Goal: Task Accomplishment & Management: Manage account settings

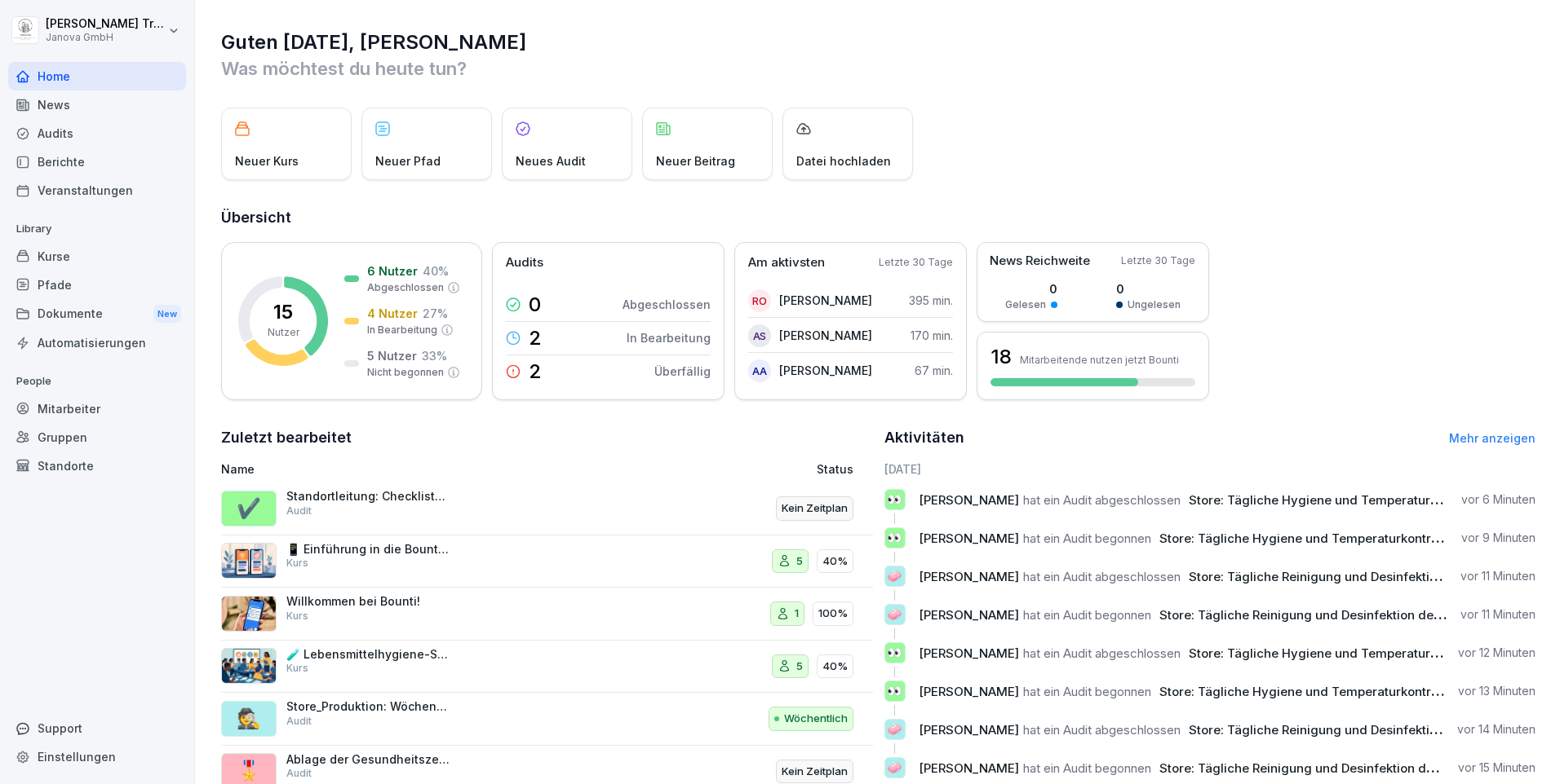
click at [396, 501] on p "Standortleitung: Checkliste 3.5.2 Store" at bounding box center [367, 496] width 163 height 15
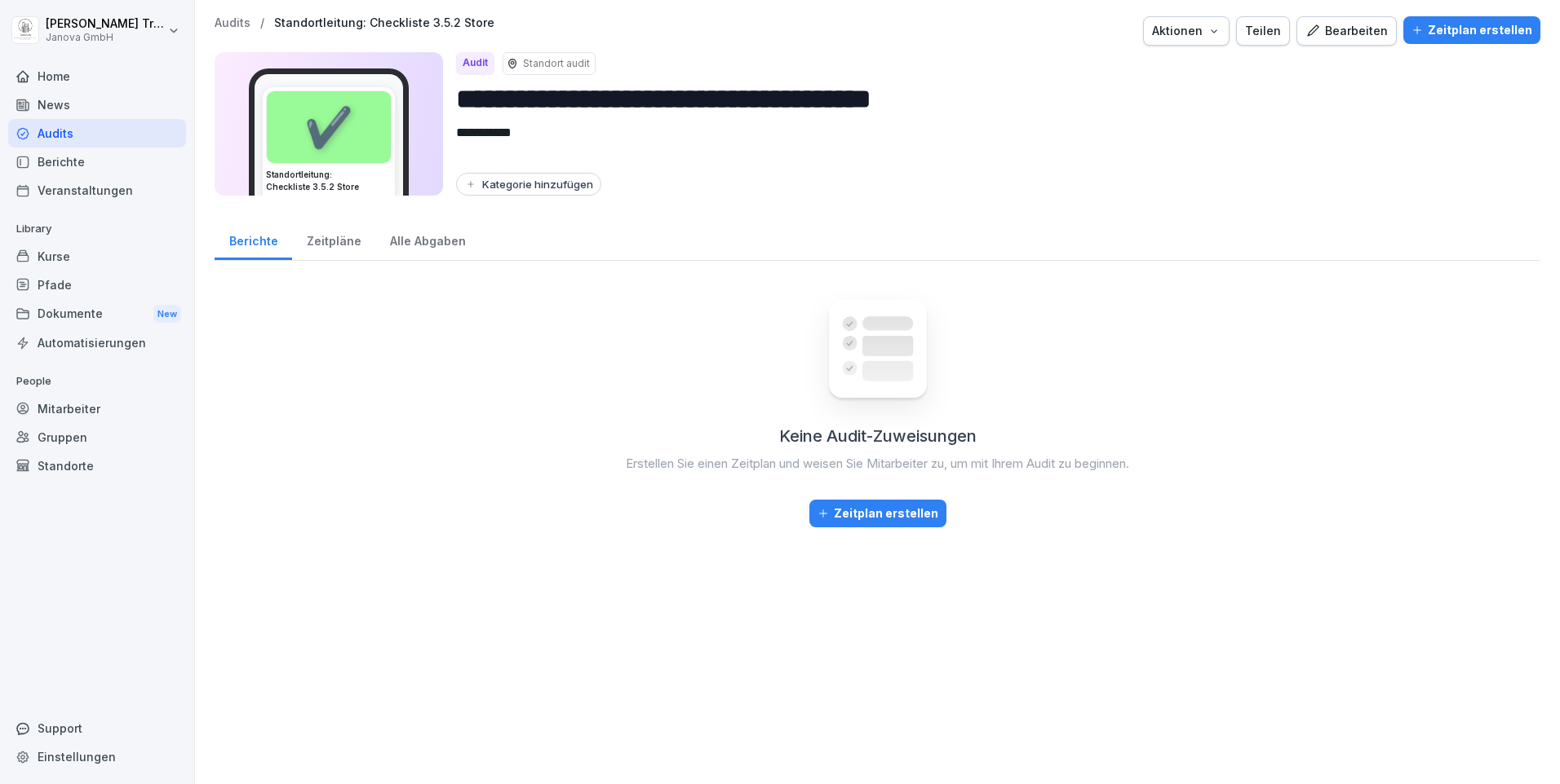
click at [1360, 33] on div "Bearbeiten" at bounding box center [1346, 31] width 82 height 18
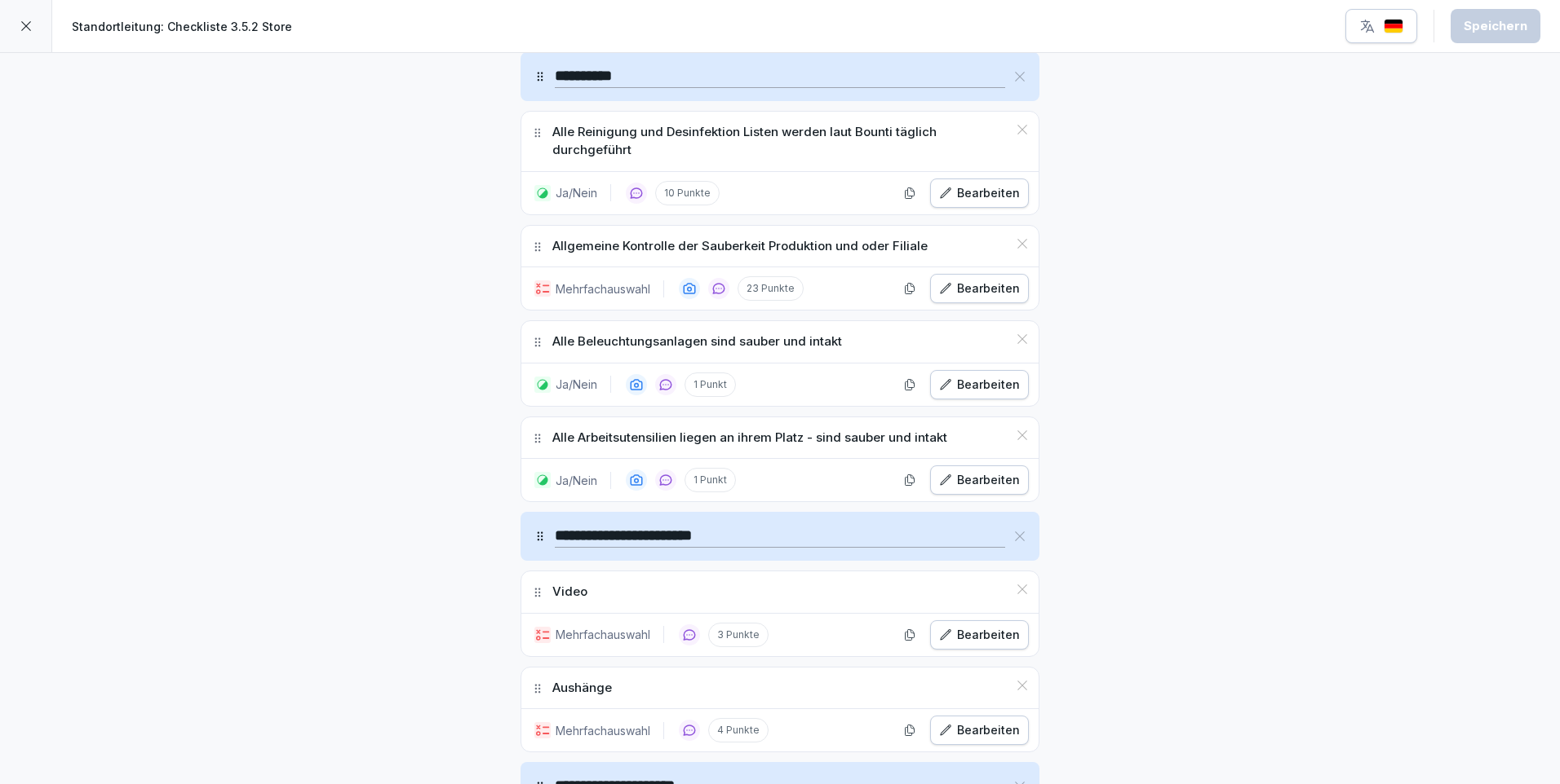
scroll to position [4546, 0]
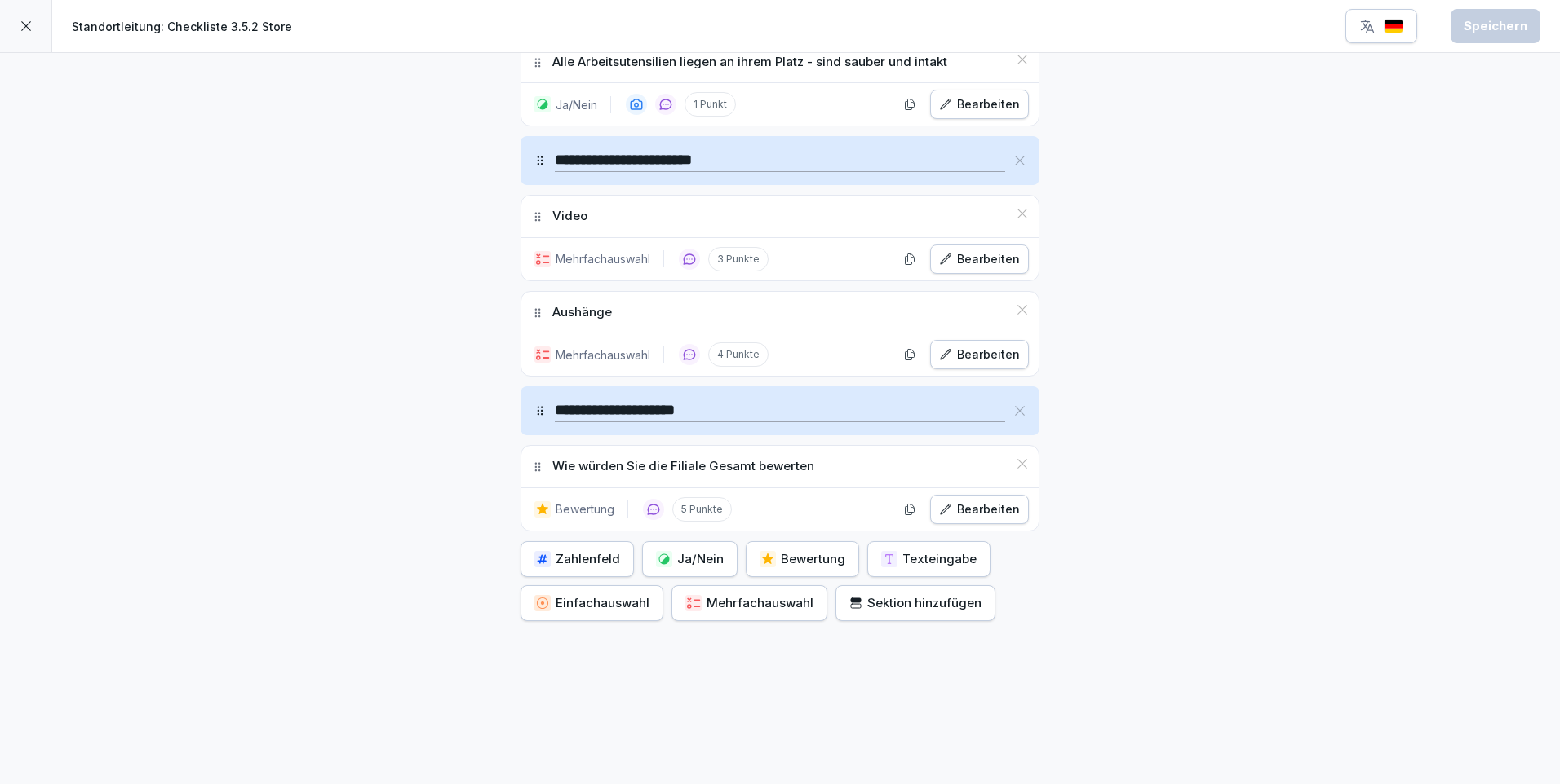
click at [37, 23] on div at bounding box center [26, 26] width 53 height 53
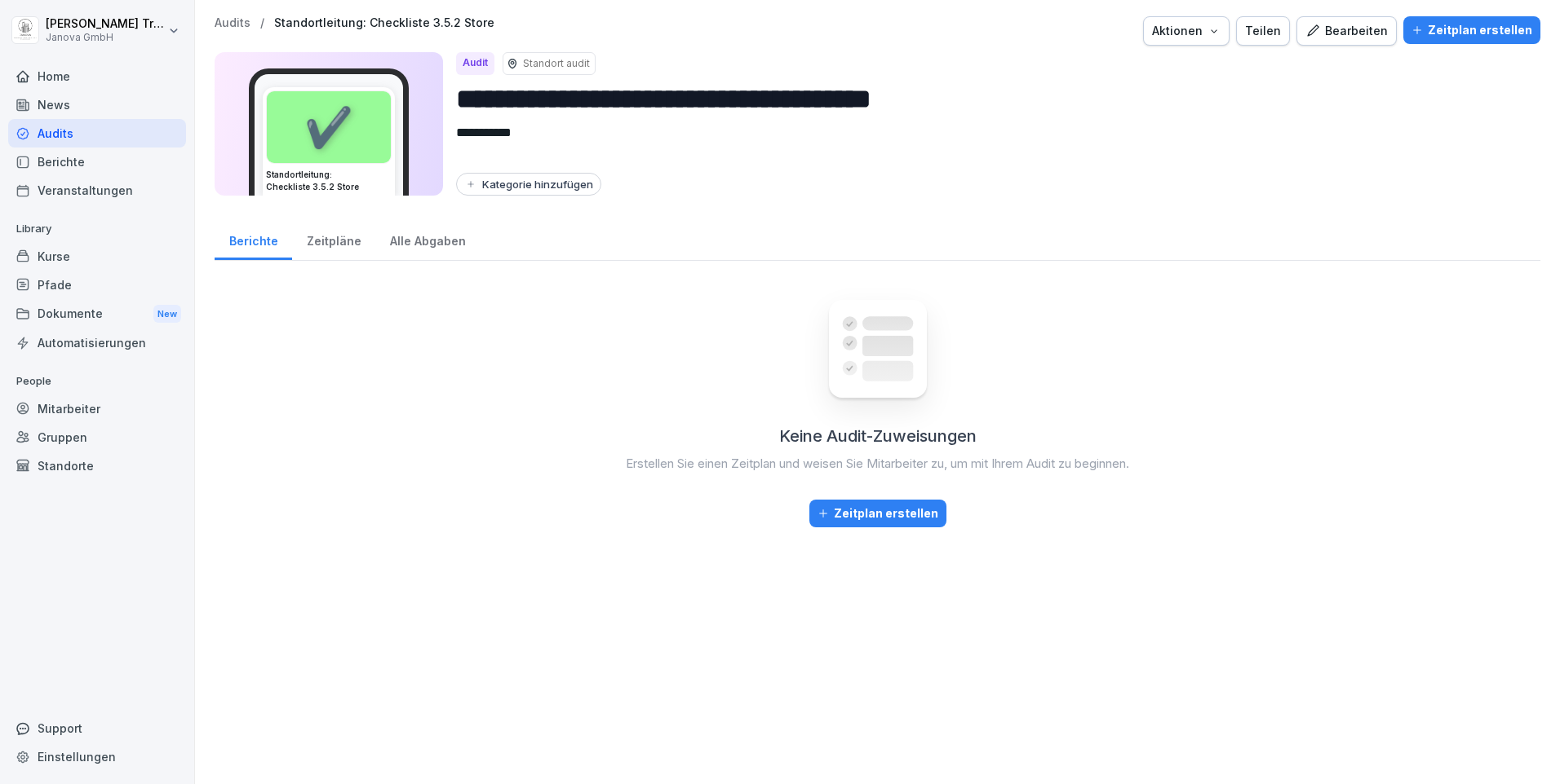
drag, startPoint x: 60, startPoint y: 728, endPoint x: 141, endPoint y: 688, distance: 90.3
click at [60, 727] on div "Support" at bounding box center [97, 727] width 178 height 28
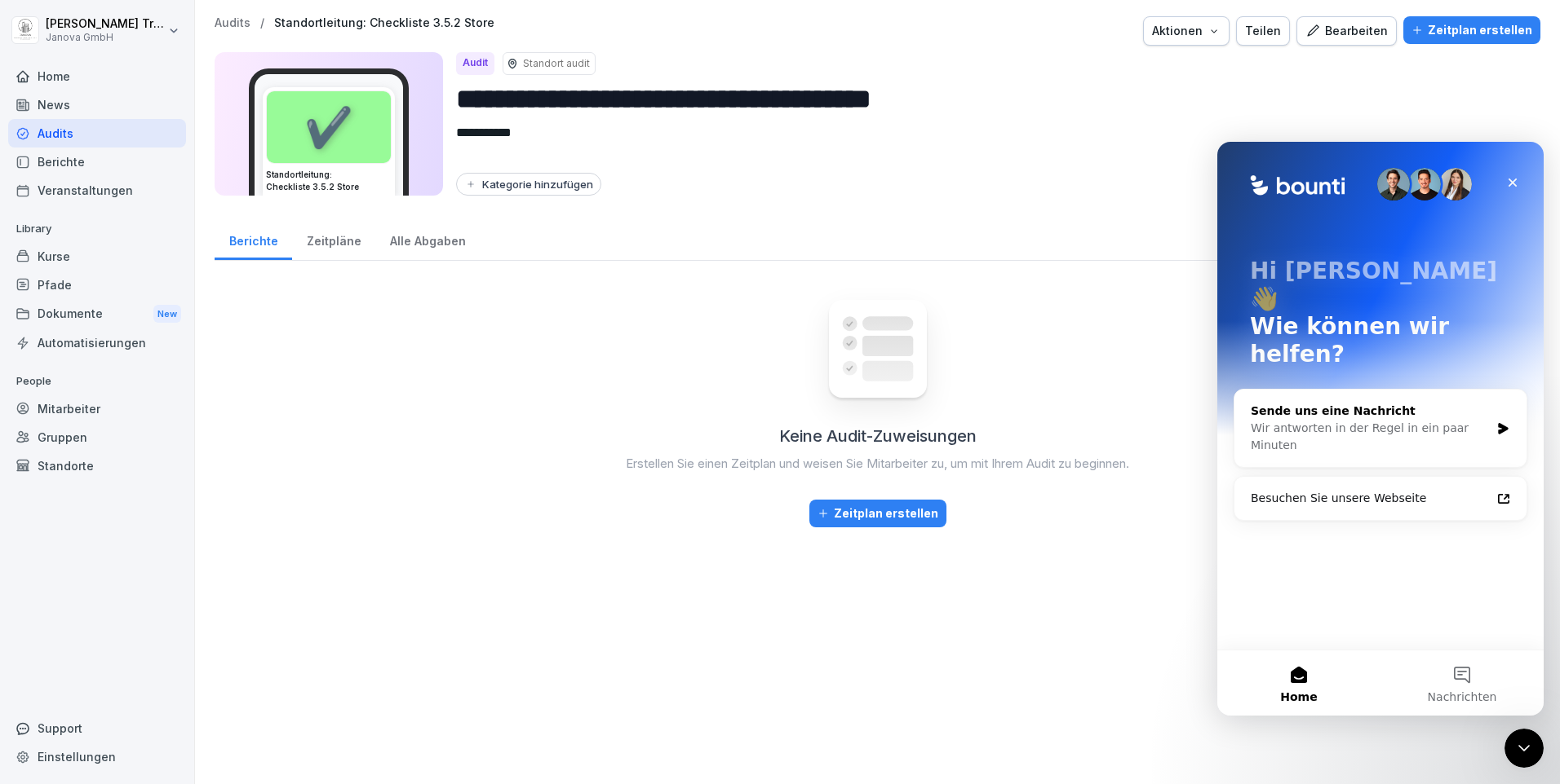
click at [1303, 403] on div "Sende uns eine Nachricht" at bounding box center [1370, 412] width 239 height 18
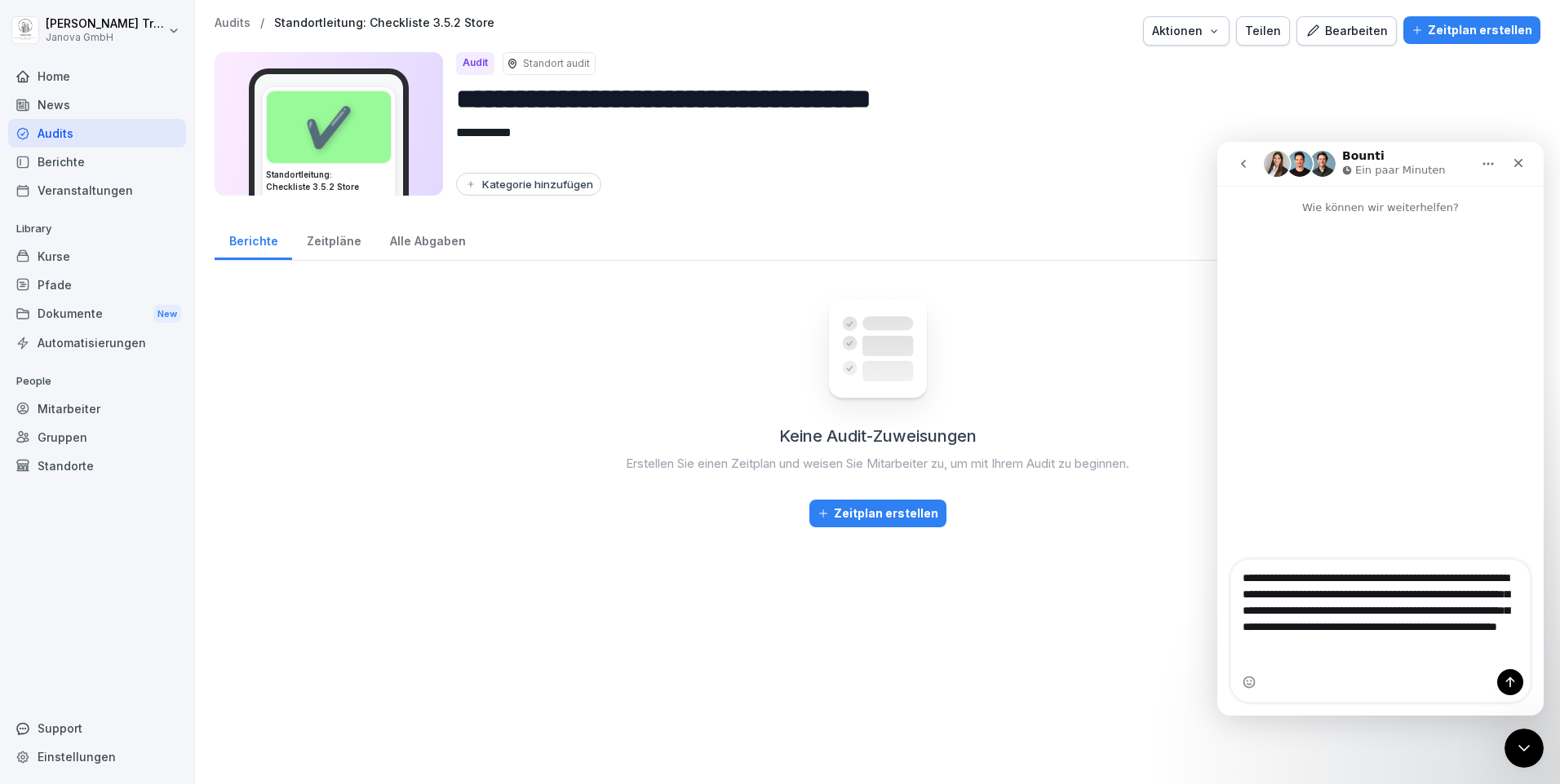
drag, startPoint x: 1327, startPoint y: 645, endPoint x: 1524, endPoint y: 659, distance: 197.5
click at [1524, 653] on textarea "**********" at bounding box center [1380, 606] width 299 height 93
type textarea "**********"
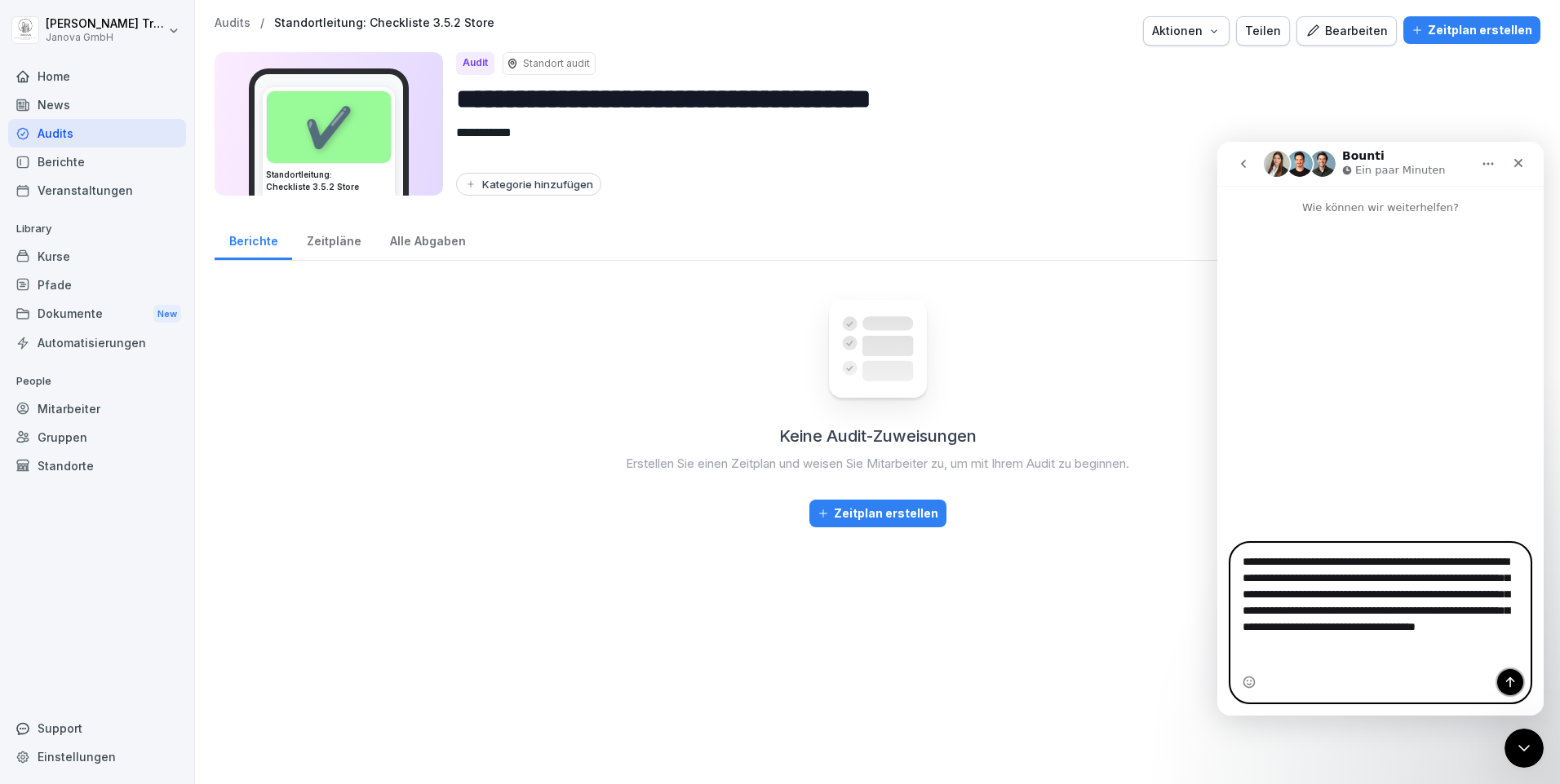
click at [1516, 674] on button "Sende eine Nachricht…" at bounding box center [1509, 682] width 26 height 26
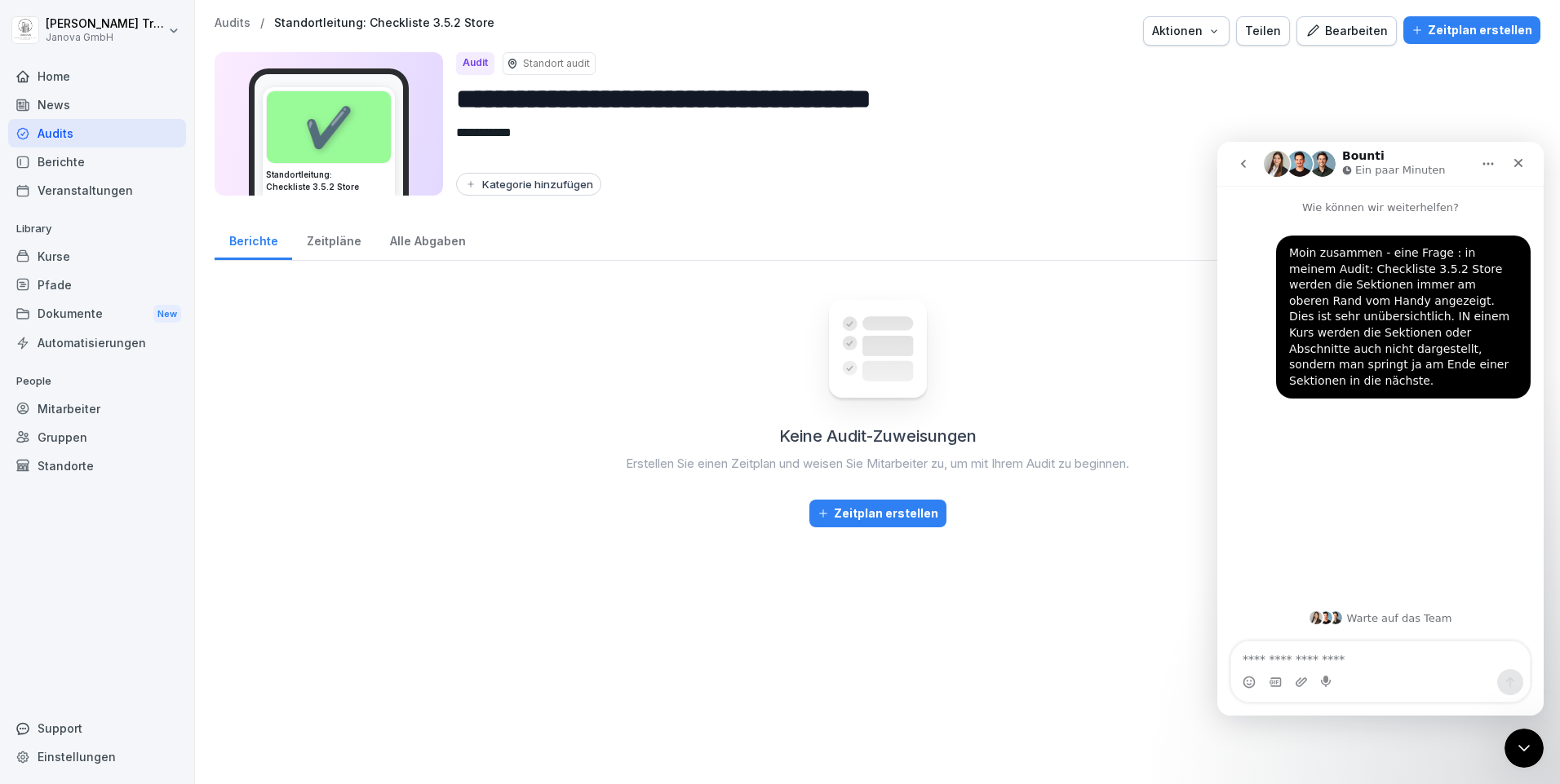
click at [66, 256] on div "Kurse" at bounding box center [97, 255] width 178 height 28
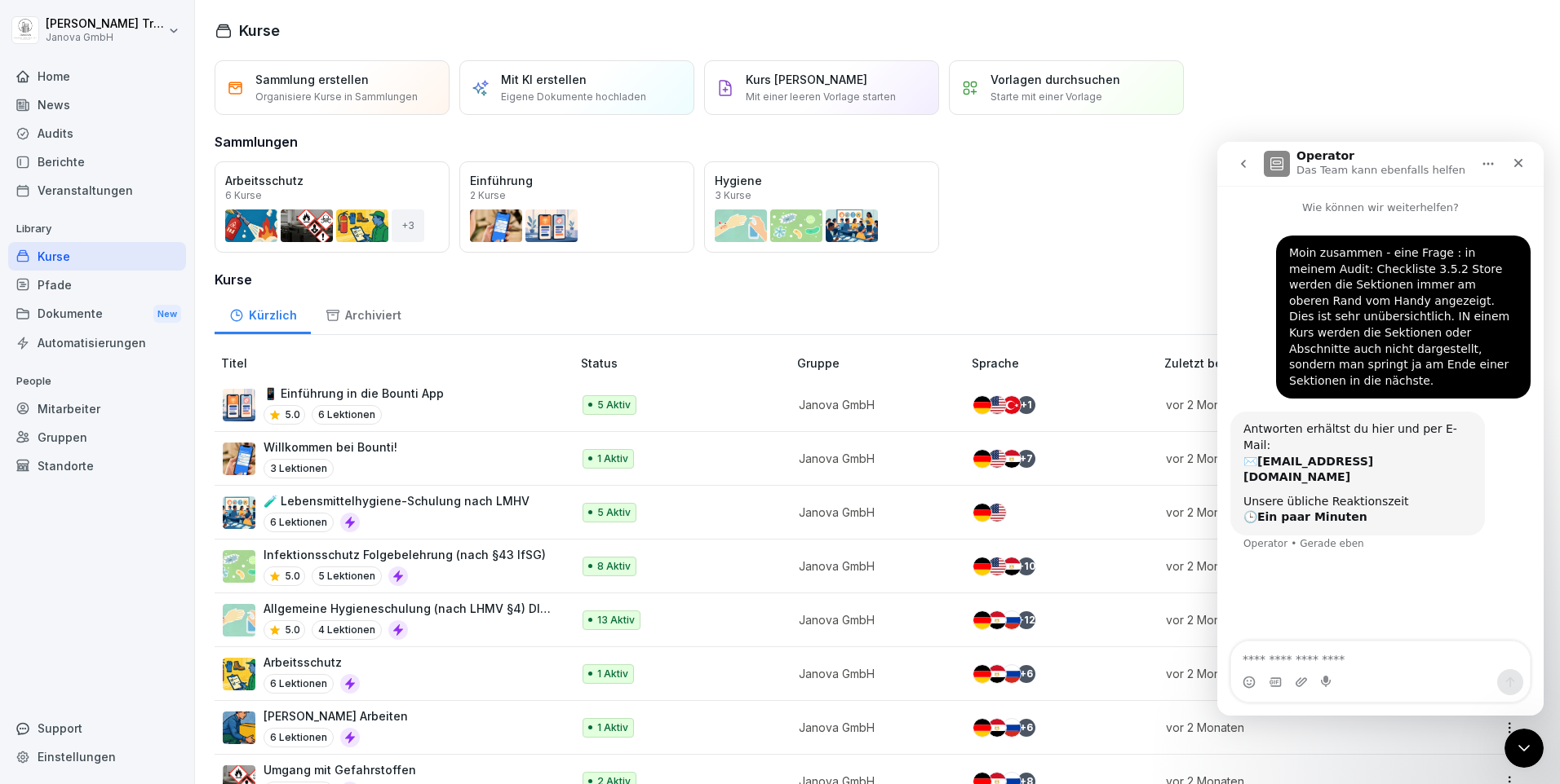
click at [396, 392] on p "📱 Einführung in die Bounti App" at bounding box center [353, 394] width 180 height 18
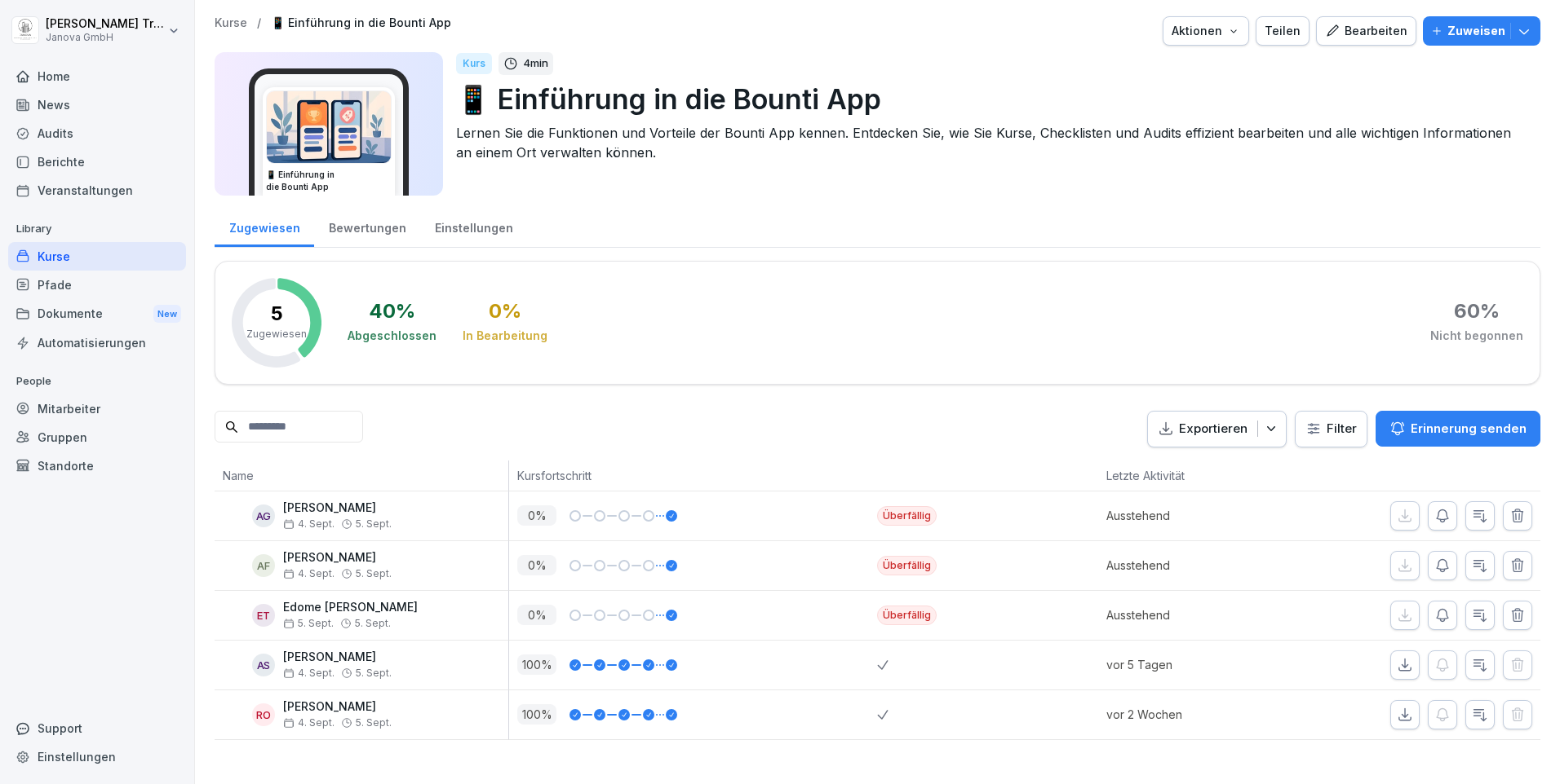
click at [1367, 37] on div "Bearbeiten" at bounding box center [1366, 31] width 82 height 18
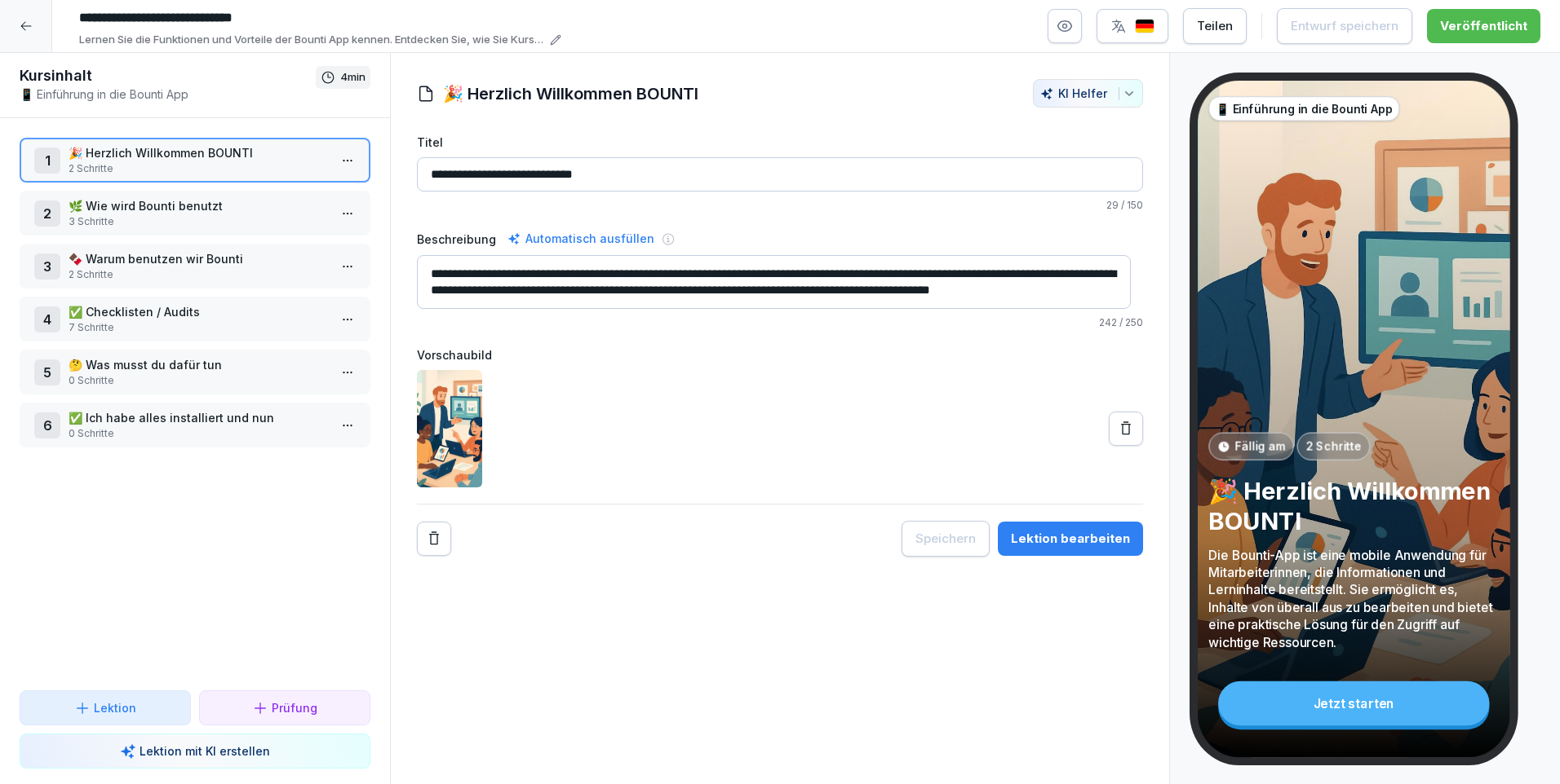
click at [32, 27] on icon at bounding box center [25, 25] width 13 height 13
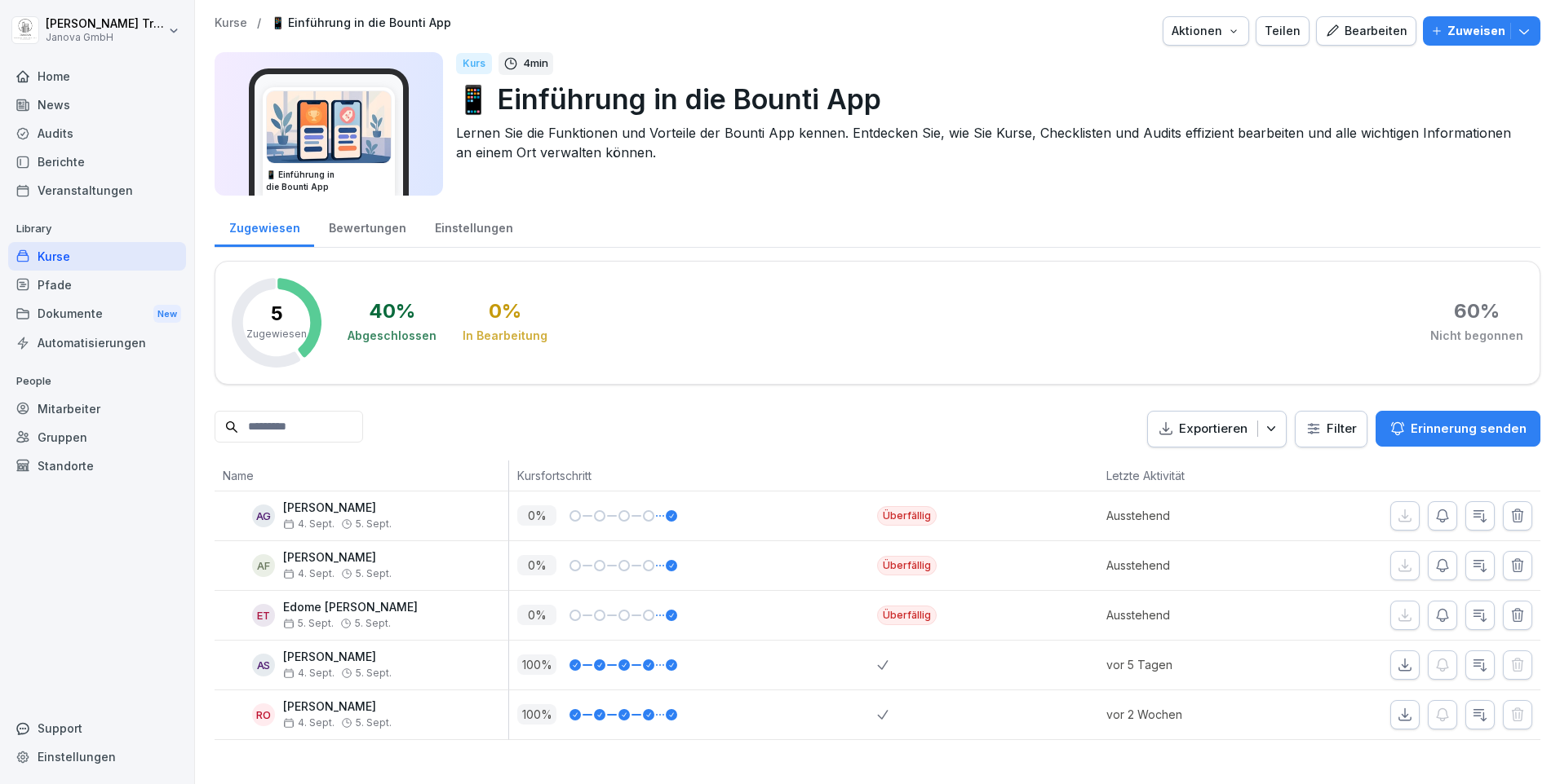
click at [32, 27] on html "Heiko Trautmann Janova GmbH Home News Audits Berichte Veranstaltungen Library K…" at bounding box center [780, 392] width 1560 height 784
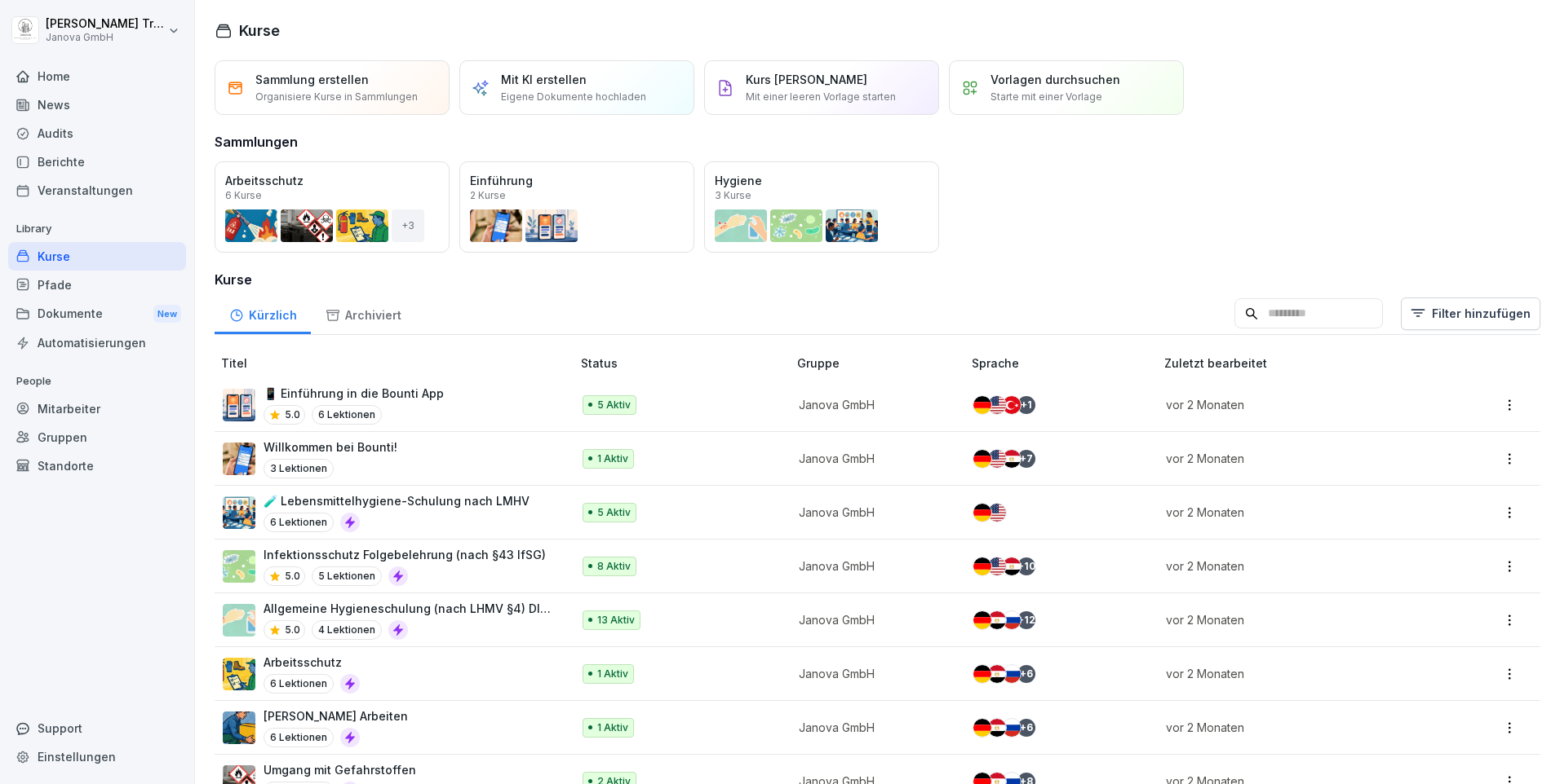
click at [48, 125] on div "Audits" at bounding box center [97, 133] width 178 height 28
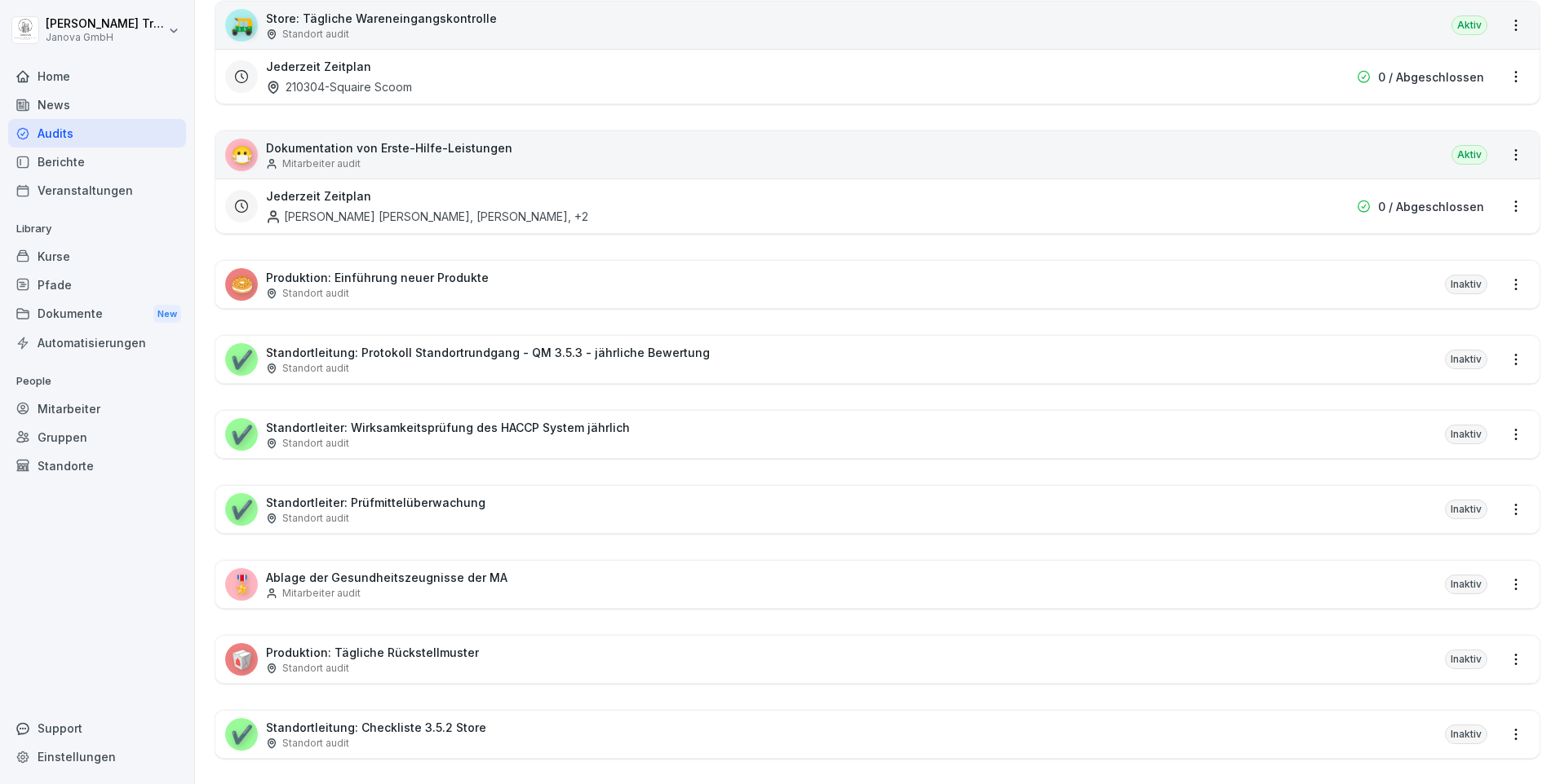
scroll to position [1042, 0]
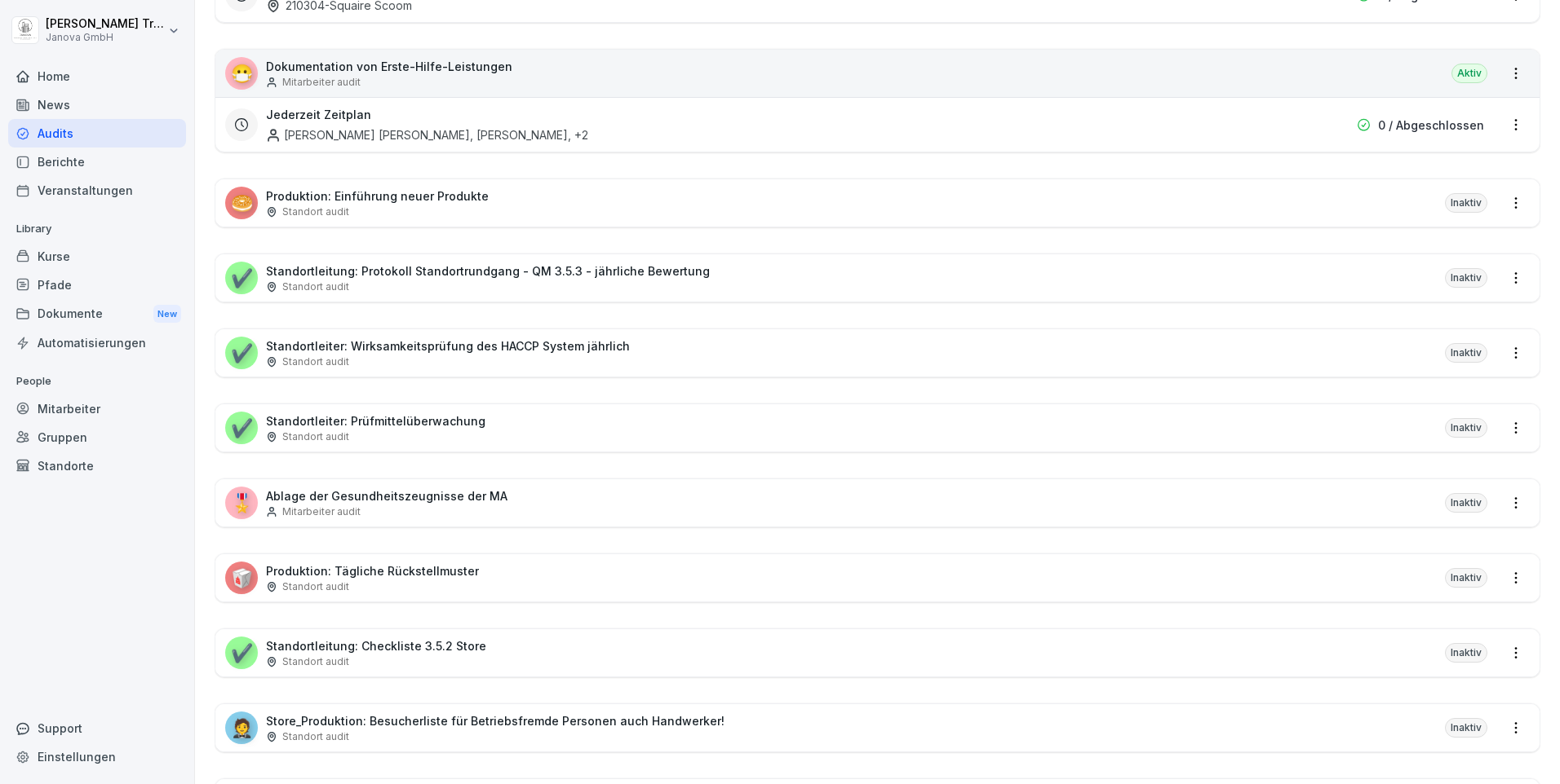
click at [446, 643] on p "Standortleitung: Checkliste 3.5.2 Store" at bounding box center [377, 647] width 220 height 18
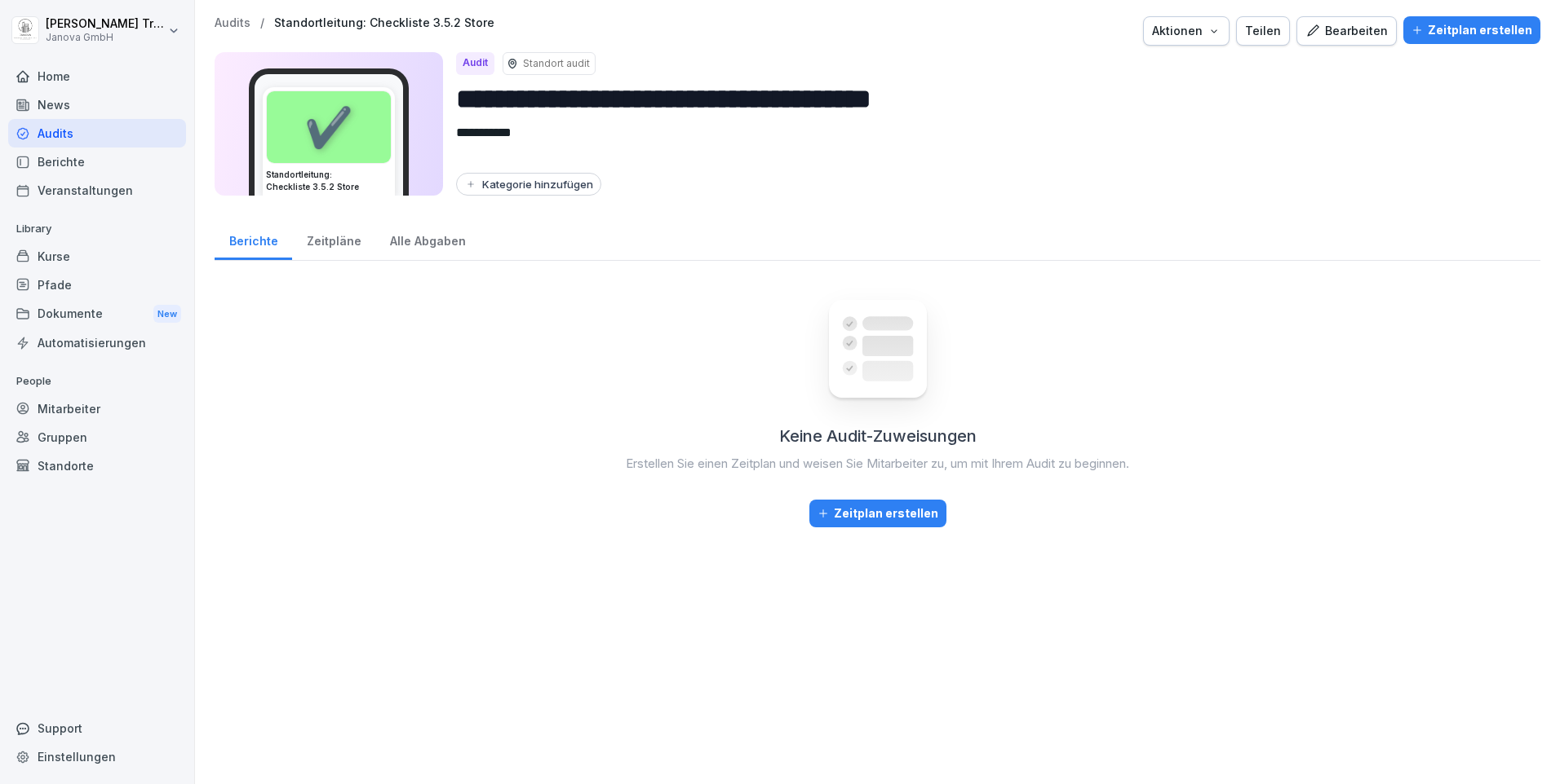
click at [1355, 31] on div "Bearbeiten" at bounding box center [1346, 31] width 82 height 18
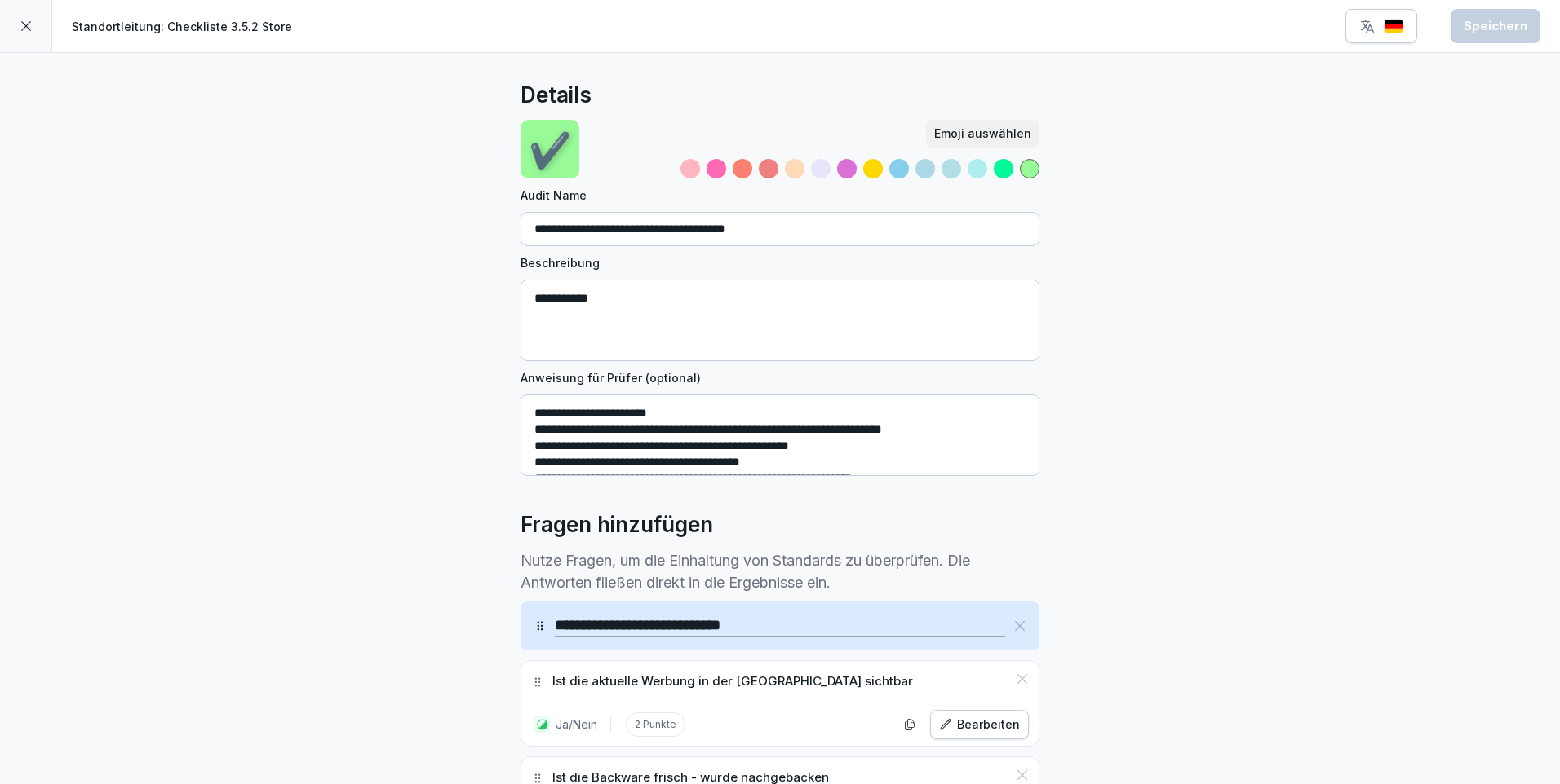
drag, startPoint x: 664, startPoint y: 410, endPoint x: 506, endPoint y: 413, distance: 158.0
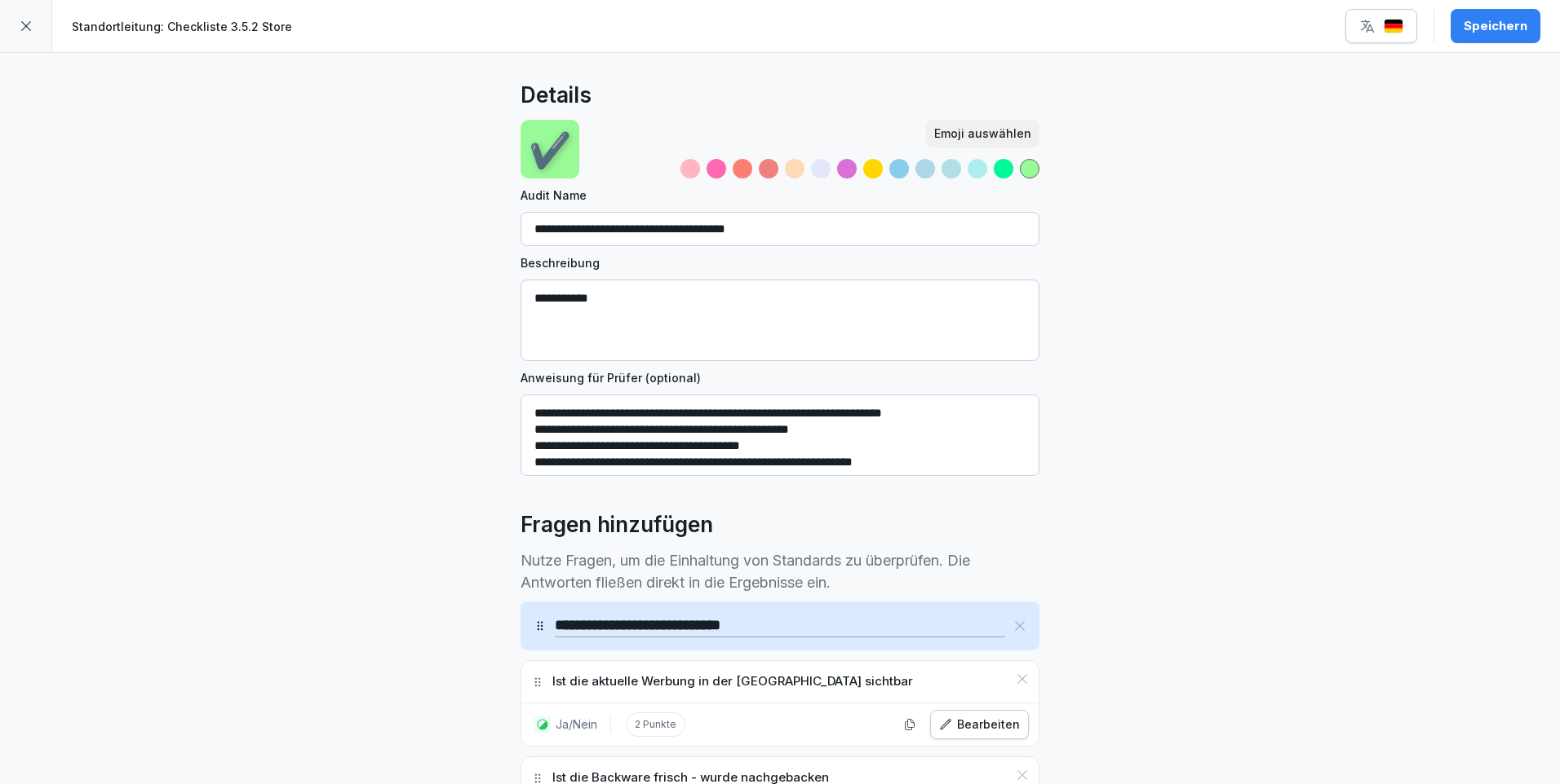
type textarea "**********"
click at [1491, 28] on div "Speichern" at bounding box center [1495, 26] width 63 height 18
click at [27, 18] on div at bounding box center [26, 26] width 53 height 53
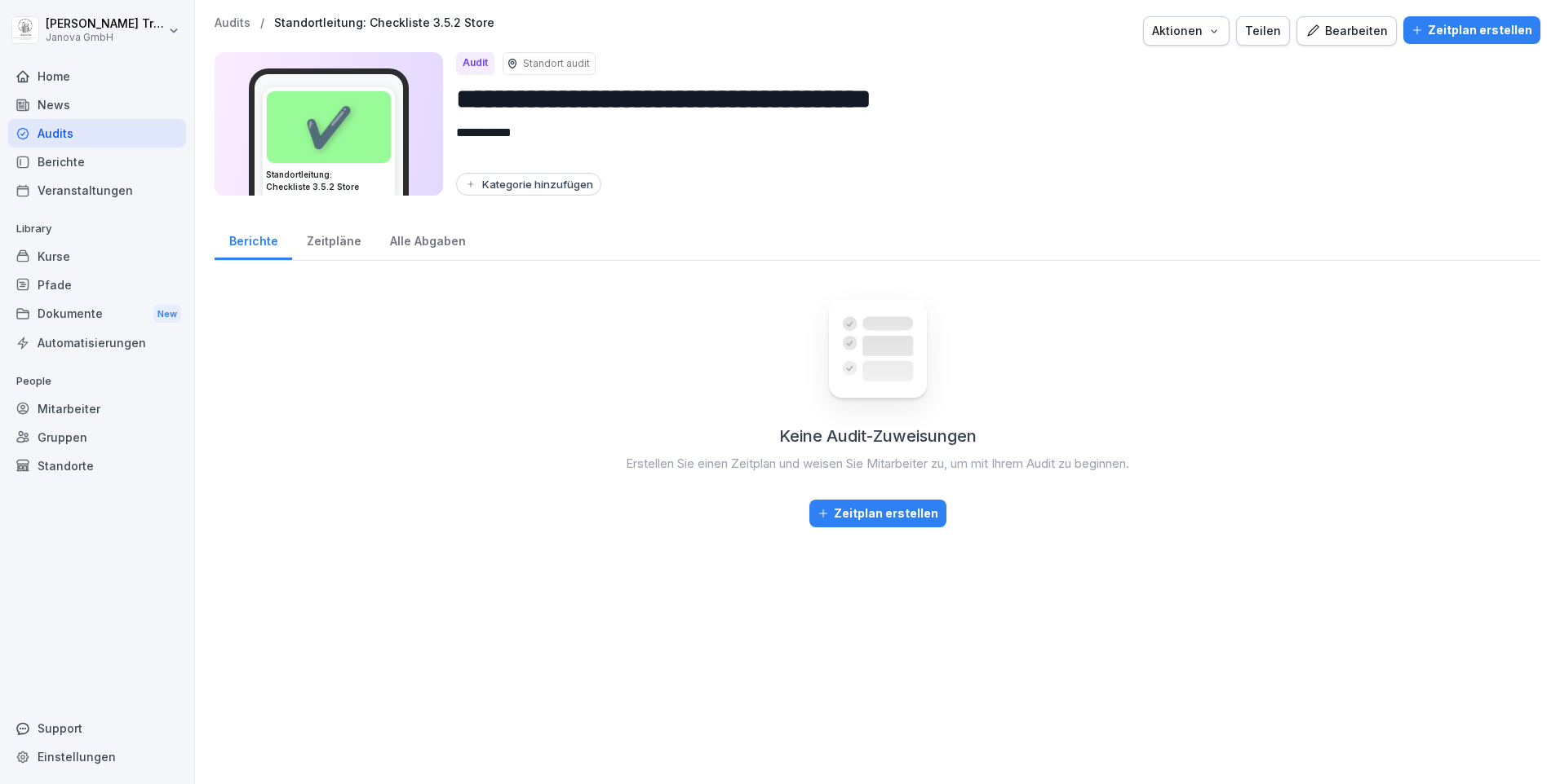
click at [59, 727] on div "Support" at bounding box center [97, 727] width 178 height 28
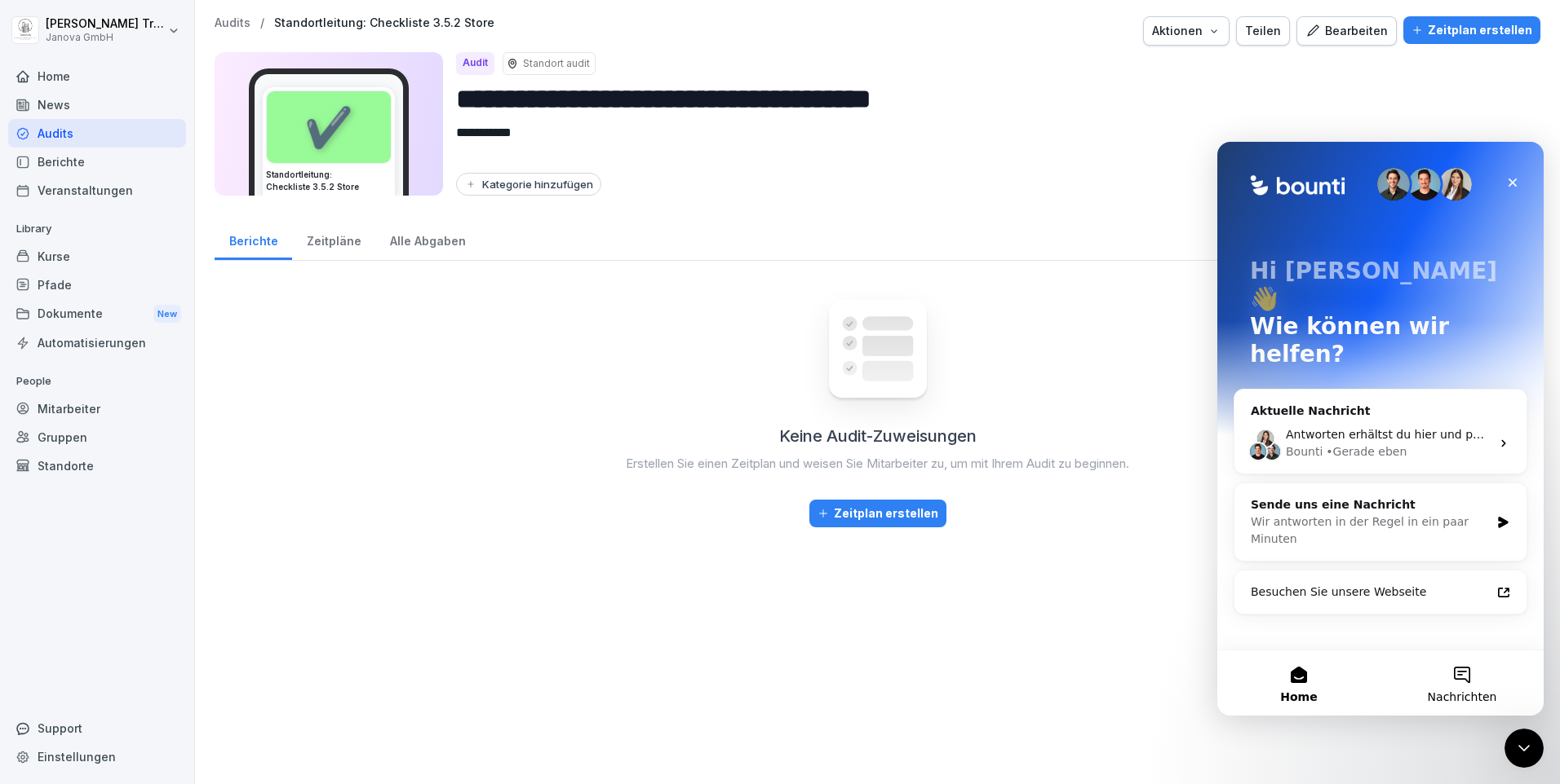
click at [1461, 684] on button "Nachrichten" at bounding box center [1461, 683] width 163 height 65
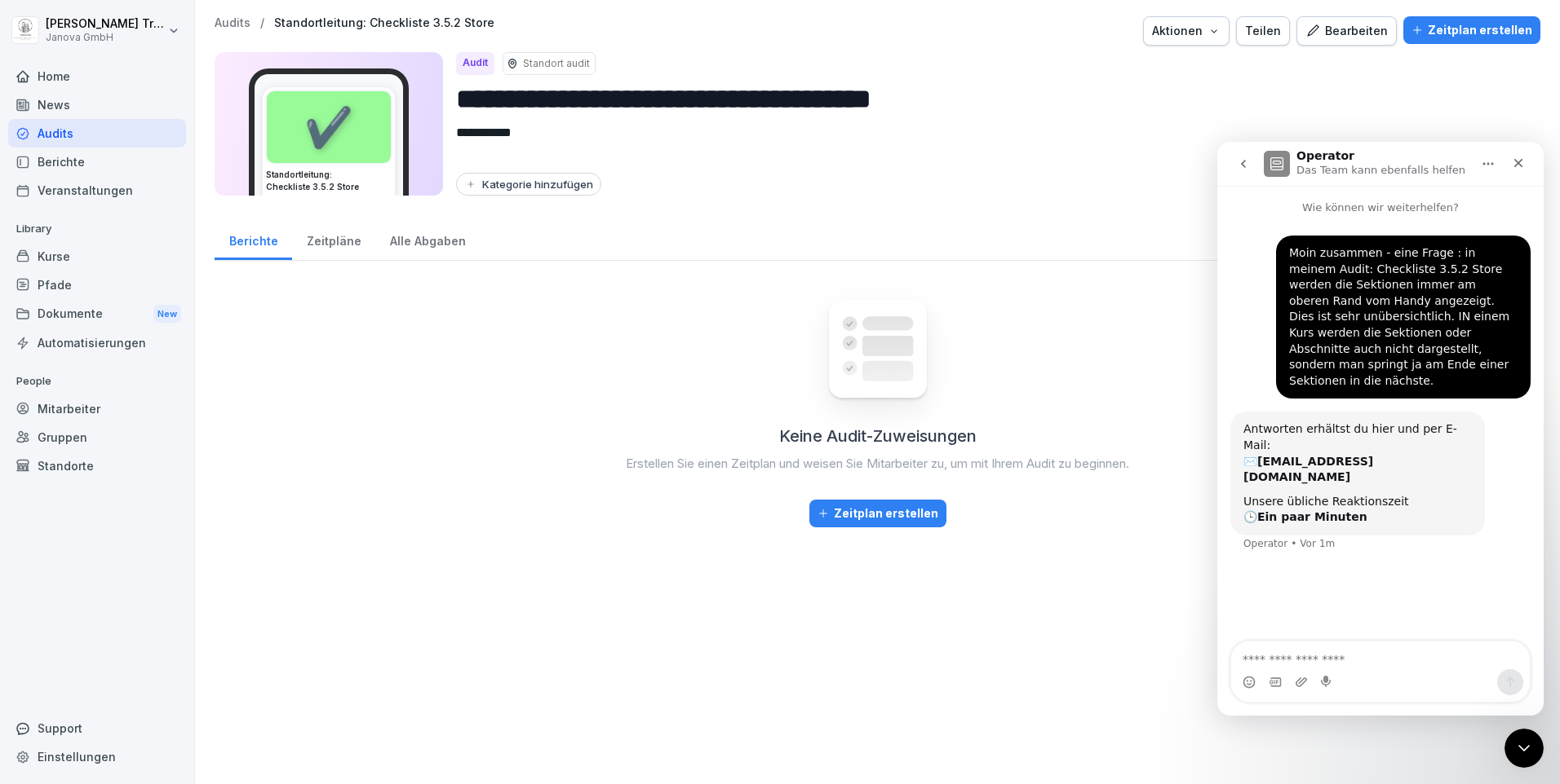
click at [51, 260] on div "Kurse" at bounding box center [97, 255] width 178 height 28
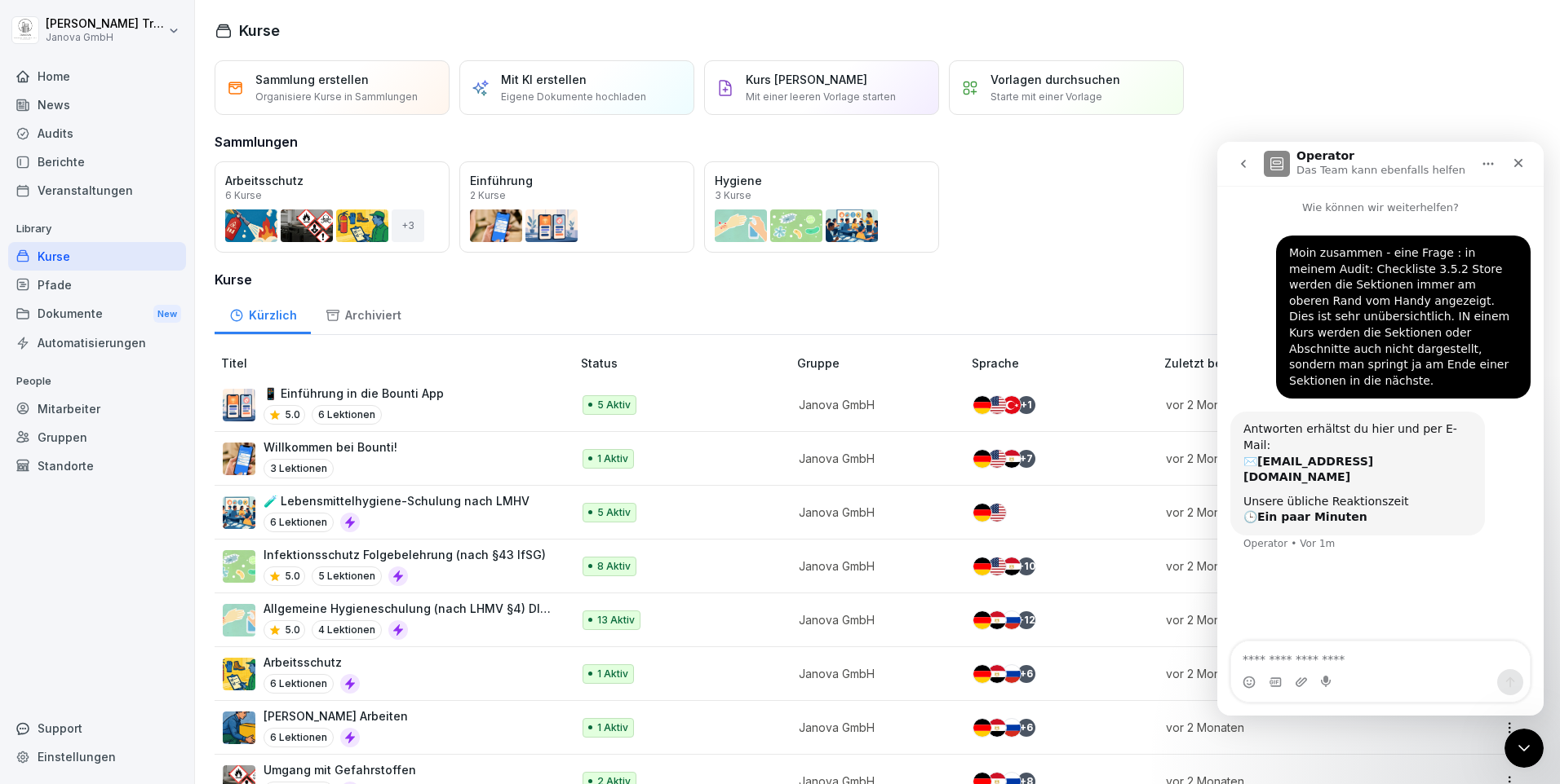
click at [57, 128] on div "Audits" at bounding box center [97, 133] width 178 height 28
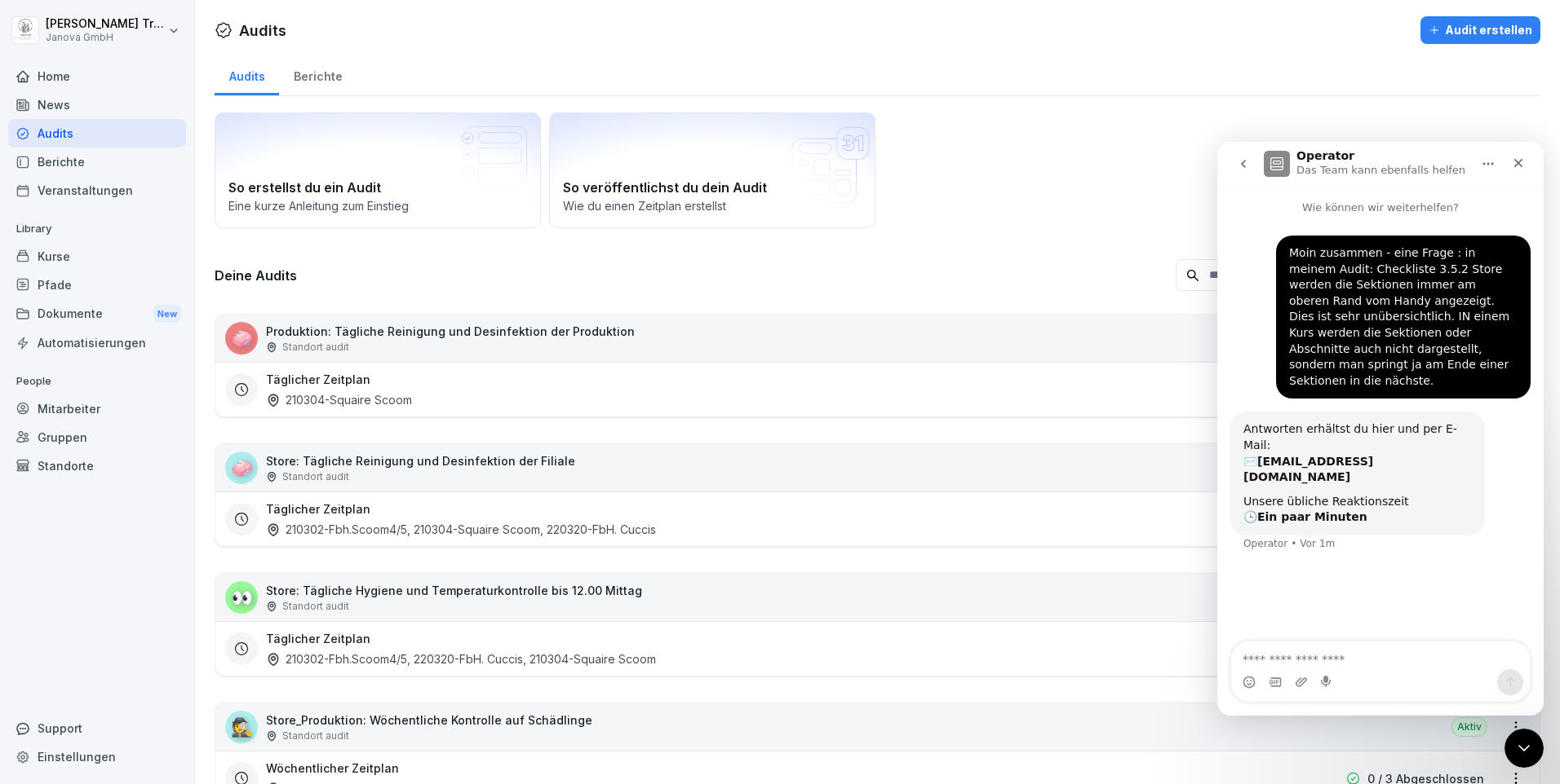
click at [1488, 112] on div "So erstellst du ein Audit Eine kurze Anleitung zum Einstieg So veröffentlichst …" at bounding box center [877, 170] width 1326 height 116
click at [1524, 162] on icon "Schließen" at bounding box center [1517, 163] width 13 height 13
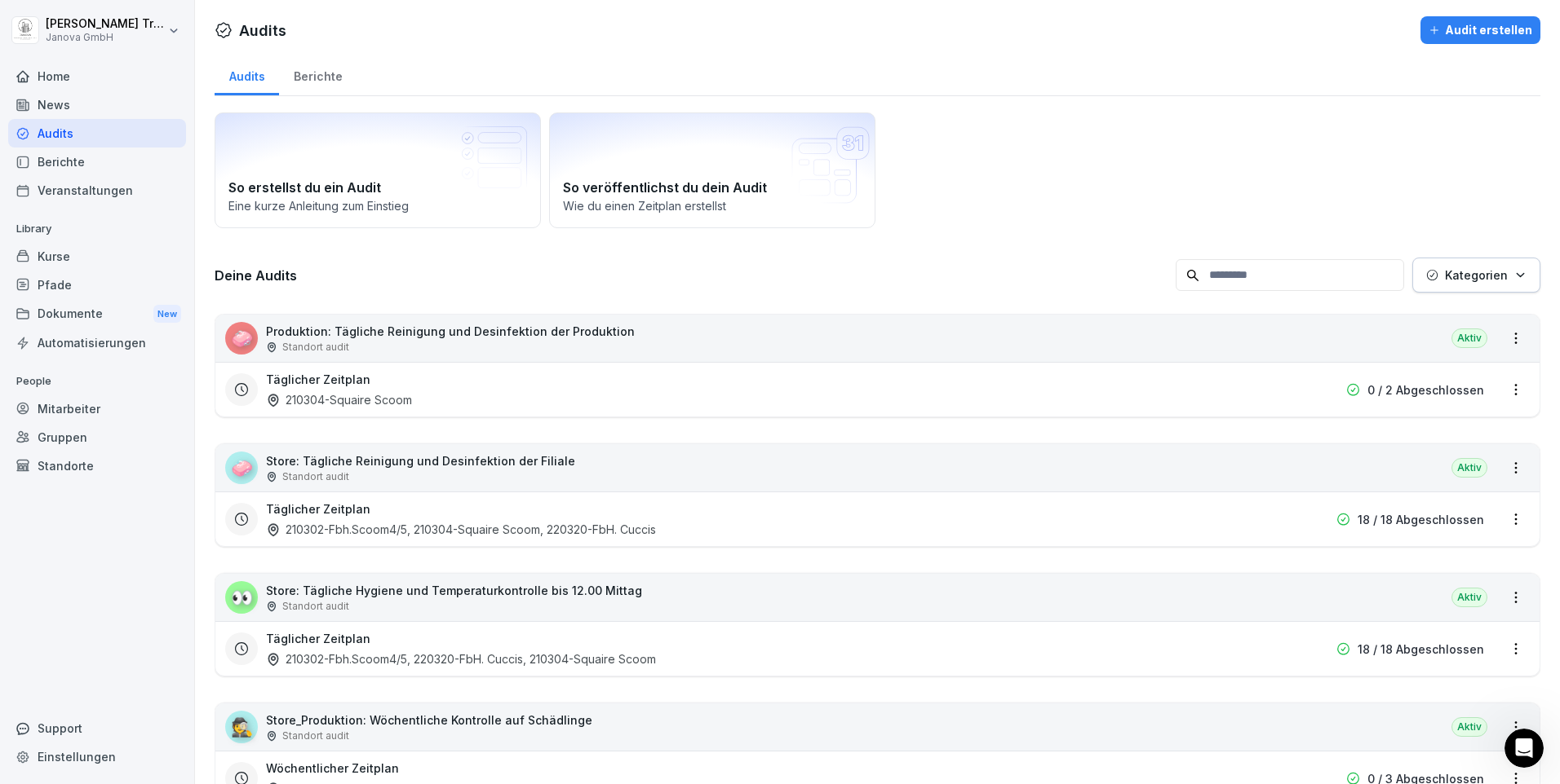
click at [1379, 346] on div "🧼 Produktion: Tägliche Reinigung und Desinfektion der Produktion Standort audit…" at bounding box center [877, 338] width 1324 height 47
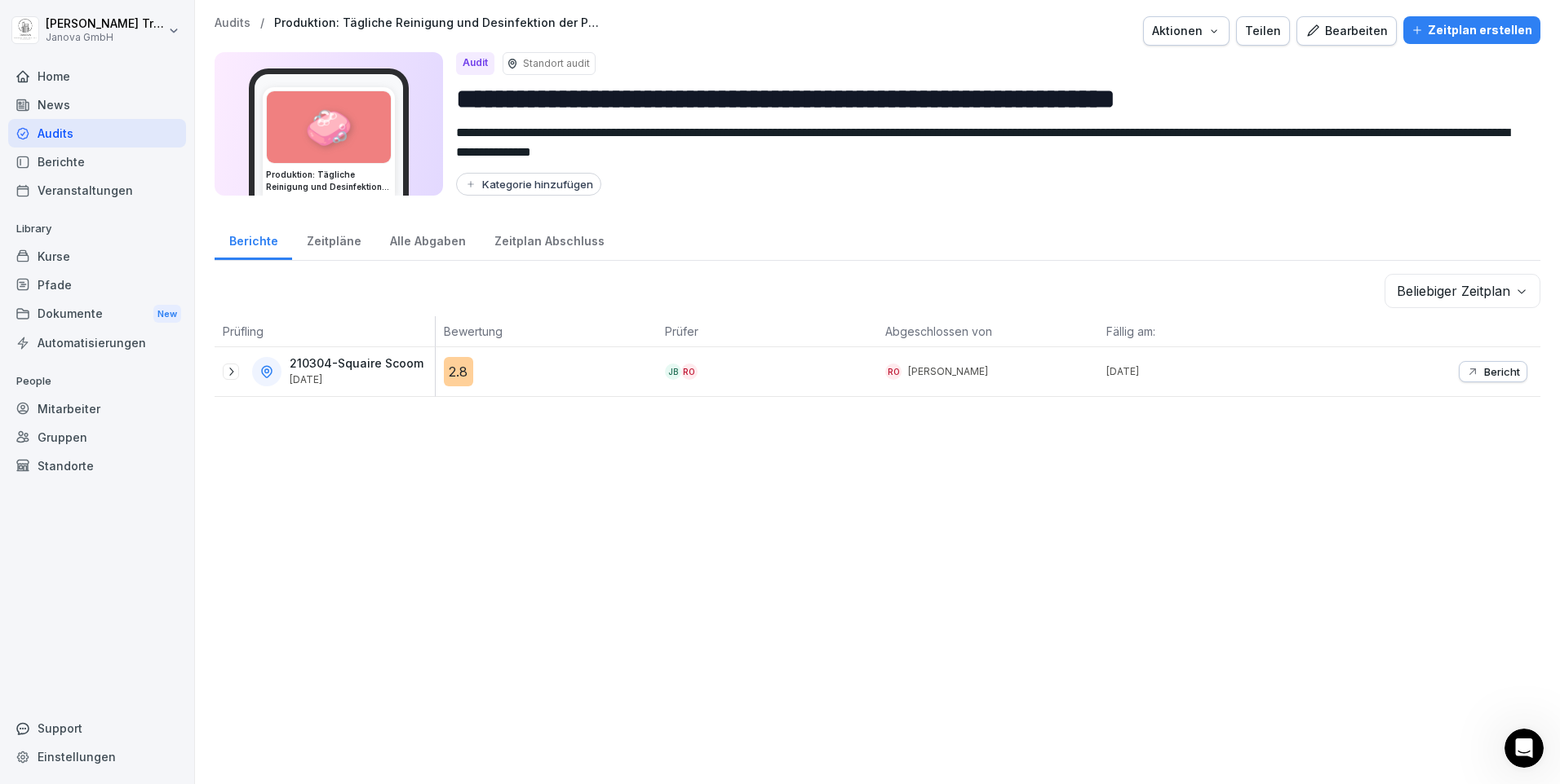
click at [1337, 34] on div "Bearbeiten" at bounding box center [1346, 31] width 82 height 18
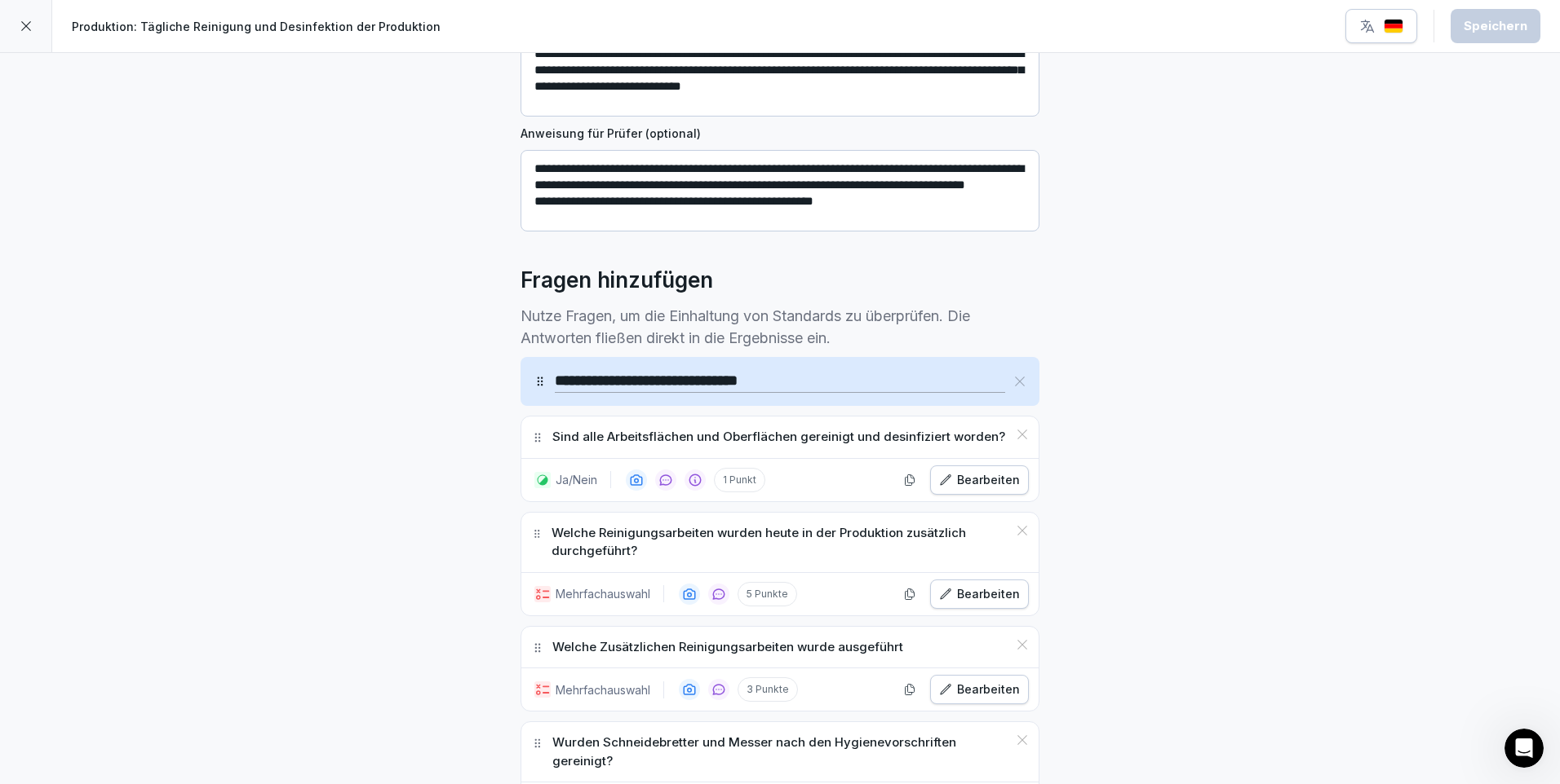
scroll to position [326, 0]
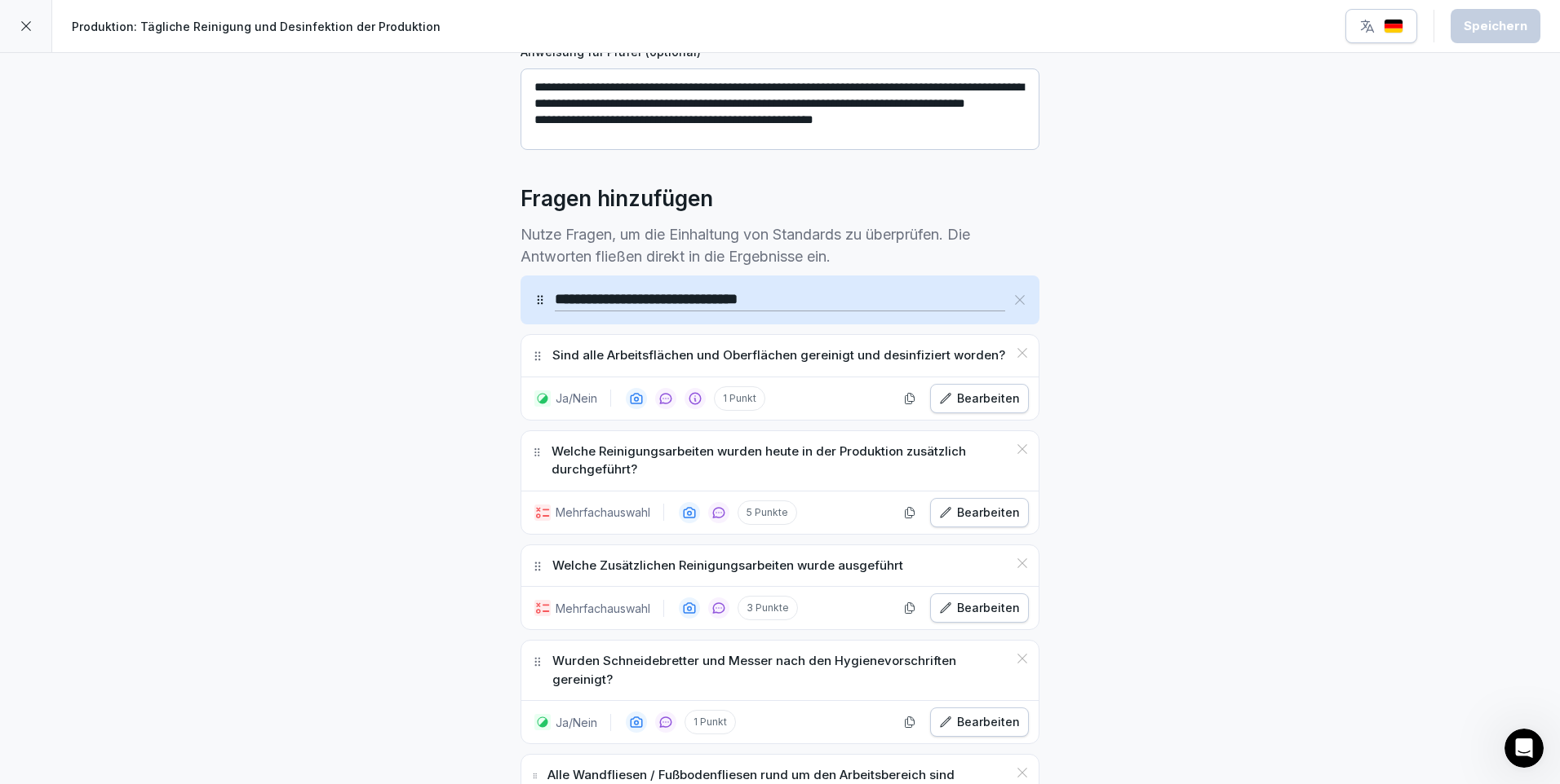
click at [976, 519] on div "Bearbeiten" at bounding box center [979, 513] width 81 height 18
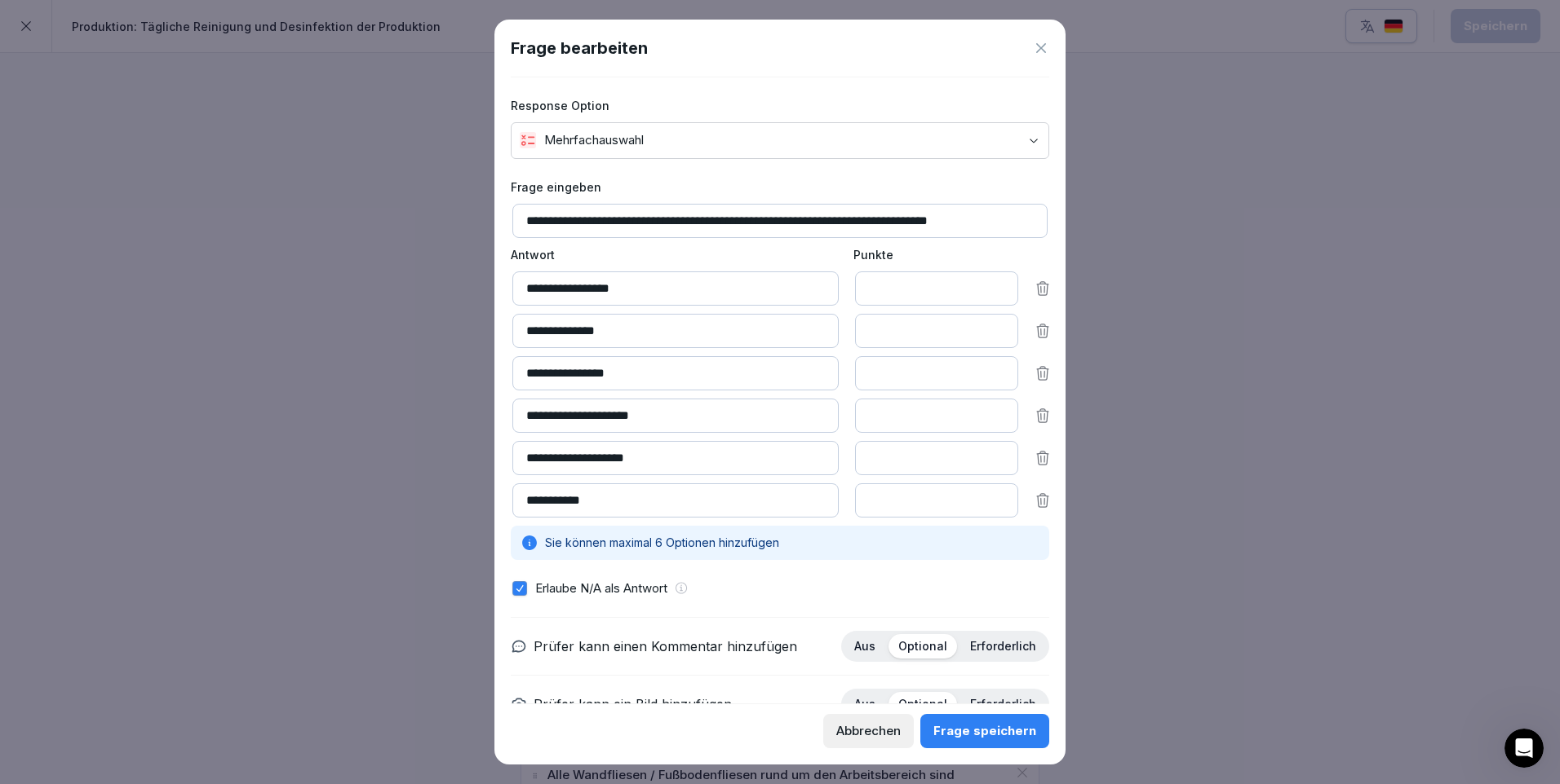
scroll to position [107, 0]
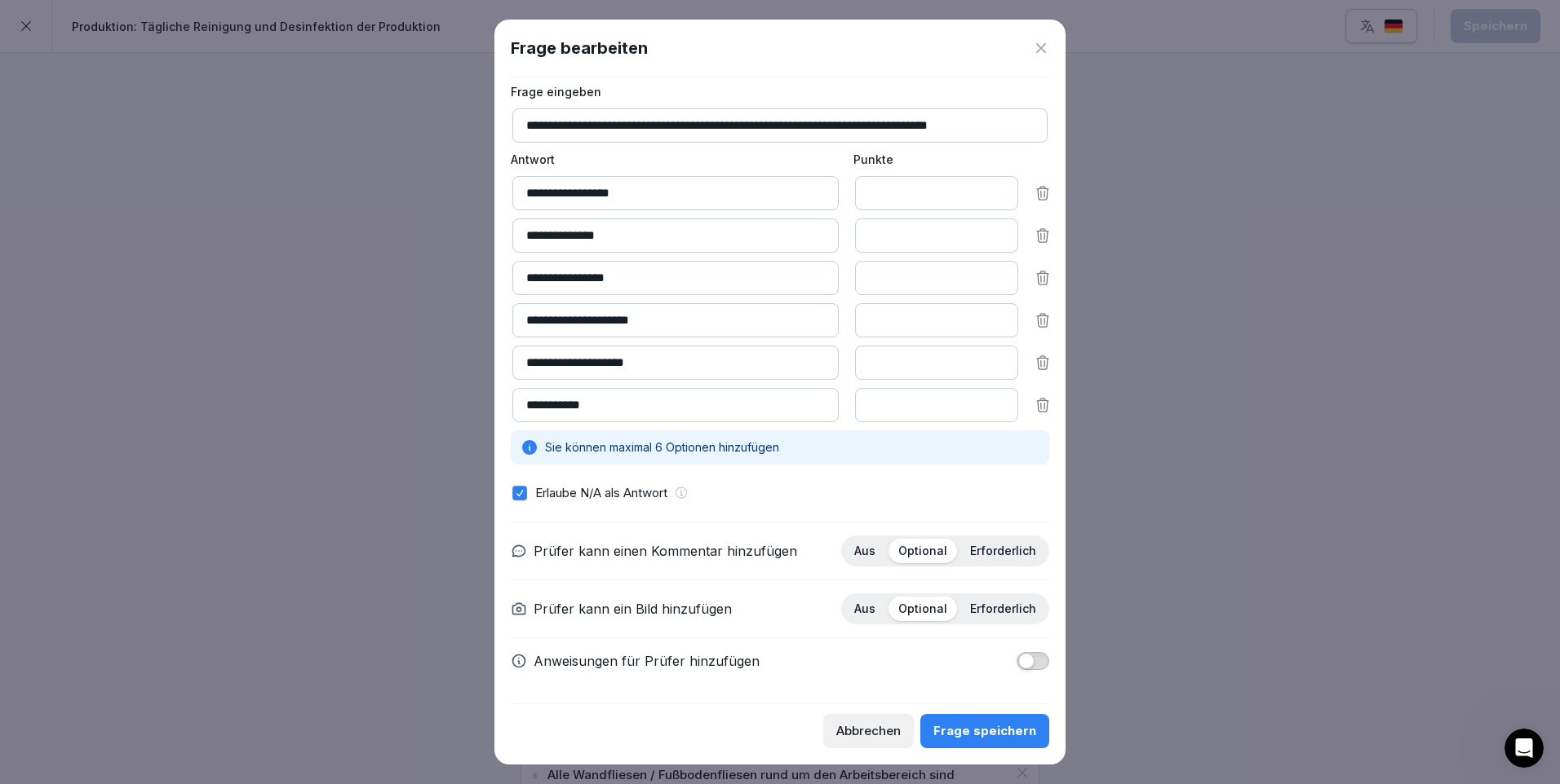
click at [1007, 731] on div "Frage speichern" at bounding box center [984, 731] width 102 height 18
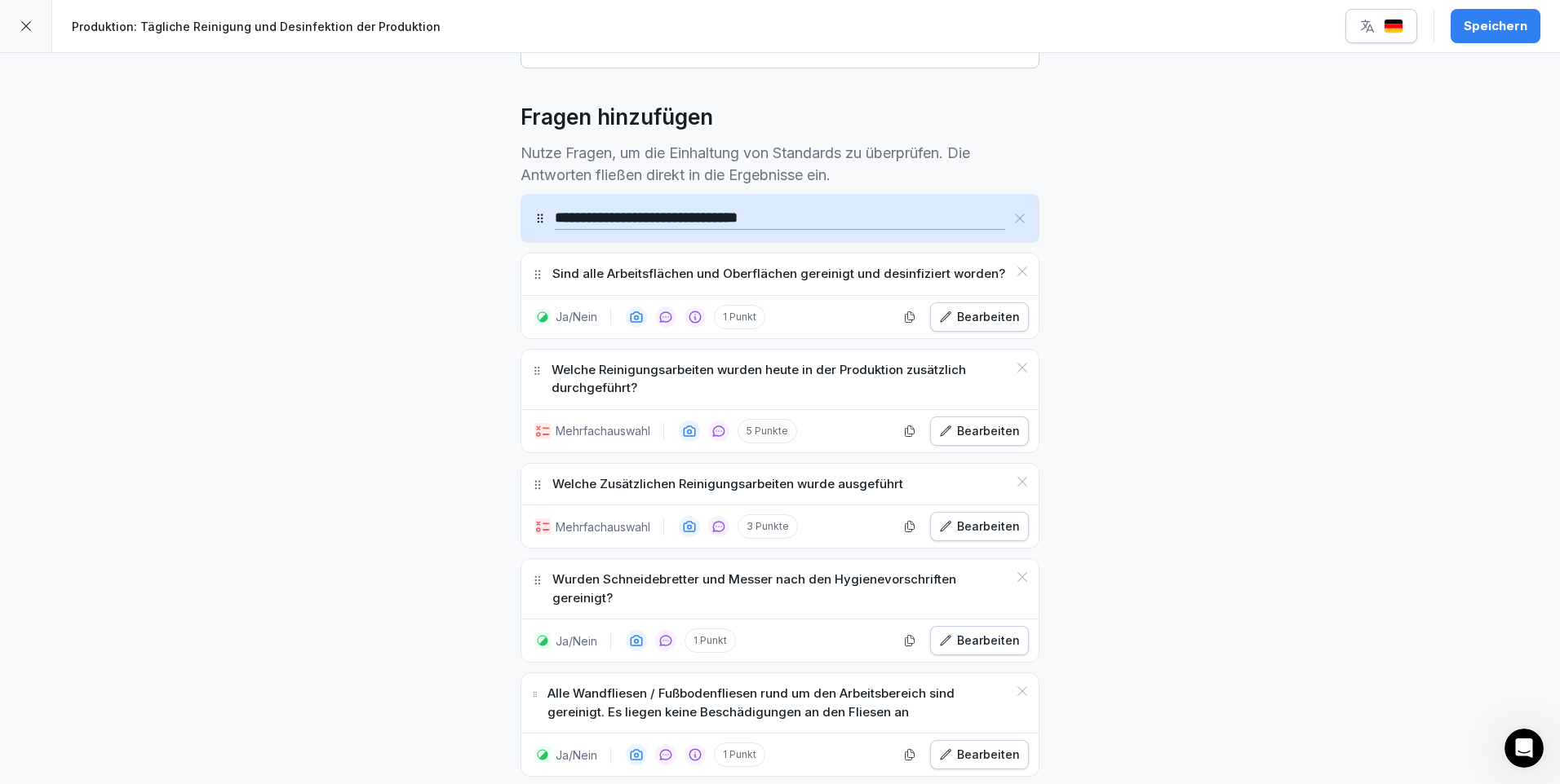
scroll to position [490, 0]
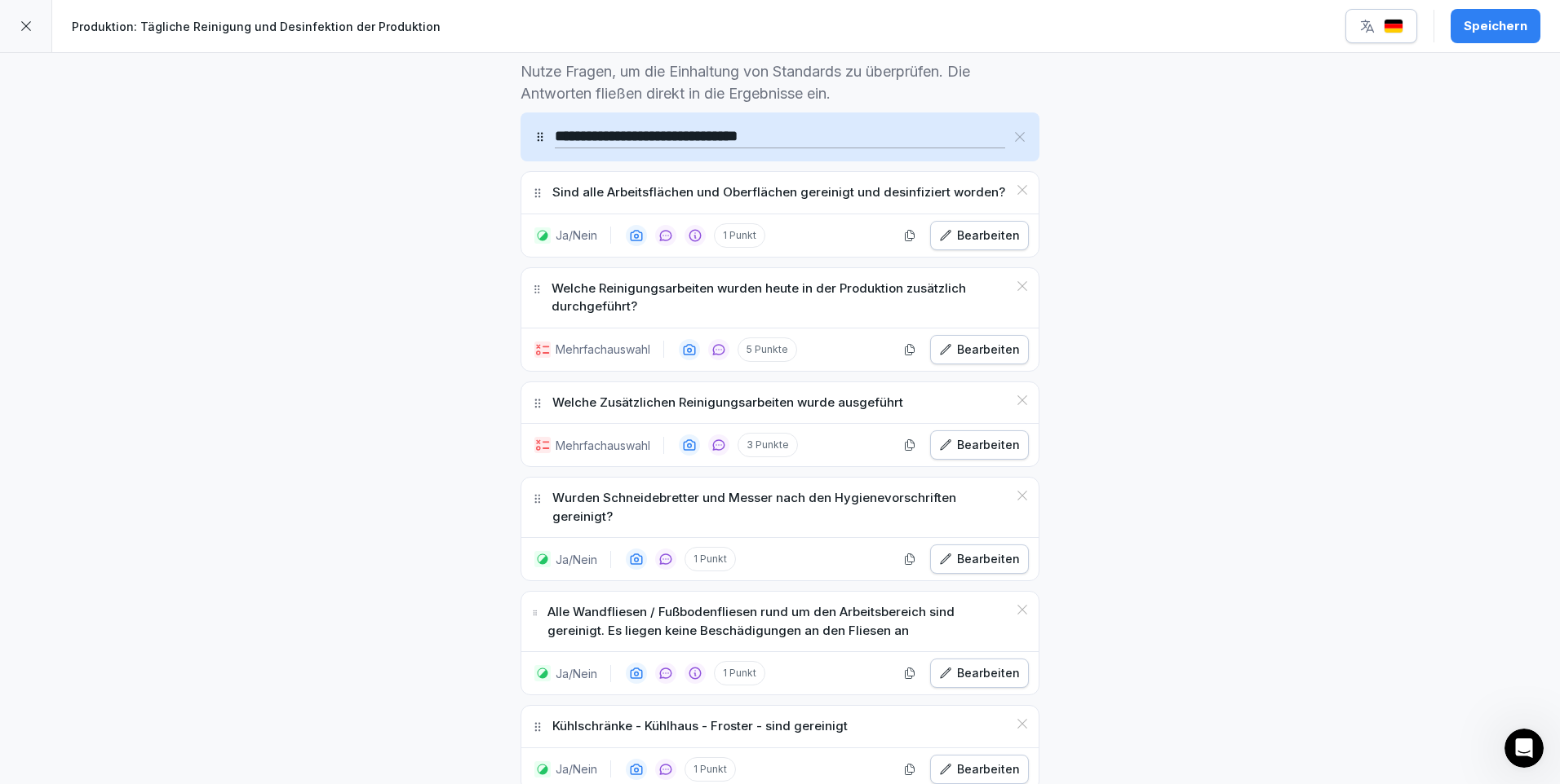
click at [991, 438] on div "Bearbeiten" at bounding box center [979, 445] width 81 height 18
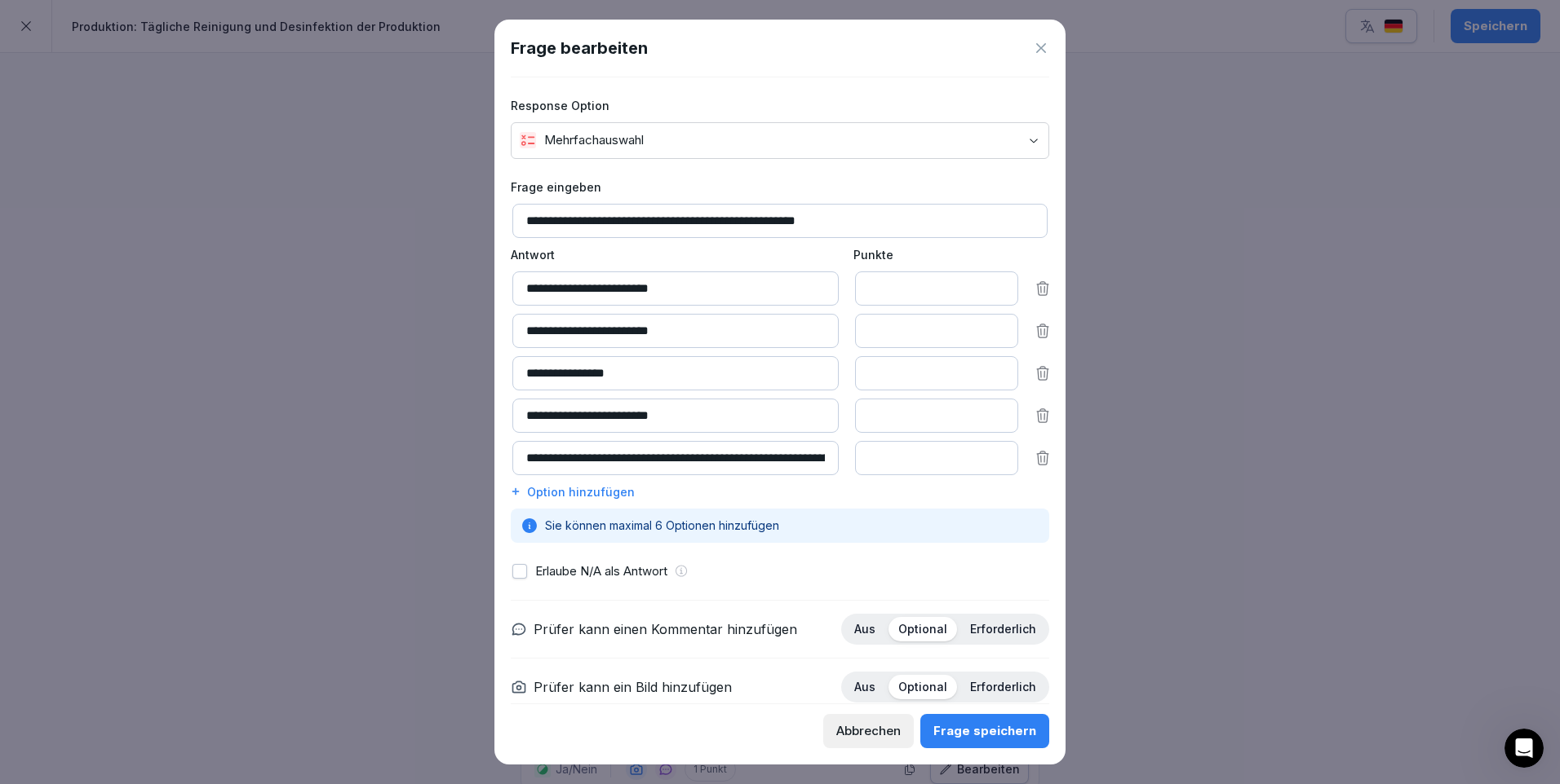
click at [518, 569] on button "button" at bounding box center [519, 571] width 15 height 15
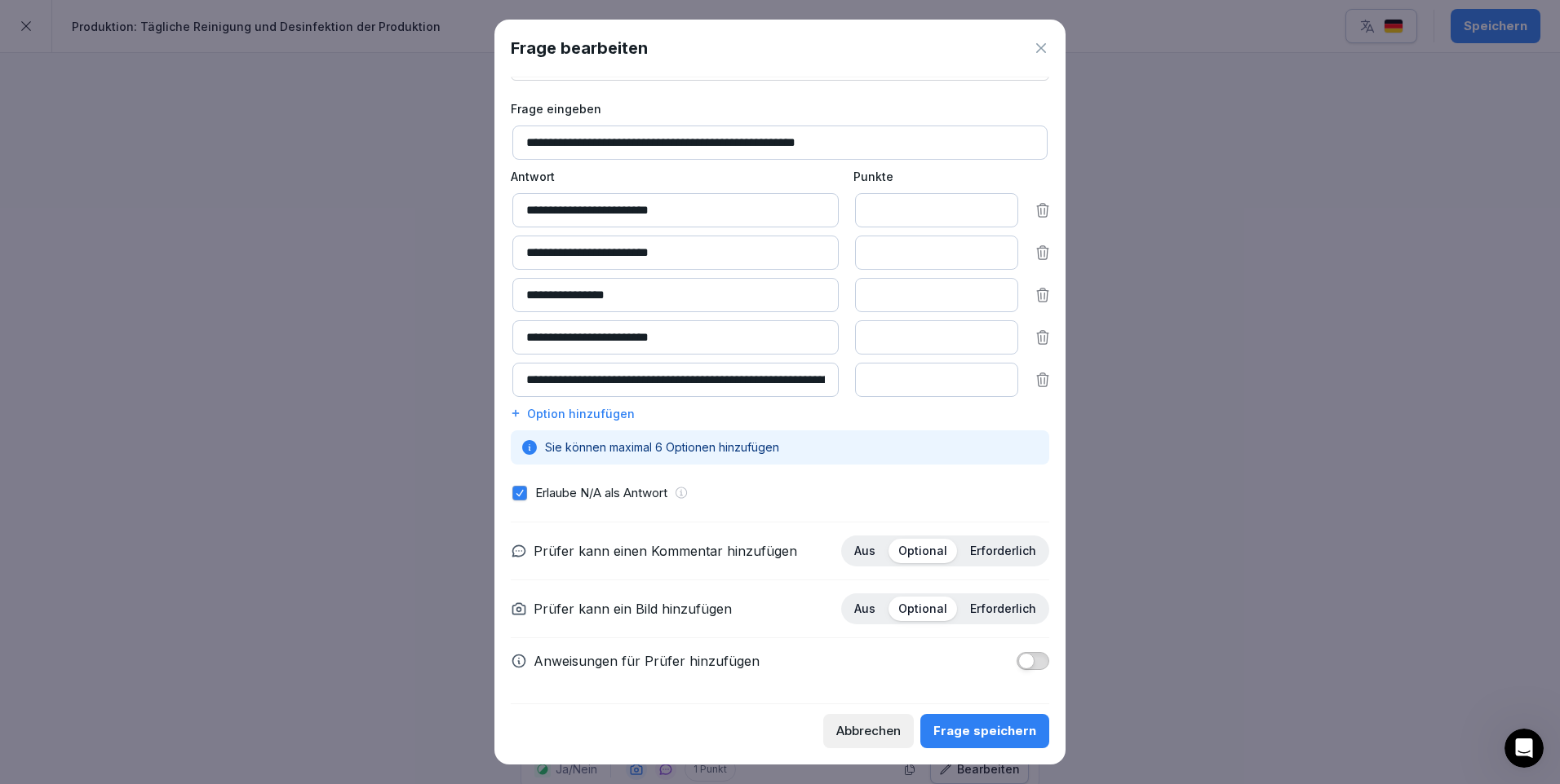
drag, startPoint x: 1018, startPoint y: 728, endPoint x: 1070, endPoint y: 646, distance: 97.1
click at [1018, 725] on div "Frage speichern" at bounding box center [984, 731] width 102 height 18
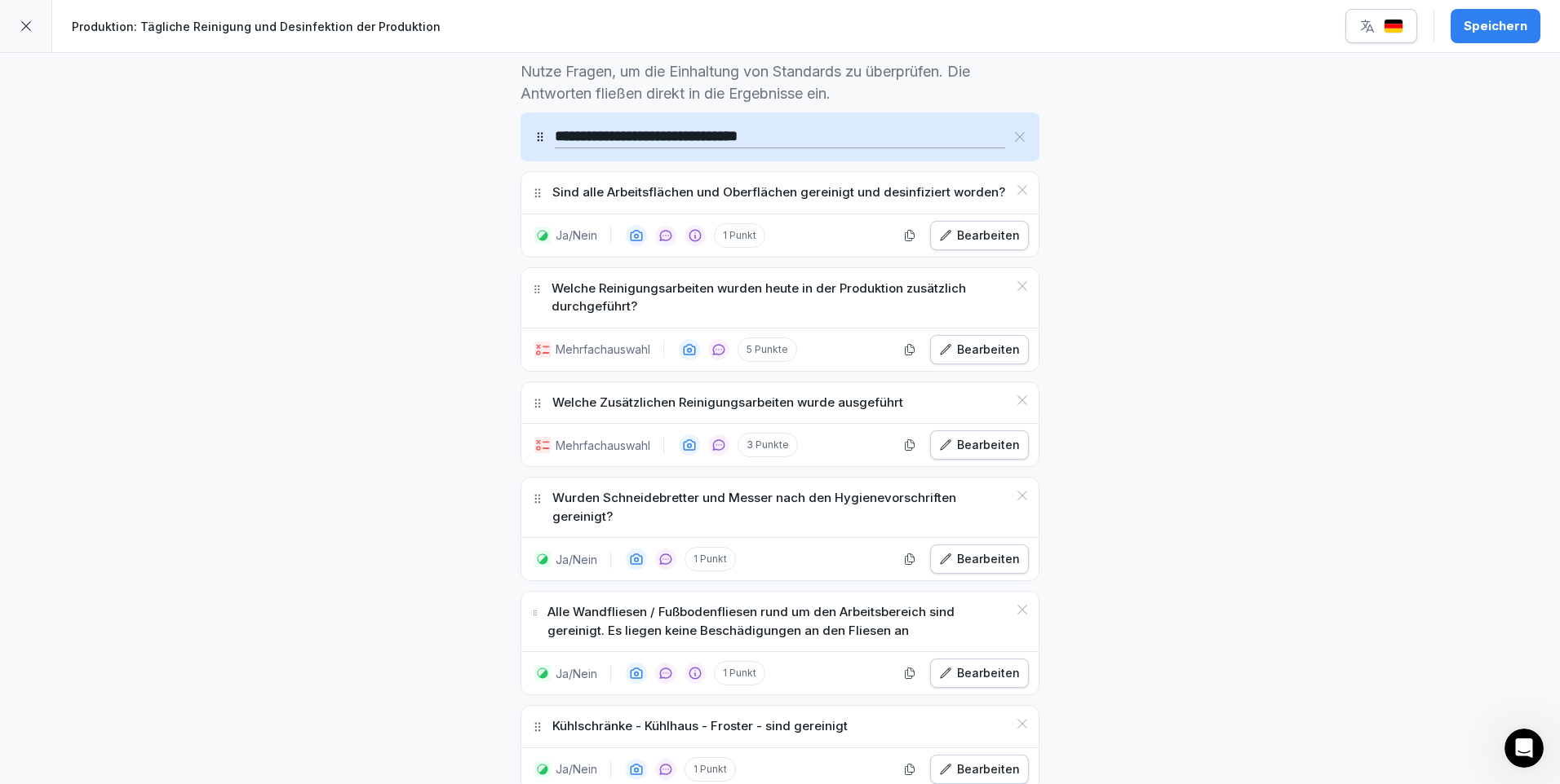
scroll to position [570, 0]
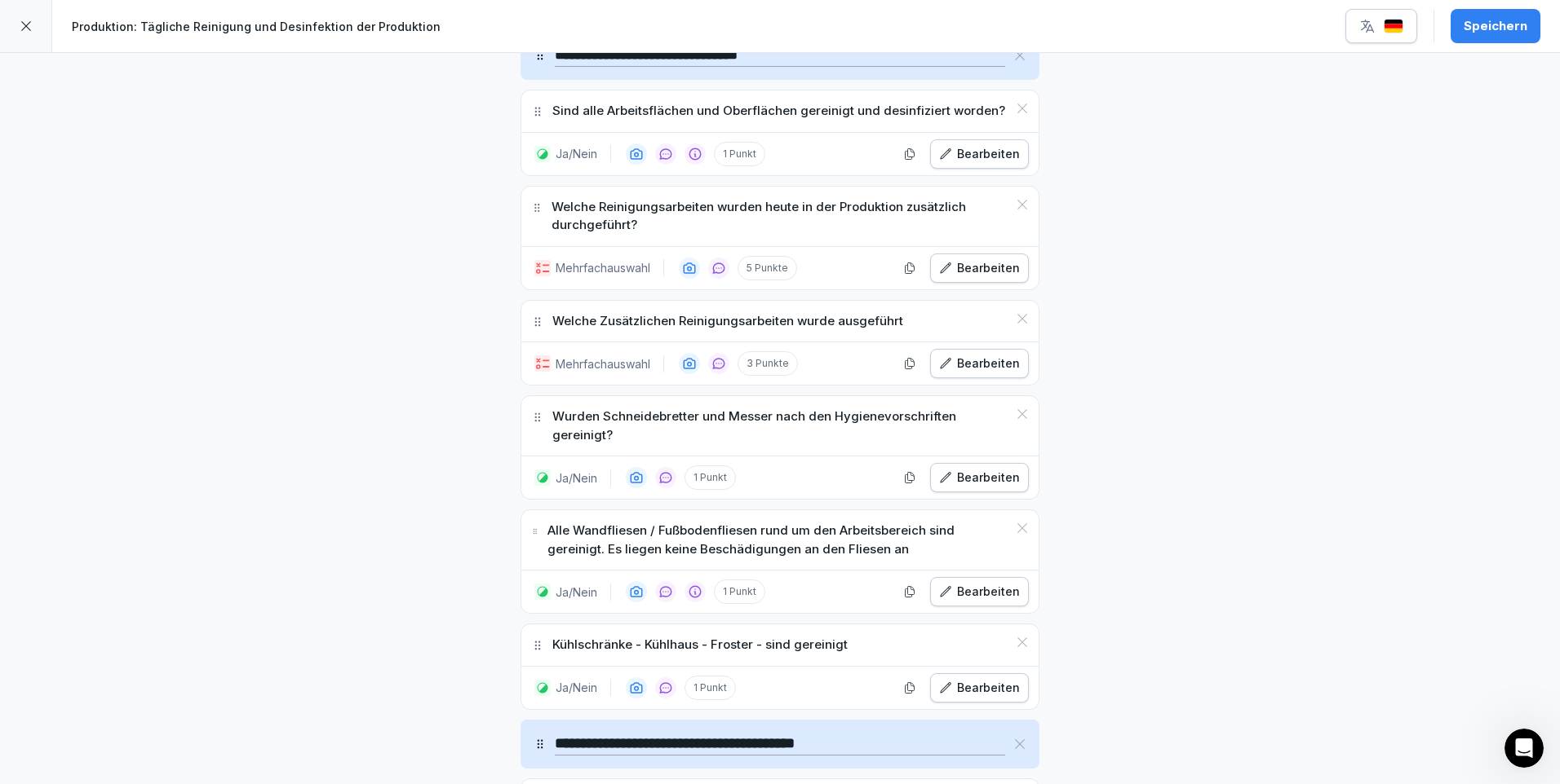
click at [1002, 588] on div "Bearbeiten" at bounding box center [979, 592] width 81 height 18
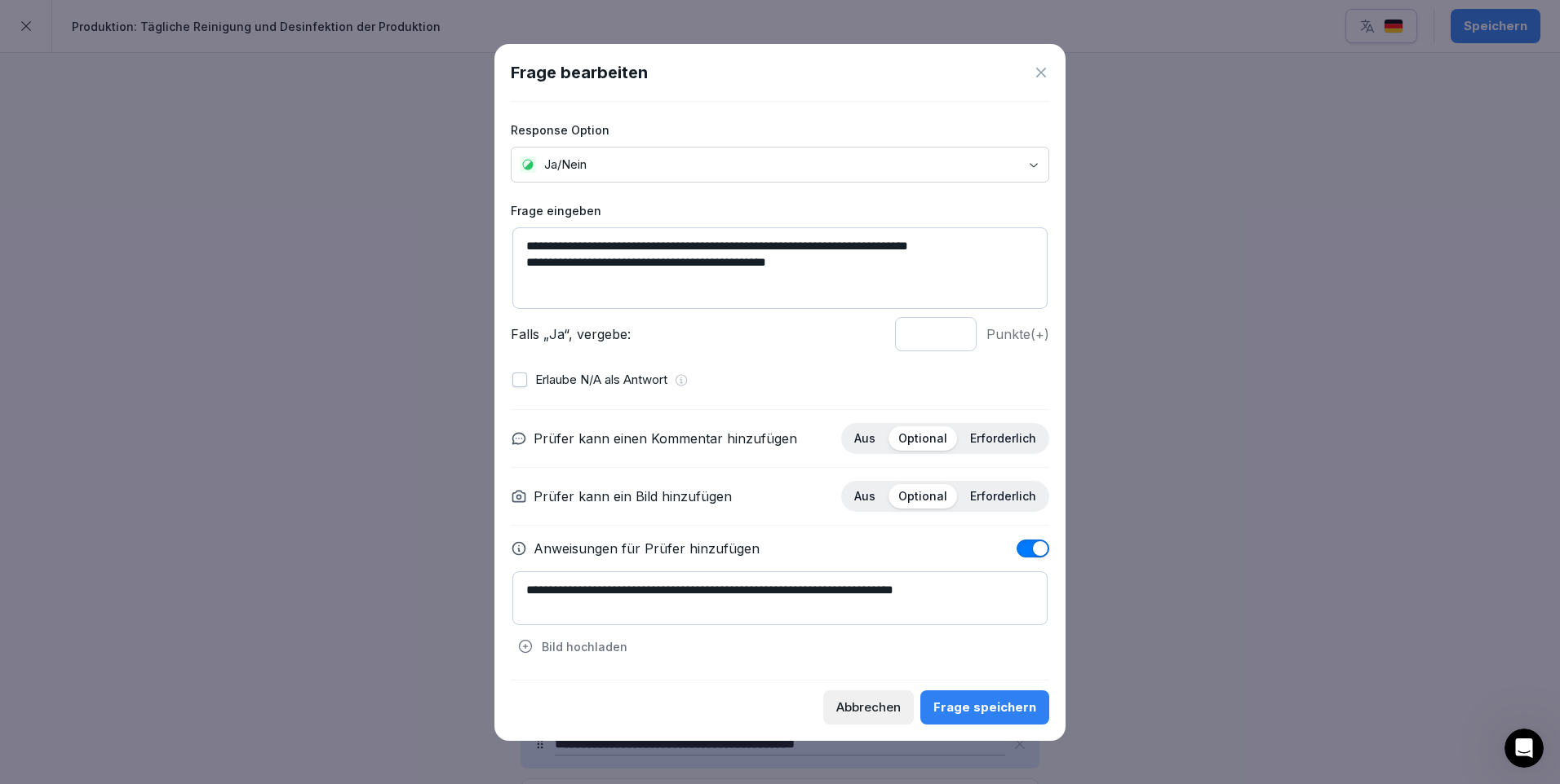
drag, startPoint x: 523, startPoint y: 257, endPoint x: 827, endPoint y: 261, distance: 304.0
click at [827, 261] on textarea "**********" at bounding box center [780, 268] width 536 height 82
type textarea "**********"
click at [970, 704] on div "Frage speichern" at bounding box center [984, 708] width 102 height 18
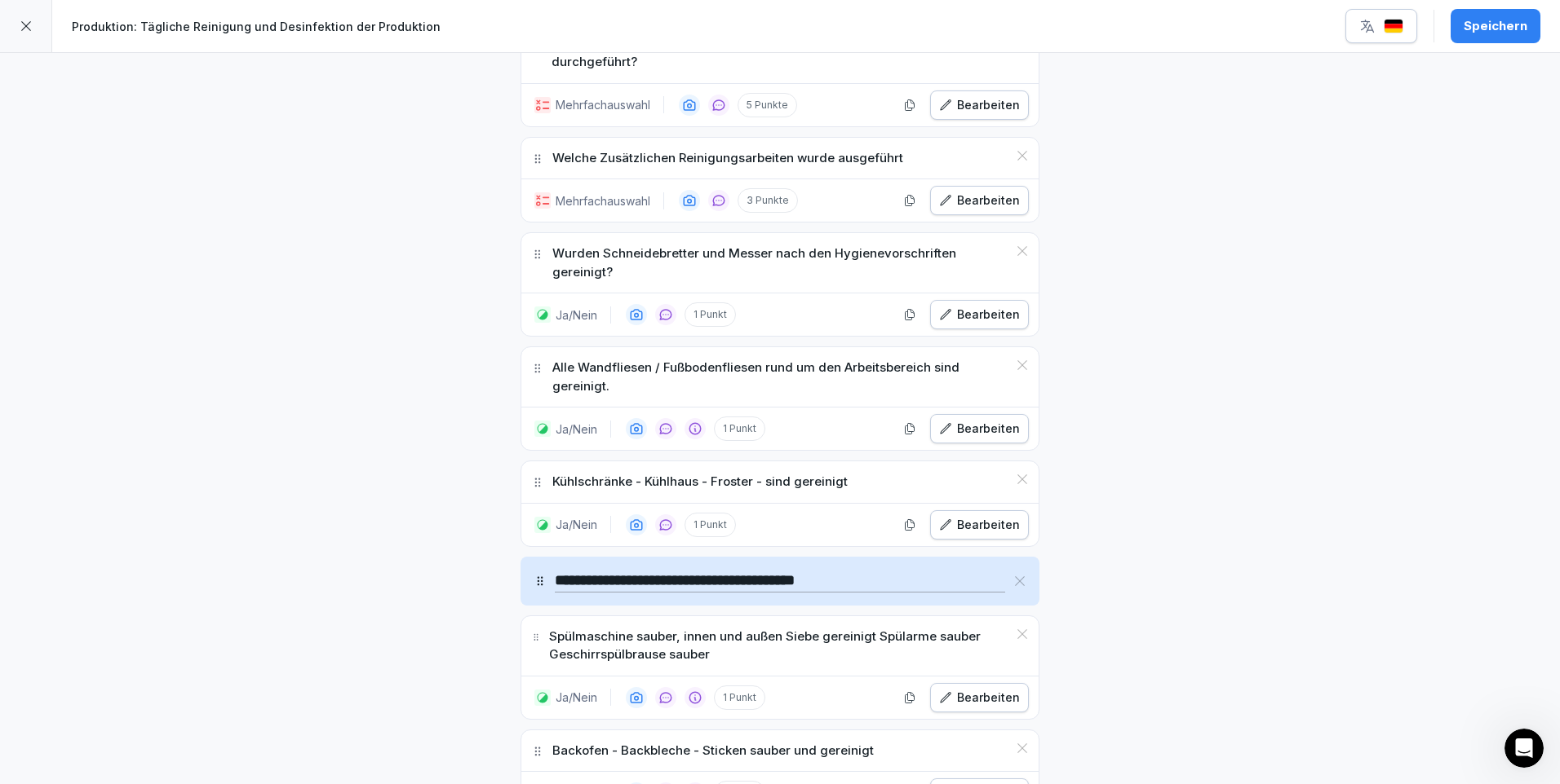
scroll to position [897, 0]
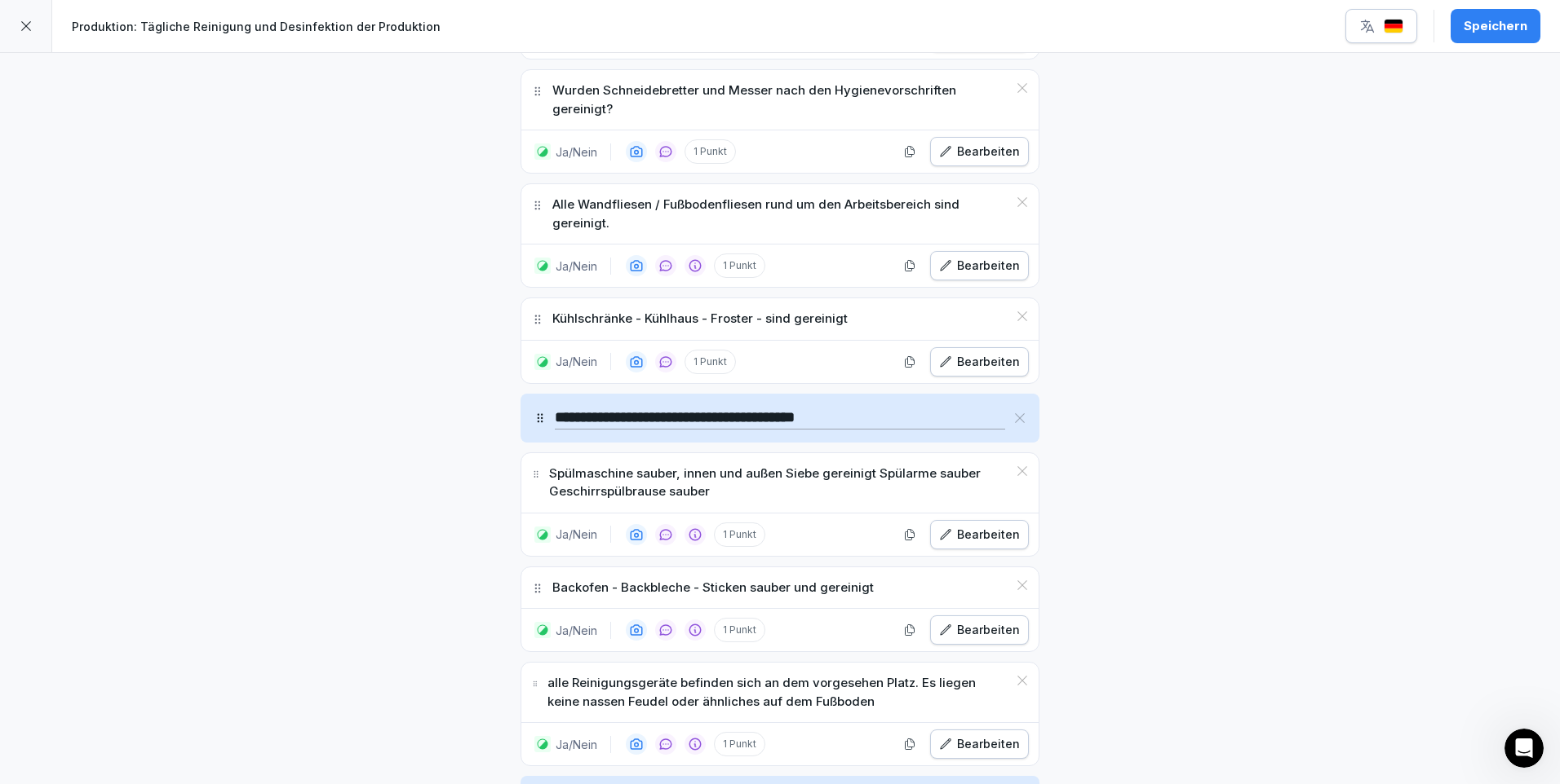
click at [989, 540] on div "Bearbeiten" at bounding box center [979, 534] width 81 height 18
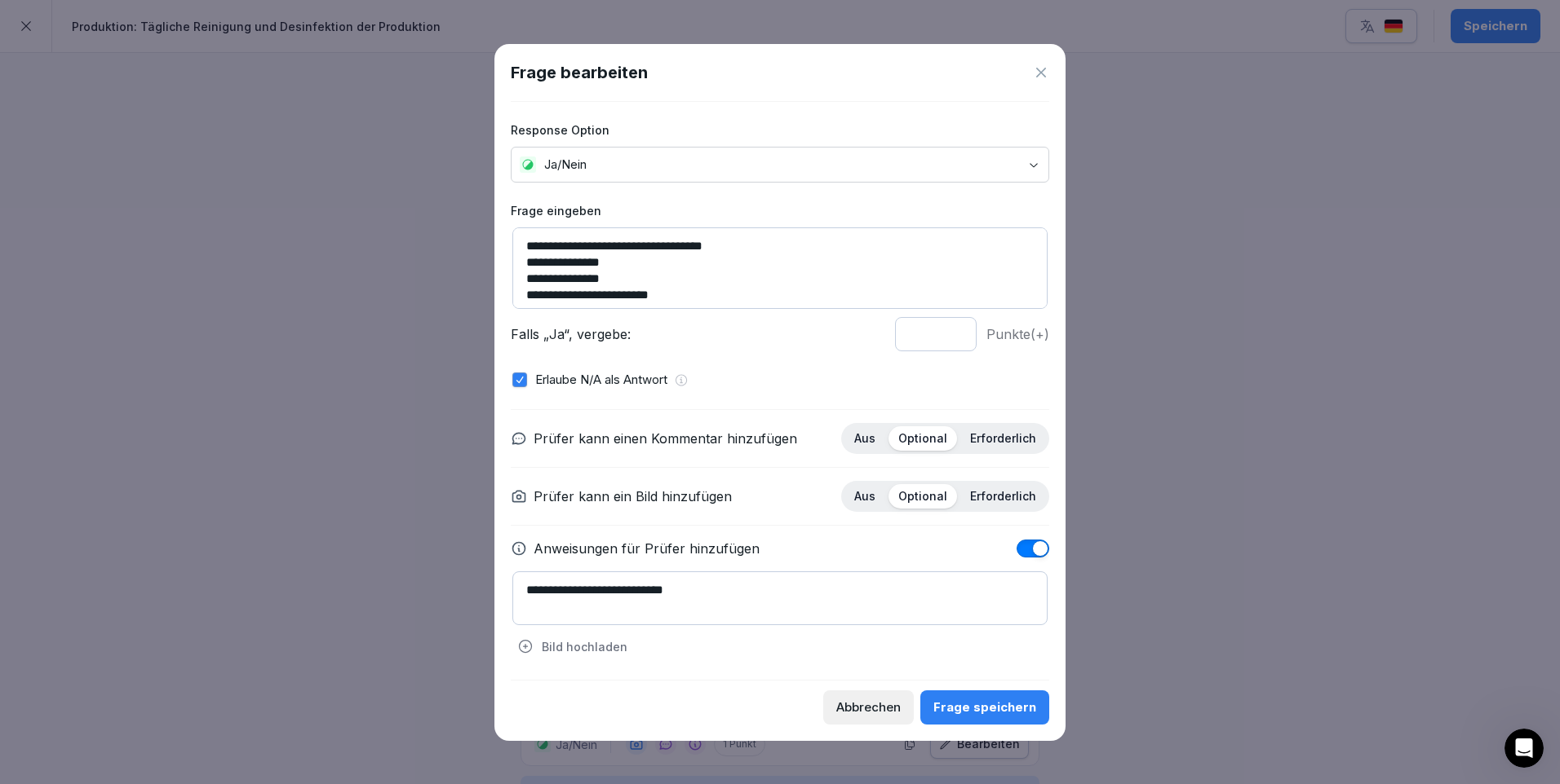
click at [709, 590] on textarea "**********" at bounding box center [780, 598] width 536 height 54
click at [682, 587] on textarea "**********" at bounding box center [780, 598] width 536 height 54
type textarea "**********"
click at [993, 699] on div "Frage speichern" at bounding box center [984, 708] width 102 height 18
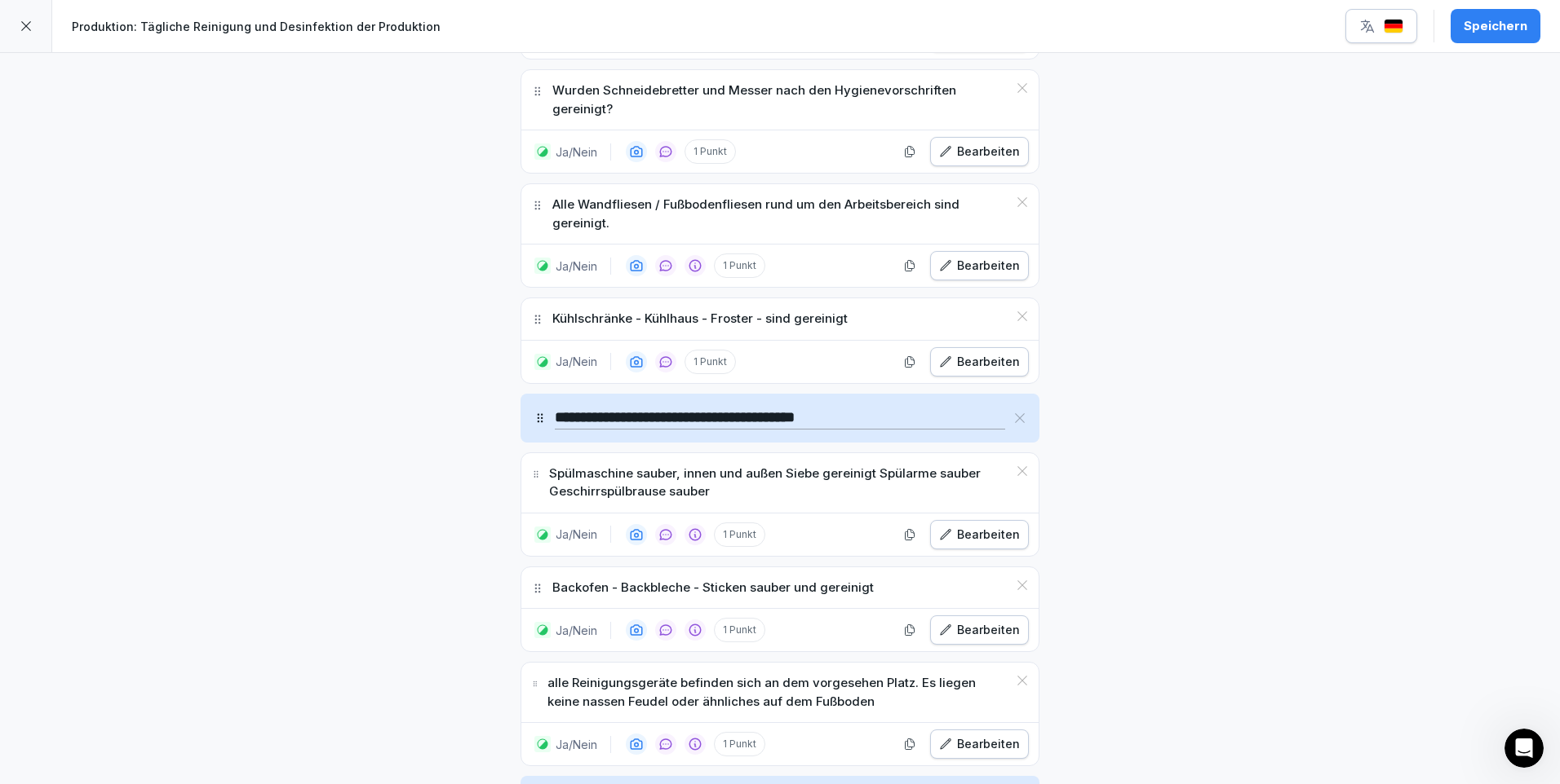
scroll to position [978, 0]
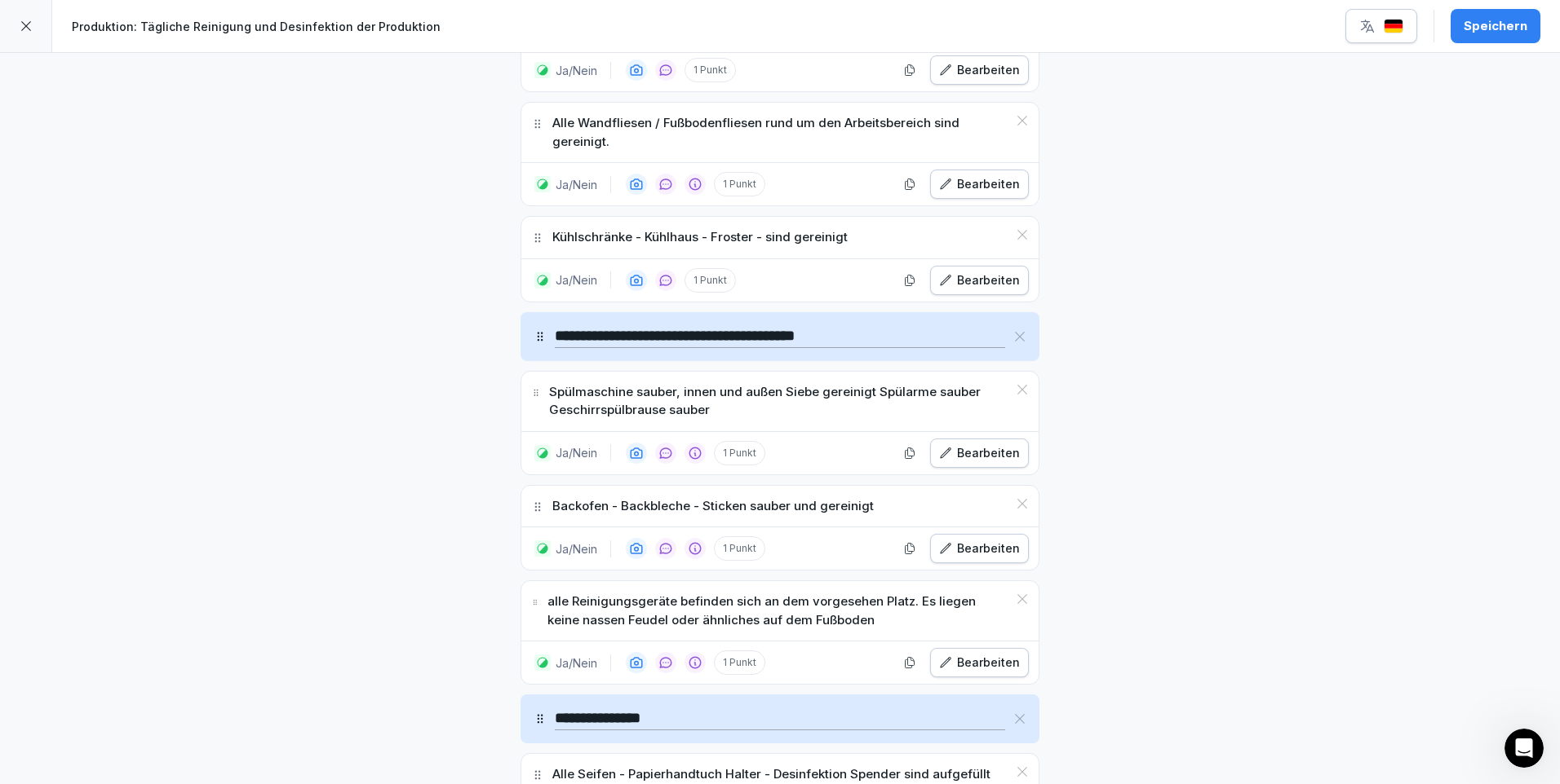
click at [989, 662] on div "Bearbeiten" at bounding box center [979, 663] width 81 height 18
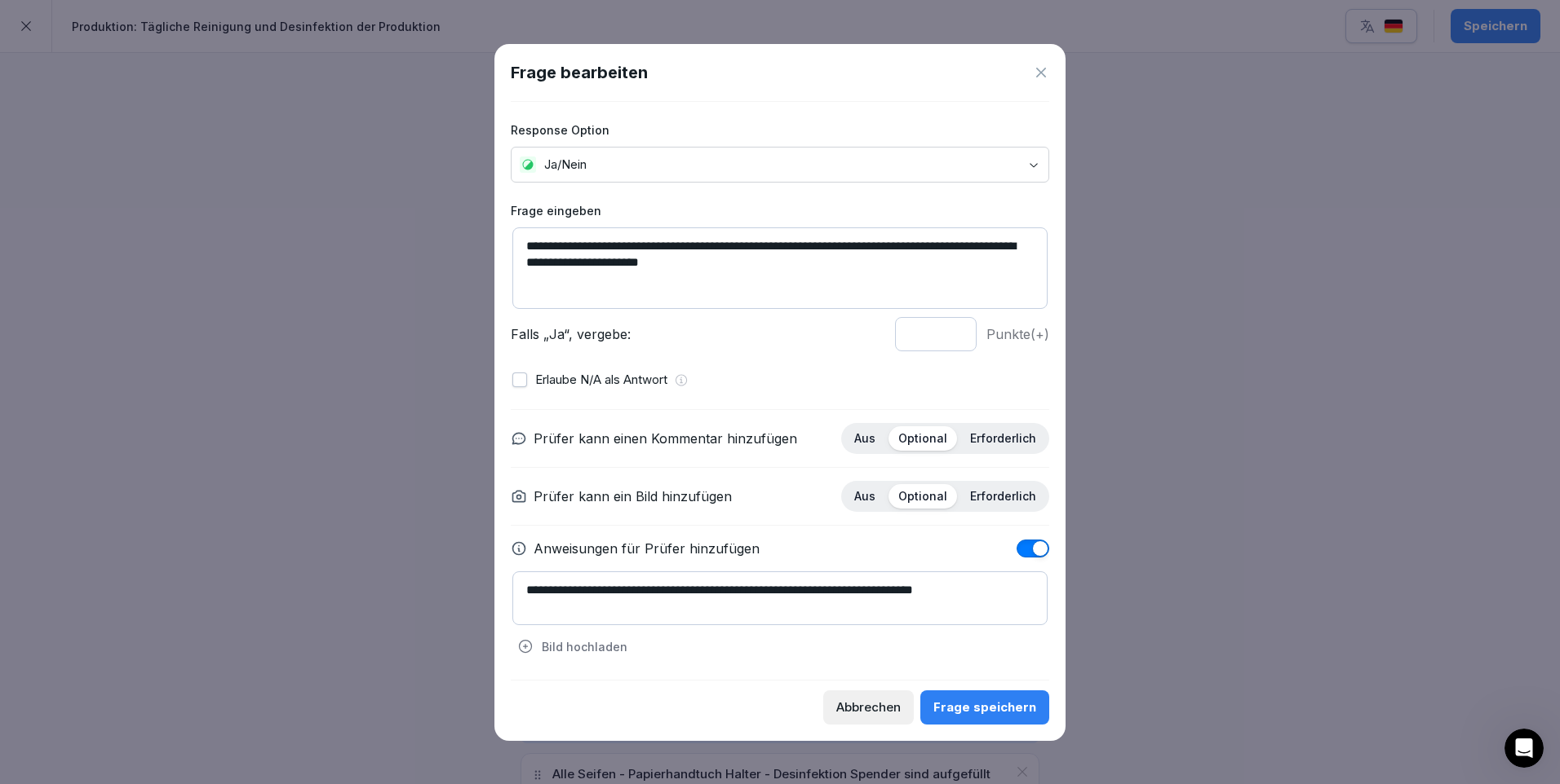
drag, startPoint x: 890, startPoint y: 243, endPoint x: 906, endPoint y: 284, distance: 44.0
click at [906, 284] on textarea "**********" at bounding box center [780, 268] width 536 height 82
type textarea "**********"
click at [521, 374] on button "button" at bounding box center [519, 379] width 15 height 15
click at [999, 700] on div "Frage speichern" at bounding box center [984, 708] width 102 height 18
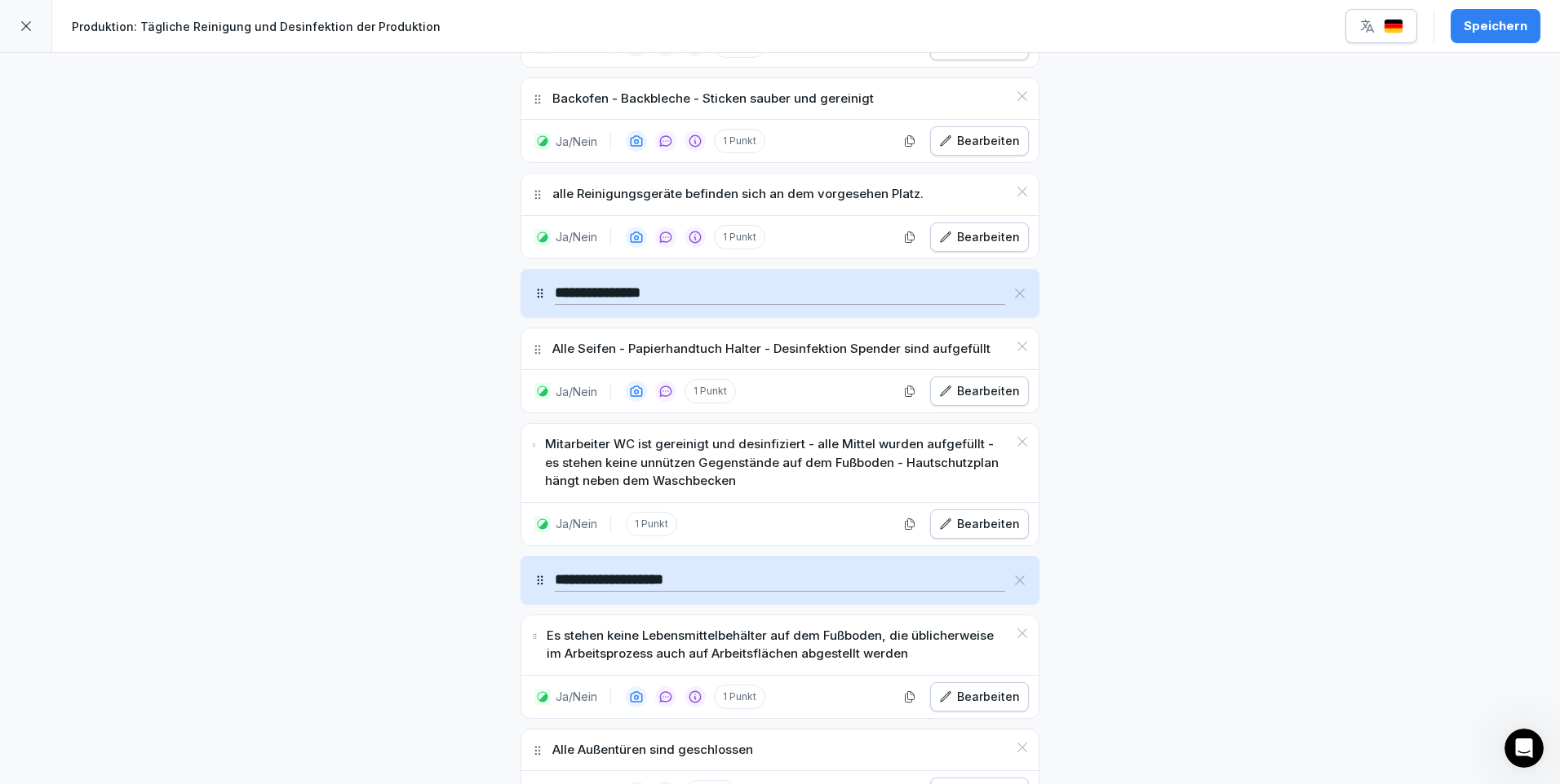
scroll to position [1468, 0]
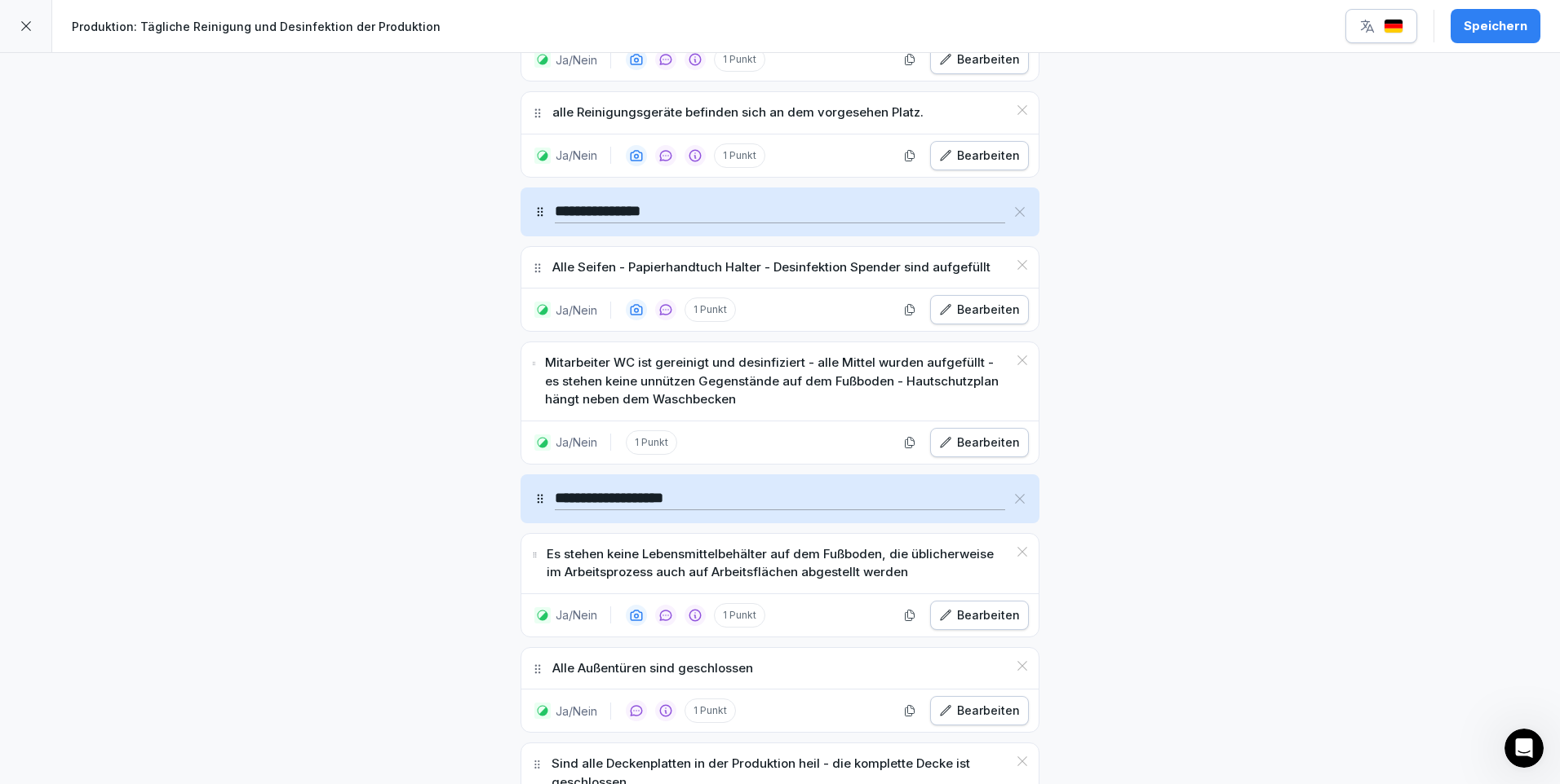
click at [984, 614] on div "Bearbeiten" at bounding box center [979, 615] width 81 height 18
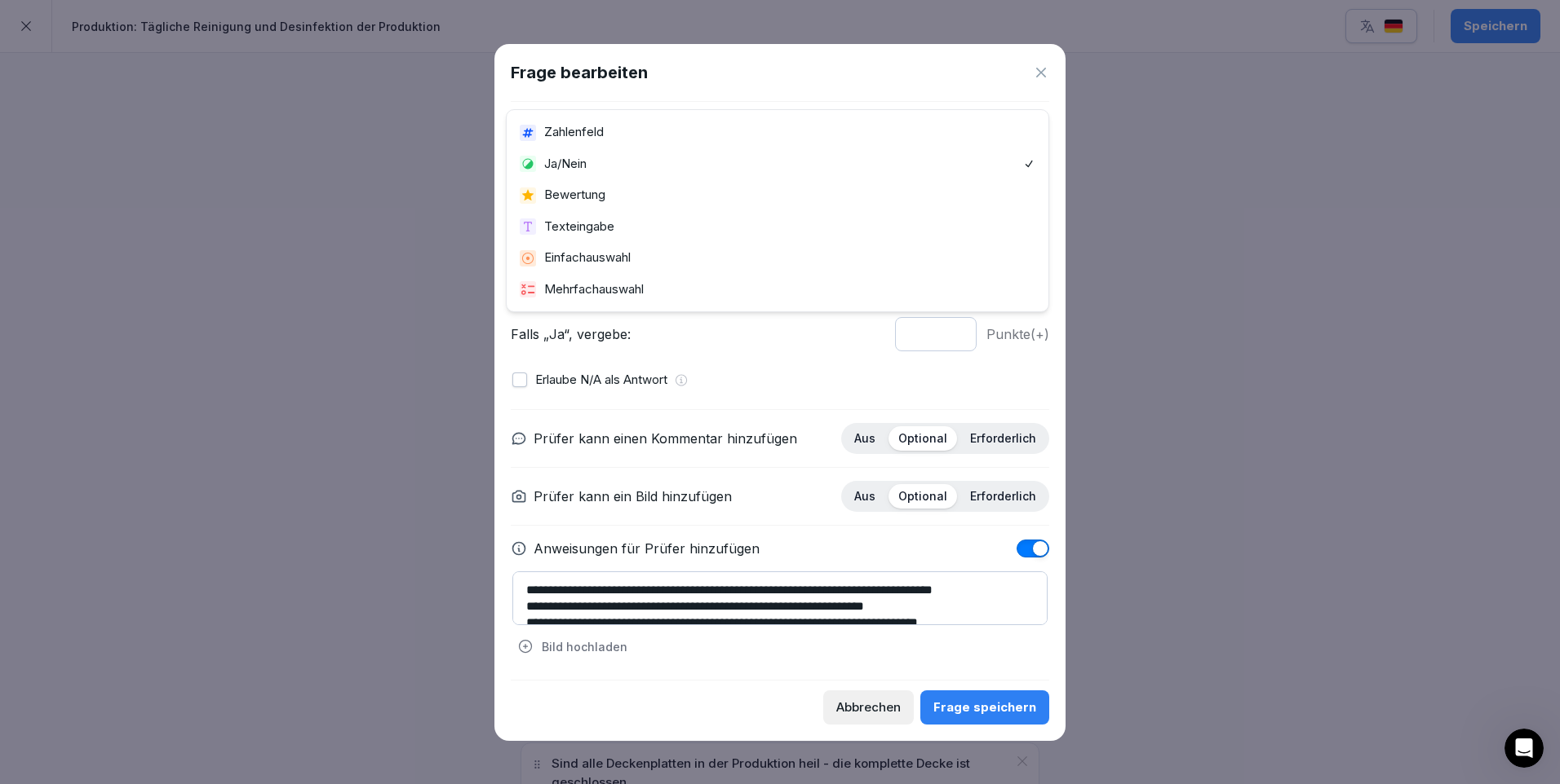
click at [1031, 160] on body "**********" at bounding box center [780, 392] width 1560 height 784
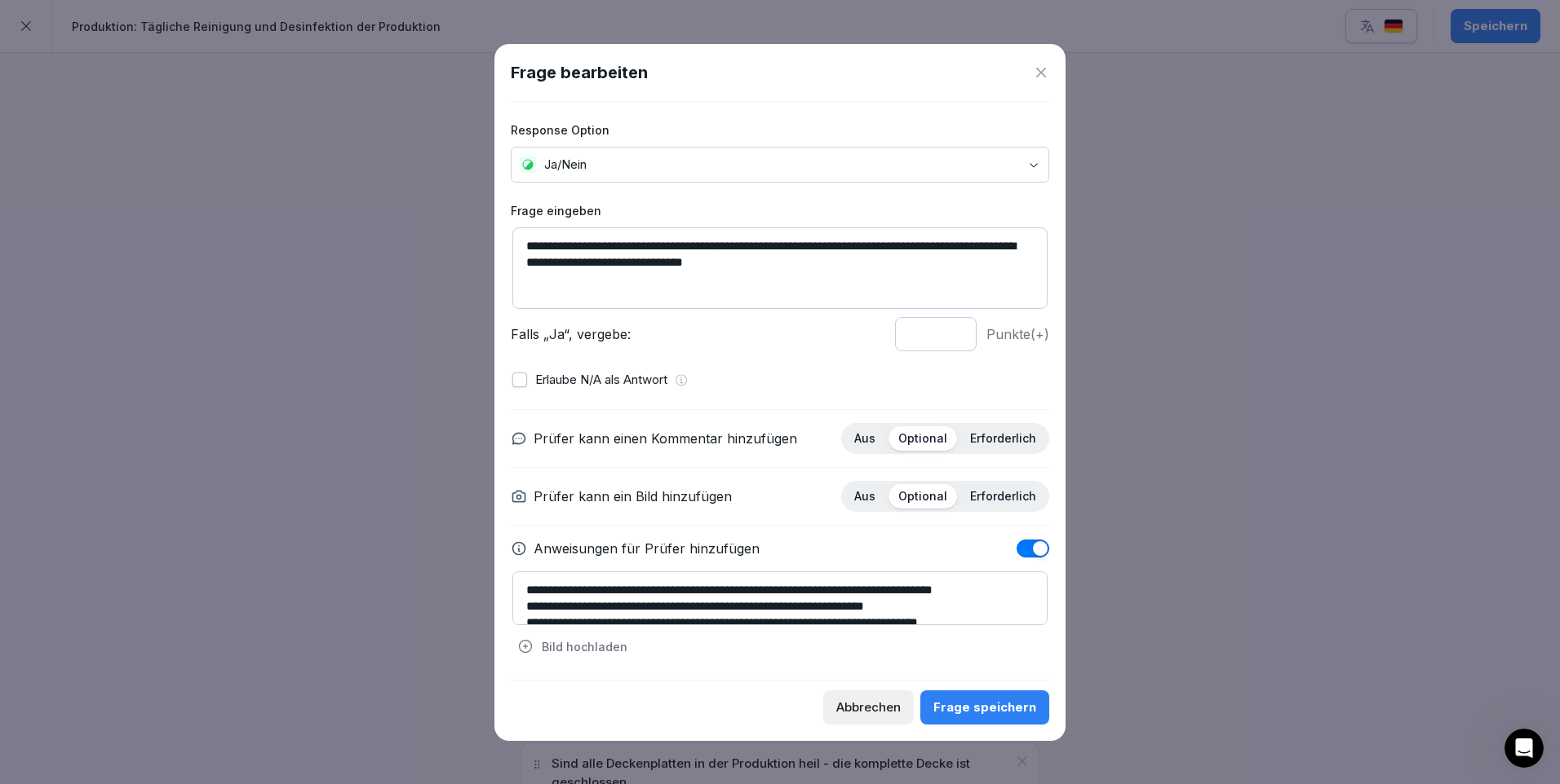
drag, startPoint x: 540, startPoint y: 247, endPoint x: 470, endPoint y: 253, distance: 70.3
click at [470, 253] on body "**********" at bounding box center [780, 392] width 1560 height 784
click at [567, 244] on textarea "**********" at bounding box center [780, 268] width 536 height 82
click at [570, 245] on textarea "**********" at bounding box center [780, 268] width 536 height 82
type textarea "**********"
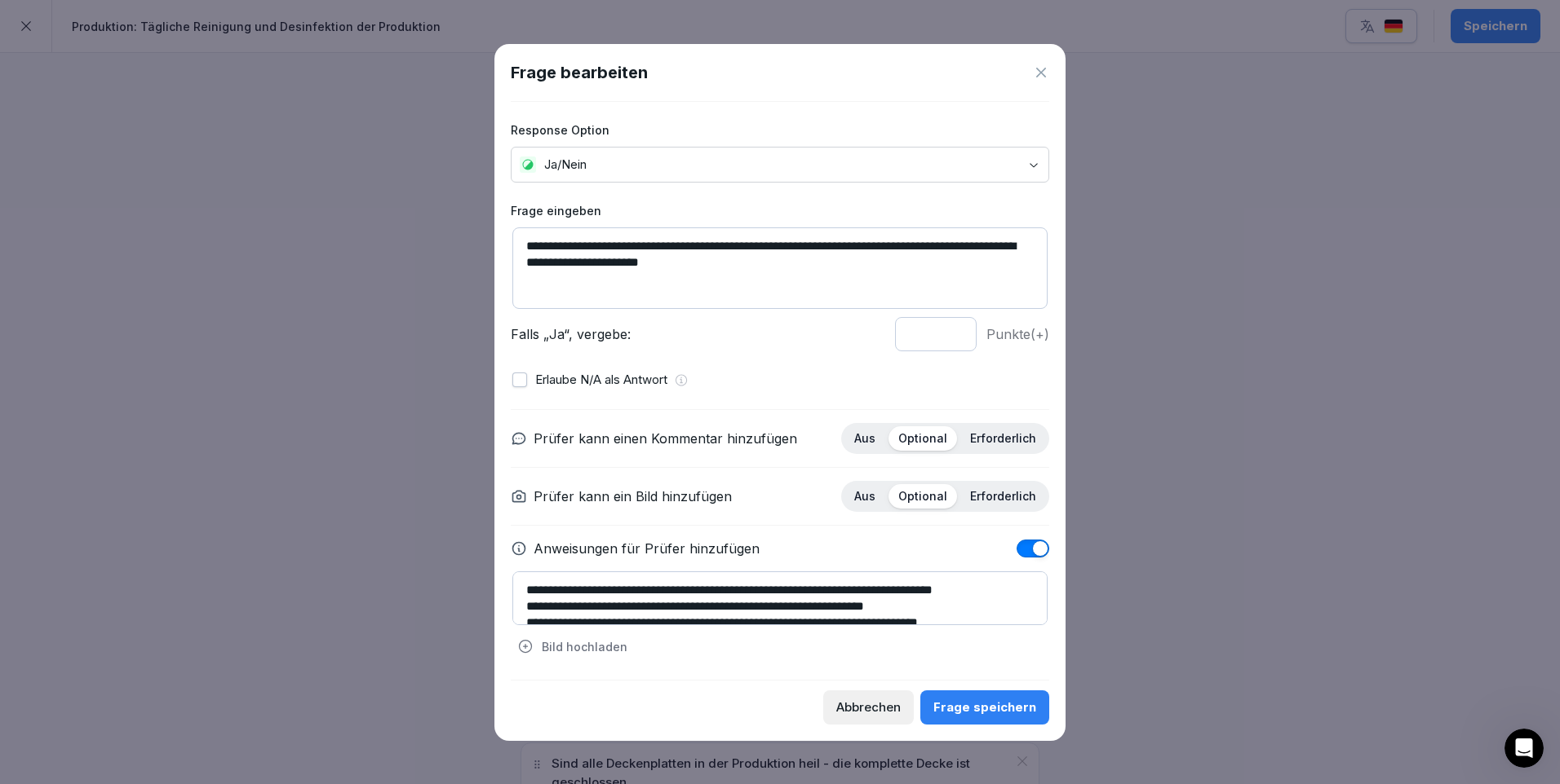
type input "*"
click at [953, 337] on input "*" at bounding box center [936, 333] width 82 height 34
click at [525, 380] on button "button" at bounding box center [519, 379] width 15 height 15
click at [1028, 699] on div "Frage speichern" at bounding box center [984, 708] width 102 height 18
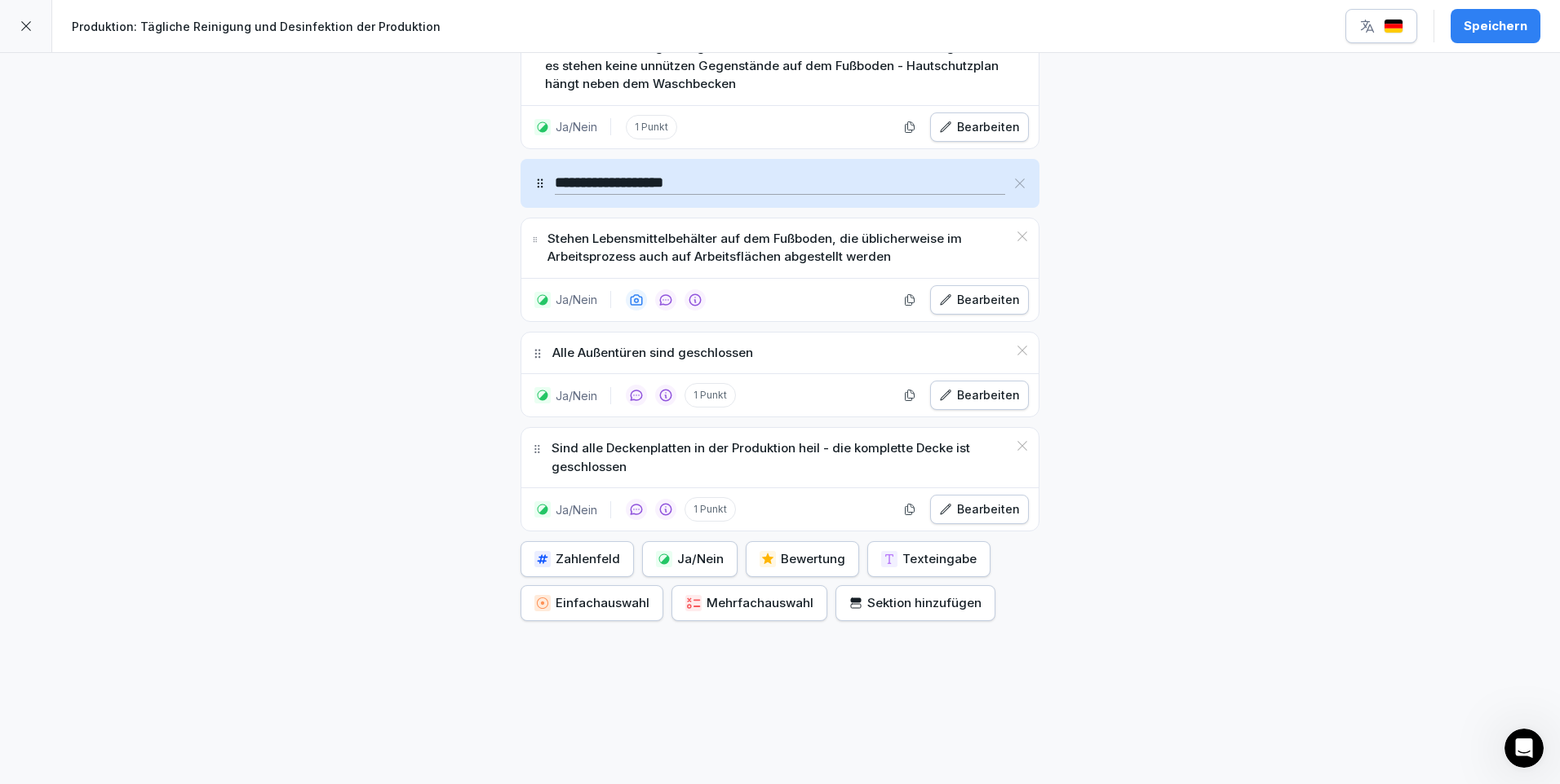
scroll to position [1305, 0]
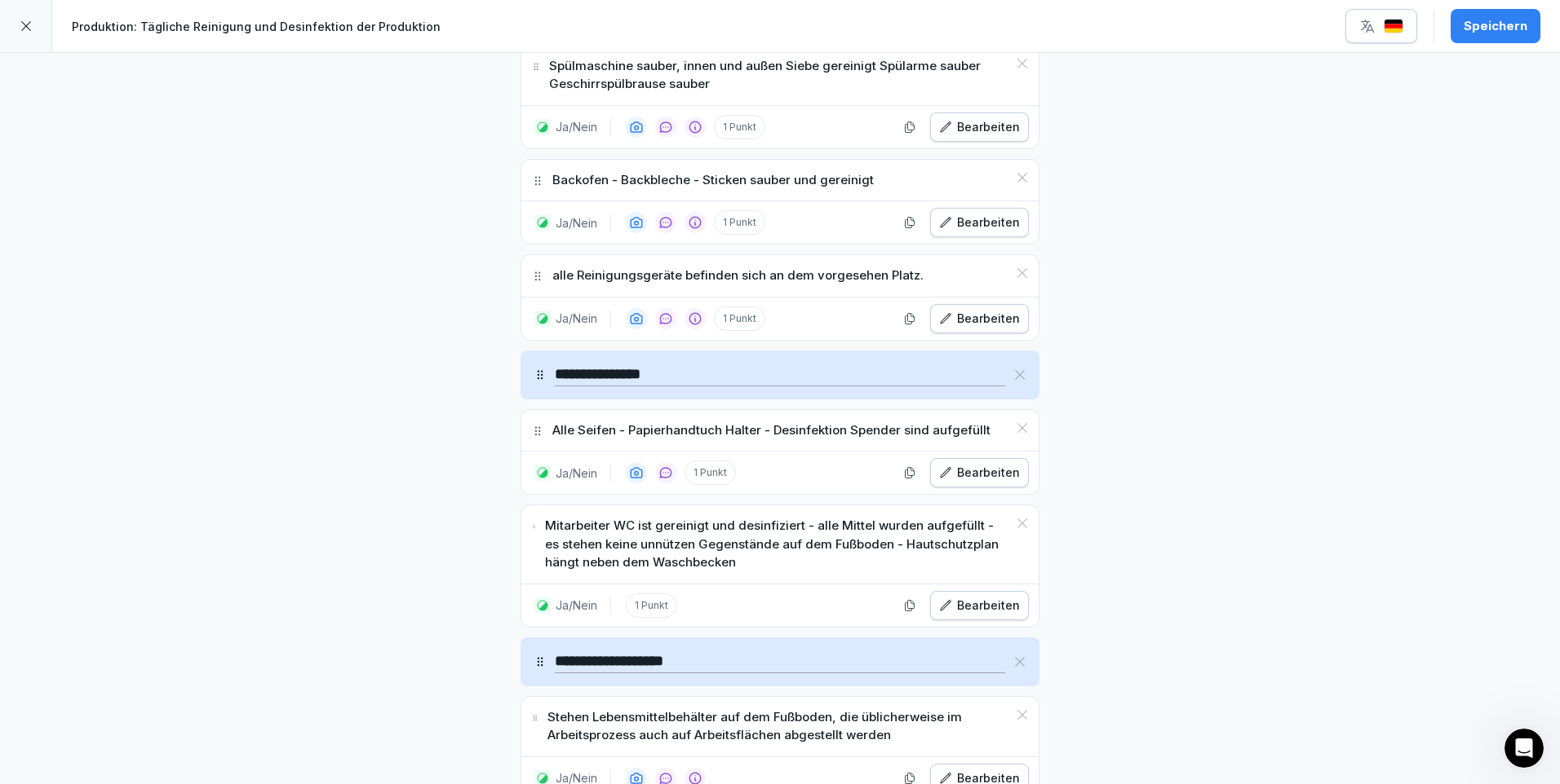
click at [1505, 27] on div "Speichern" at bounding box center [1495, 26] width 63 height 18
click at [34, 22] on div at bounding box center [26, 26] width 53 height 53
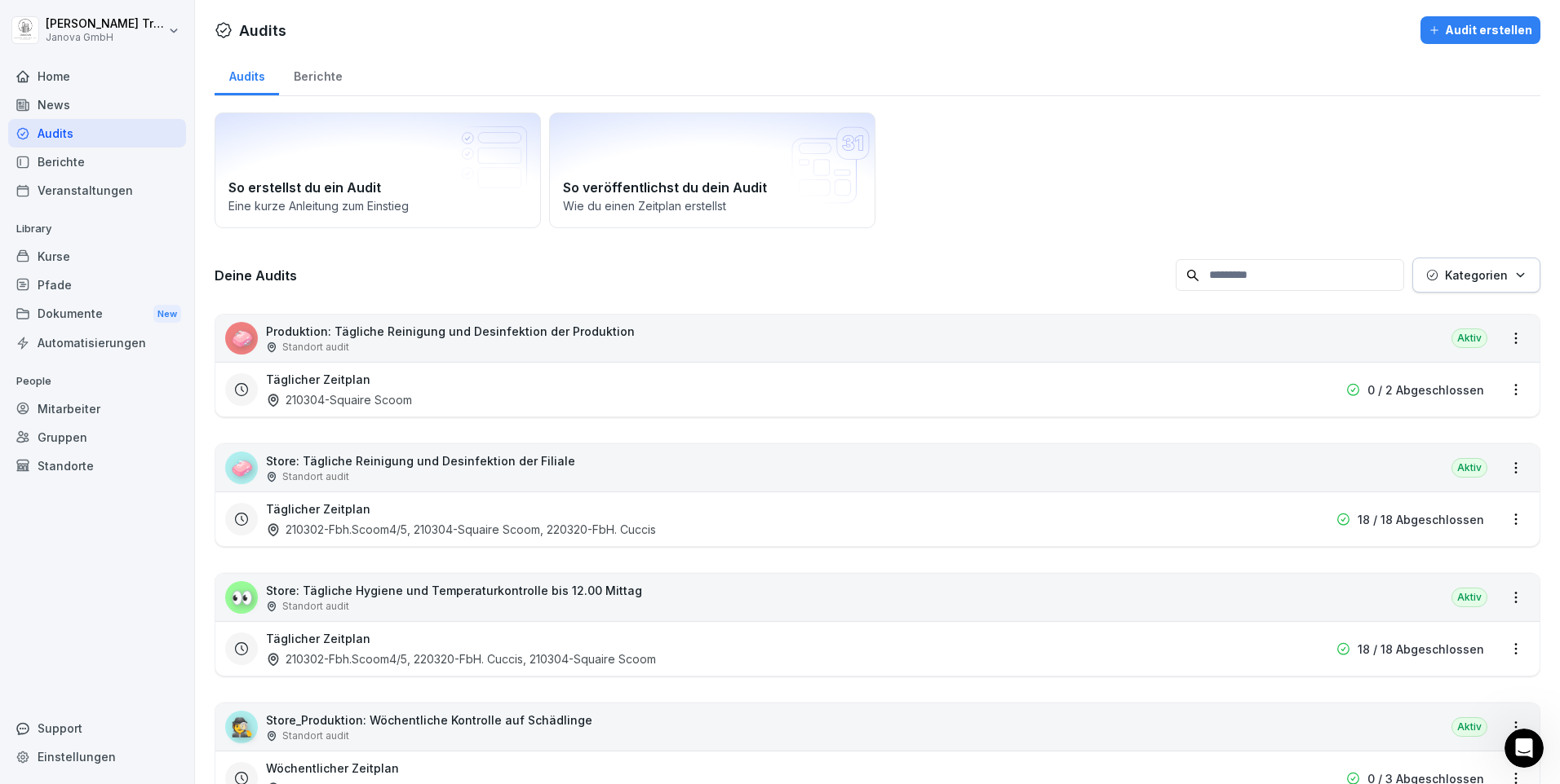
click at [1302, 466] on div "🧼 Store: Tägliche Reinigung und Desinfektion der Filiale Standort audit Aktiv" at bounding box center [877, 468] width 1324 height 47
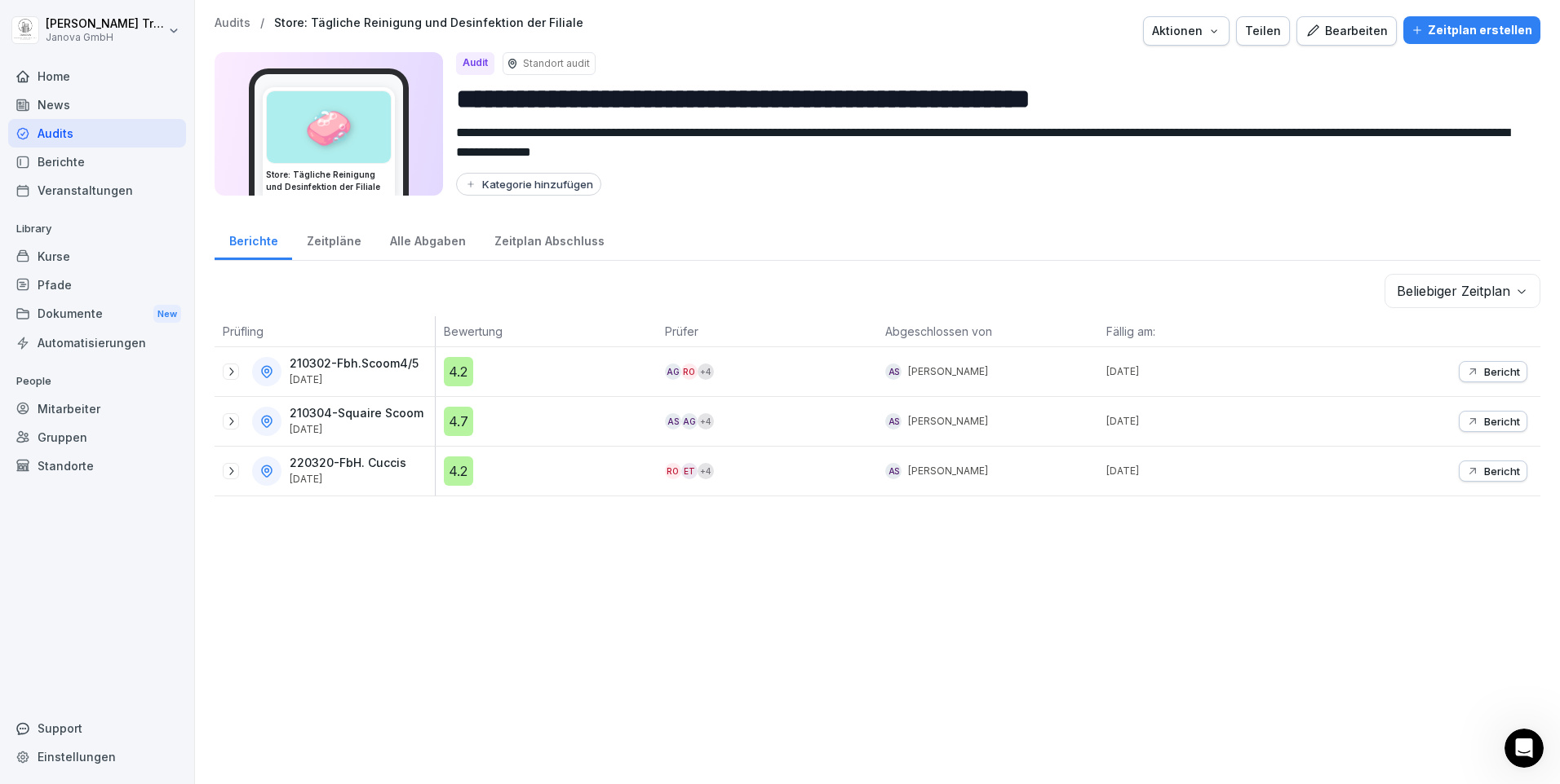
click at [1344, 38] on div "Bearbeiten" at bounding box center [1346, 31] width 82 height 18
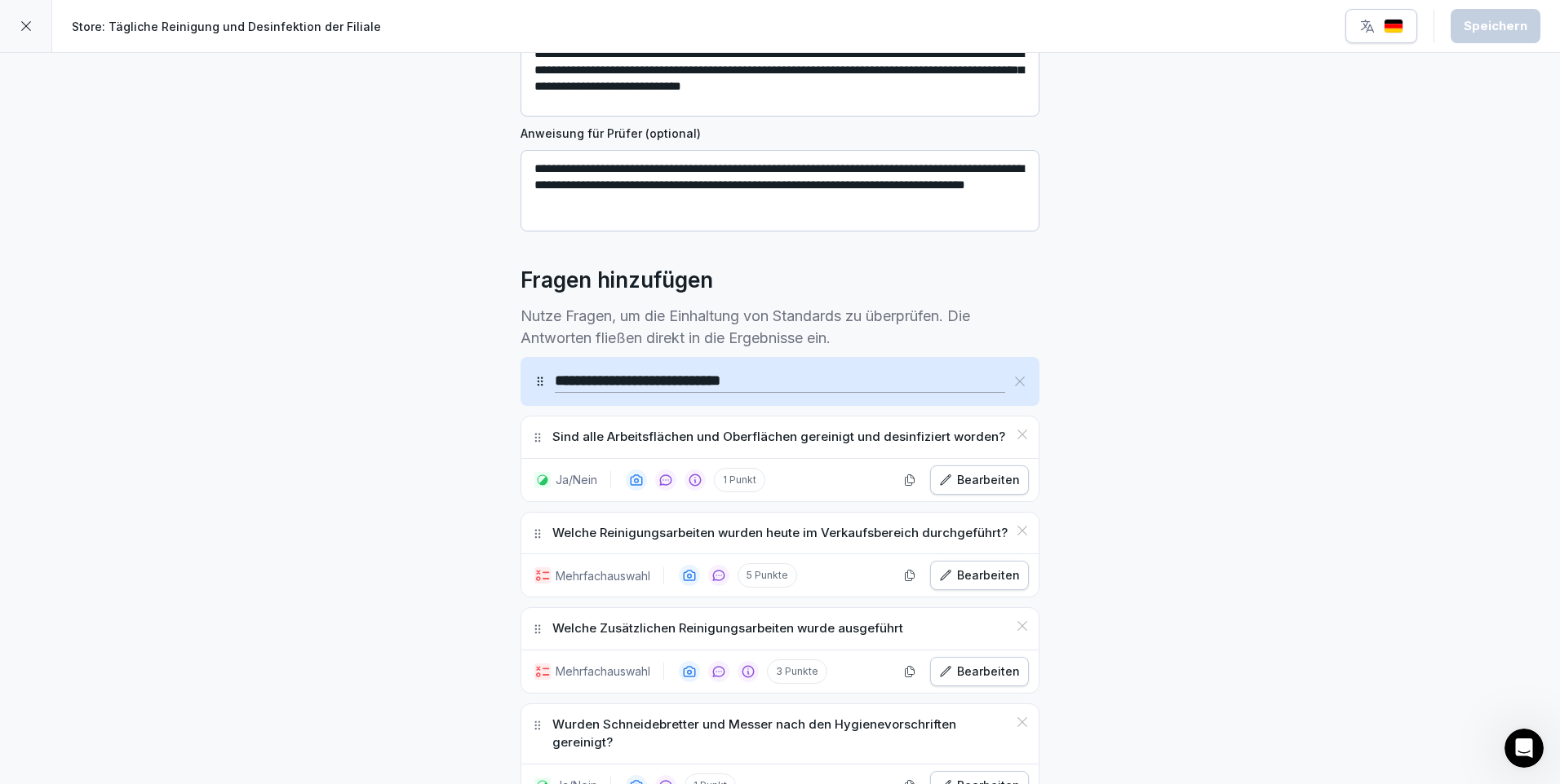
scroll to position [326, 0]
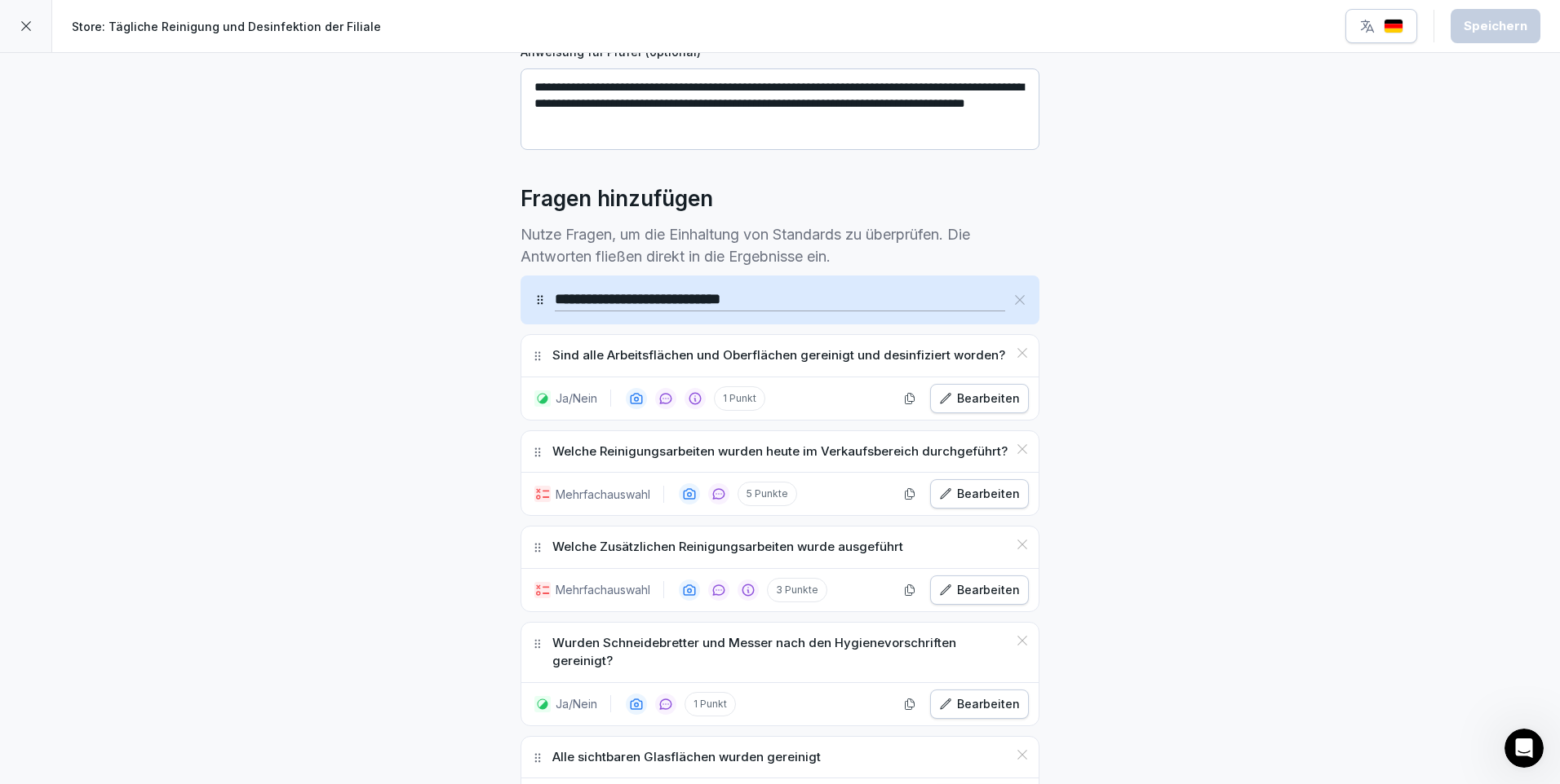
click at [1000, 487] on div "Bearbeiten" at bounding box center [979, 494] width 81 height 18
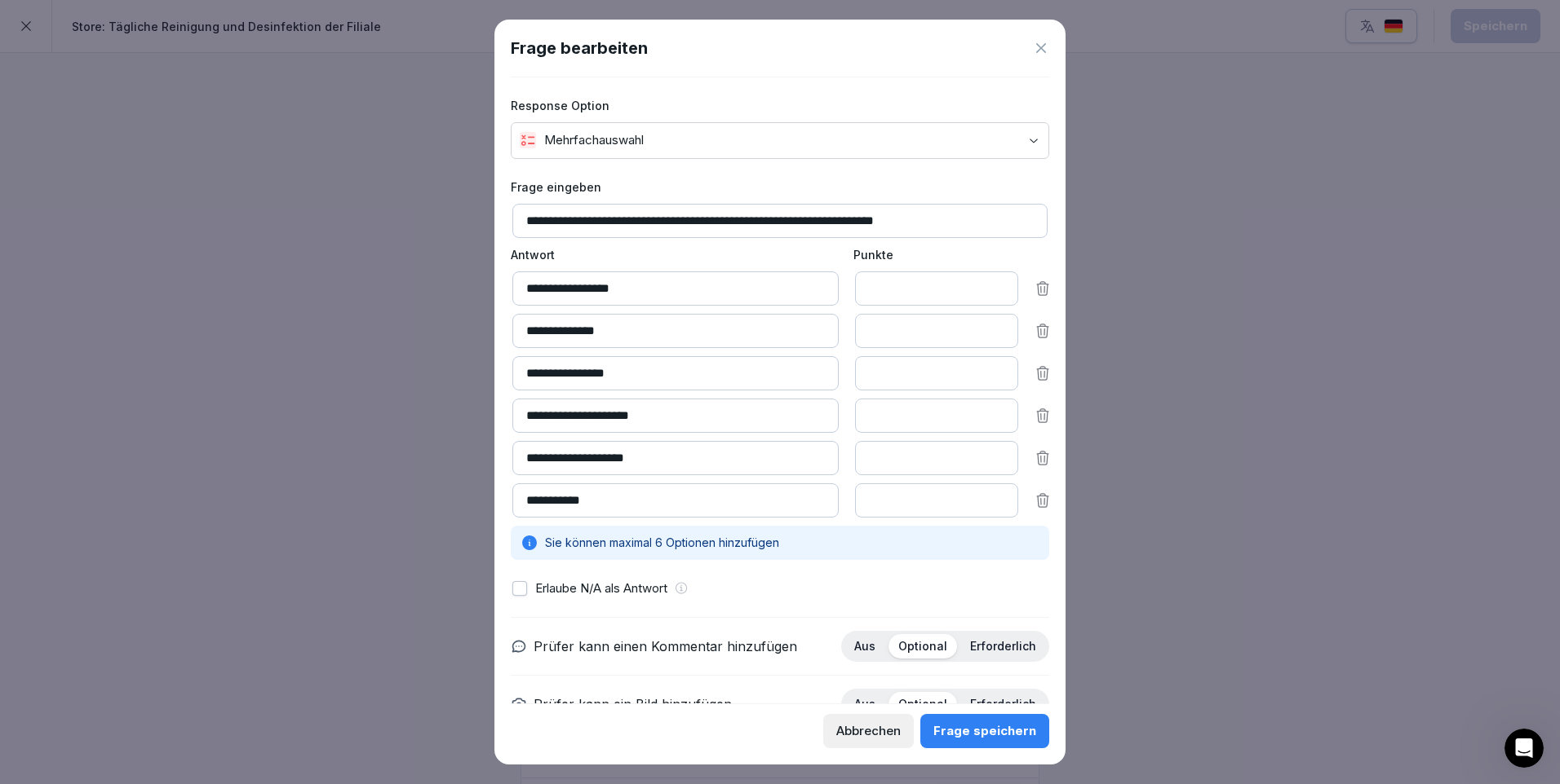
click at [516, 588] on button "button" at bounding box center [519, 588] width 15 height 15
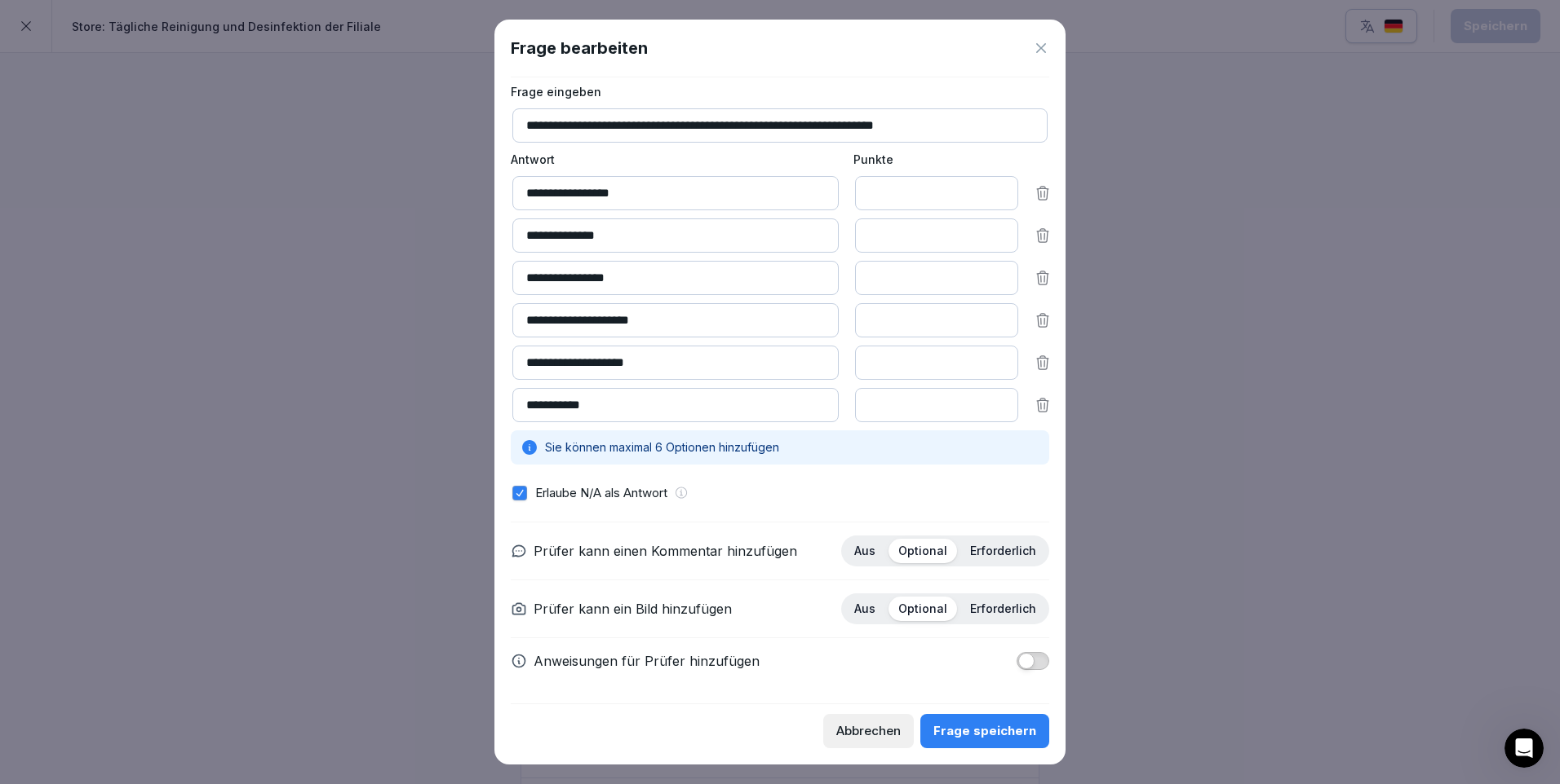
click at [1001, 728] on div "Frage speichern" at bounding box center [984, 731] width 102 height 18
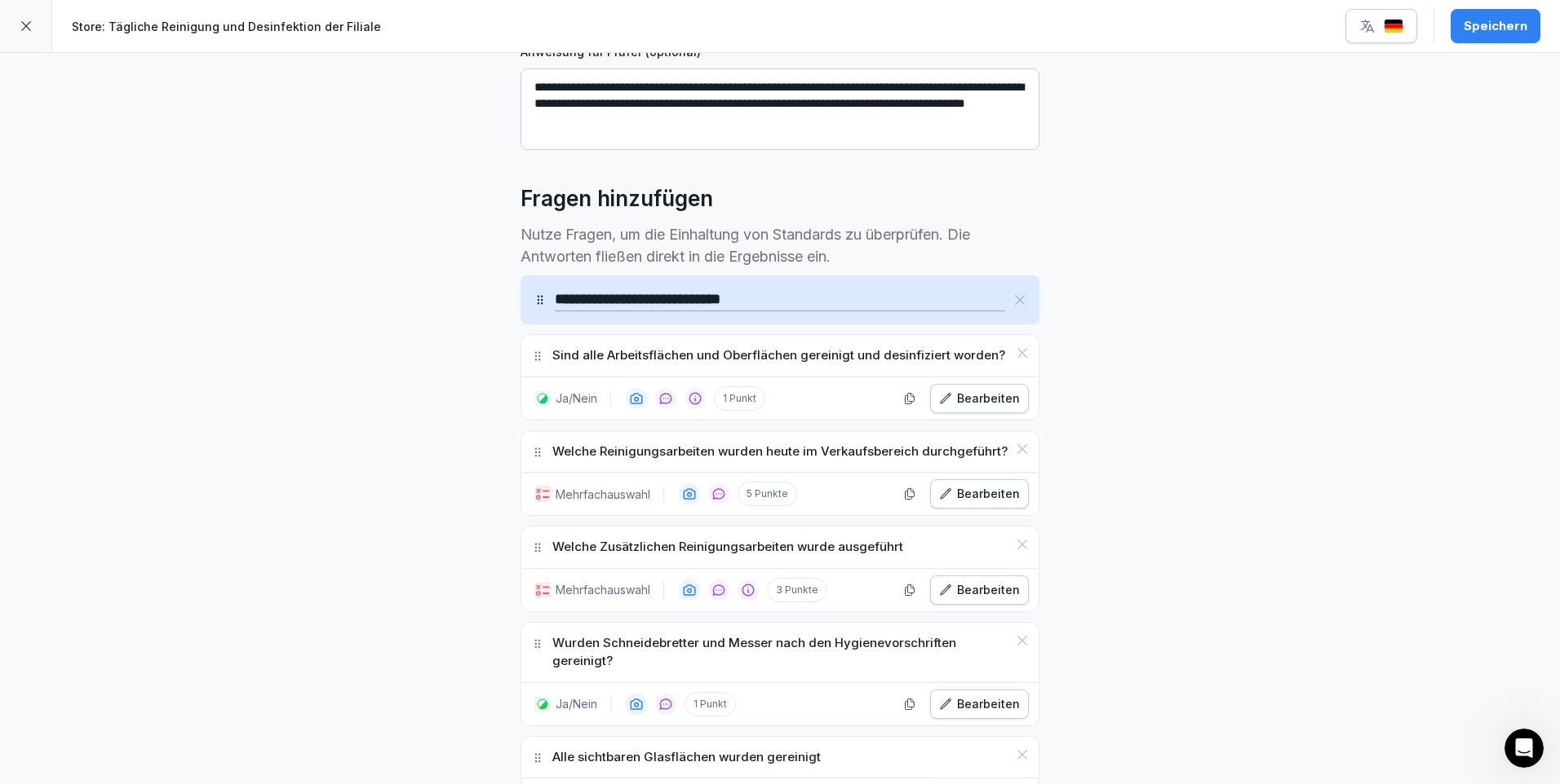
click at [993, 585] on div "Bearbeiten" at bounding box center [979, 590] width 81 height 18
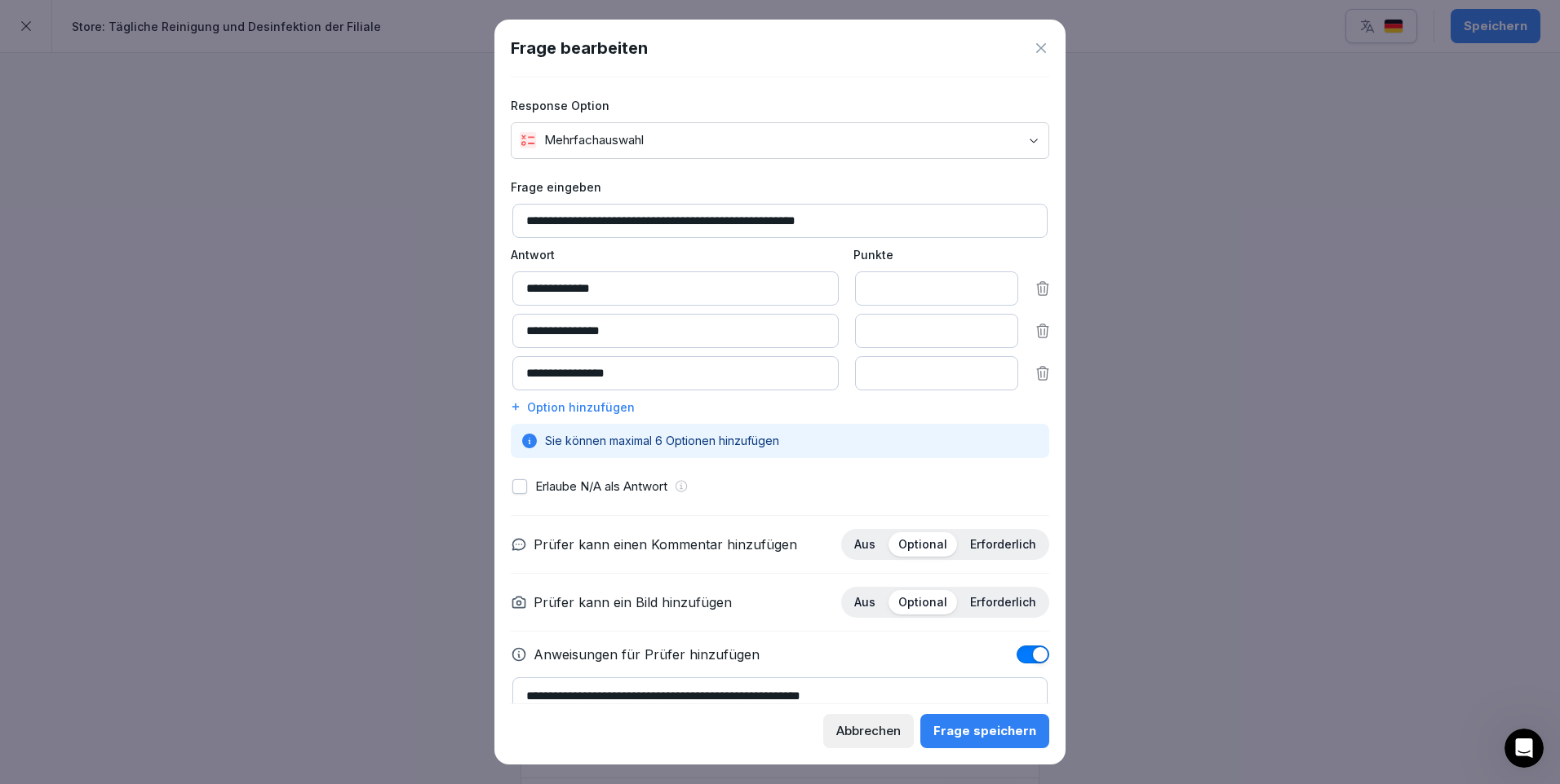
click at [526, 487] on button "button" at bounding box center [519, 487] width 15 height 15
drag, startPoint x: 994, startPoint y: 723, endPoint x: 1087, endPoint y: 644, distance: 122.0
click at [994, 723] on div "Frage speichern" at bounding box center [984, 731] width 102 height 18
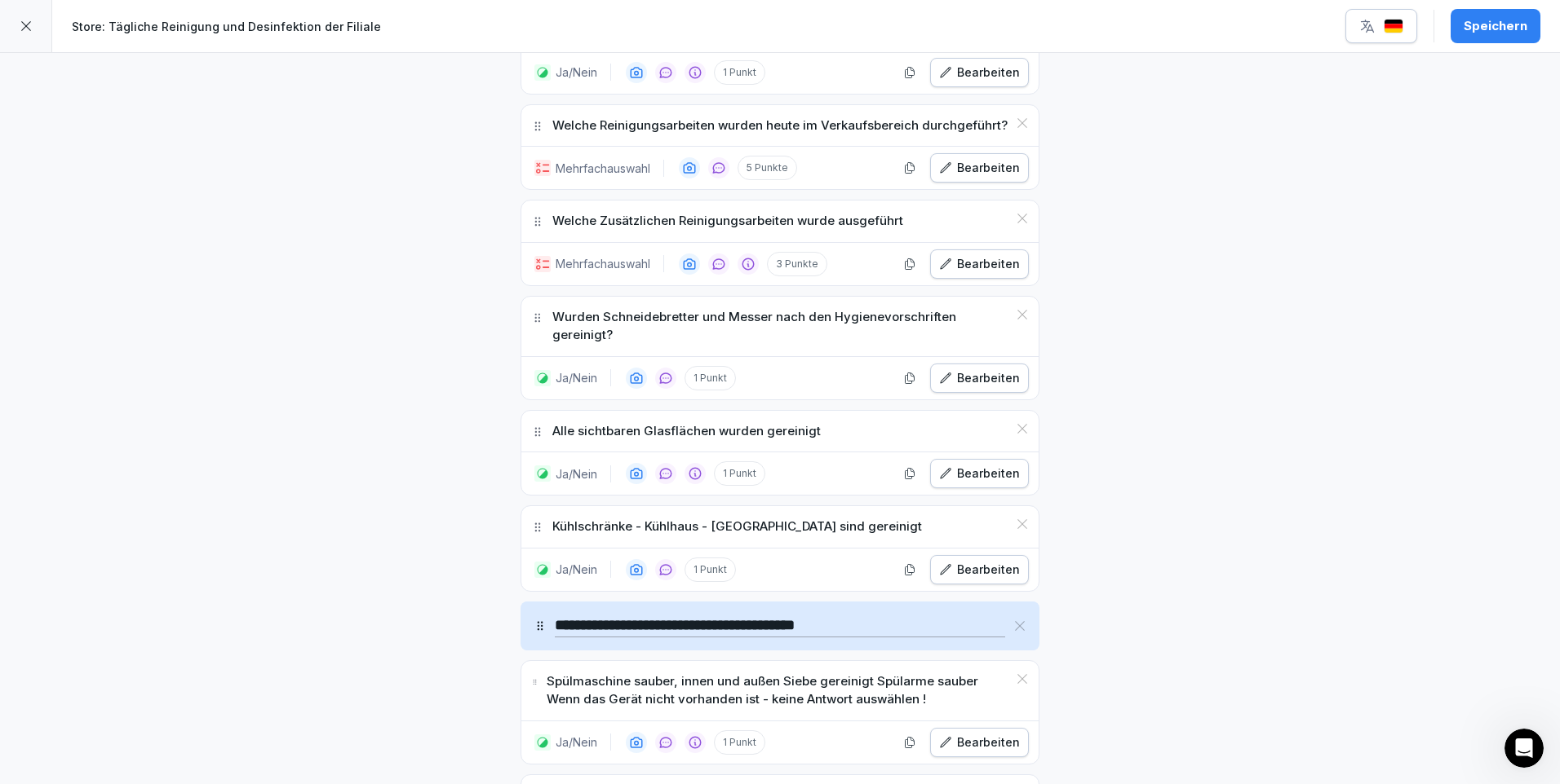
scroll to position [734, 0]
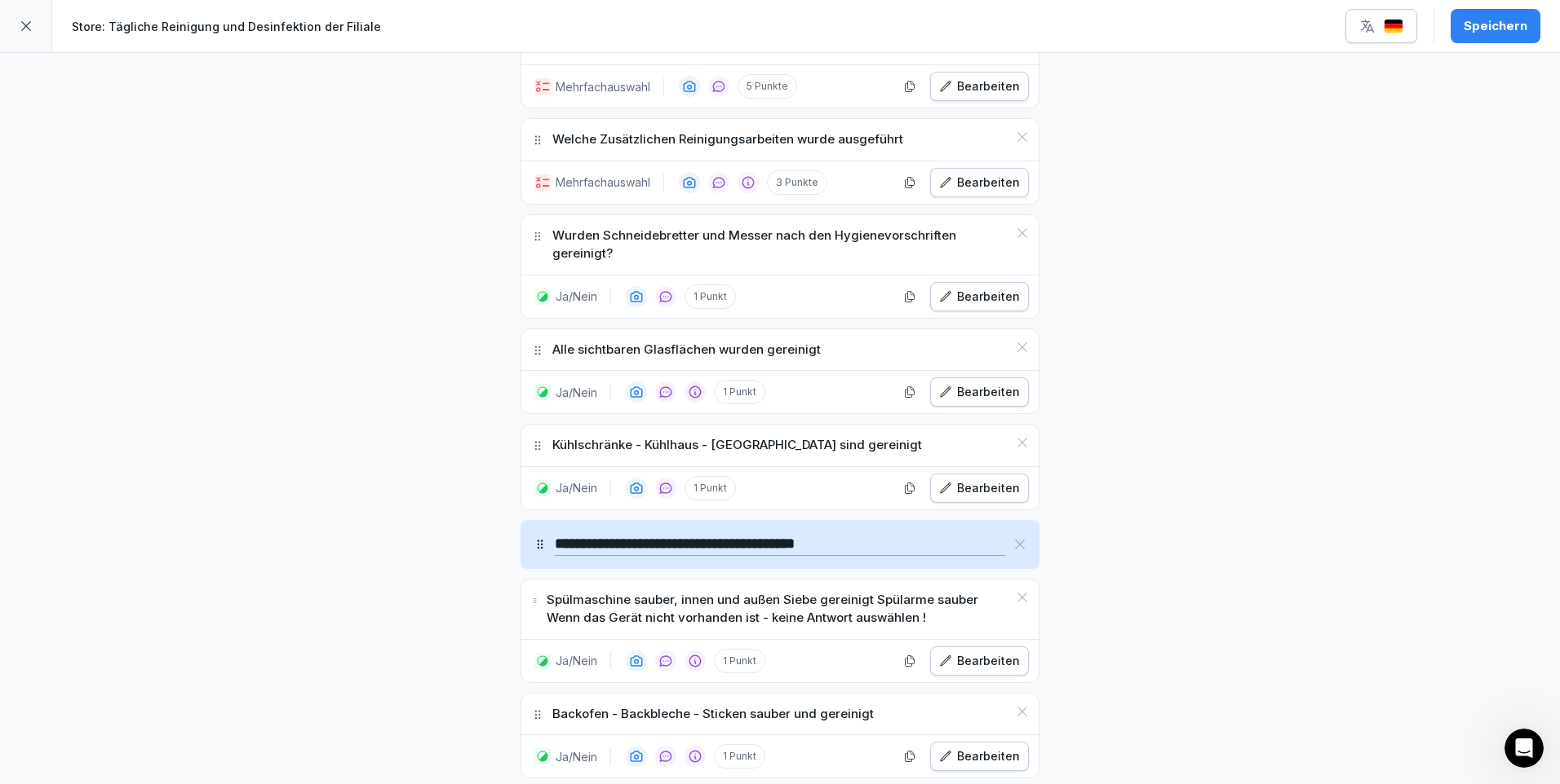
click at [1006, 657] on div "Bearbeiten" at bounding box center [979, 661] width 81 height 18
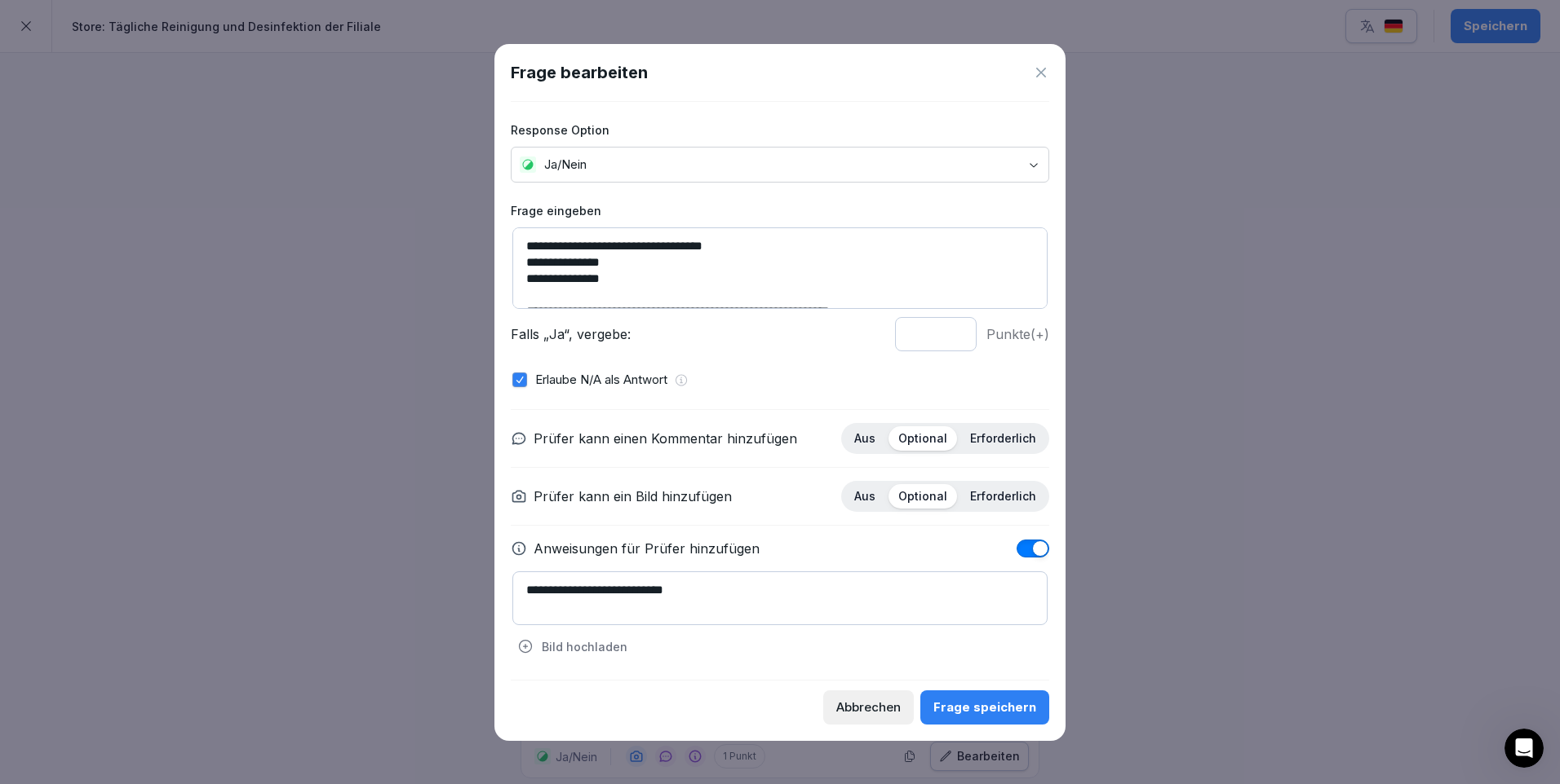
click at [735, 593] on textarea "**********" at bounding box center [780, 598] width 536 height 54
type textarea "**********"
click at [980, 712] on div "Frage speichern" at bounding box center [984, 708] width 102 height 18
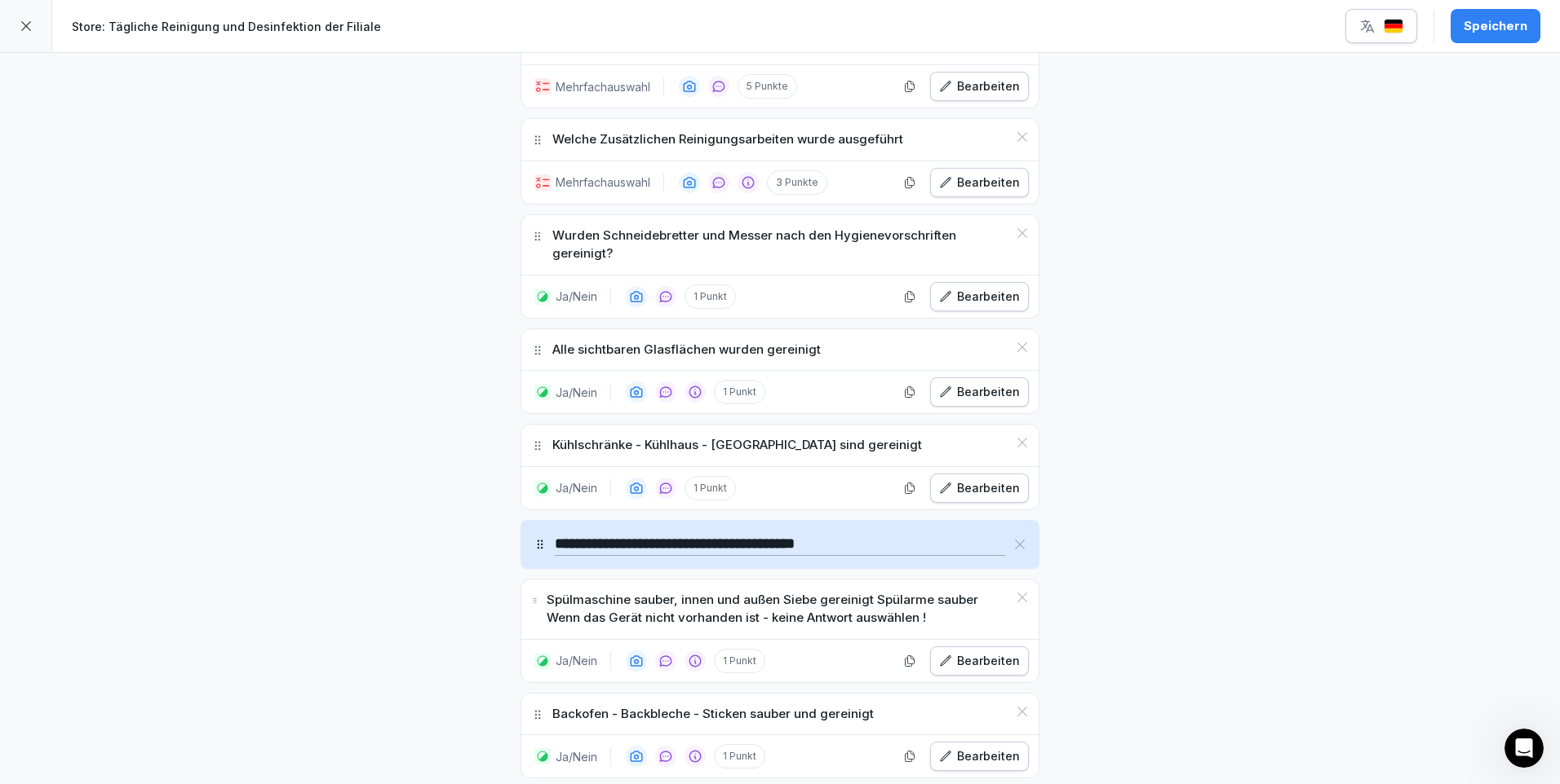
scroll to position [897, 0]
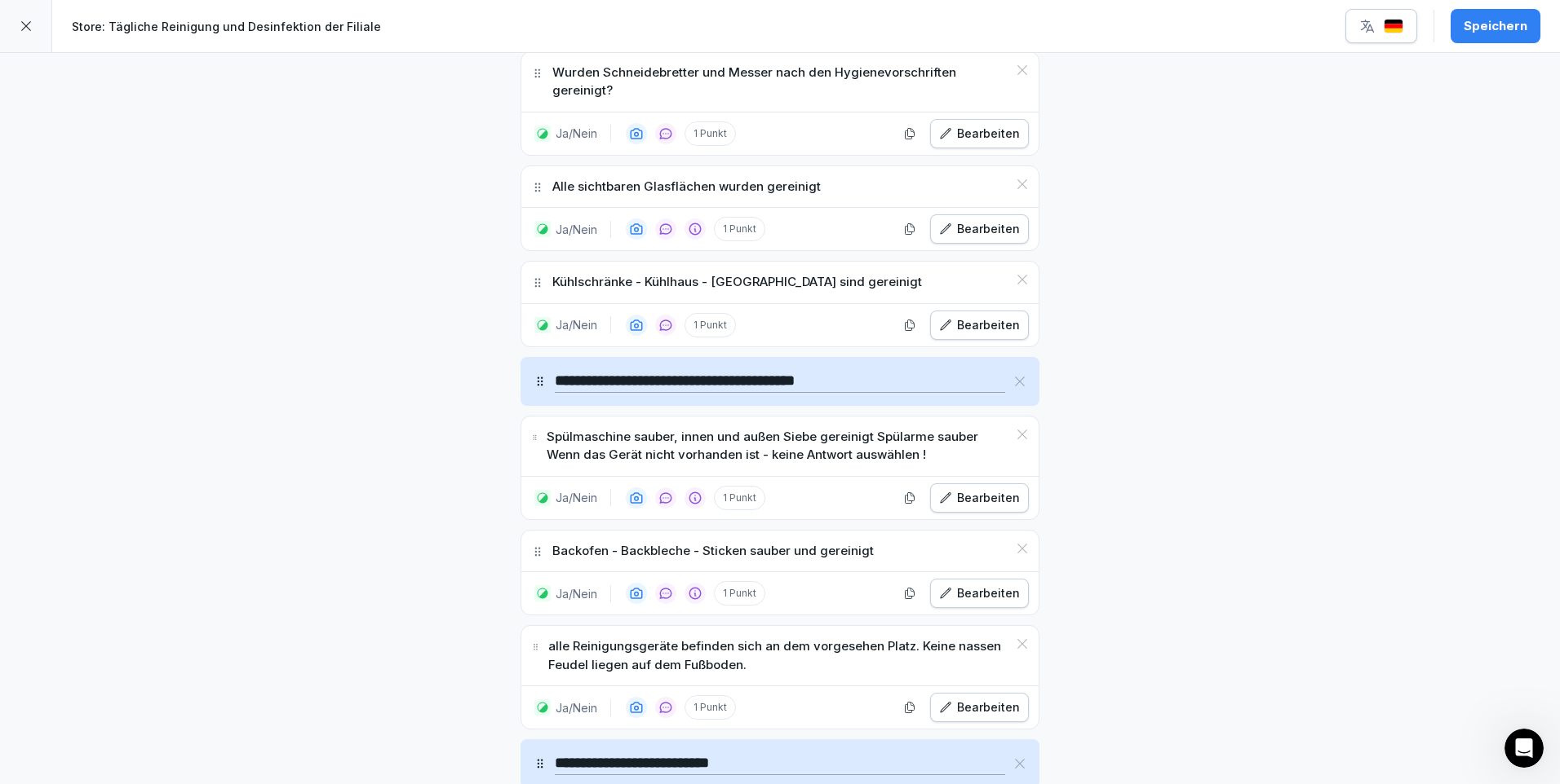
click at [1007, 713] on div "Bearbeiten" at bounding box center [979, 708] width 81 height 18
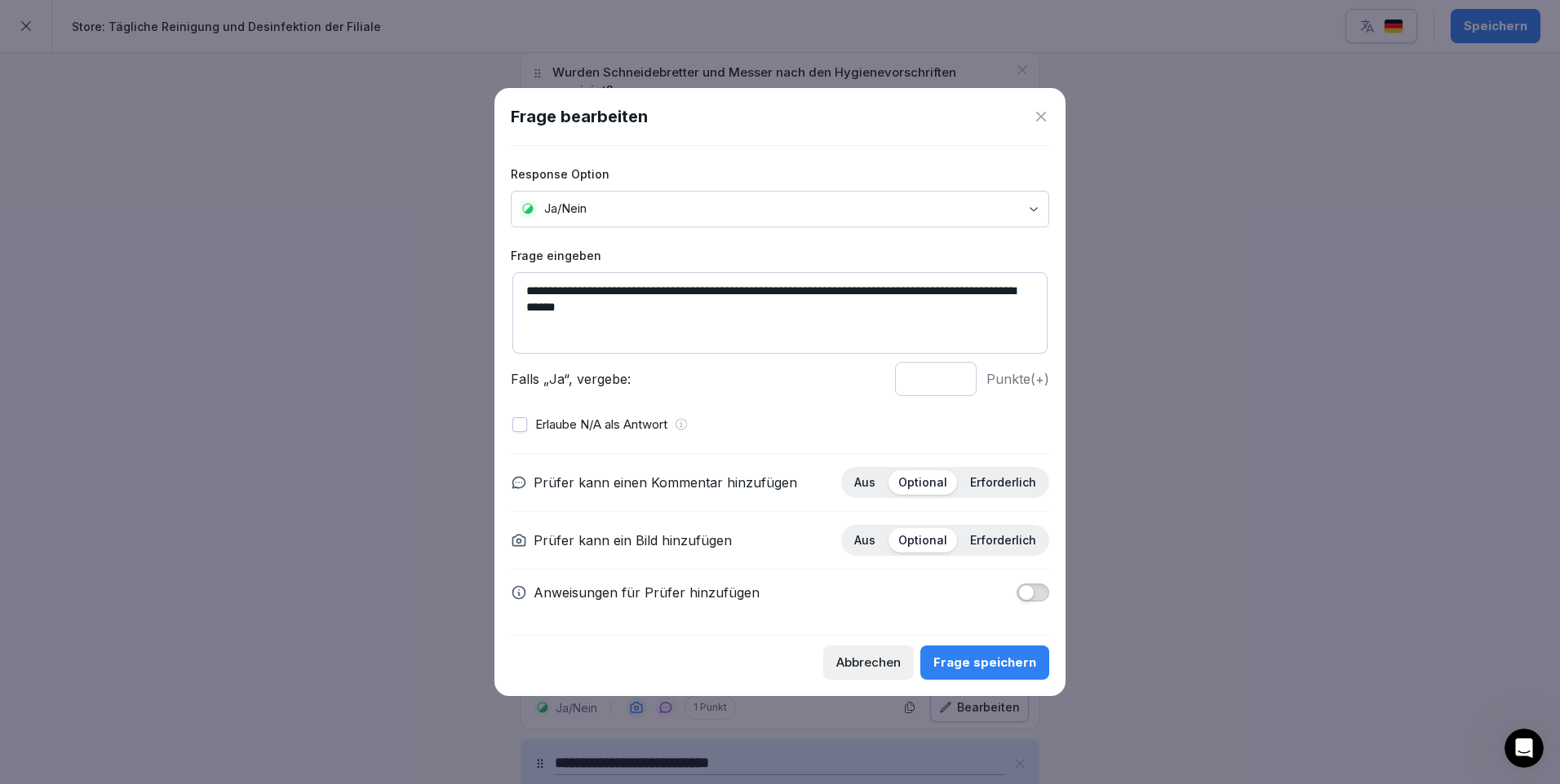
drag, startPoint x: 891, startPoint y: 289, endPoint x: 915, endPoint y: 326, distance: 44.1
click at [915, 326] on textarea "**********" at bounding box center [780, 313] width 536 height 82
type textarea "**********"
click at [989, 660] on div "Frage speichern" at bounding box center [984, 663] width 102 height 18
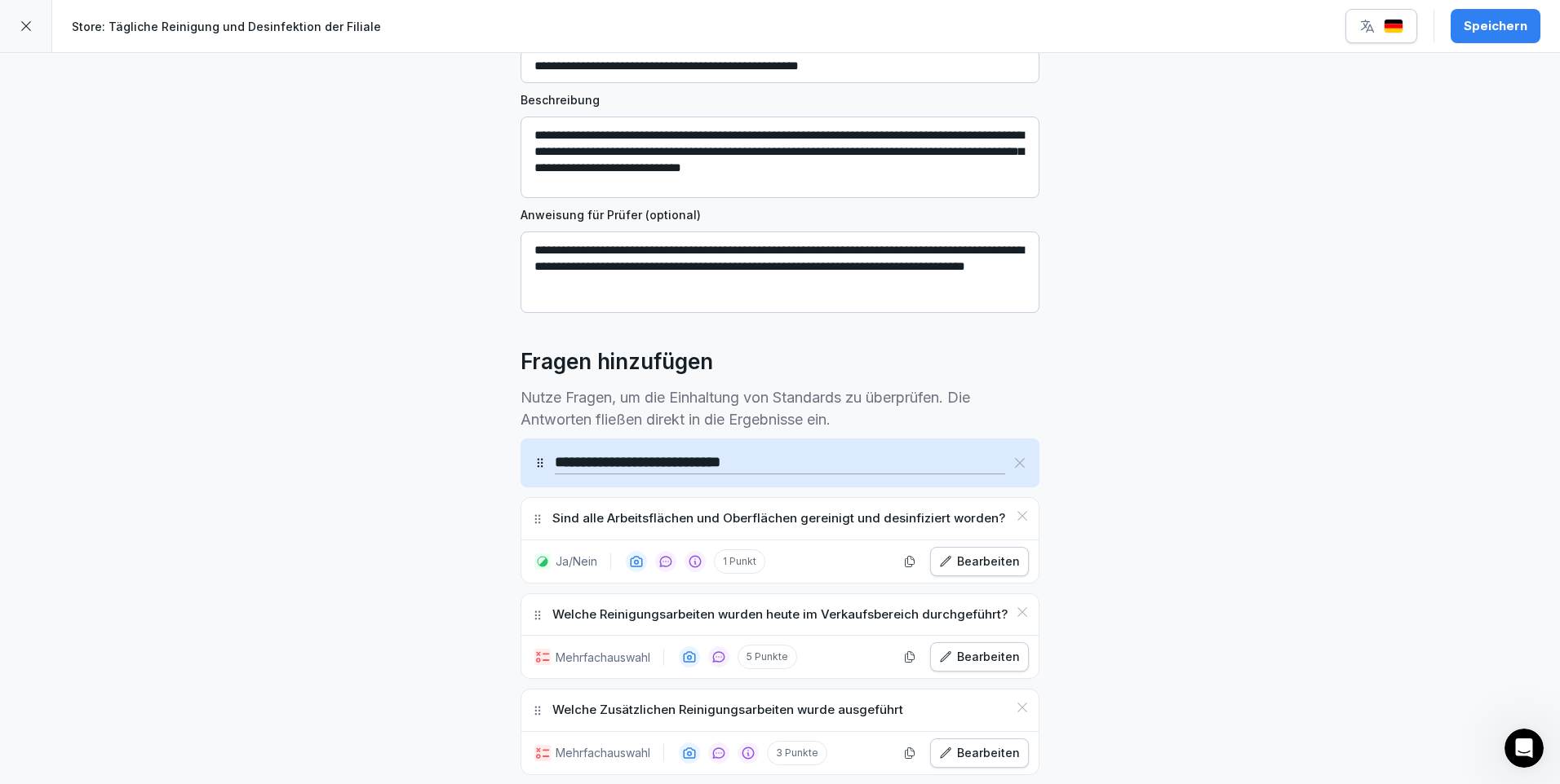
scroll to position [0, 0]
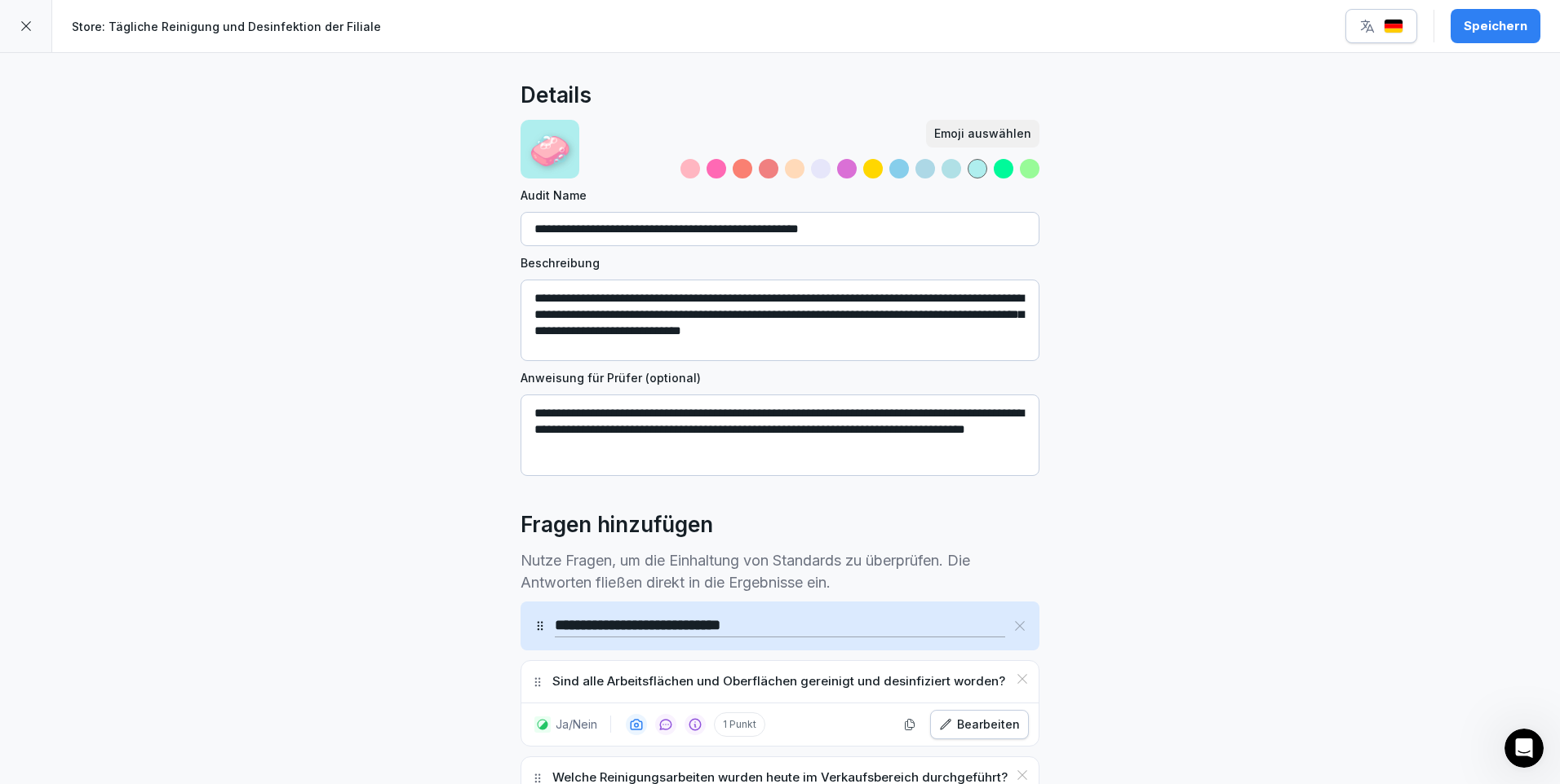
click at [1507, 25] on div "Speichern" at bounding box center [1495, 26] width 63 height 18
click at [20, 22] on icon at bounding box center [25, 25] width 13 height 13
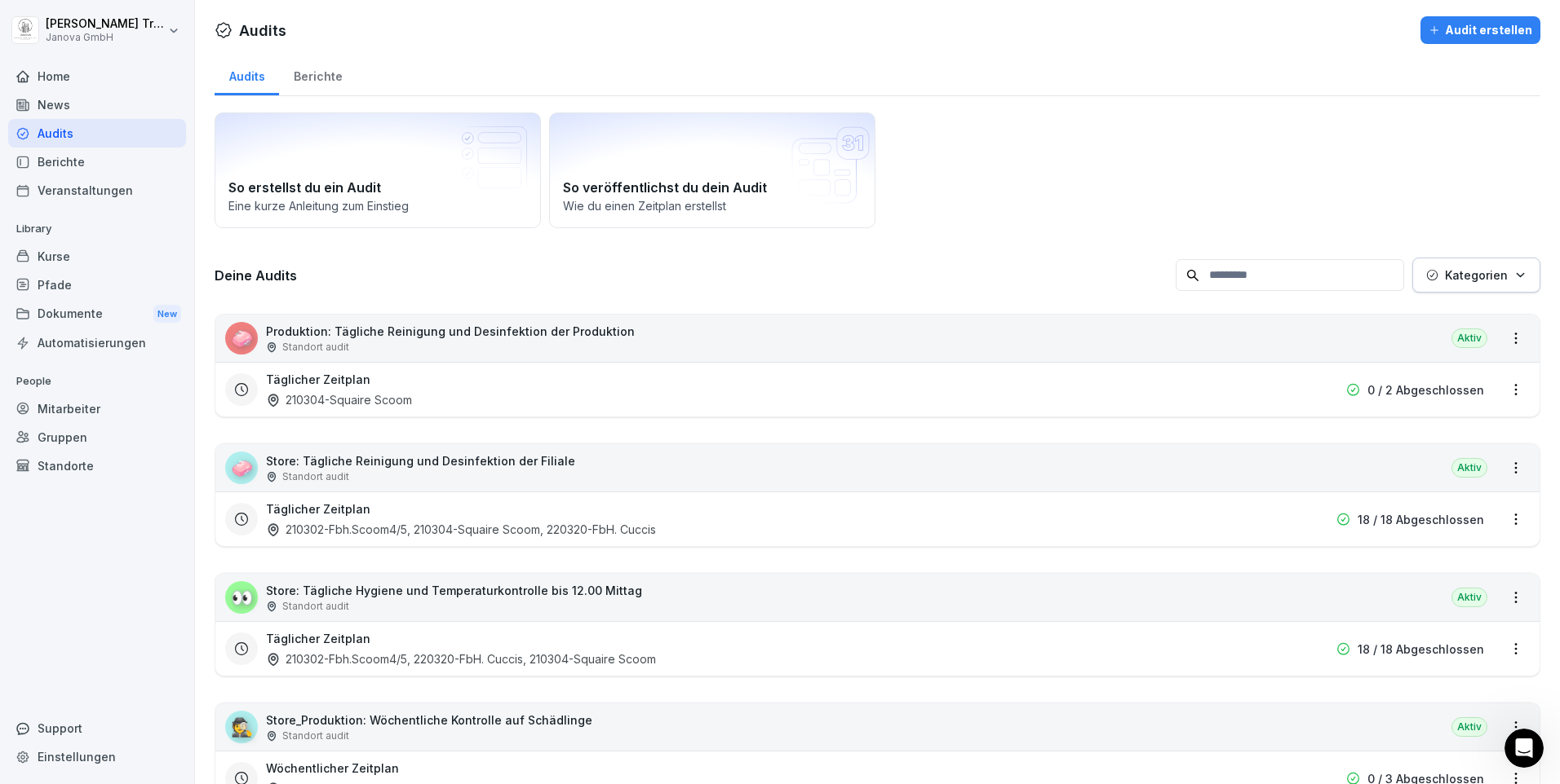
scroll to position [82, 0]
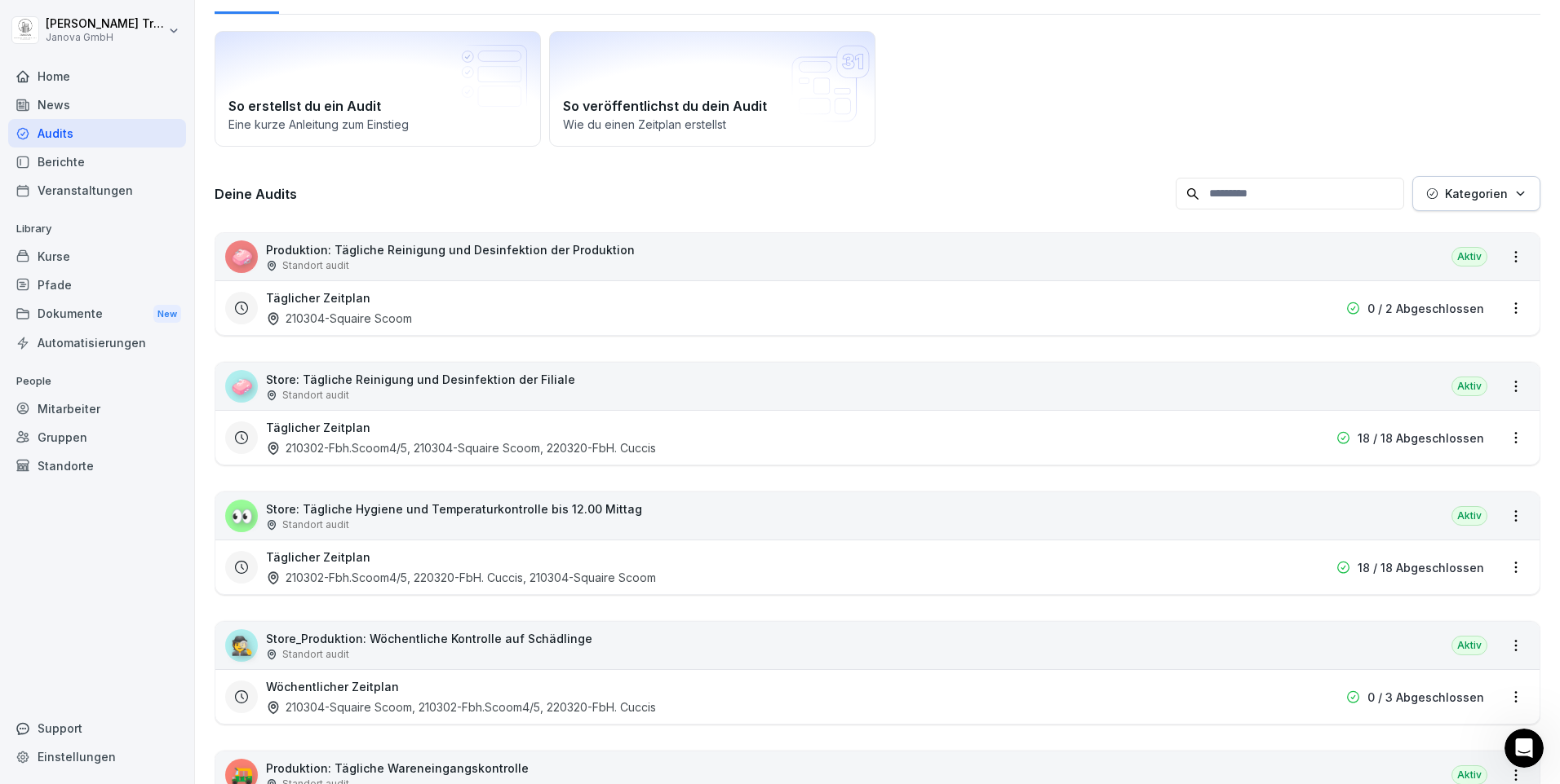
click at [1311, 525] on div "👀 Store: Tägliche Hygiene und Temperaturkontrolle bis 12.00 Mittag Standort aud…" at bounding box center [877, 516] width 1324 height 47
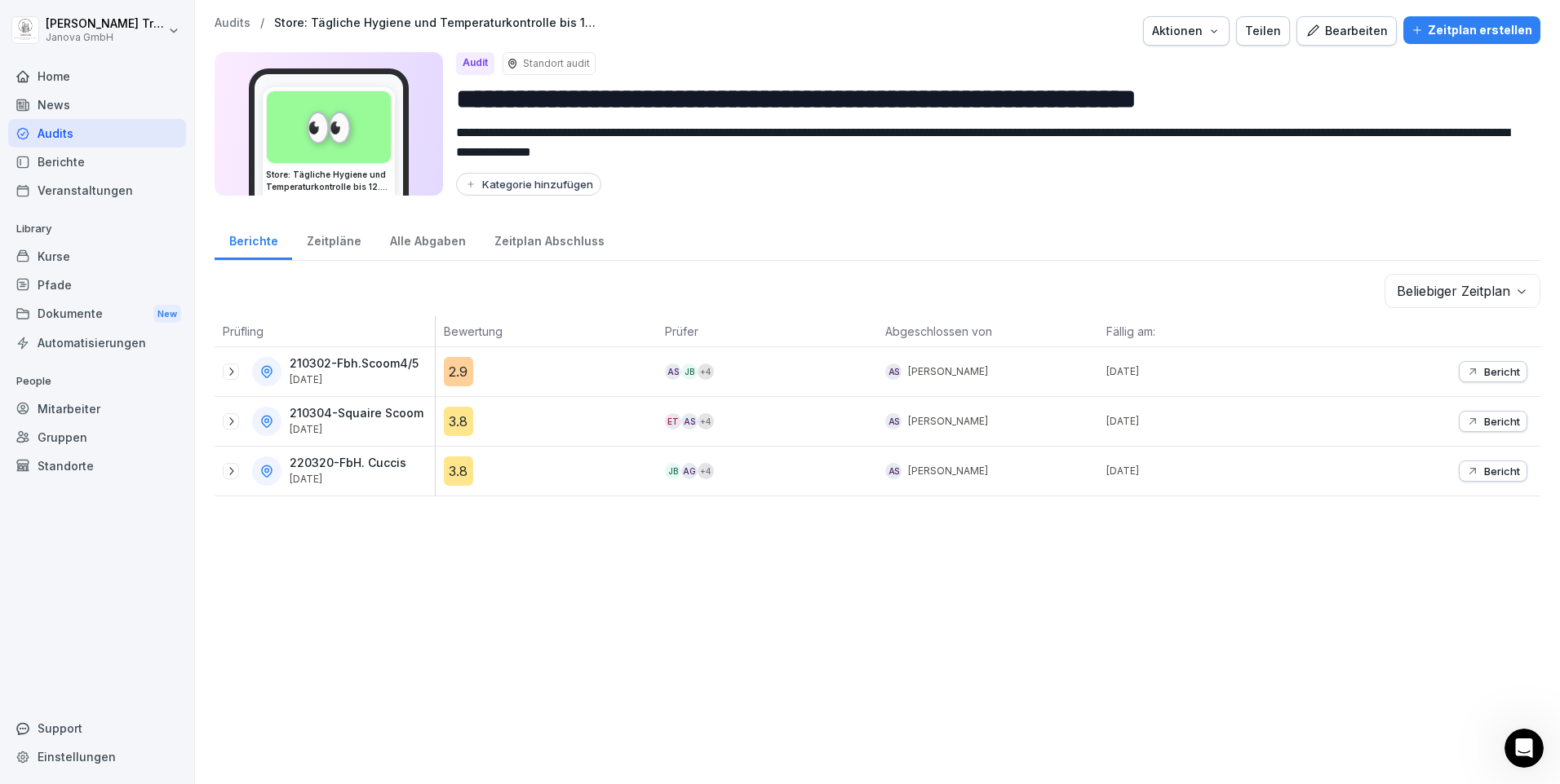
click at [1338, 28] on div "Bearbeiten" at bounding box center [1346, 31] width 82 height 18
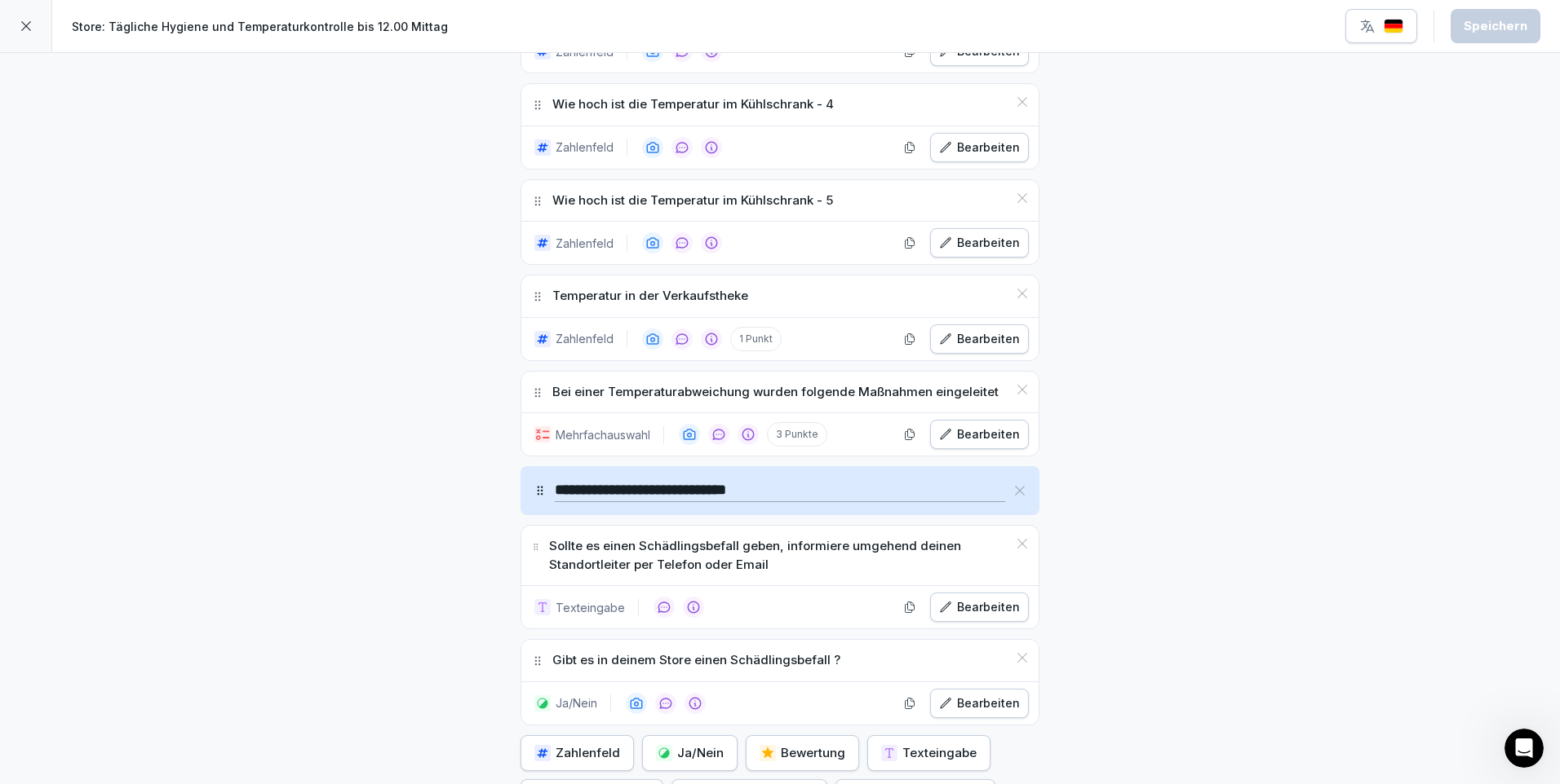
scroll to position [1712, 0]
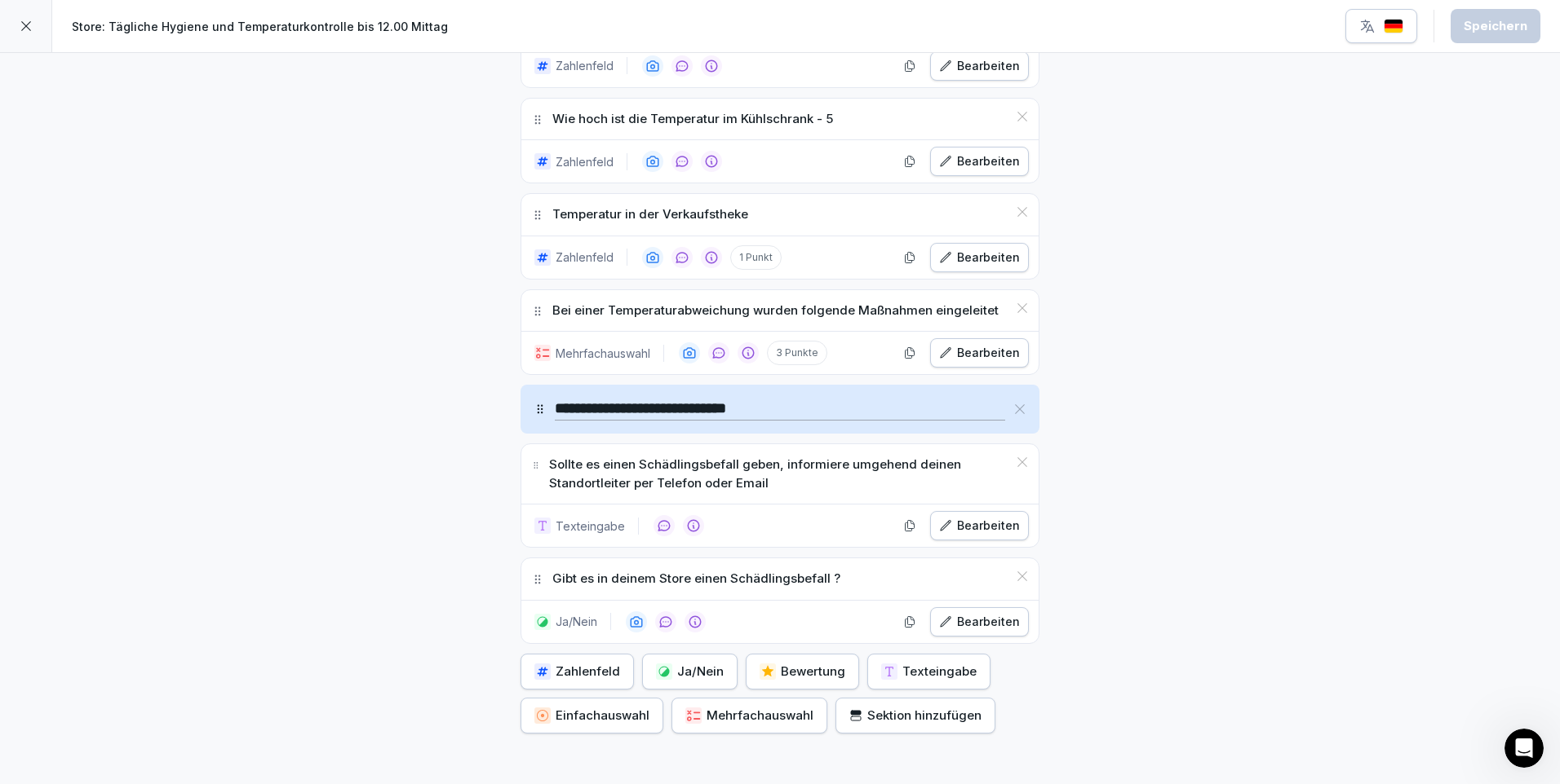
click at [980, 352] on div "Bearbeiten" at bounding box center [979, 353] width 81 height 18
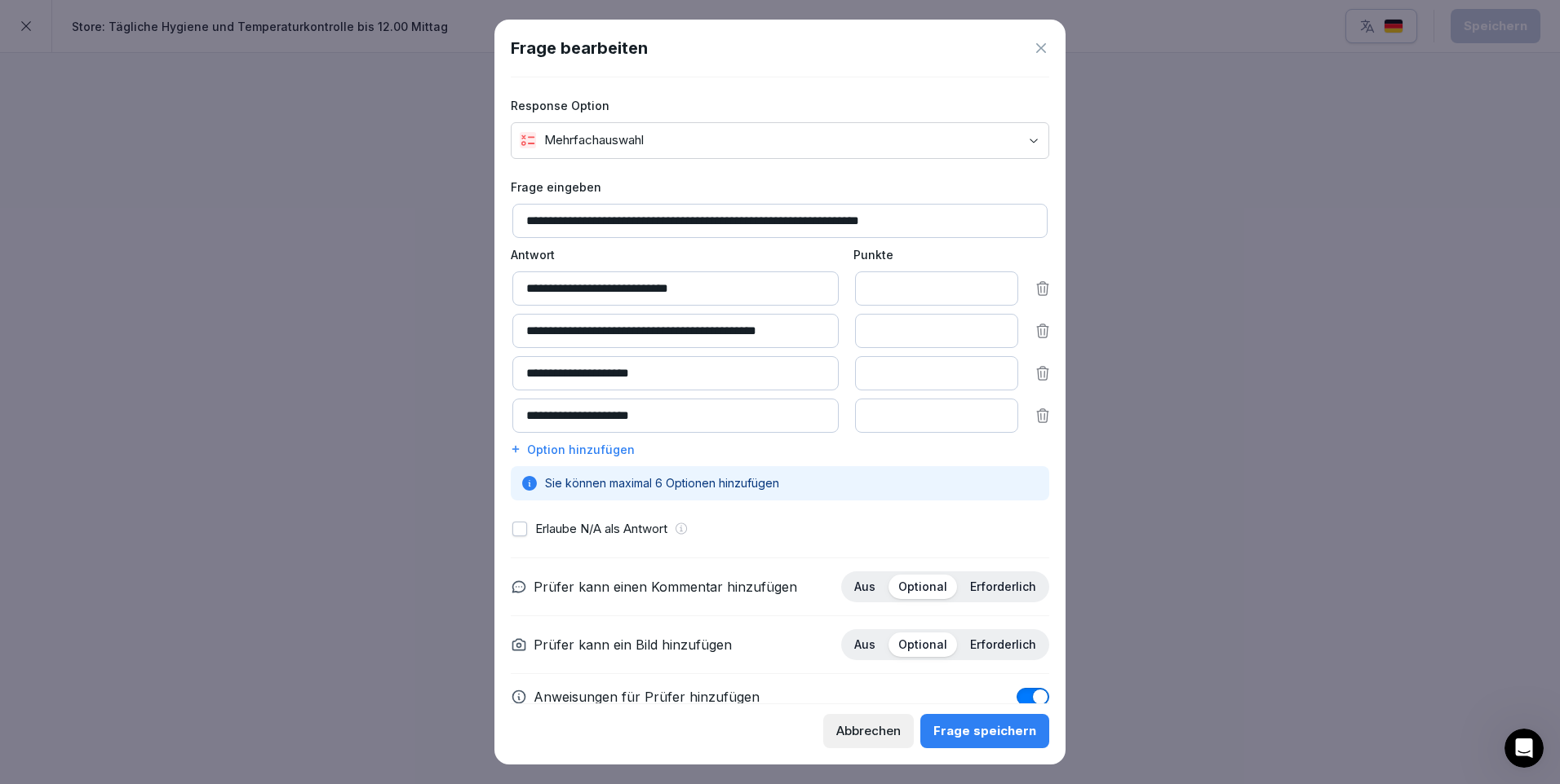
click at [519, 527] on button "button" at bounding box center [519, 529] width 15 height 15
click at [1008, 726] on div "Frage speichern" at bounding box center [984, 731] width 102 height 18
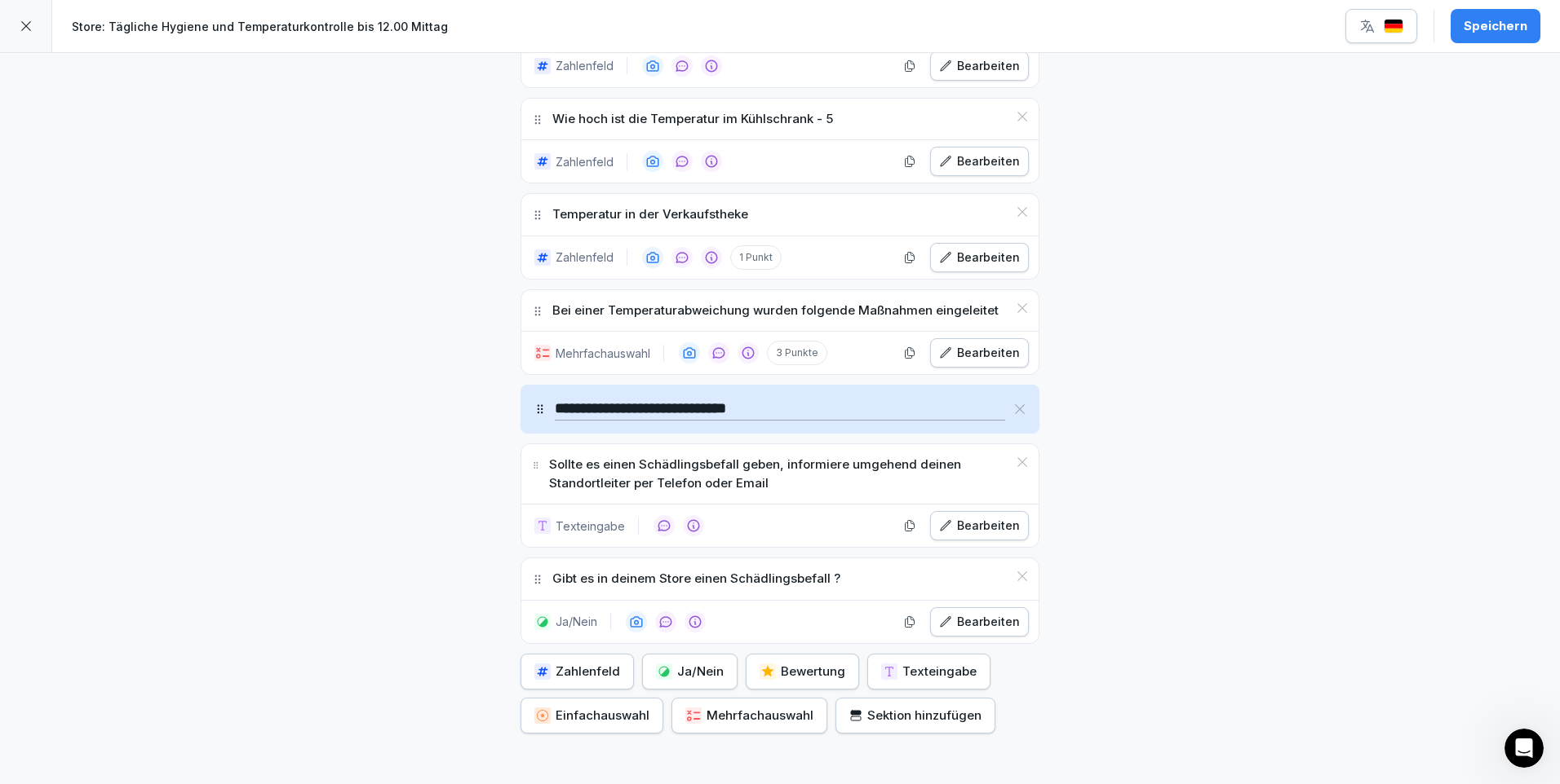
scroll to position [1837, 0]
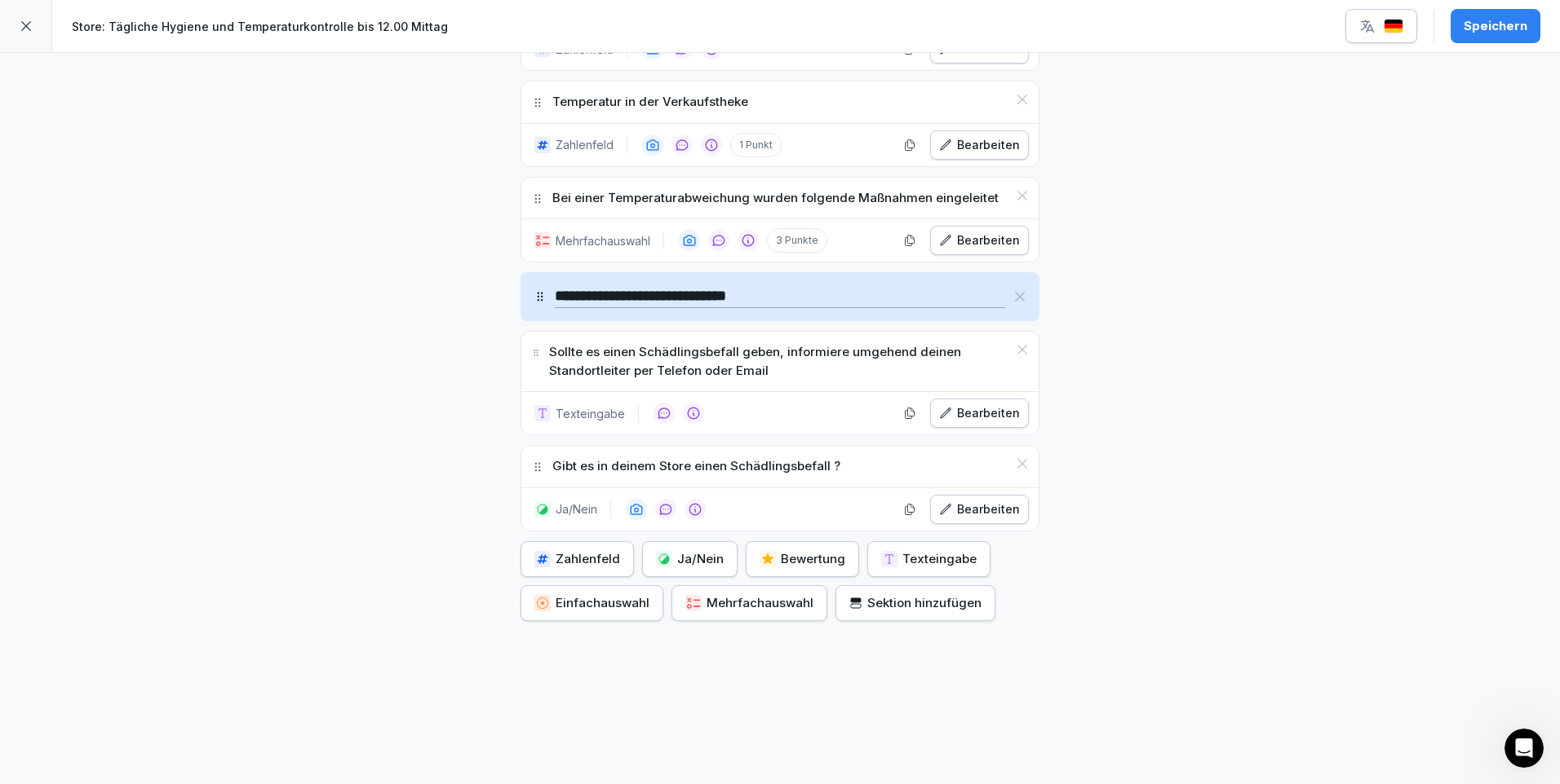
click at [1505, 34] on button "Speichern" at bounding box center [1496, 25] width 90 height 34
click at [29, 30] on icon at bounding box center [26, 26] width 10 height 10
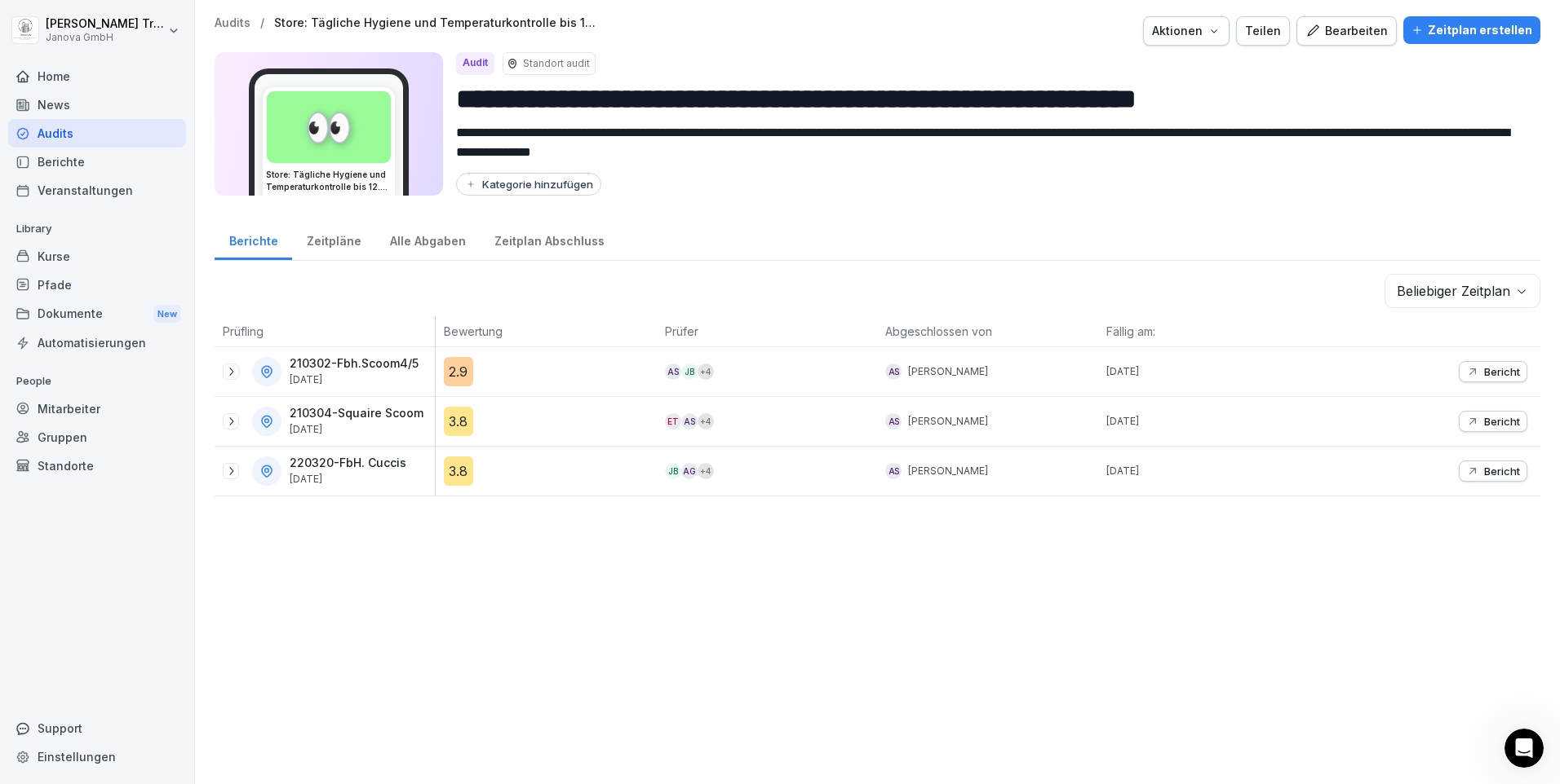
click at [28, 30] on html "**********" at bounding box center [780, 392] width 1560 height 784
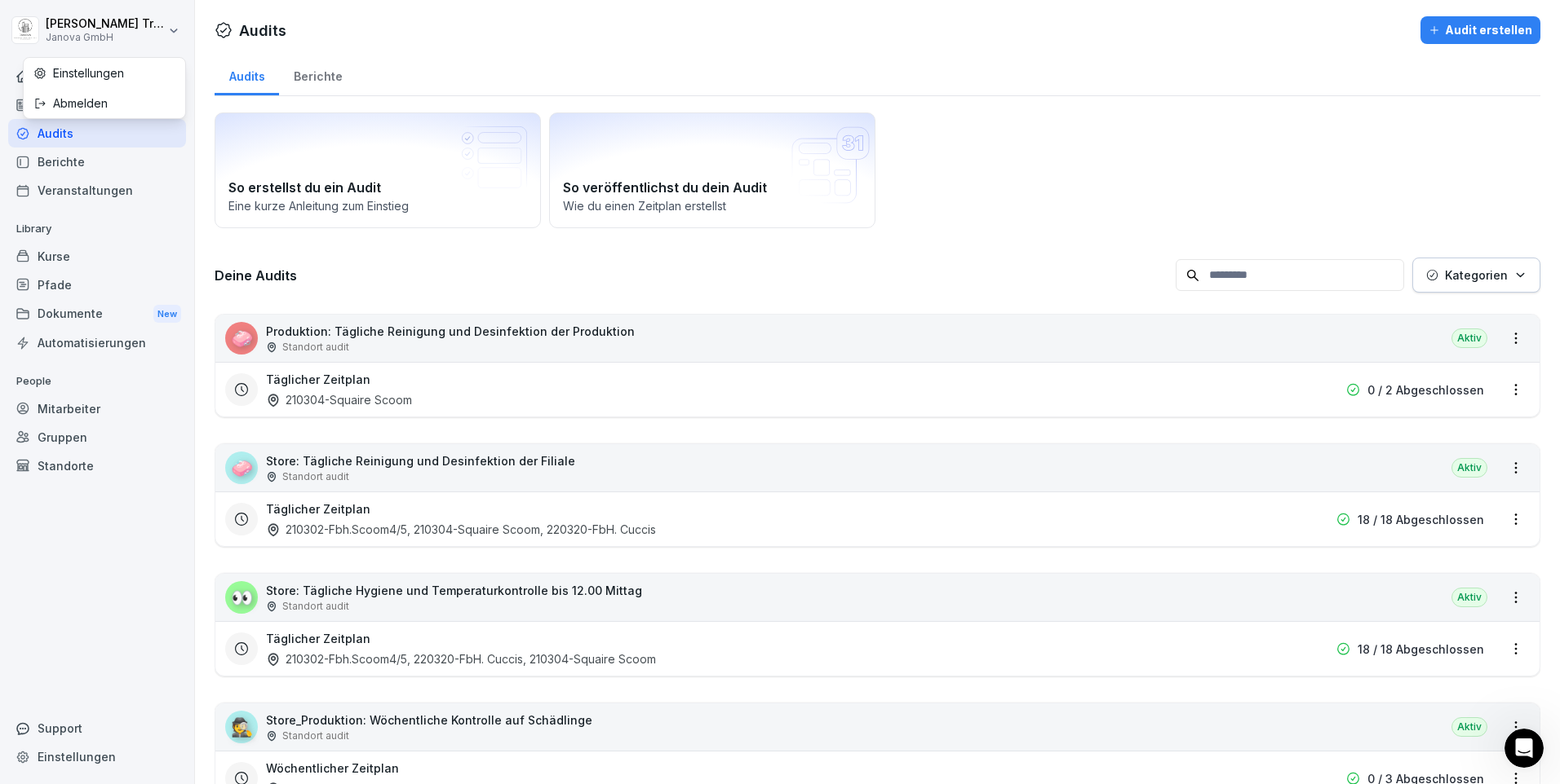
click at [1376, 737] on html "[PERSON_NAME] Janova GmbH Home News Audits Berichte Veranstaltungen Library Kur…" at bounding box center [780, 392] width 1560 height 784
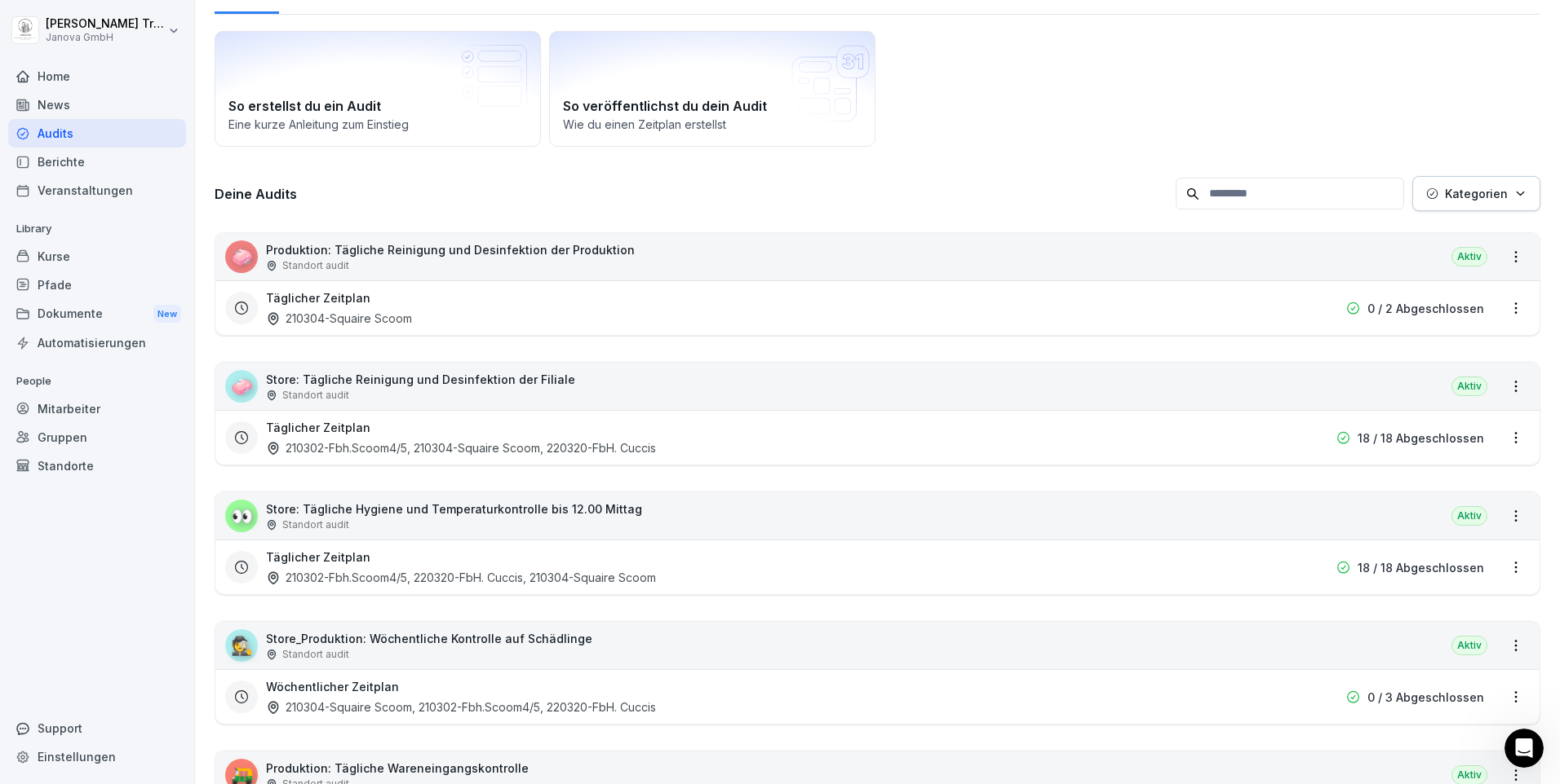
click at [1275, 652] on div "🕵️ Store_Produktion: Wöchentliche Kontrolle auf Schädlinge Standort audit Aktiv" at bounding box center [877, 646] width 1324 height 47
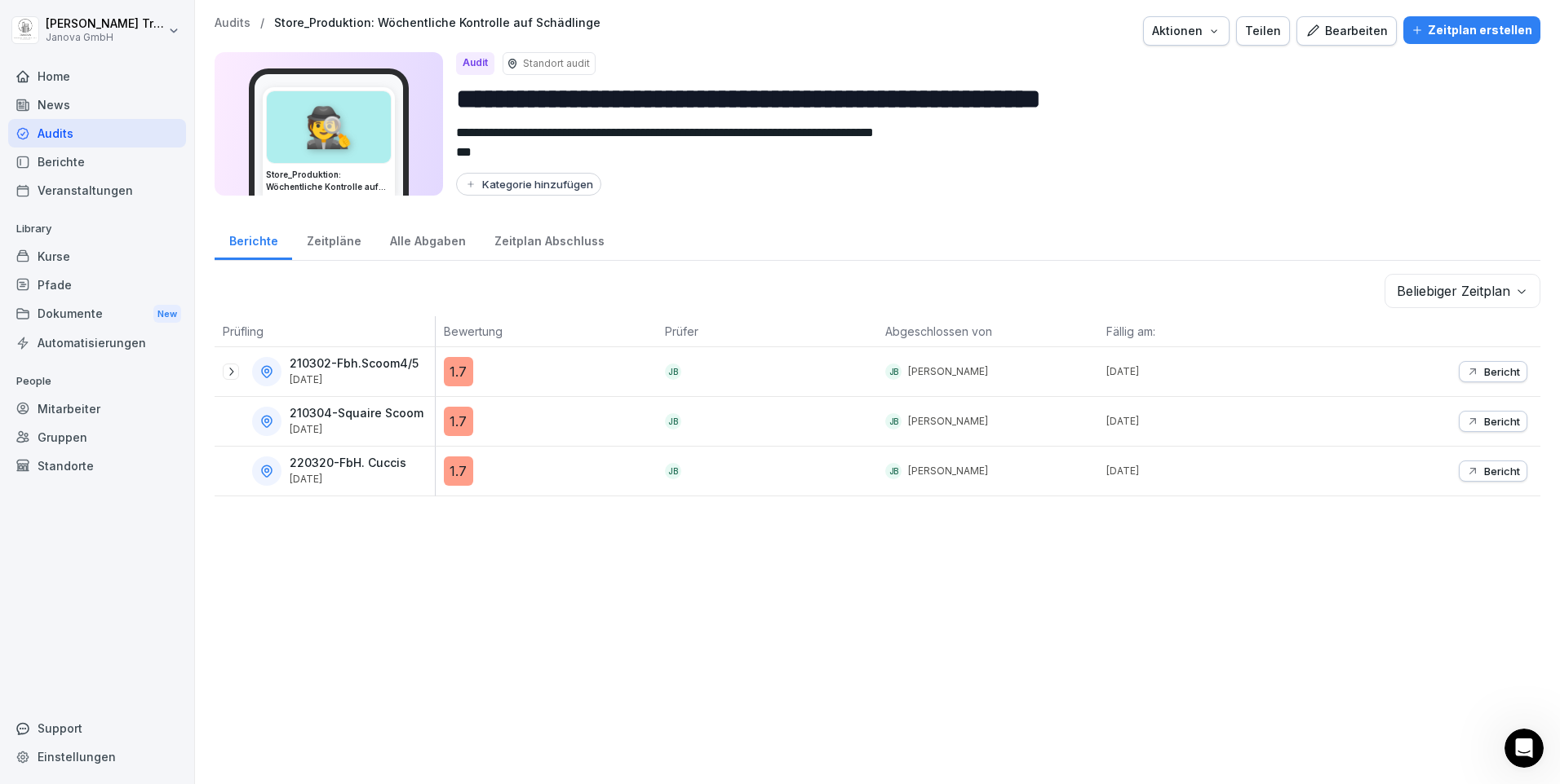
click at [1346, 30] on div "Bearbeiten" at bounding box center [1346, 31] width 82 height 18
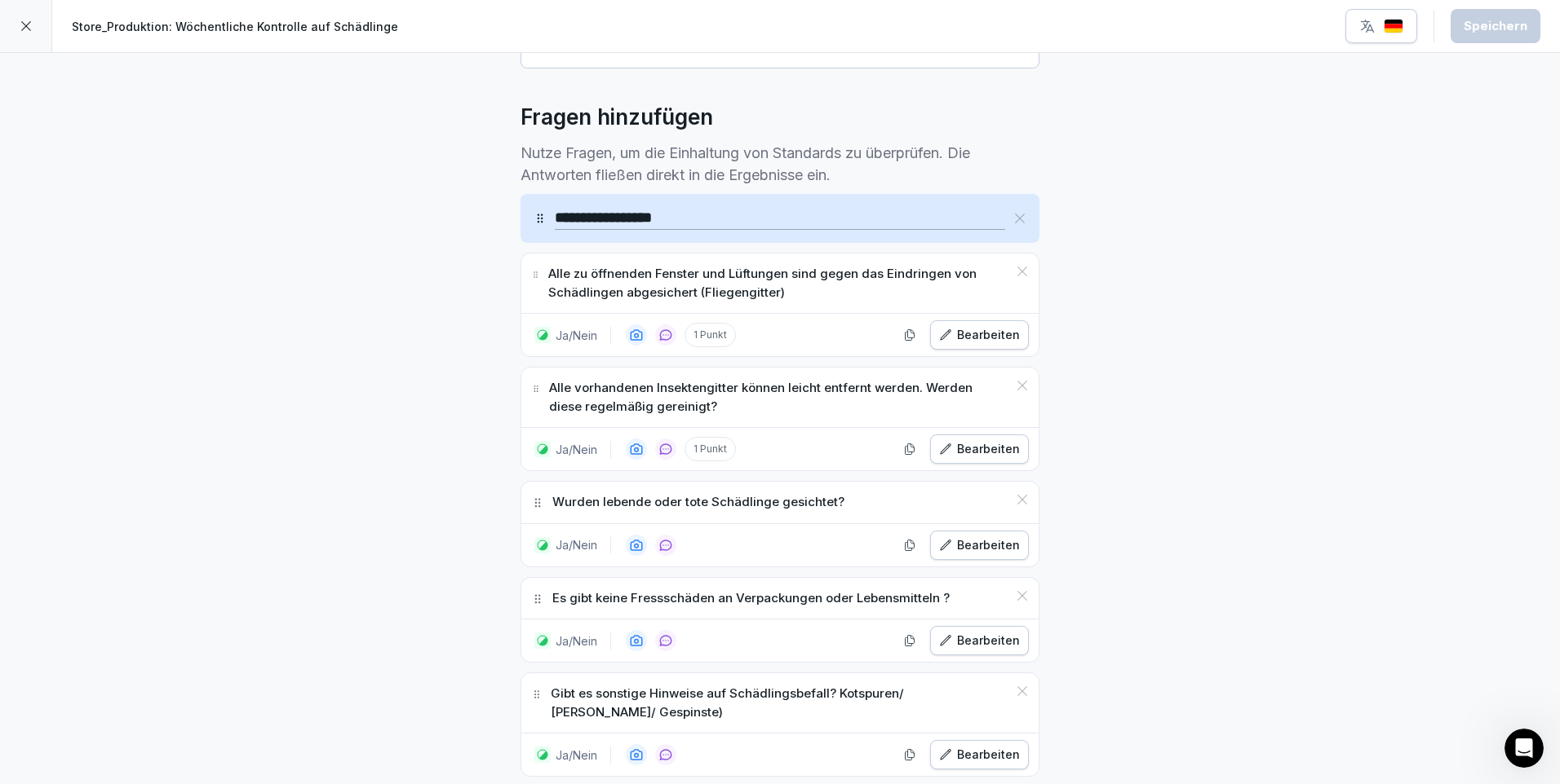
scroll to position [490, 0]
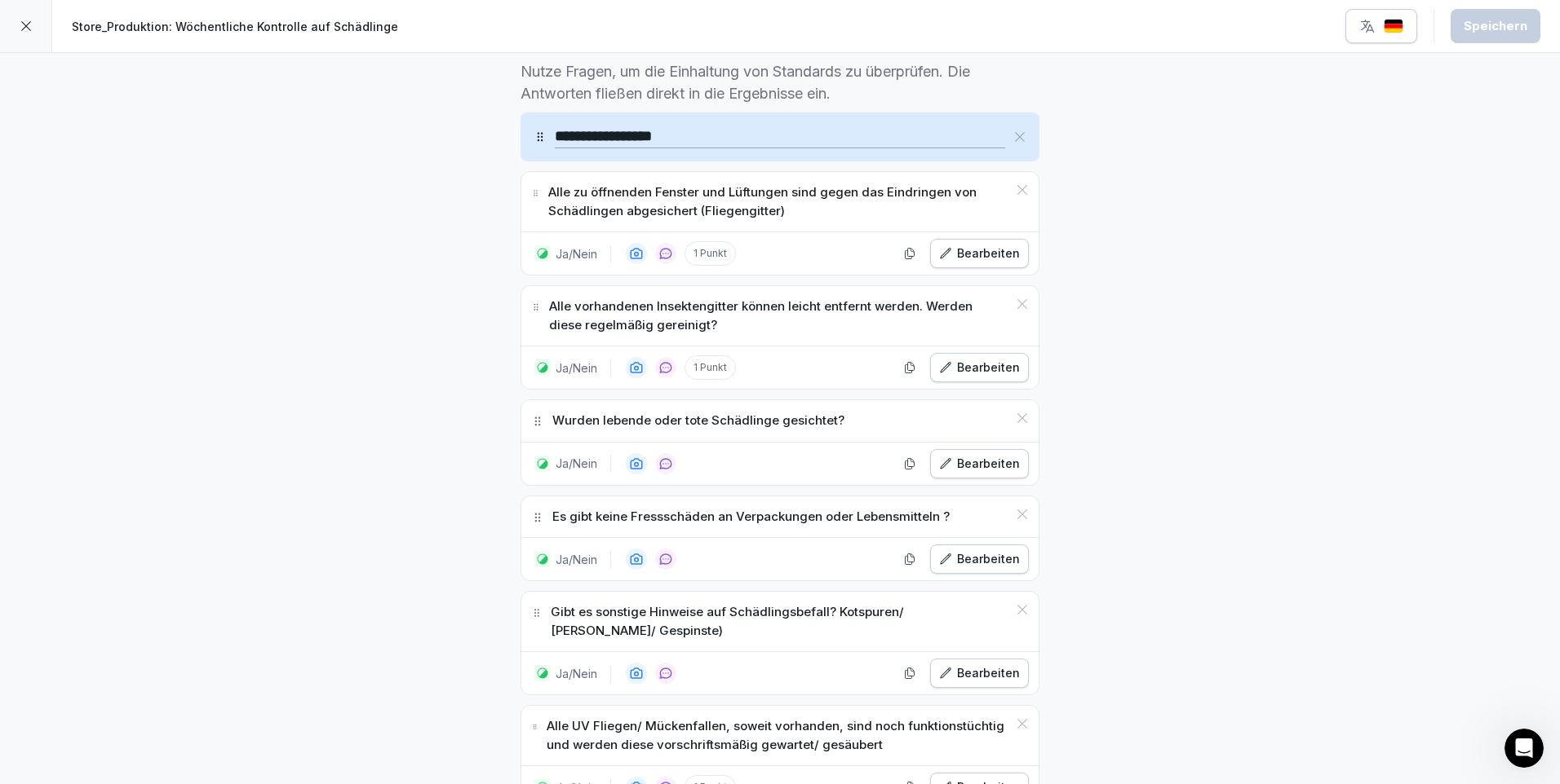
click at [1003, 555] on div "Bearbeiten" at bounding box center [979, 559] width 81 height 18
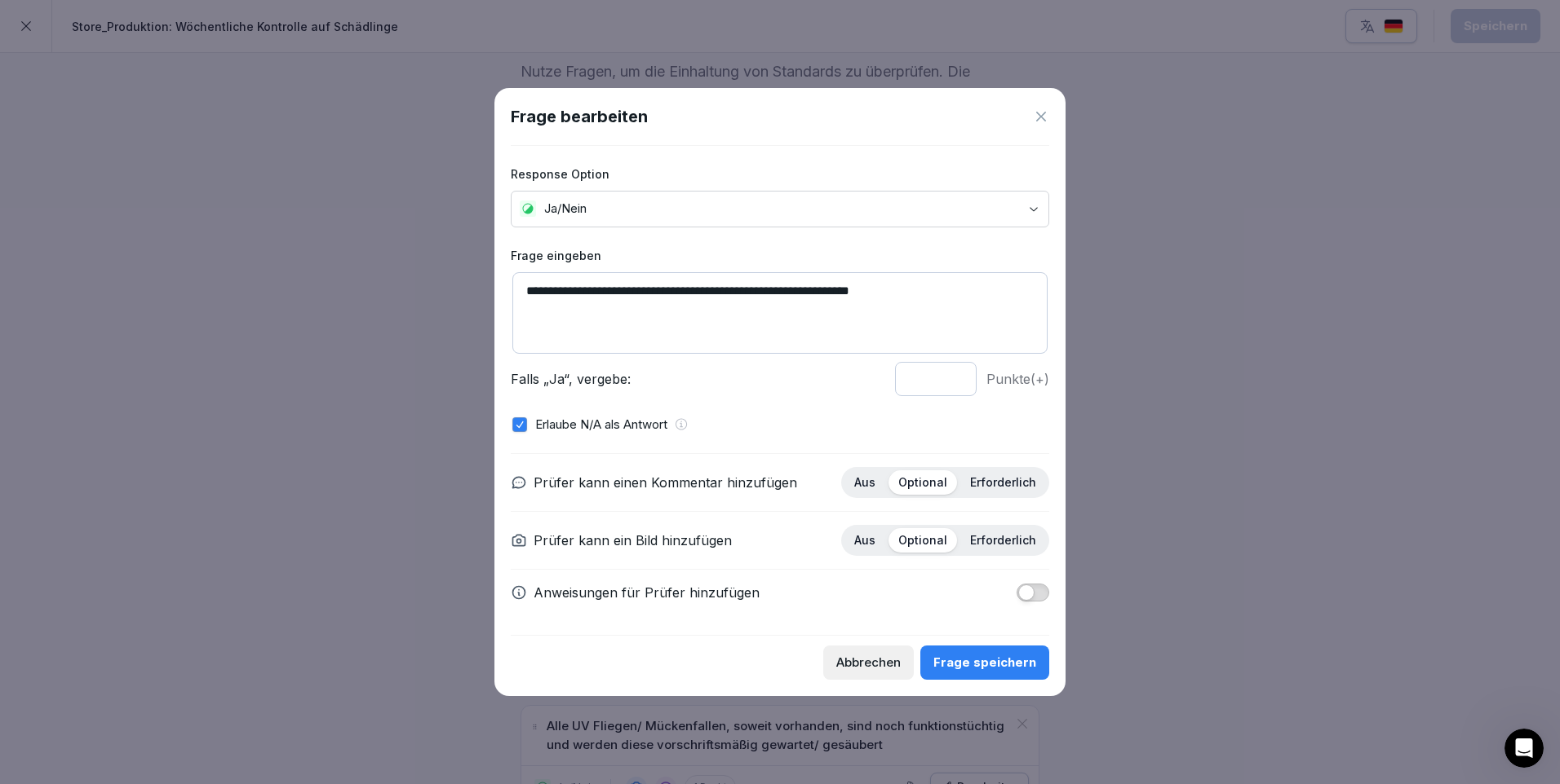
click at [1023, 664] on div "Frage speichern" at bounding box center [984, 663] width 102 height 18
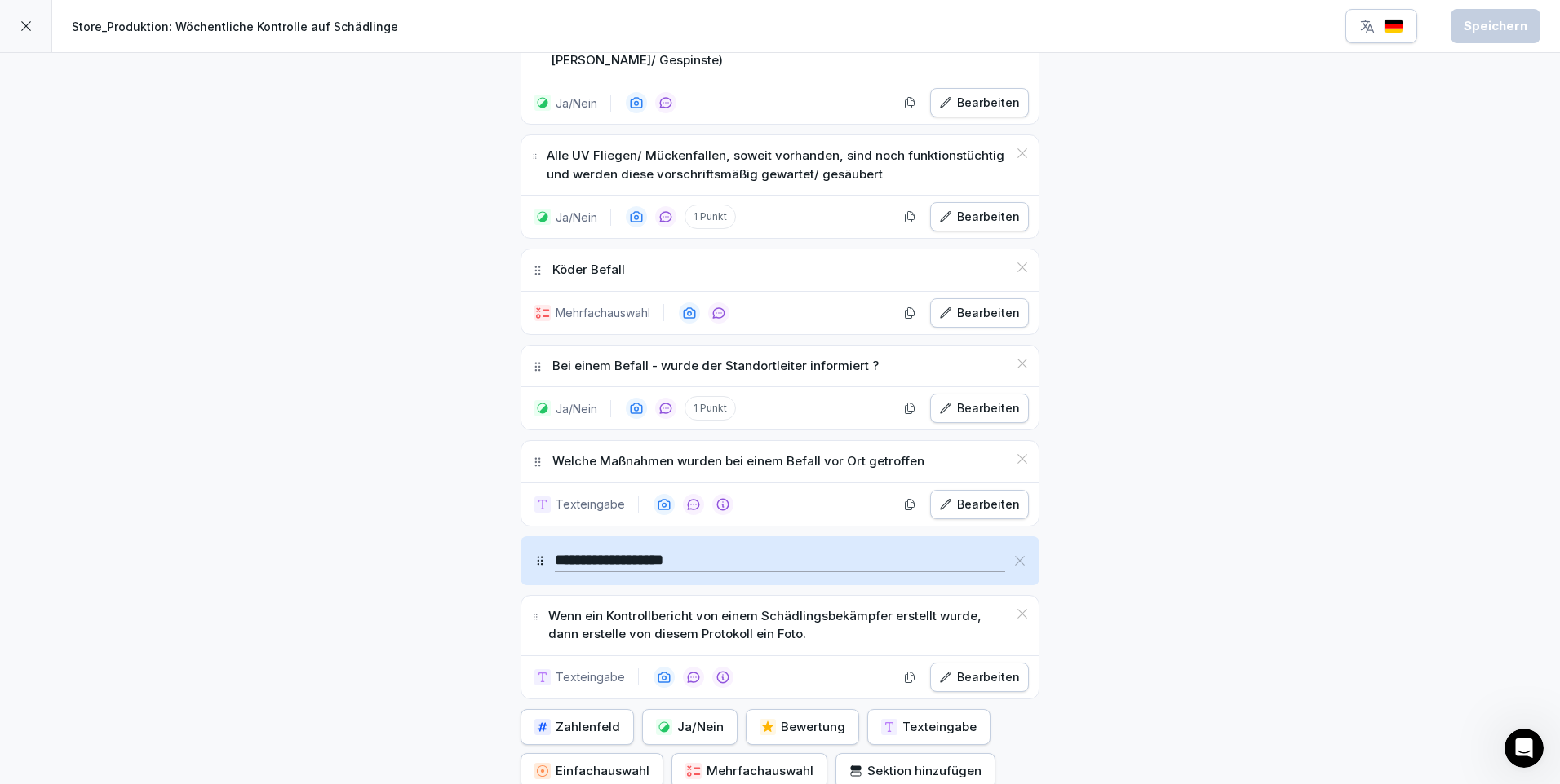
scroll to position [1142, 0]
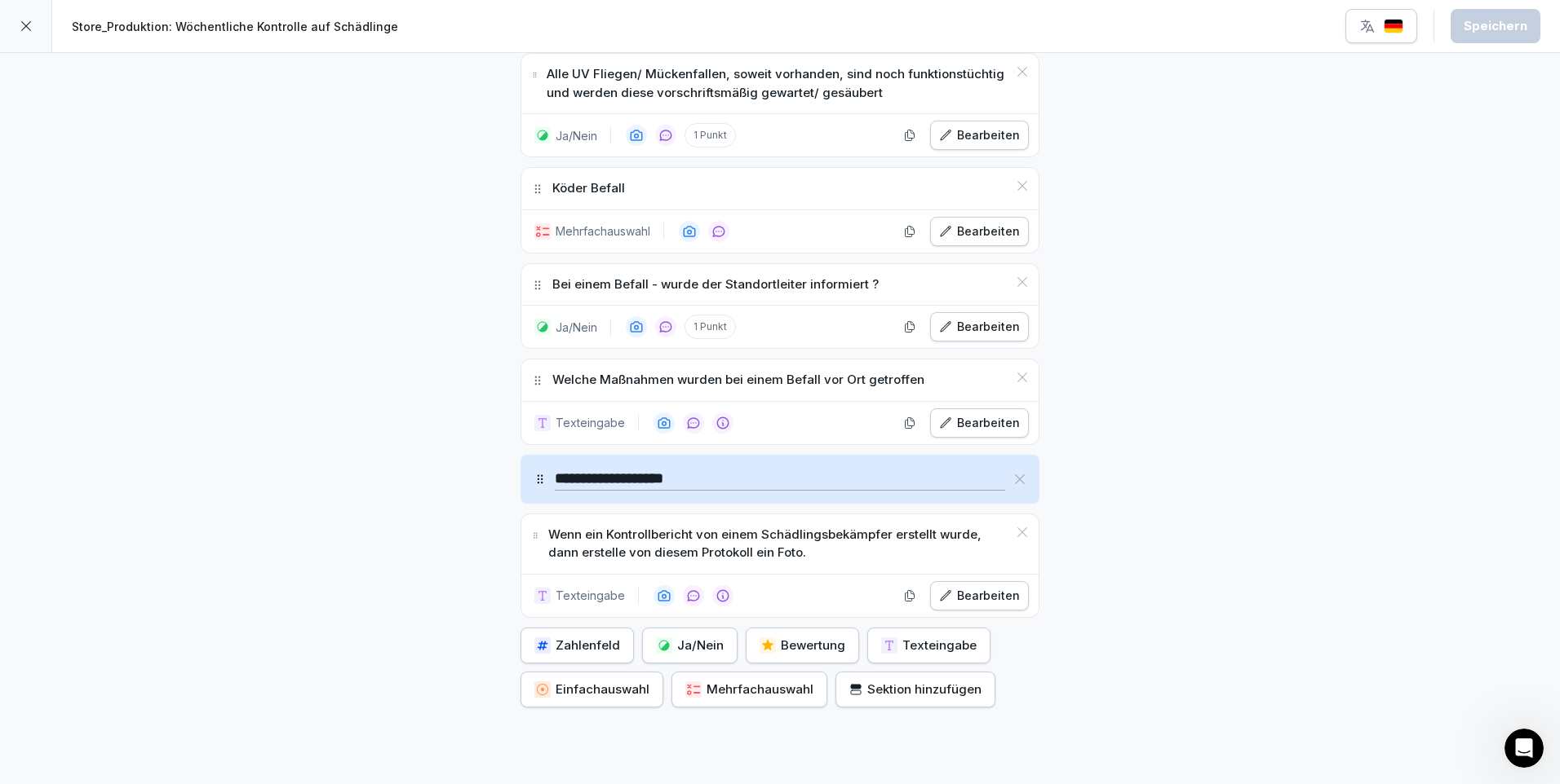
click at [22, 22] on icon at bounding box center [26, 26] width 10 height 10
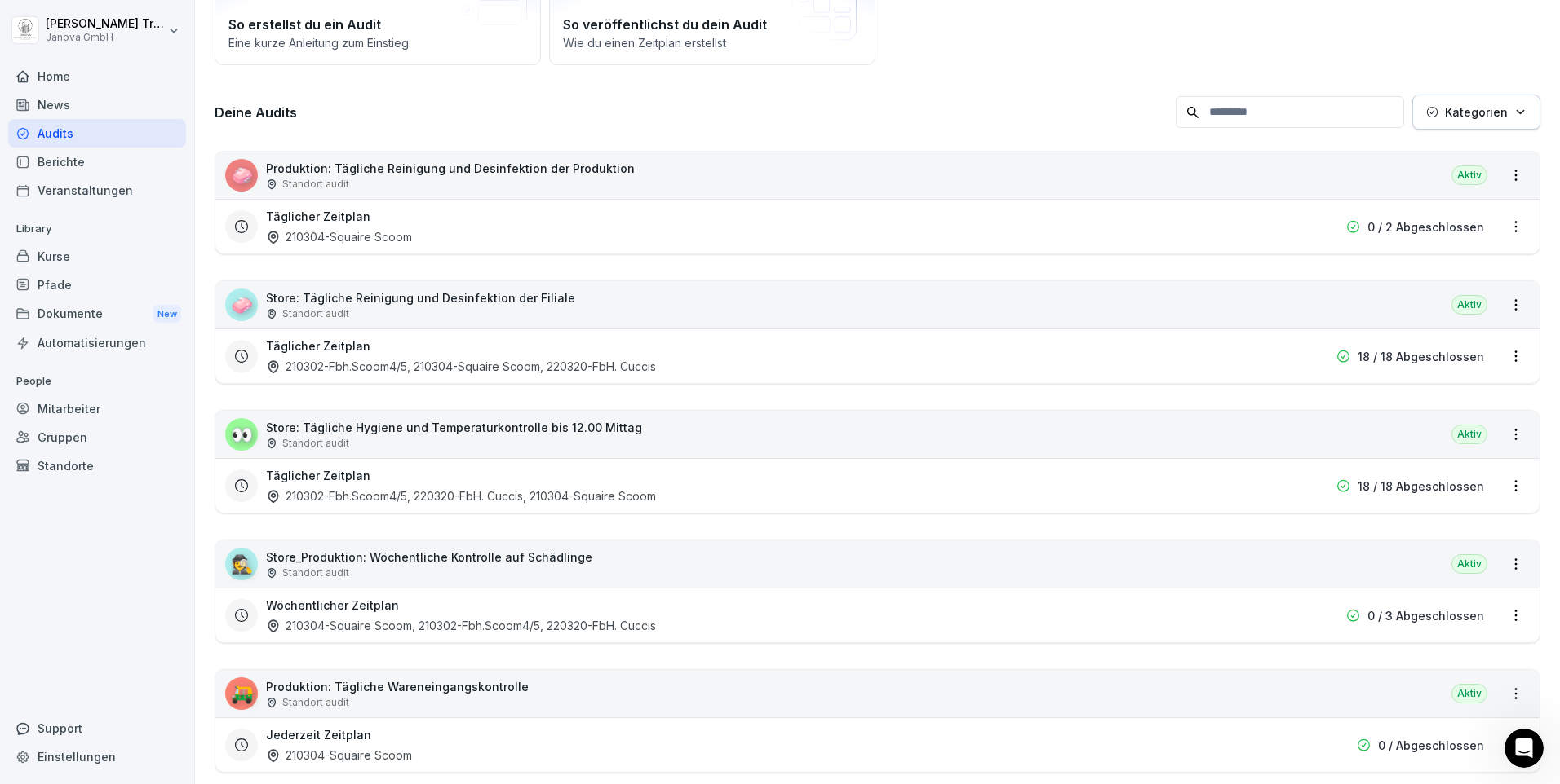
scroll to position [245, 0]
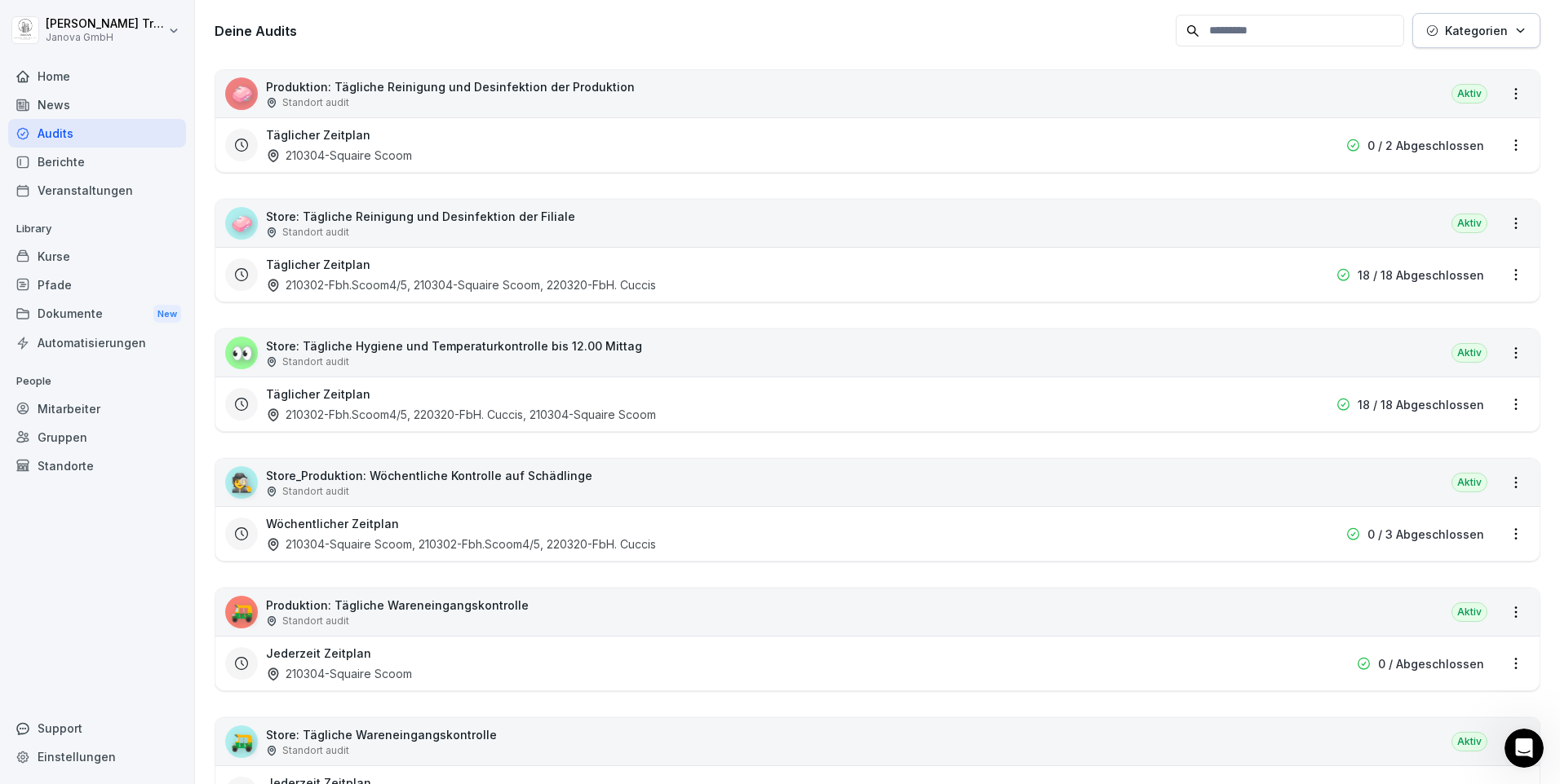
click at [937, 607] on div "🛺 Produktion: Tägliche Wareneingangskontrolle Standort audit Aktiv" at bounding box center [877, 612] width 1324 height 47
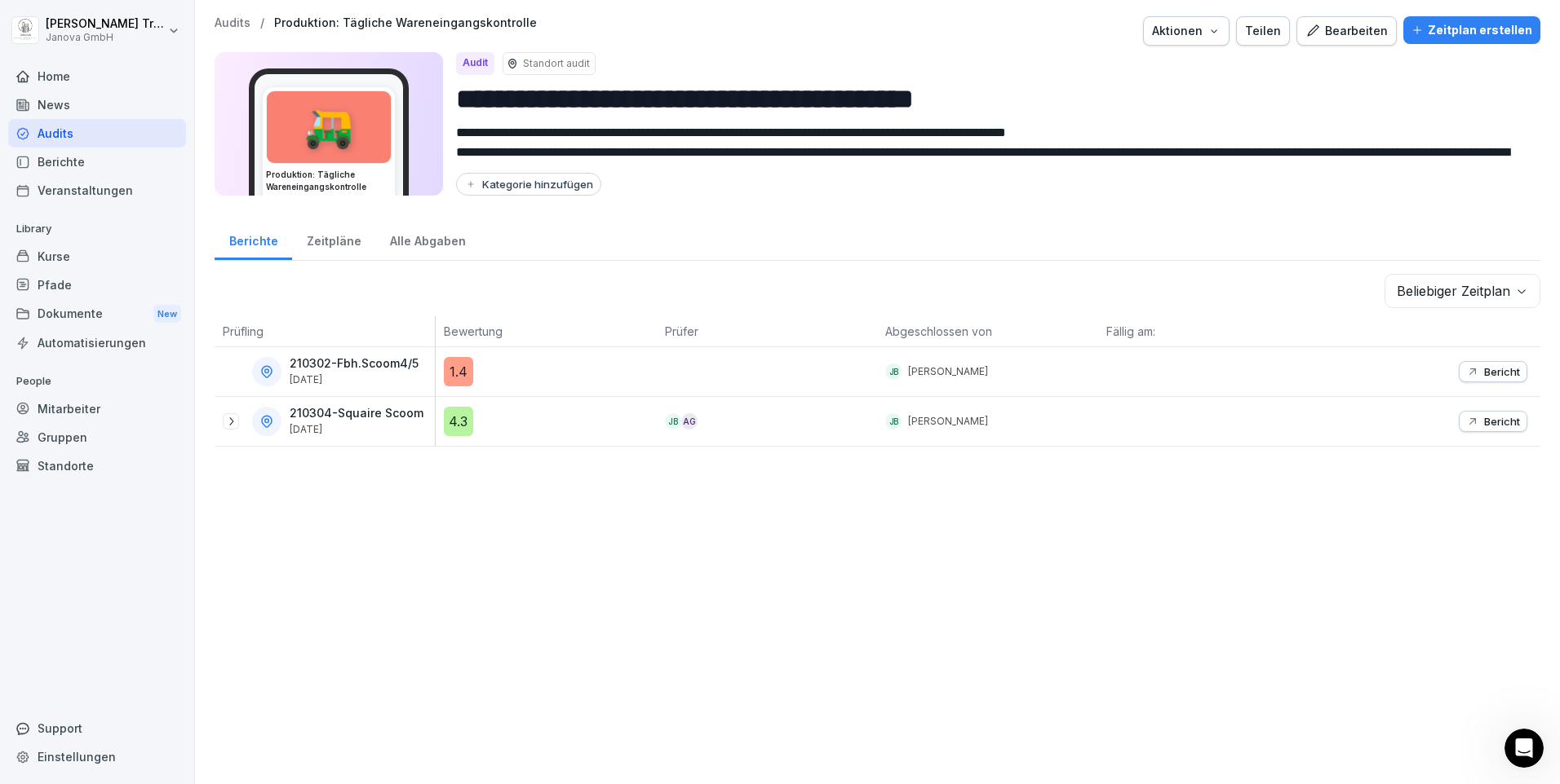
click at [1339, 27] on div "Bearbeiten" at bounding box center [1346, 31] width 82 height 18
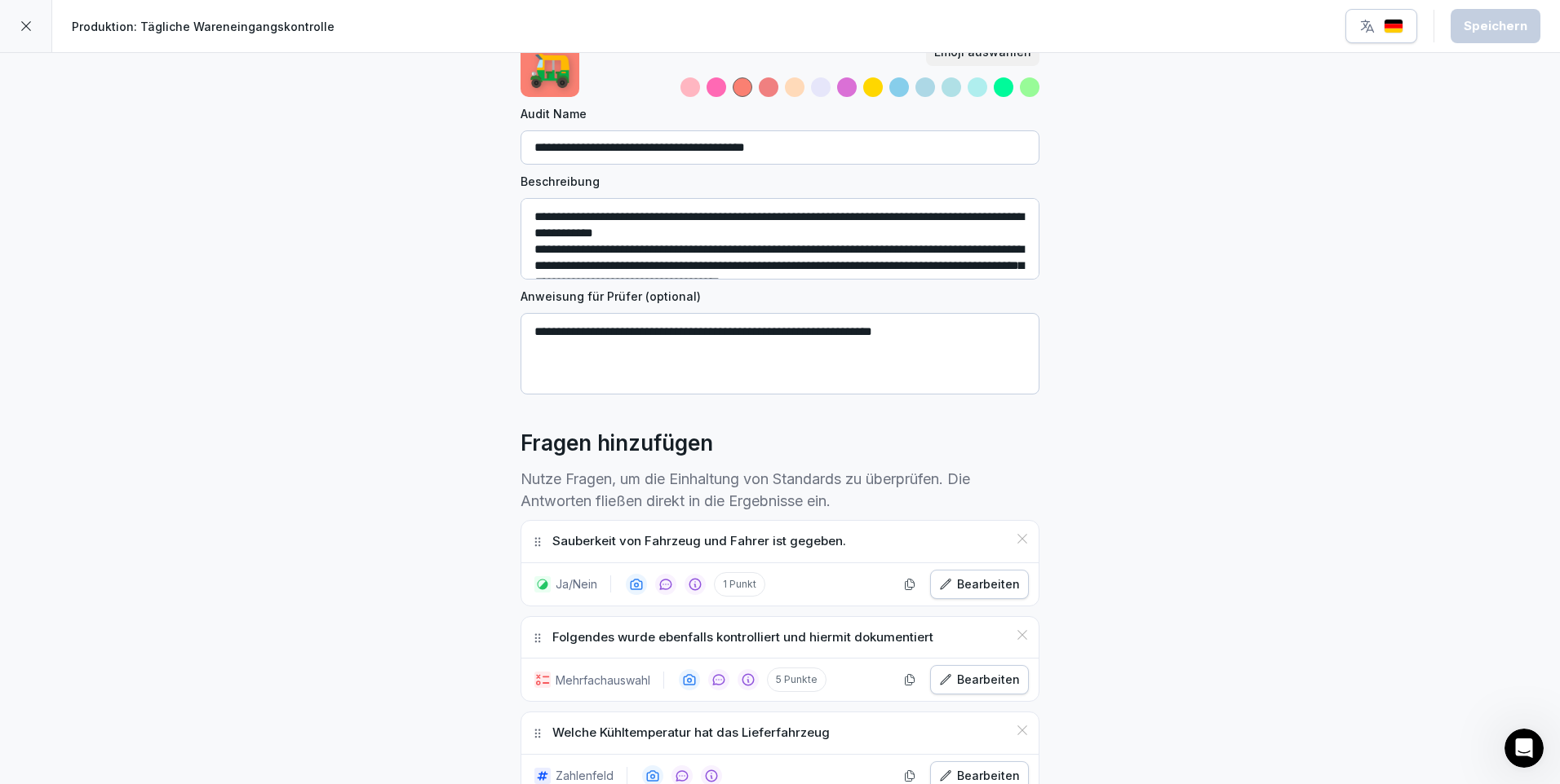
scroll to position [163, 0]
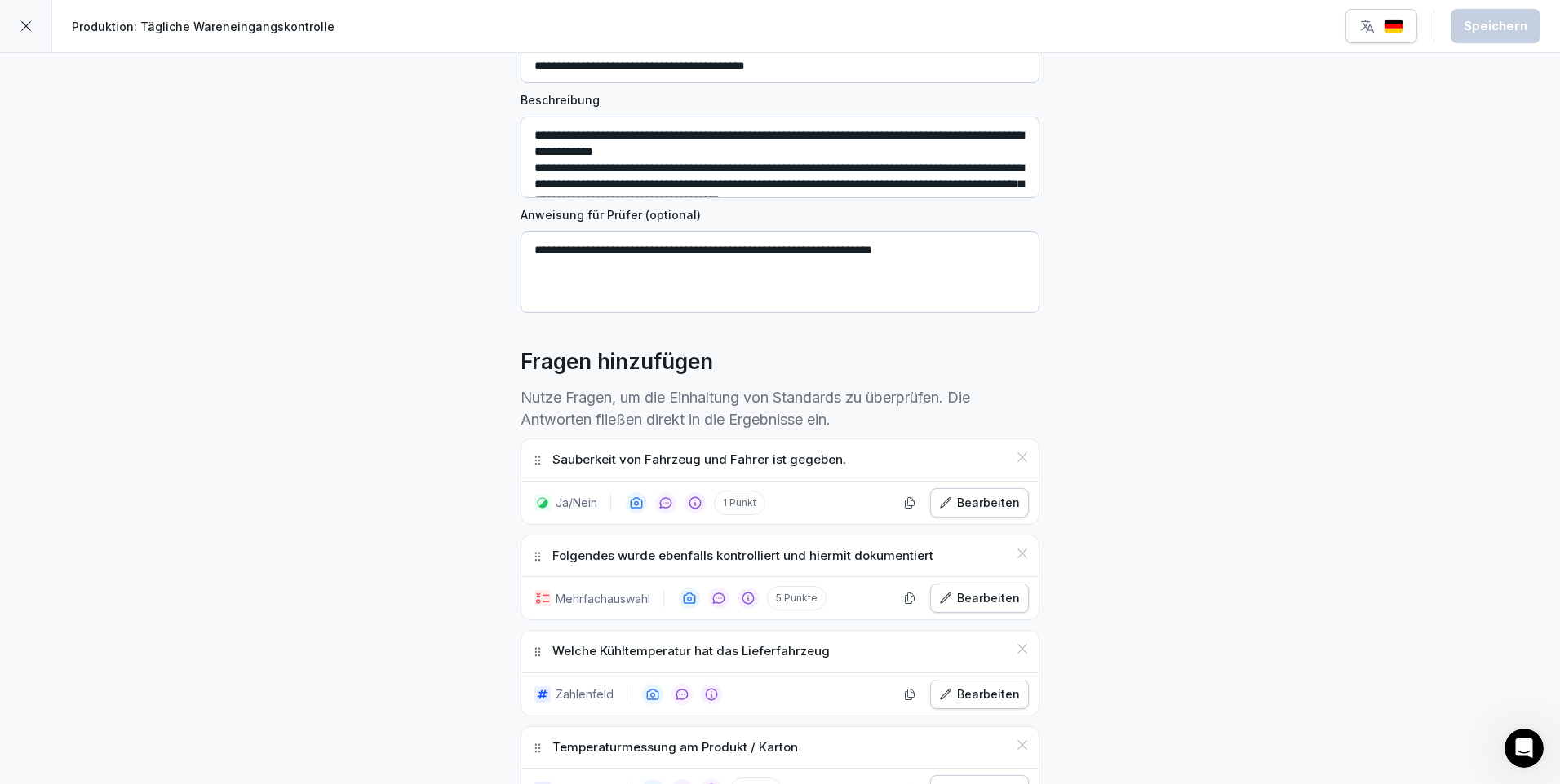
click at [989, 594] on div "Bearbeiten" at bounding box center [979, 599] width 81 height 18
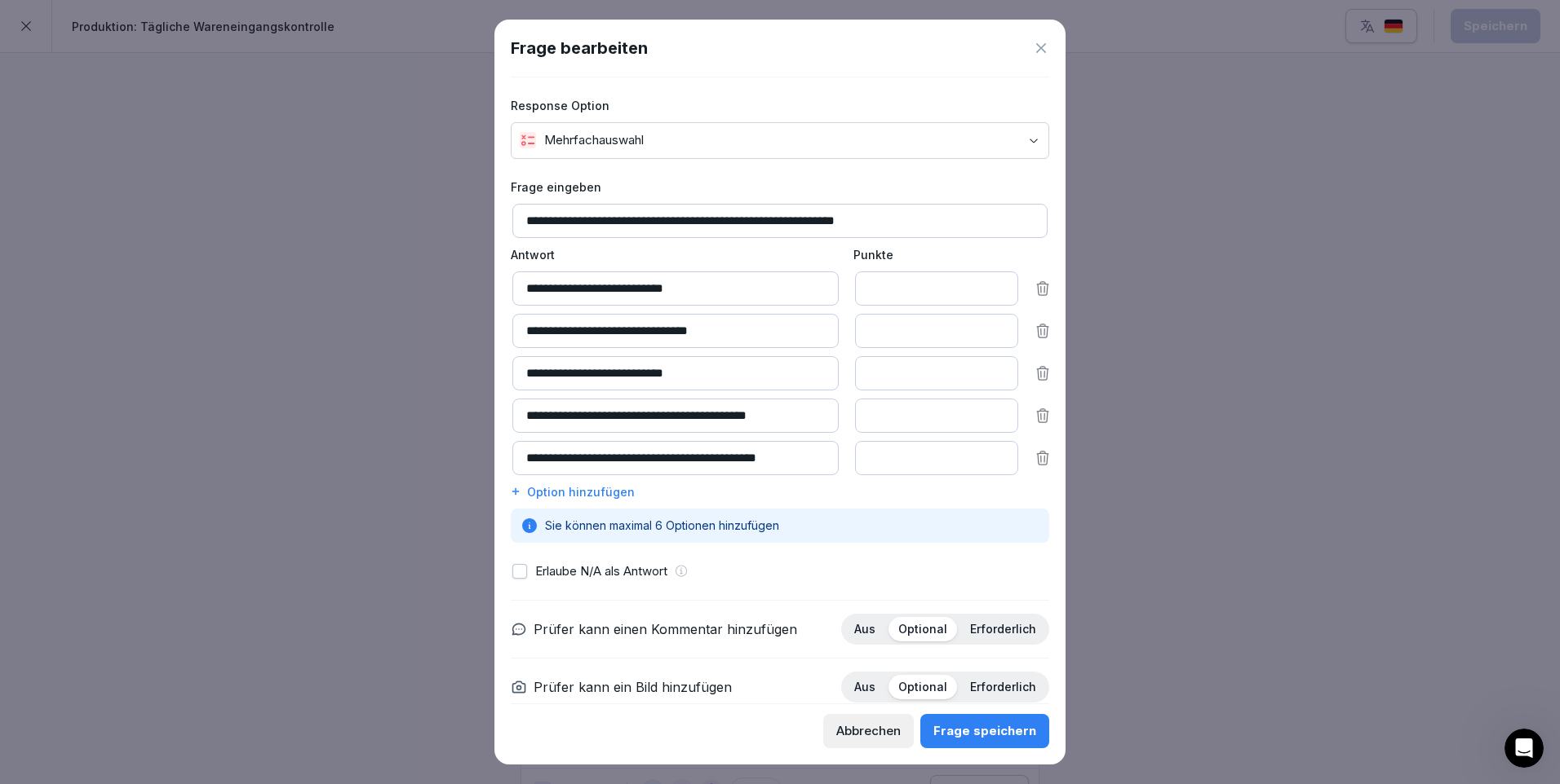
click at [887, 414] on input "*" at bounding box center [936, 415] width 163 height 34
type input "*"
click at [984, 419] on input "*" at bounding box center [936, 415] width 163 height 34
click at [1107, 398] on div at bounding box center [780, 392] width 1560 height 784
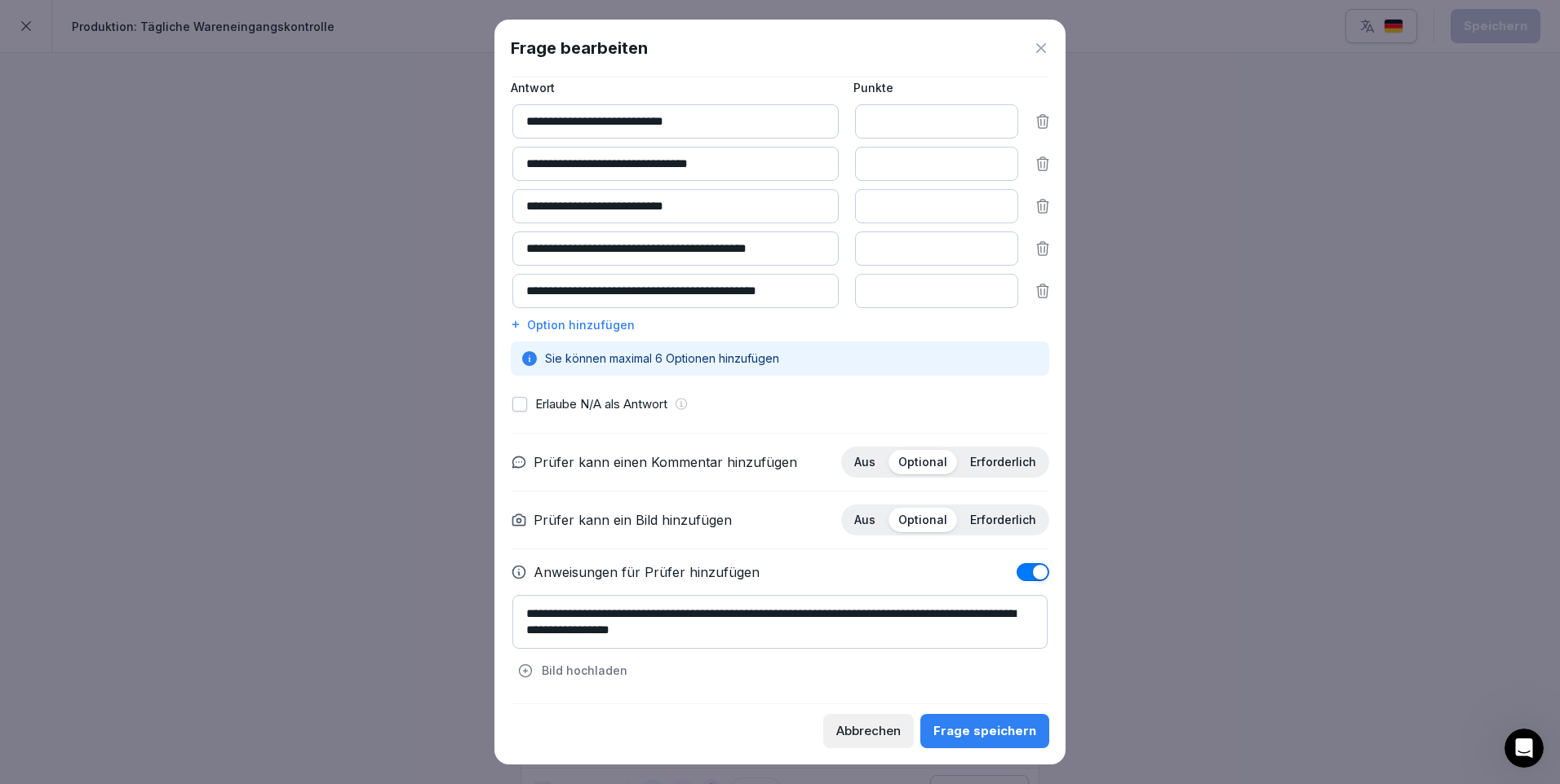
click at [999, 730] on div "Frage speichern" at bounding box center [984, 731] width 102 height 18
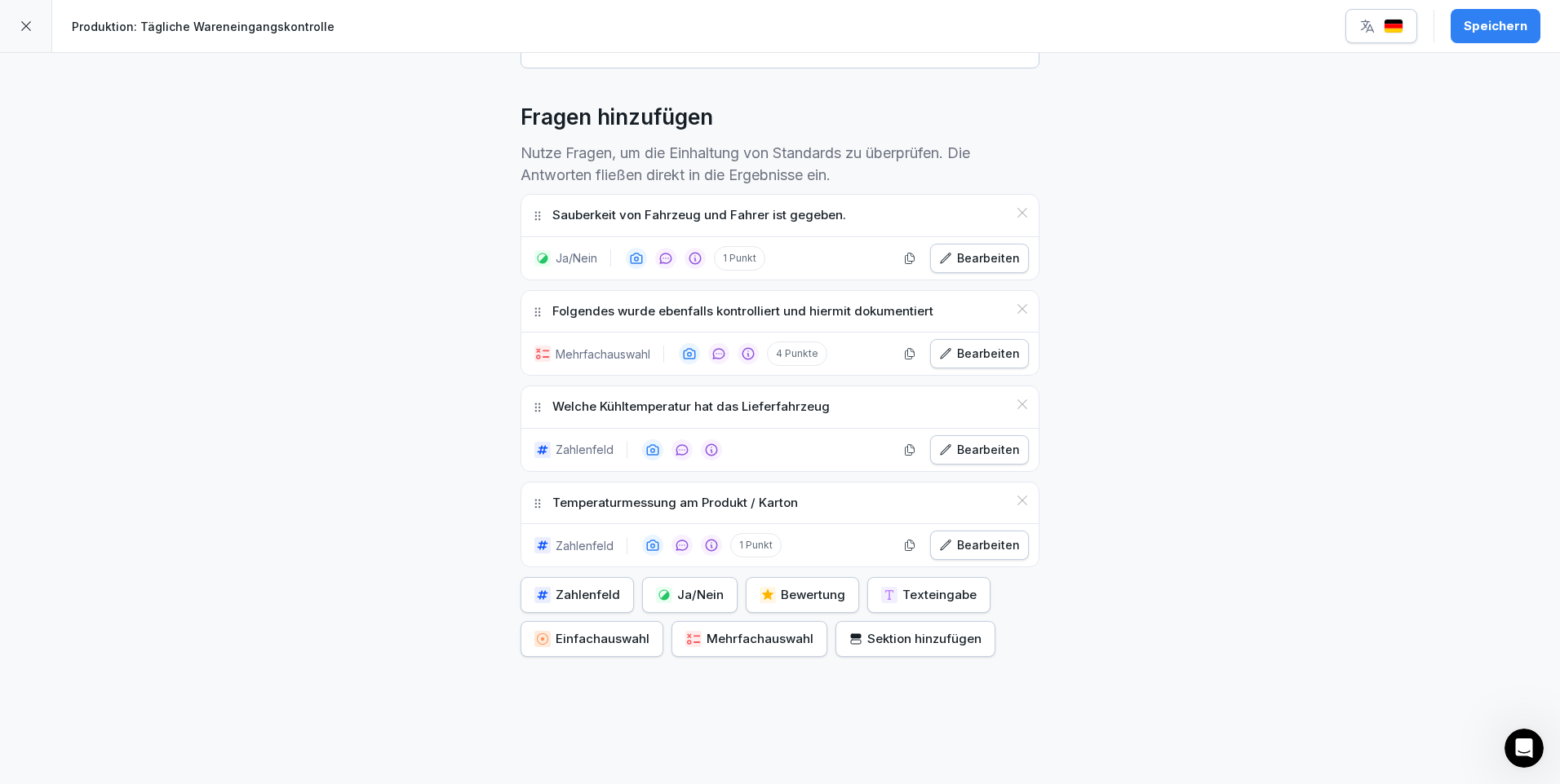
scroll to position [455, 0]
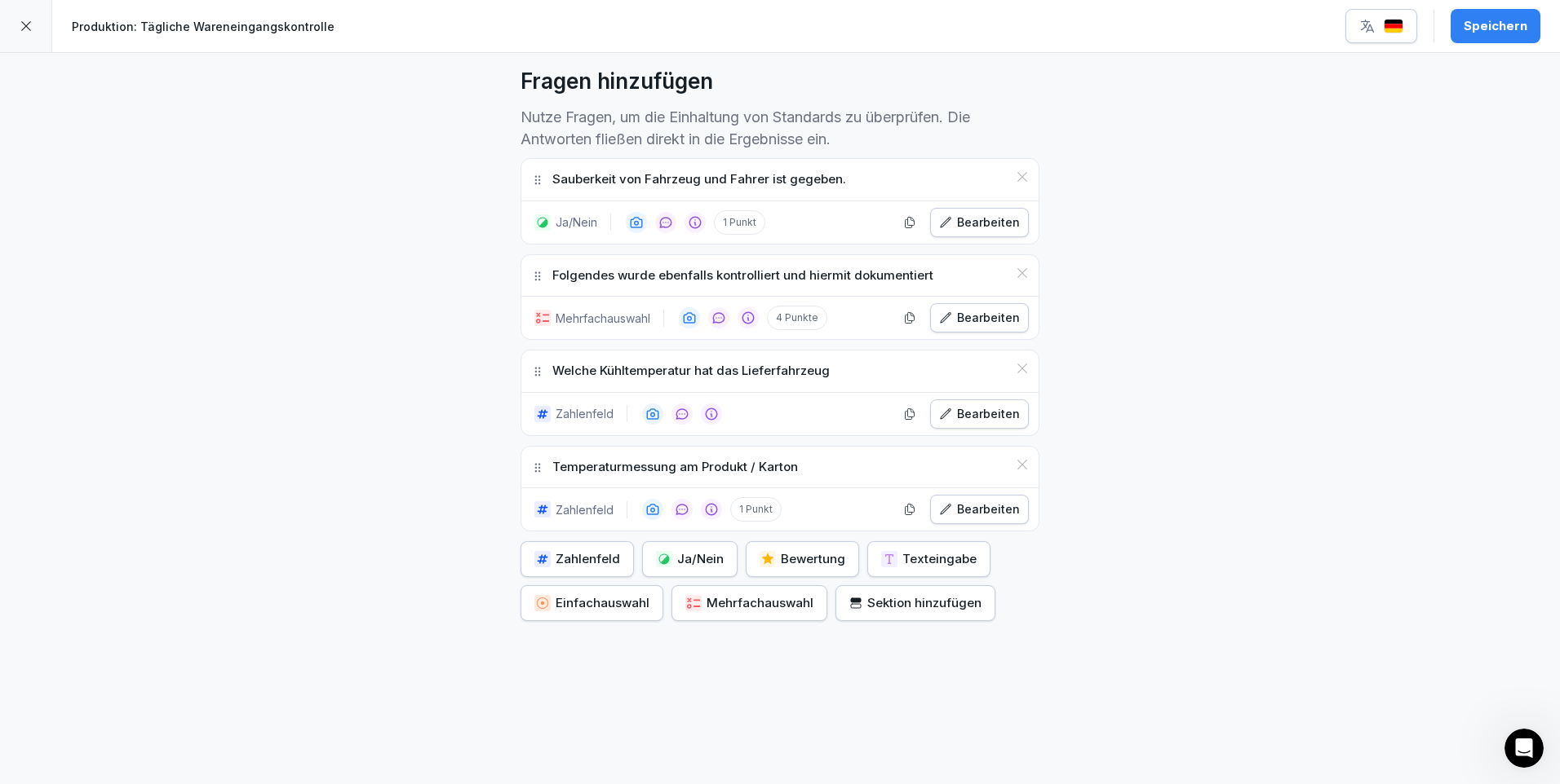
click at [1462, 27] on button "Speichern" at bounding box center [1496, 25] width 90 height 34
click at [22, 27] on icon at bounding box center [25, 25] width 13 height 13
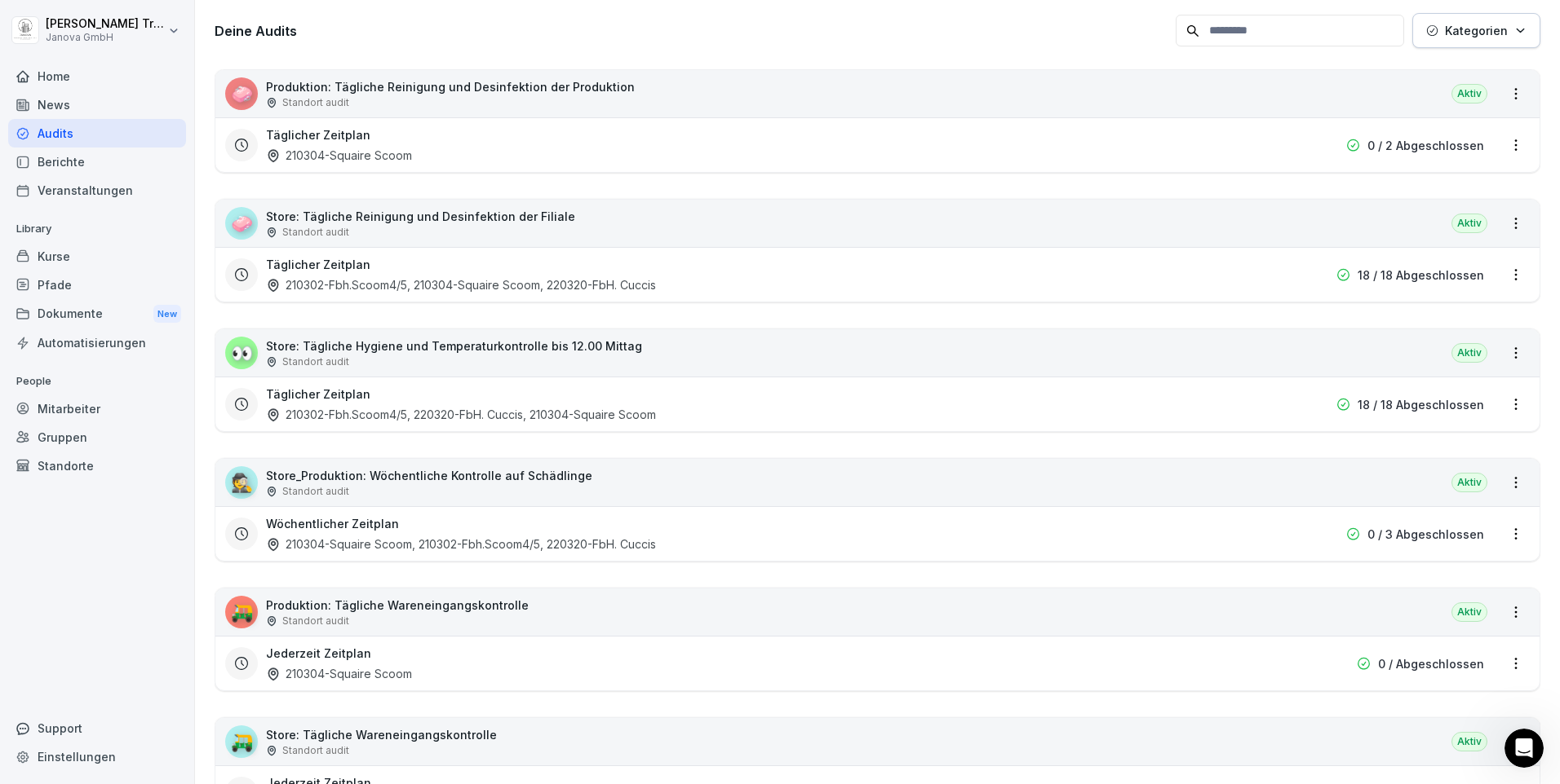
scroll to position [326, 0]
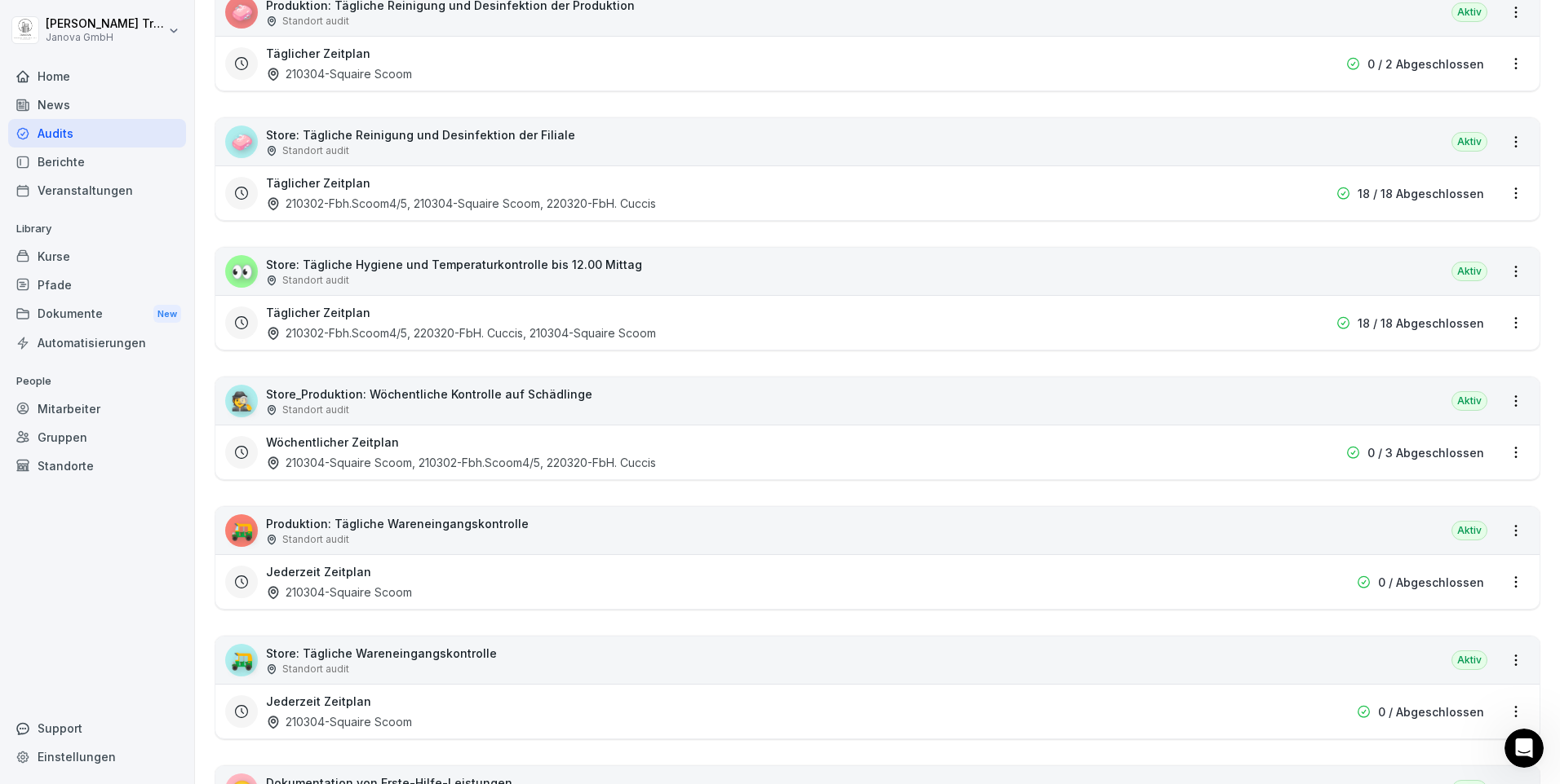
click at [584, 530] on div "🛺 Produktion: Tägliche Wareneingangskontrolle Standort audit Aktiv" at bounding box center [877, 530] width 1324 height 47
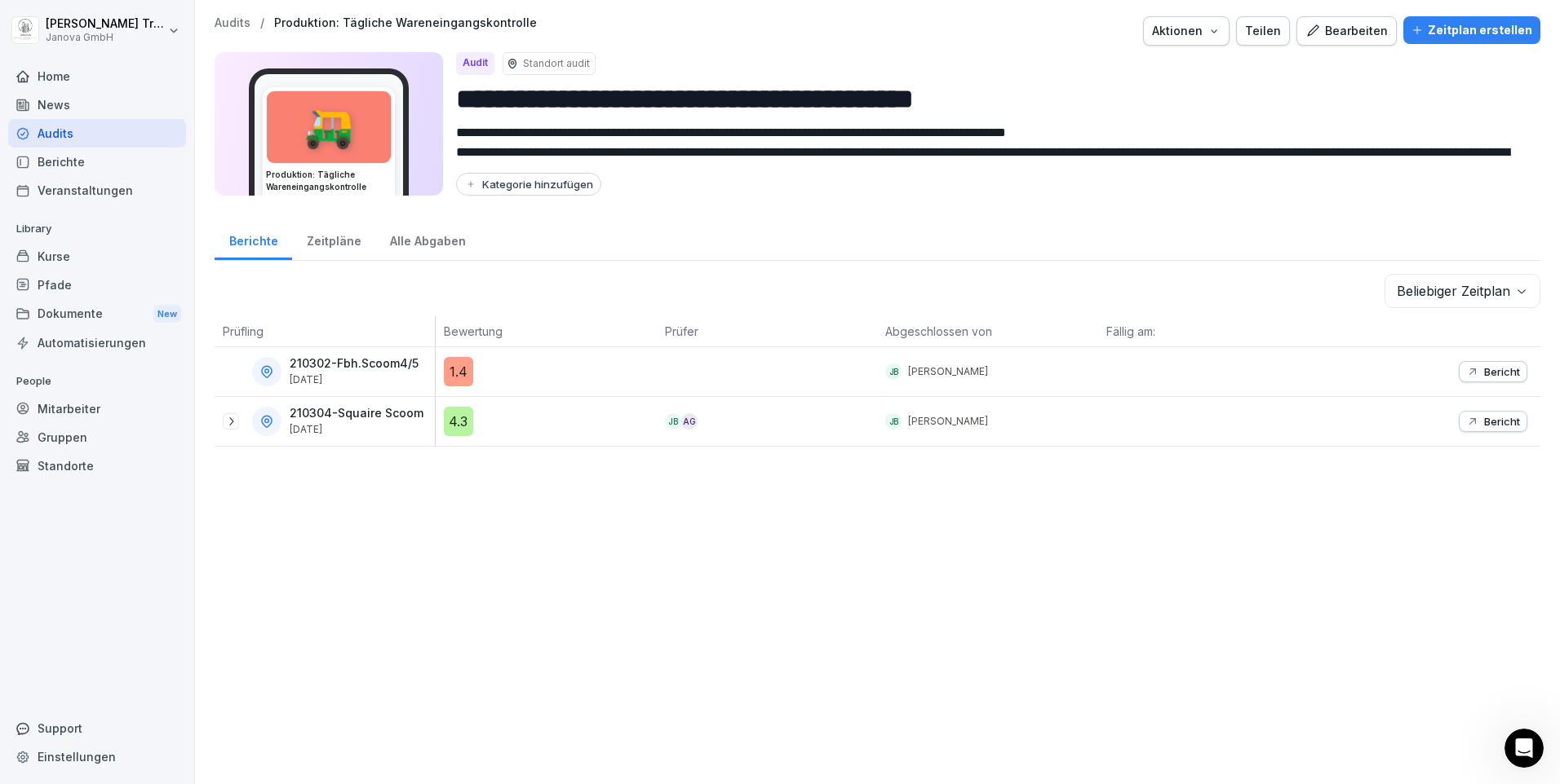
click at [1335, 27] on div "Bearbeiten" at bounding box center [1346, 31] width 82 height 18
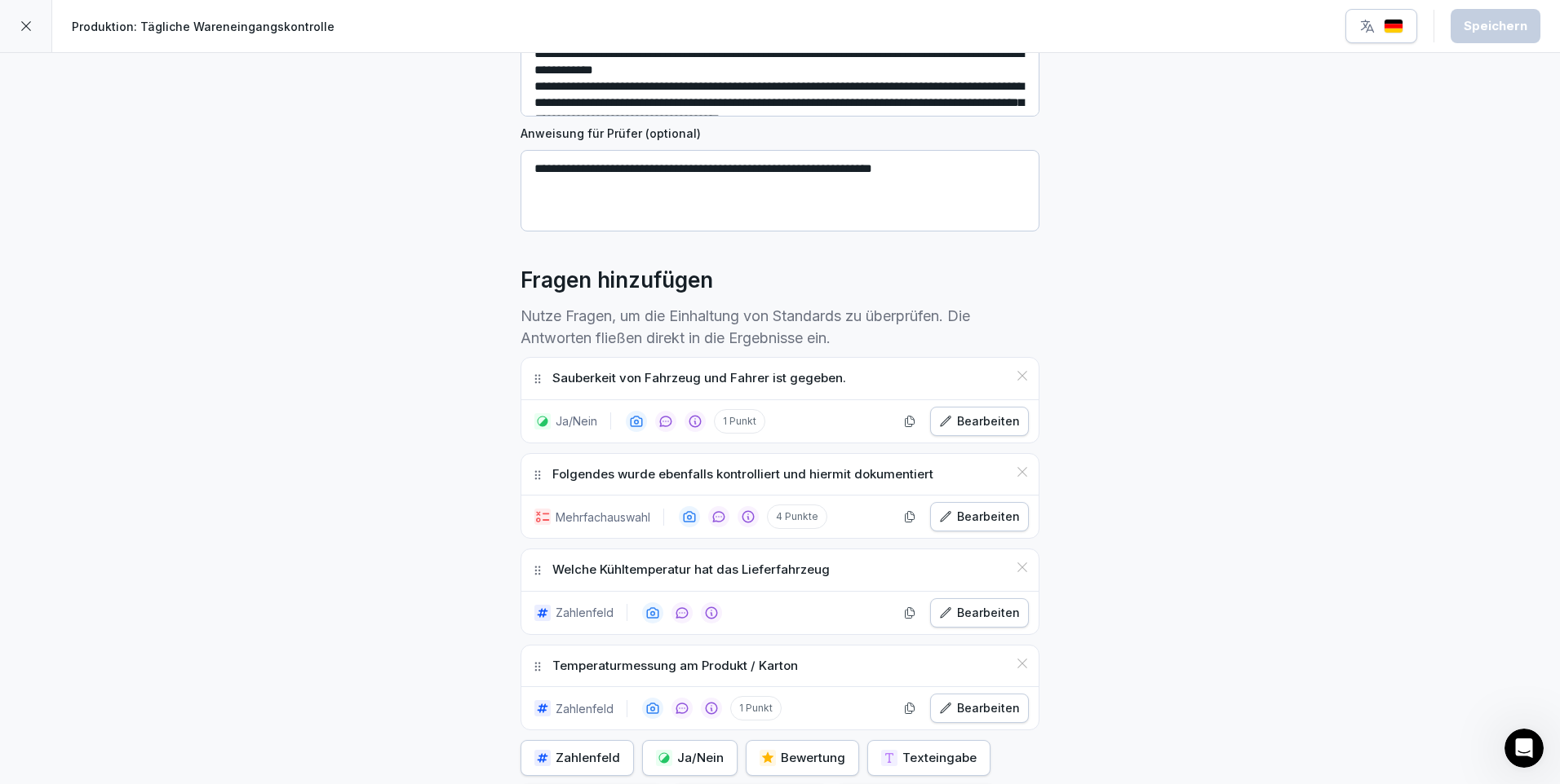
scroll to position [326, 0]
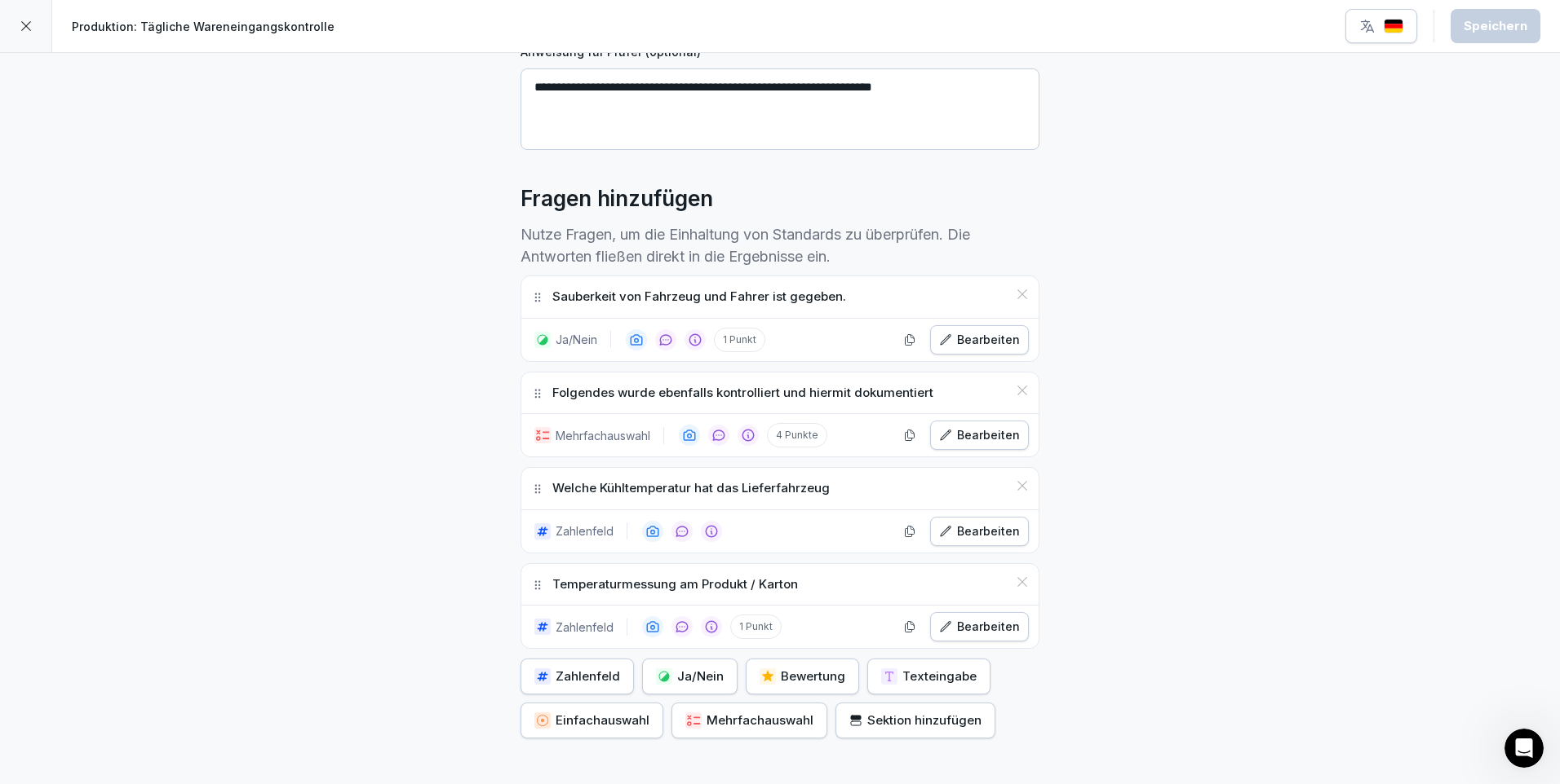
click at [1011, 441] on div "Bearbeiten" at bounding box center [979, 435] width 81 height 18
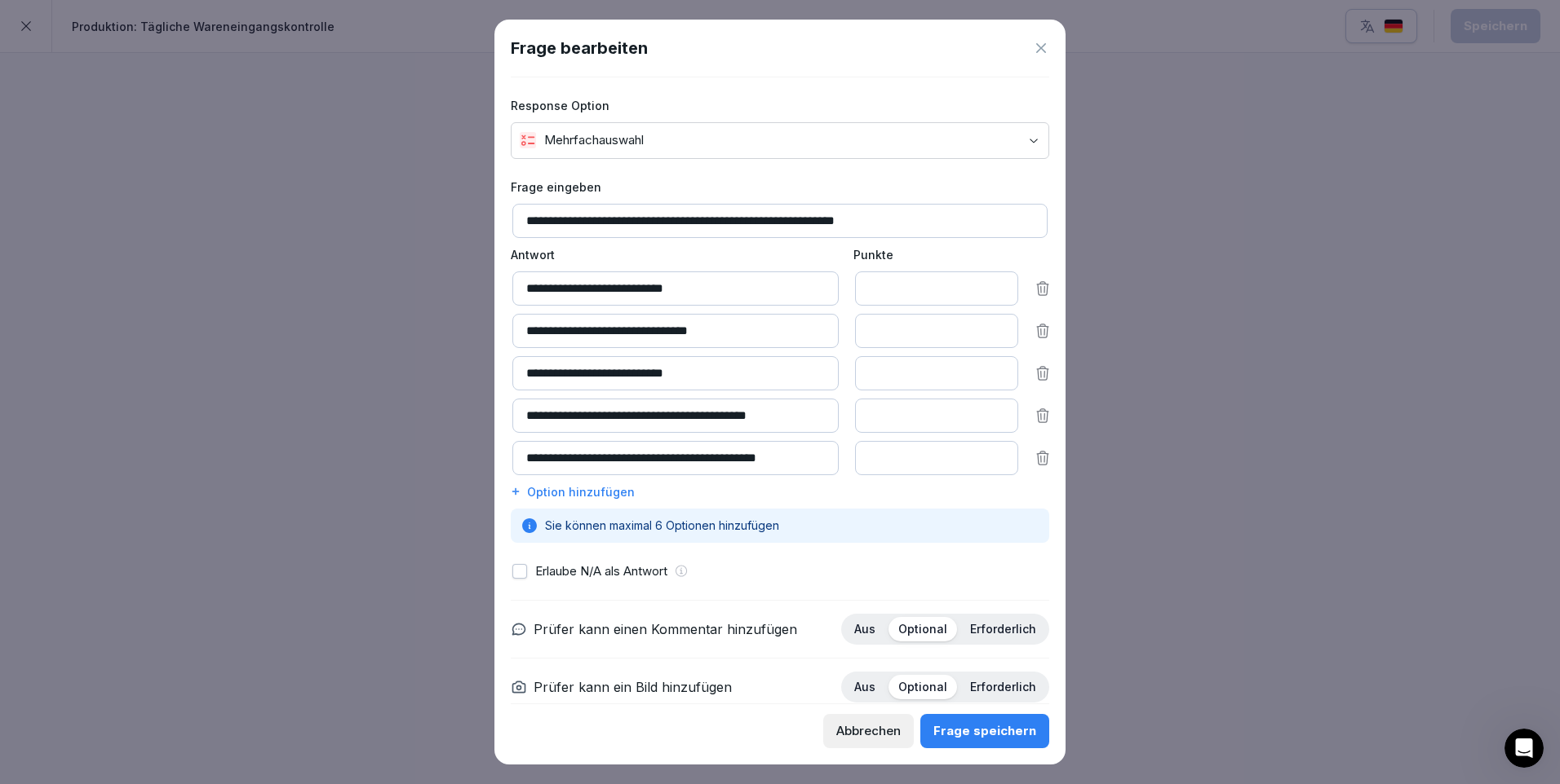
click at [1148, 406] on div at bounding box center [780, 392] width 1560 height 784
click at [1013, 730] on div "Frage speichern" at bounding box center [984, 731] width 102 height 18
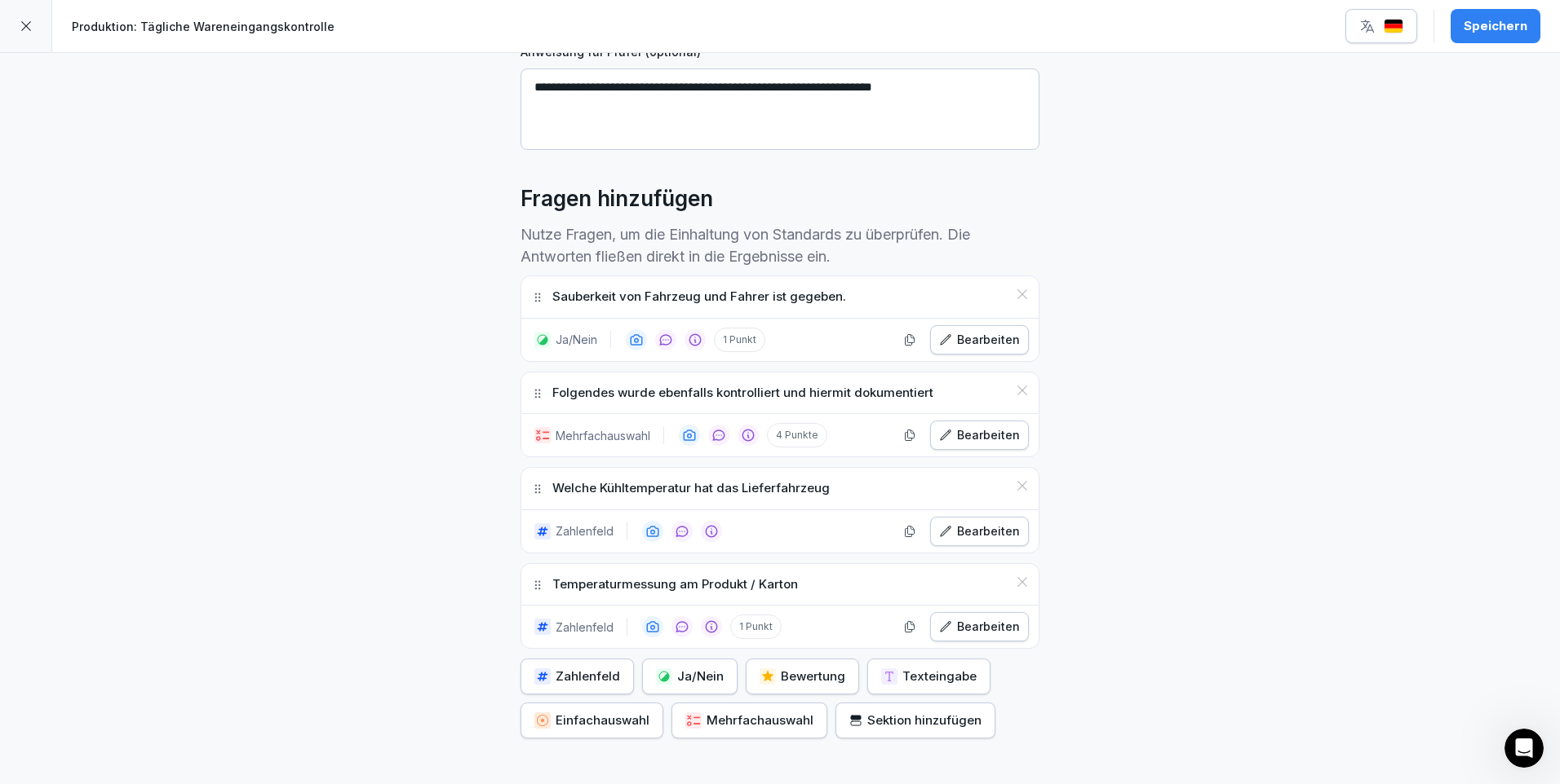
click at [1480, 21] on div "Speichern" at bounding box center [1495, 26] width 63 height 18
click at [27, 31] on icon at bounding box center [25, 25] width 13 height 13
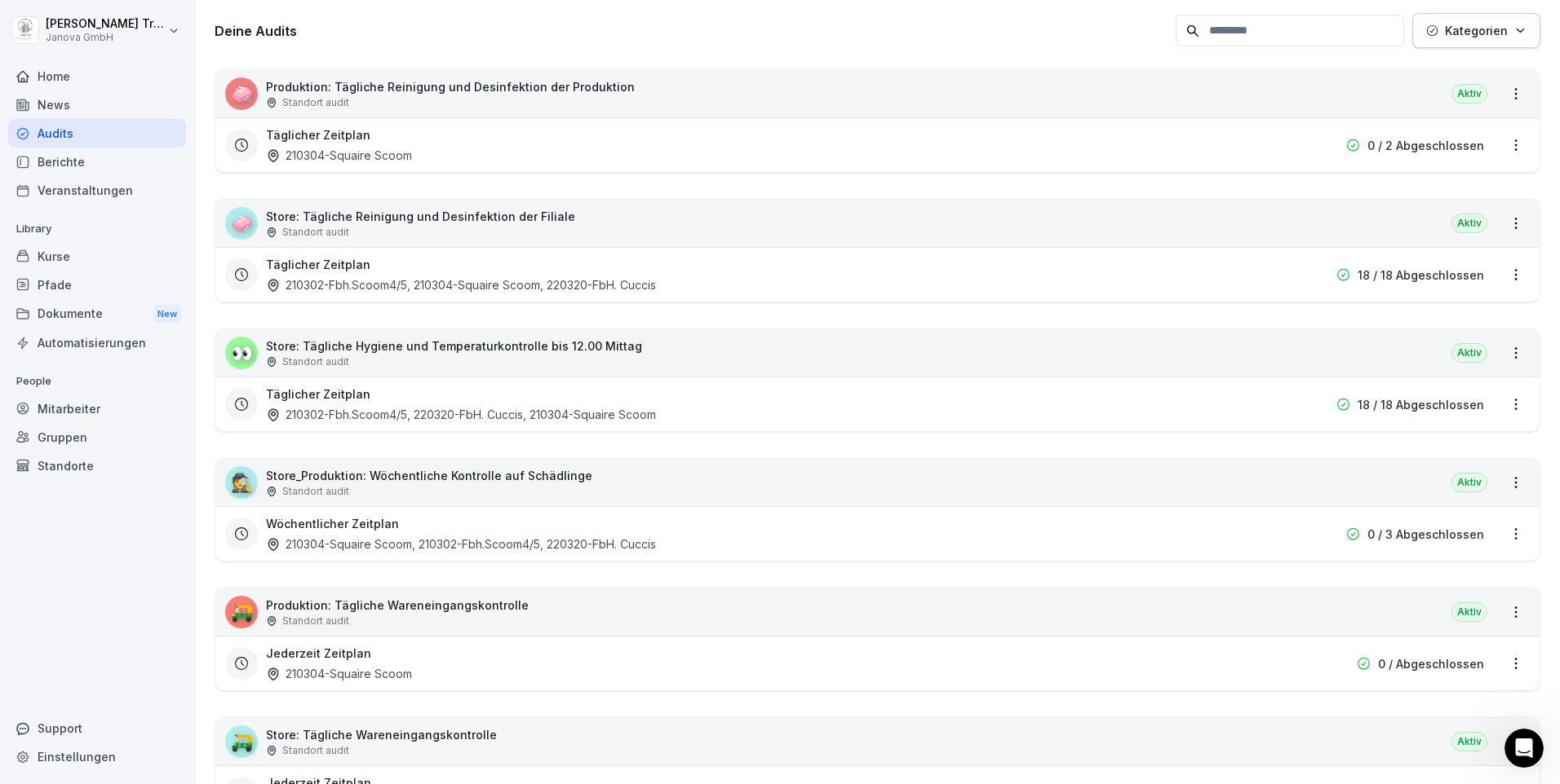
scroll to position [326, 0]
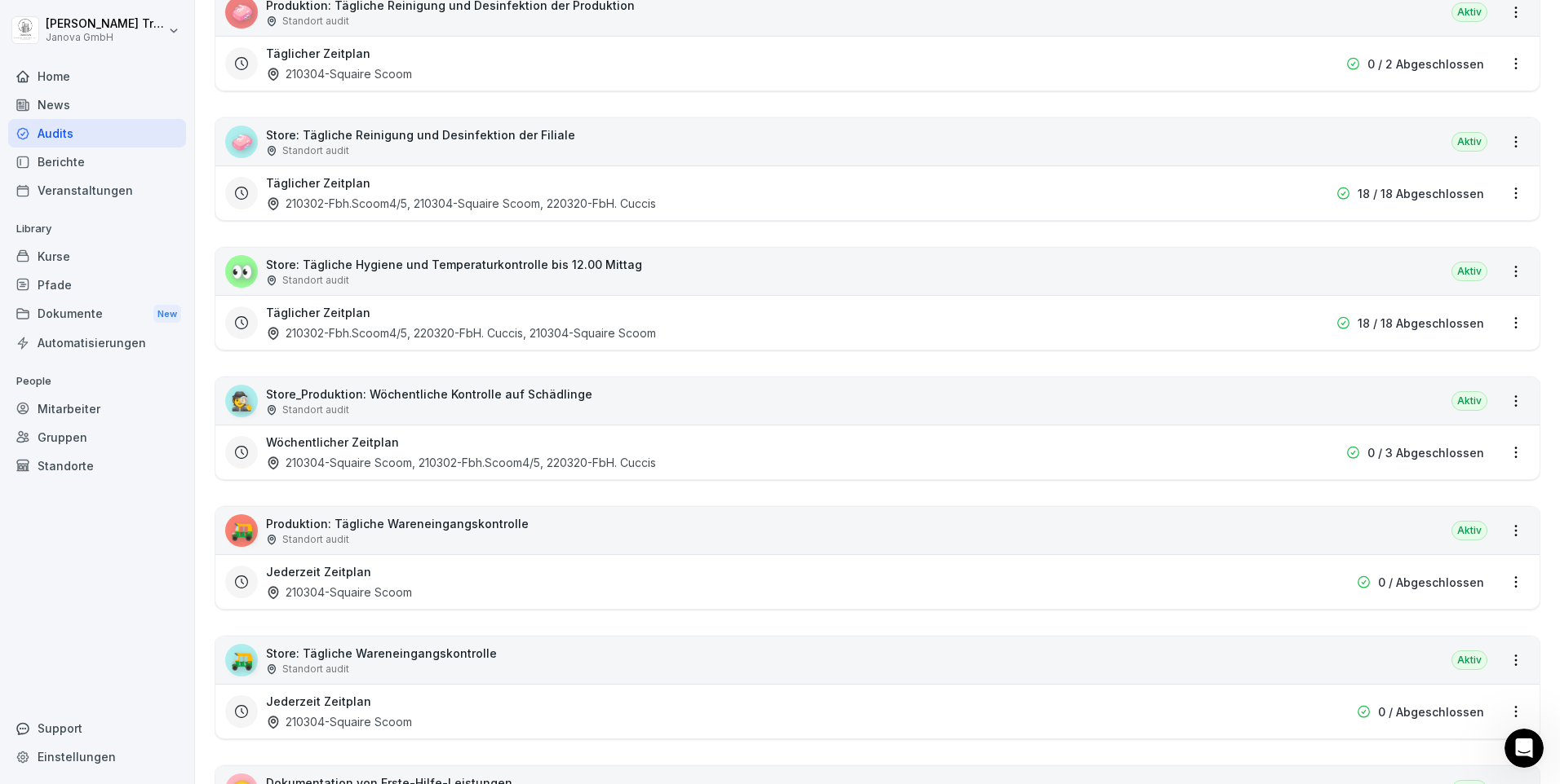
click at [1003, 653] on div "🛺 Store: Tägliche Wareneingangskontrolle Standort audit Aktiv" at bounding box center [877, 660] width 1324 height 47
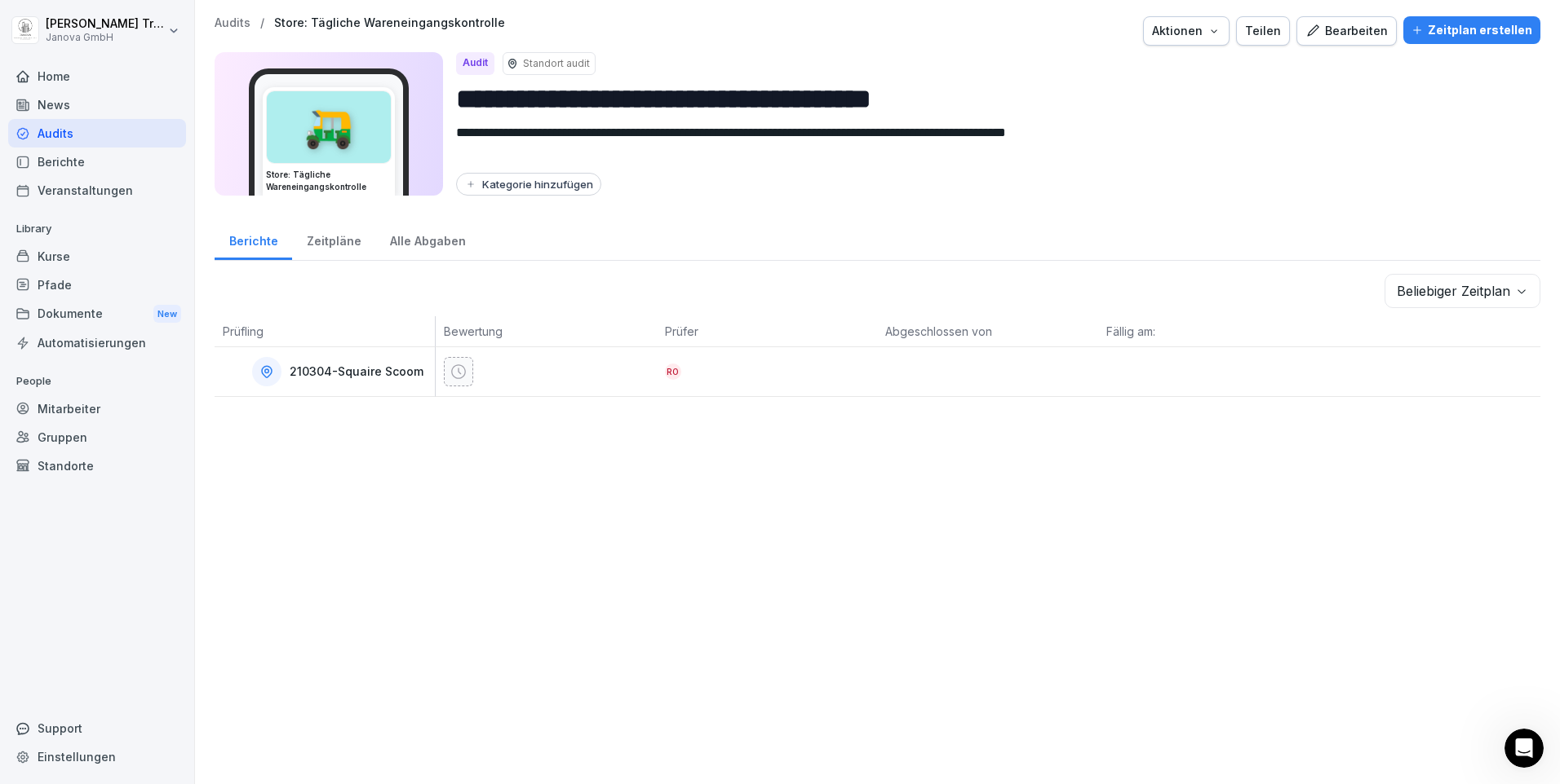
click at [1344, 32] on div "Bearbeiten" at bounding box center [1346, 31] width 82 height 18
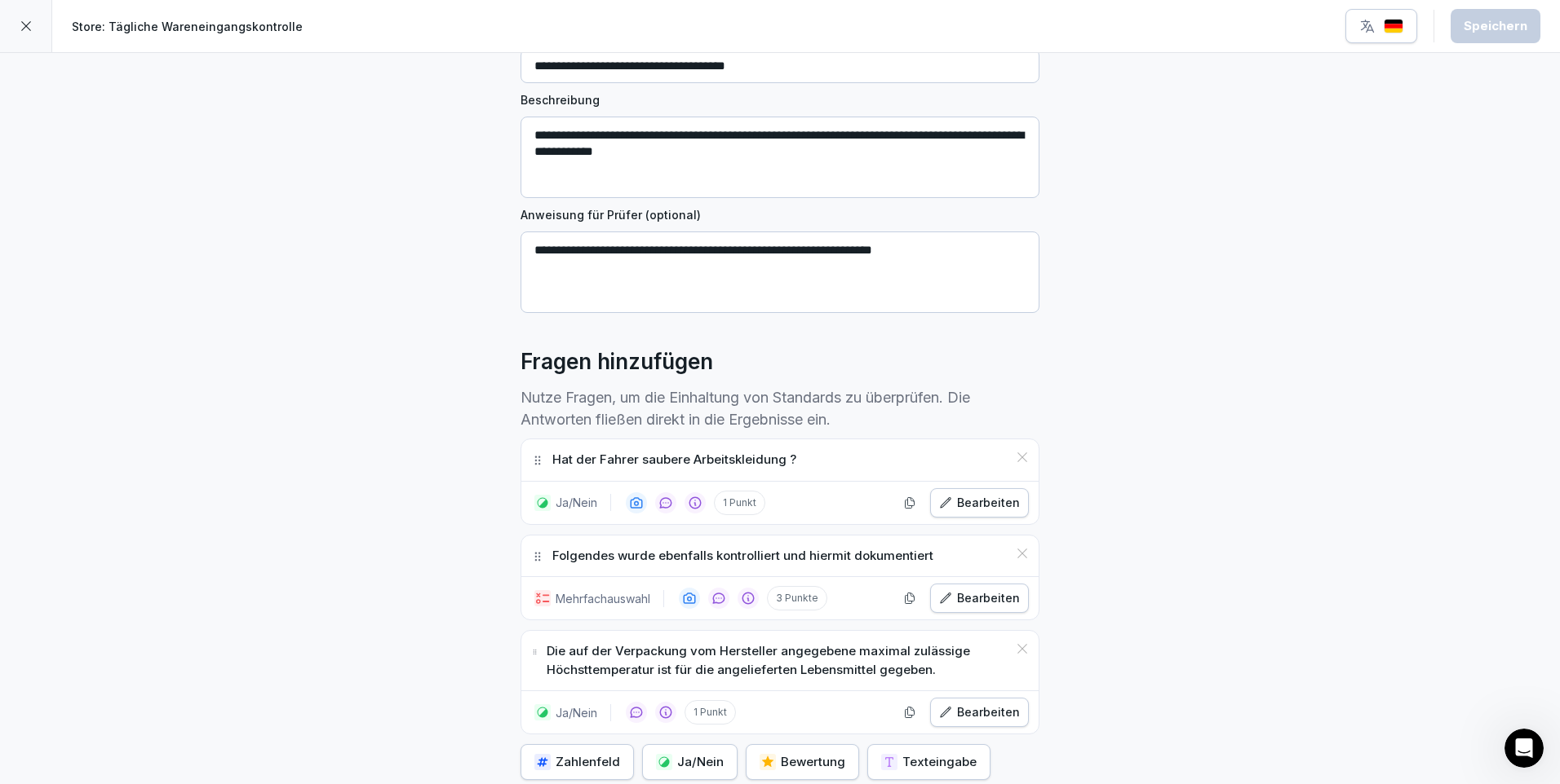
scroll to position [245, 0]
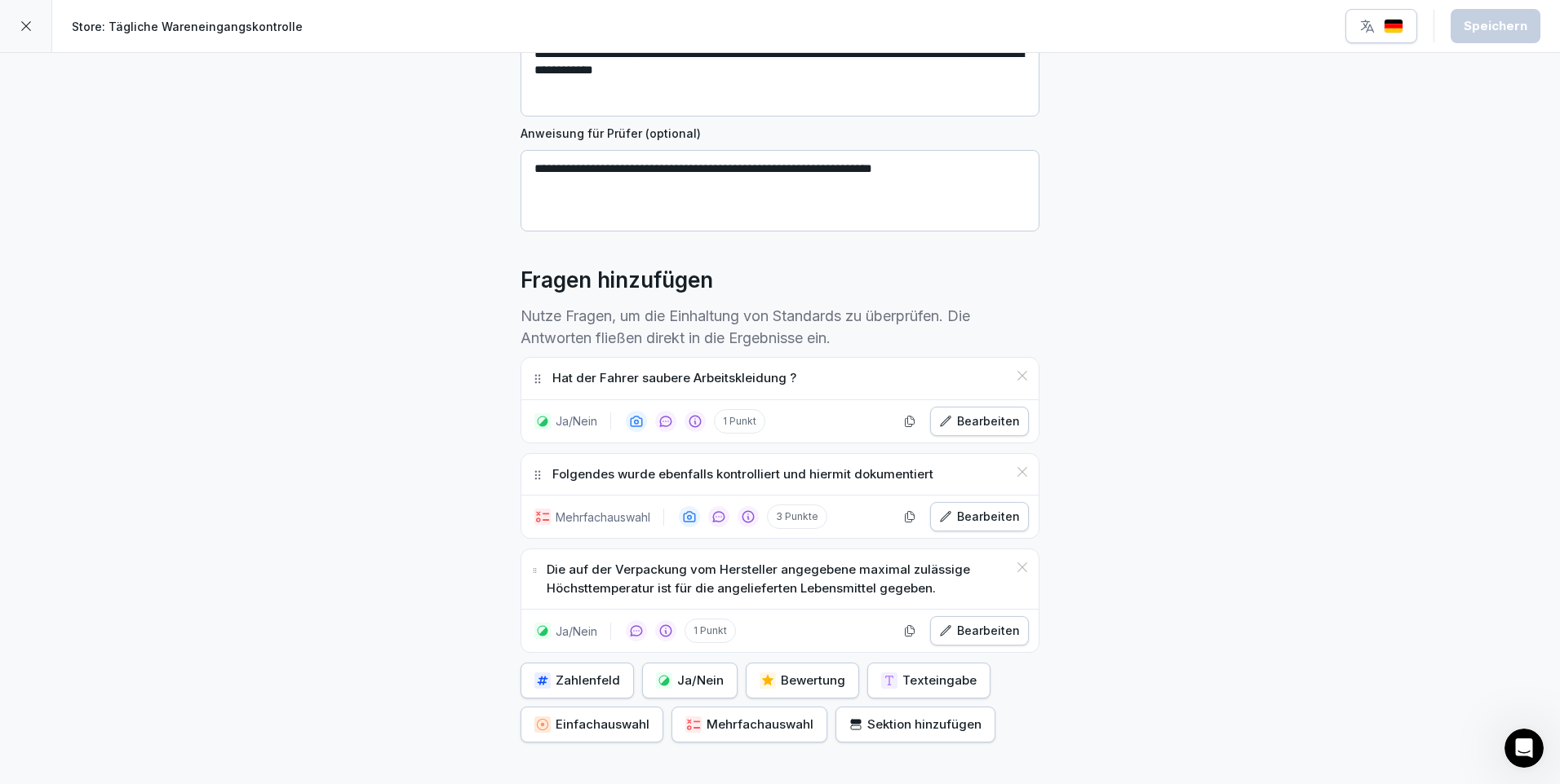
click at [1007, 508] on div "Bearbeiten" at bounding box center [979, 517] width 81 height 18
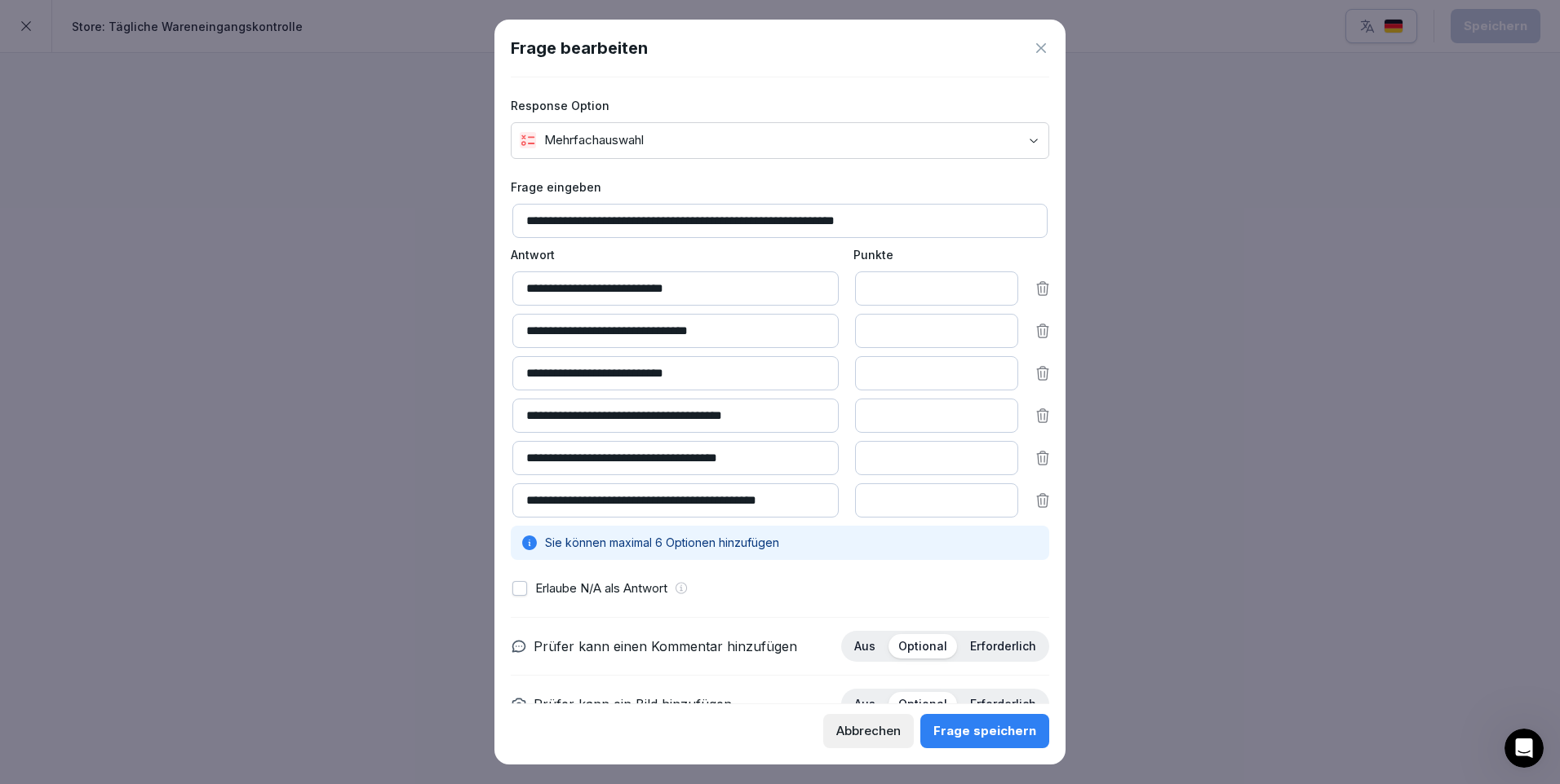
click at [884, 495] on input "*" at bounding box center [936, 500] width 163 height 34
type input "*"
click at [985, 498] on input "*" at bounding box center [936, 500] width 163 height 34
click at [1012, 725] on div "Frage speichern" at bounding box center [984, 731] width 102 height 18
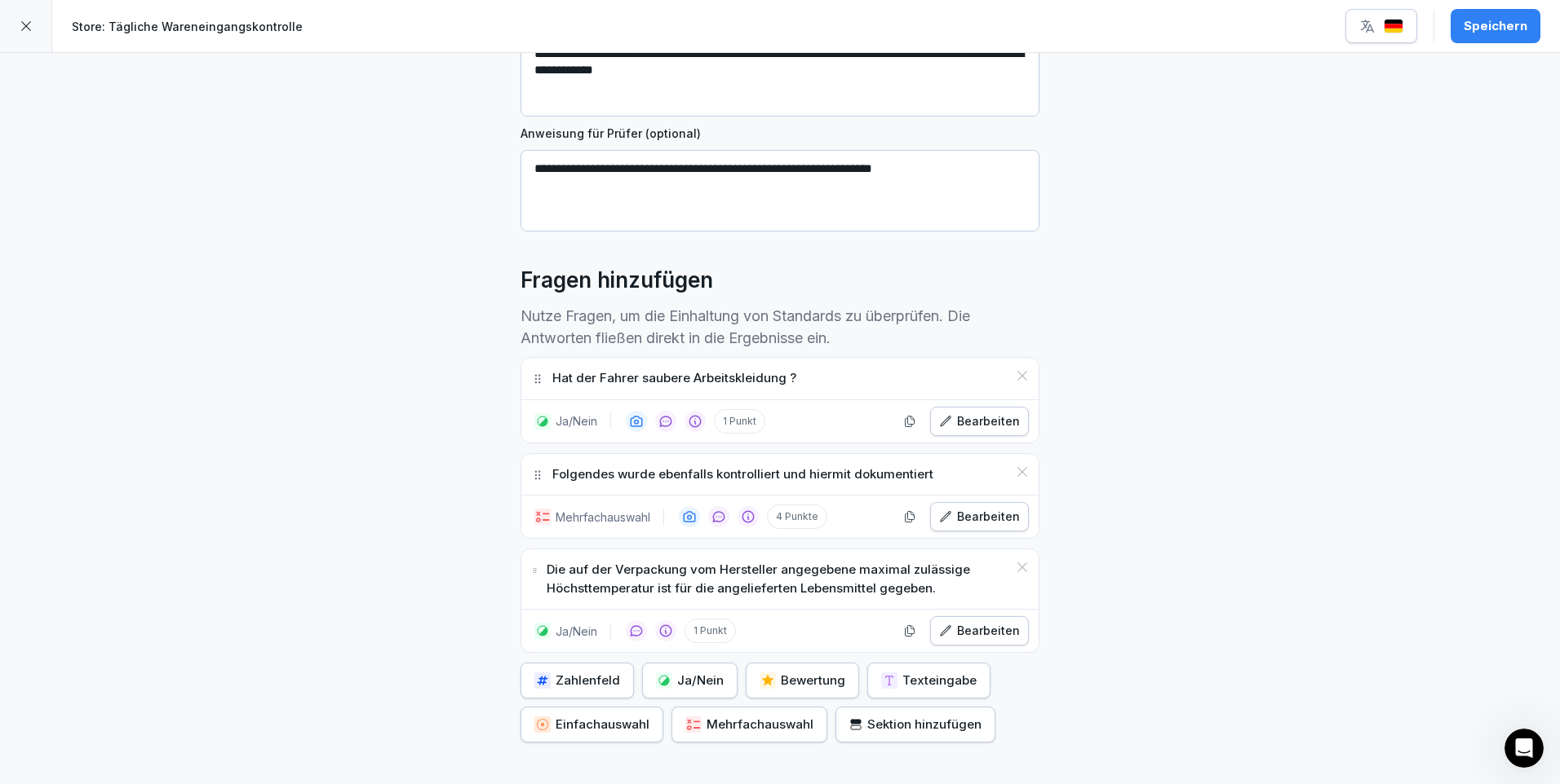
scroll to position [378, 0]
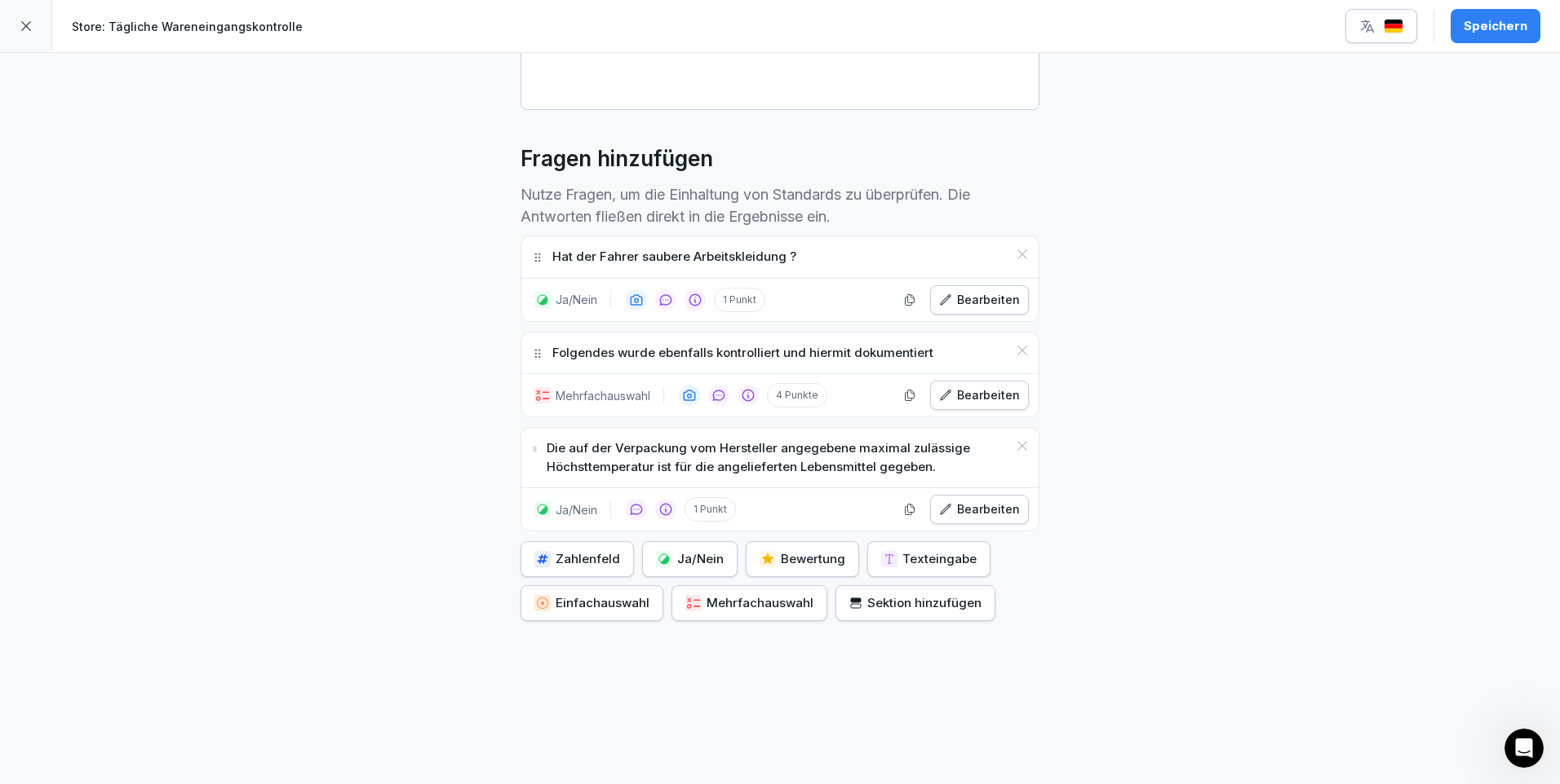
click at [1488, 27] on div "Speichern" at bounding box center [1495, 26] width 63 height 18
click at [27, 22] on icon at bounding box center [25, 25] width 13 height 13
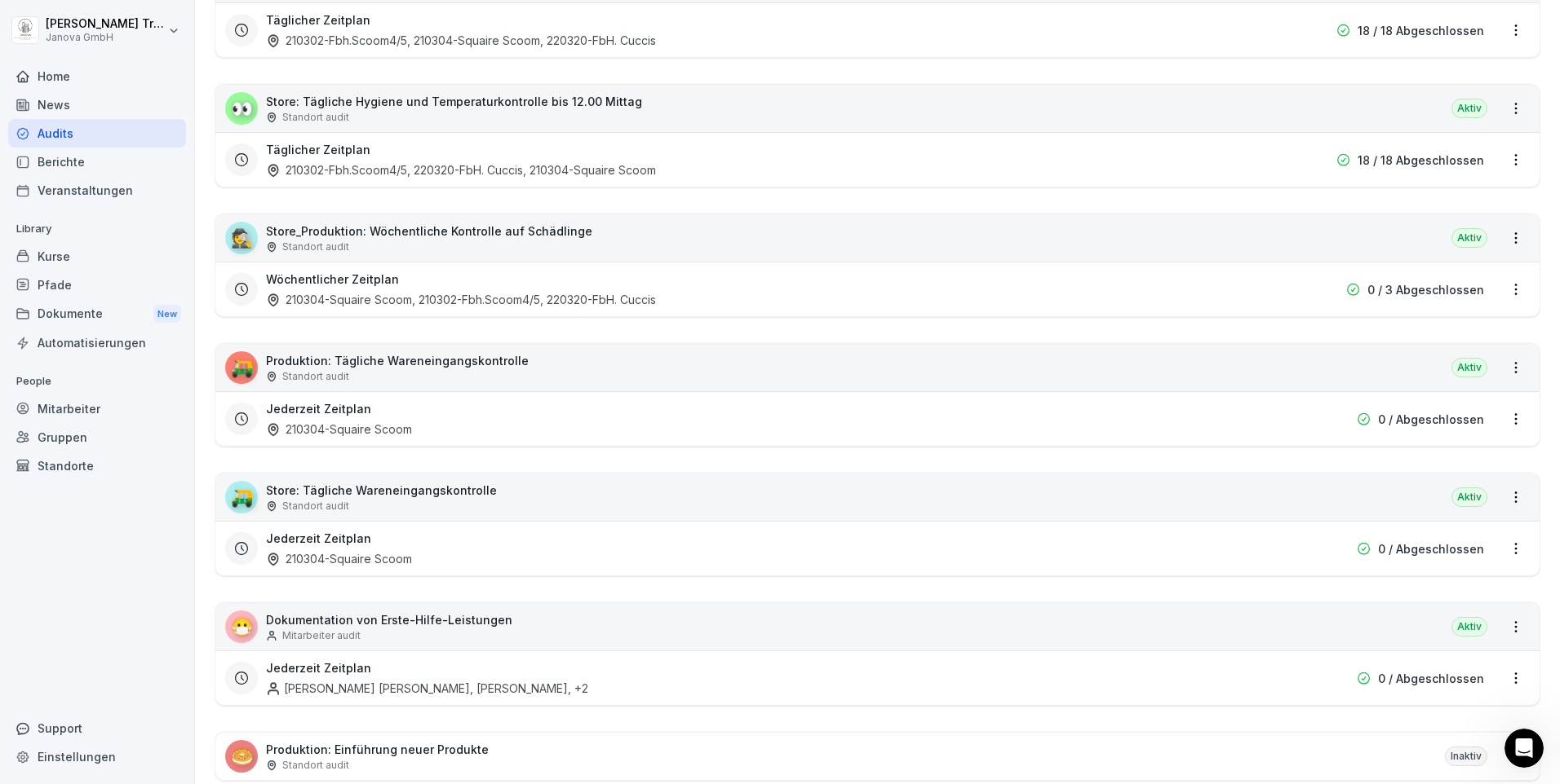
scroll to position [570, 0]
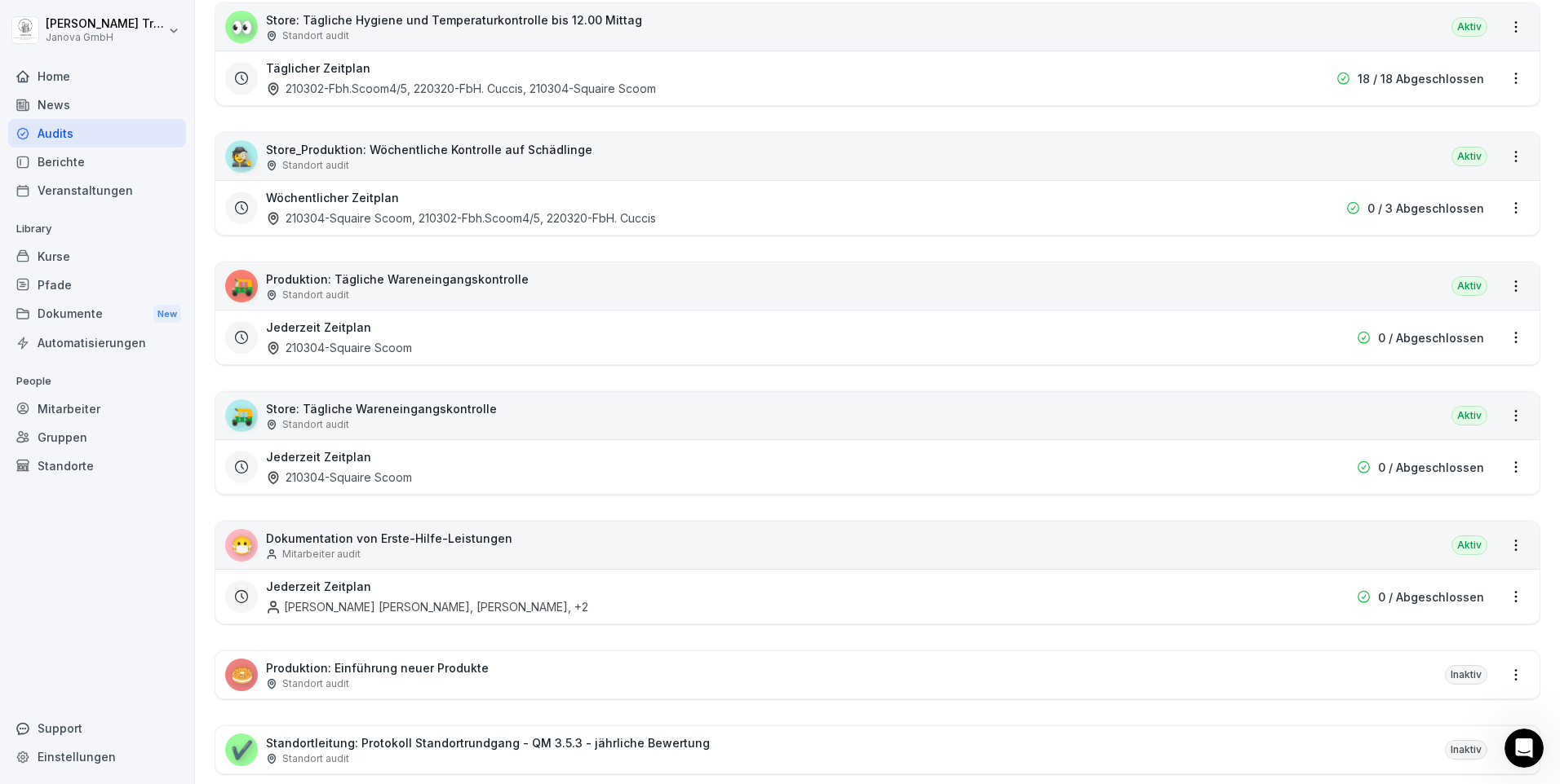
click at [781, 544] on div "😷 Dokumentation von Erste-Hilfe-Leistungen Mitarbeiter audit Aktiv" at bounding box center [877, 545] width 1324 height 47
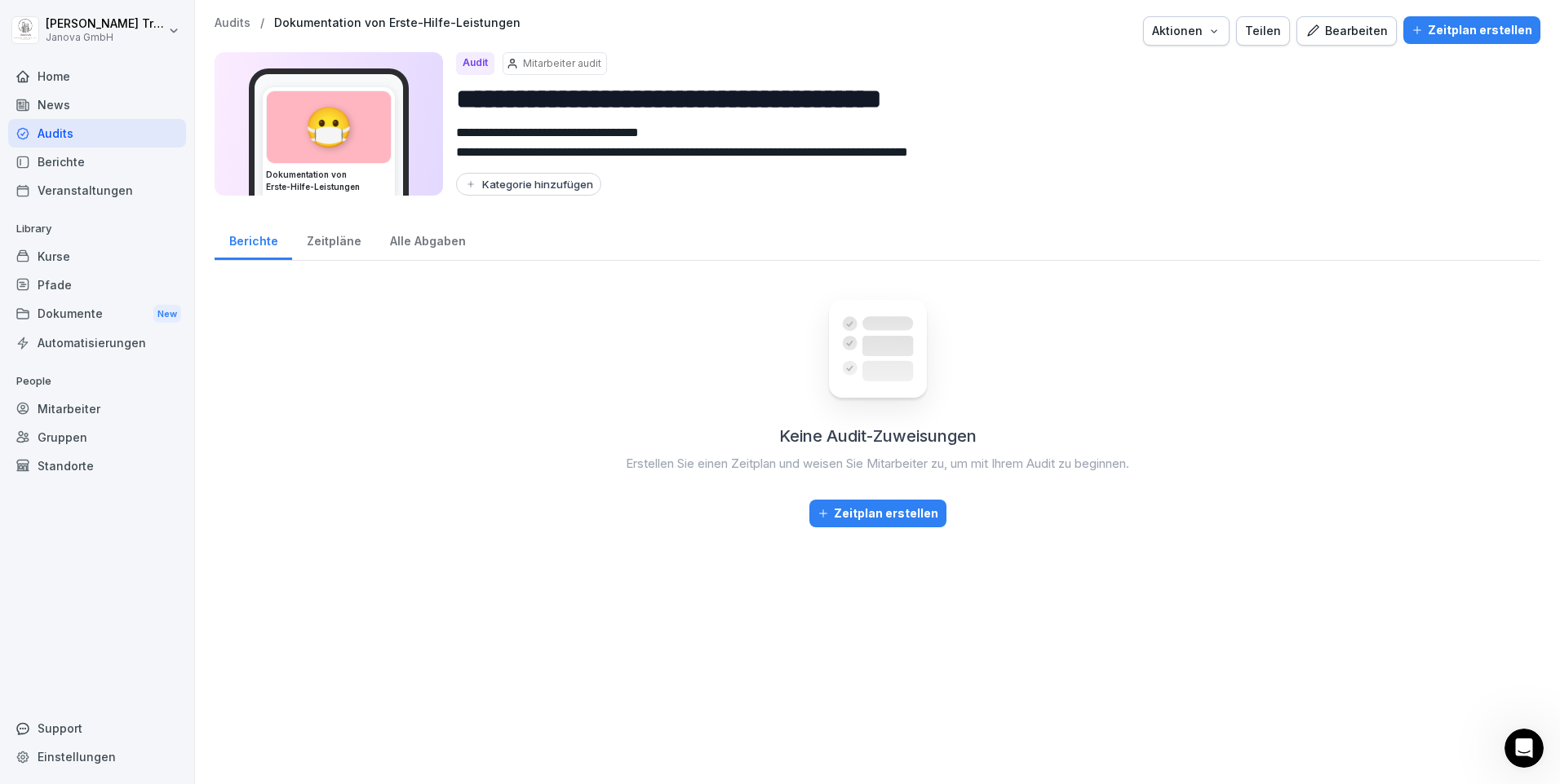
click at [1358, 35] on div "Bearbeiten" at bounding box center [1346, 31] width 82 height 18
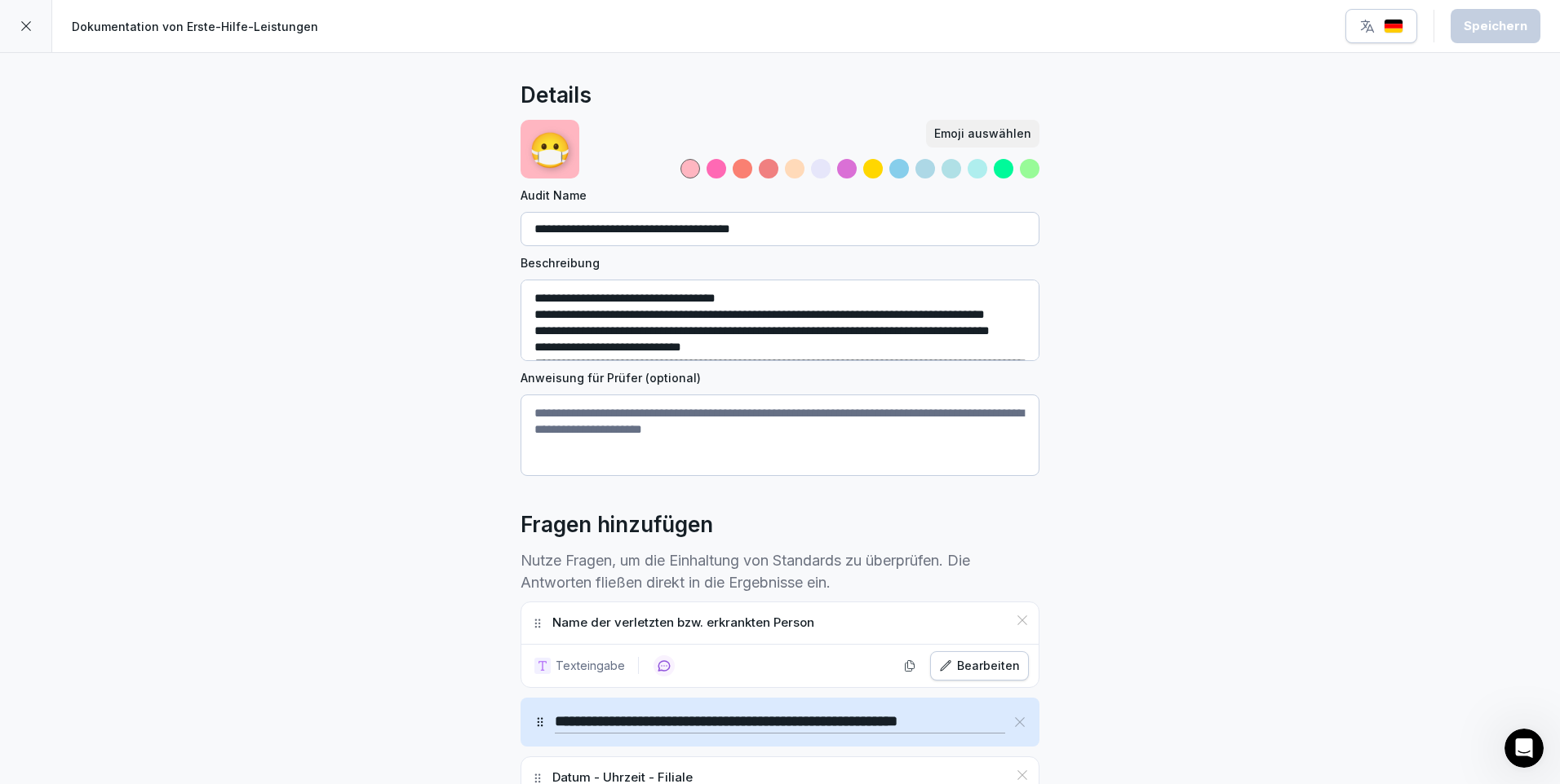
click at [20, 28] on icon at bounding box center [25, 25] width 13 height 13
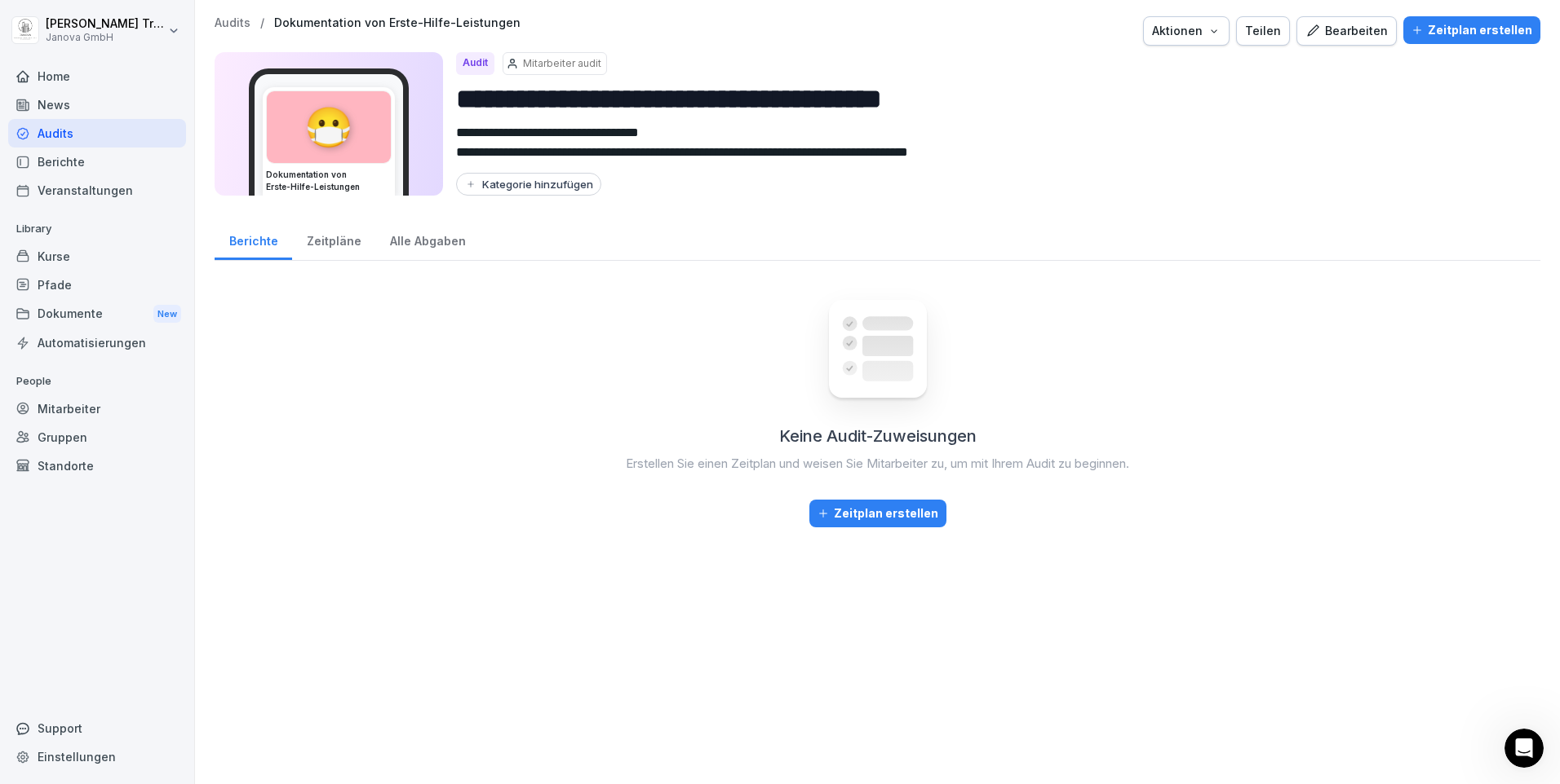
click at [349, 245] on div "Zeitpläne" at bounding box center [333, 239] width 83 height 42
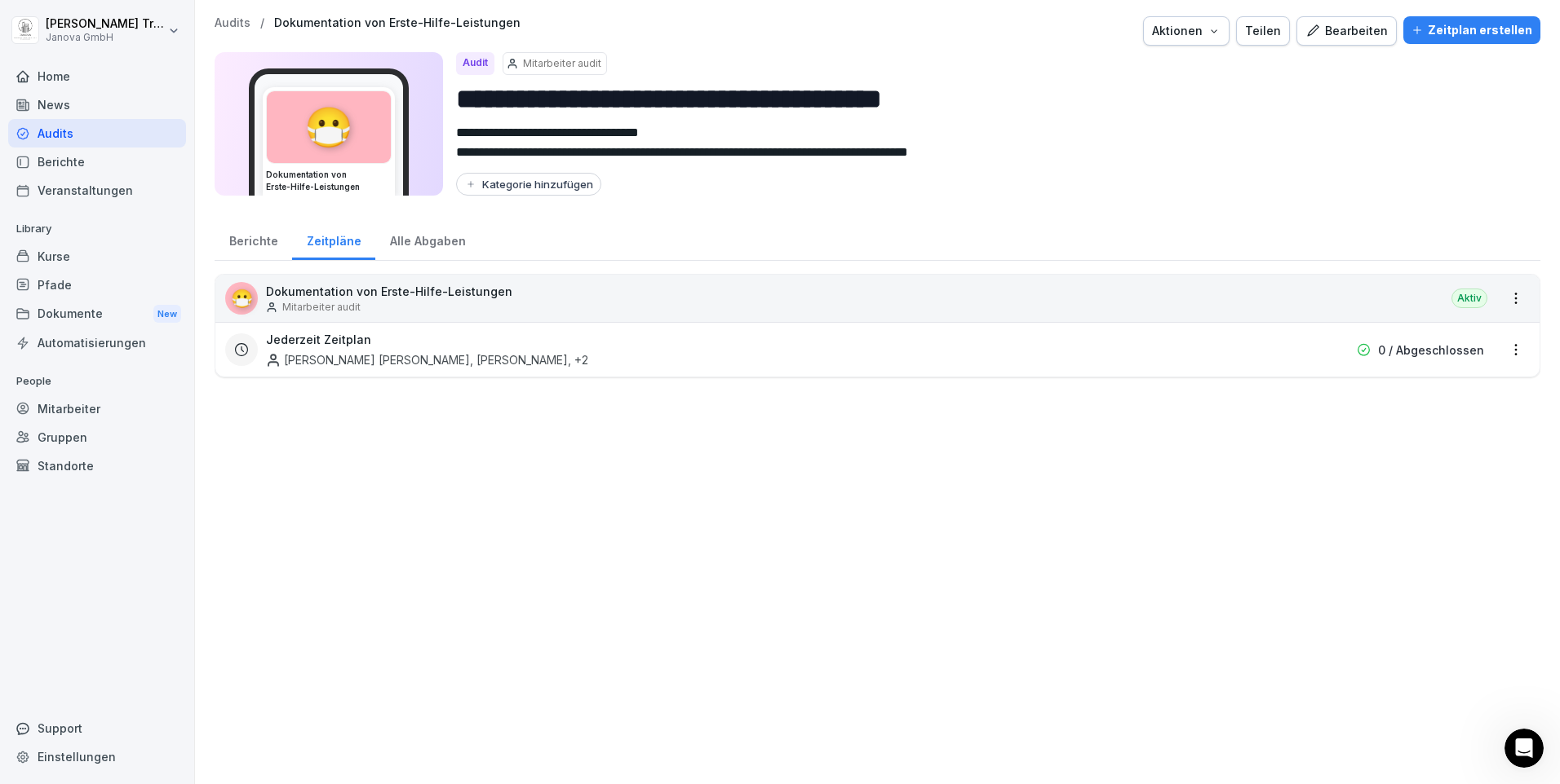
click at [1292, 366] on div "Jederzeit Zeitplan [PERSON_NAME] [PERSON_NAME], [PERSON_NAME] , +2 0 / Abgeschl…" at bounding box center [864, 349] width 1278 height 37
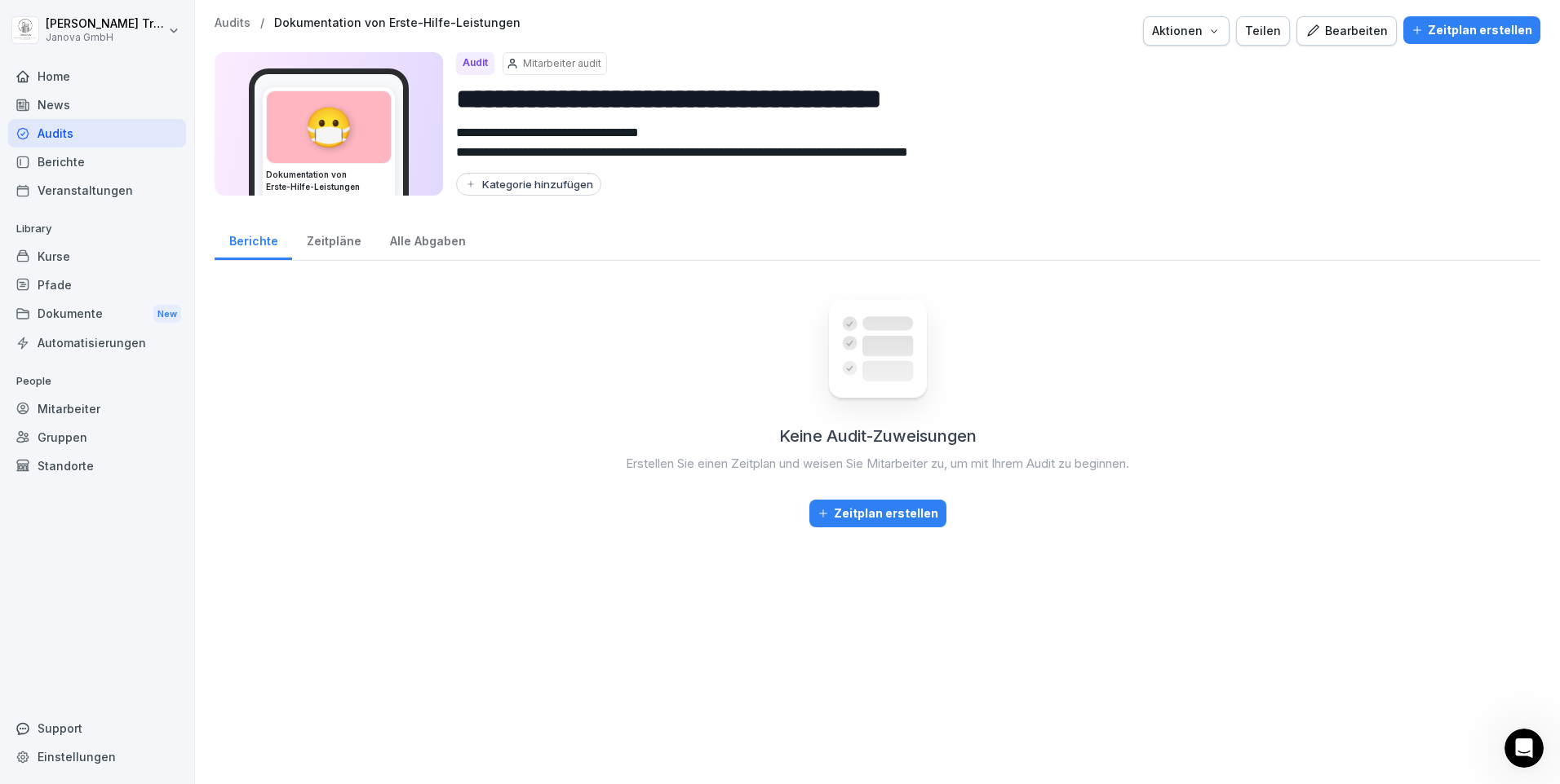
click at [339, 246] on div "Zeitpläne" at bounding box center [333, 239] width 83 height 42
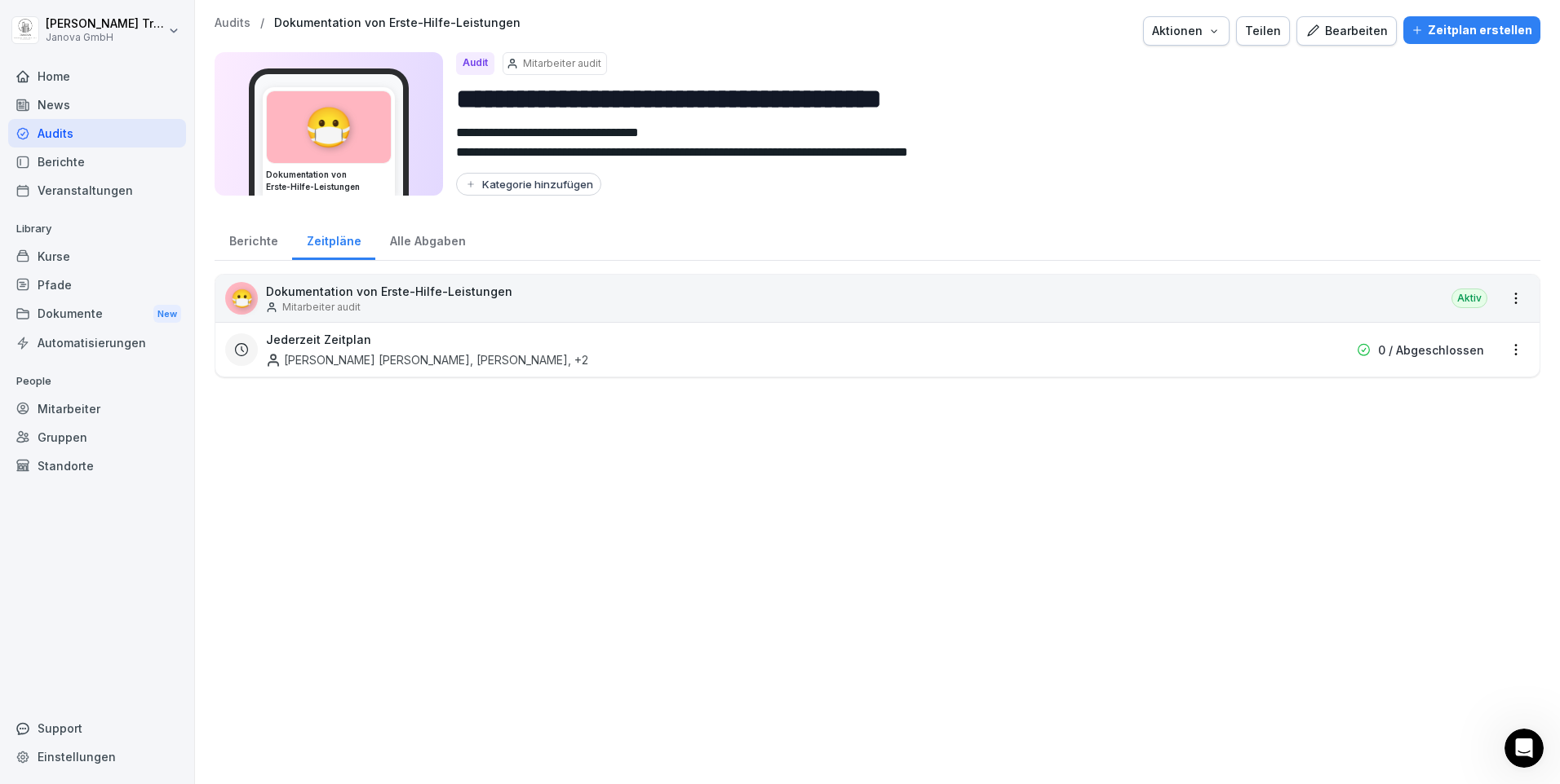
click at [1497, 344] on html "**********" at bounding box center [780, 392] width 1560 height 784
click at [0, 0] on link "Zeitplan bearbeiten" at bounding box center [0, 0] width 0 height 0
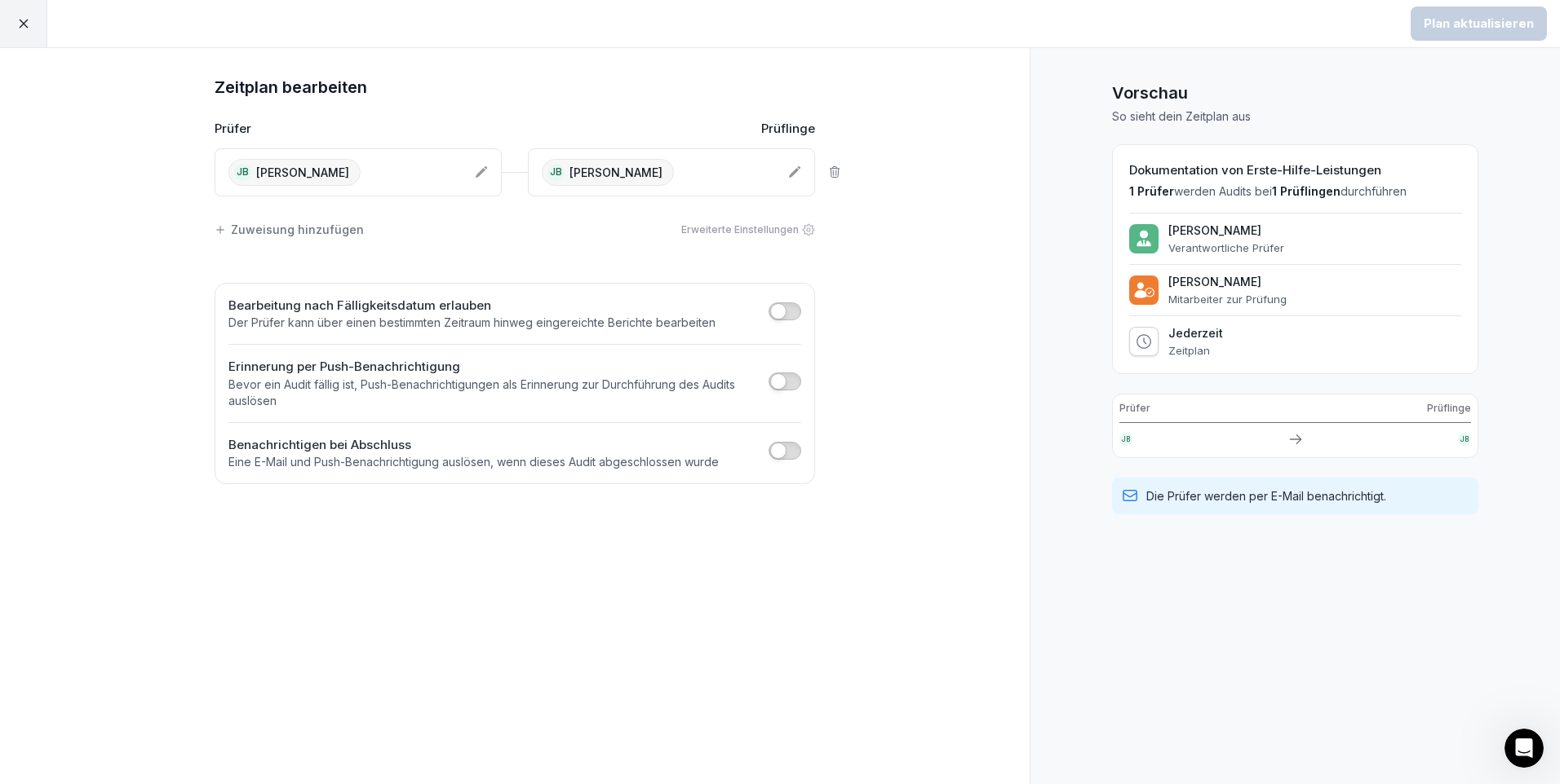
click at [795, 169] on icon at bounding box center [794, 172] width 13 height 13
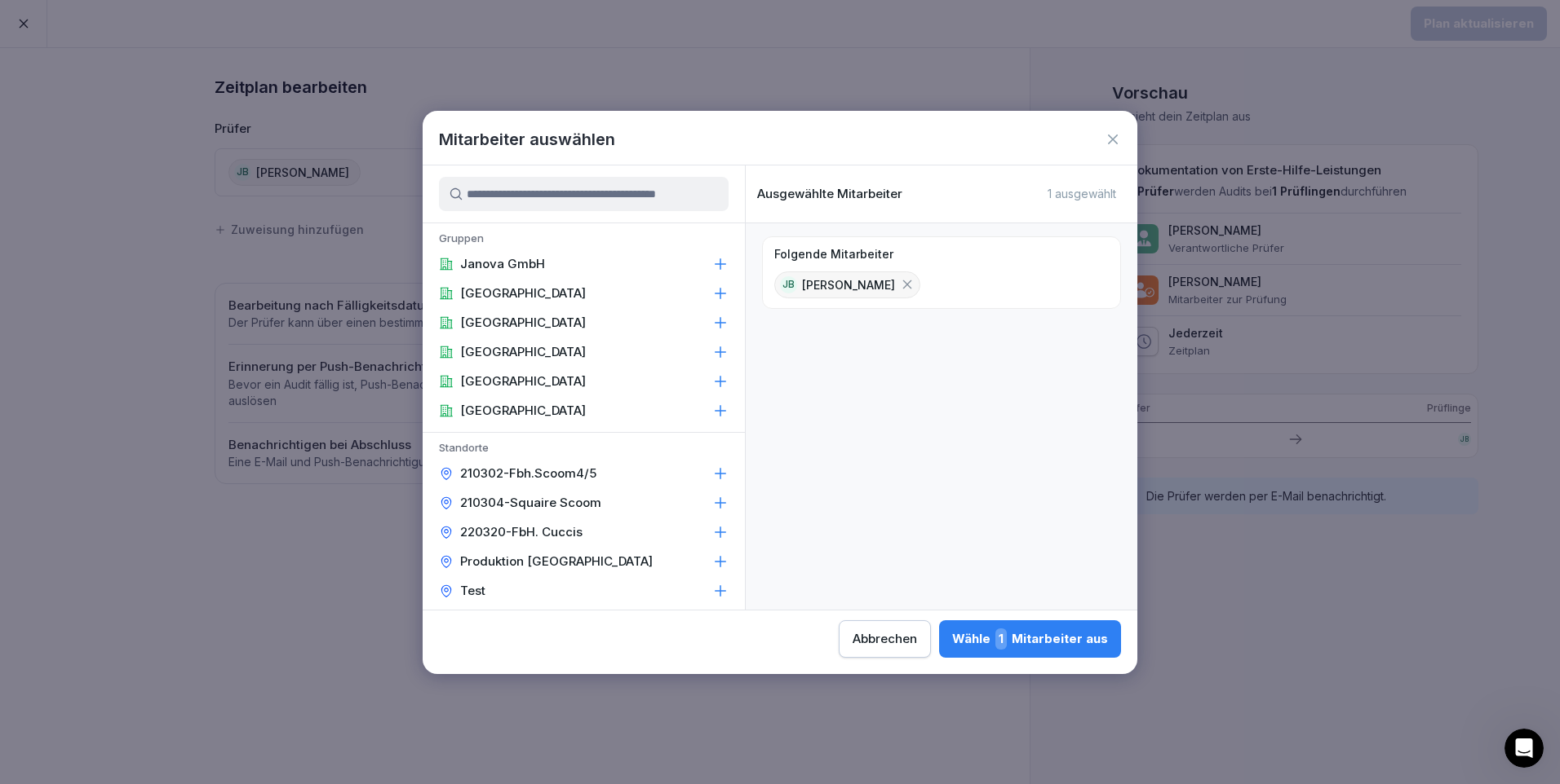
click at [715, 474] on icon at bounding box center [720, 473] width 11 height 11
click at [716, 501] on div "210304-Squaire Scoom" at bounding box center [583, 503] width 322 height 29
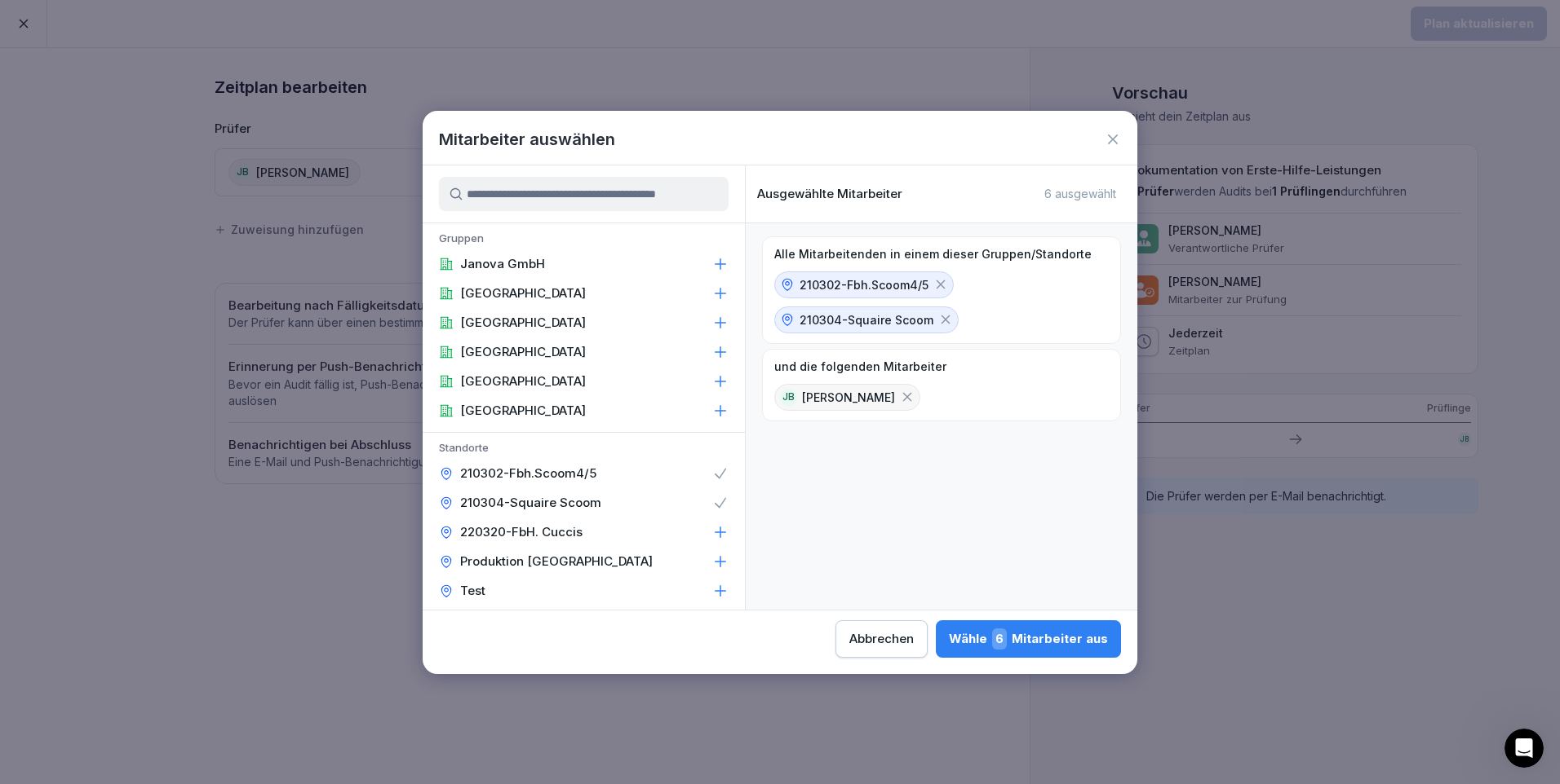
click at [713, 525] on icon at bounding box center [720, 532] width 17 height 17
click at [1001, 639] on span "6" at bounding box center [999, 640] width 15 height 21
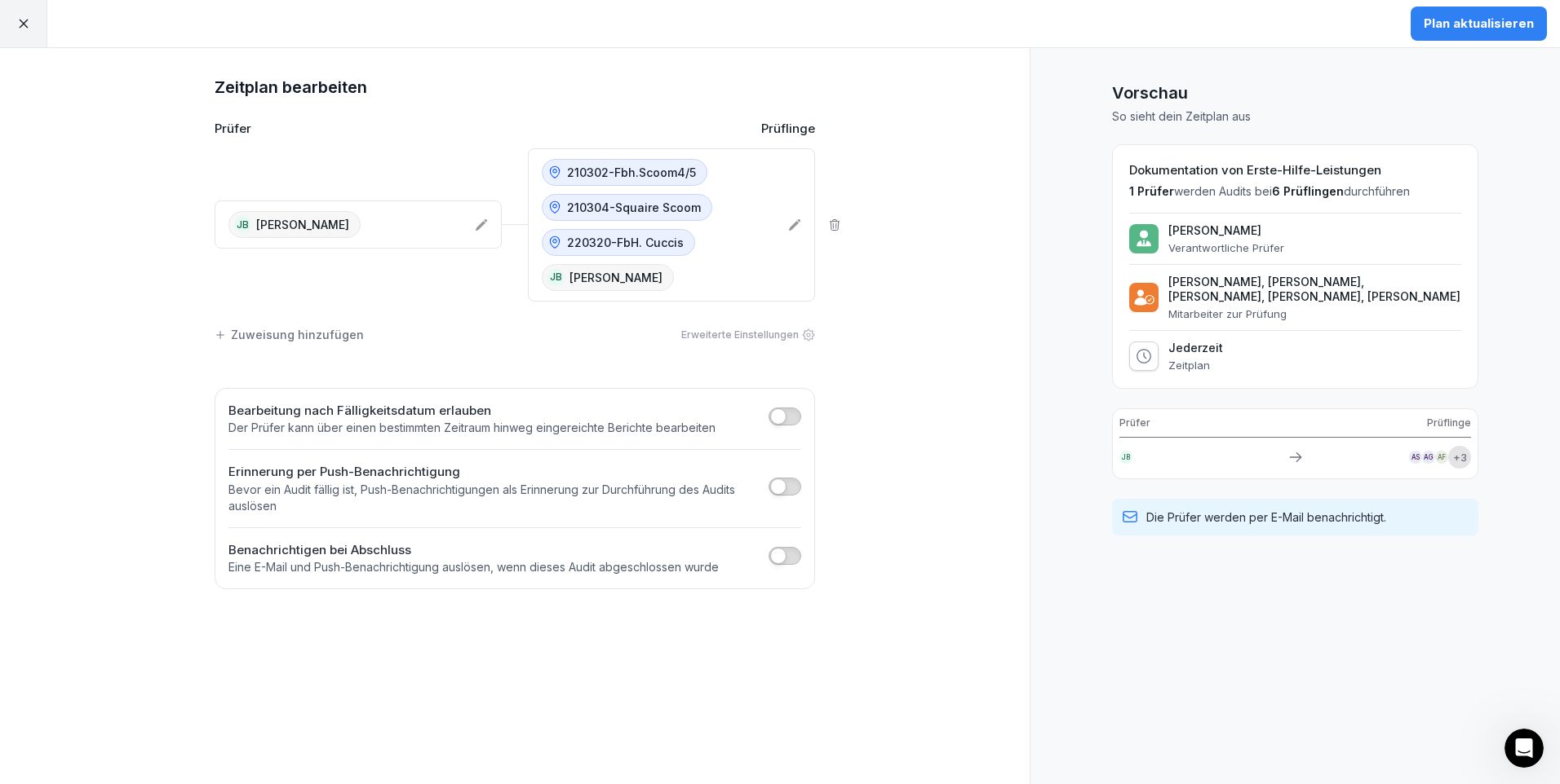
click at [314, 333] on div "Zuweisung hinzufügen" at bounding box center [289, 334] width 149 height 18
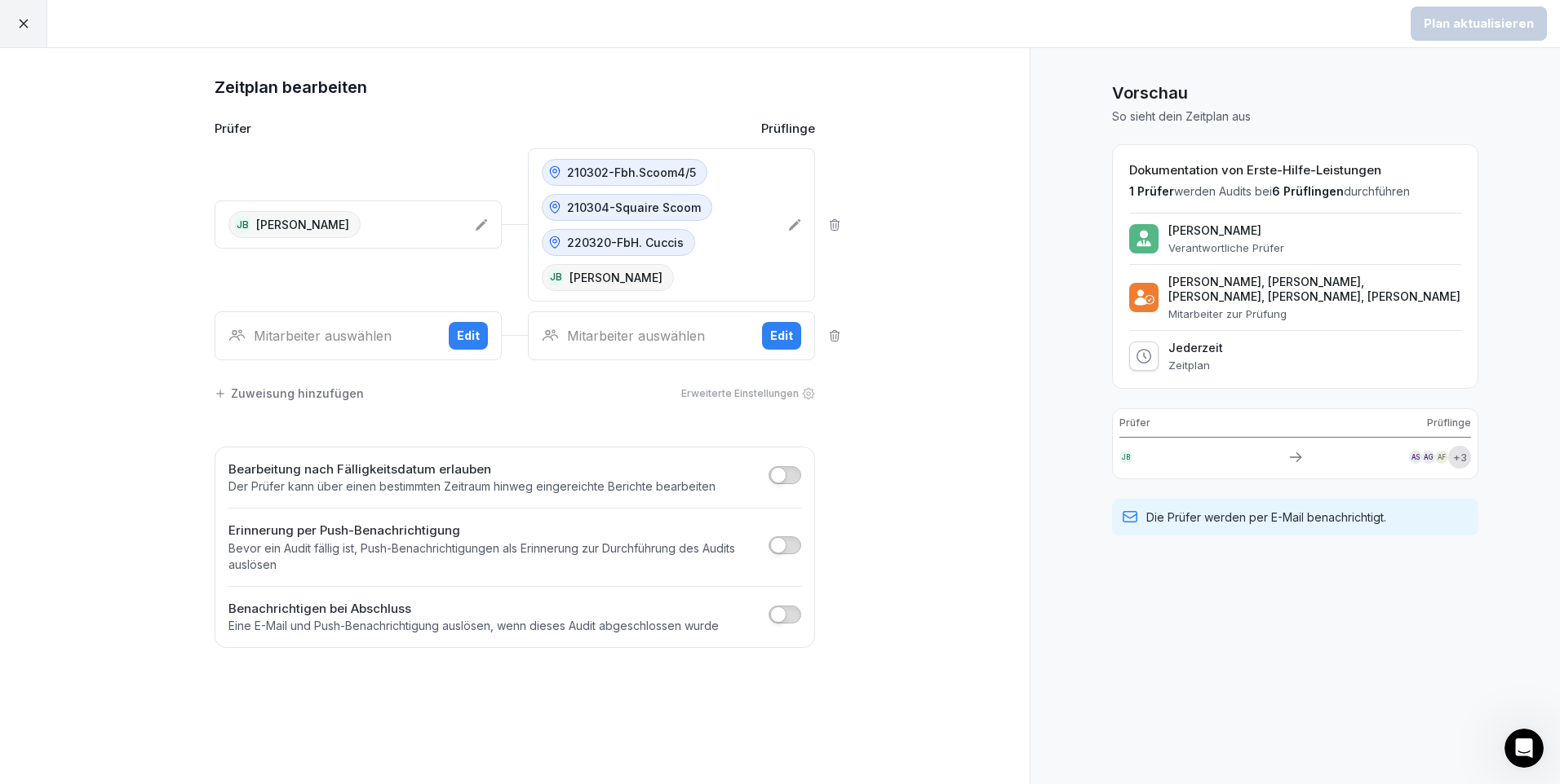
click at [459, 333] on div "Edit" at bounding box center [467, 335] width 22 height 18
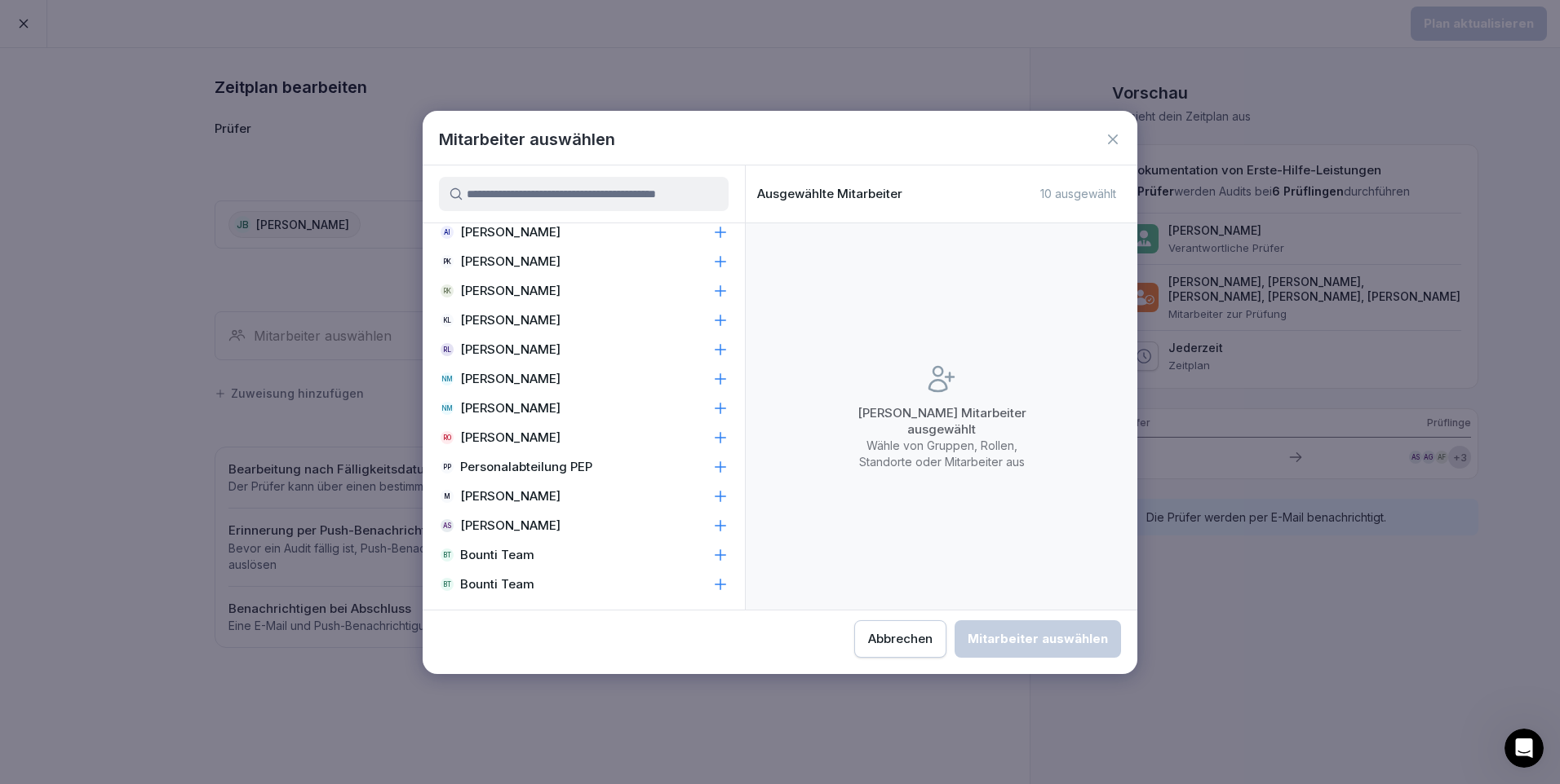
scroll to position [921, 0]
click at [538, 266] on p "[PERSON_NAME]" at bounding box center [510, 264] width 100 height 17
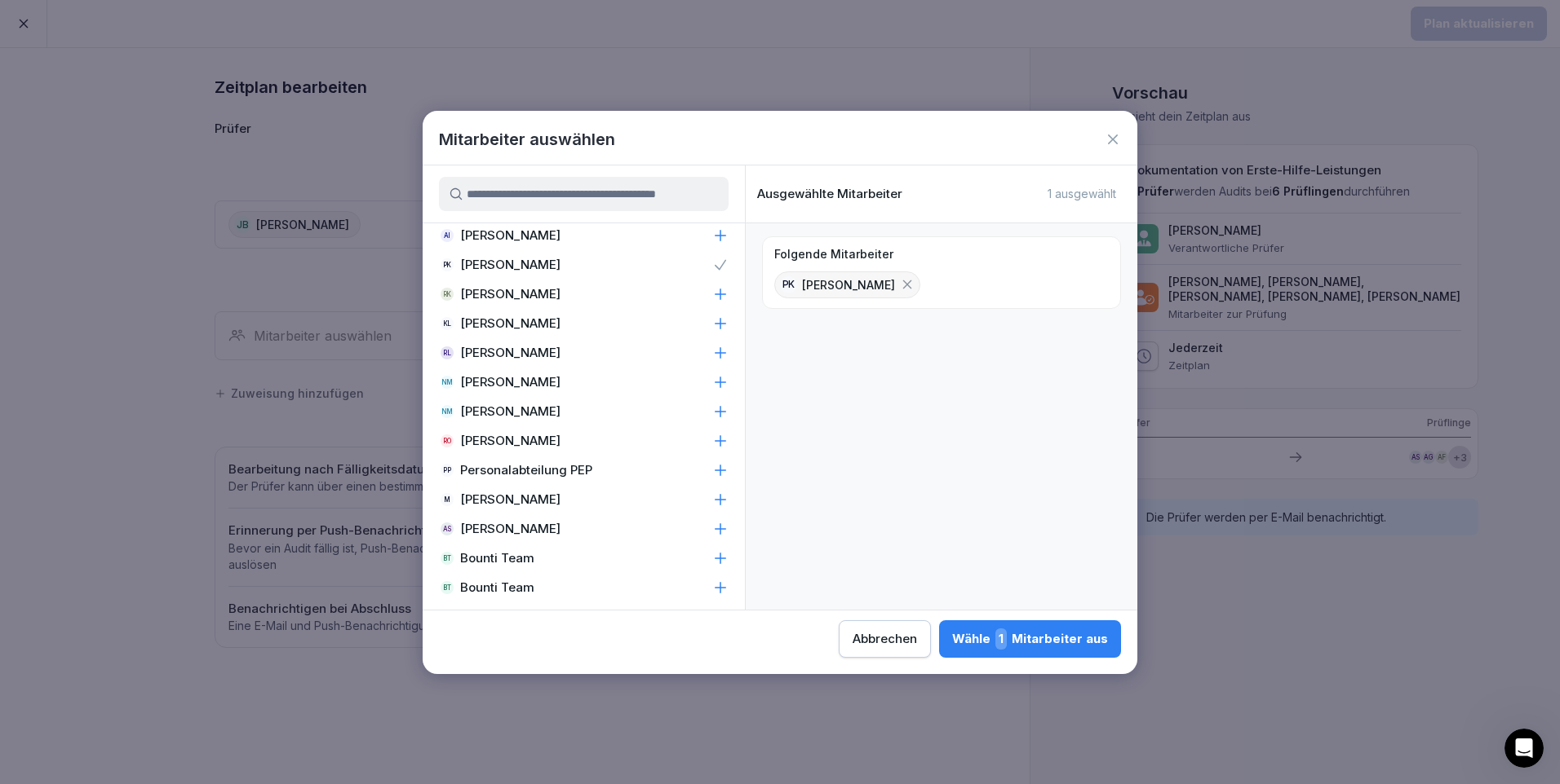
click at [998, 635] on div "Wähle 1 Mitarbeiter aus" at bounding box center [1030, 640] width 156 height 21
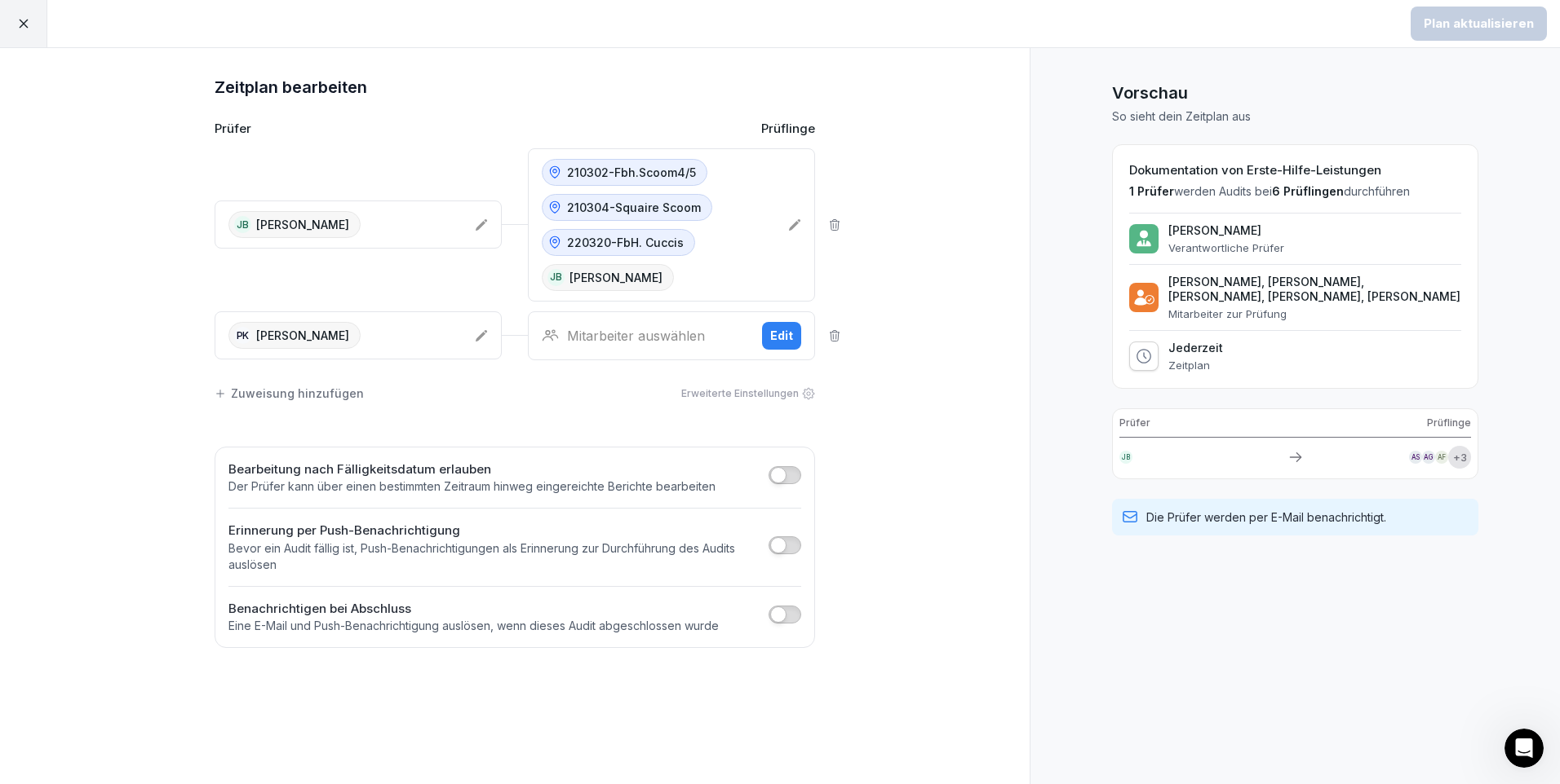
click at [773, 333] on div "Edit" at bounding box center [780, 335] width 22 height 18
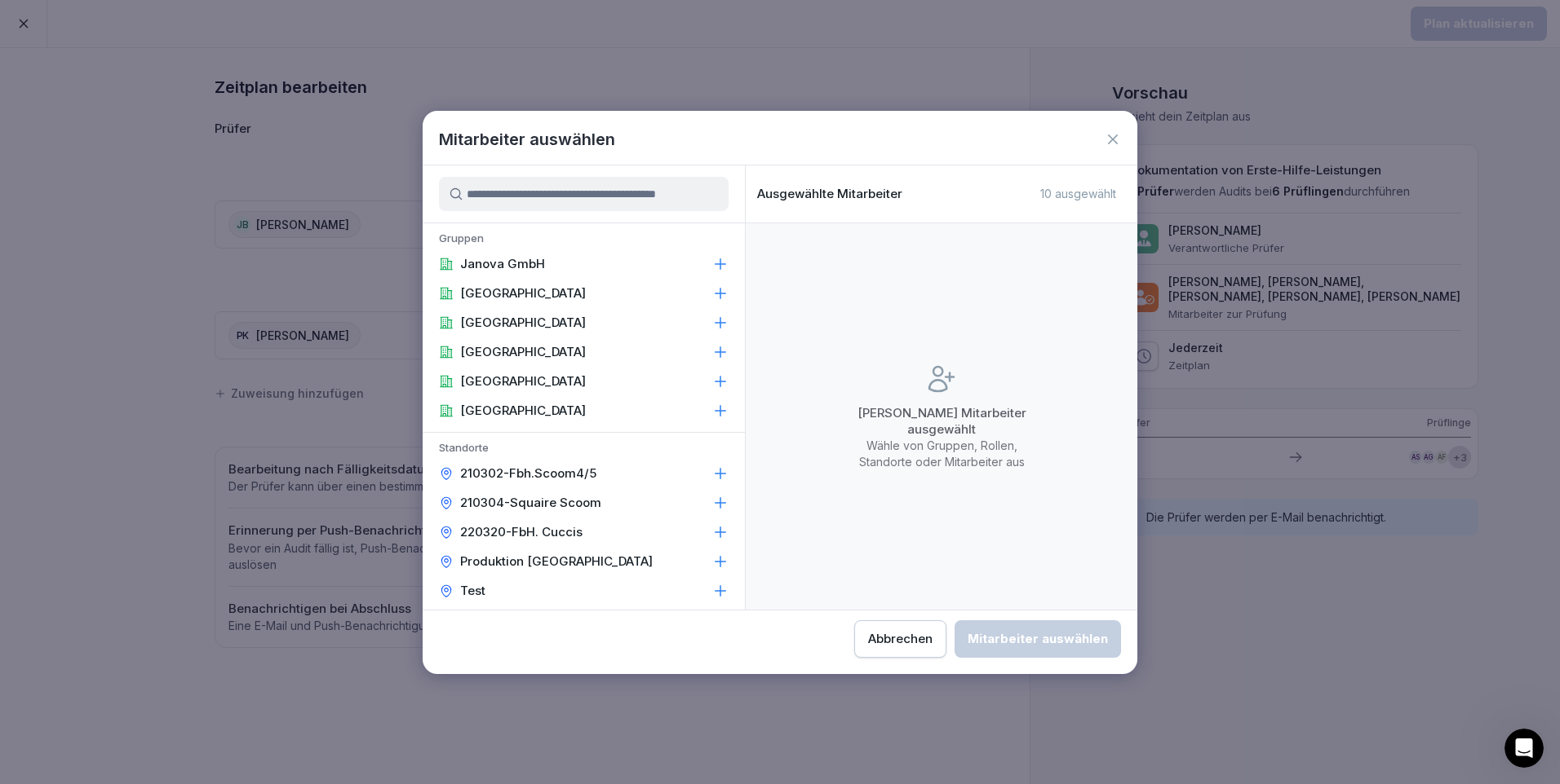
click at [548, 554] on p "Produktion [GEOGRAPHIC_DATA]" at bounding box center [556, 562] width 192 height 17
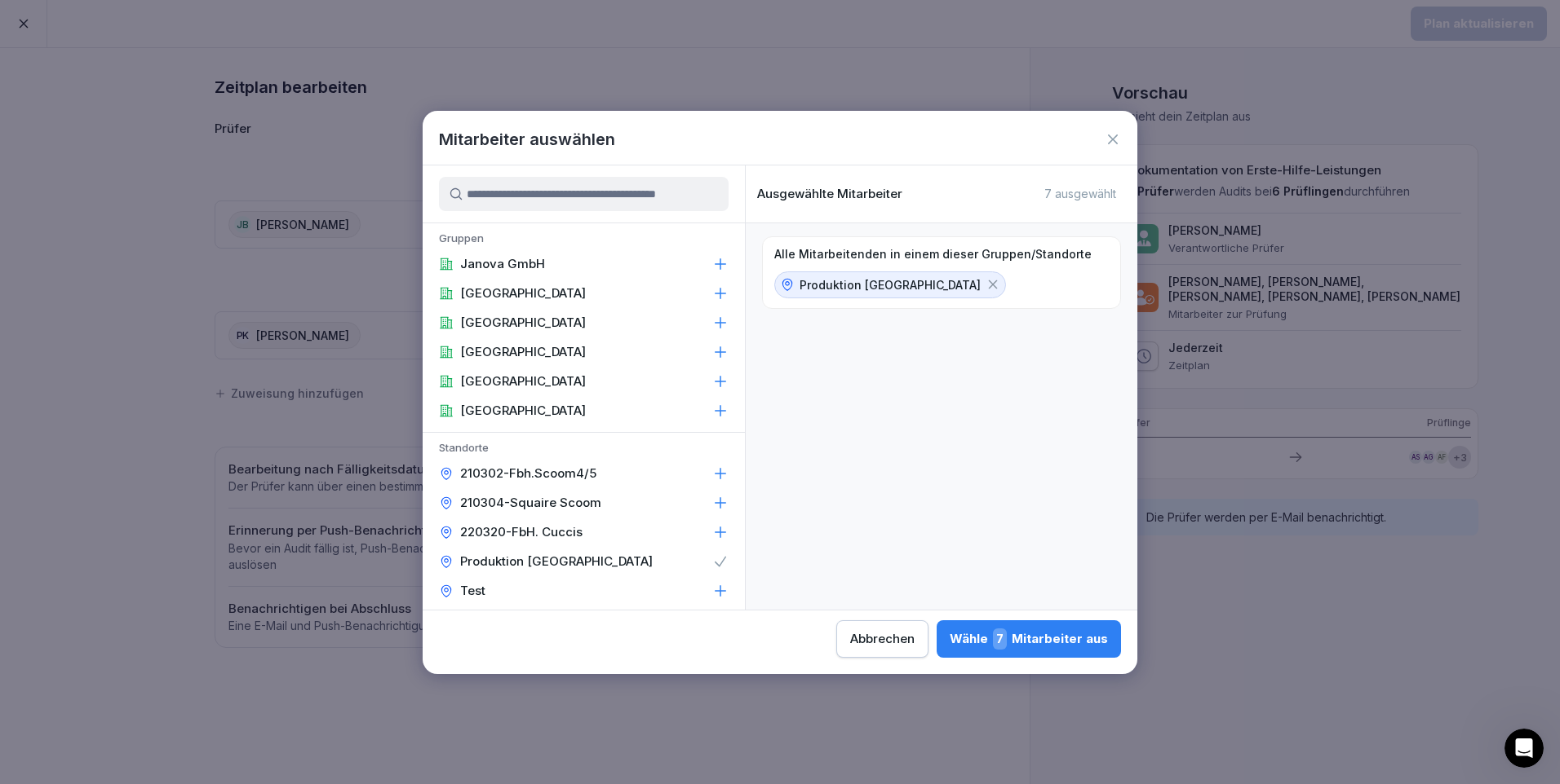
click at [1048, 639] on div "Wähle 7 Mitarbeiter aus" at bounding box center [1028, 640] width 158 height 21
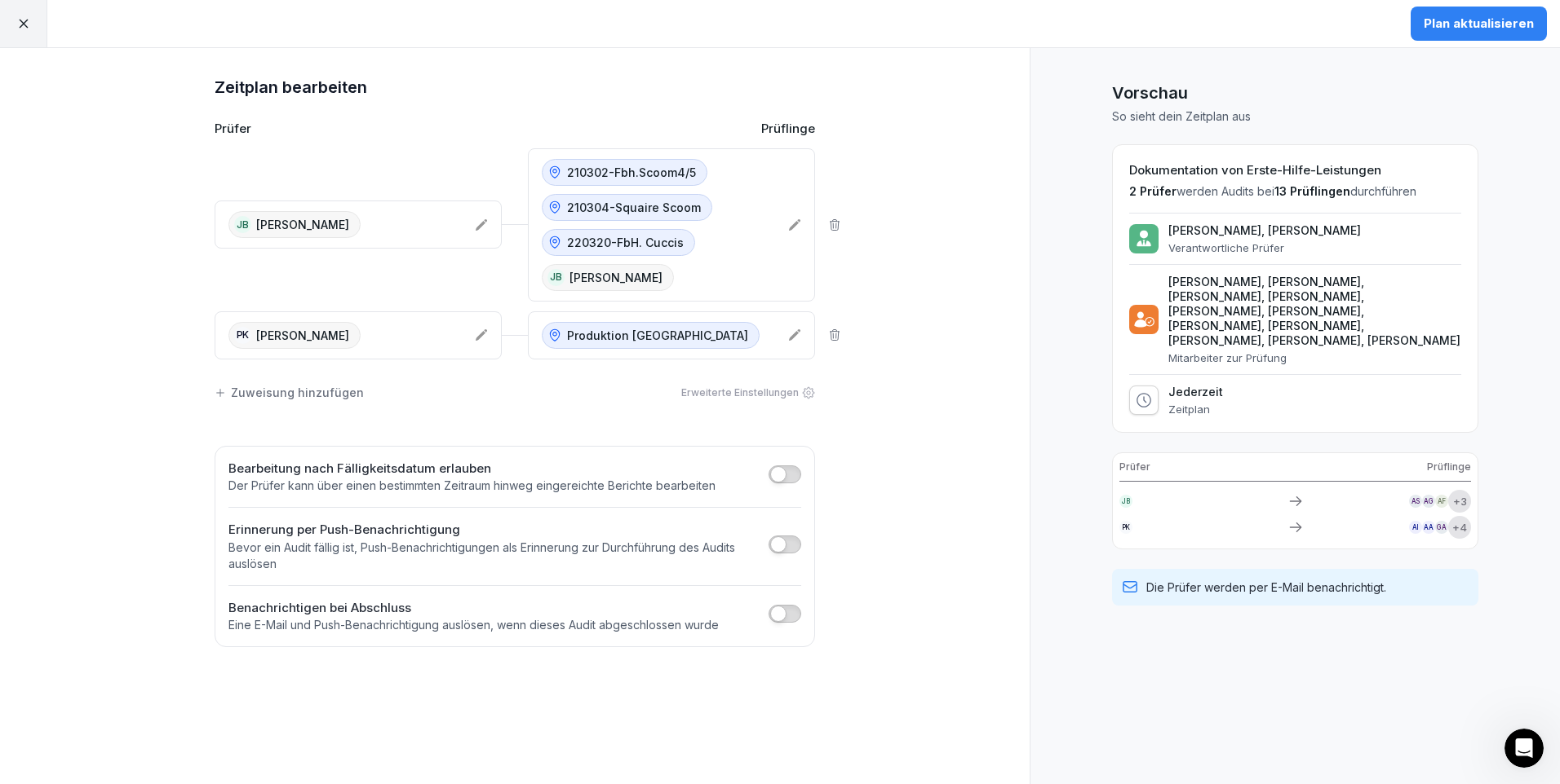
click at [1494, 27] on div "Plan aktualisieren" at bounding box center [1478, 23] width 110 height 18
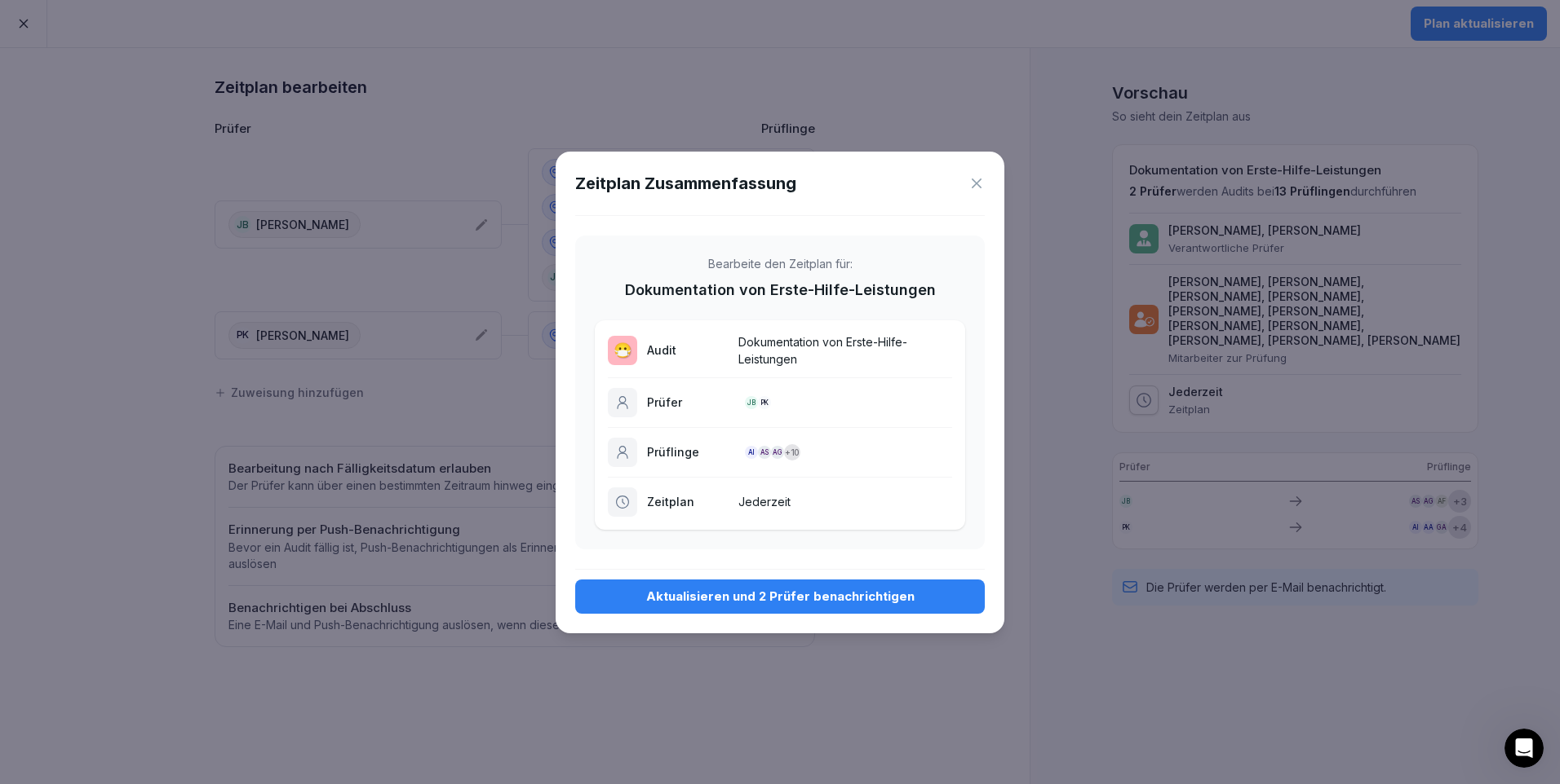
click at [859, 593] on div "Aktualisieren und 2 Prüfer benachrichtigen" at bounding box center [780, 597] width 383 height 18
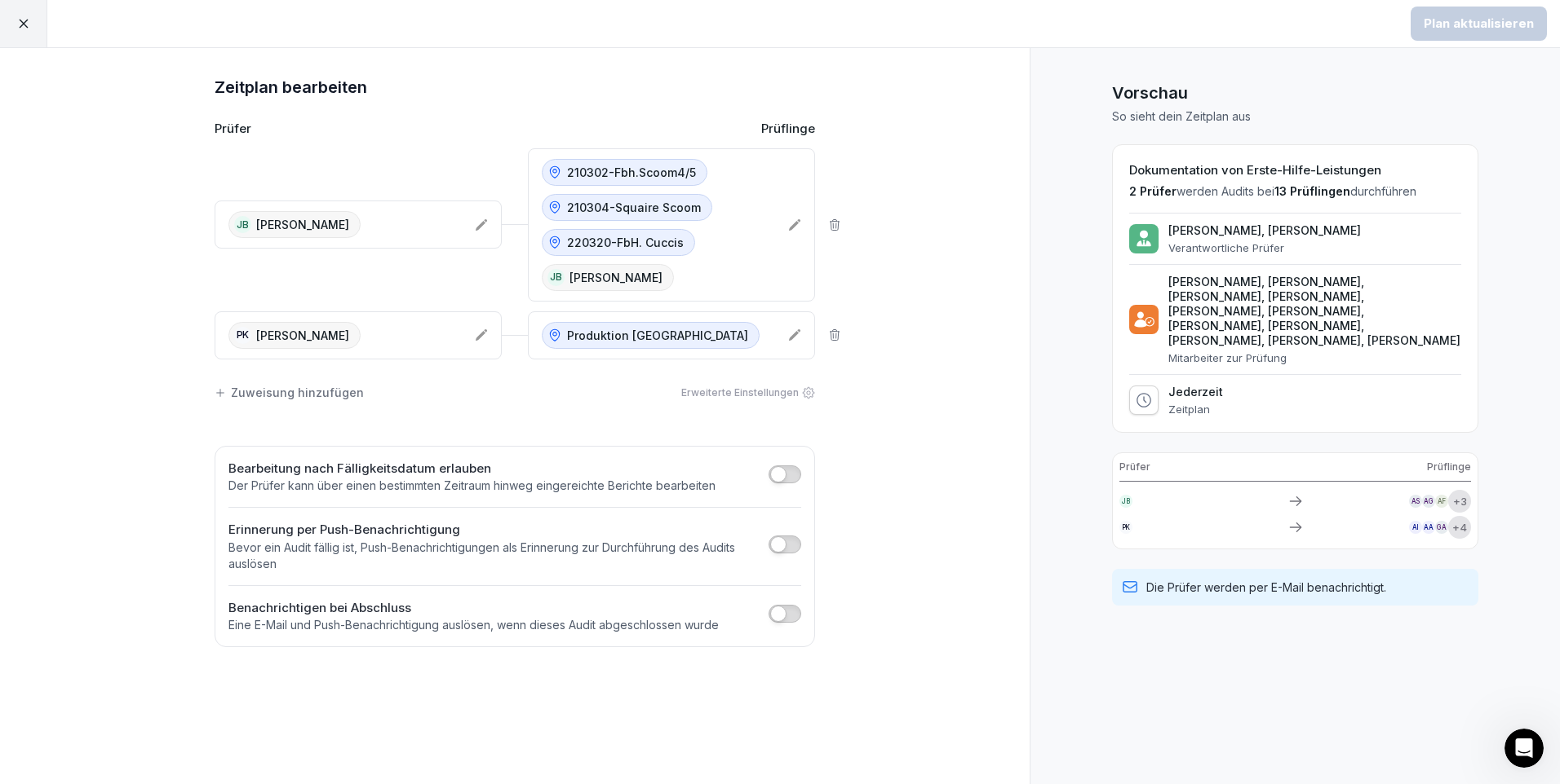
click at [25, 25] on icon at bounding box center [23, 23] width 15 height 15
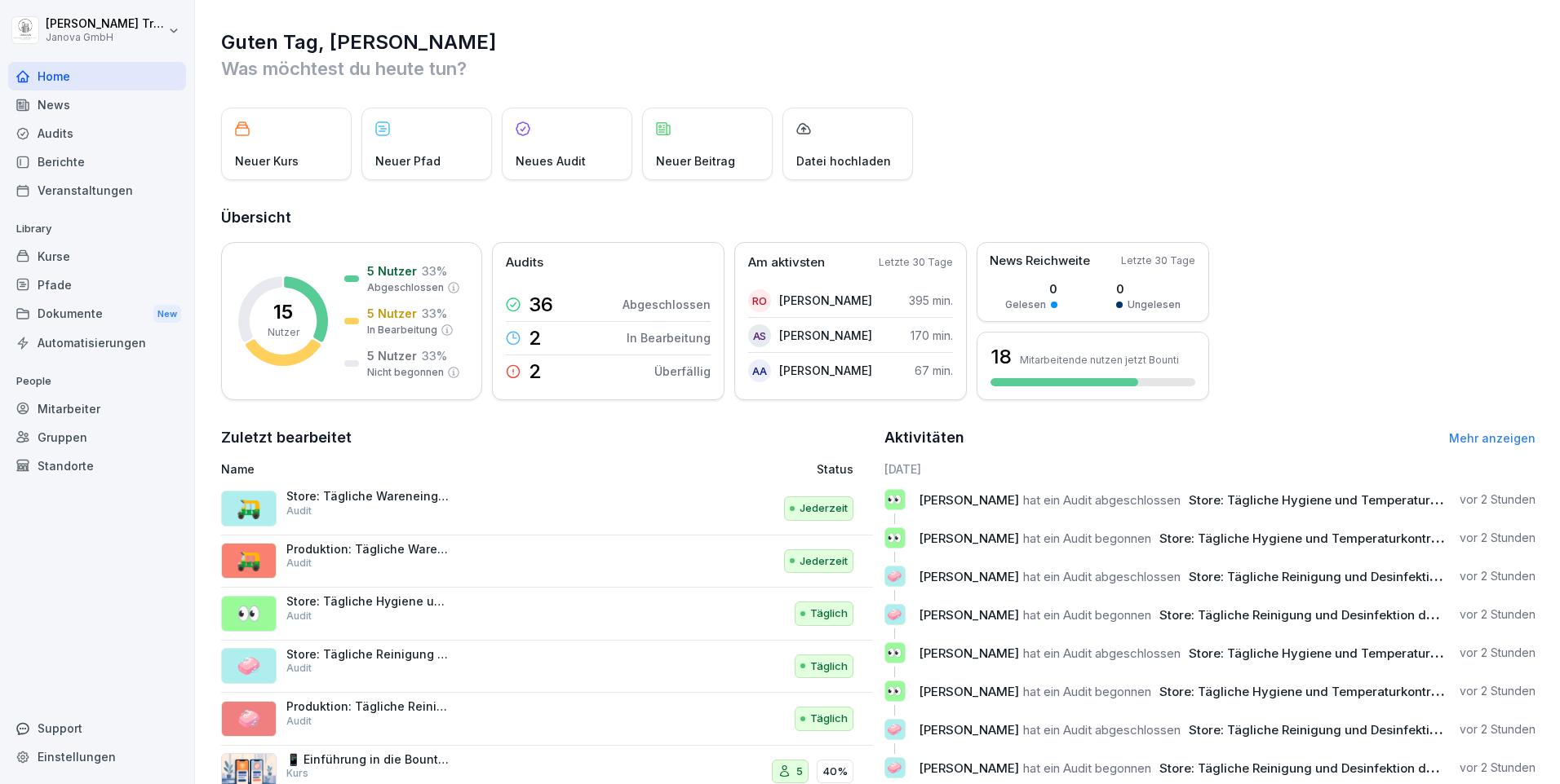
click at [419, 652] on p "Store: Tägliche Reinigung und Desinfektion der Filiale" at bounding box center [367, 654] width 163 height 15
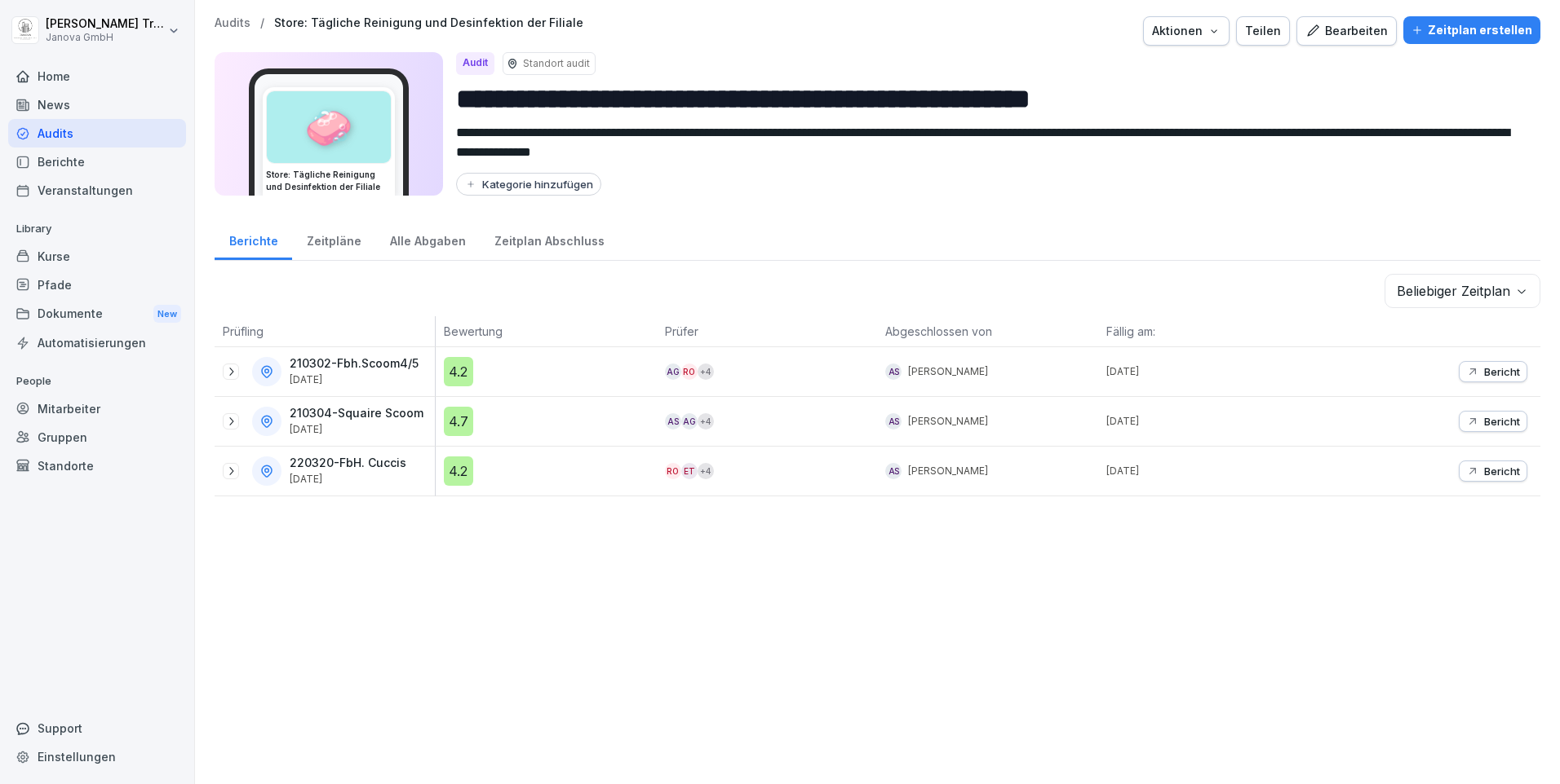
click at [1487, 371] on p "Bericht" at bounding box center [1501, 372] width 36 height 13
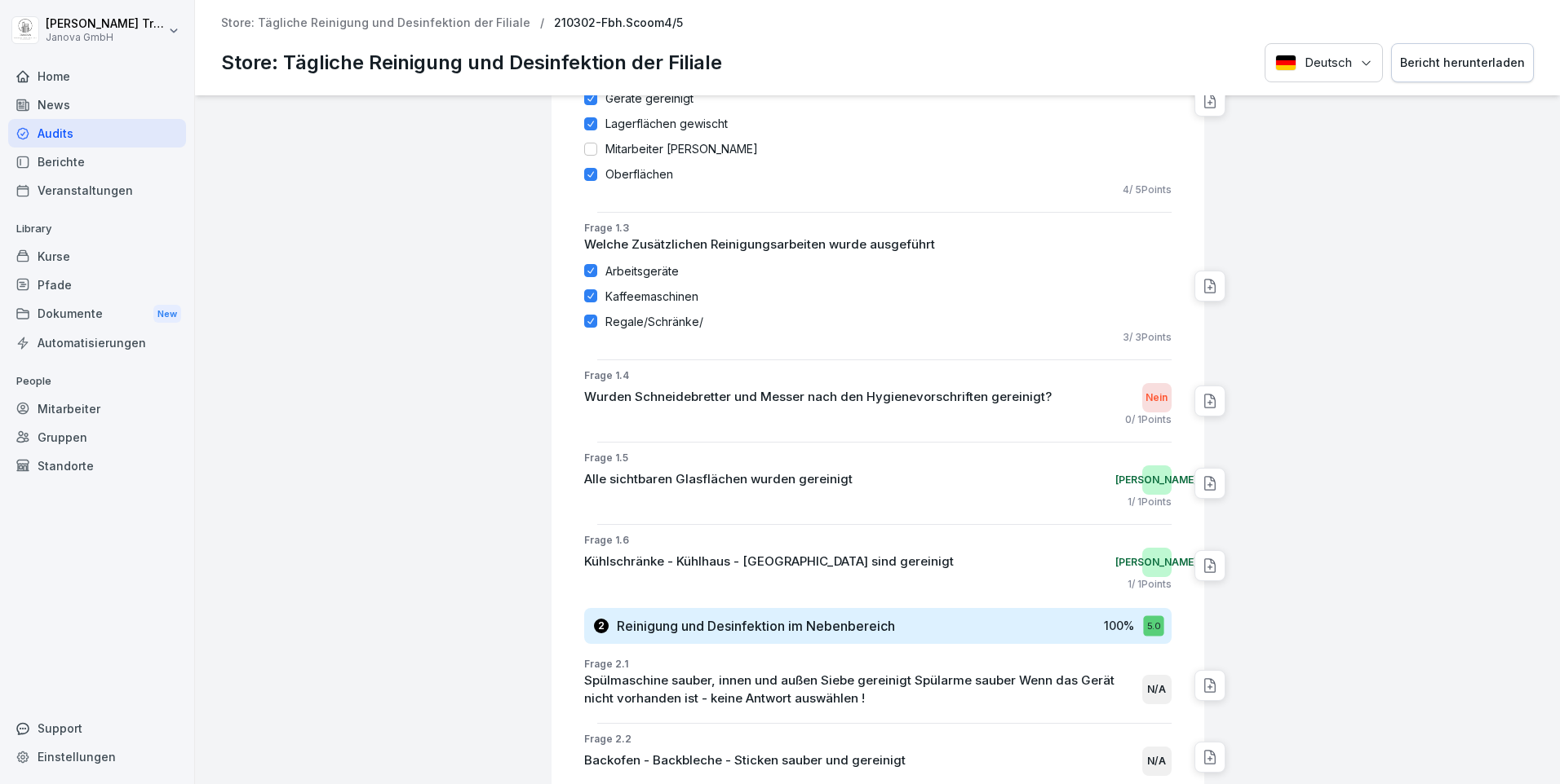
scroll to position [82, 0]
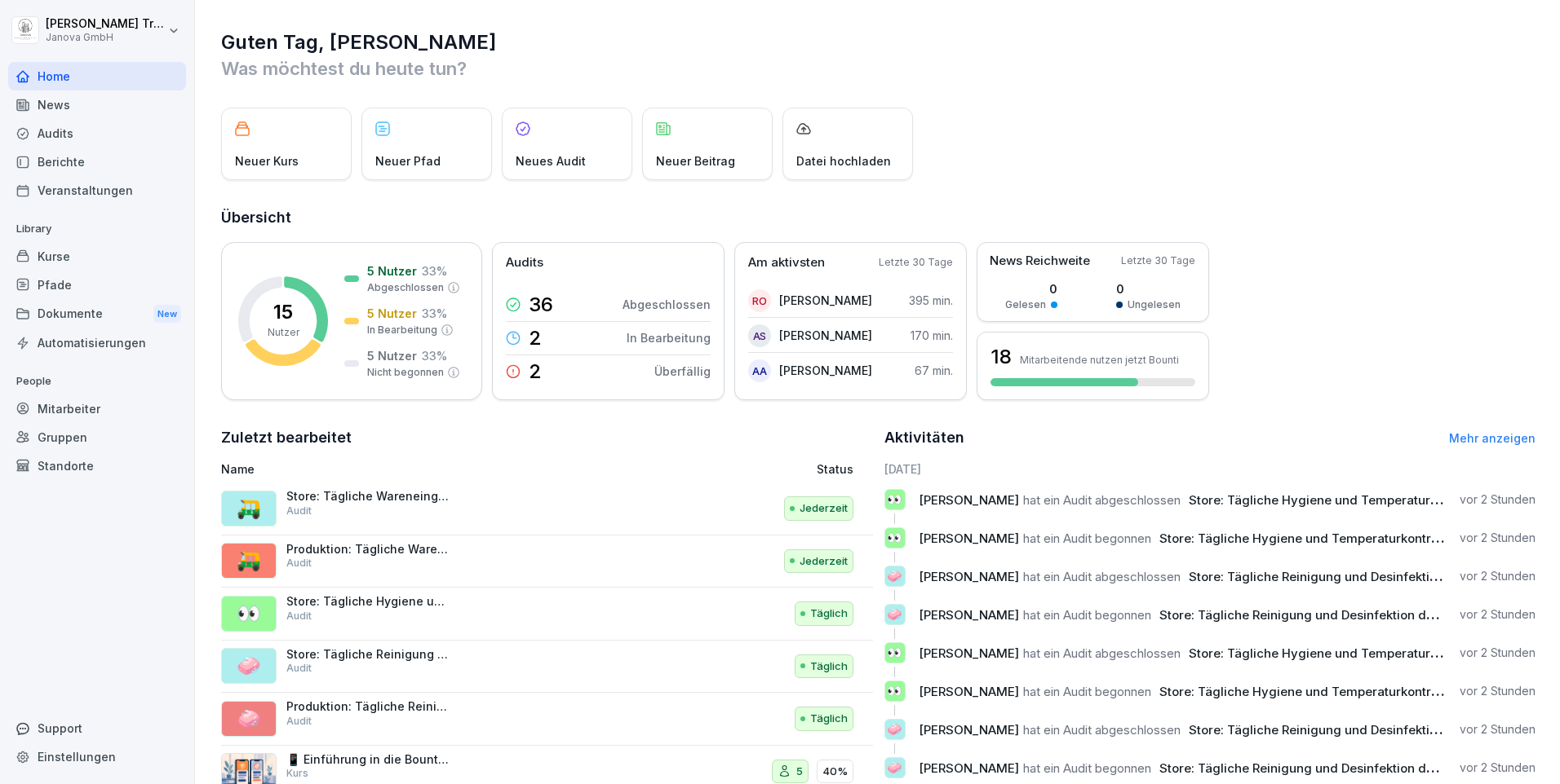
click at [350, 552] on p "Produktion: Tägliche Wareneingangskontrolle" at bounding box center [367, 549] width 163 height 15
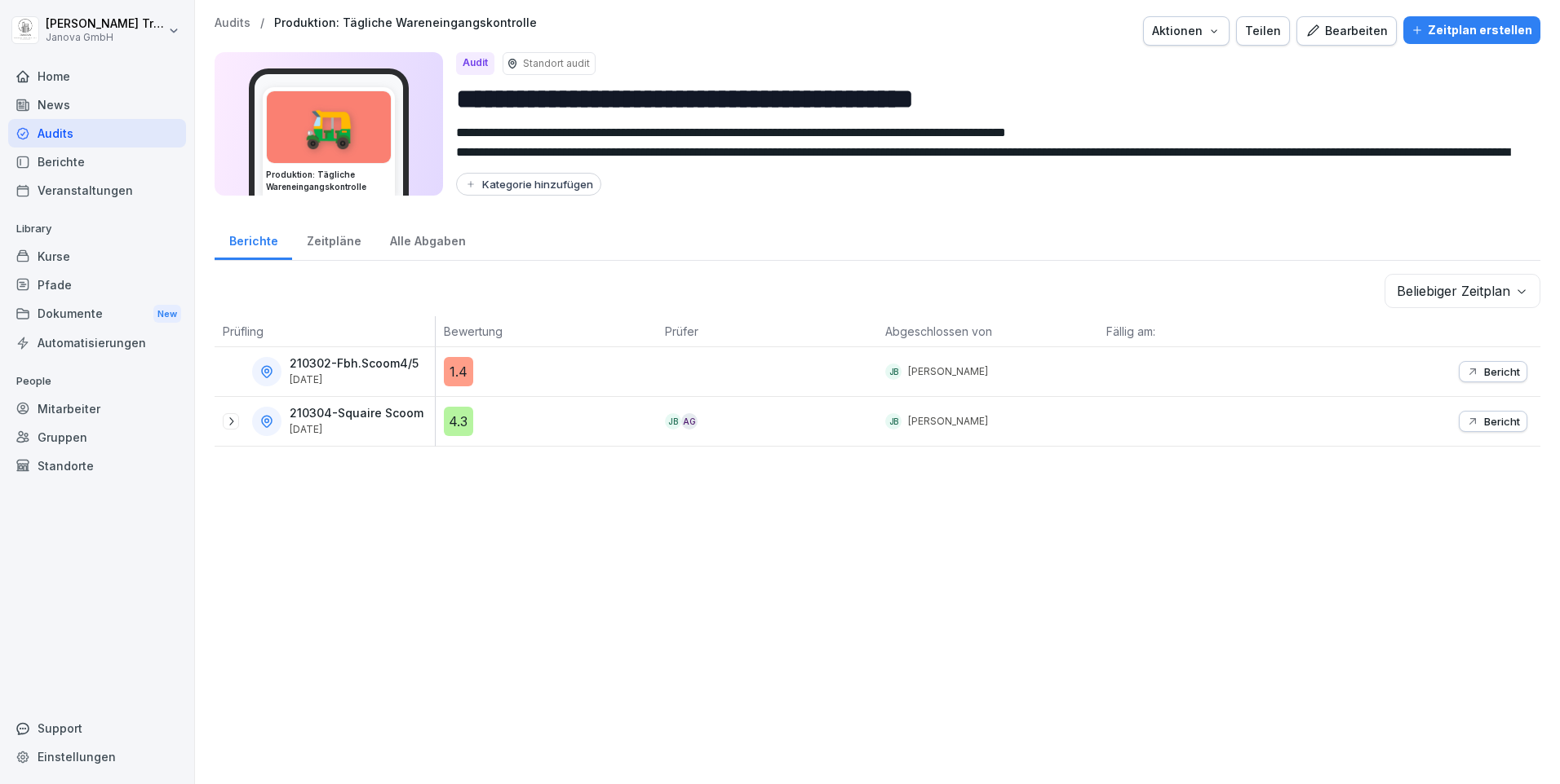
click at [1484, 375] on p "Bericht" at bounding box center [1501, 372] width 36 height 13
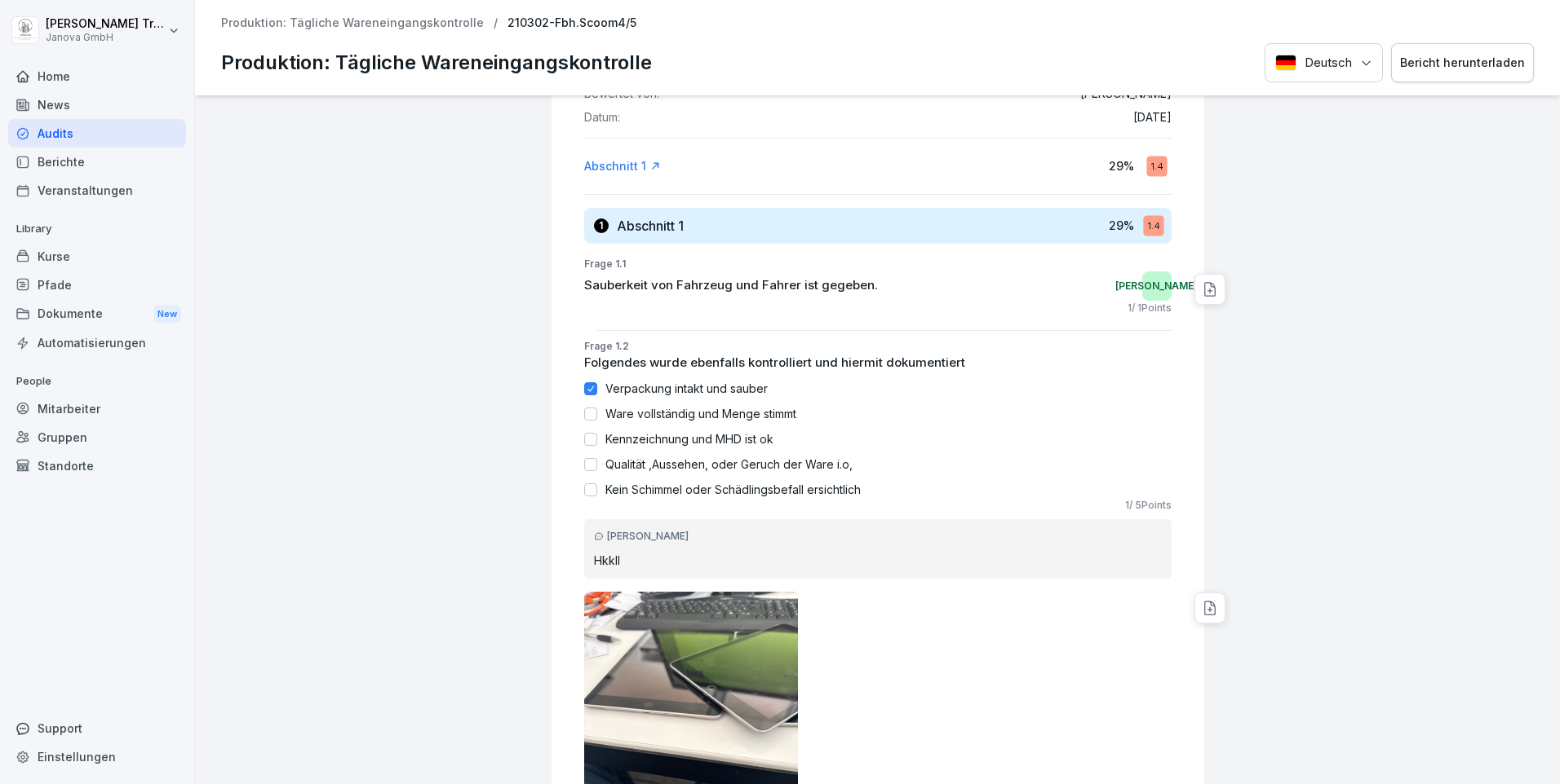
scroll to position [326, 0]
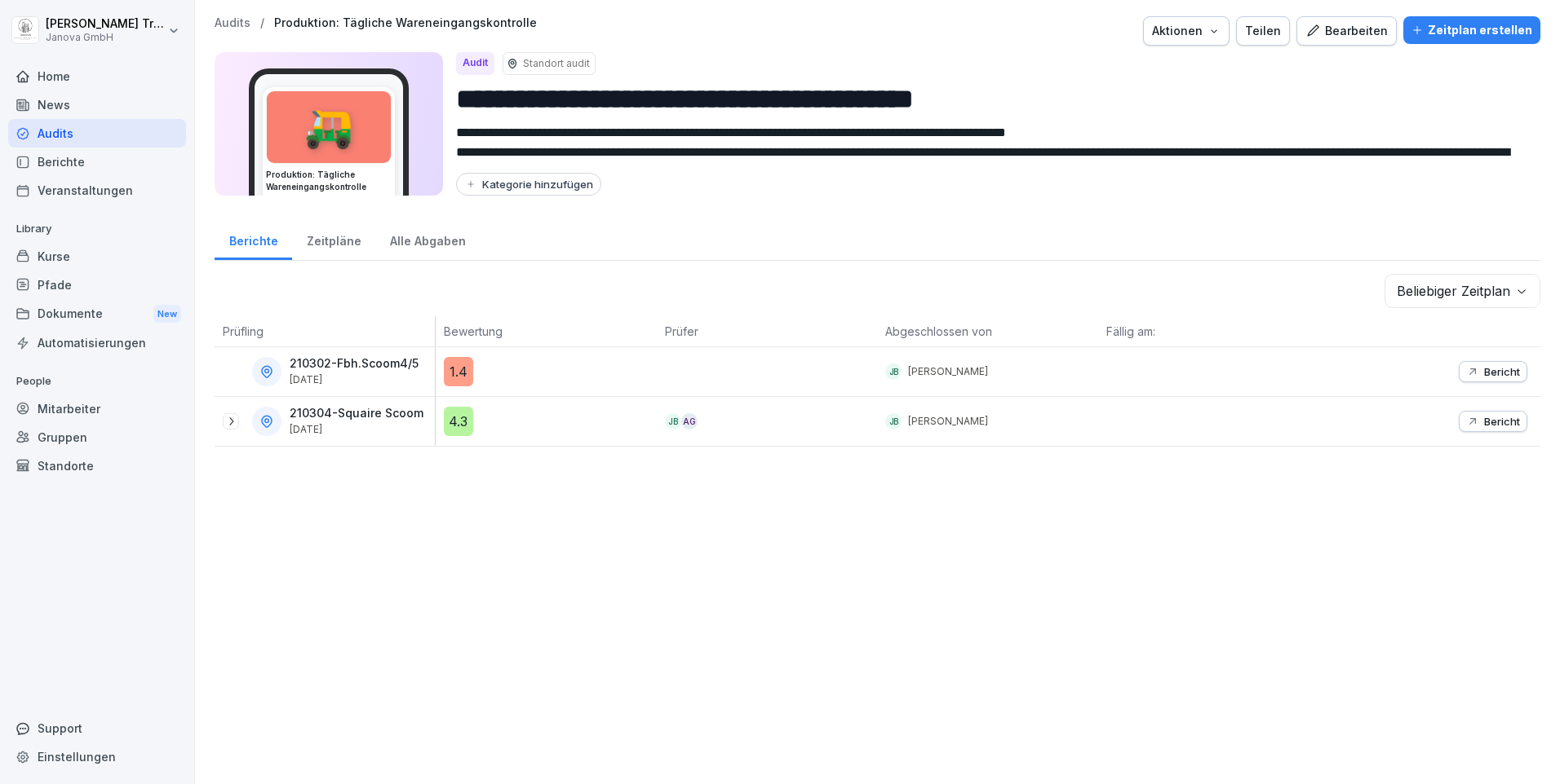
click at [1484, 420] on p "Bericht" at bounding box center [1501, 421] width 36 height 13
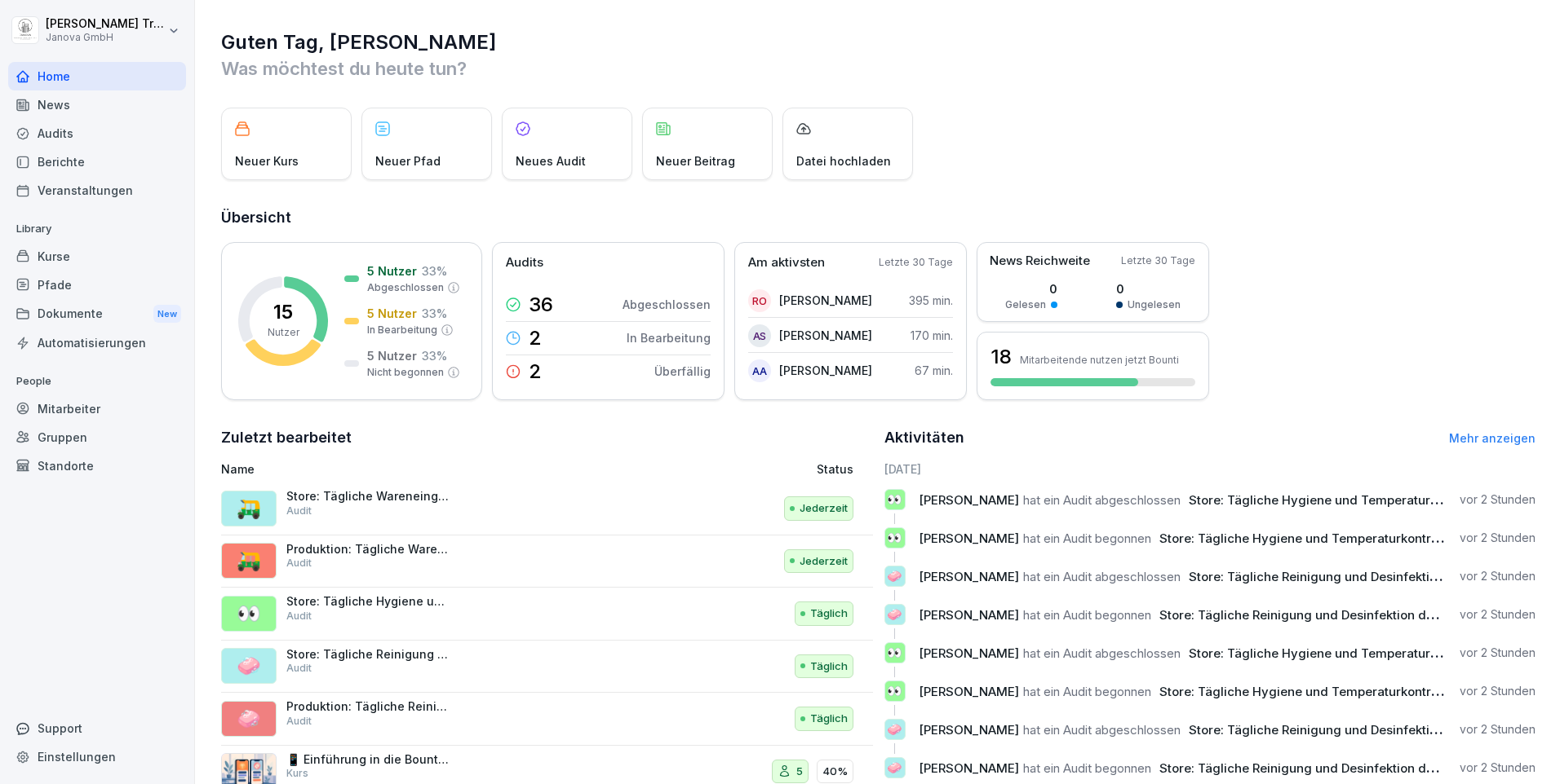
click at [402, 601] on p "Store: Tägliche Hygiene und Temperaturkontrolle bis 12.00 Mittag" at bounding box center [367, 602] width 163 height 15
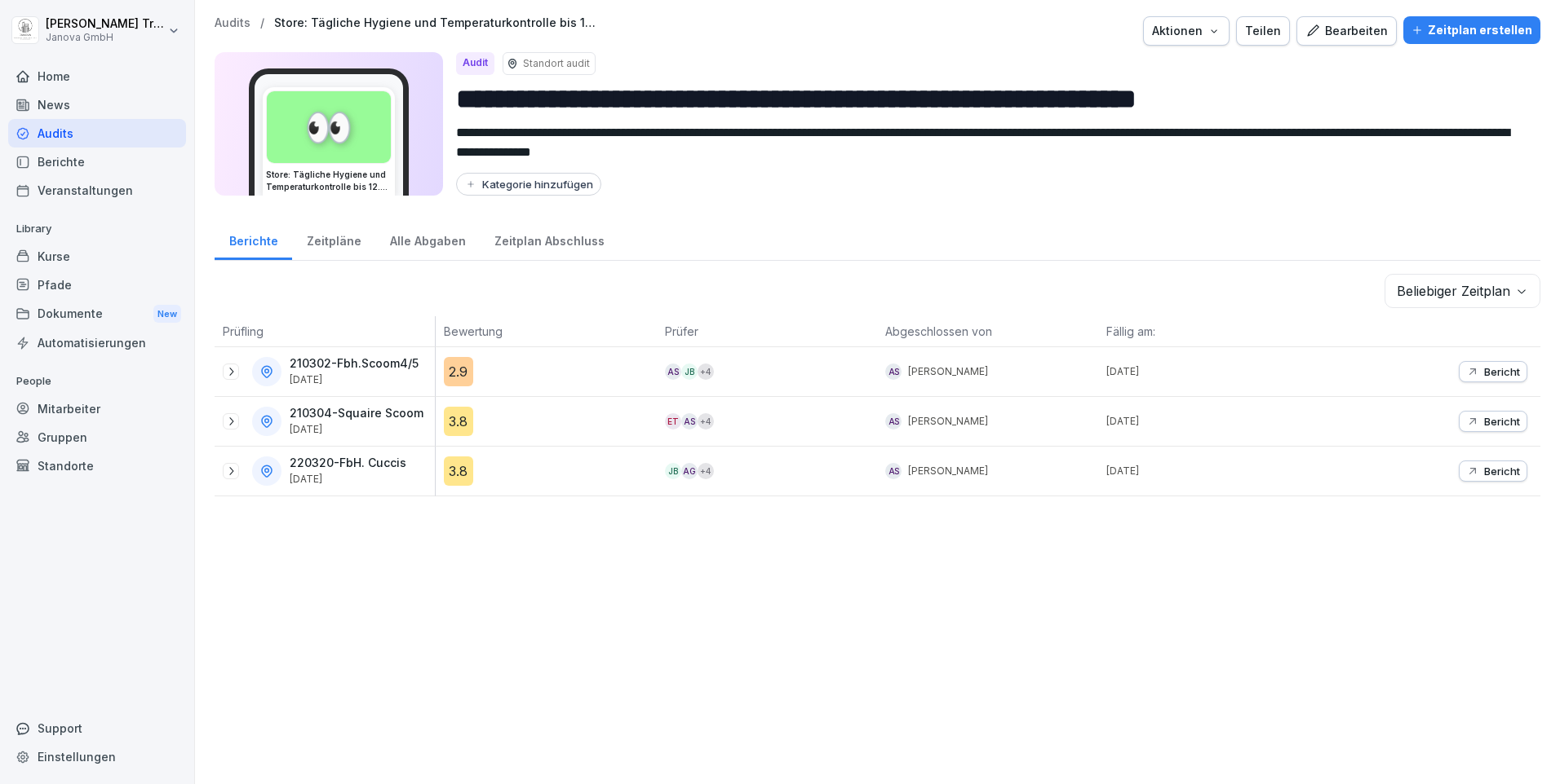
click at [1491, 368] on p "Bericht" at bounding box center [1501, 372] width 36 height 13
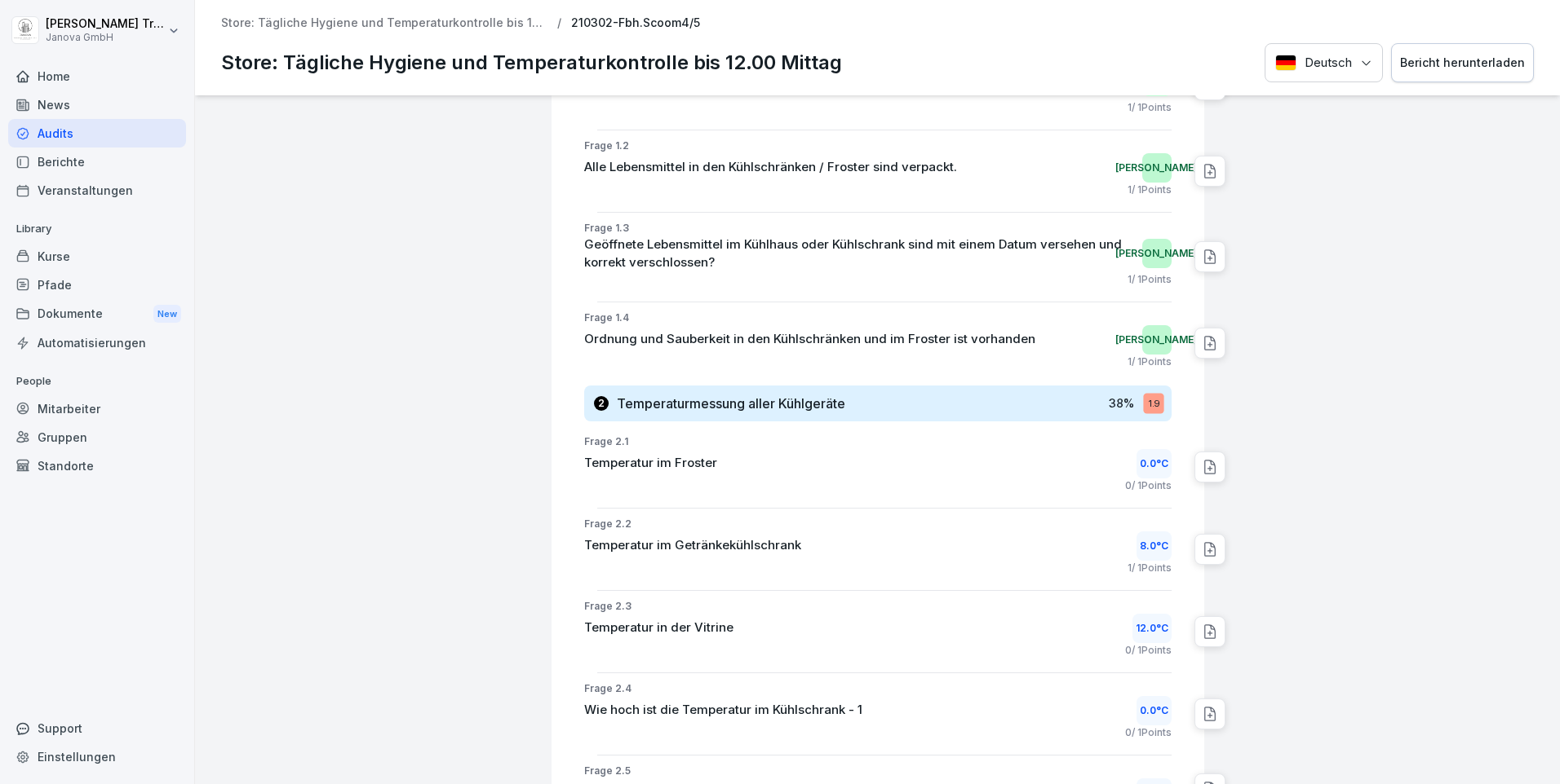
scroll to position [112, 0]
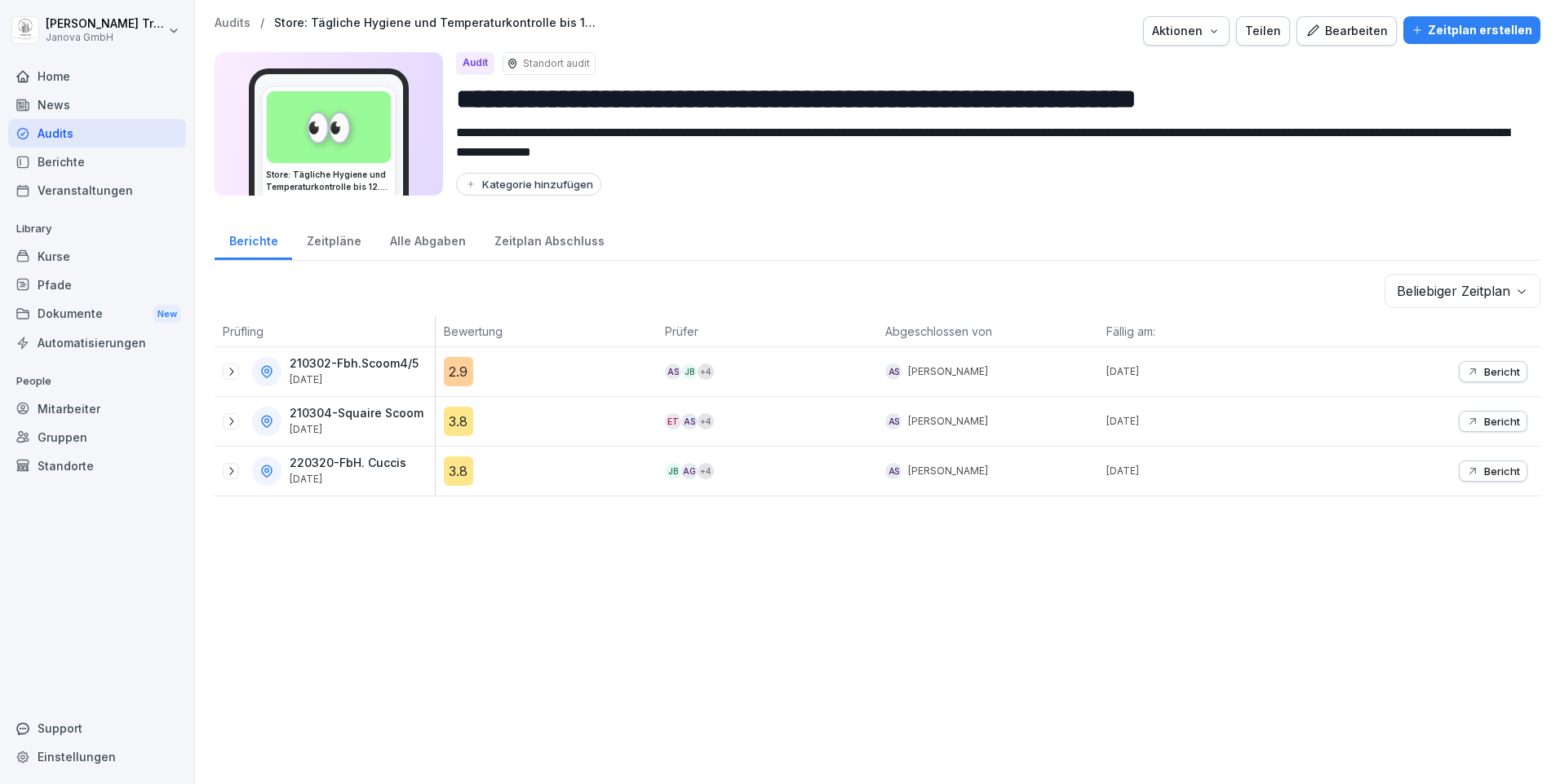
click at [1361, 27] on div "Bearbeiten" at bounding box center [1346, 31] width 82 height 18
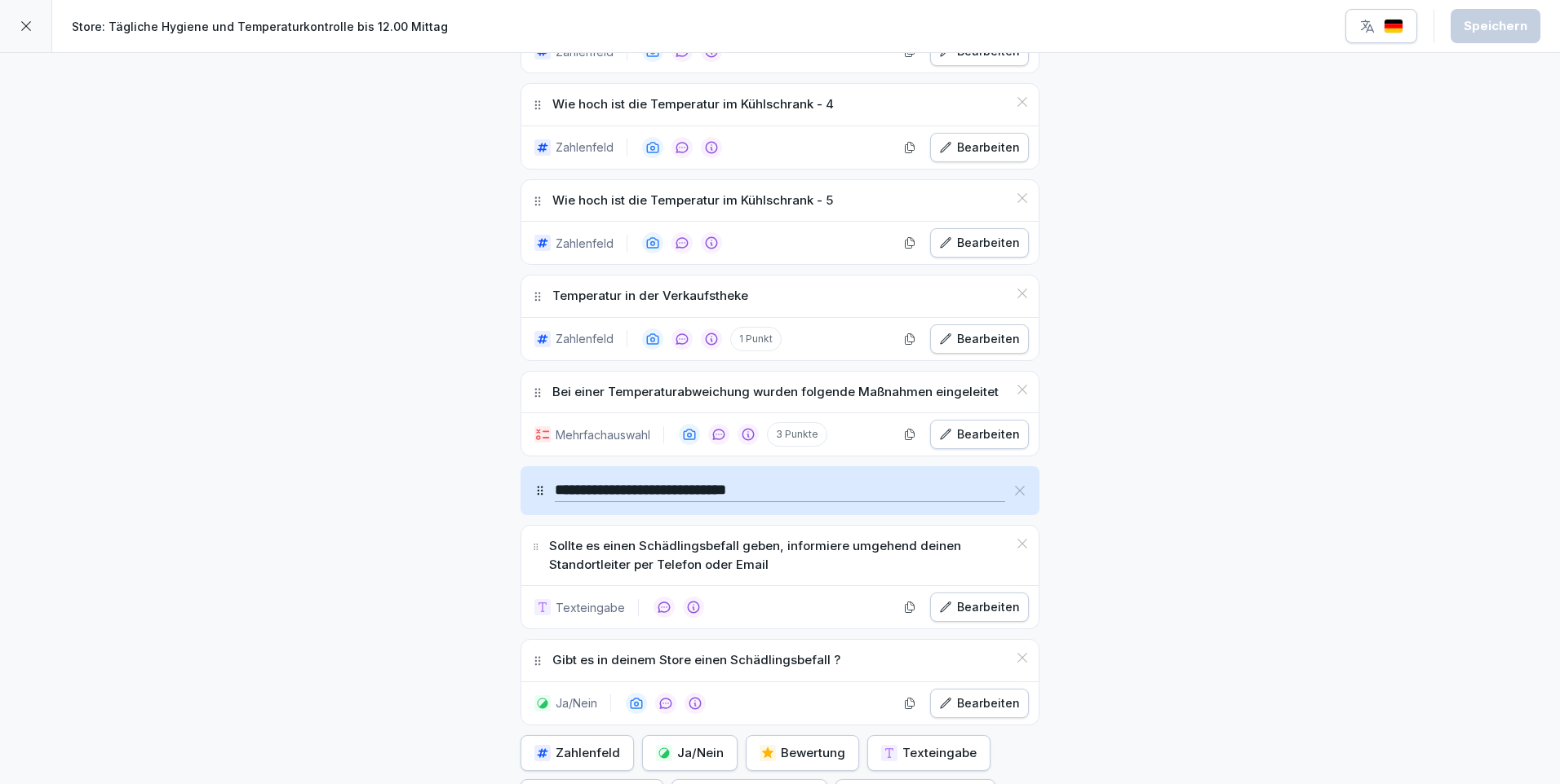
scroll to position [1794, 0]
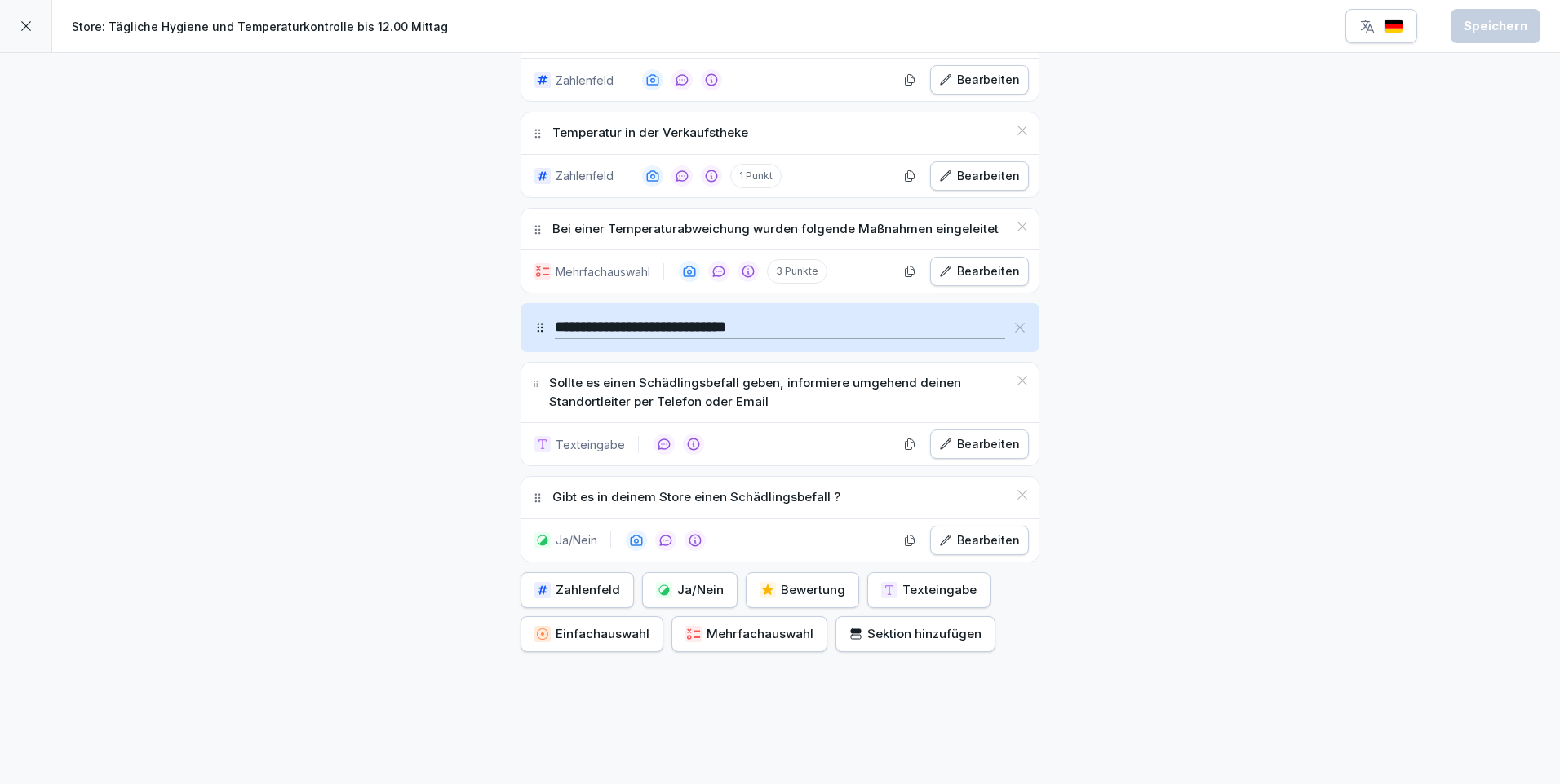
click at [993, 545] on div "Bearbeiten" at bounding box center [979, 540] width 81 height 18
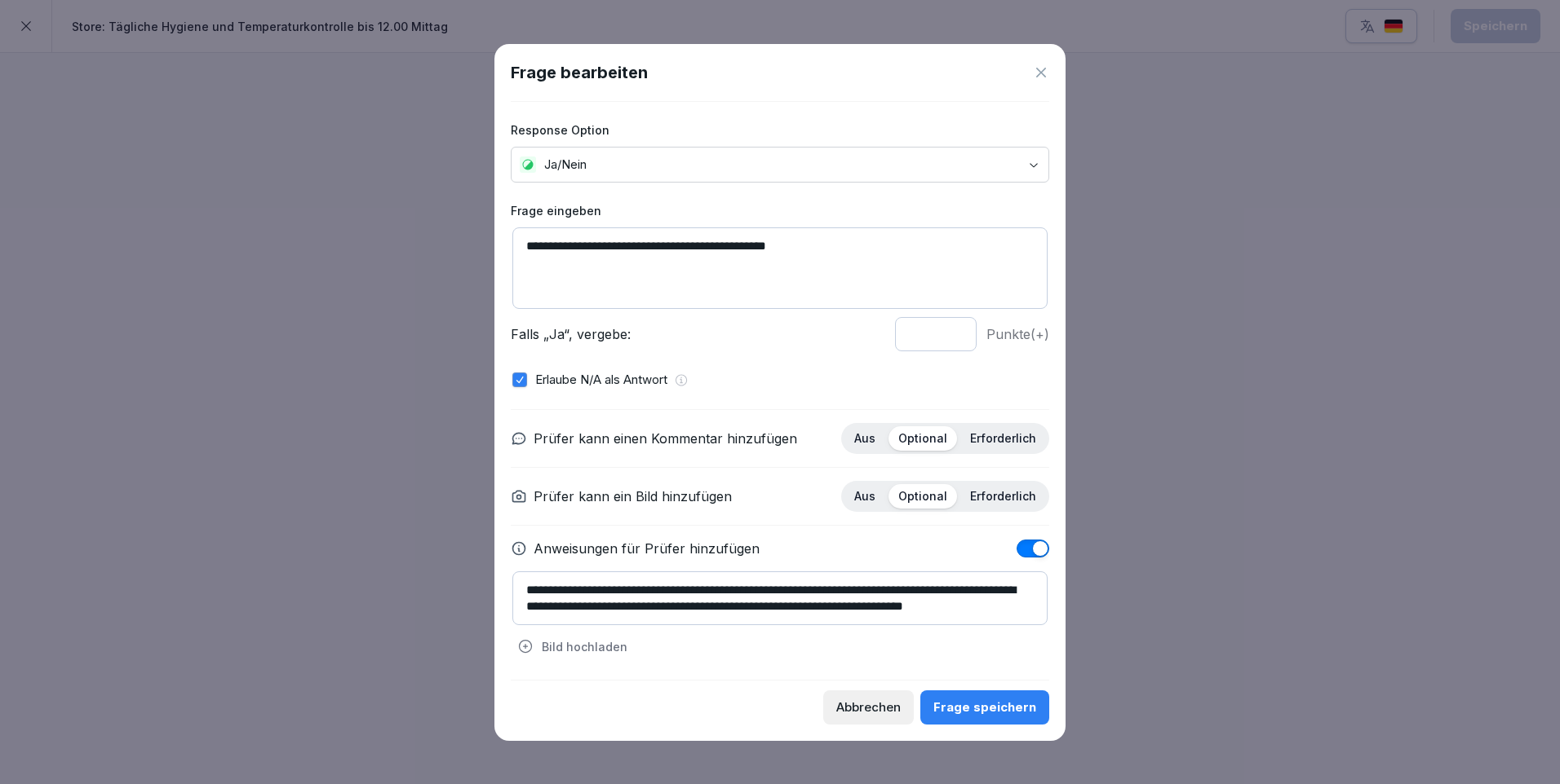
click at [997, 708] on div "Frage speichern" at bounding box center [984, 708] width 102 height 18
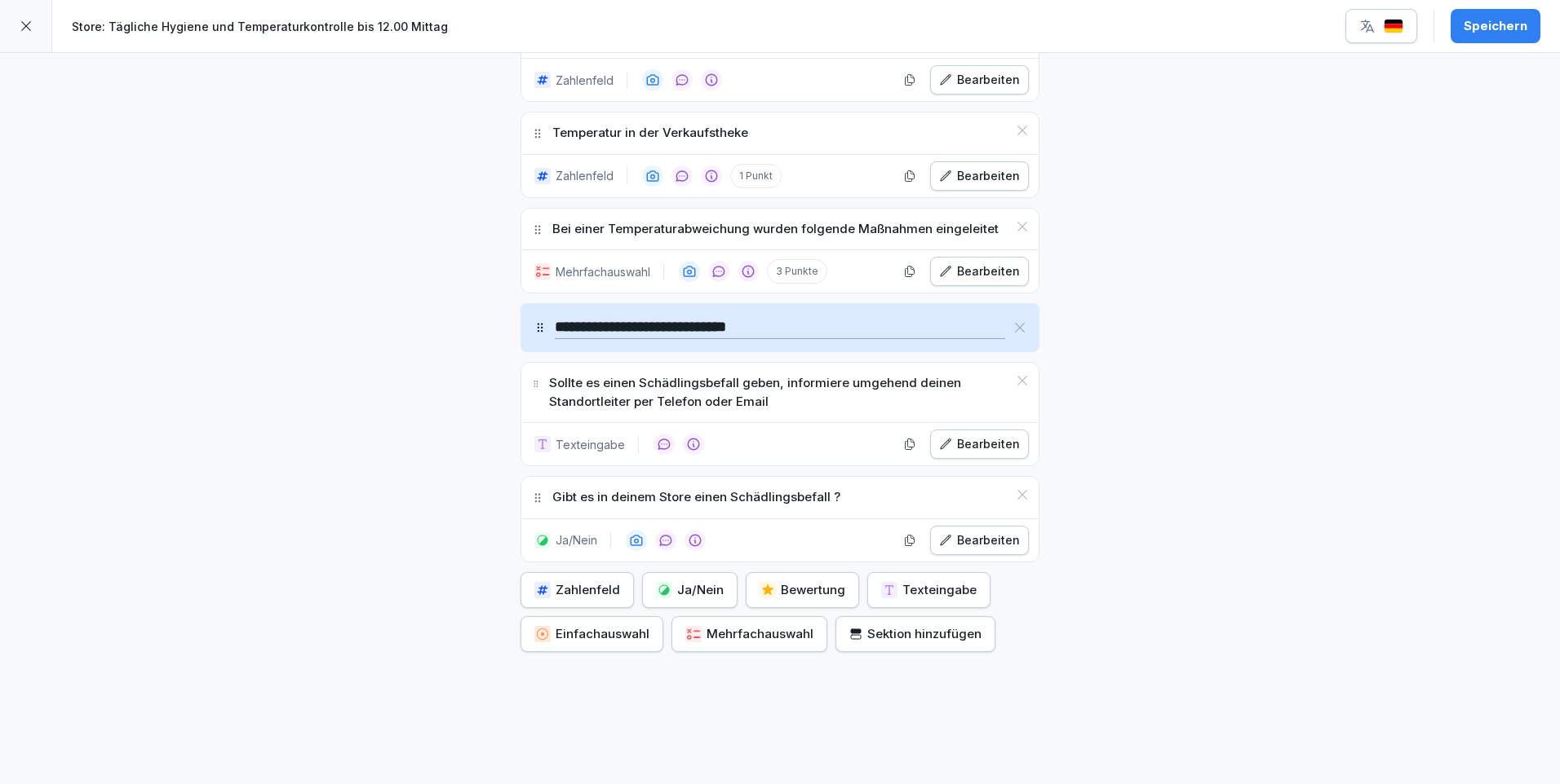
click at [28, 23] on icon at bounding box center [26, 26] width 10 height 10
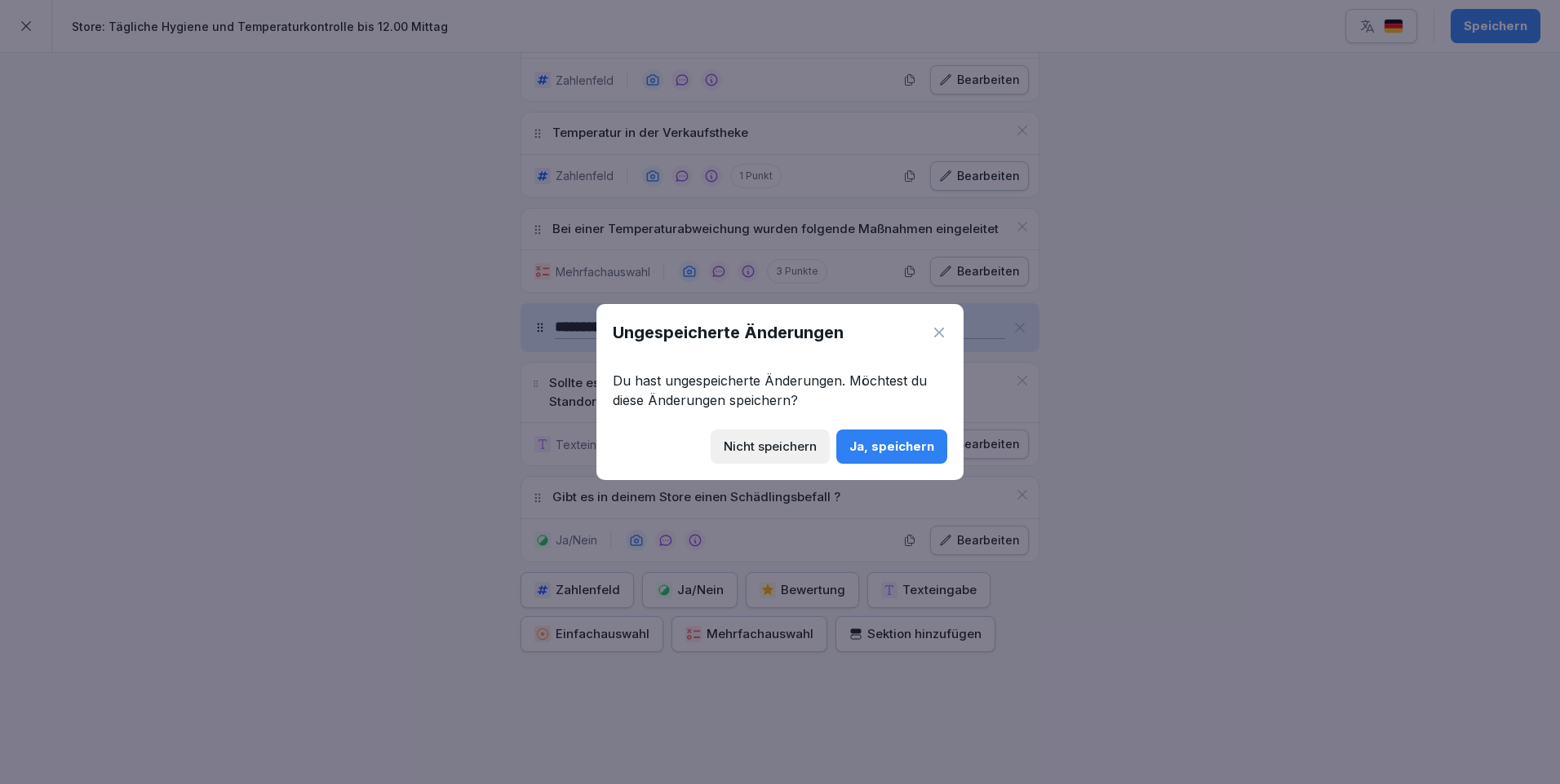
click at [862, 445] on div "Ja, speichern" at bounding box center [891, 447] width 85 height 18
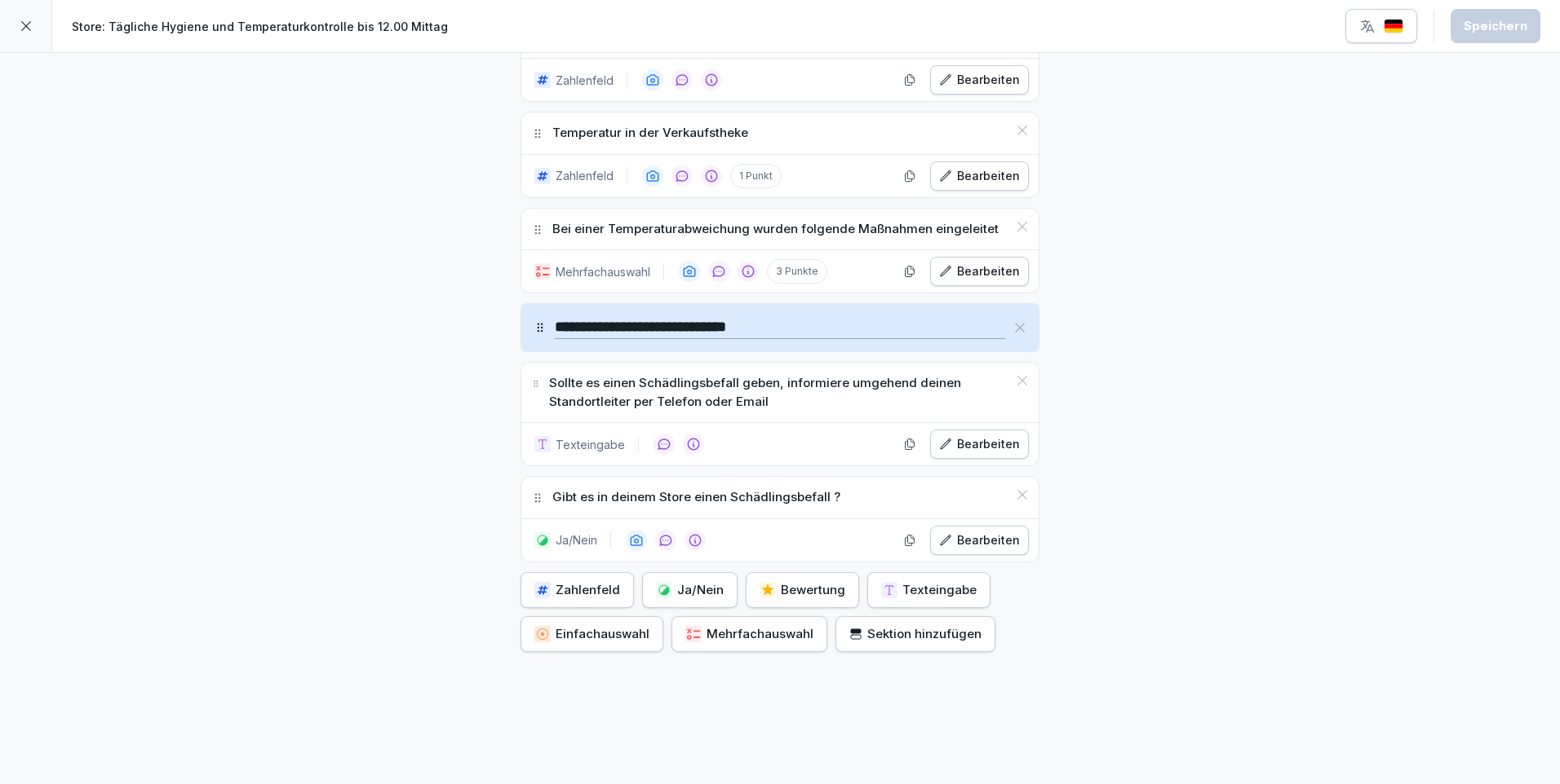
click at [29, 24] on icon at bounding box center [25, 25] width 13 height 13
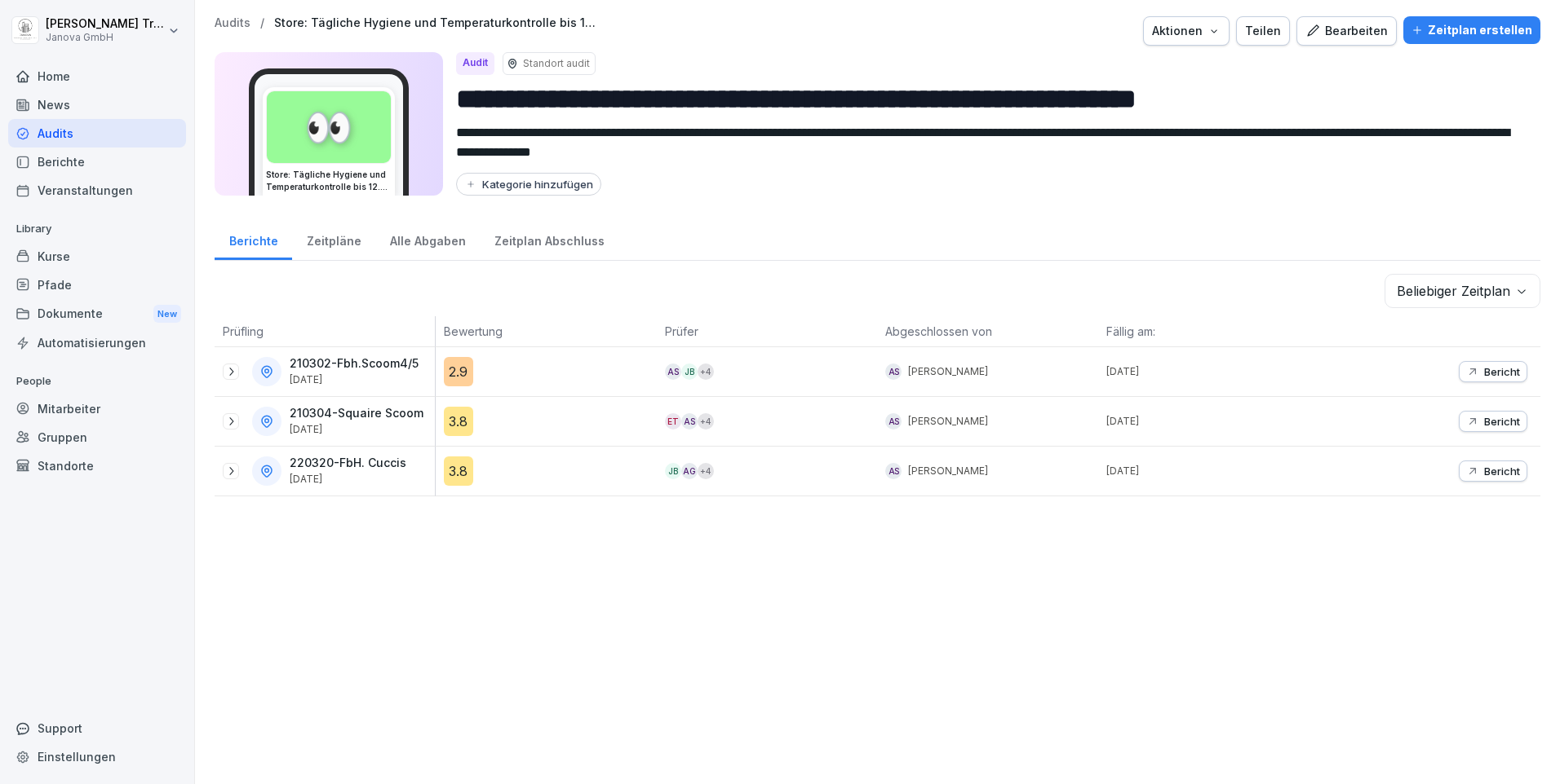
click at [1489, 475] on p "Bericht" at bounding box center [1501, 471] width 36 height 13
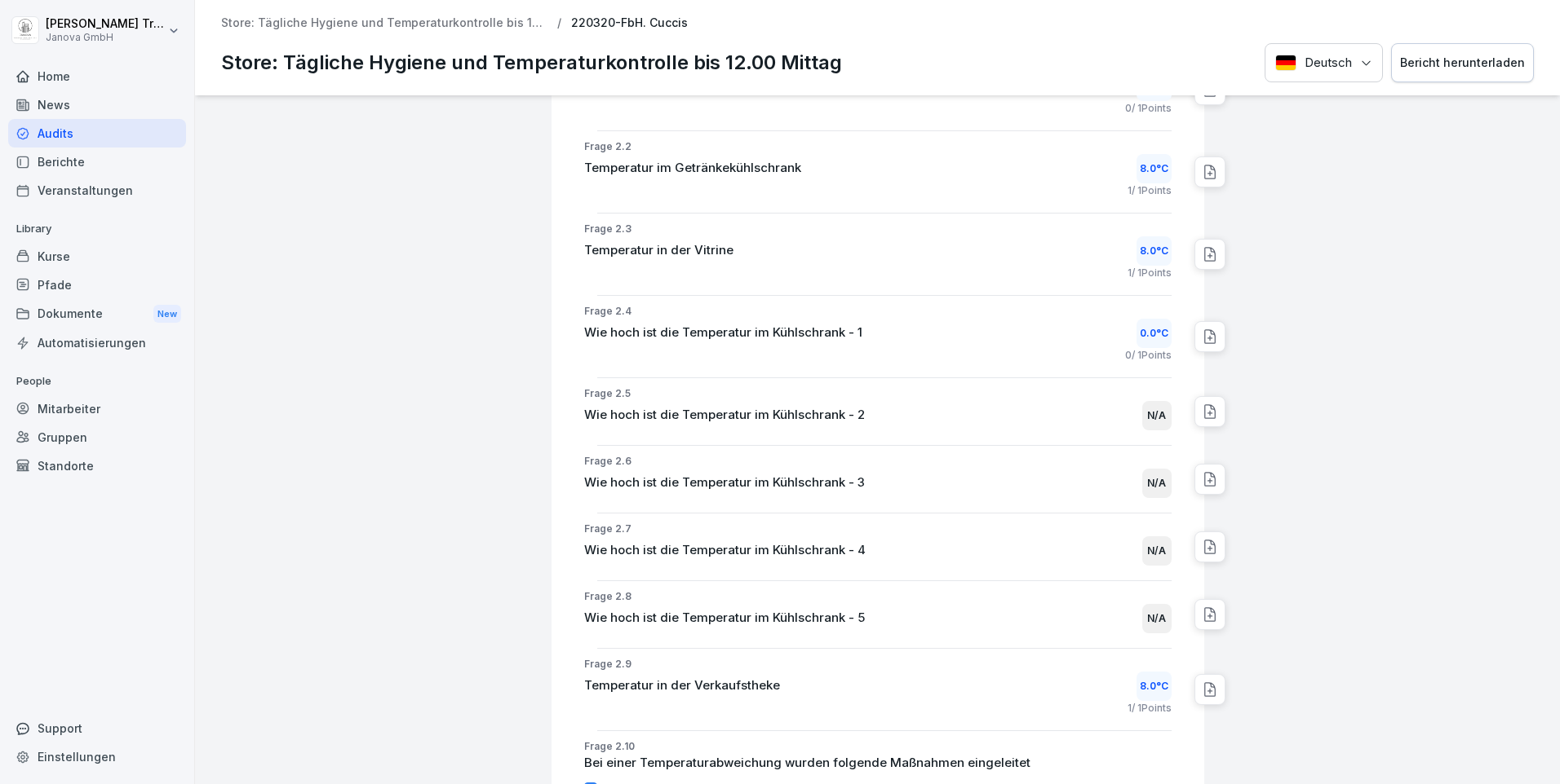
scroll to position [897, 0]
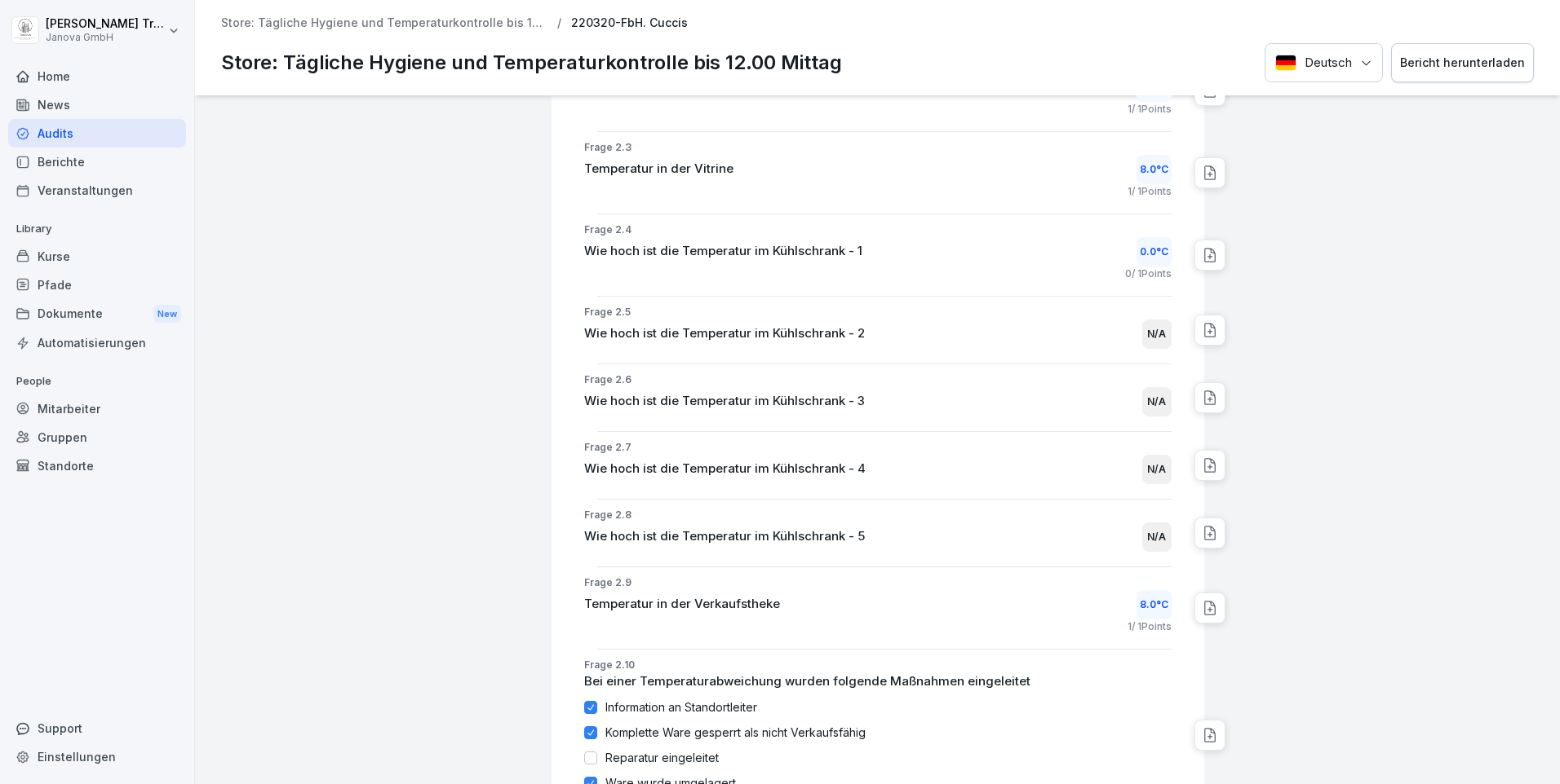
click at [1204, 252] on icon at bounding box center [1209, 255] width 11 height 13
click at [1276, 221] on div at bounding box center [1383, 137] width 341 height 1876
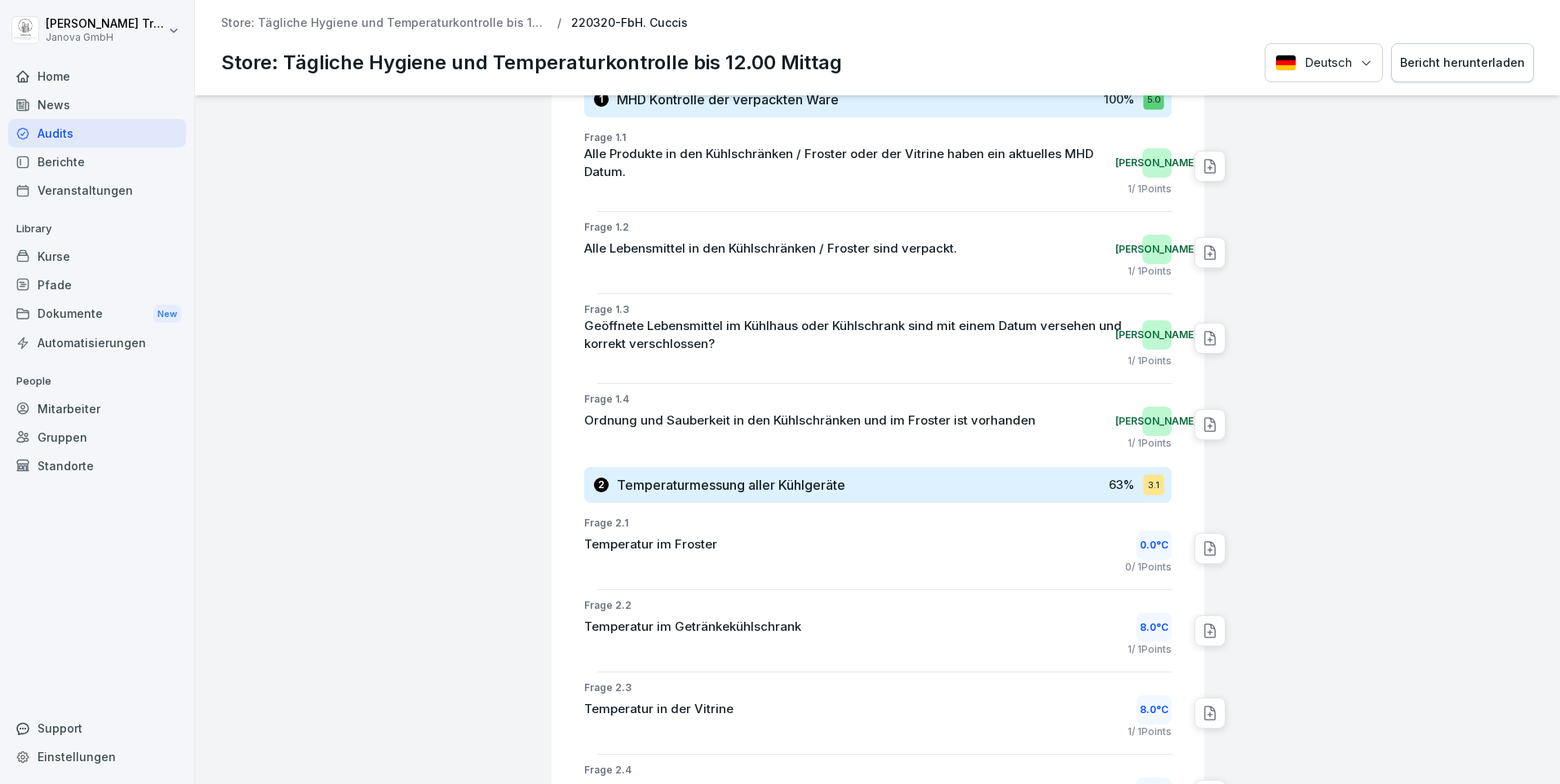
scroll to position [0, 0]
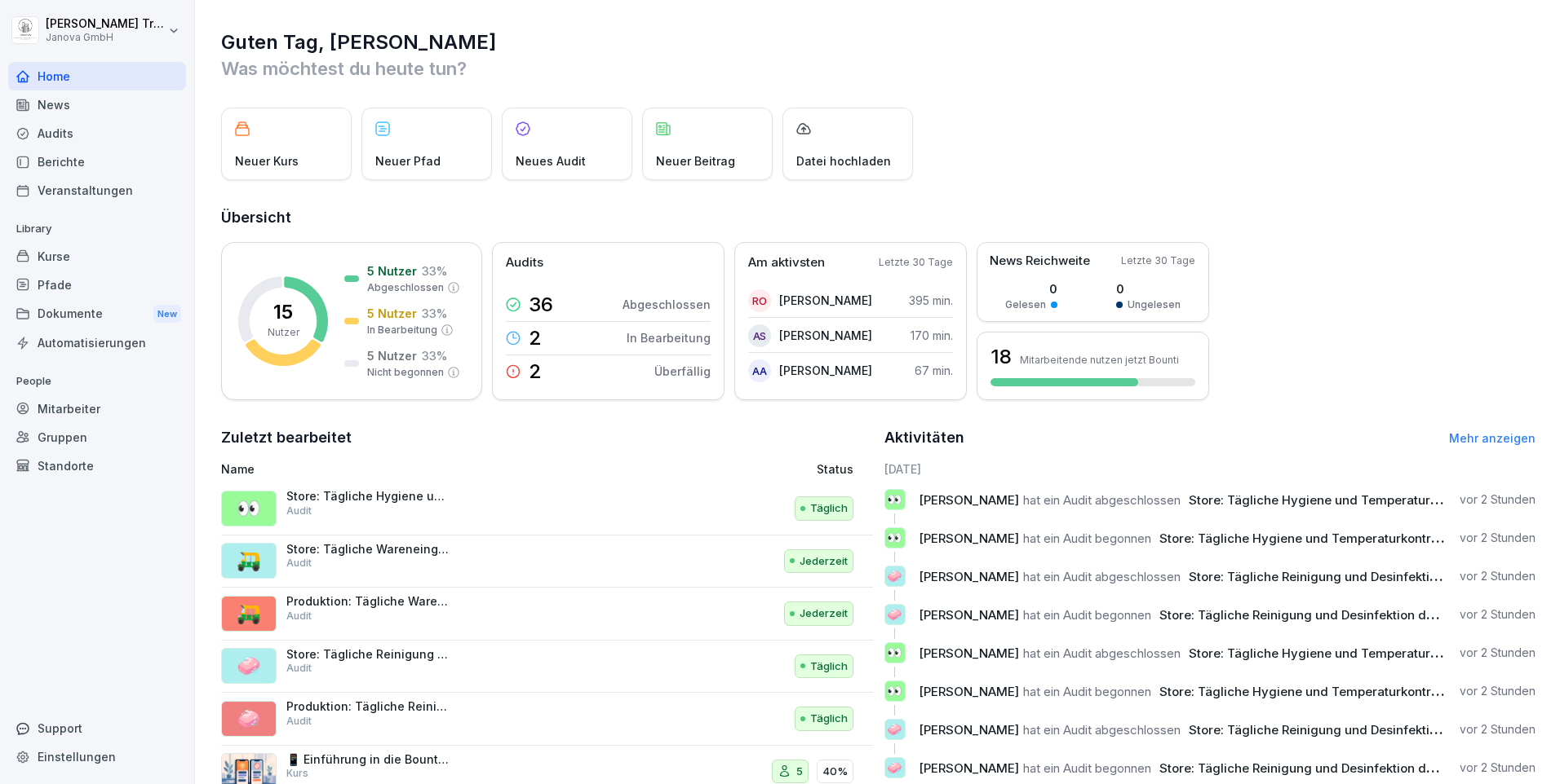
scroll to position [56, 0]
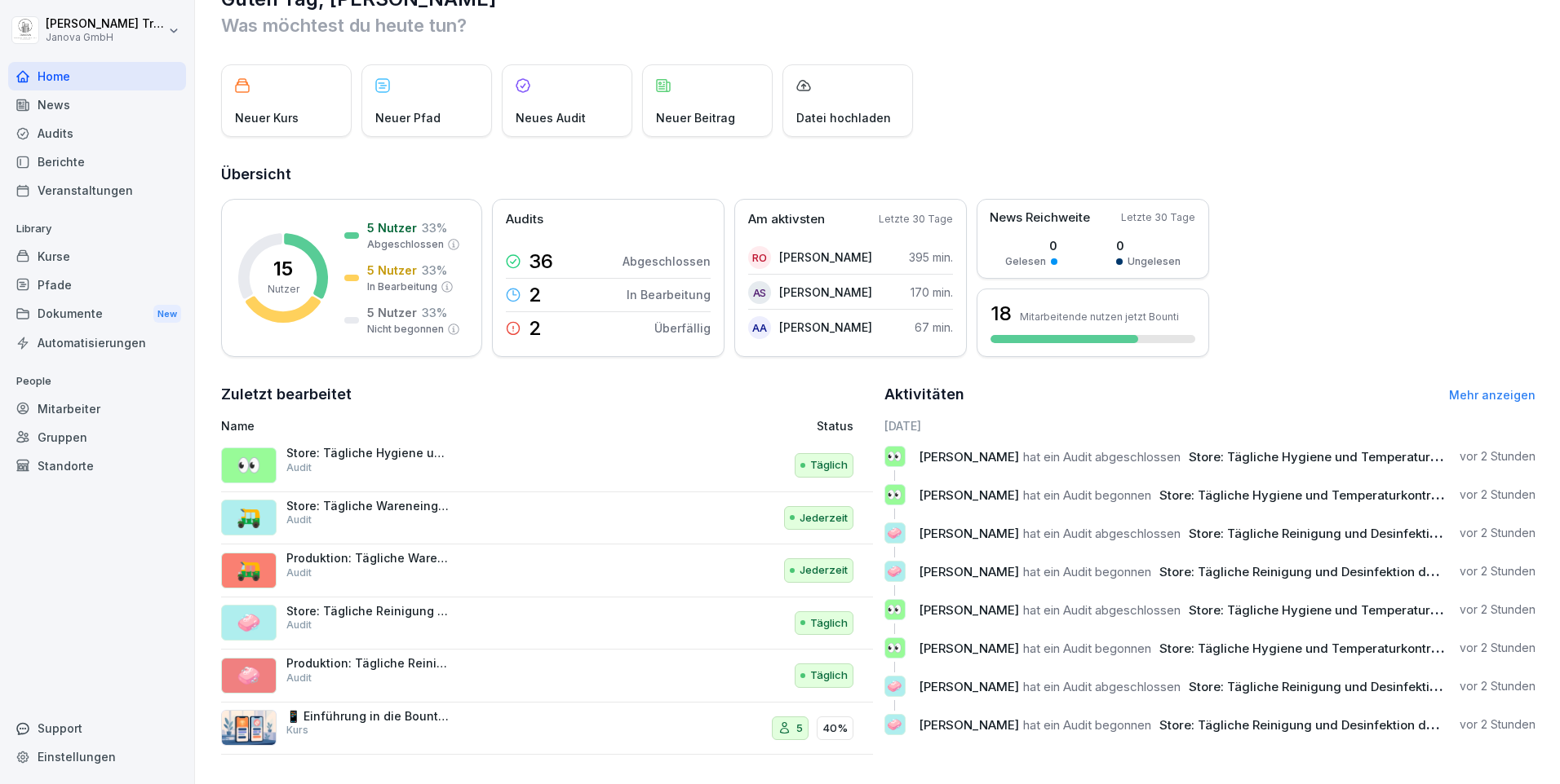
click at [60, 261] on div "Kurse" at bounding box center [97, 255] width 178 height 28
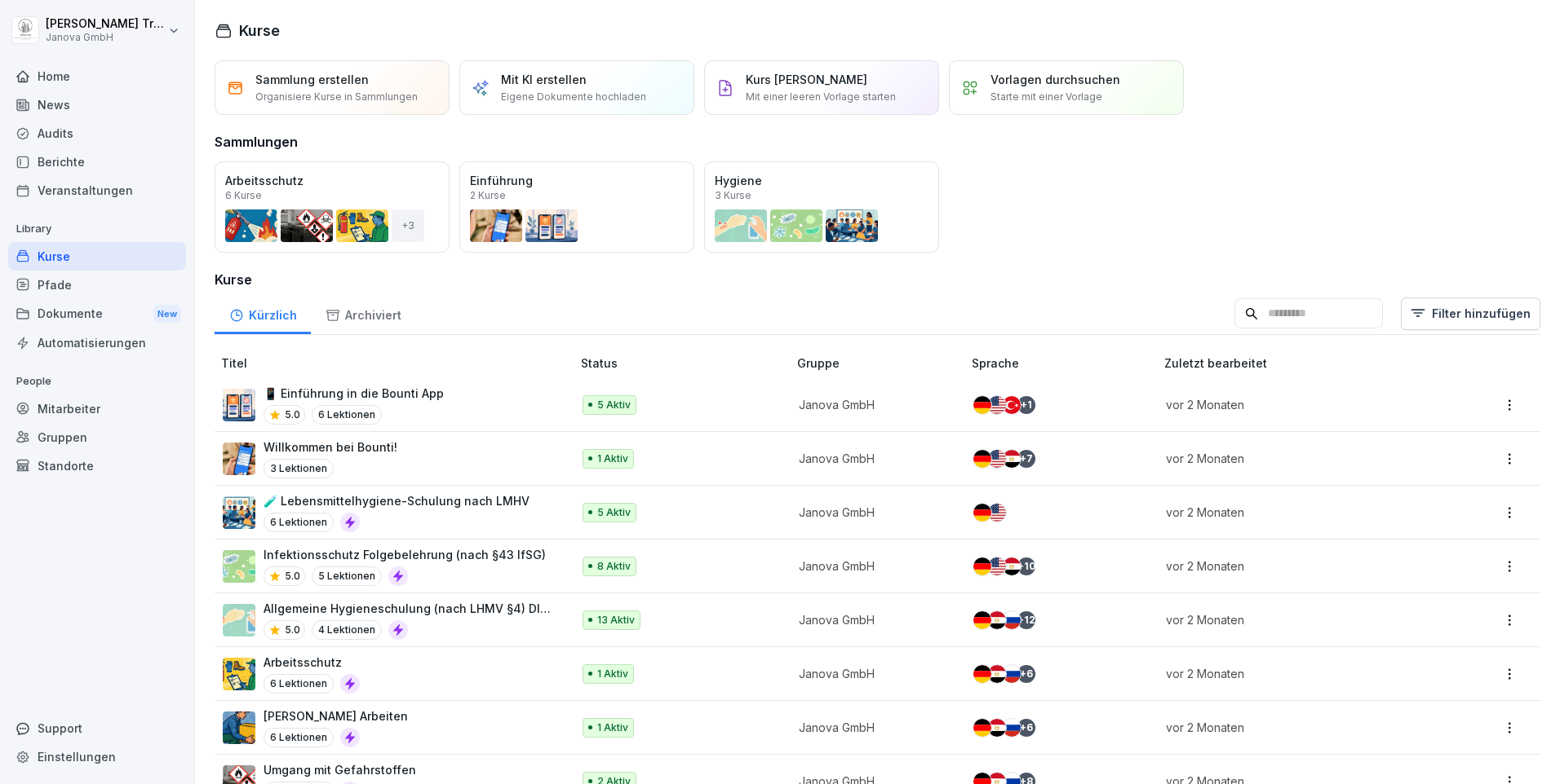
click at [55, 136] on div "Audits" at bounding box center [97, 133] width 178 height 28
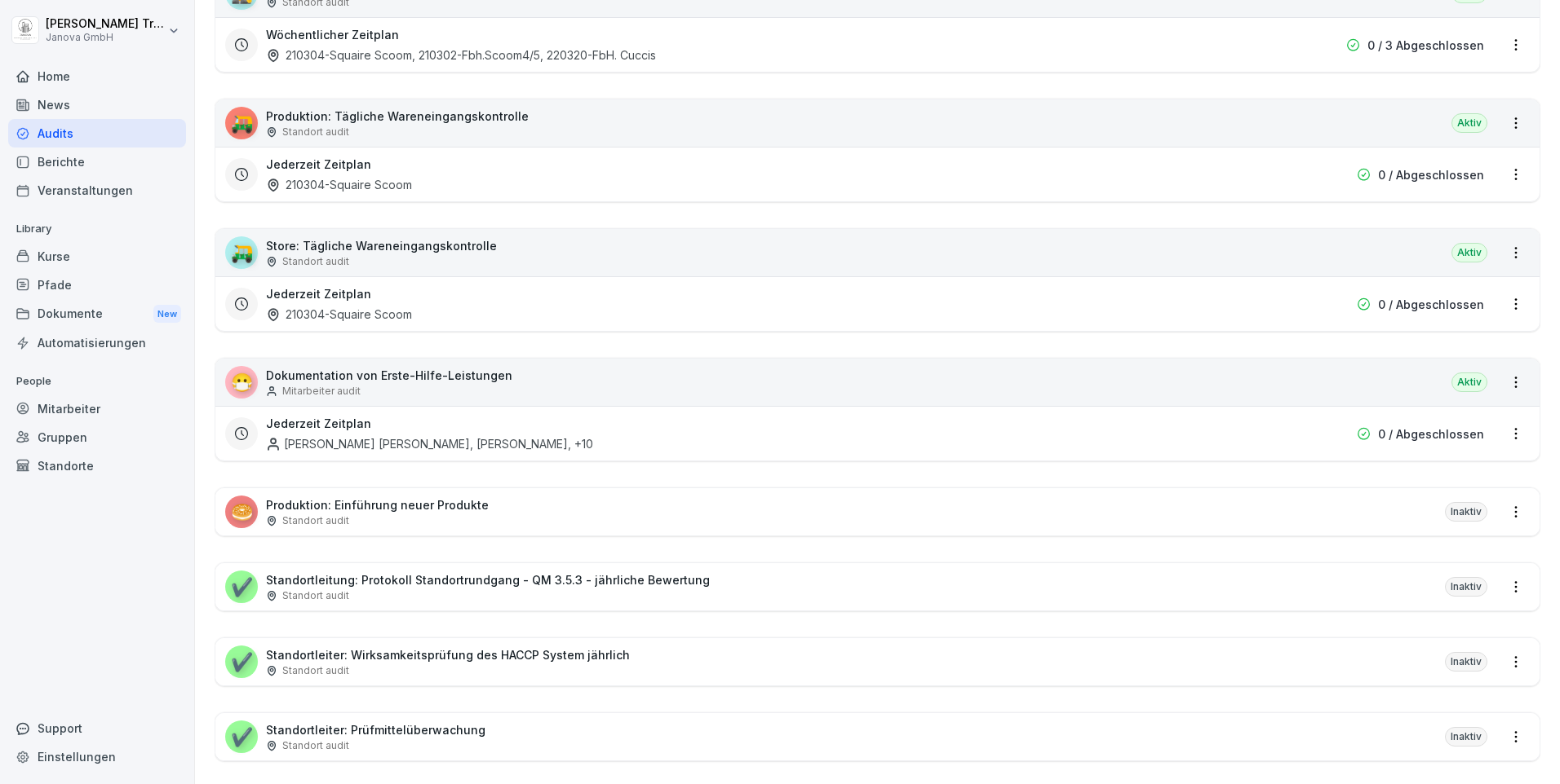
scroll to position [245, 0]
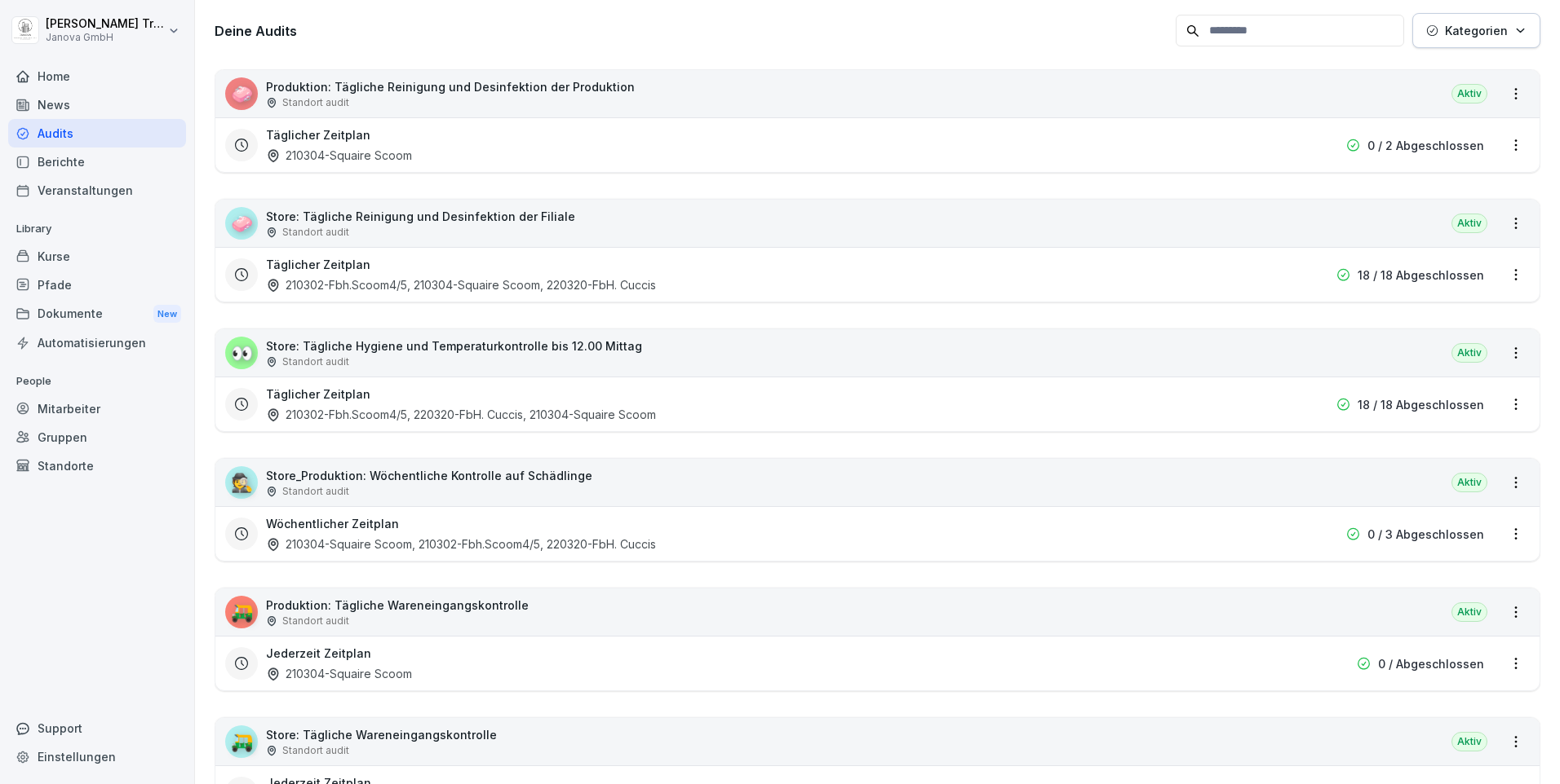
click at [814, 475] on div "🕵️ Store_Produktion: Wöchentliche Kontrolle auf Schädlinge Standort audit Aktiv" at bounding box center [877, 483] width 1324 height 47
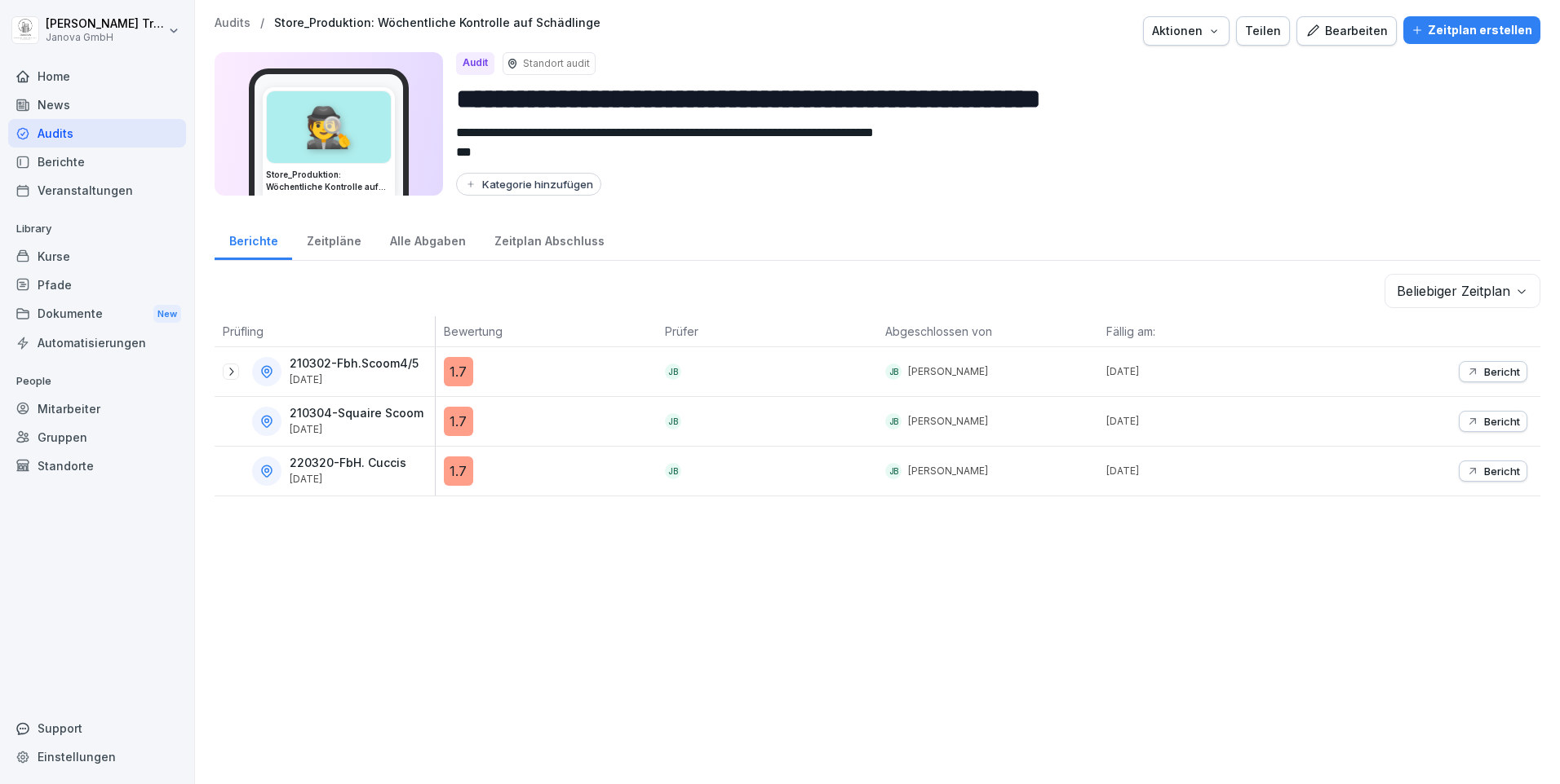
click at [1484, 367] on p "Bericht" at bounding box center [1501, 372] width 36 height 13
click at [1338, 34] on div "Bearbeiten" at bounding box center [1346, 31] width 82 height 18
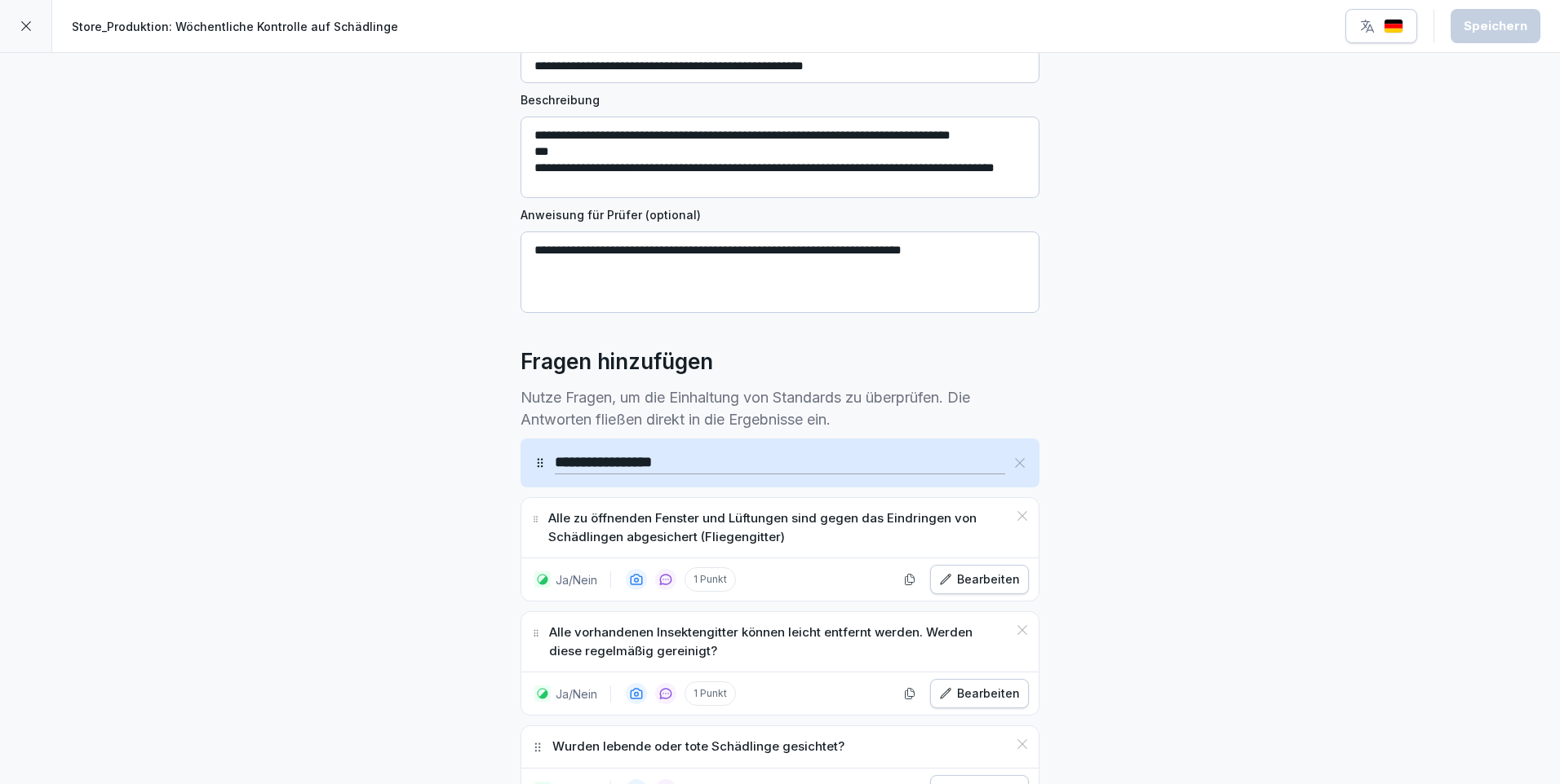
scroll to position [326, 0]
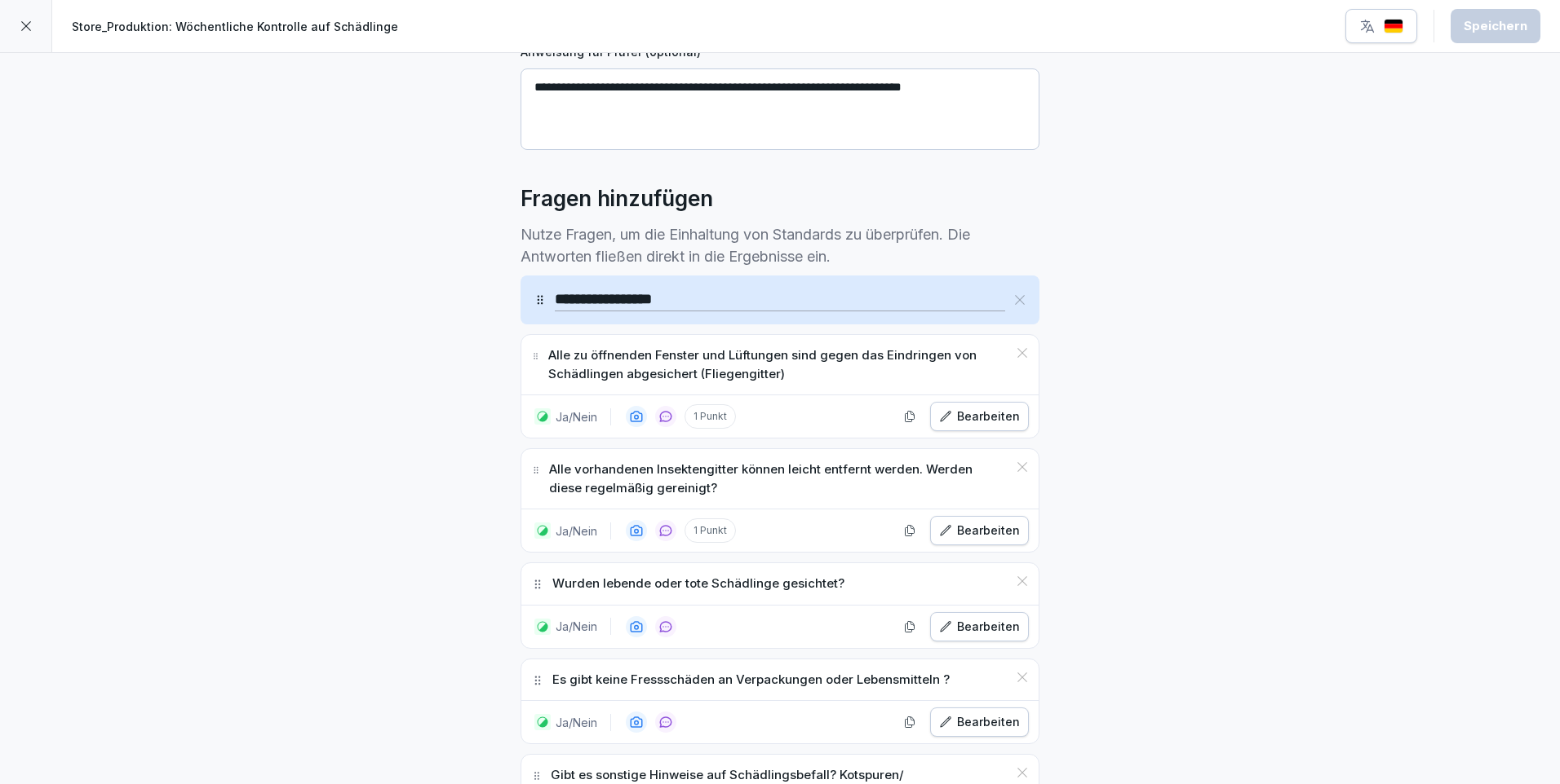
click at [958, 422] on div "Bearbeiten" at bounding box center [979, 416] width 81 height 18
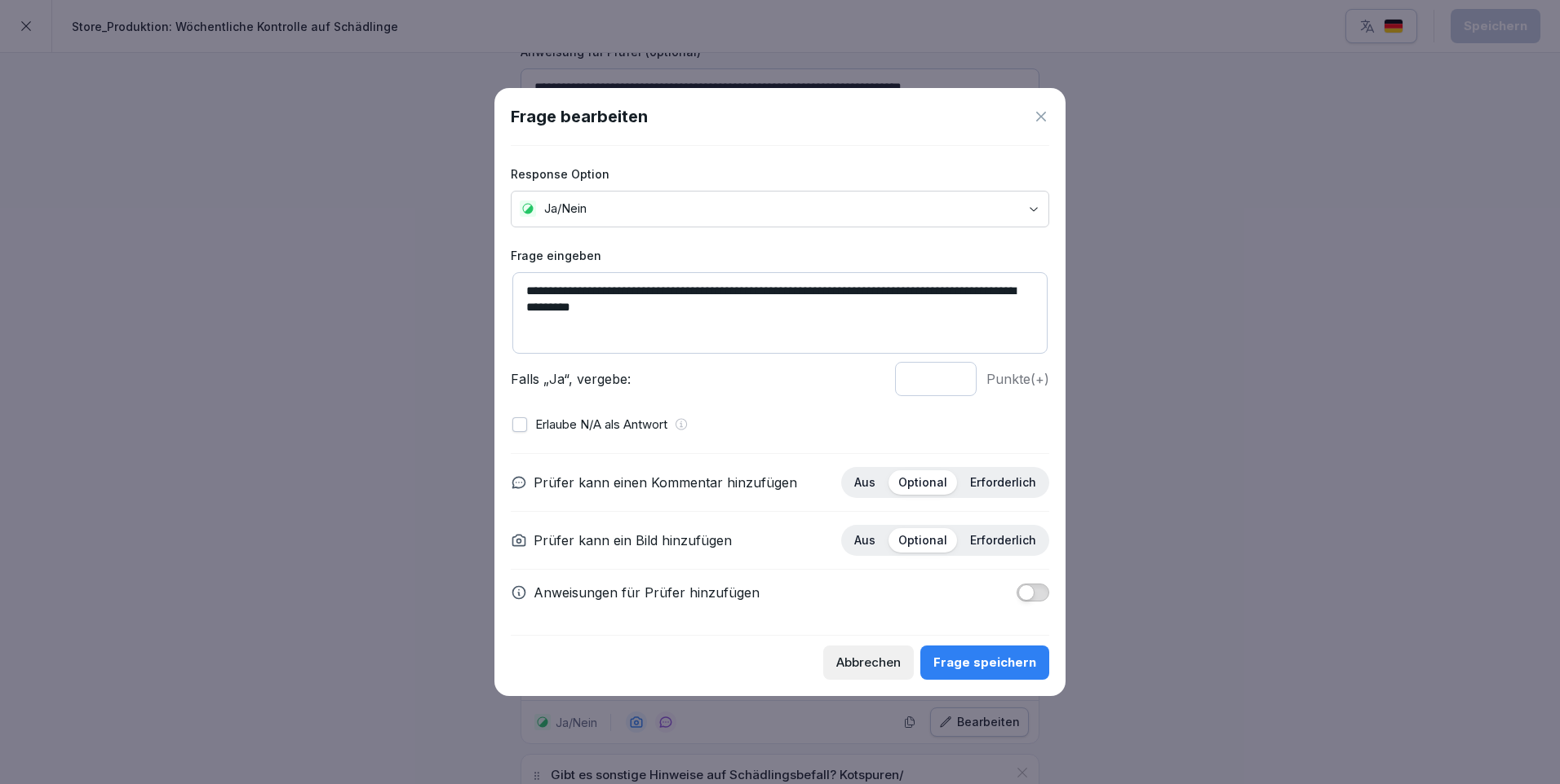
click at [518, 425] on button "button" at bounding box center [519, 424] width 15 height 15
type input "*"
click at [954, 384] on input "*" at bounding box center [936, 378] width 82 height 34
click at [969, 659] on div "Frage speichern" at bounding box center [984, 663] width 102 height 18
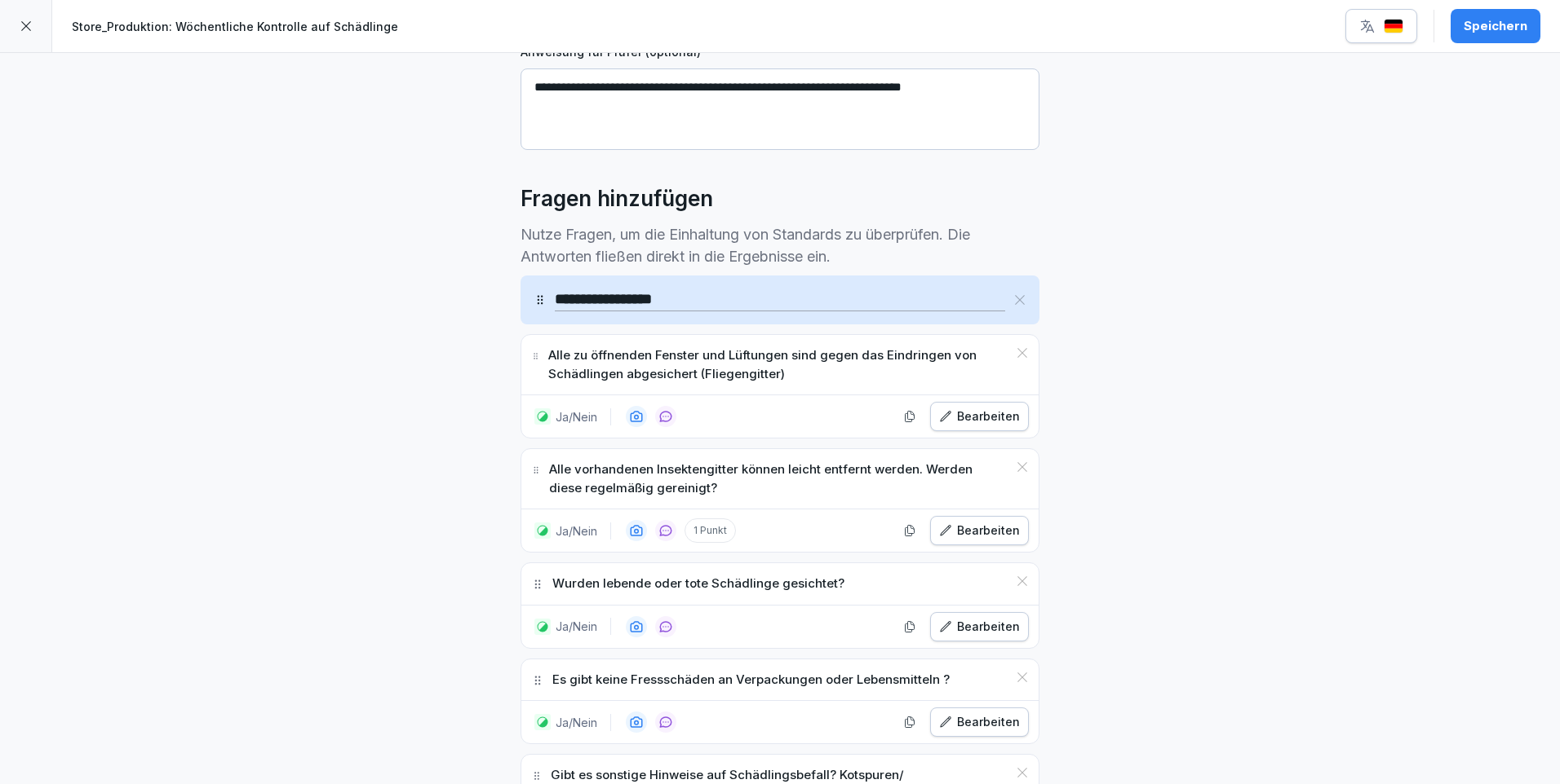
click at [980, 535] on div "Bearbeiten" at bounding box center [979, 530] width 81 height 18
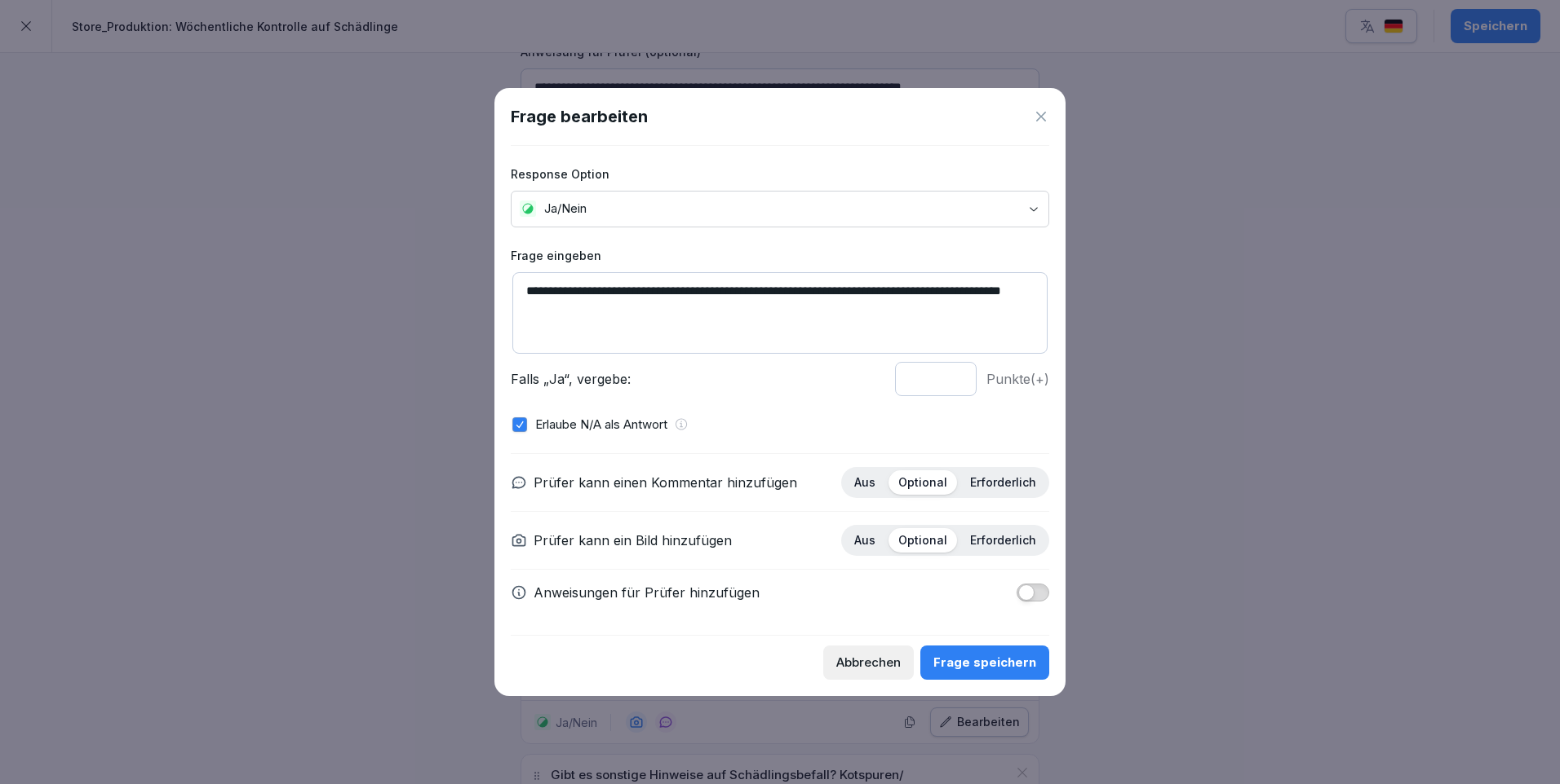
type input "*"
click at [952, 383] on input "*" at bounding box center [936, 378] width 82 height 34
click at [982, 662] on div "Frage speichern" at bounding box center [984, 663] width 102 height 18
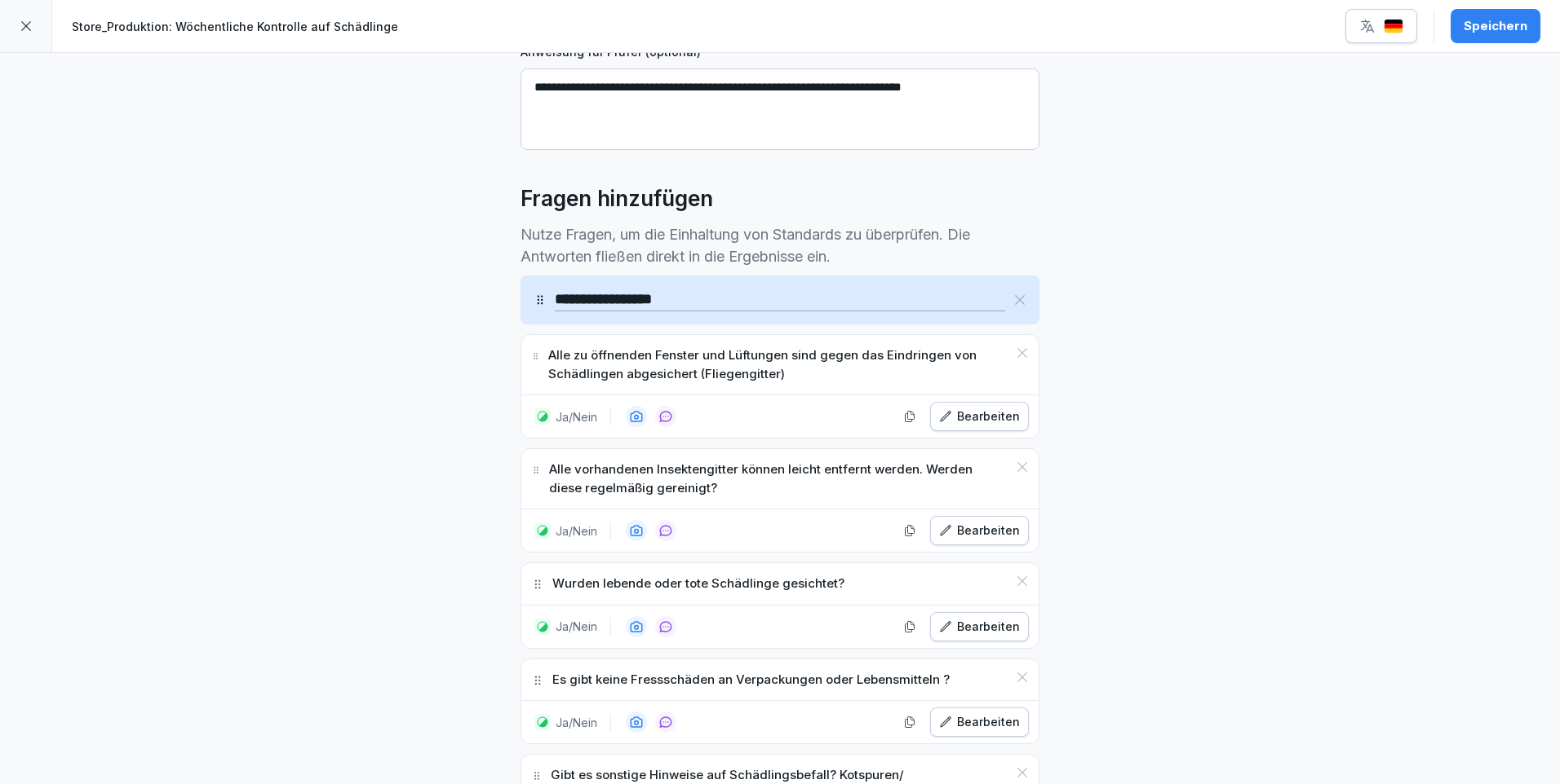
scroll to position [408, 0]
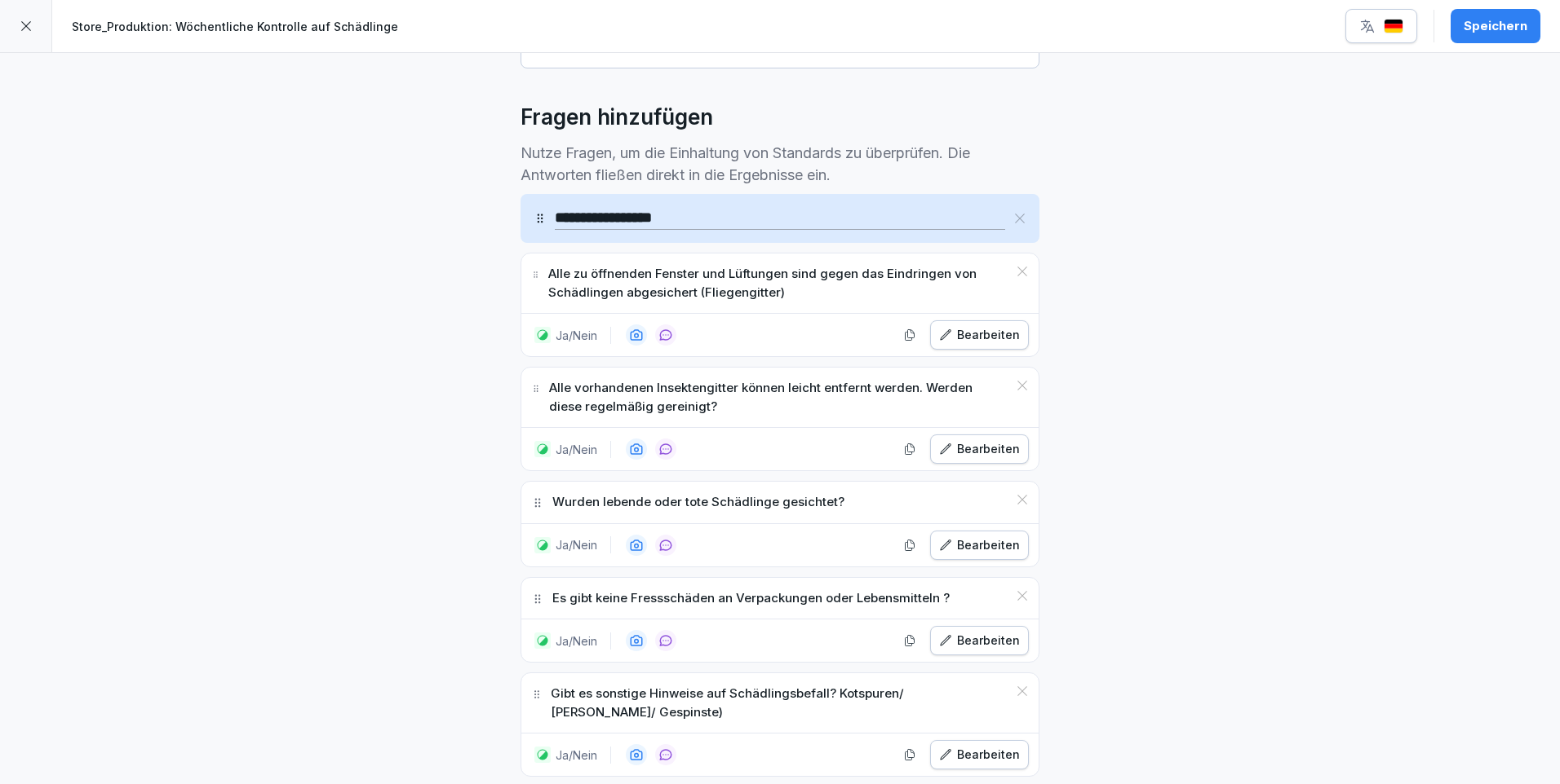
click at [987, 550] on div "Bearbeiten" at bounding box center [979, 545] width 81 height 18
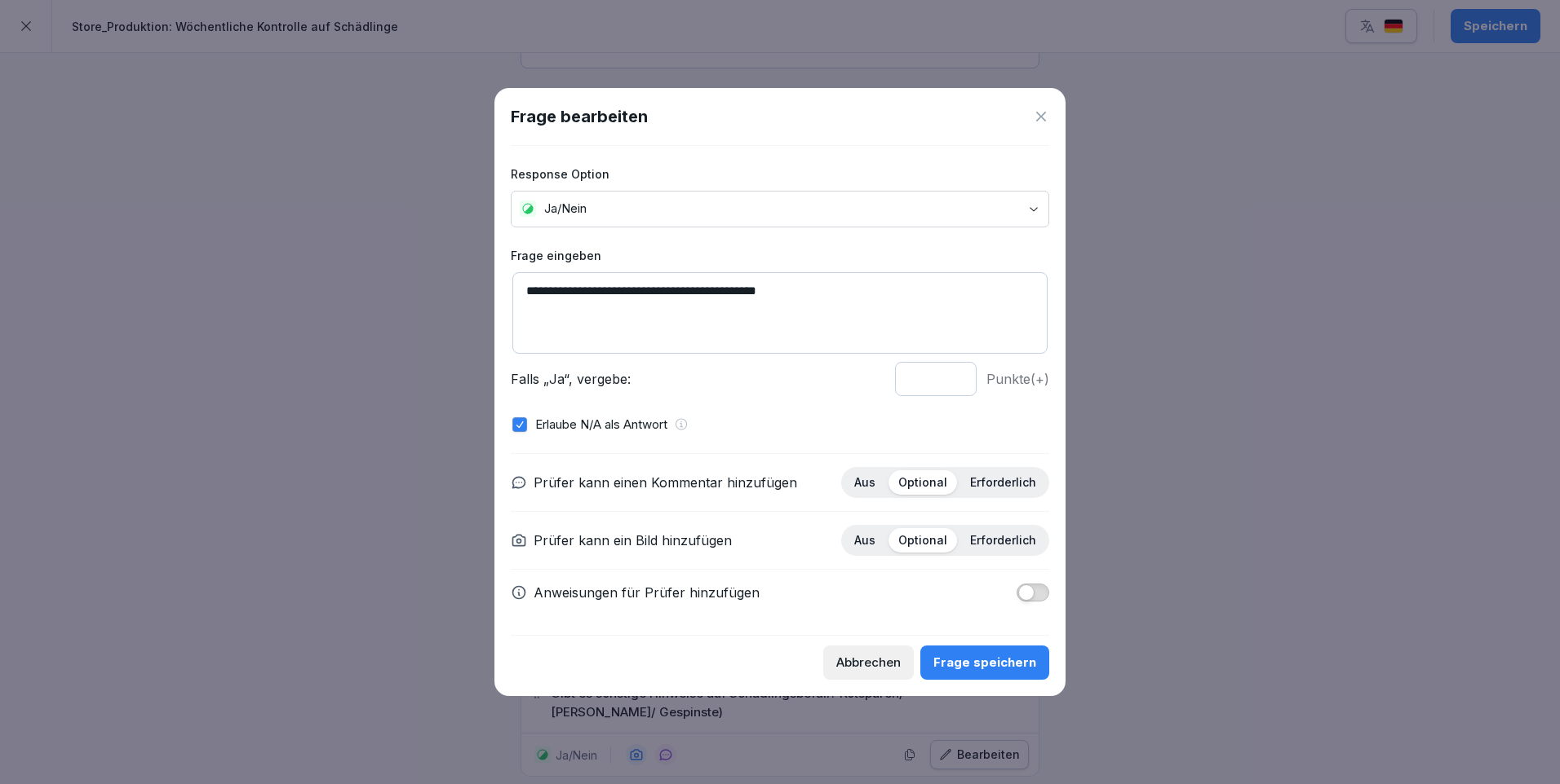
click at [1020, 656] on div "Frage speichern" at bounding box center [984, 663] width 102 height 18
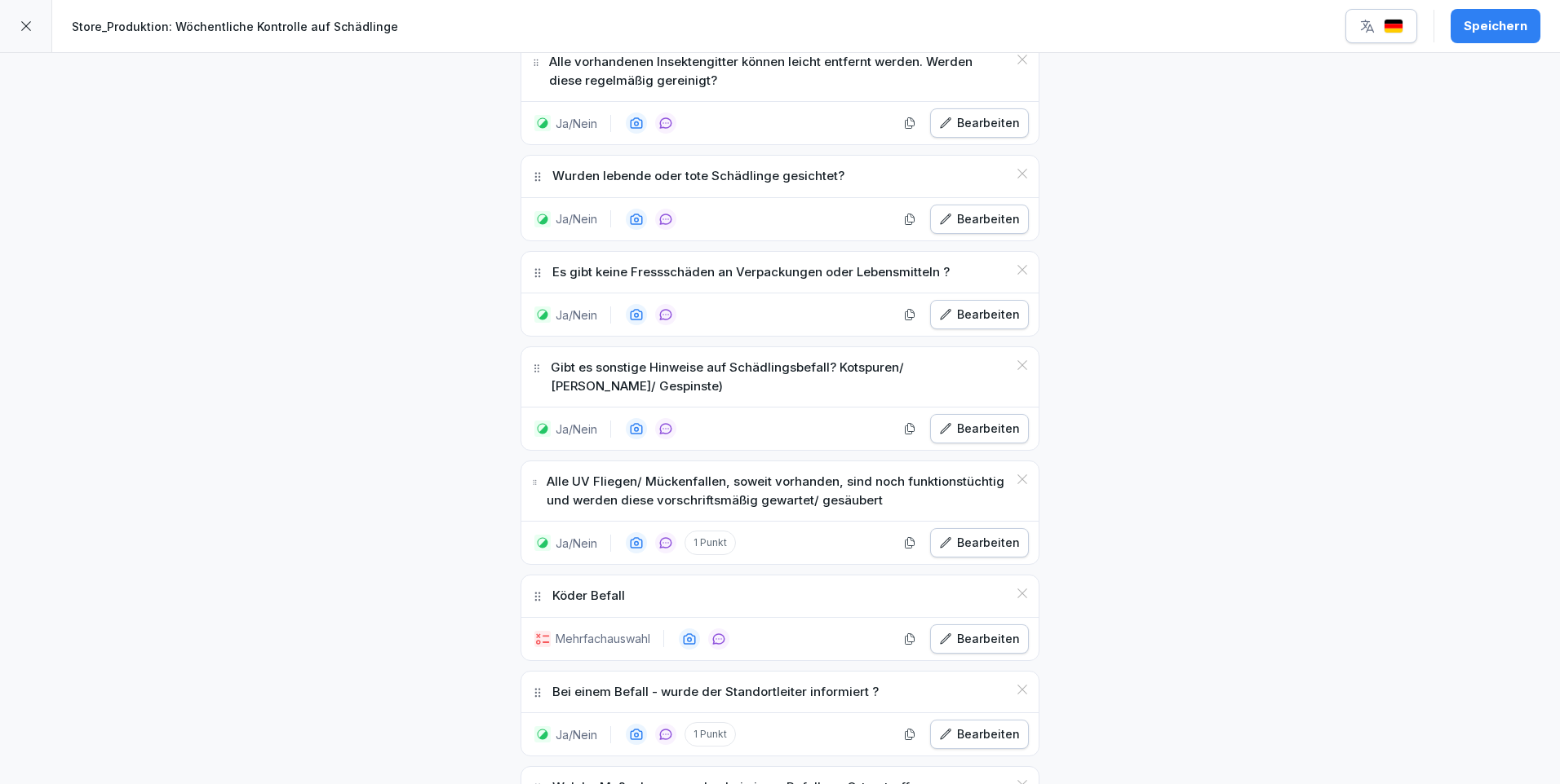
scroll to position [815, 0]
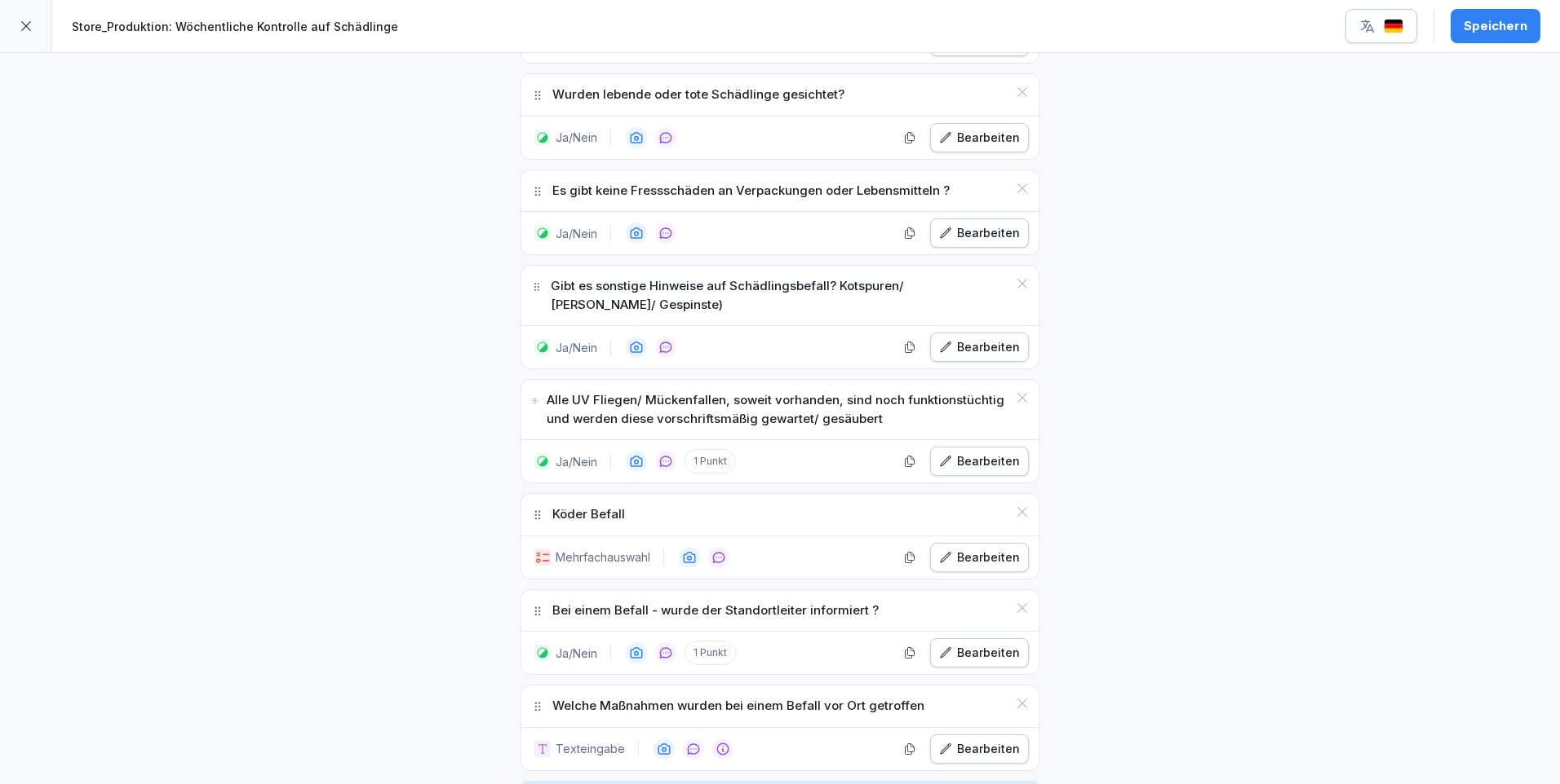
click at [998, 645] on div "Bearbeiten" at bounding box center [979, 653] width 81 height 18
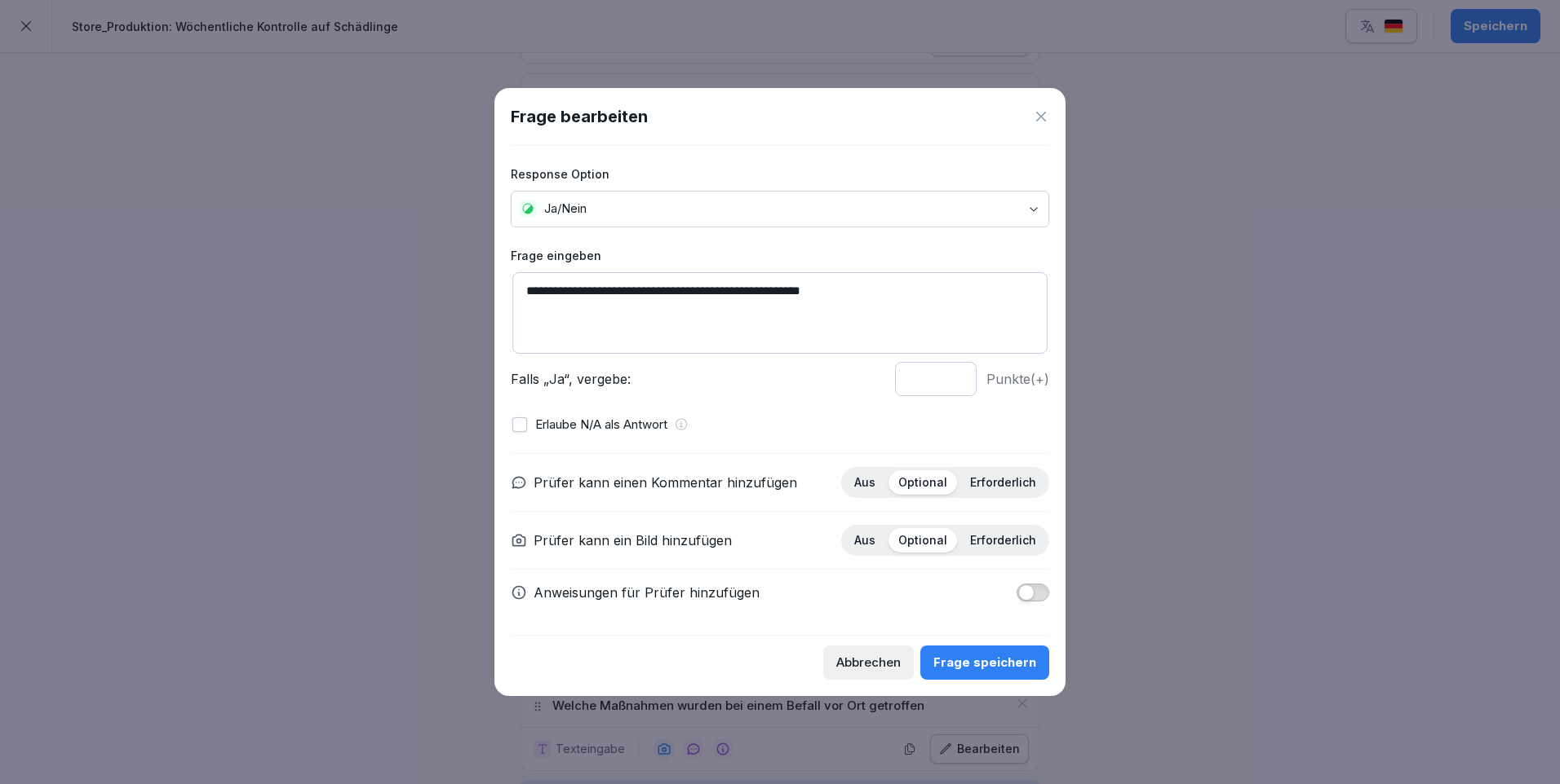
click at [1015, 669] on div "Frage speichern" at bounding box center [984, 663] width 102 height 18
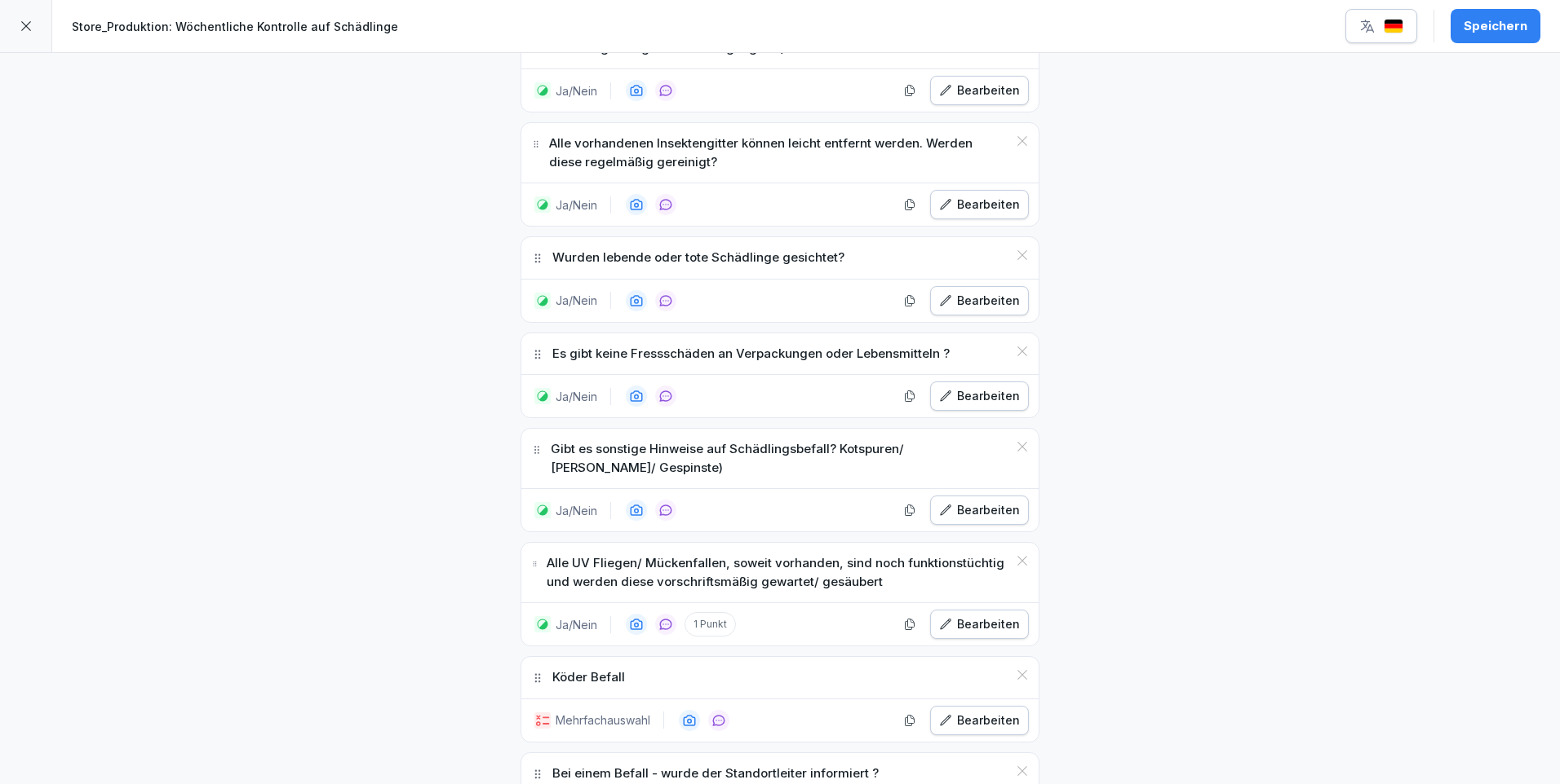
scroll to position [163, 0]
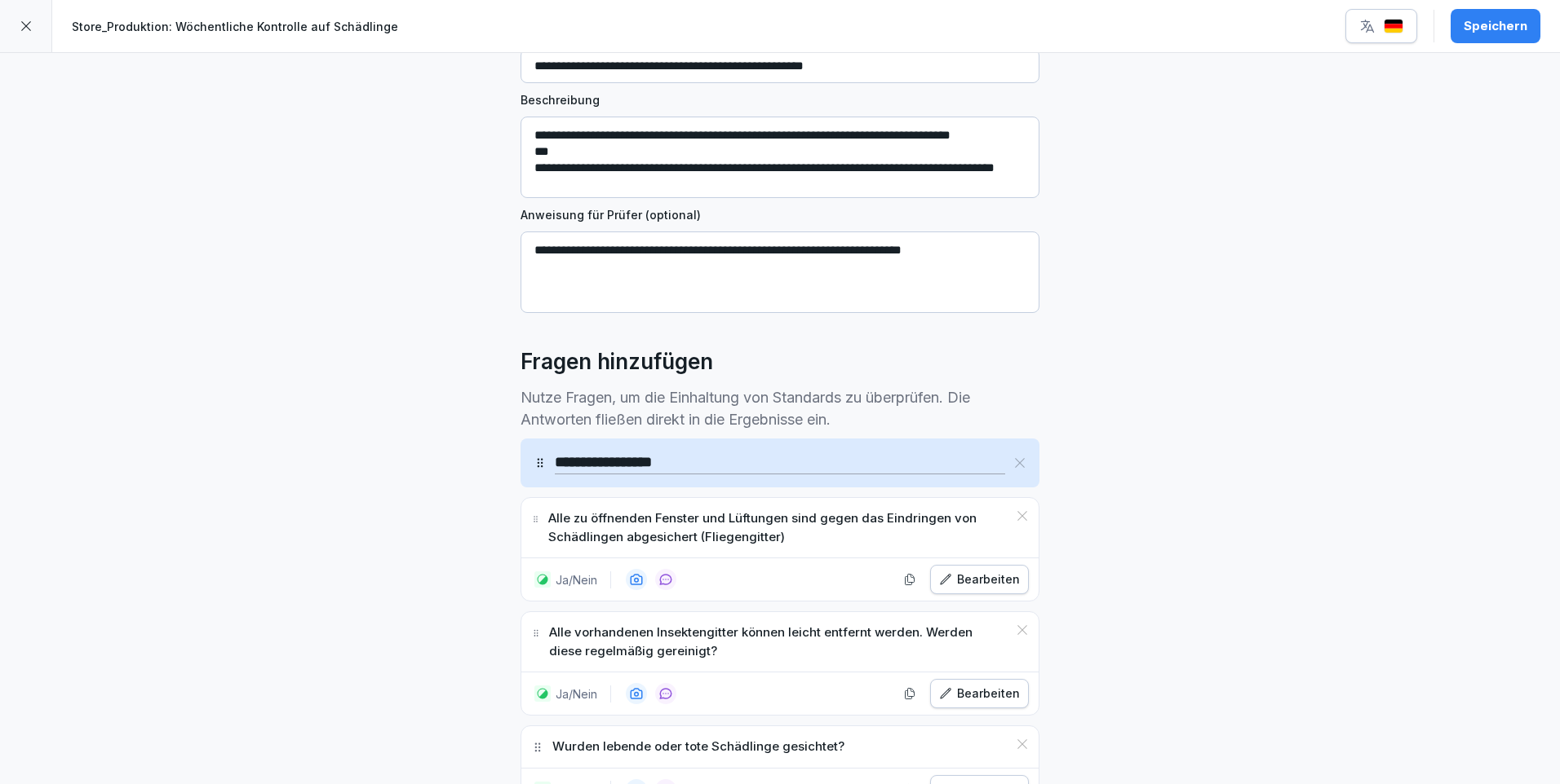
click at [1471, 32] on div "Speichern" at bounding box center [1495, 26] width 63 height 18
click at [28, 27] on icon at bounding box center [25, 25] width 13 height 13
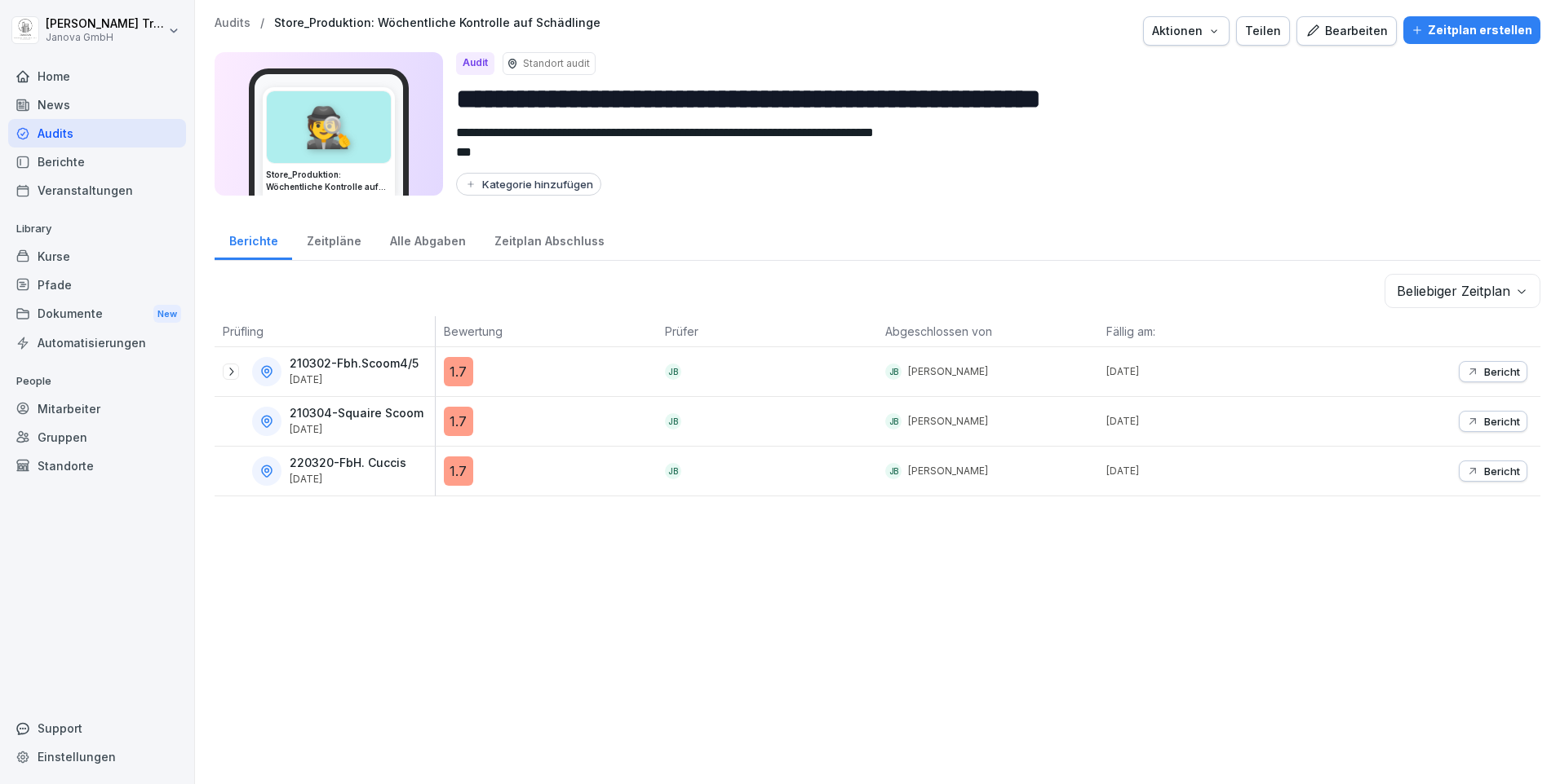
click at [335, 244] on div "Zeitpläne" at bounding box center [333, 239] width 83 height 42
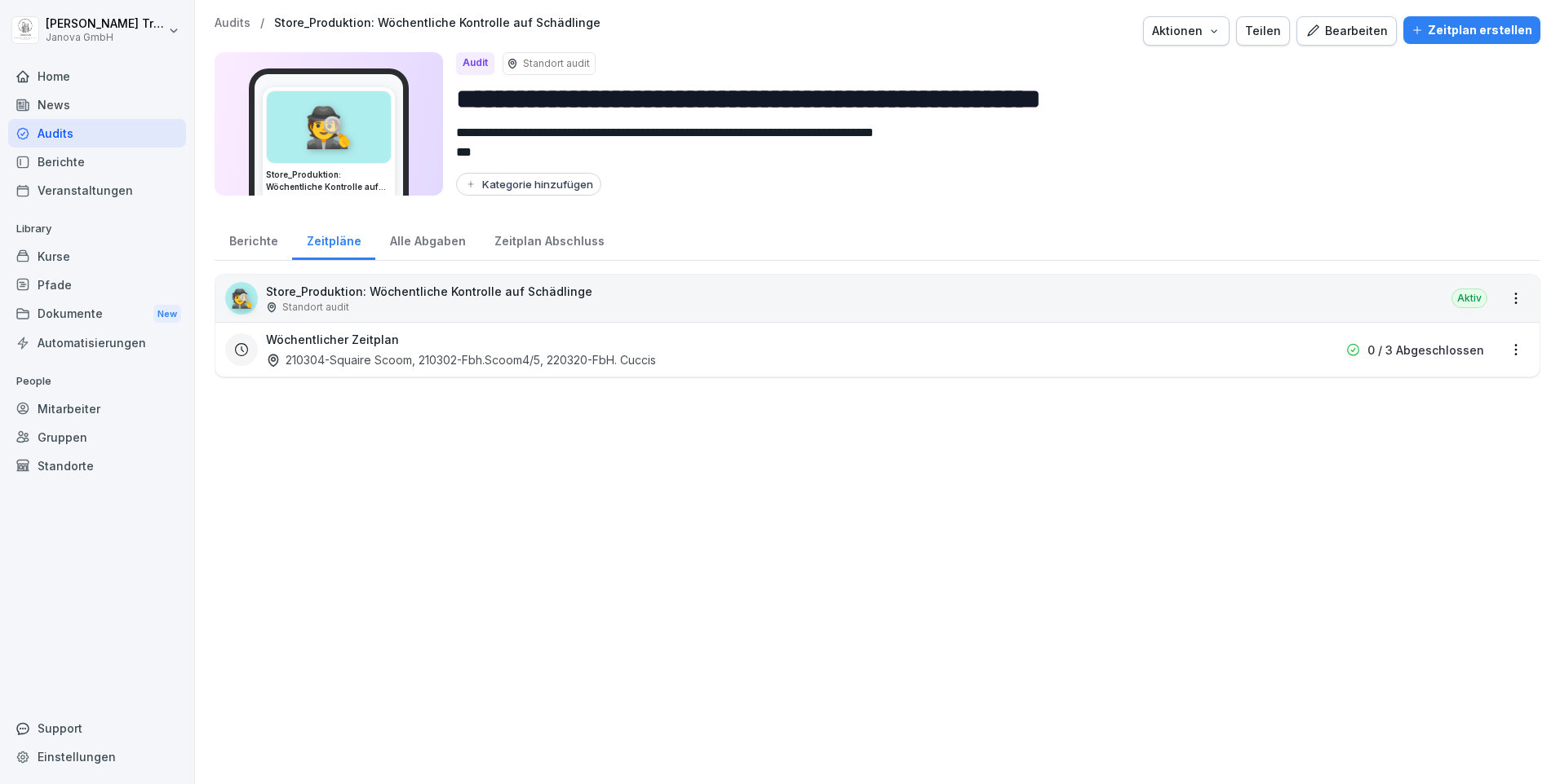
click at [1502, 353] on html "**********" at bounding box center [780, 392] width 1560 height 784
click at [0, 0] on link "Zeitplan bearbeiten" at bounding box center [0, 0] width 0 height 0
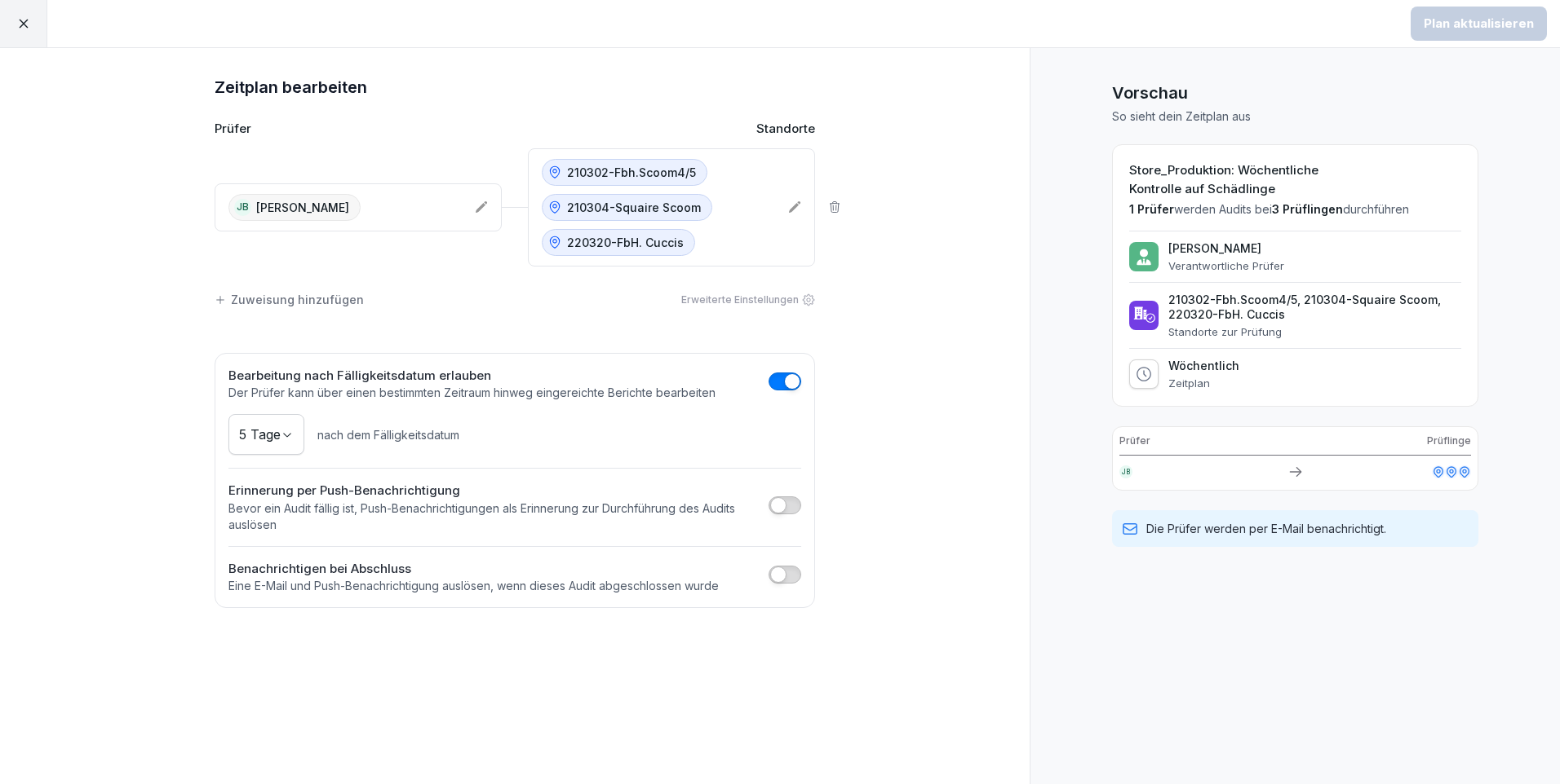
click at [23, 27] on icon at bounding box center [23, 23] width 15 height 15
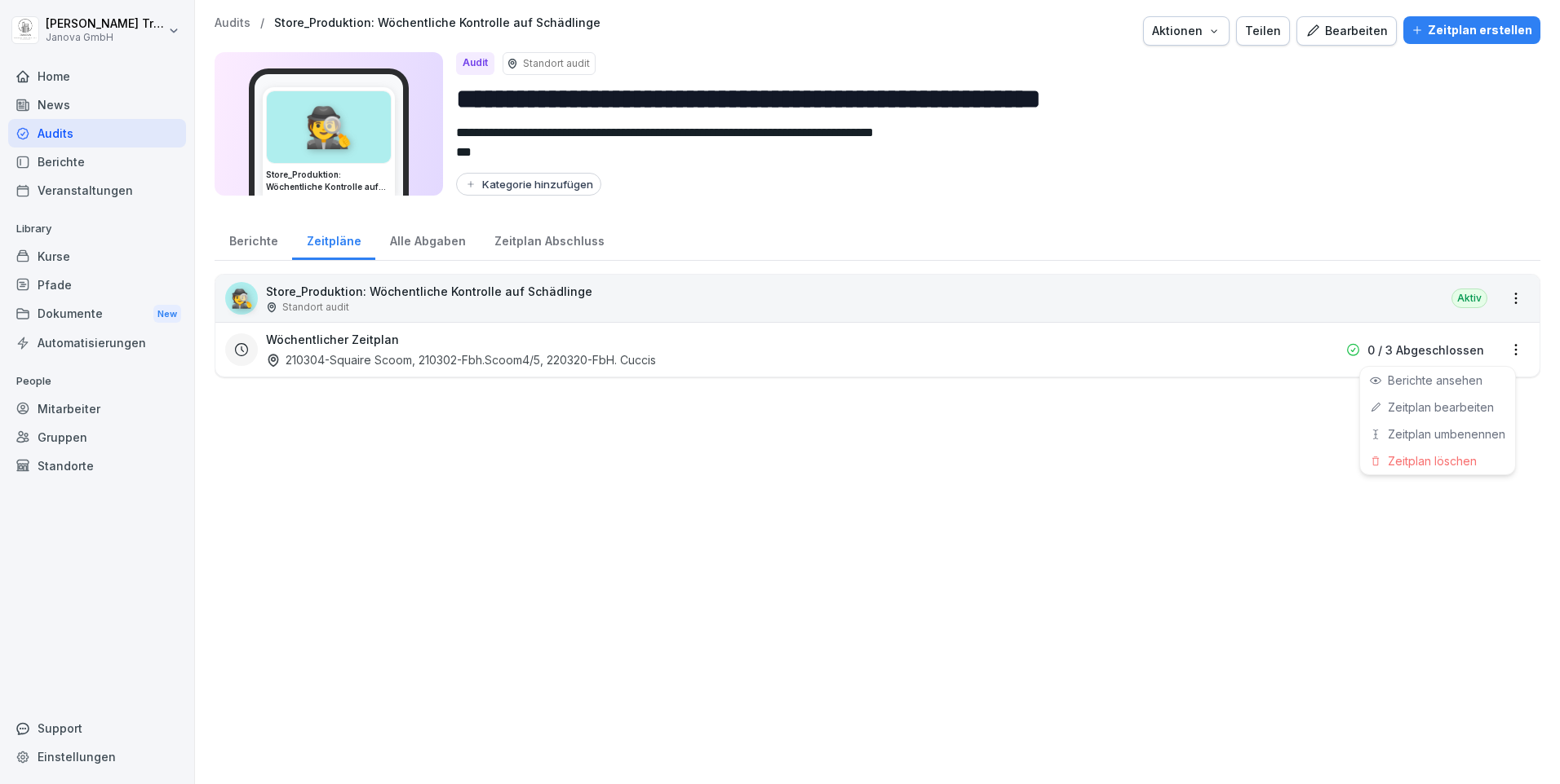
click at [1503, 352] on html "**********" at bounding box center [780, 392] width 1560 height 784
click at [0, 0] on link "Berichte ansehen" at bounding box center [0, 0] width 0 height 0
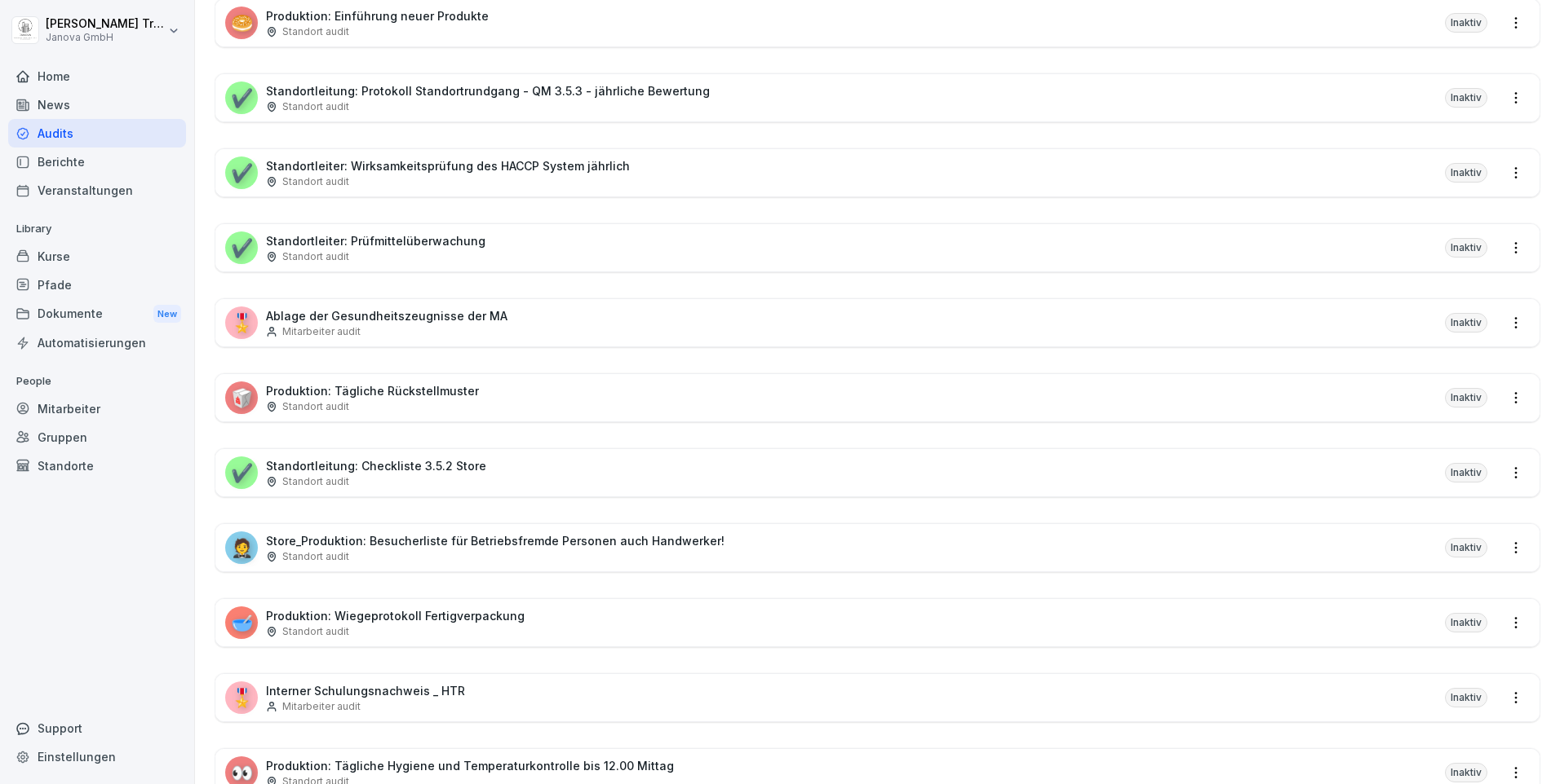
scroll to position [1287, 0]
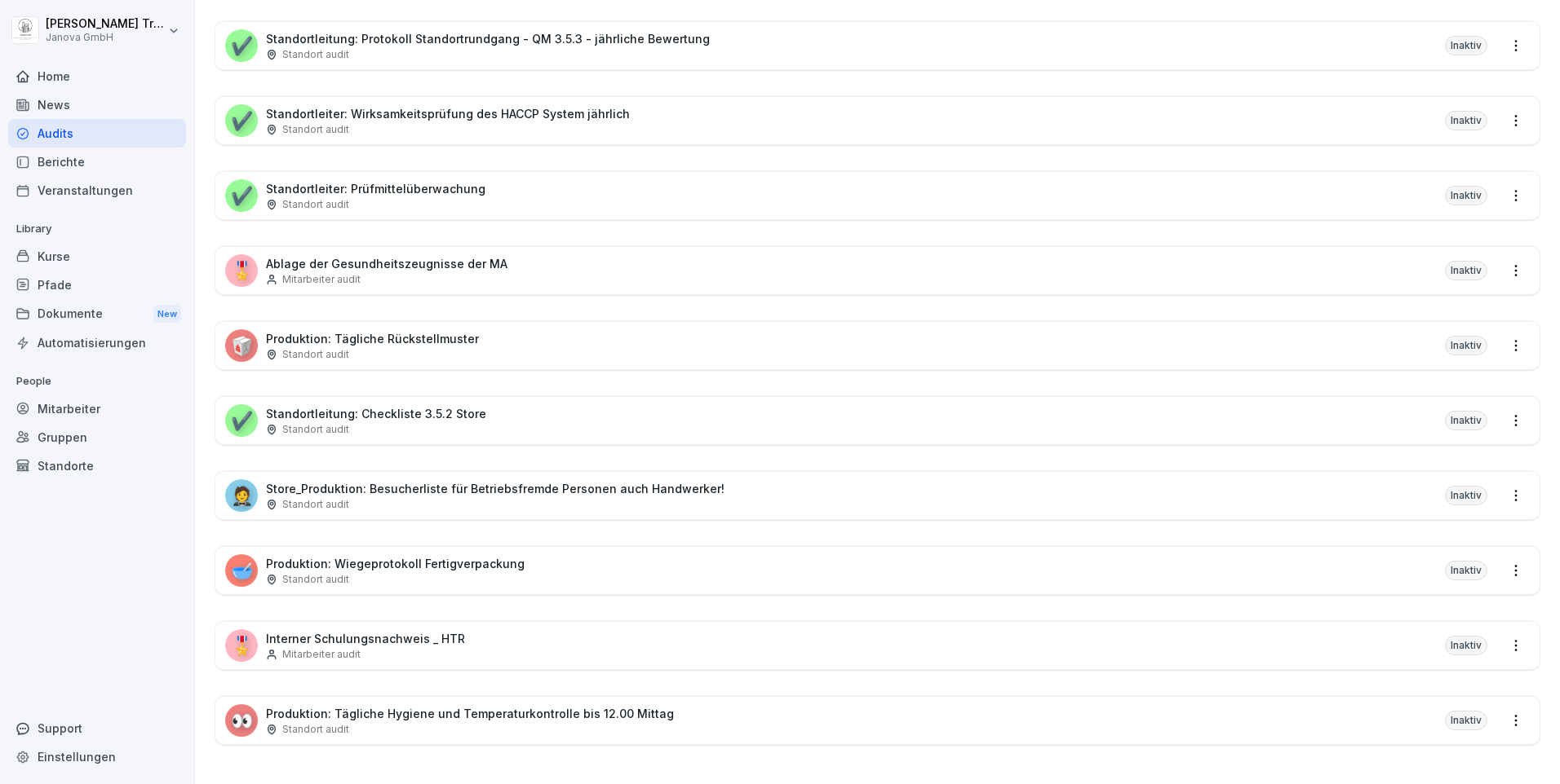
click at [1241, 710] on div "👀 Produktion: Tägliche Hygiene und Temperaturkontrolle bis 12.00 Mittag Standor…" at bounding box center [877, 721] width 1324 height 47
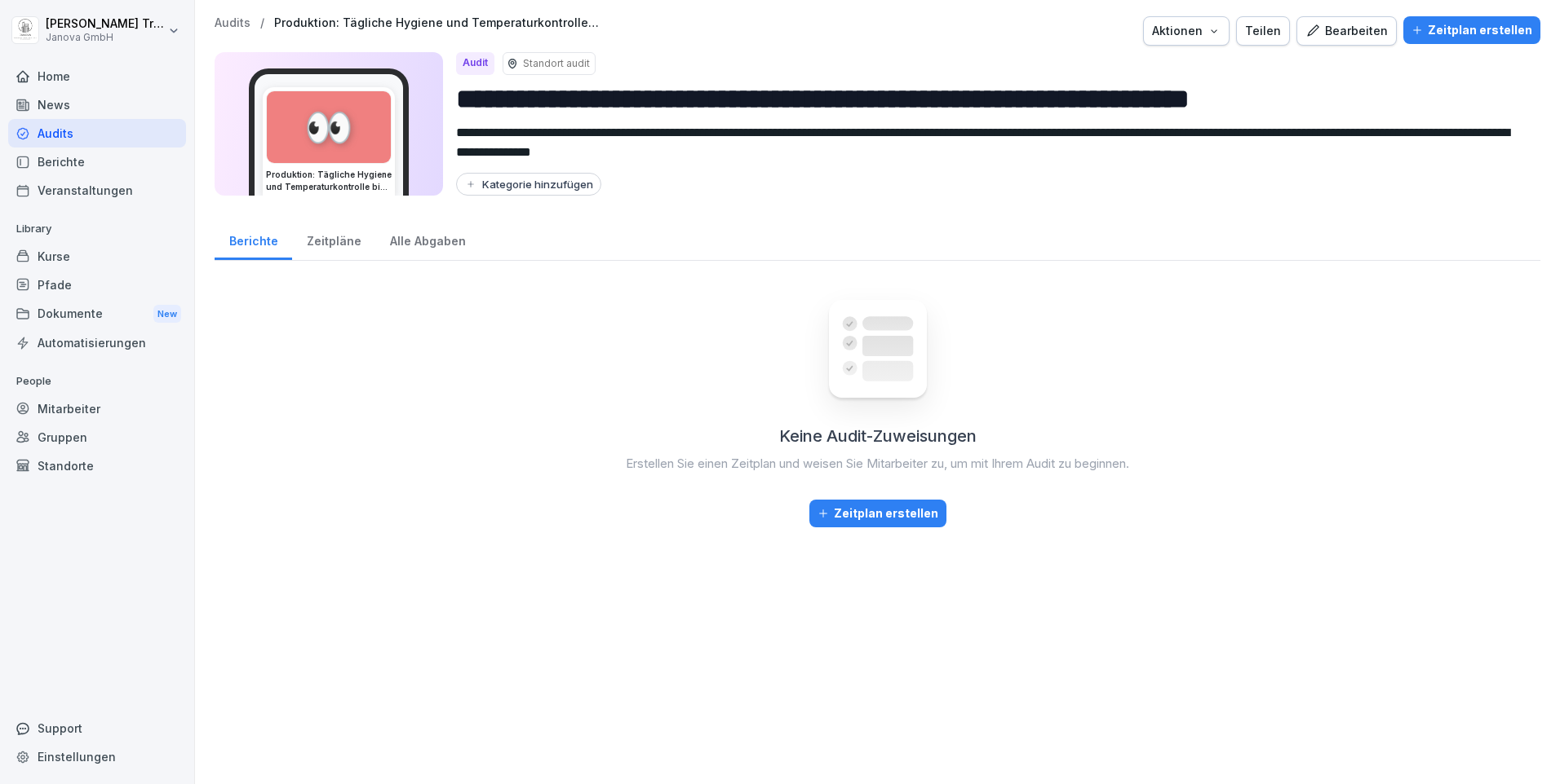
click at [1332, 32] on div "Bearbeiten" at bounding box center [1346, 31] width 82 height 18
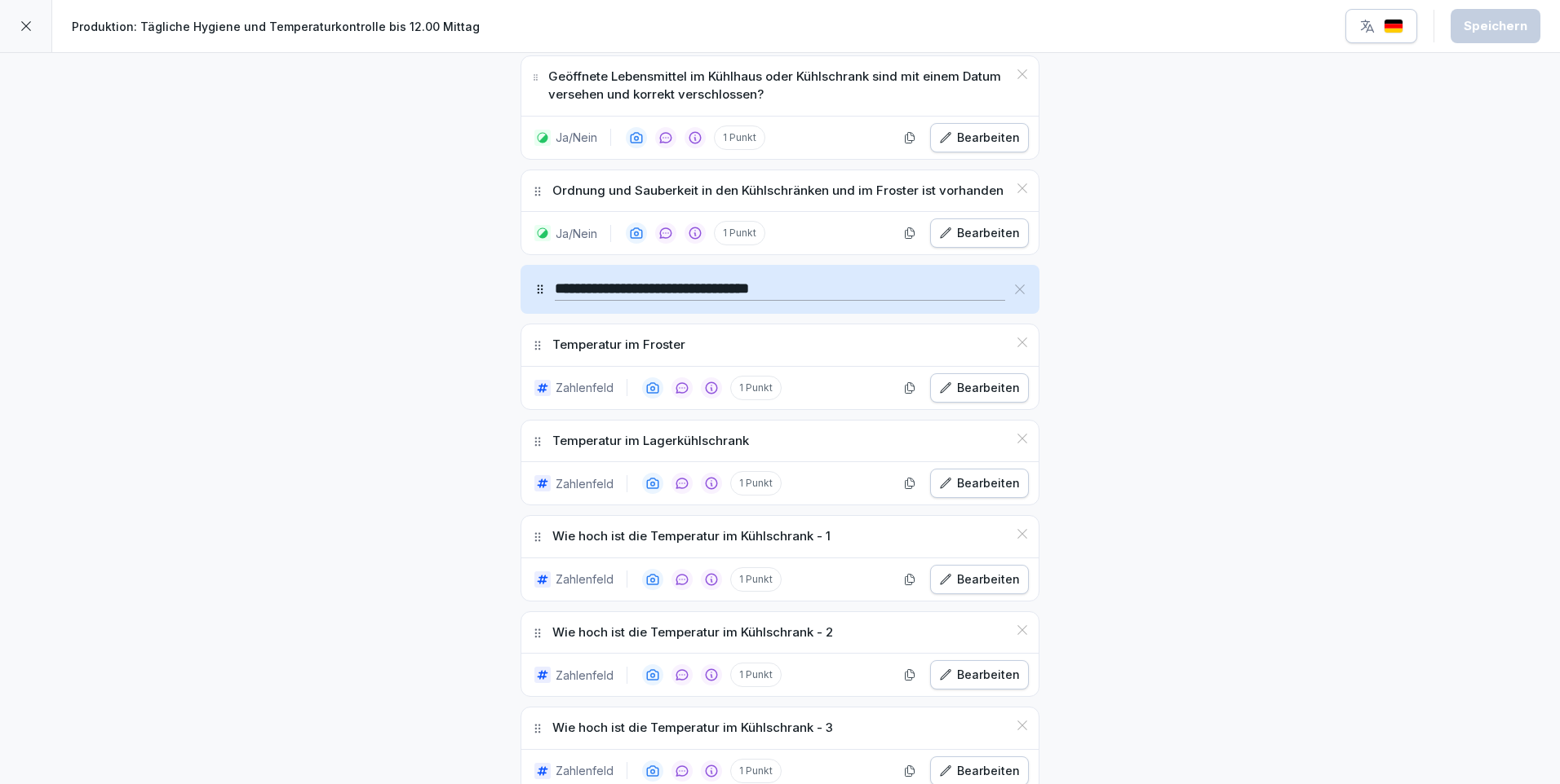
scroll to position [978, 0]
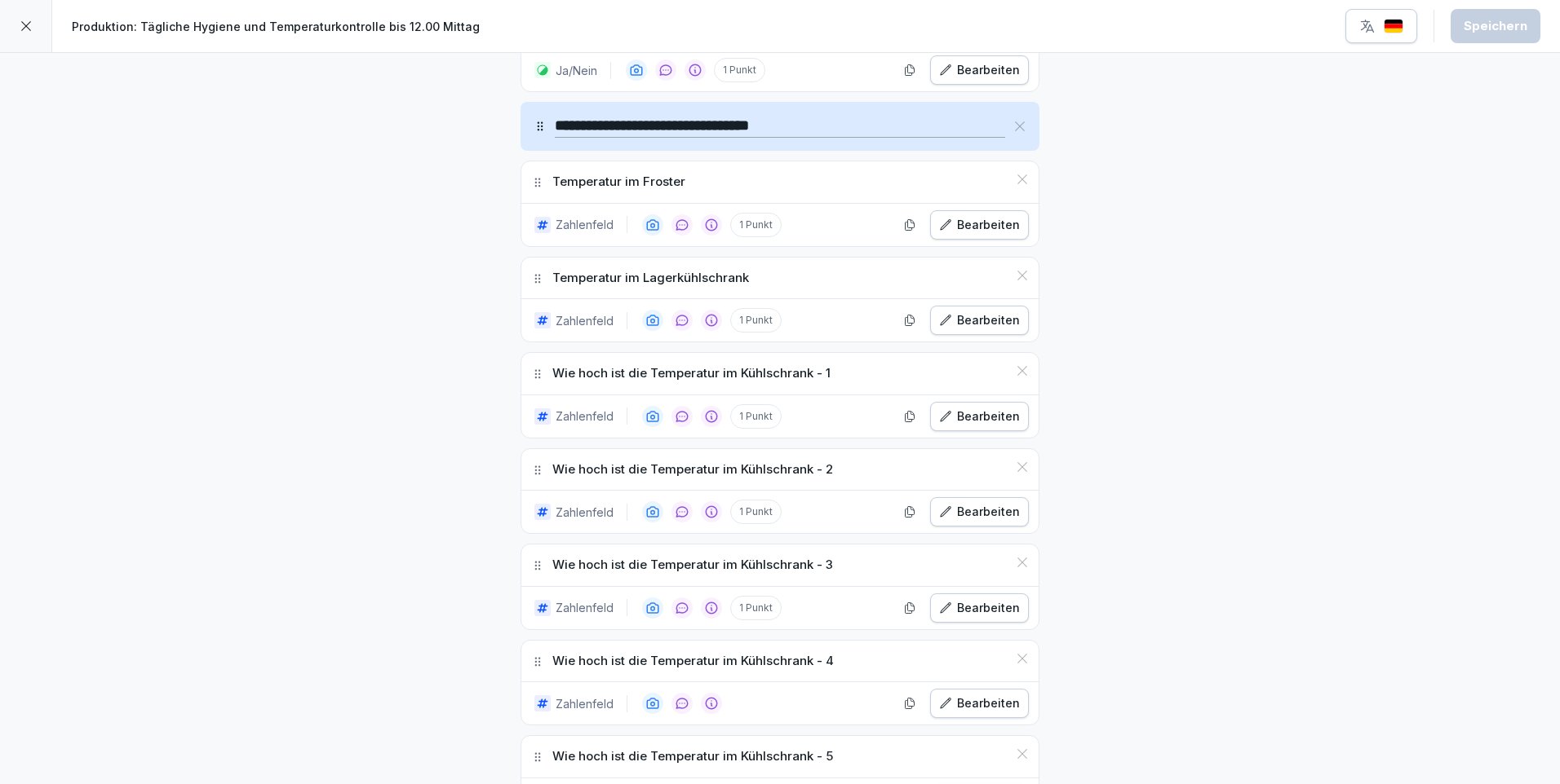
click at [992, 408] on div "Bearbeiten" at bounding box center [979, 416] width 81 height 18
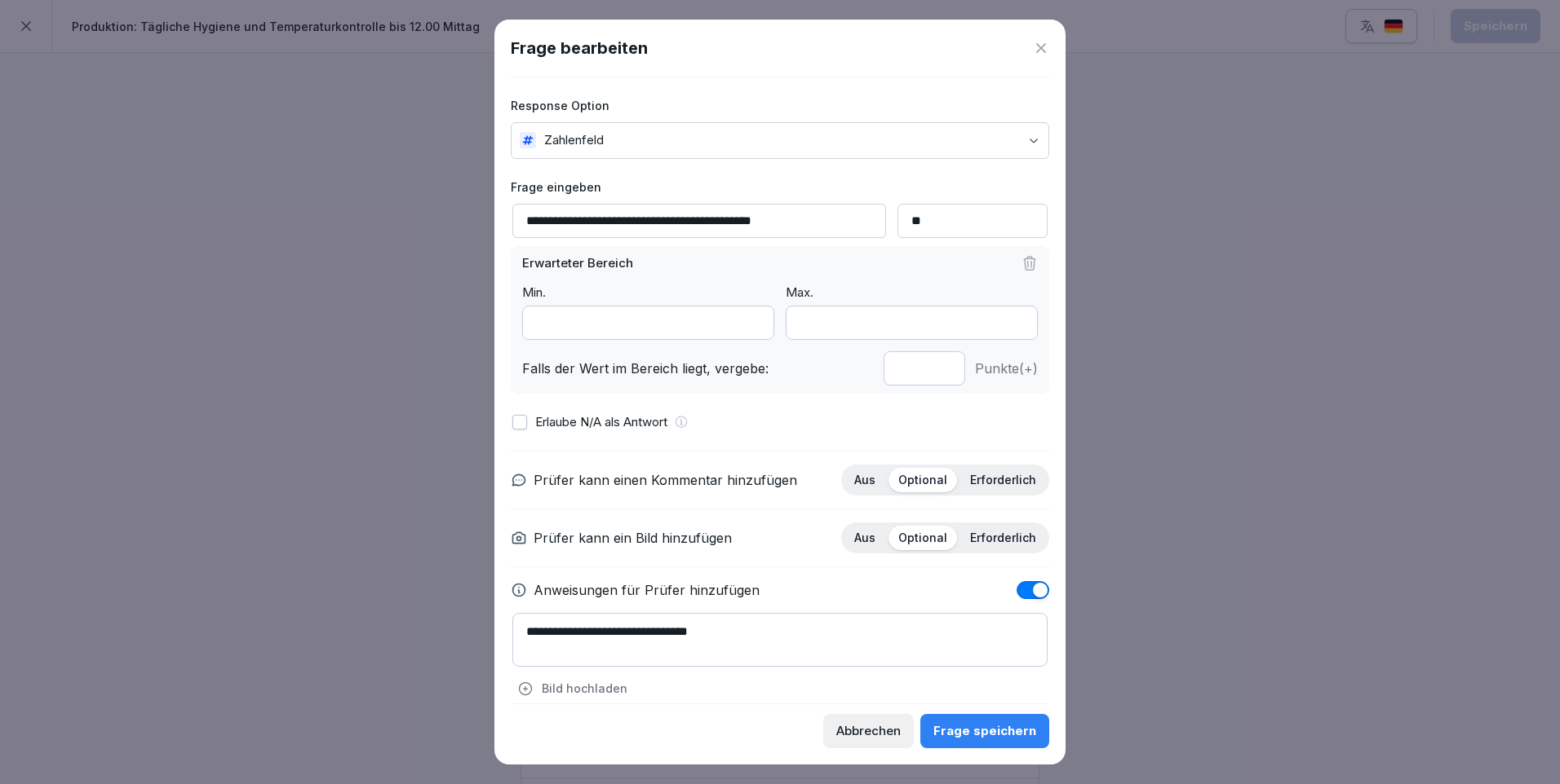
click at [874, 725] on div "Abbrechen" at bounding box center [868, 731] width 64 height 18
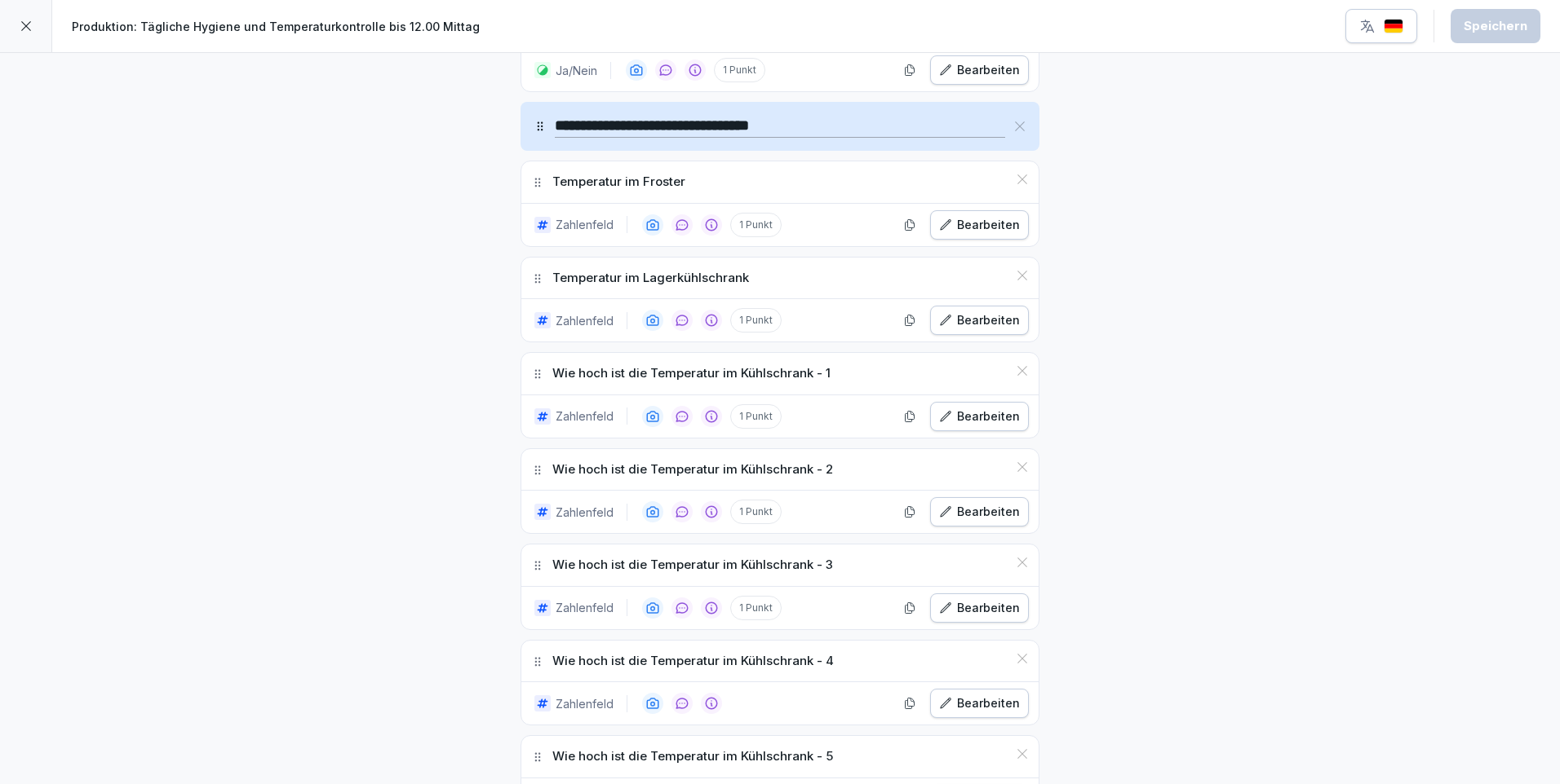
click at [985, 216] on div "Bearbeiten" at bounding box center [979, 225] width 81 height 18
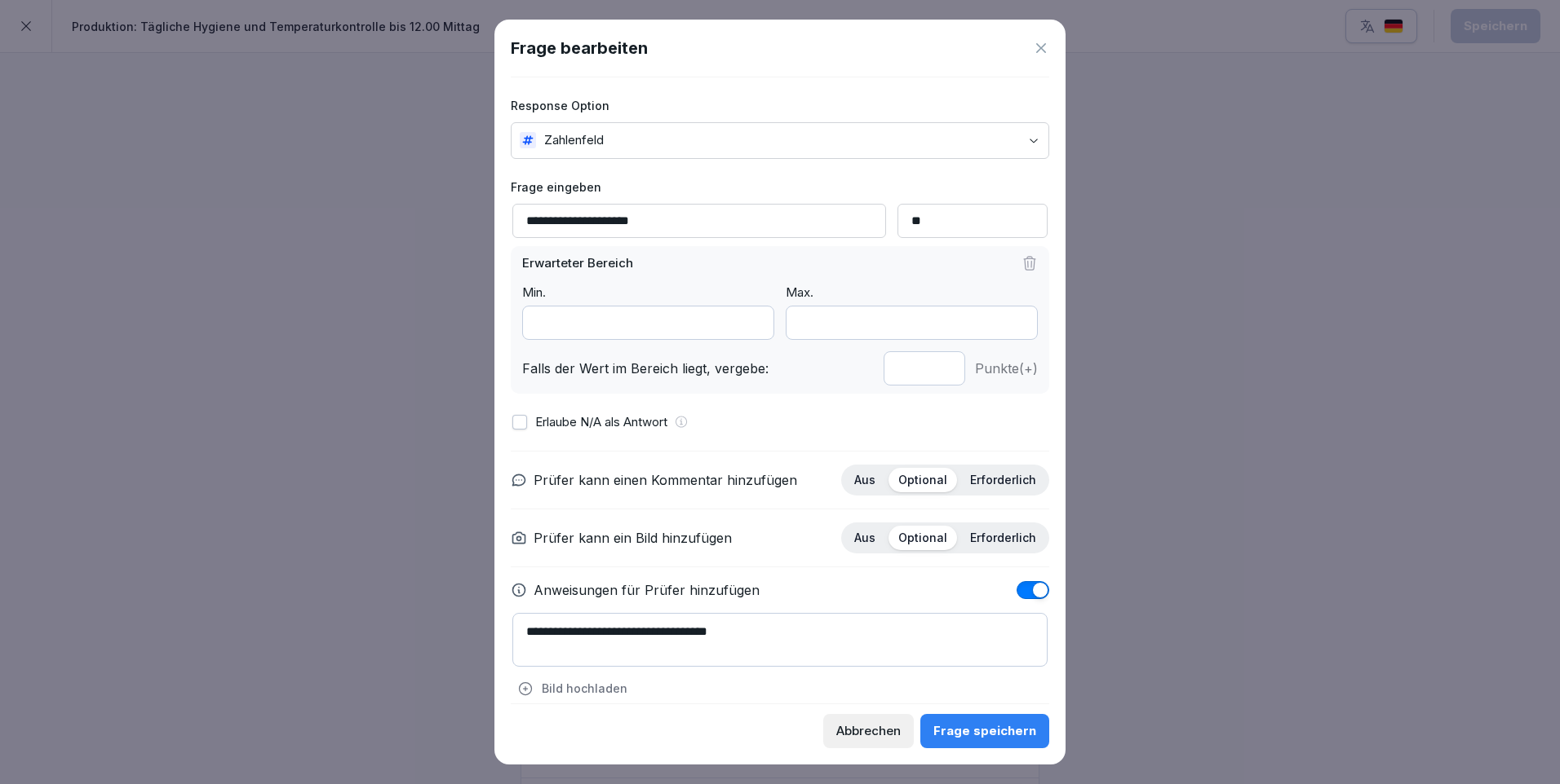
click at [527, 425] on div "Erlaube N/A als Antwort" at bounding box center [780, 422] width 536 height 19
click at [520, 423] on button "button" at bounding box center [519, 422] width 15 height 15
click at [1011, 737] on div "Frage speichern" at bounding box center [984, 731] width 102 height 18
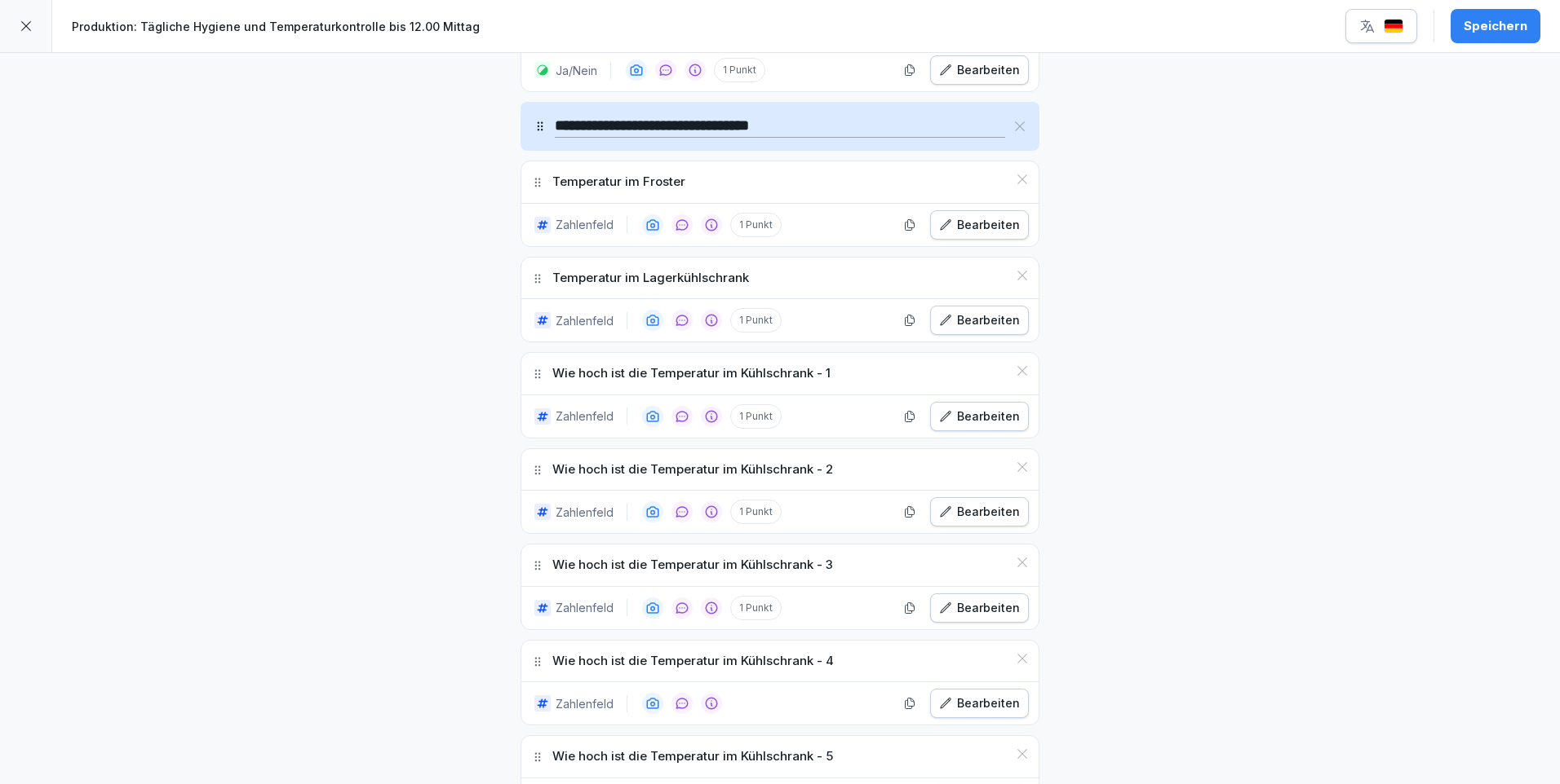
click at [996, 311] on div "Bearbeiten" at bounding box center [979, 320] width 81 height 18
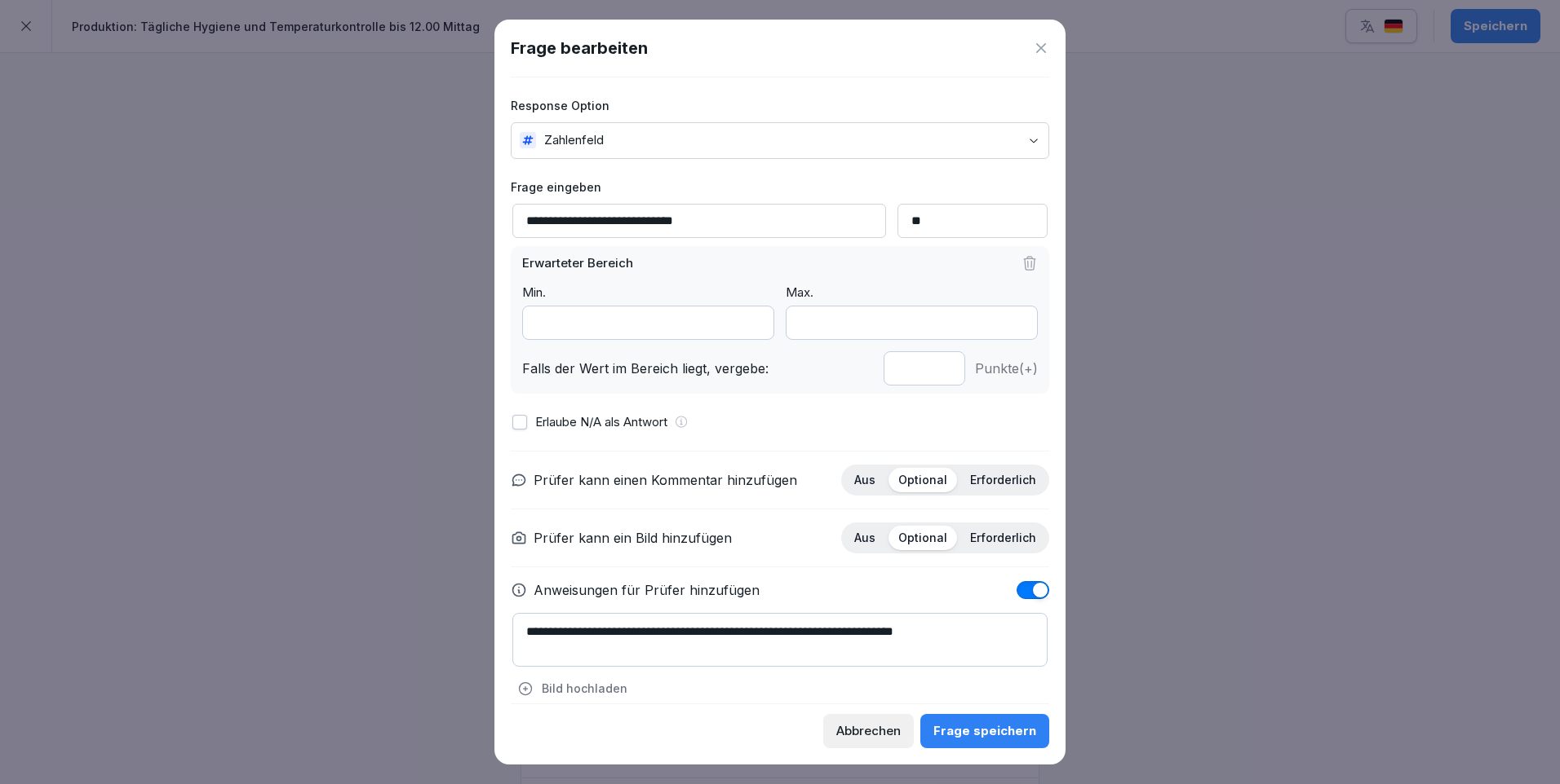
click at [522, 420] on button "button" at bounding box center [519, 422] width 15 height 15
click at [977, 725] on div "Frage speichern" at bounding box center [984, 731] width 102 height 18
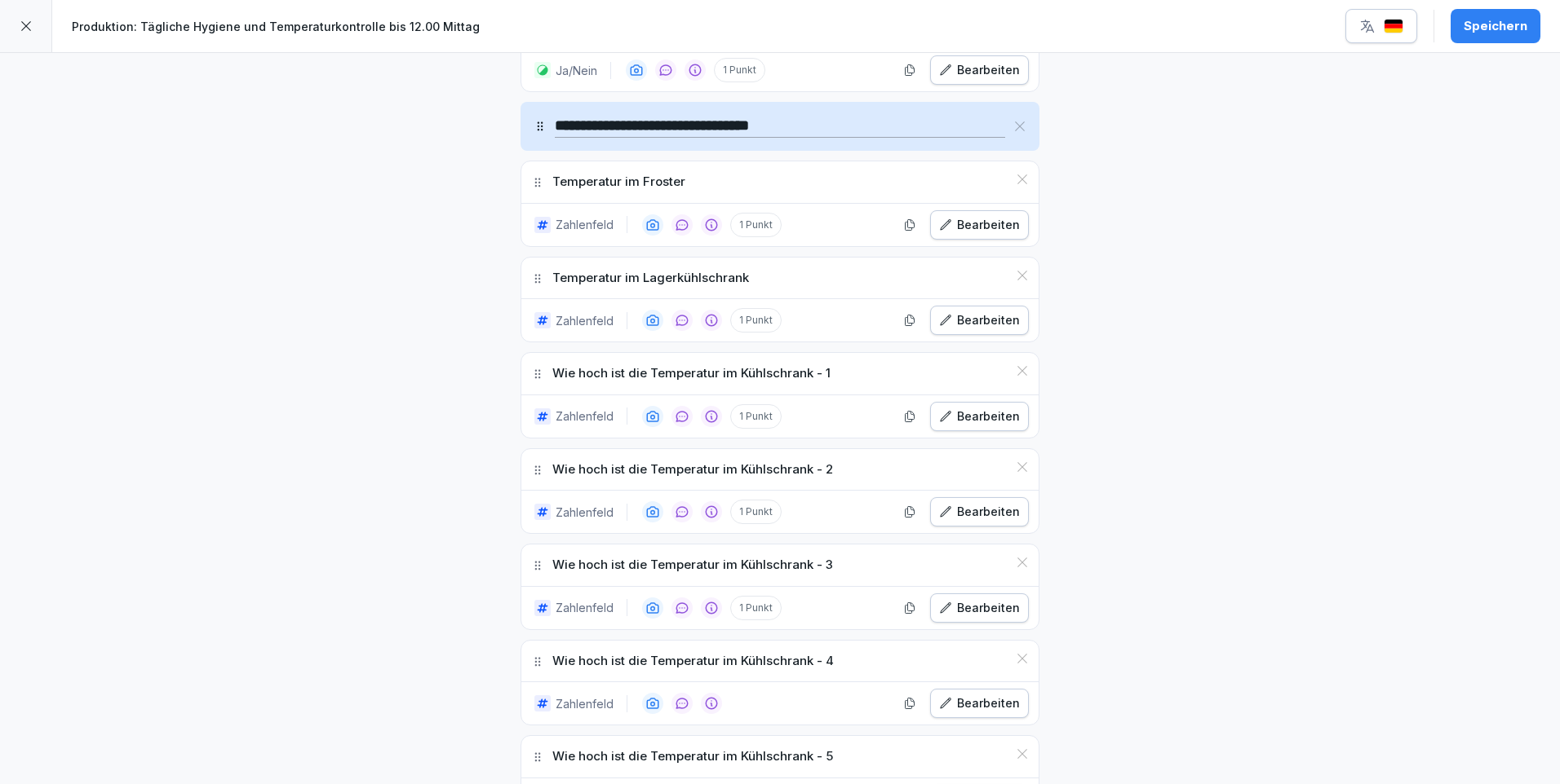
click at [999, 408] on div "Bearbeiten" at bounding box center [979, 416] width 81 height 18
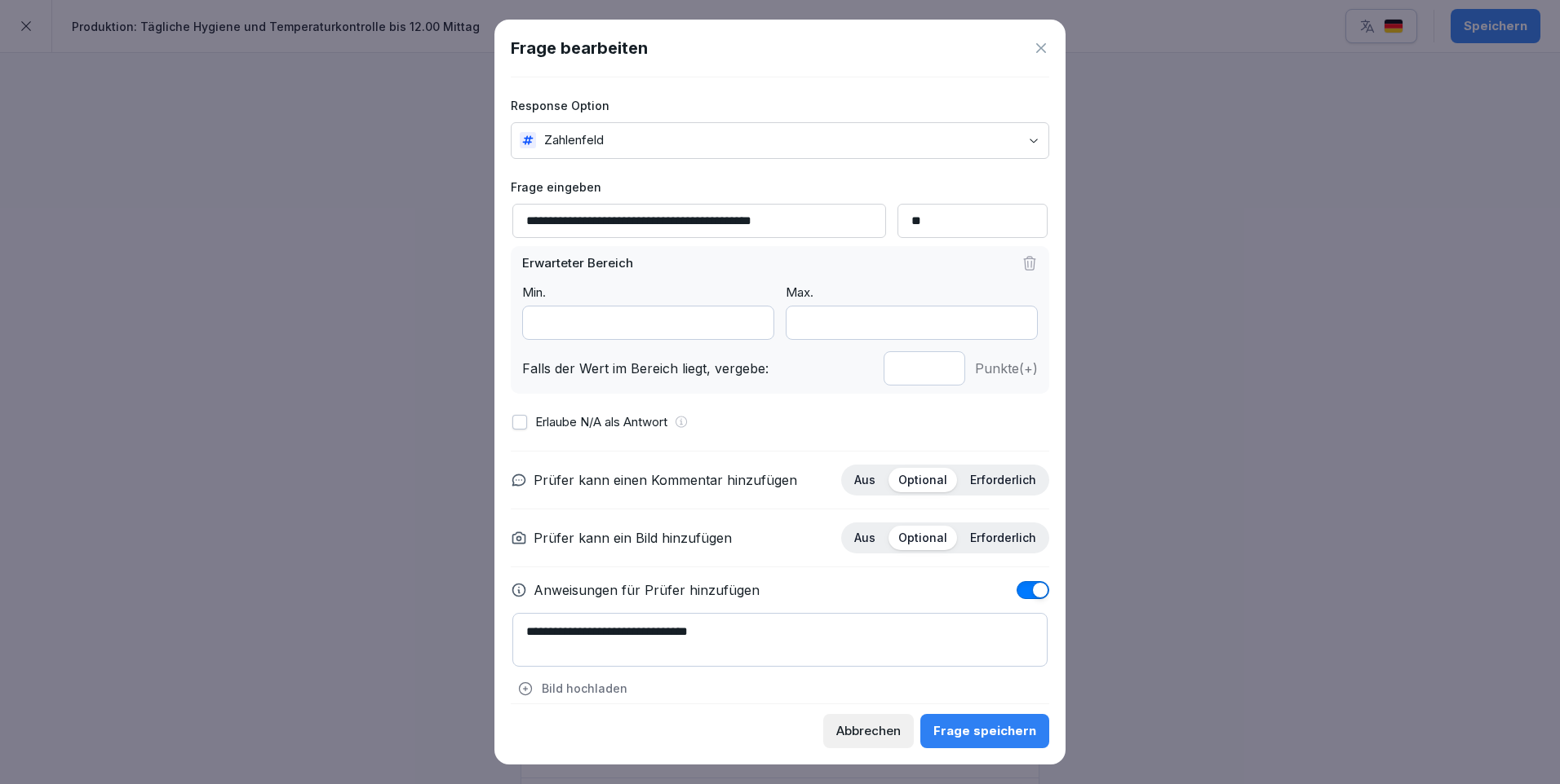
click at [522, 421] on button "button" at bounding box center [519, 422] width 15 height 15
click at [988, 727] on div "Frage speichern" at bounding box center [984, 731] width 102 height 18
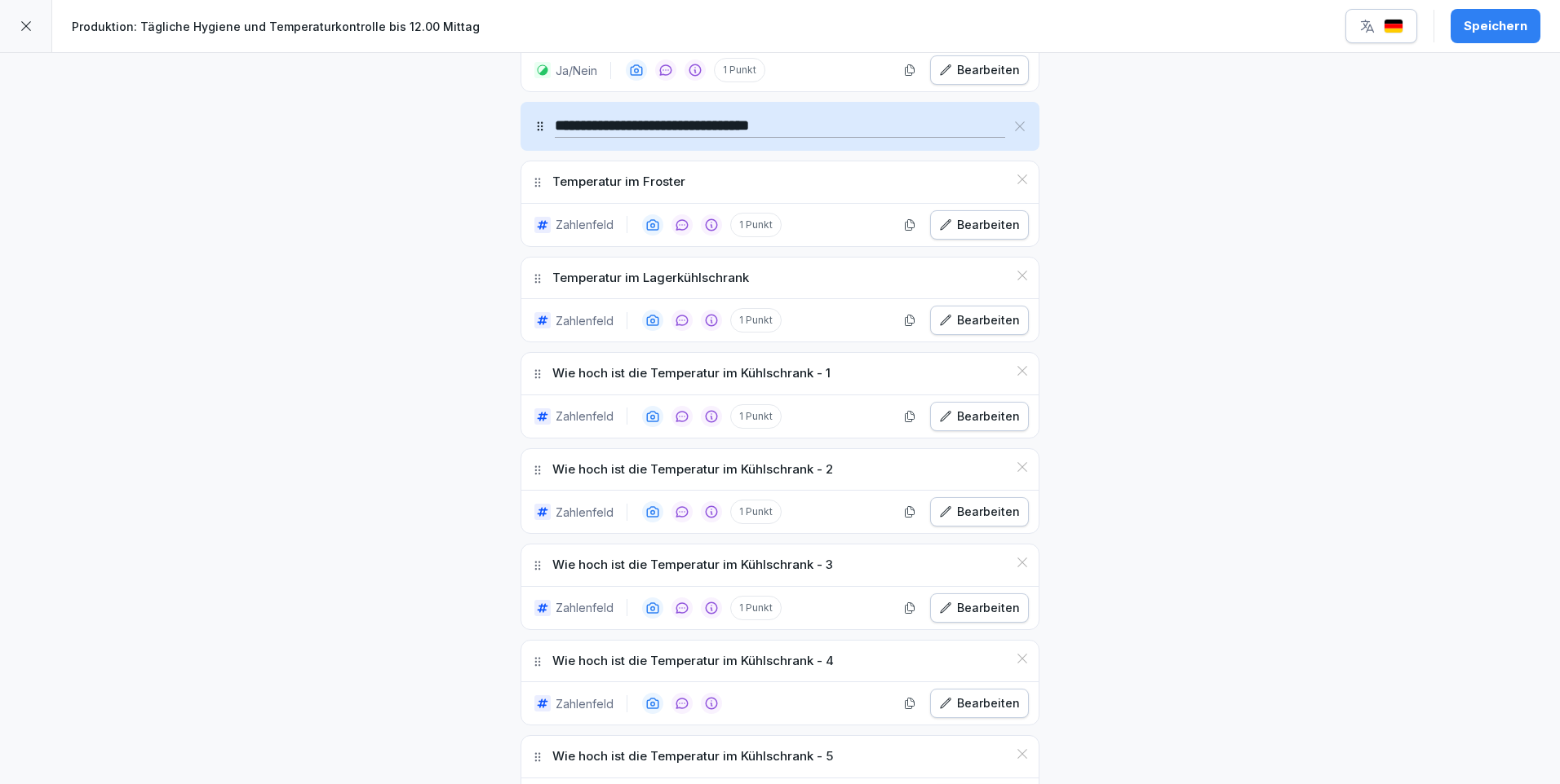
click at [999, 503] on div "Bearbeiten" at bounding box center [979, 512] width 81 height 18
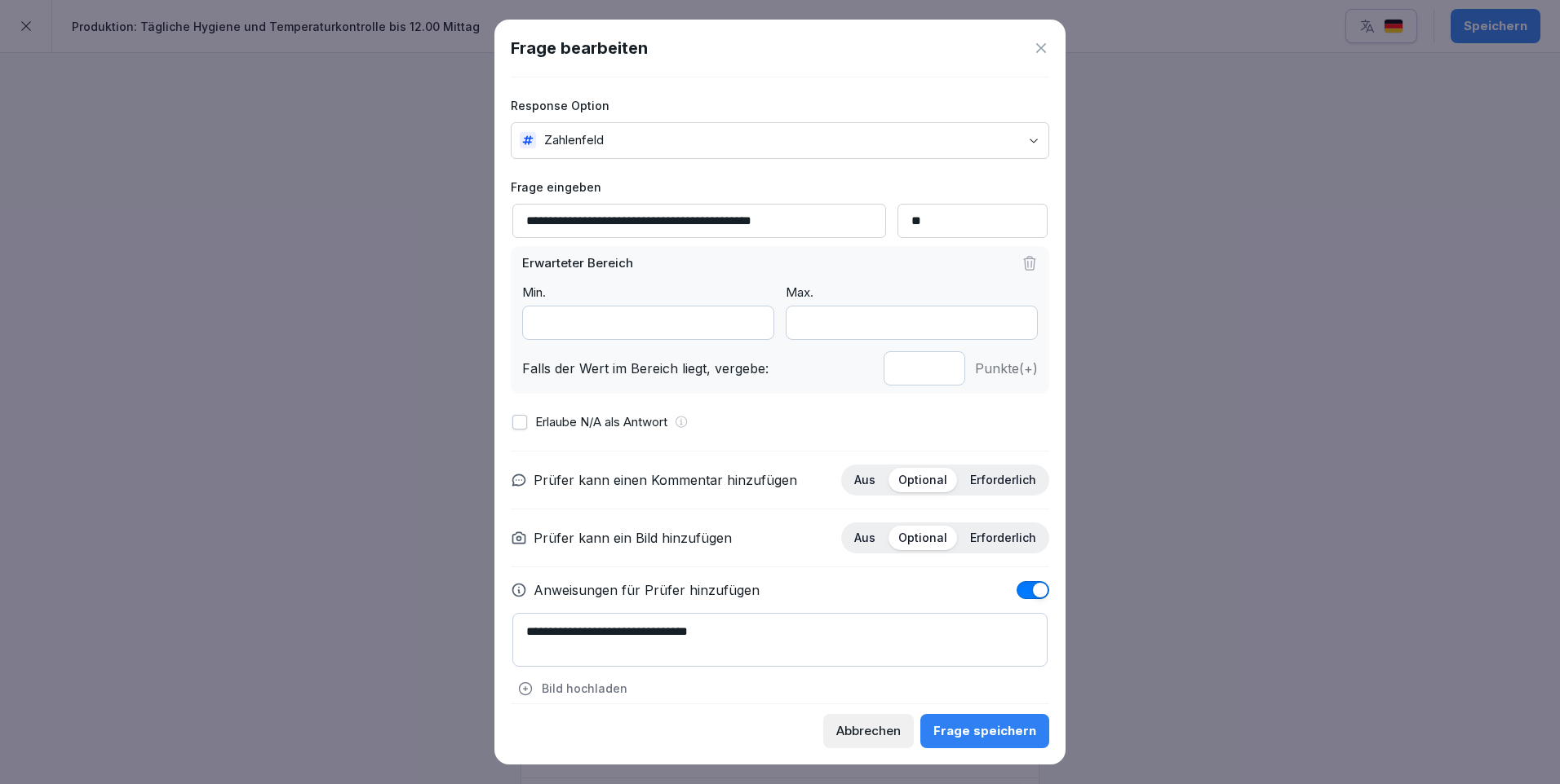
type input "*"
click at [931, 374] on input "*" at bounding box center [925, 368] width 82 height 34
click at [521, 421] on button "button" at bounding box center [519, 422] width 15 height 15
click at [1000, 725] on div "Frage speichern" at bounding box center [984, 731] width 102 height 18
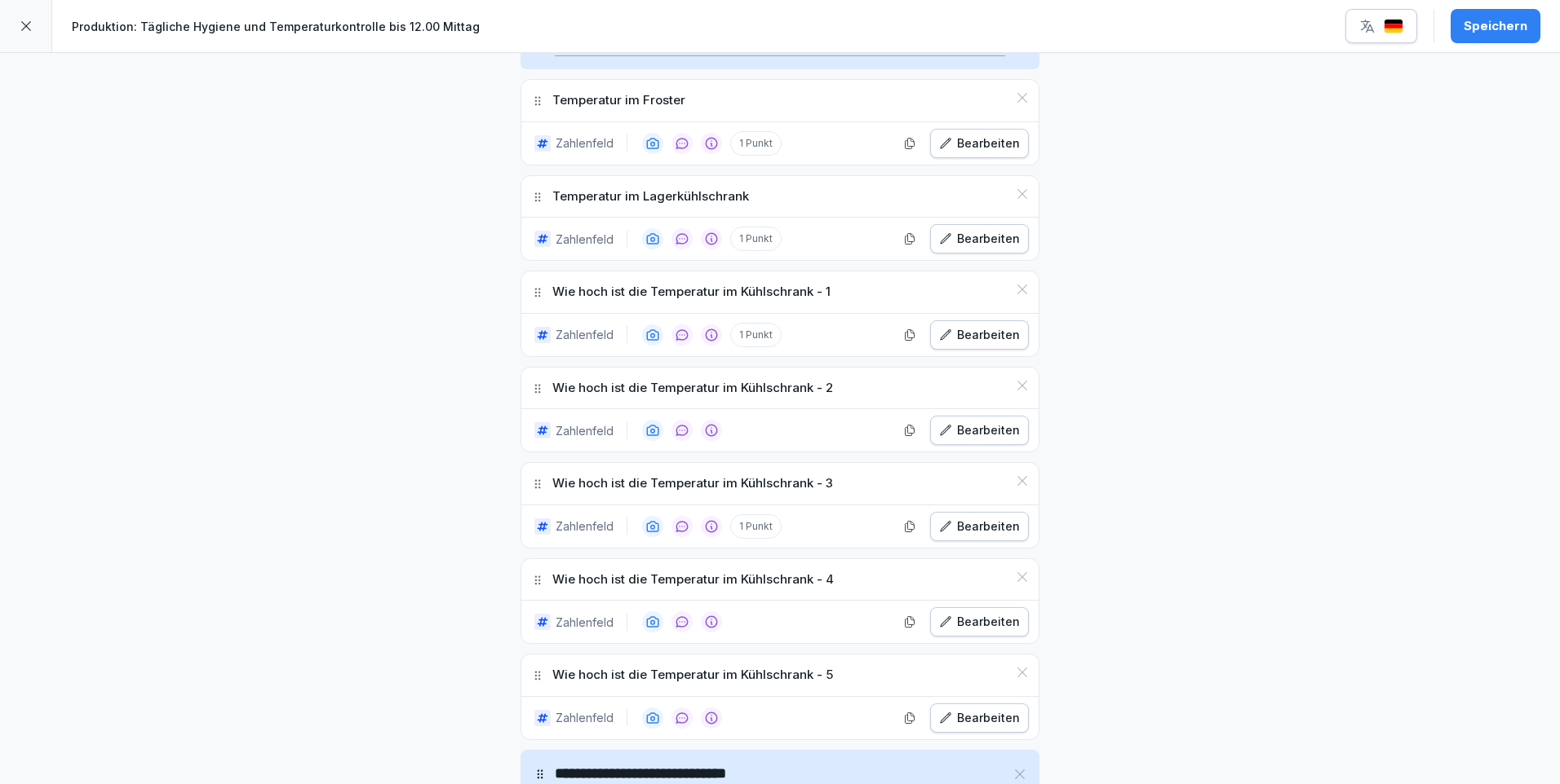
scroll to position [1142, 0]
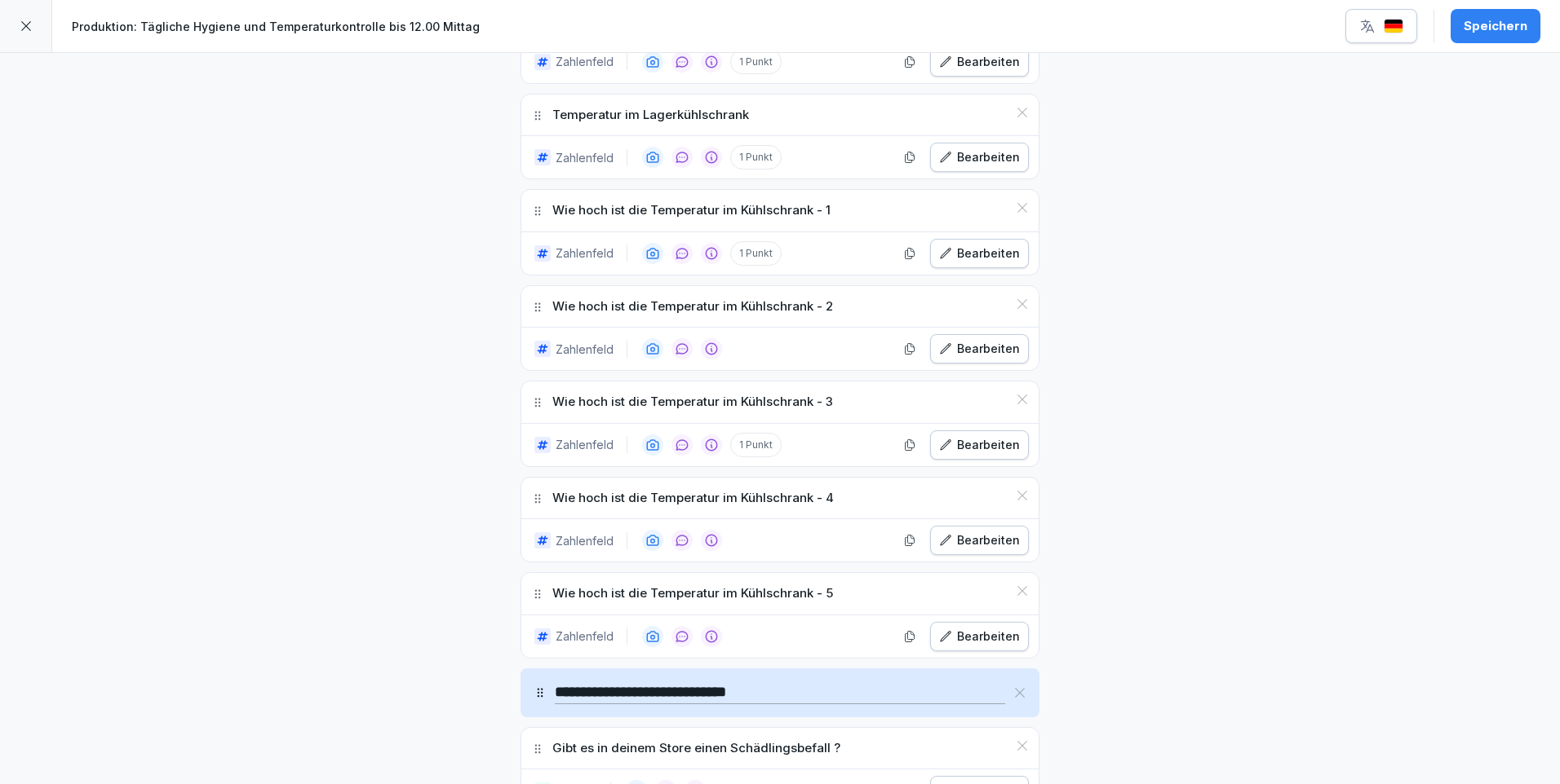
click at [985, 436] on div "Bearbeiten" at bounding box center [979, 445] width 81 height 18
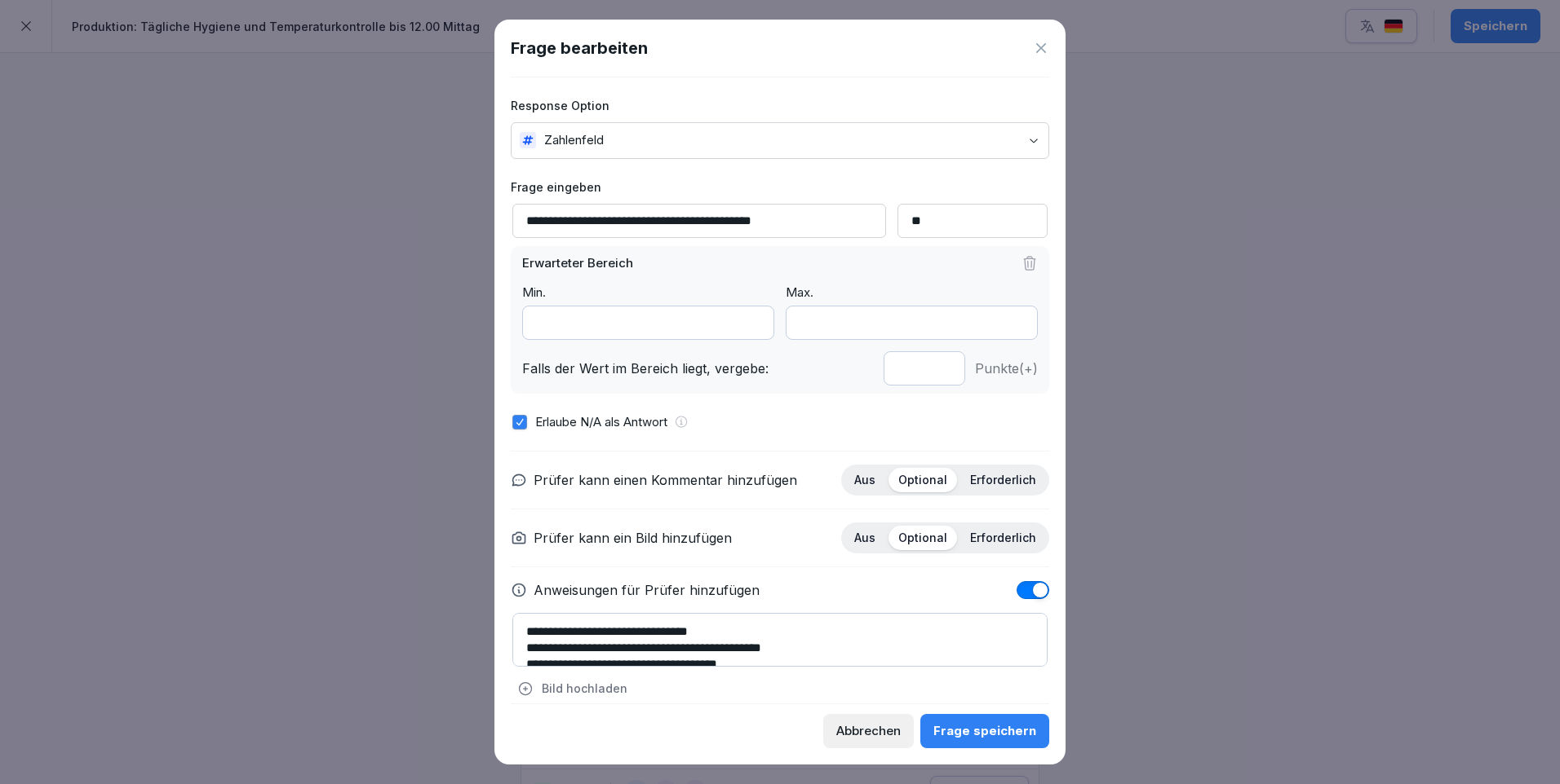
type input "*"
click at [932, 373] on input "*" at bounding box center [925, 368] width 82 height 34
click at [1004, 729] on div "Frage speichern" at bounding box center [984, 731] width 102 height 18
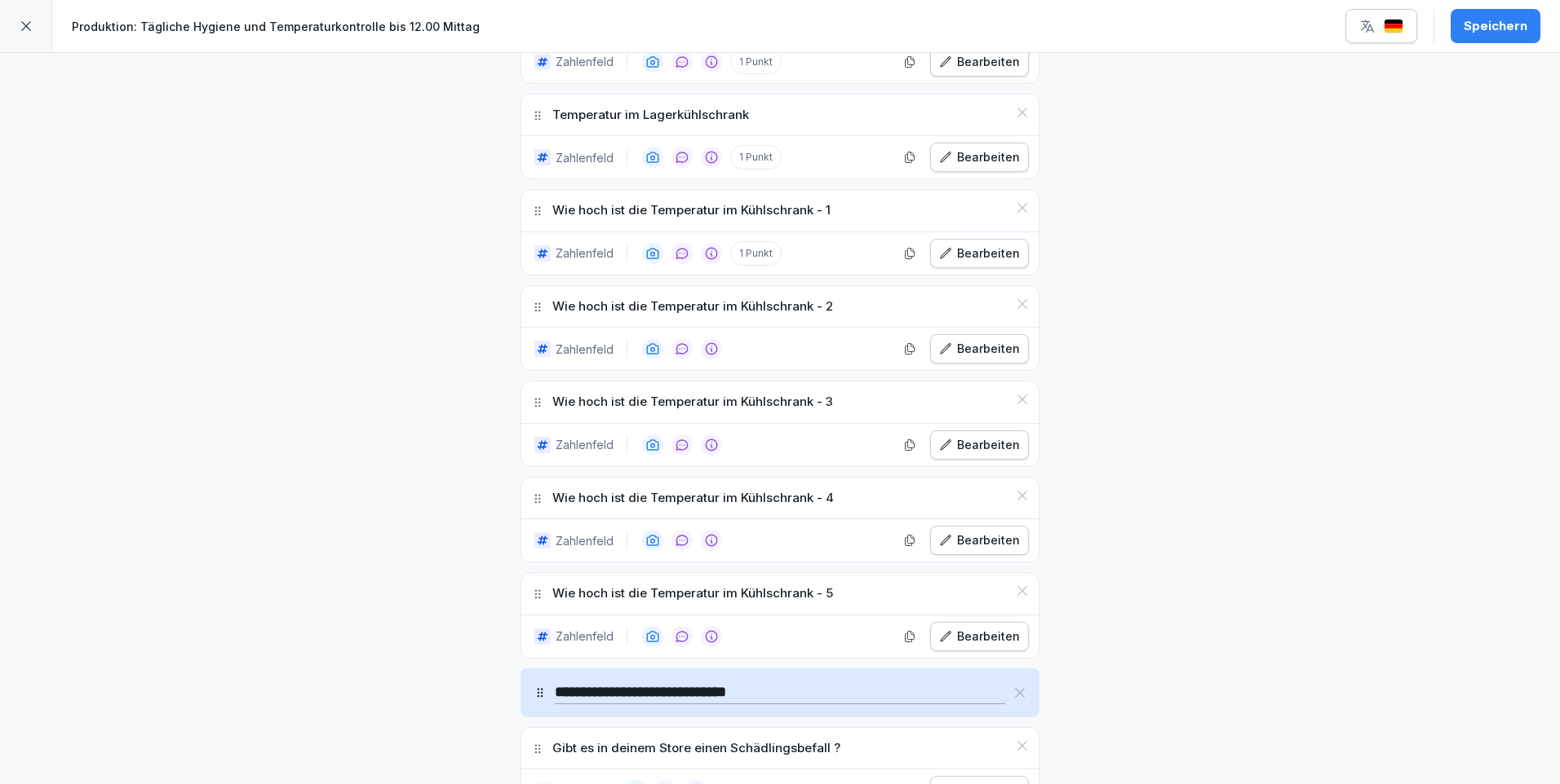
click at [999, 628] on div "Bearbeiten" at bounding box center [979, 637] width 81 height 18
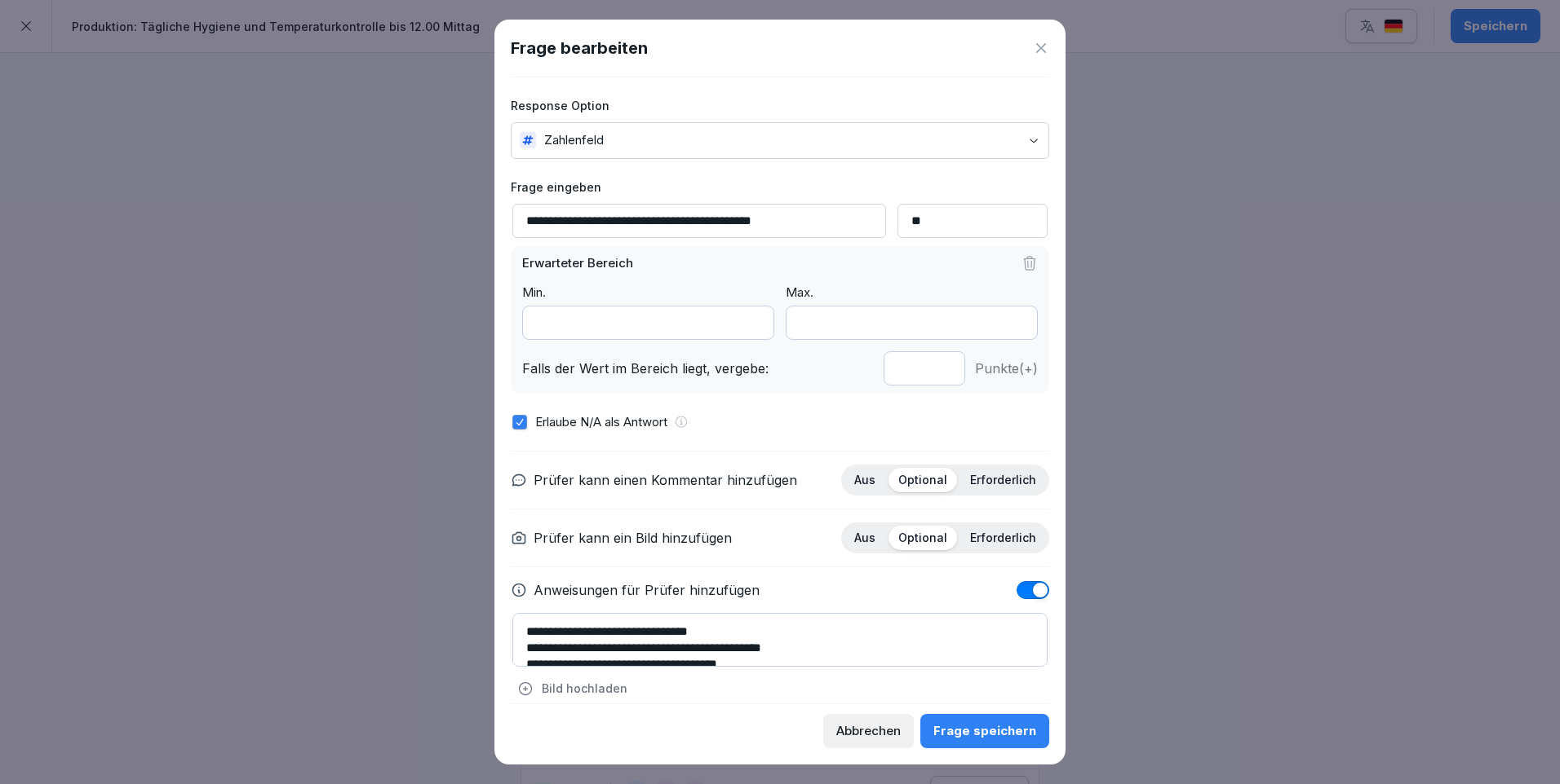
click at [998, 723] on div "Frage speichern" at bounding box center [984, 731] width 102 height 18
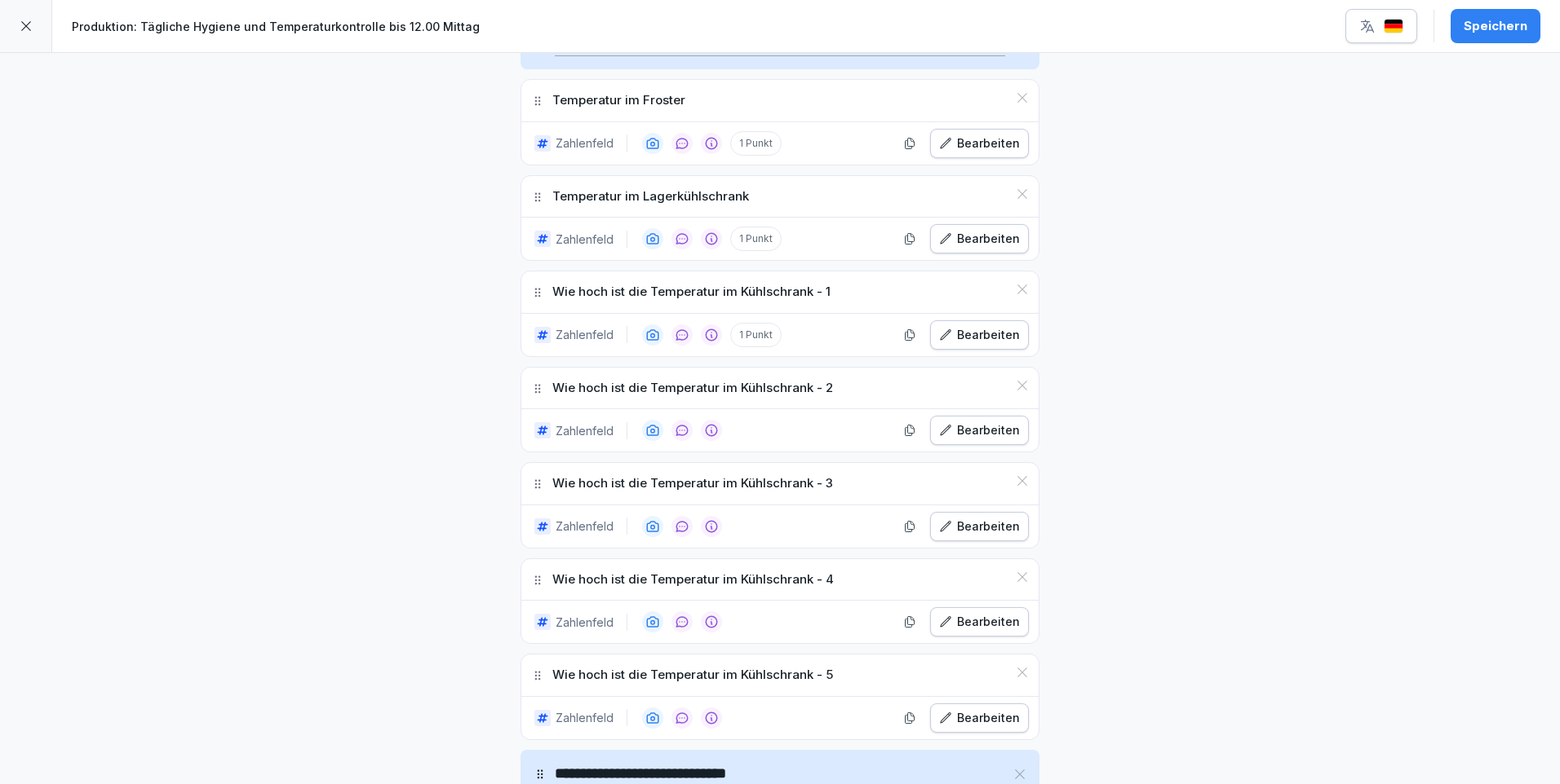
scroll to position [1305, 0]
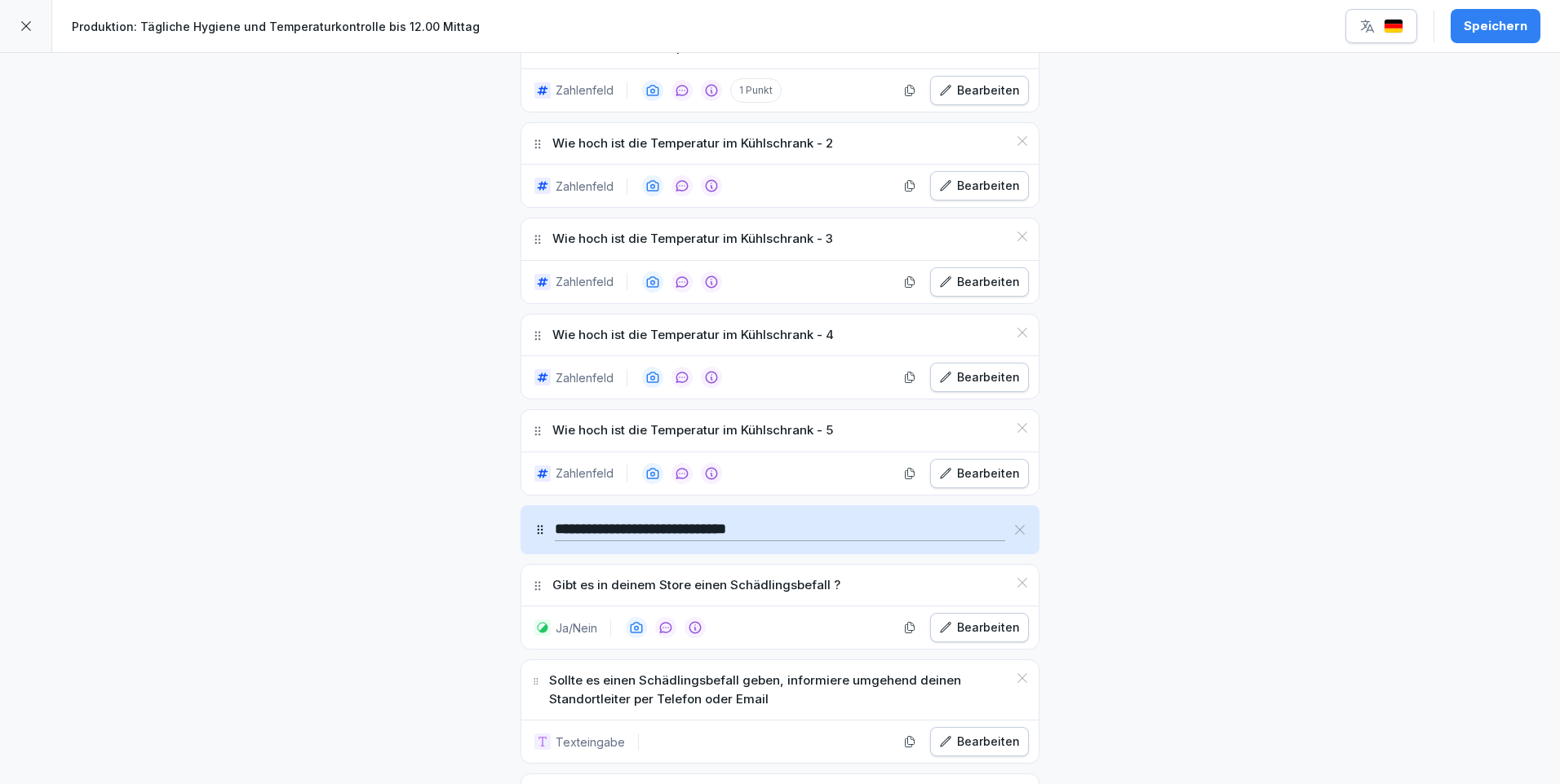
click at [994, 619] on div "Bearbeiten" at bounding box center [979, 628] width 81 height 18
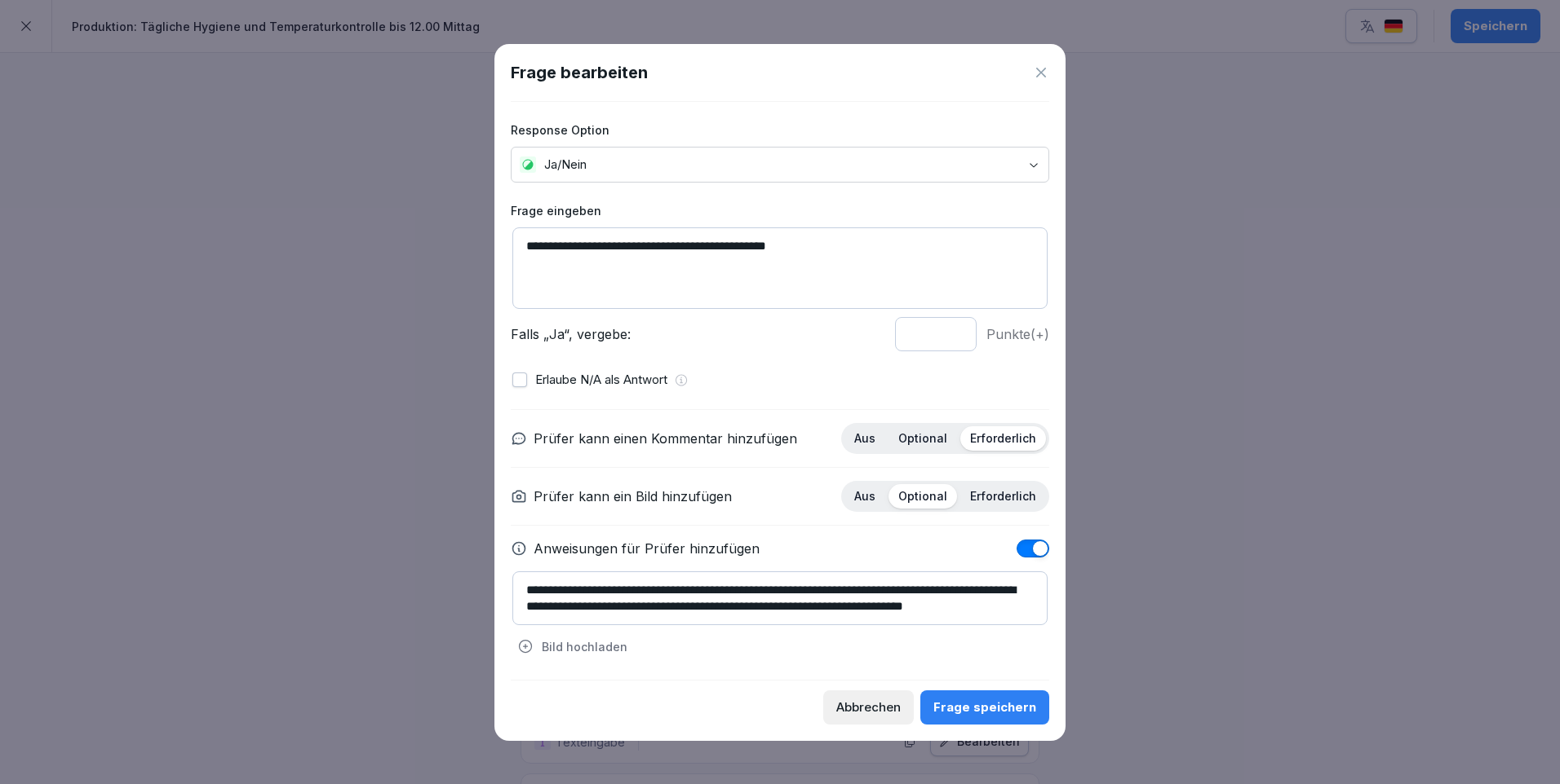
drag, startPoint x: 573, startPoint y: 242, endPoint x: 660, endPoint y: 234, distance: 87.4
click at [660, 234] on textarea "**********" at bounding box center [780, 268] width 536 height 82
type textarea "**********"
drag, startPoint x: 717, startPoint y: 586, endPoint x: 808, endPoint y: 569, distance: 92.6
click at [718, 586] on textarea "**********" at bounding box center [780, 598] width 536 height 54
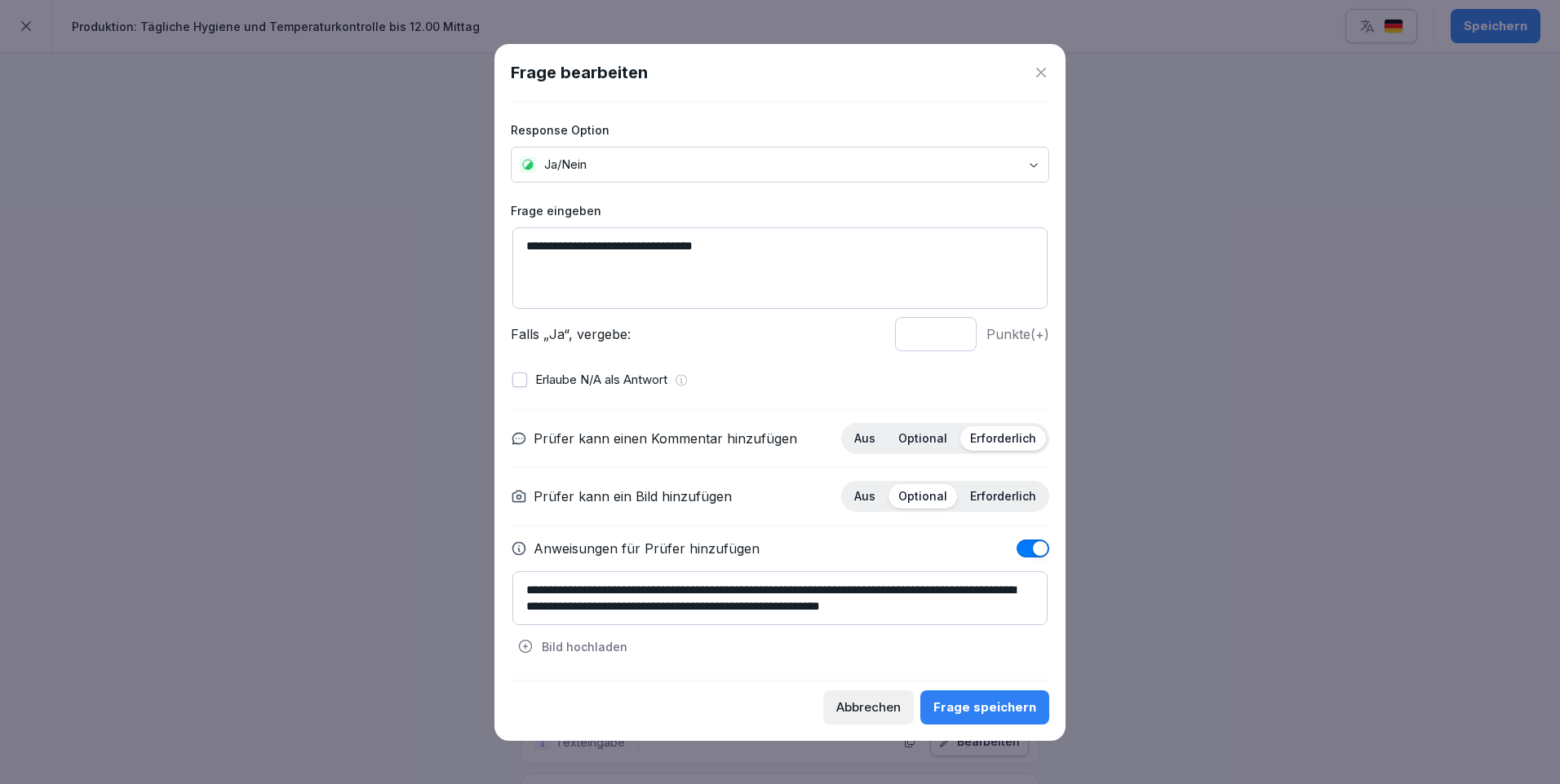
type textarea "**********"
click at [926, 436] on p "Optional" at bounding box center [923, 438] width 49 height 15
click at [1016, 709] on div "Frage speichern" at bounding box center [984, 708] width 102 height 18
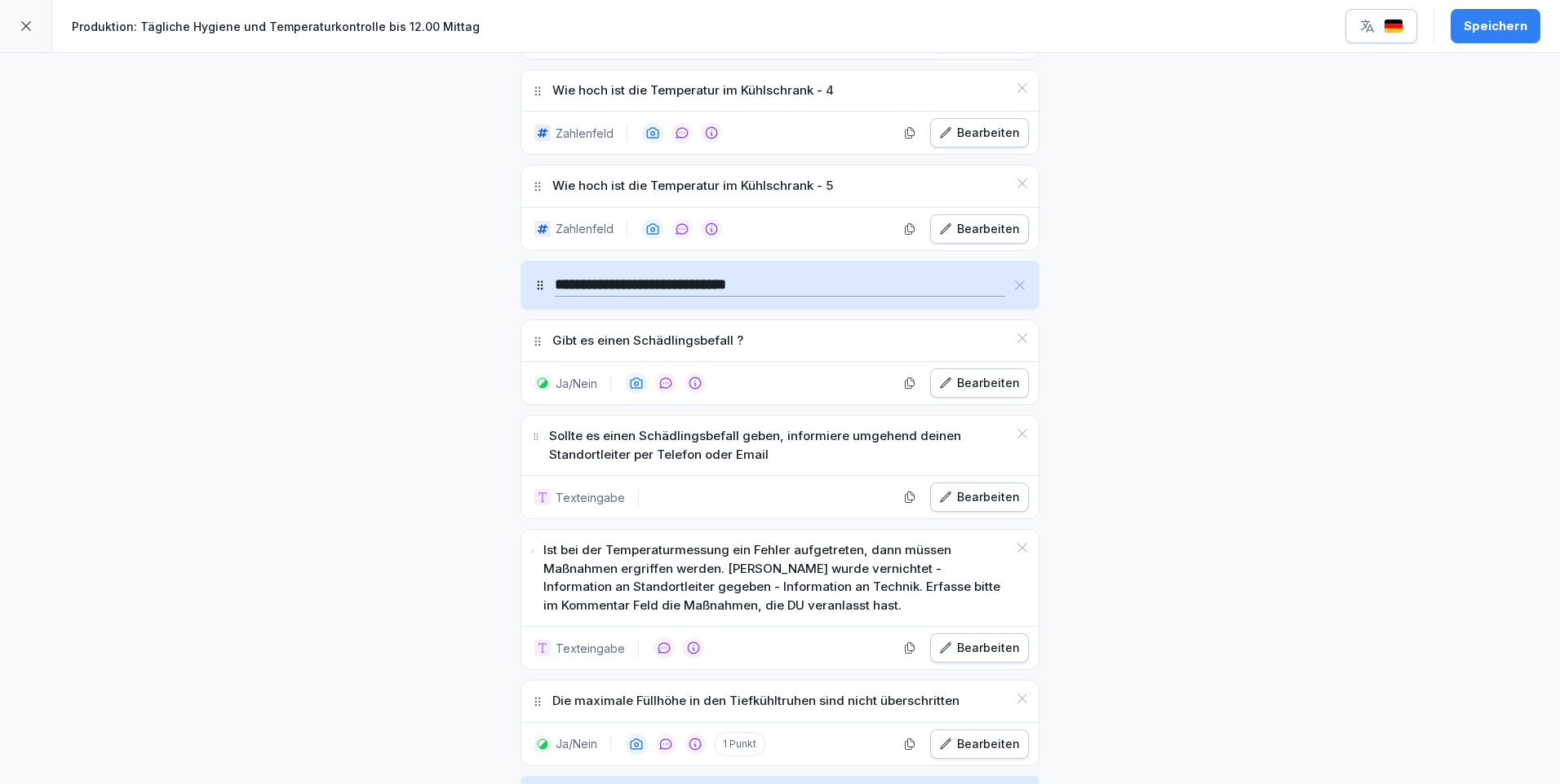
scroll to position [1794, 0]
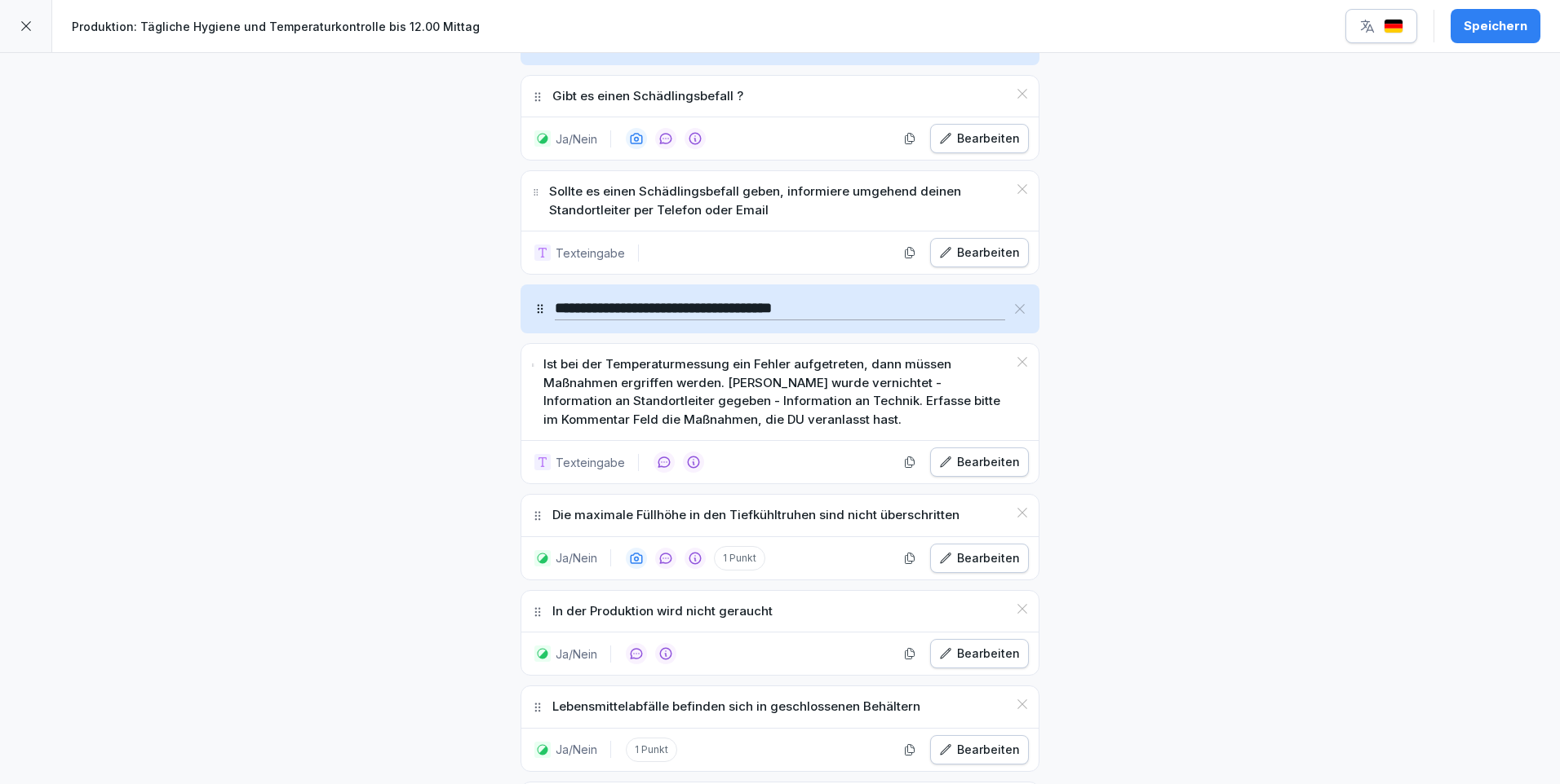
drag, startPoint x: 535, startPoint y: 539, endPoint x: 513, endPoint y: 292, distance: 248.0
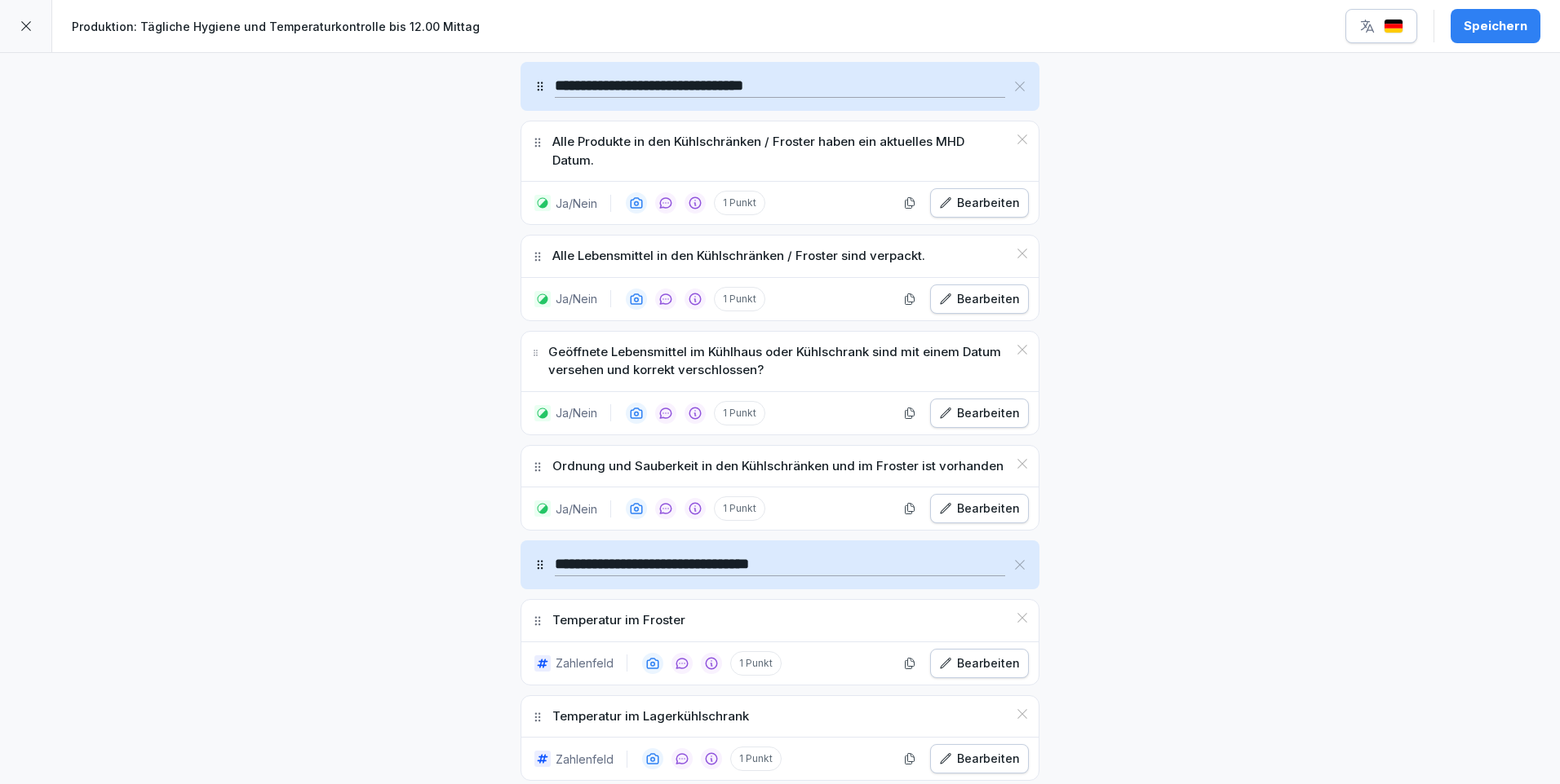
scroll to position [0, 0]
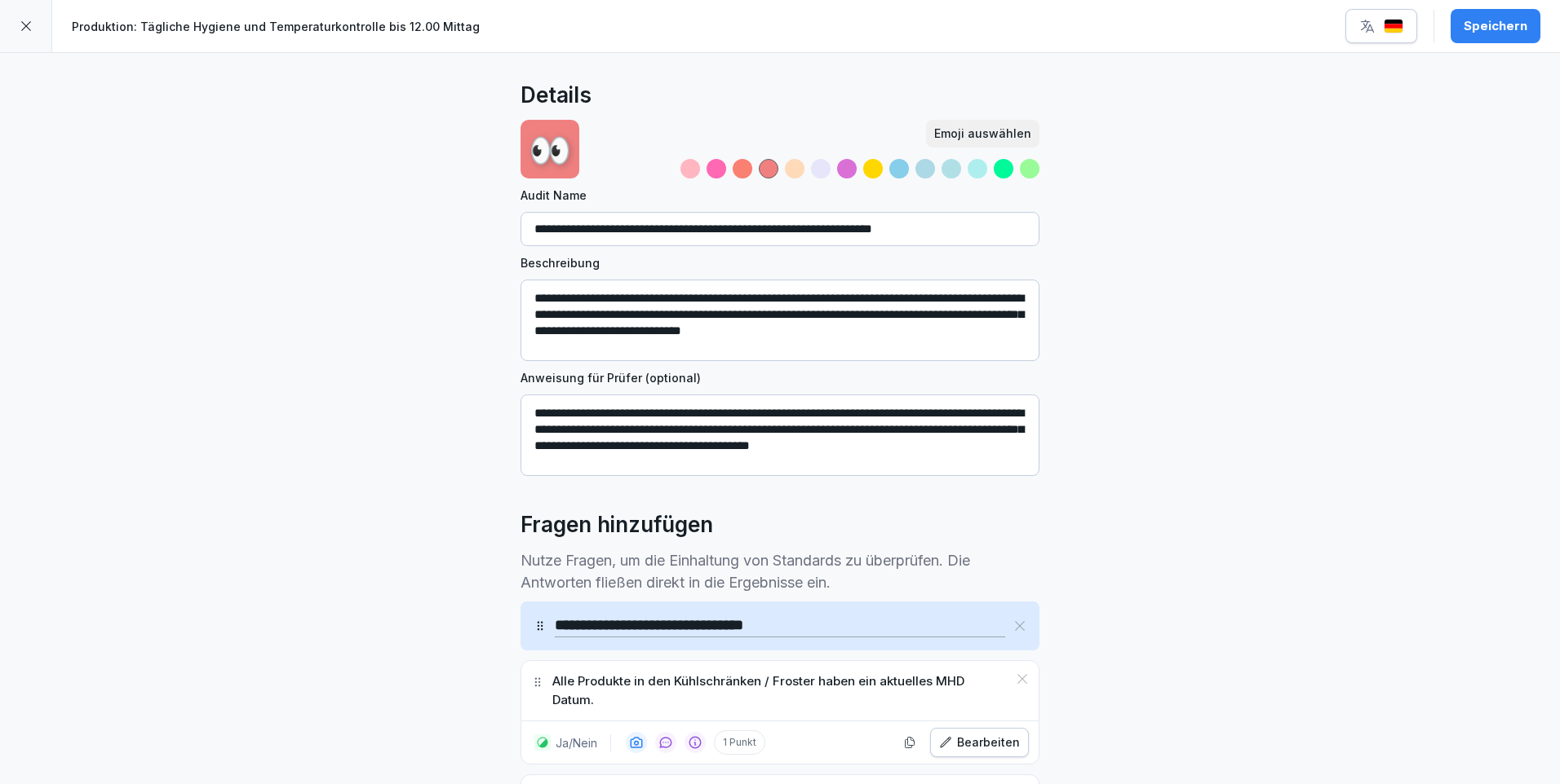
click at [1509, 23] on div "Speichern" at bounding box center [1495, 26] width 63 height 18
click at [27, 24] on icon at bounding box center [25, 25] width 13 height 13
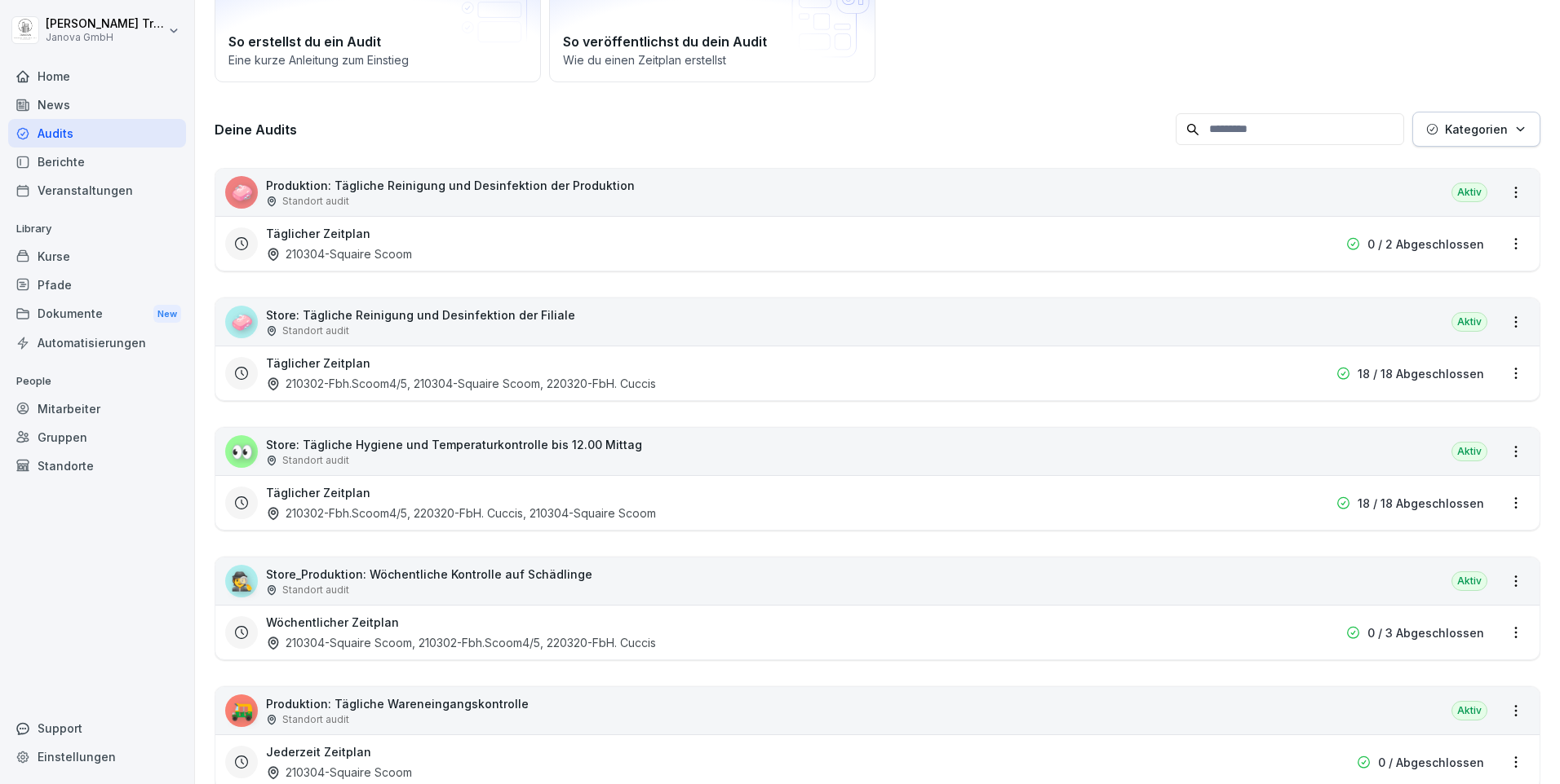
scroll to position [64, 0]
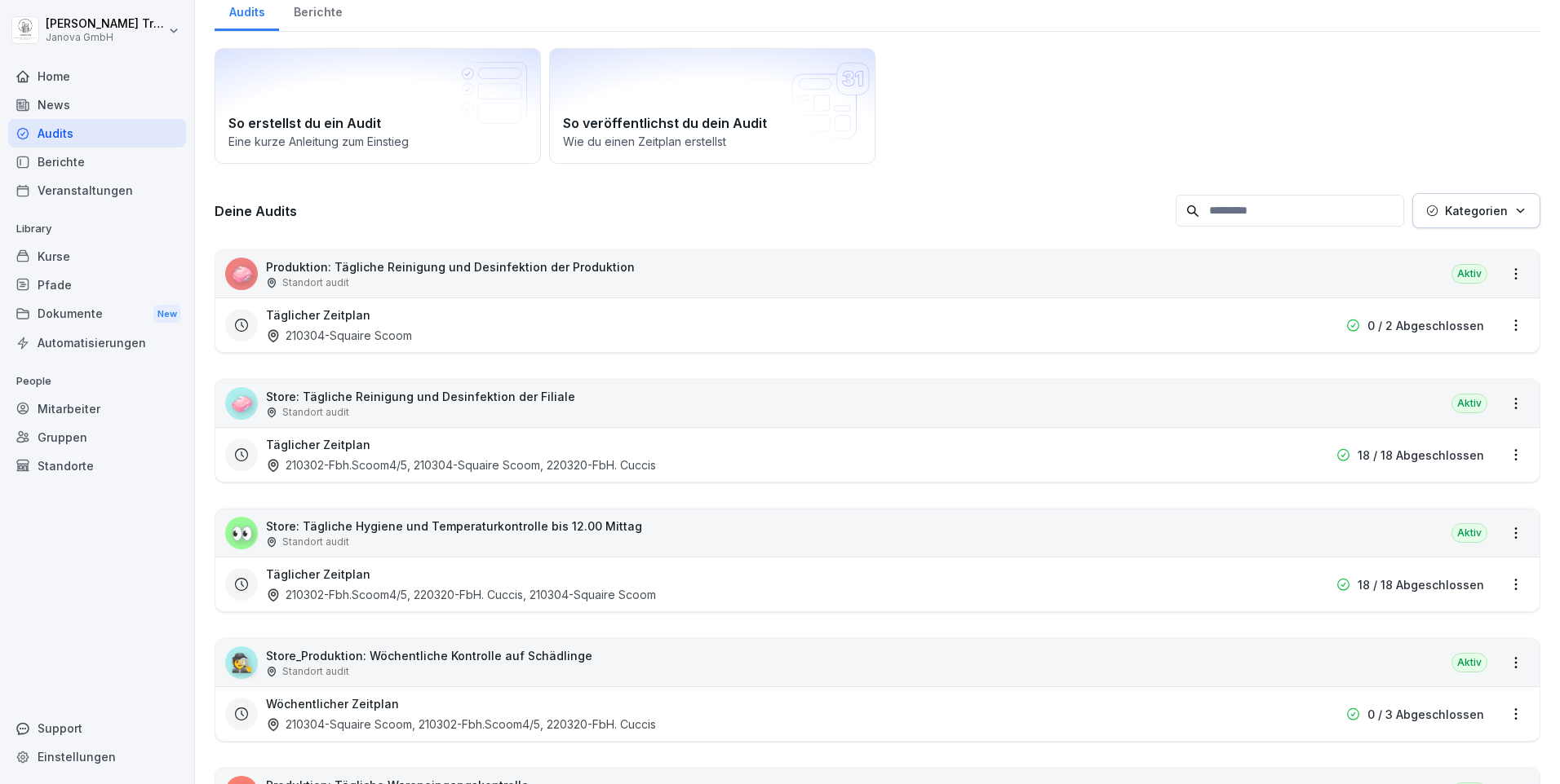
click at [471, 265] on p "Produktion: Tägliche Reinigung und Desinfektion der Produktion" at bounding box center [451, 267] width 369 height 18
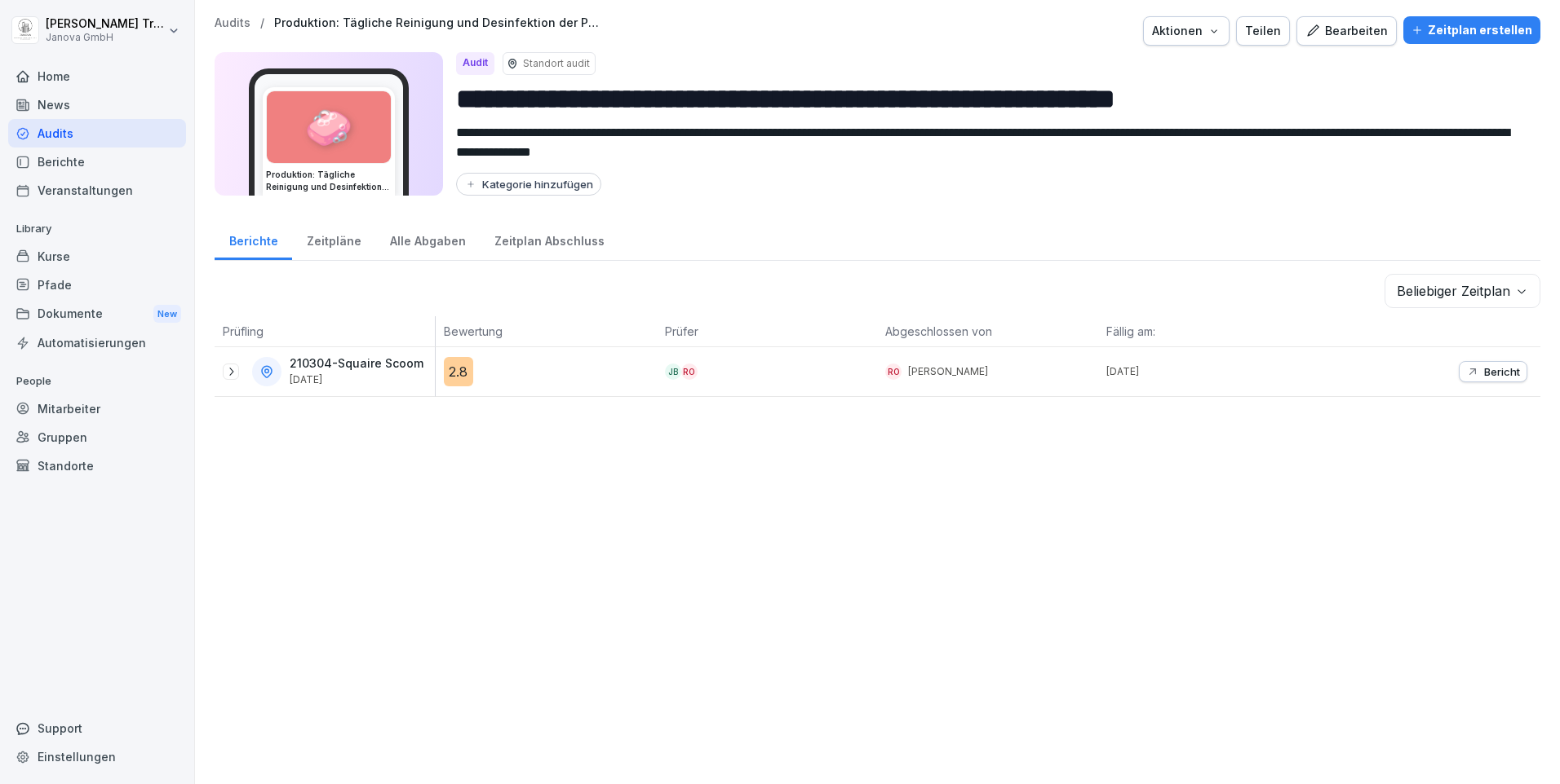
click at [1466, 371] on icon "button" at bounding box center [1472, 372] width 13 height 13
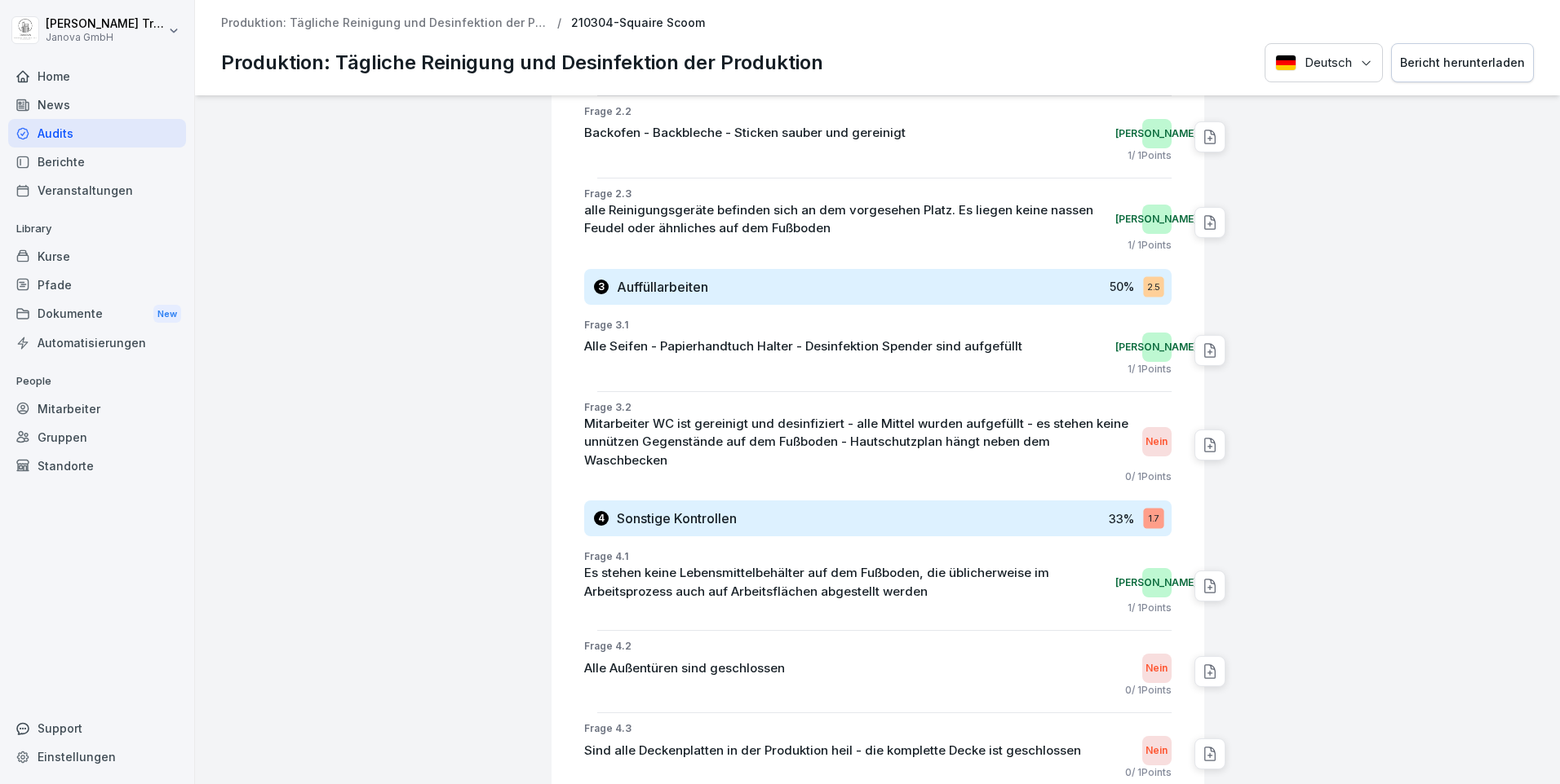
scroll to position [1496, 0]
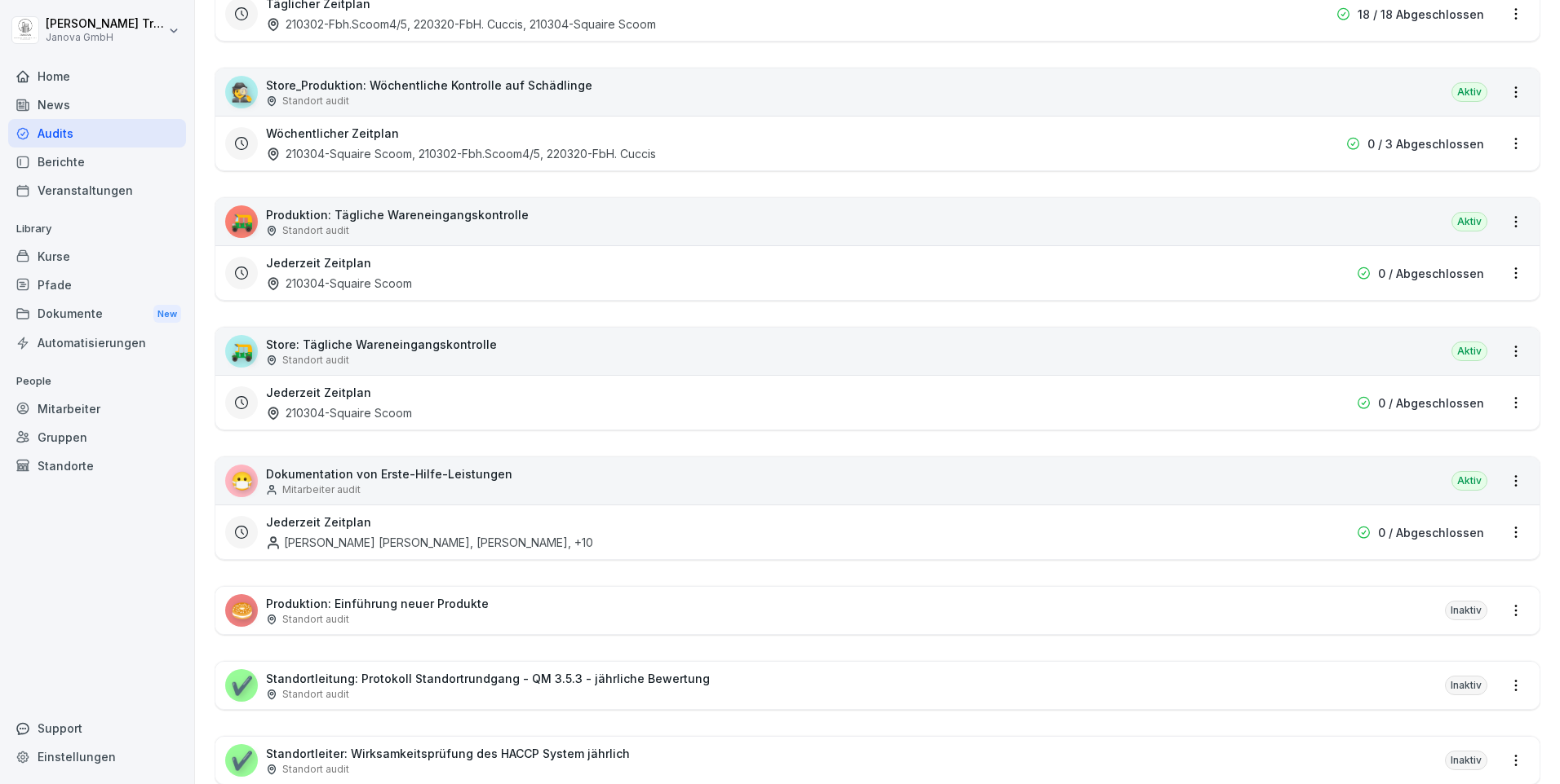
scroll to position [146, 0]
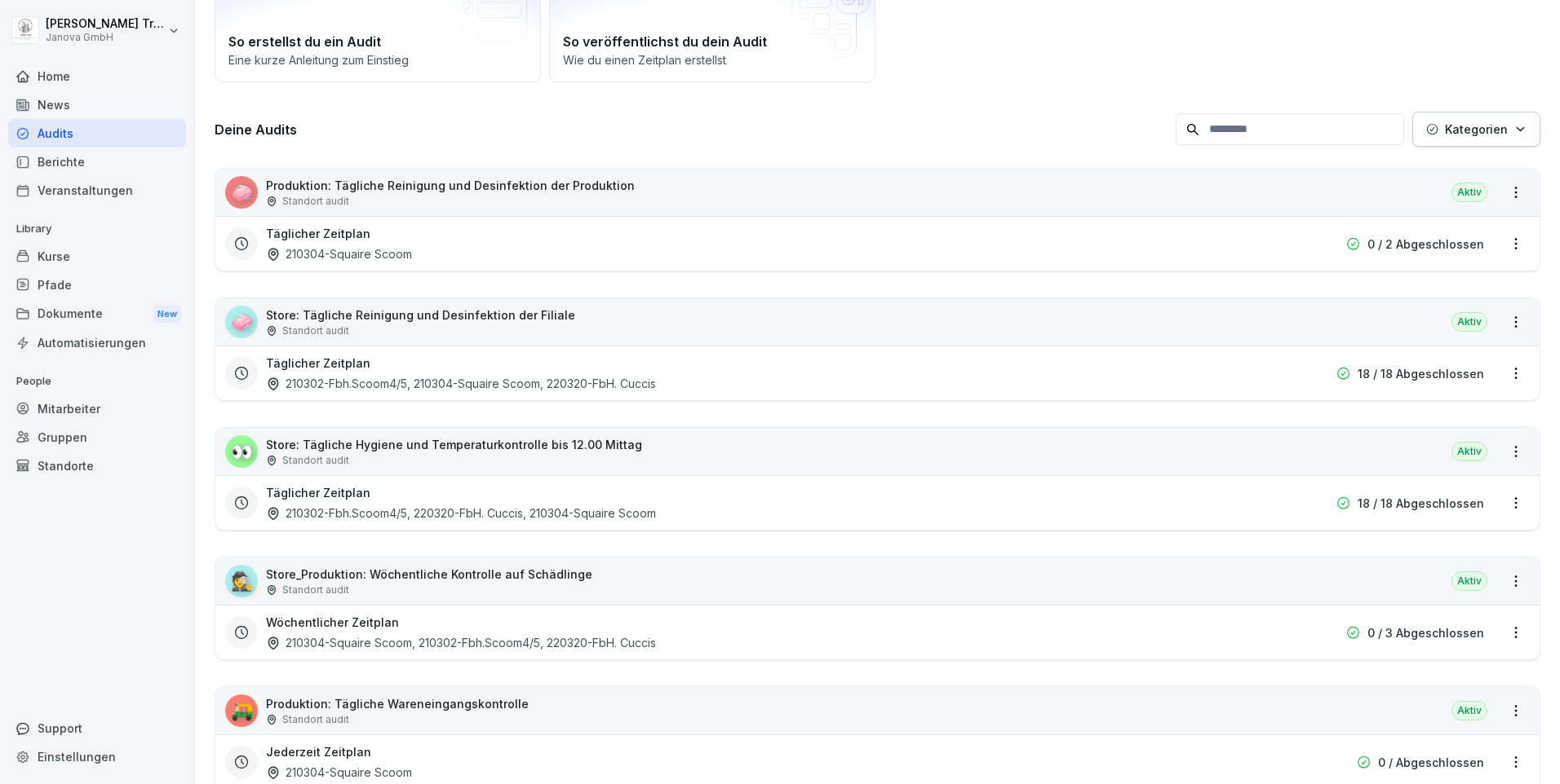
click at [1399, 249] on p "0 / 2 Abgeschlossen" at bounding box center [1425, 245] width 117 height 18
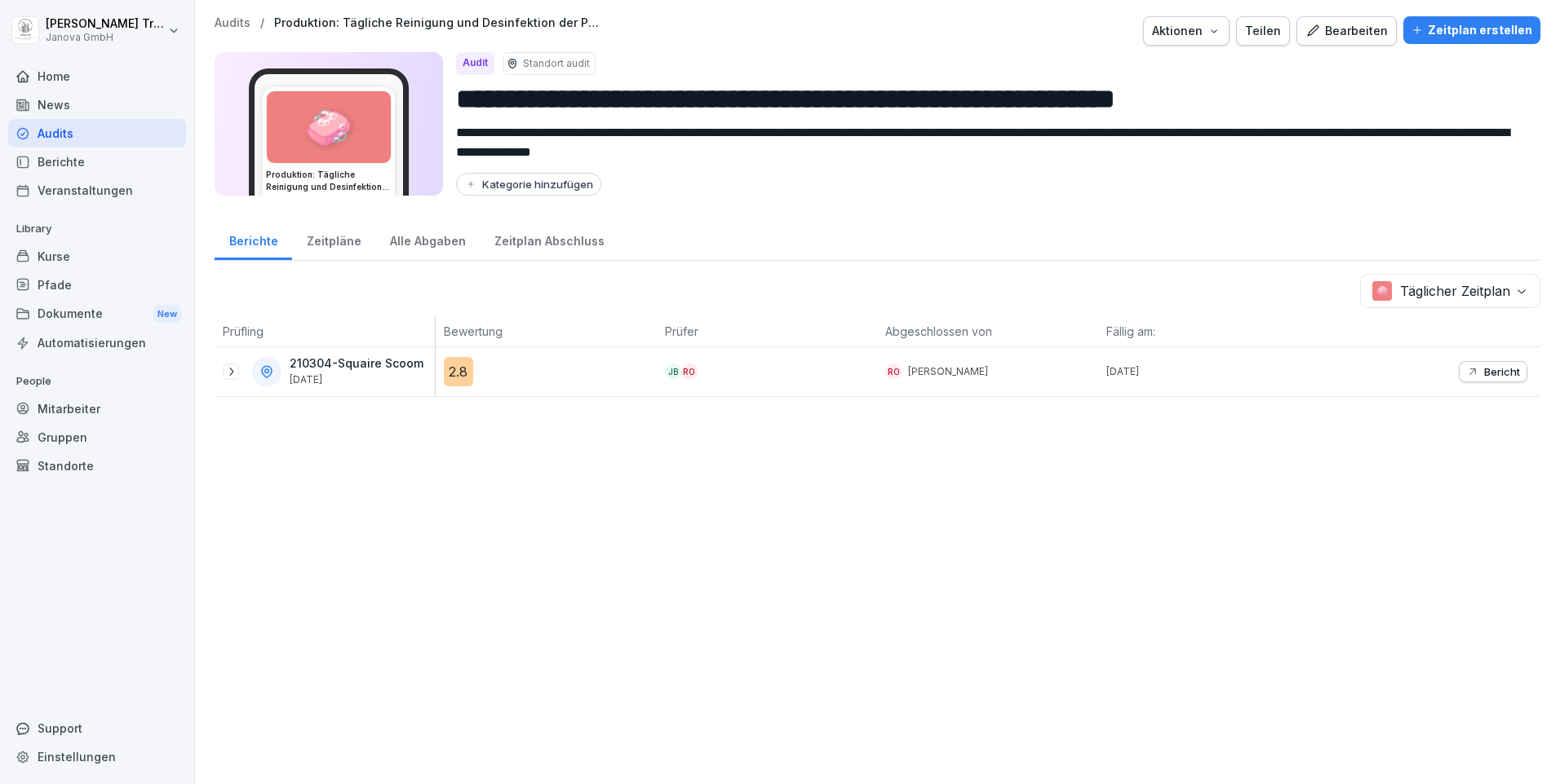
click at [1484, 372] on p "Bericht" at bounding box center [1501, 372] width 36 height 13
click at [1334, 27] on div "Bearbeiten" at bounding box center [1346, 31] width 82 height 18
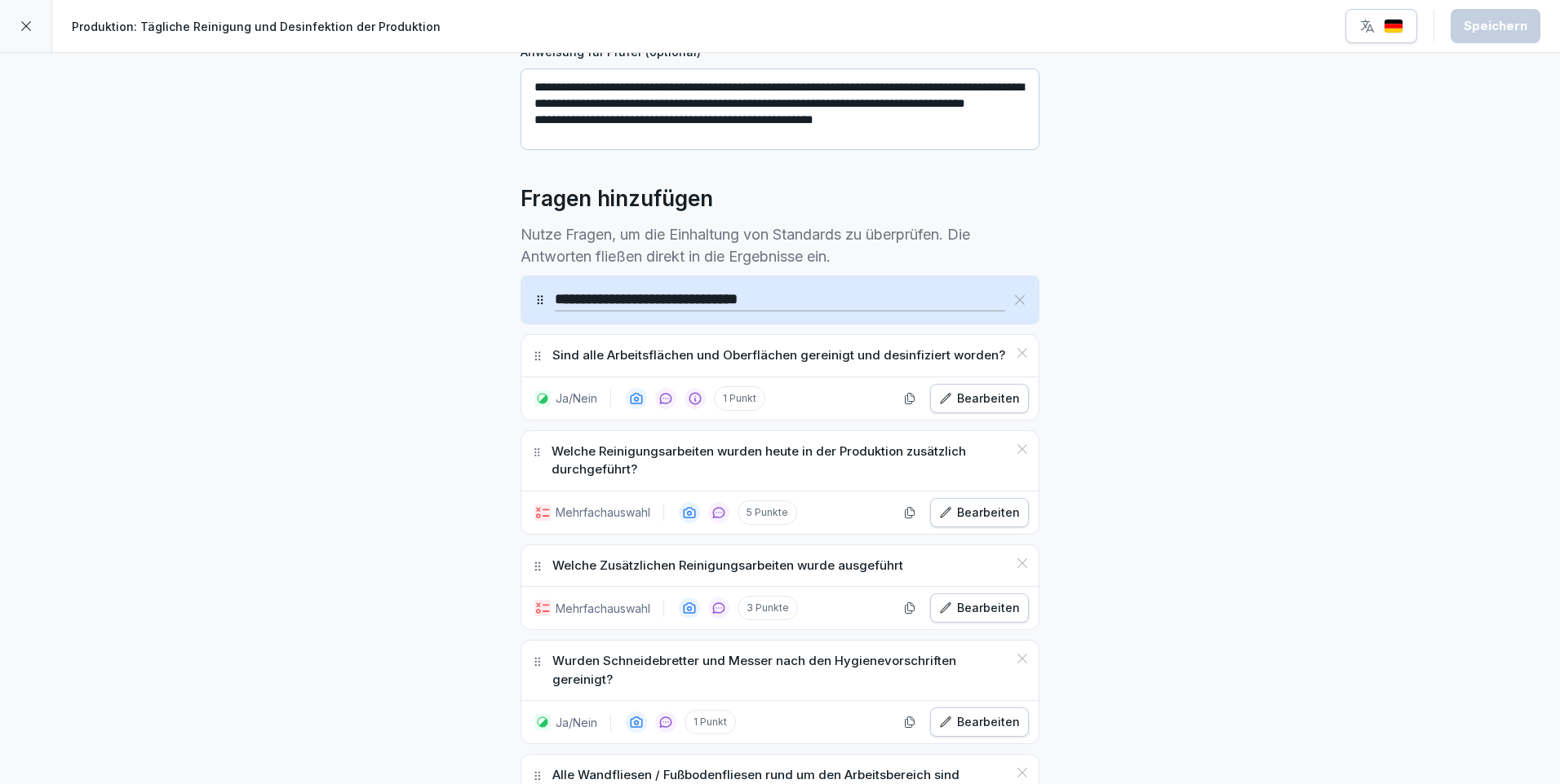
scroll to position [490, 0]
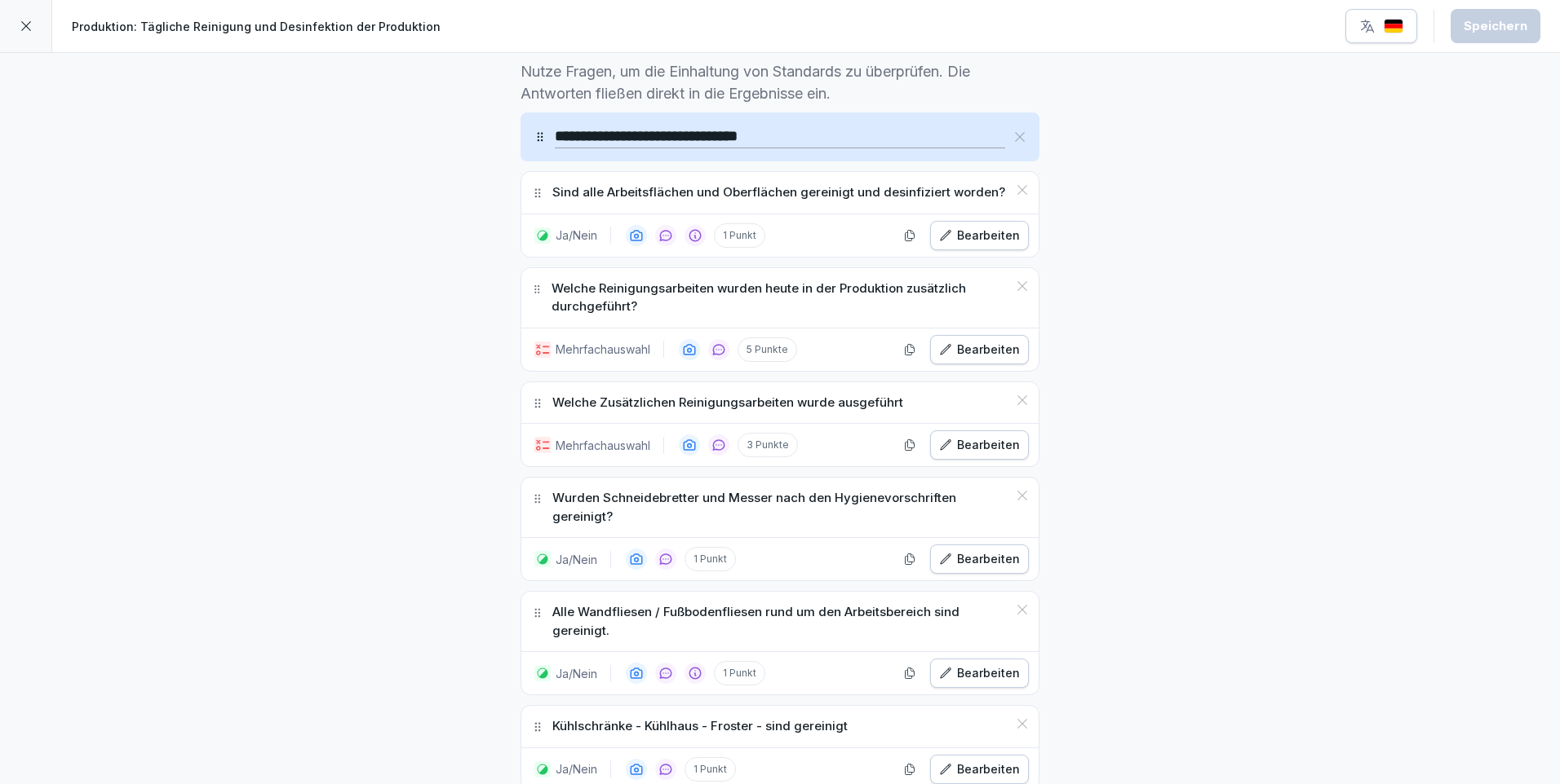
click at [964, 447] on div "Bearbeiten" at bounding box center [979, 445] width 81 height 18
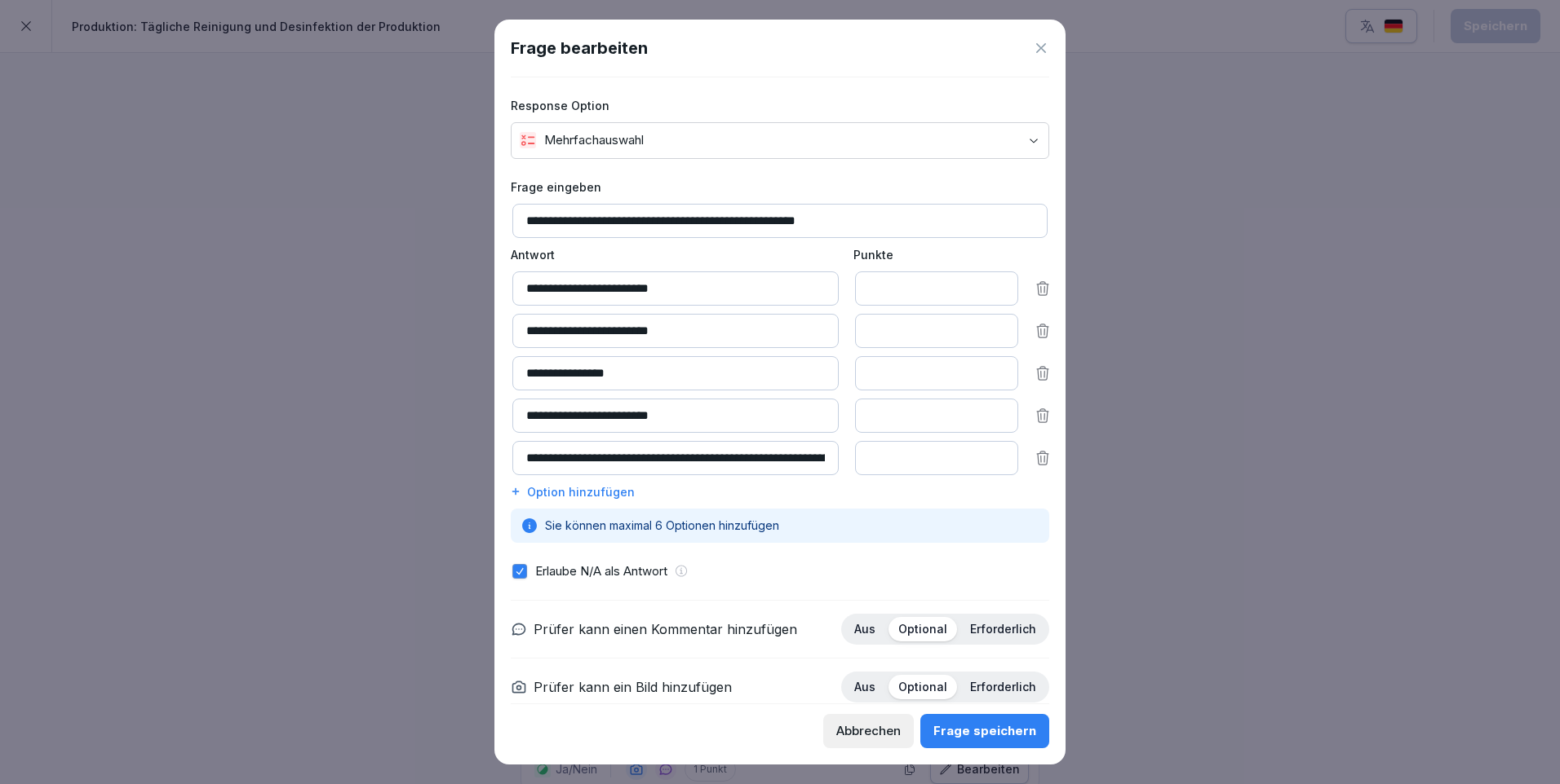
type input "*"
click at [987, 375] on input "*" at bounding box center [936, 372] width 163 height 34
click at [824, 454] on input "**********" at bounding box center [675, 457] width 326 height 34
click at [993, 727] on div "Frage speichern" at bounding box center [984, 731] width 102 height 18
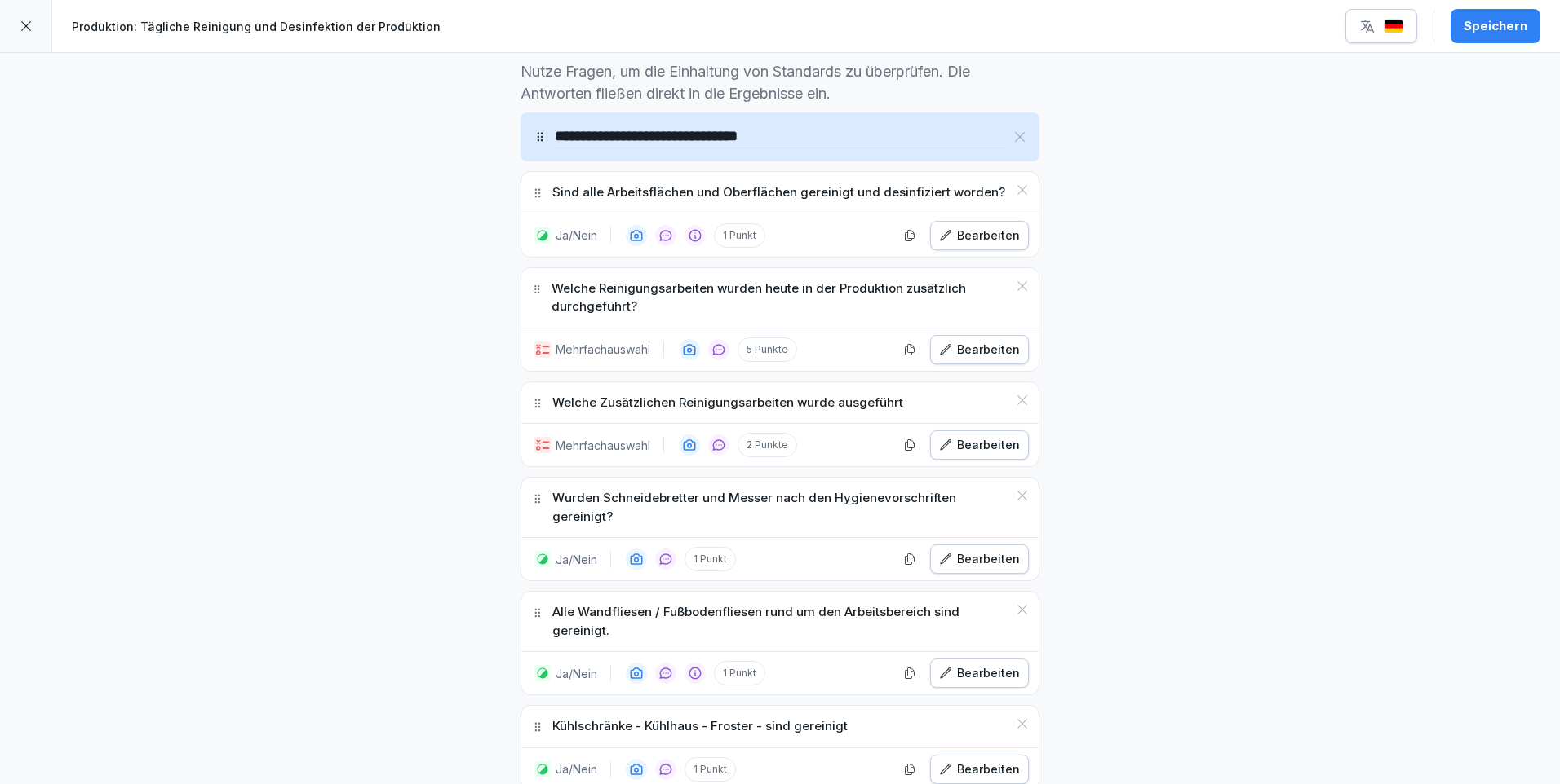
click at [992, 349] on div "Bearbeiten" at bounding box center [979, 350] width 81 height 18
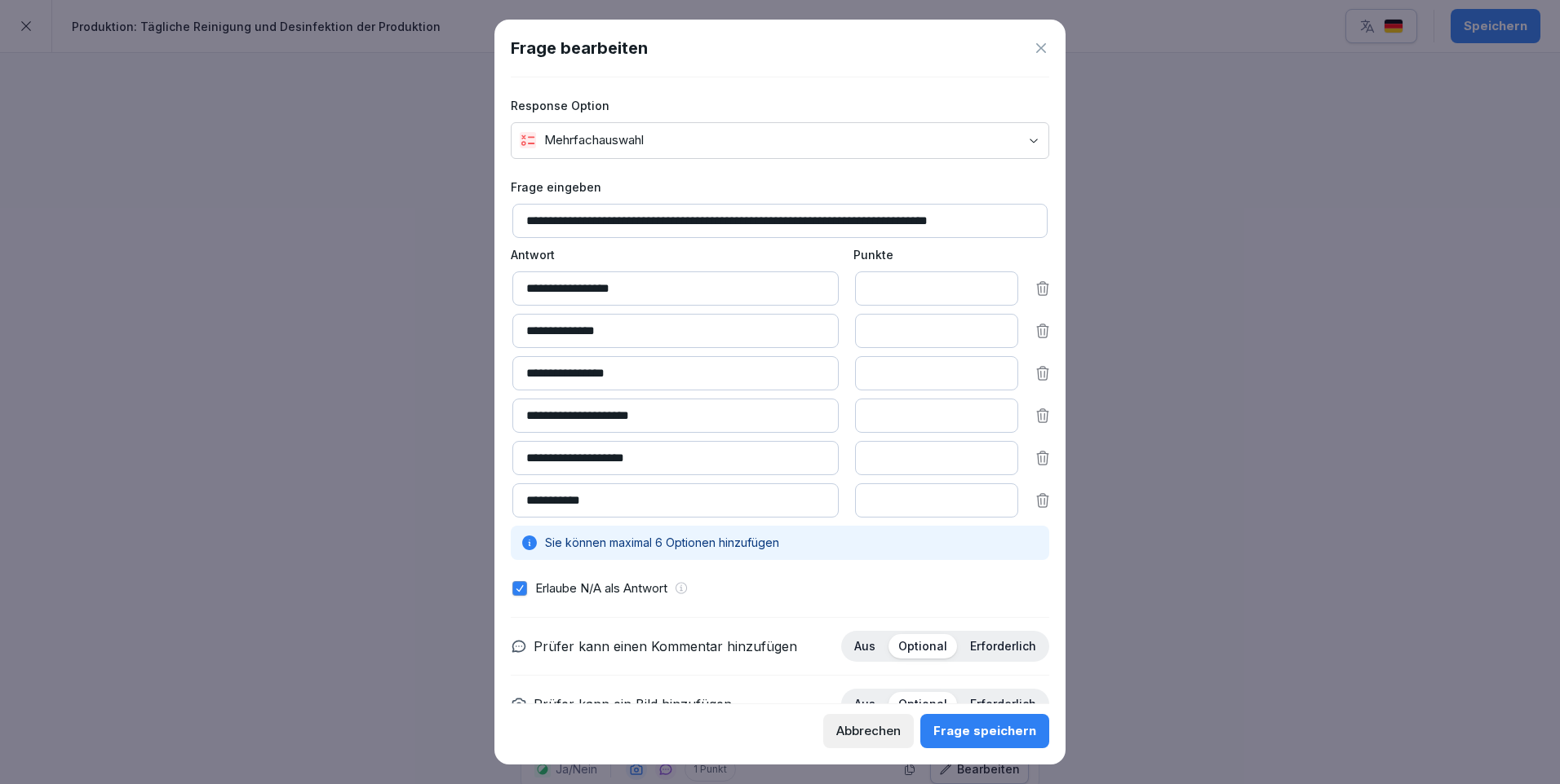
type input "*"
click at [984, 458] on input "*" at bounding box center [936, 457] width 163 height 34
type input "*"
click at [986, 505] on input "*" at bounding box center [936, 500] width 163 height 34
click at [990, 734] on div "Frage speichern" at bounding box center [984, 731] width 102 height 18
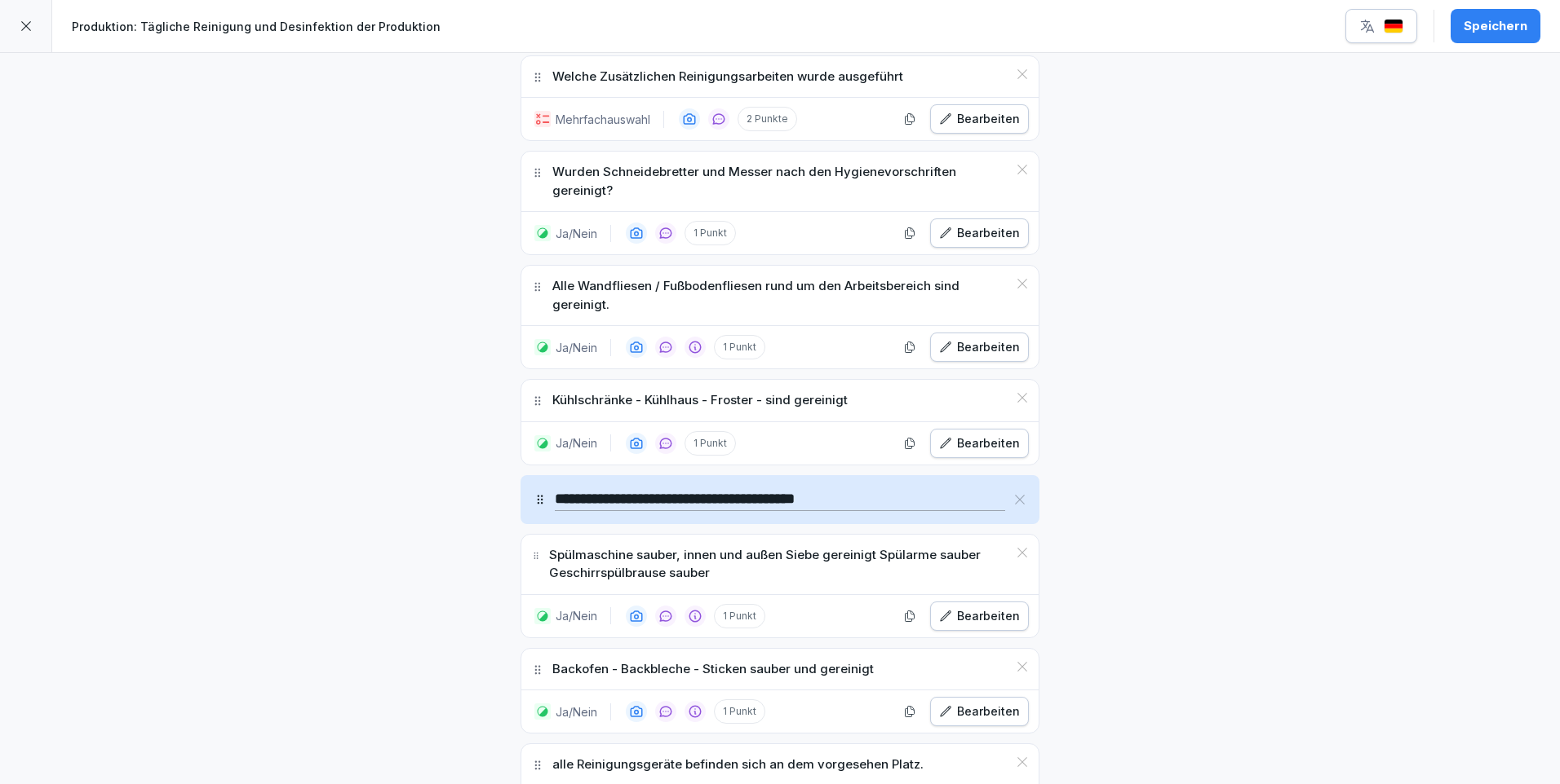
scroll to position [978, 0]
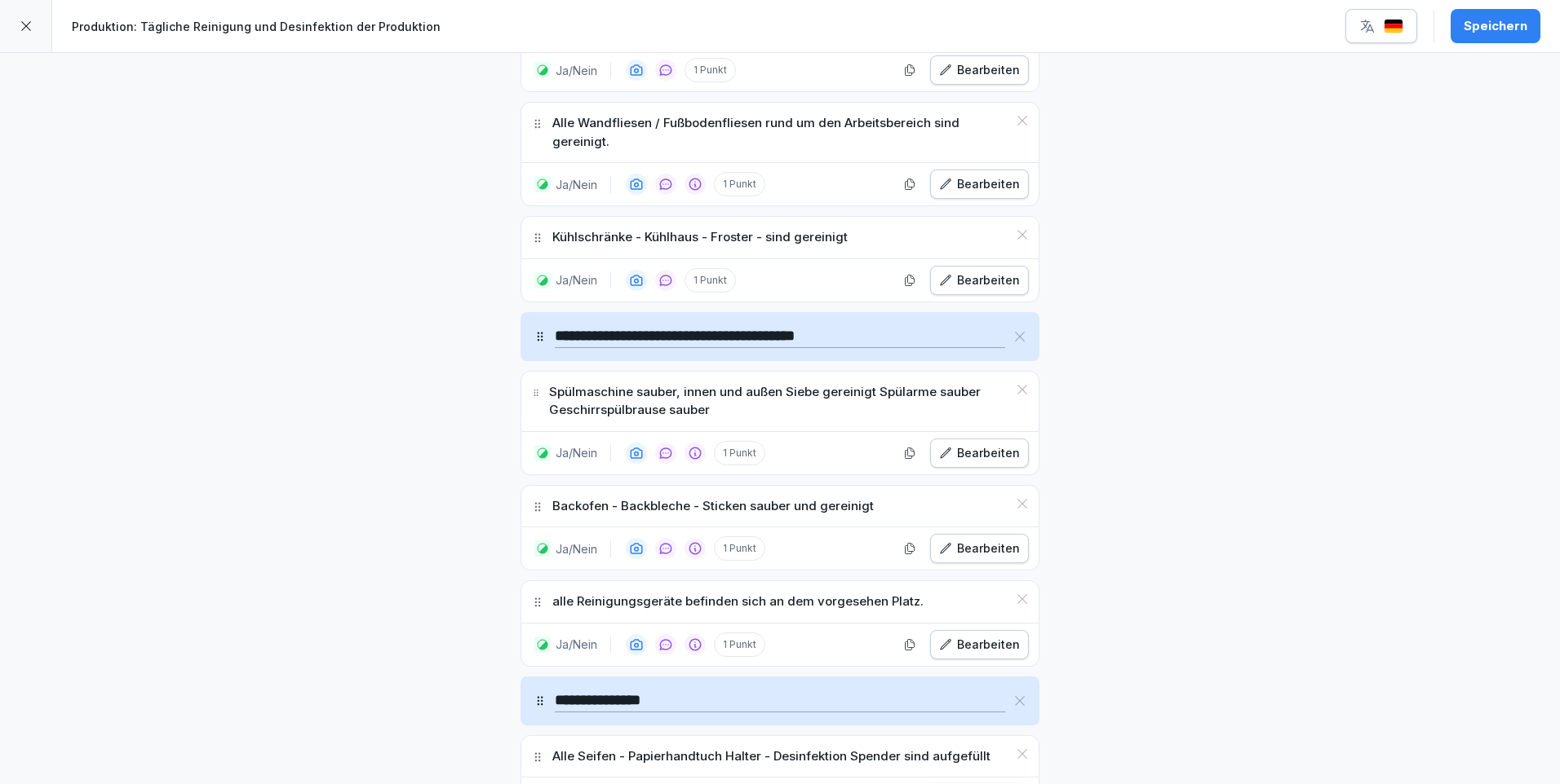
click at [1010, 446] on div "Bearbeiten" at bounding box center [979, 453] width 81 height 18
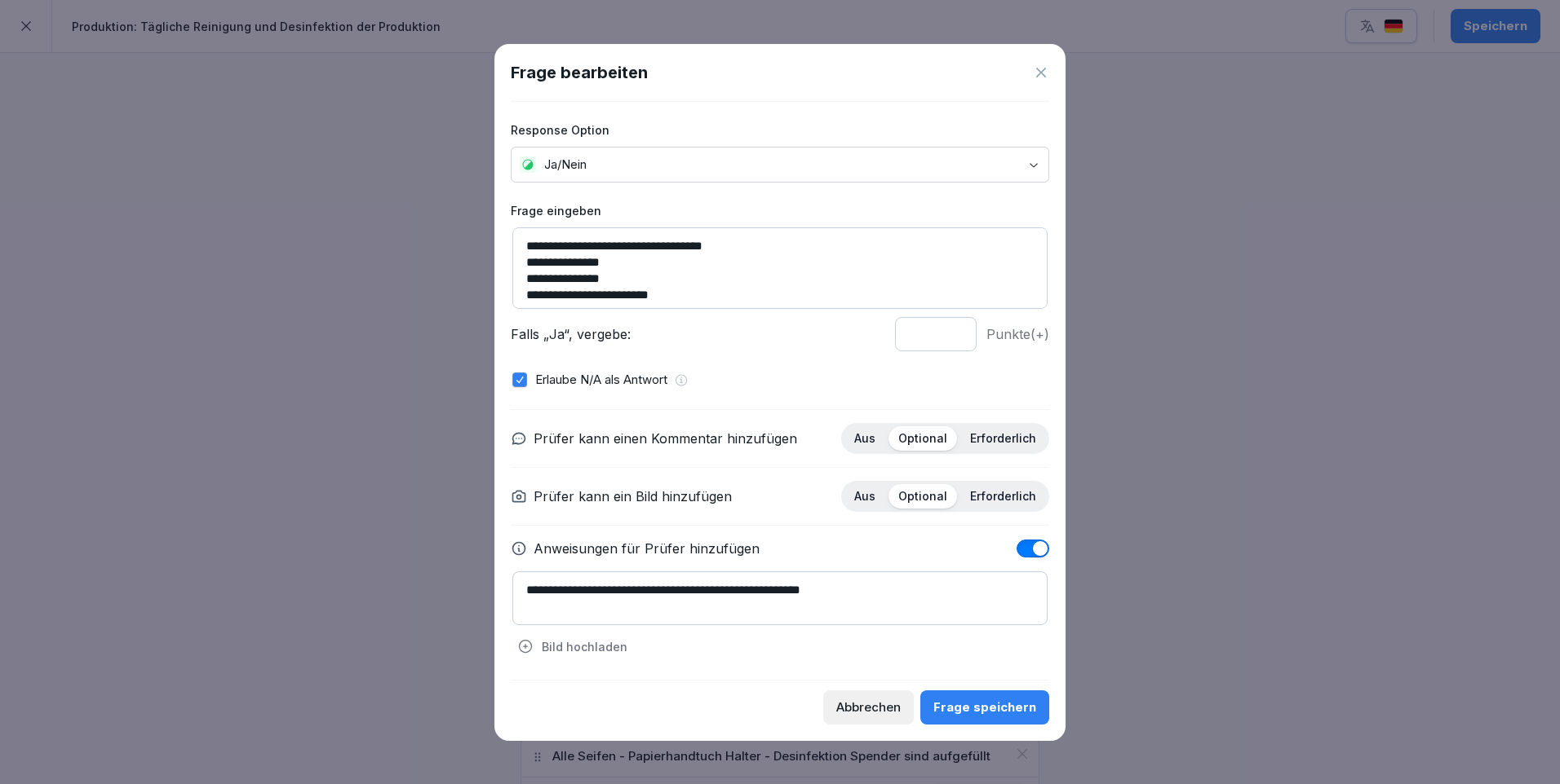
type input "*"
click at [955, 340] on input "*" at bounding box center [936, 333] width 82 height 34
drag, startPoint x: 1008, startPoint y: 711, endPoint x: 1024, endPoint y: 667, distance: 46.8
click at [1007, 711] on div "Frage speichern" at bounding box center [984, 708] width 102 height 18
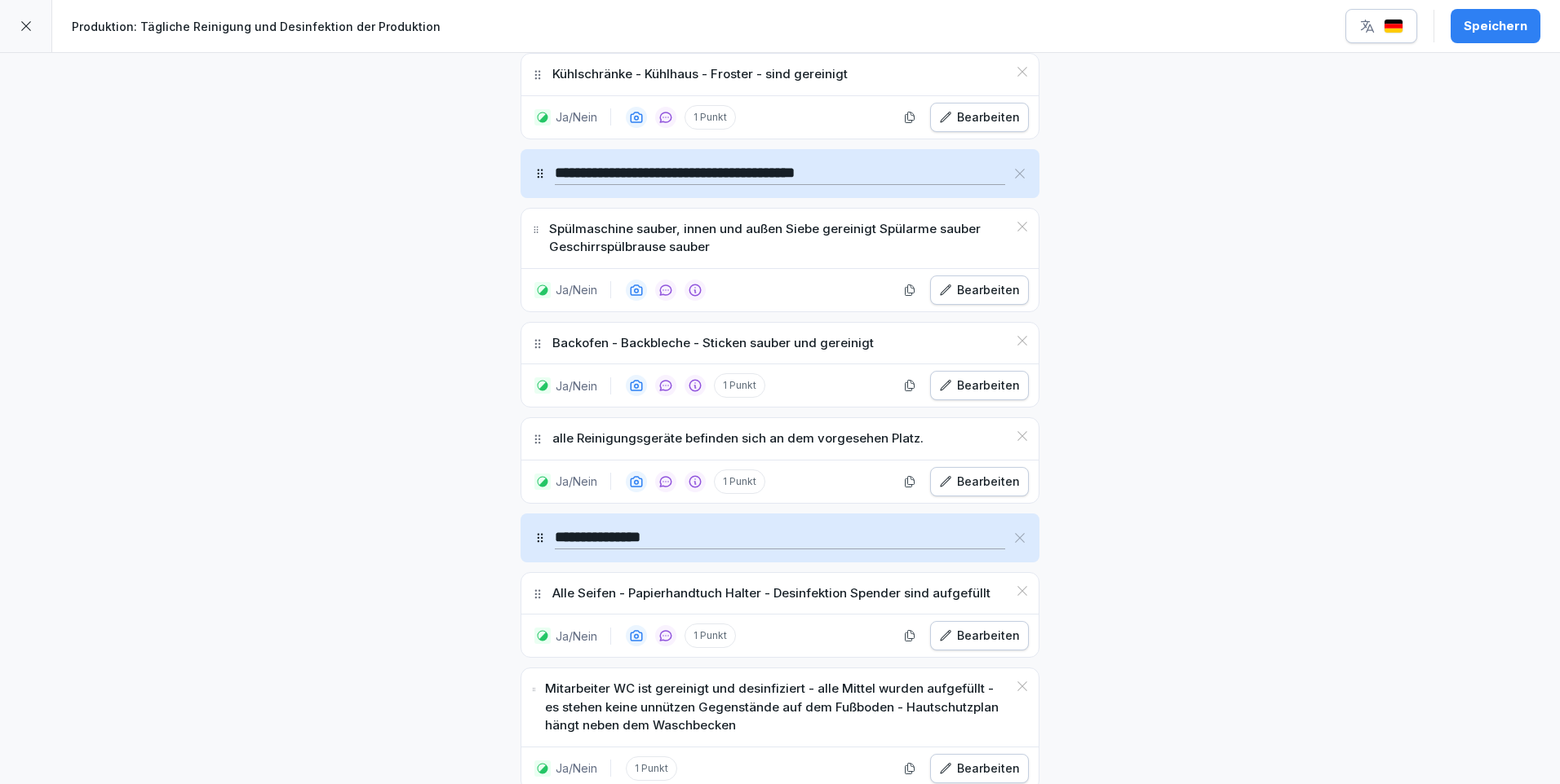
scroll to position [1223, 0]
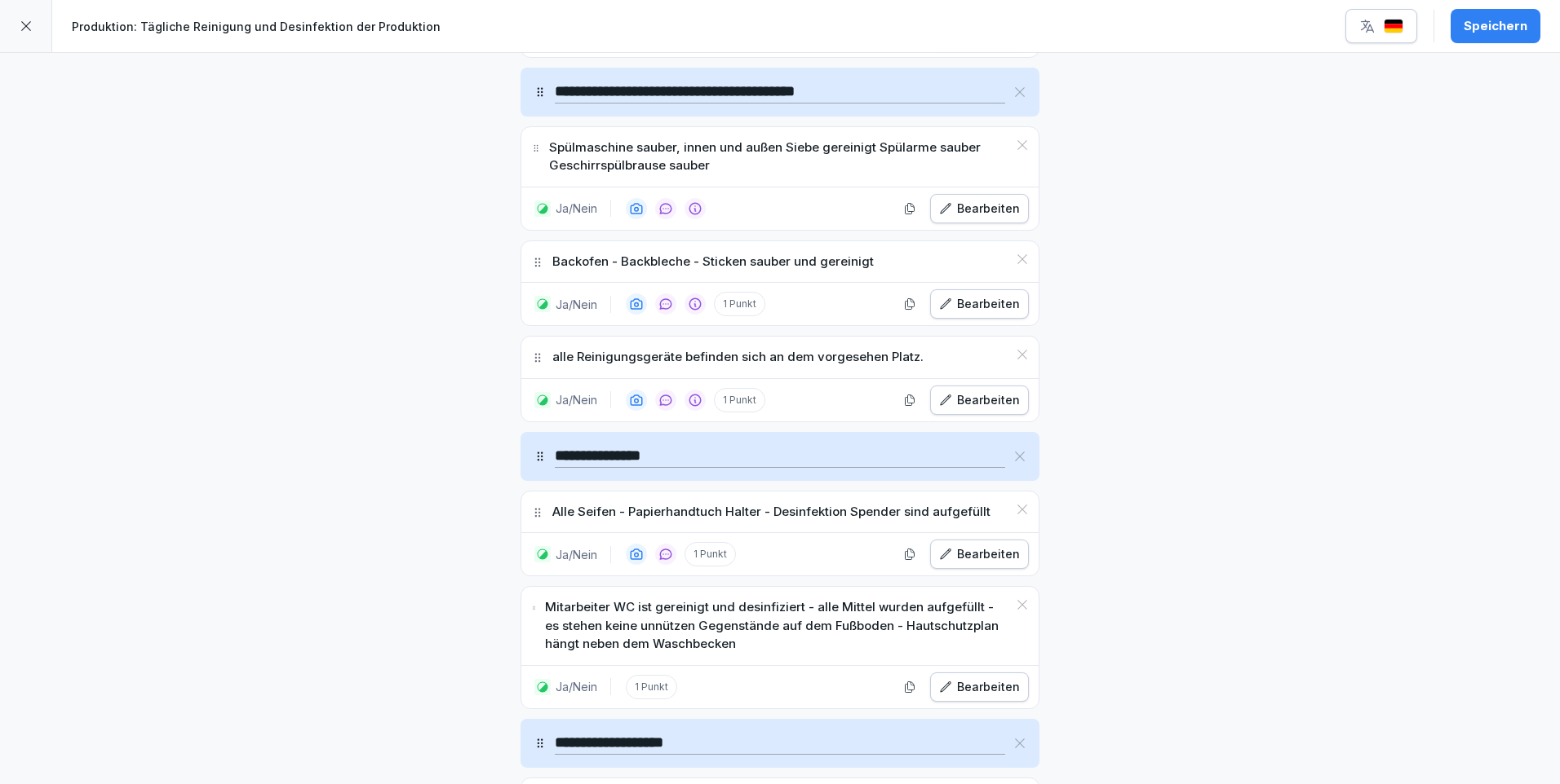
click at [968, 686] on div "Bearbeiten" at bounding box center [979, 687] width 81 height 18
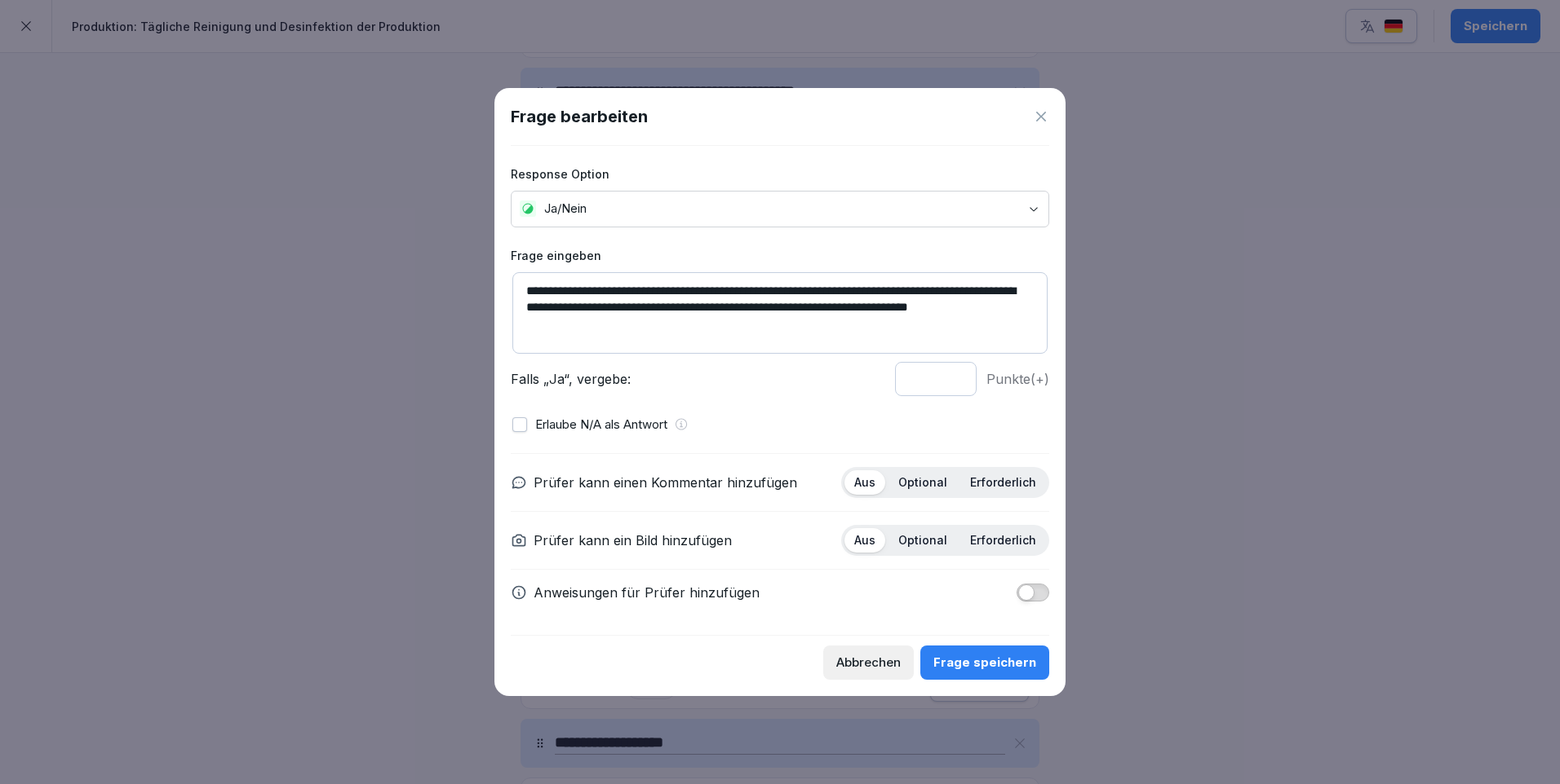
type input "*"
click at [953, 385] on input "*" at bounding box center [936, 378] width 82 height 34
drag, startPoint x: 969, startPoint y: 664, endPoint x: 985, endPoint y: 649, distance: 21.9
click at [971, 663] on div "Frage speichern" at bounding box center [984, 663] width 102 height 18
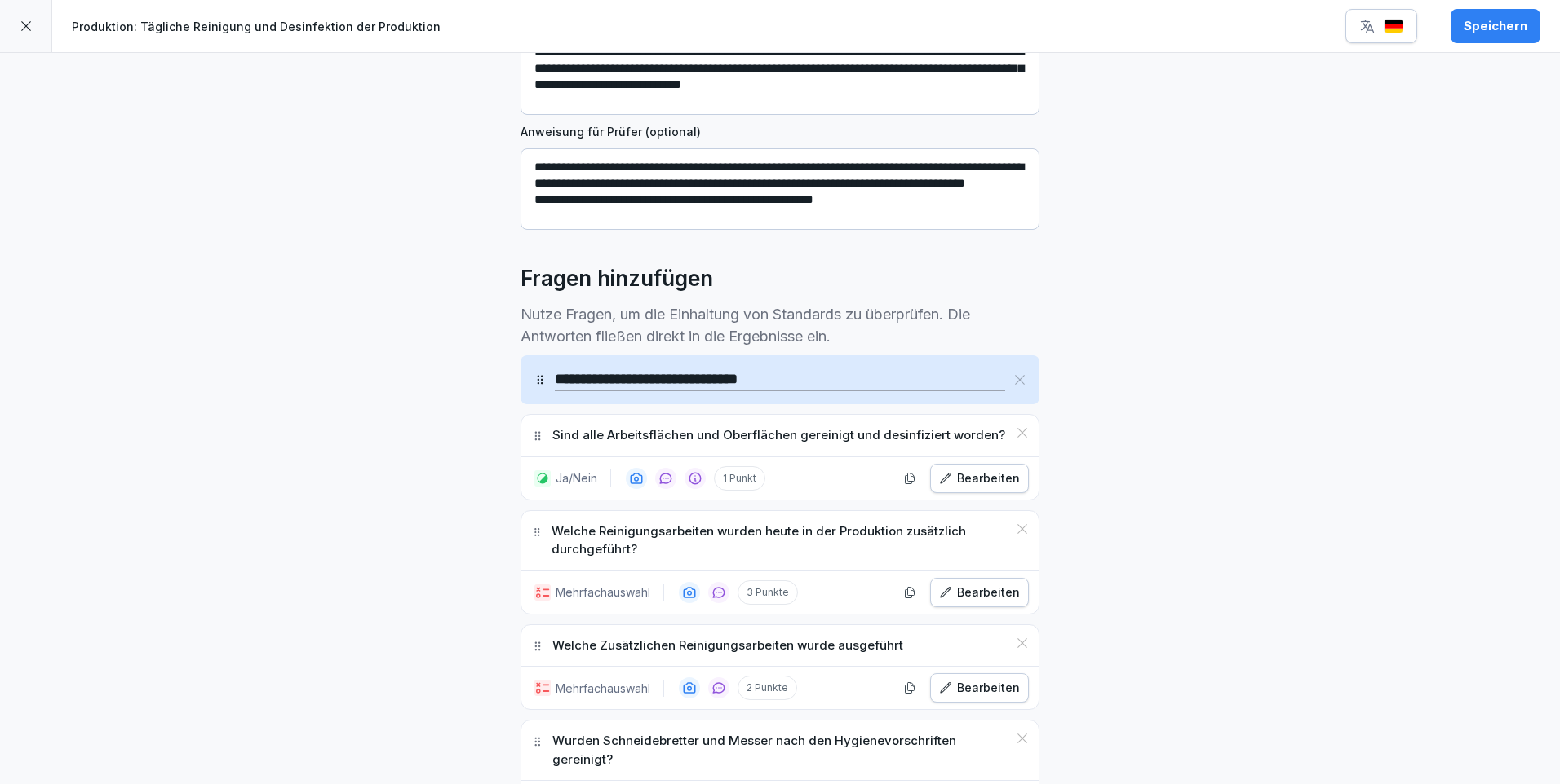
scroll to position [0, 0]
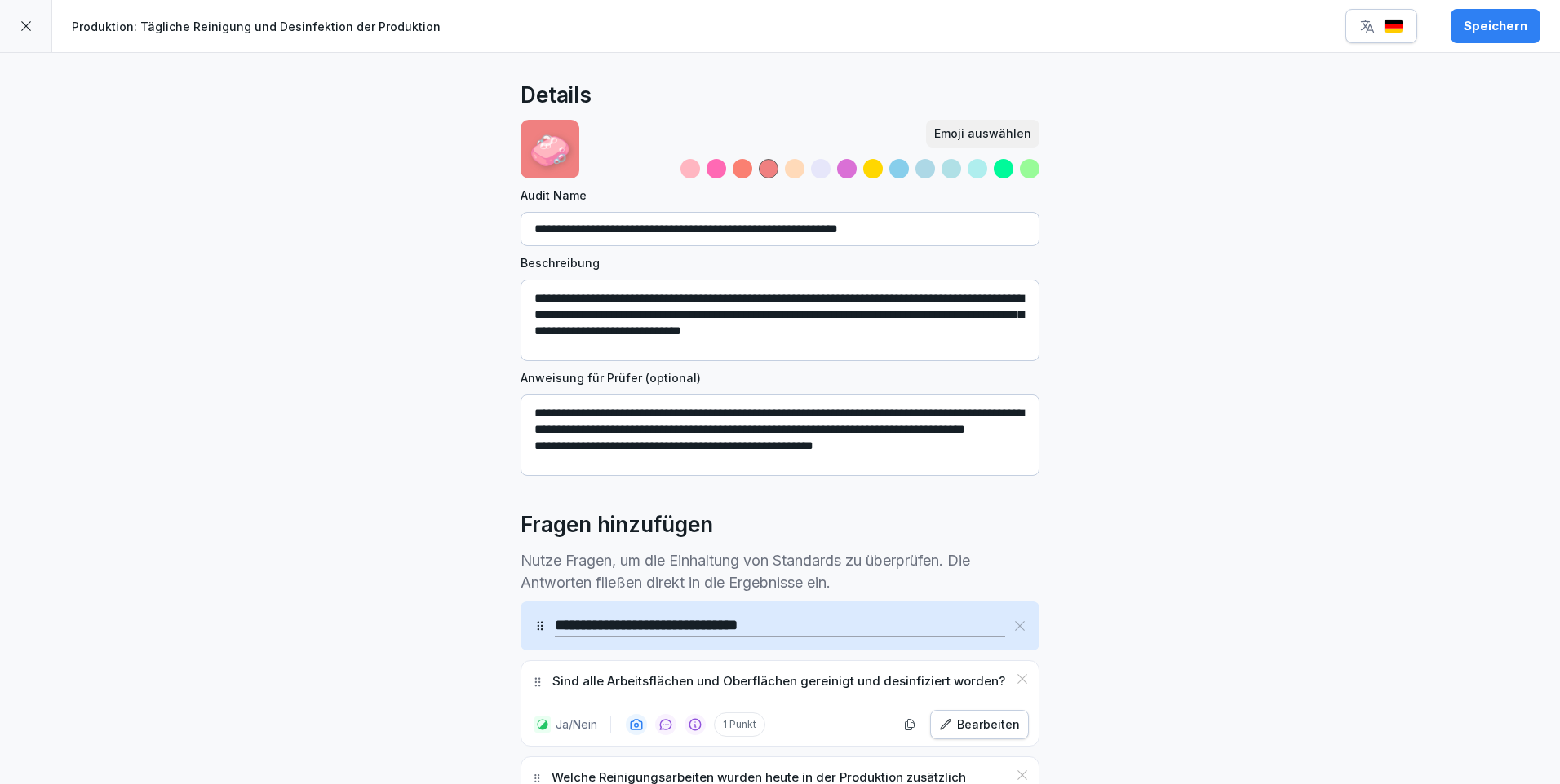
click at [1488, 31] on div "Speichern" at bounding box center [1495, 26] width 63 height 18
click at [25, 22] on icon at bounding box center [25, 25] width 13 height 13
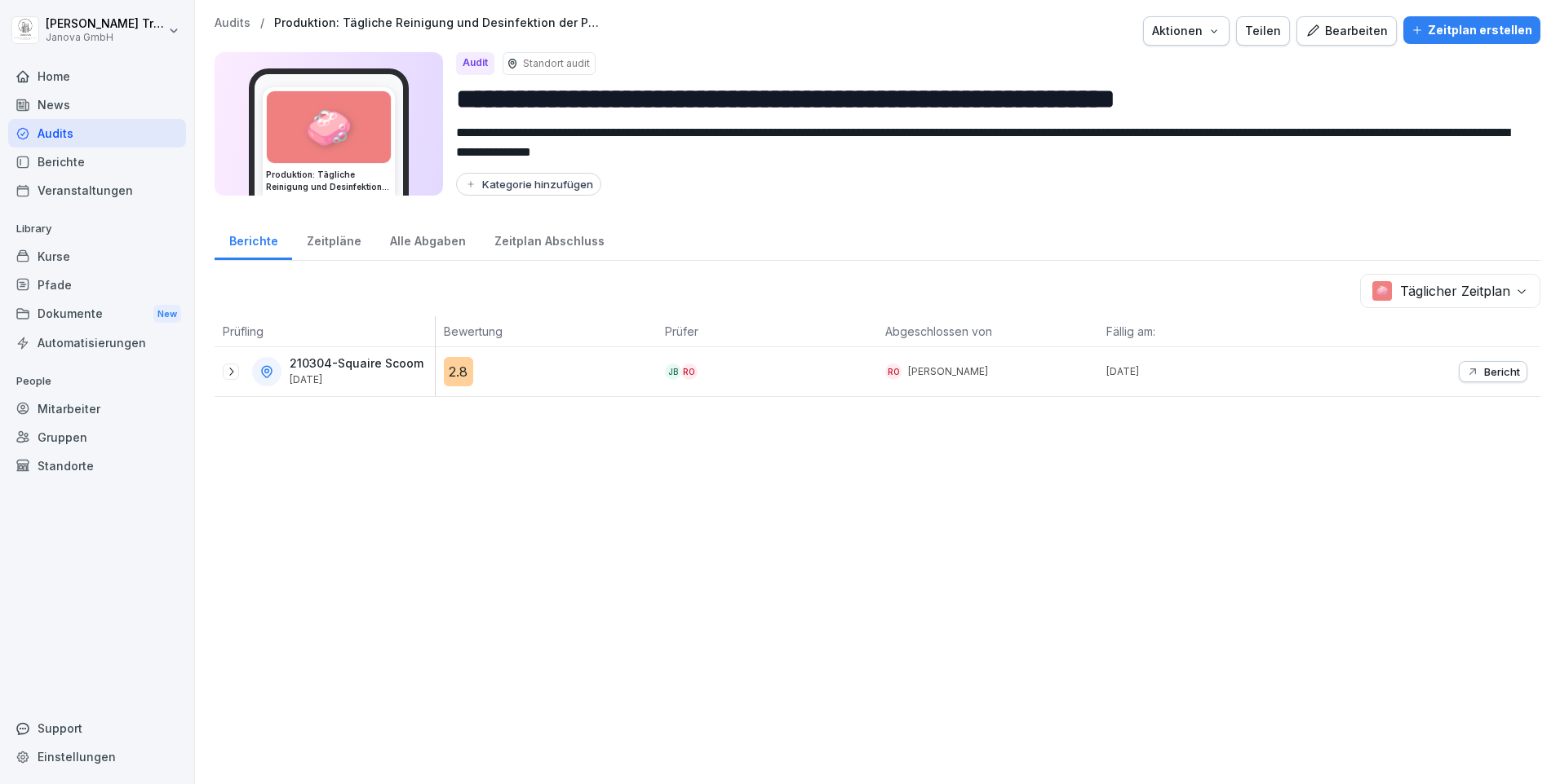
click at [316, 242] on div "Zeitpläne" at bounding box center [333, 239] width 83 height 42
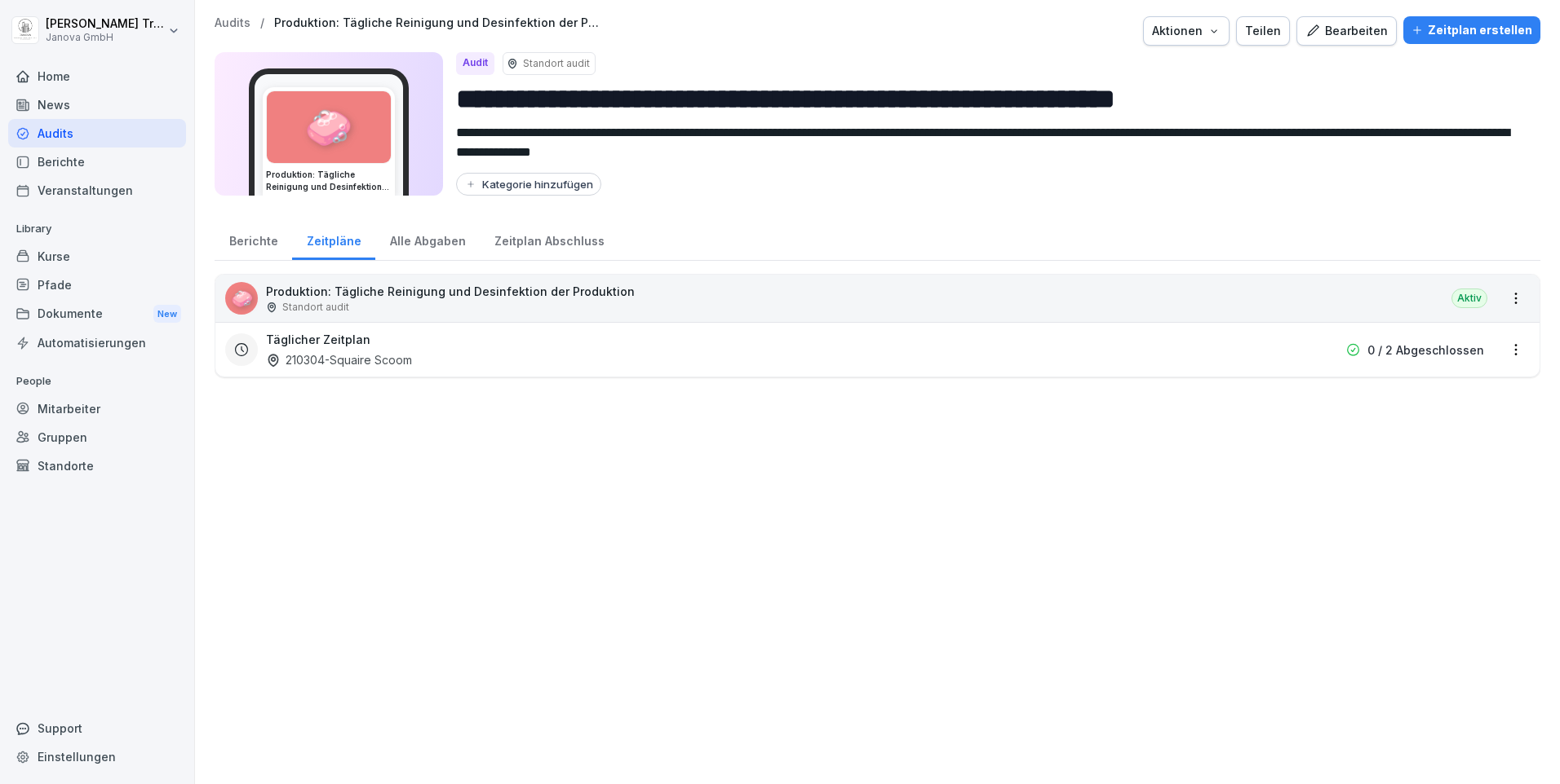
click at [411, 244] on div "Alle Abgaben" at bounding box center [427, 239] width 104 height 42
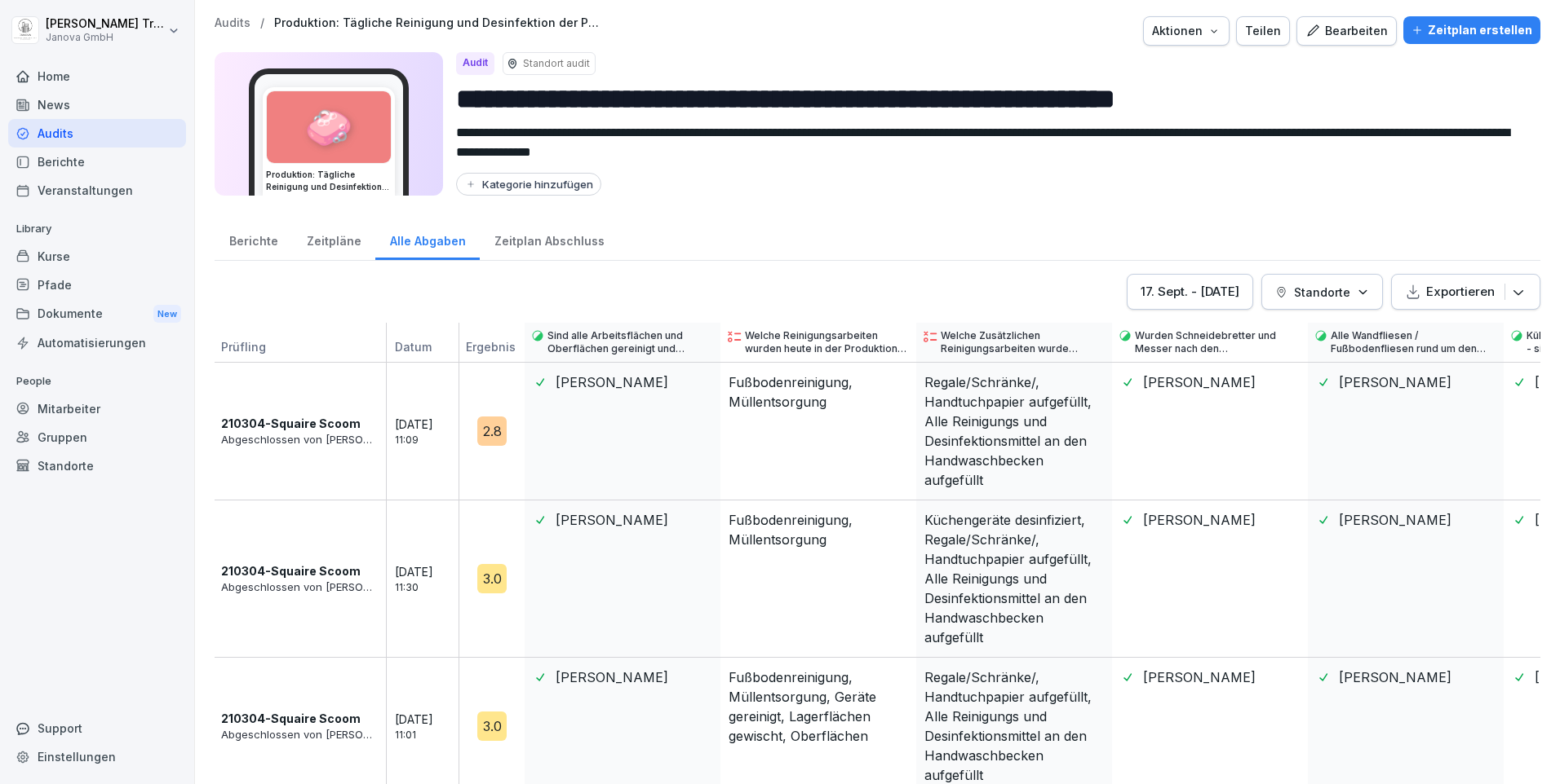
scroll to position [23, 0]
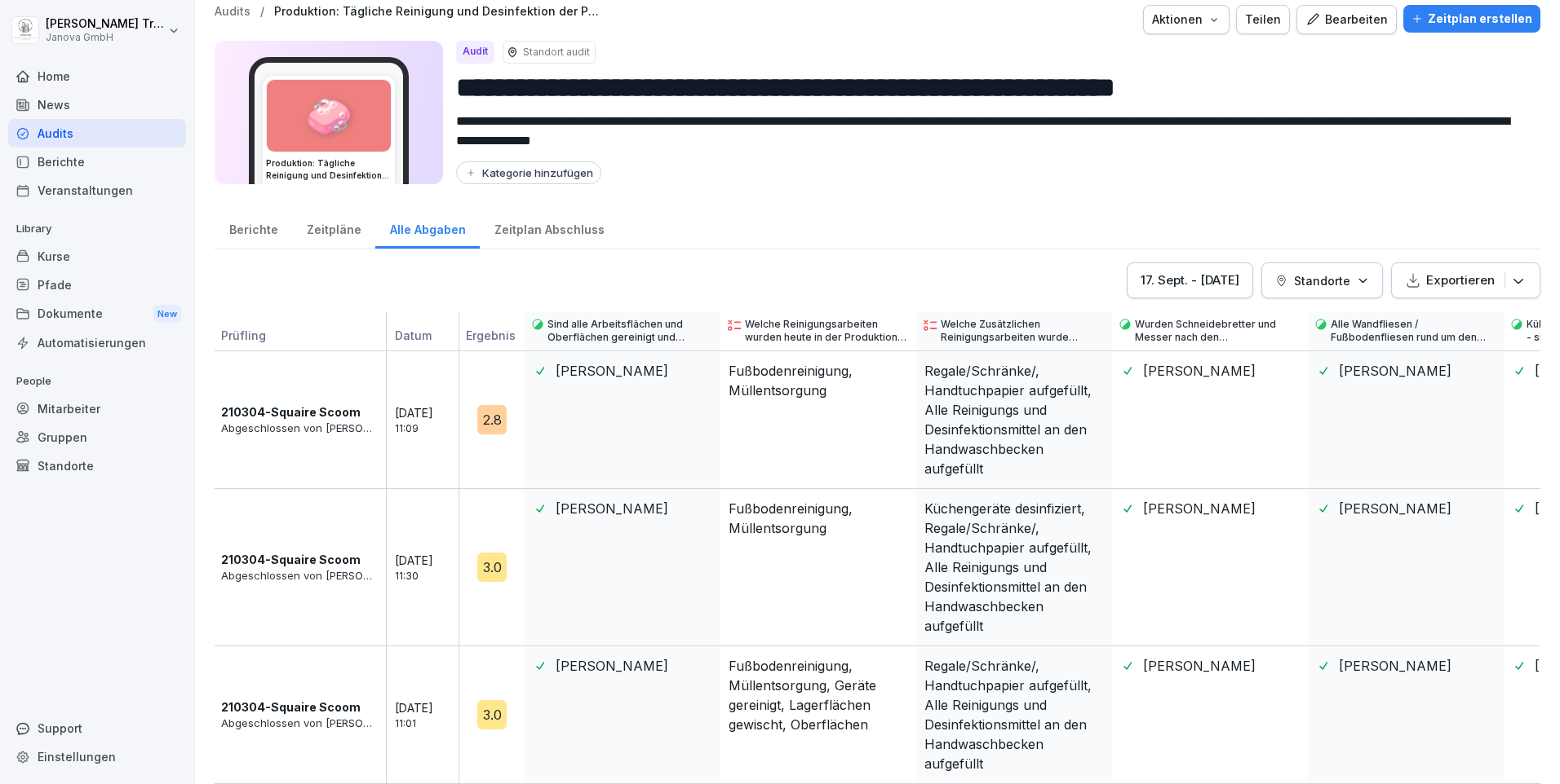
click at [639, 515] on div "Ja" at bounding box center [622, 568] width 196 height 157
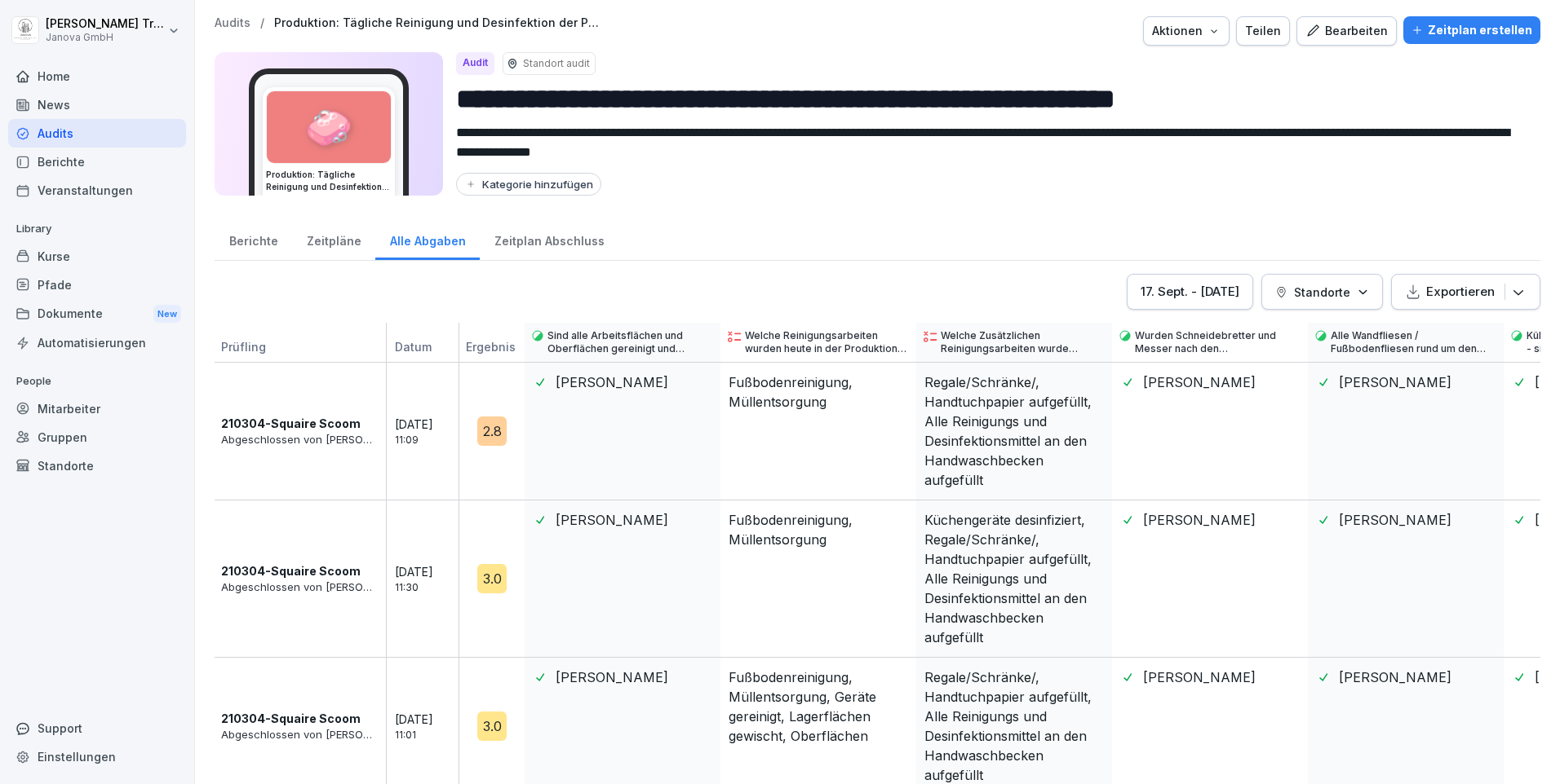
click at [549, 242] on div "Zeitplan Abschluss" at bounding box center [549, 239] width 139 height 42
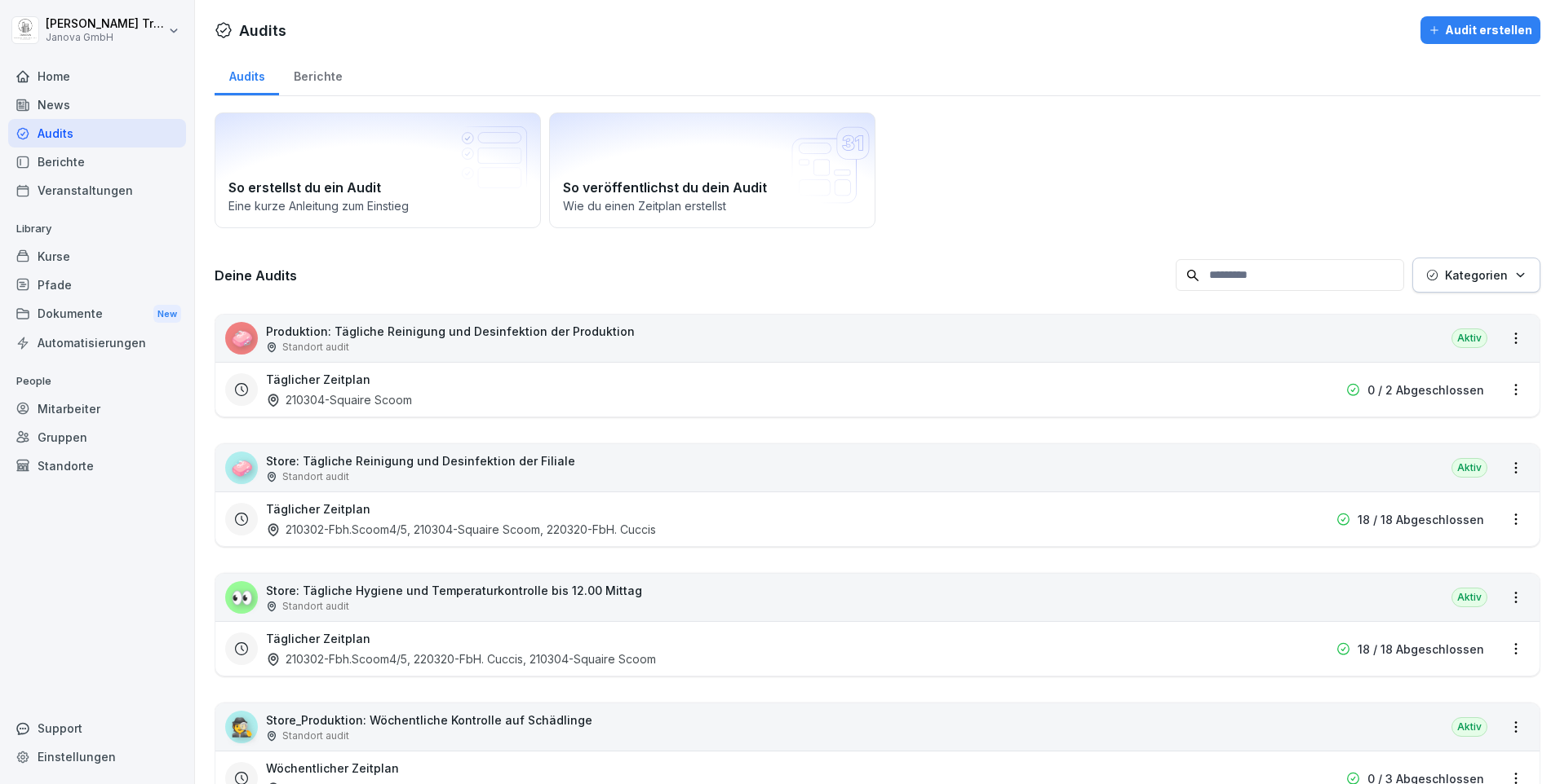
click at [430, 465] on p "Store: Tägliche Reinigung und Desinfektion der Filiale" at bounding box center [420, 461] width 309 height 18
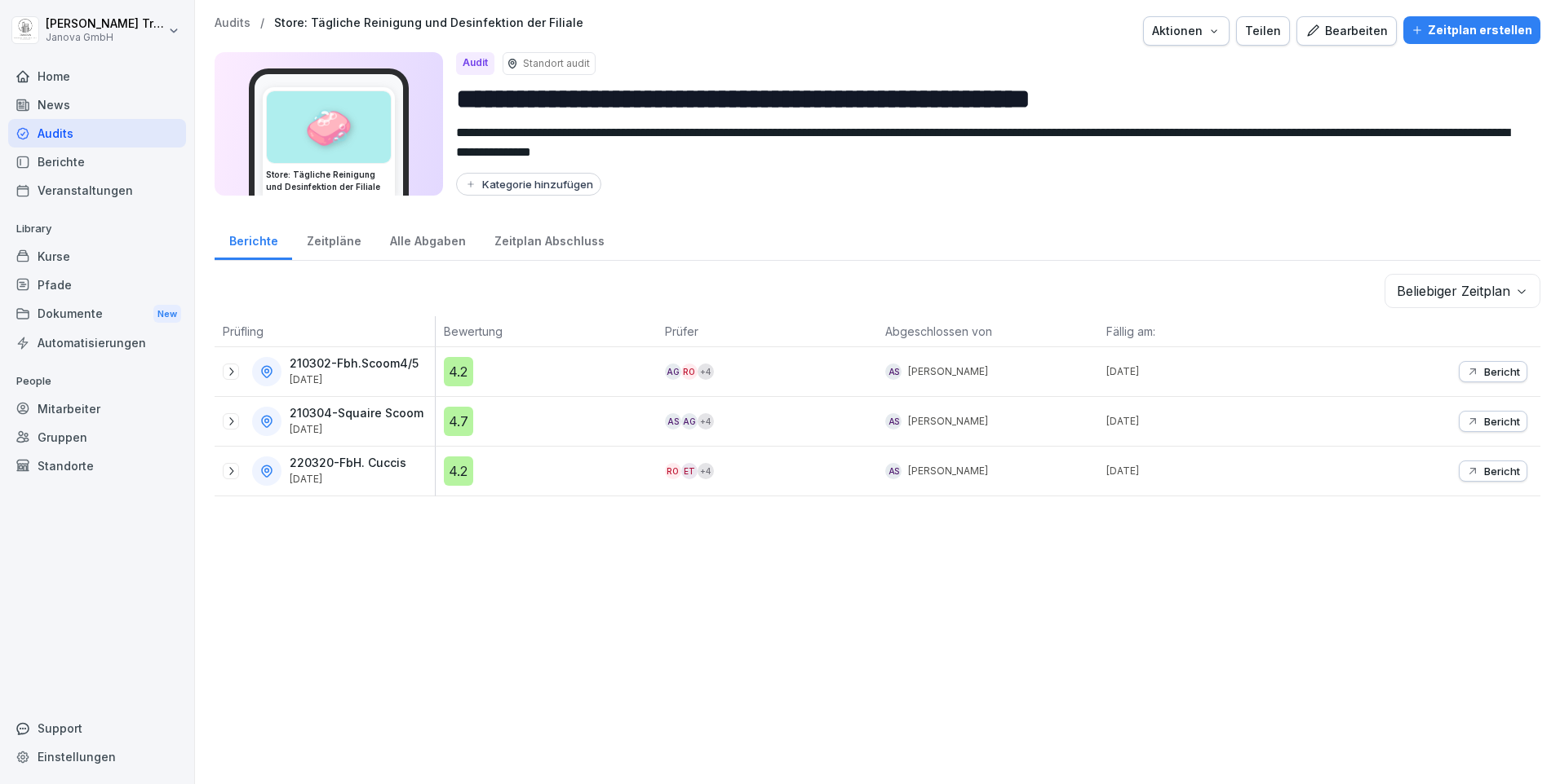
click at [547, 243] on div "Zeitplan Abschluss" at bounding box center [549, 239] width 139 height 42
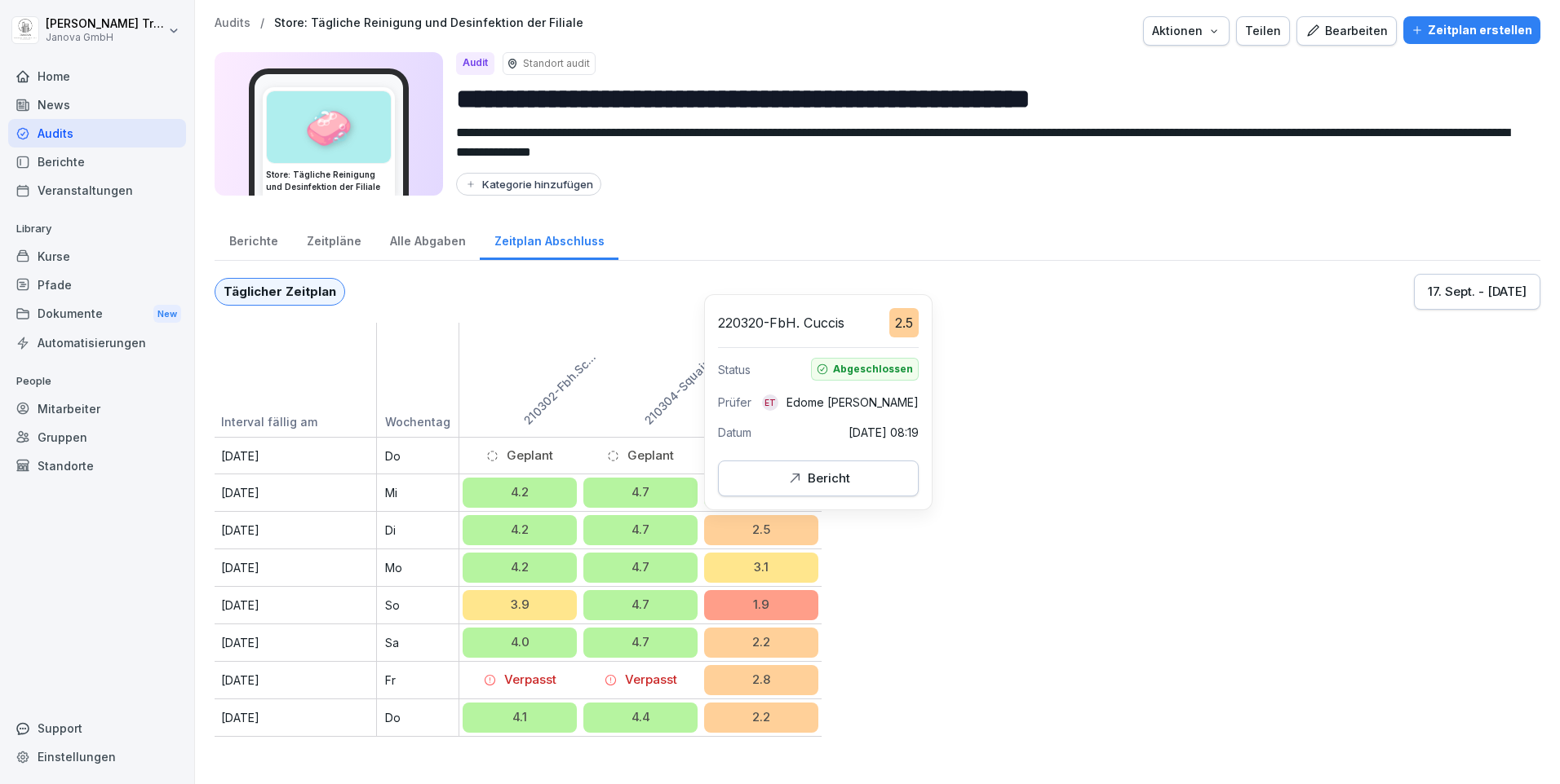
click at [782, 481] on div "Bericht" at bounding box center [818, 479] width 173 height 18
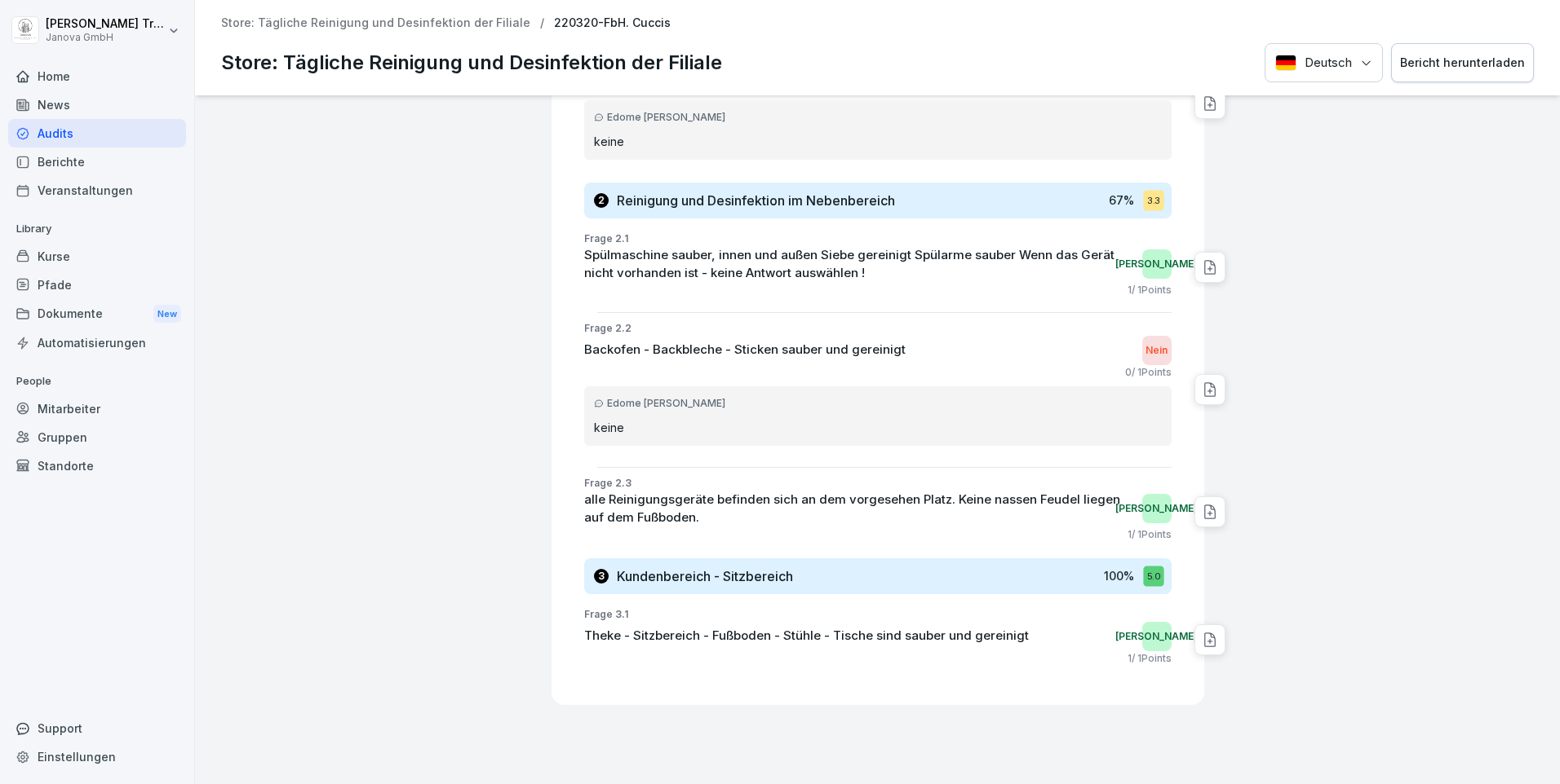
scroll to position [1236, 0]
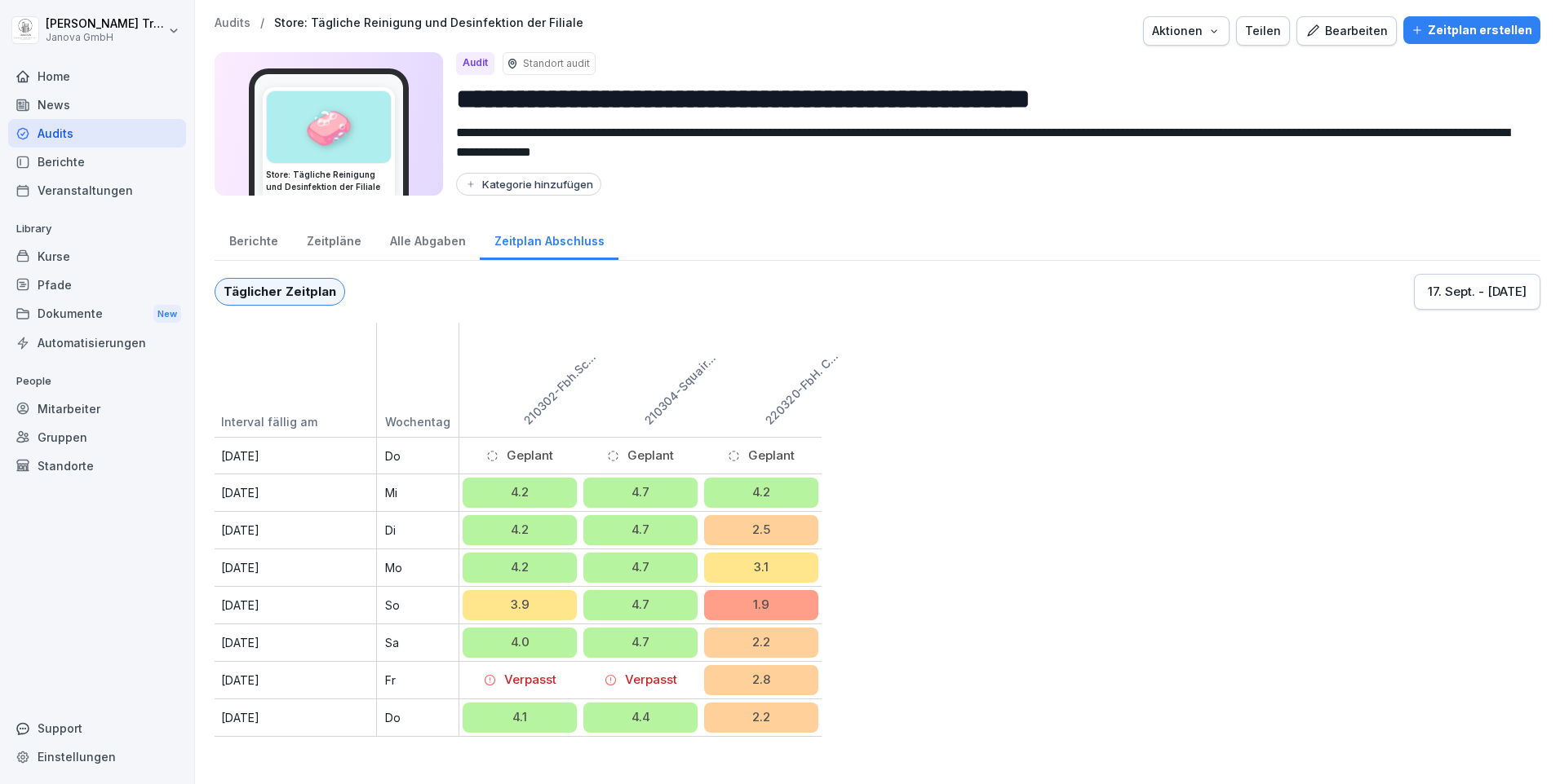
click at [71, 130] on div "Audits" at bounding box center [97, 133] width 178 height 28
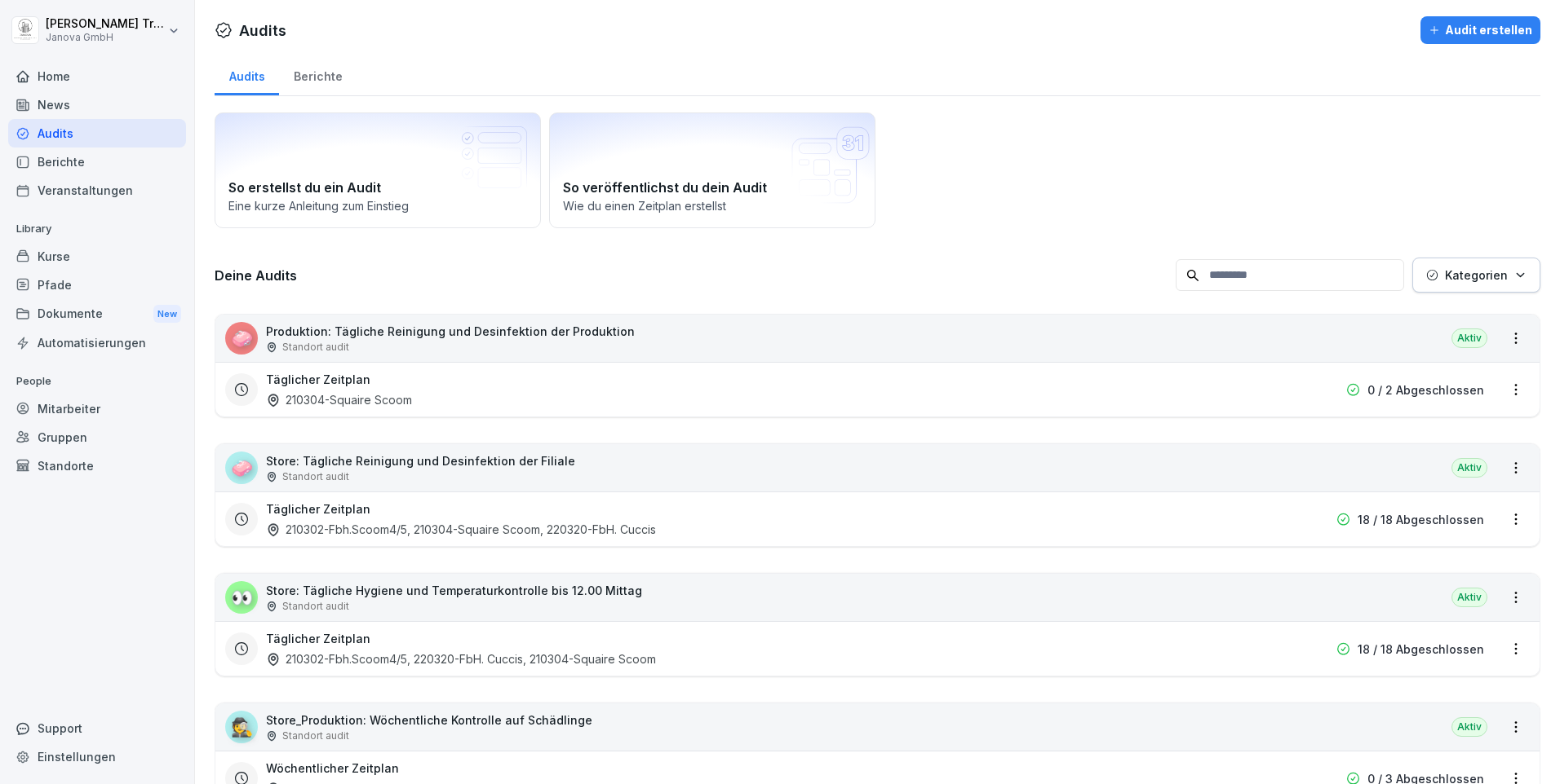
click at [496, 595] on p "Store: Tägliche Hygiene und Temperaturkontrolle bis 12.00 Mittag" at bounding box center [454, 591] width 376 height 18
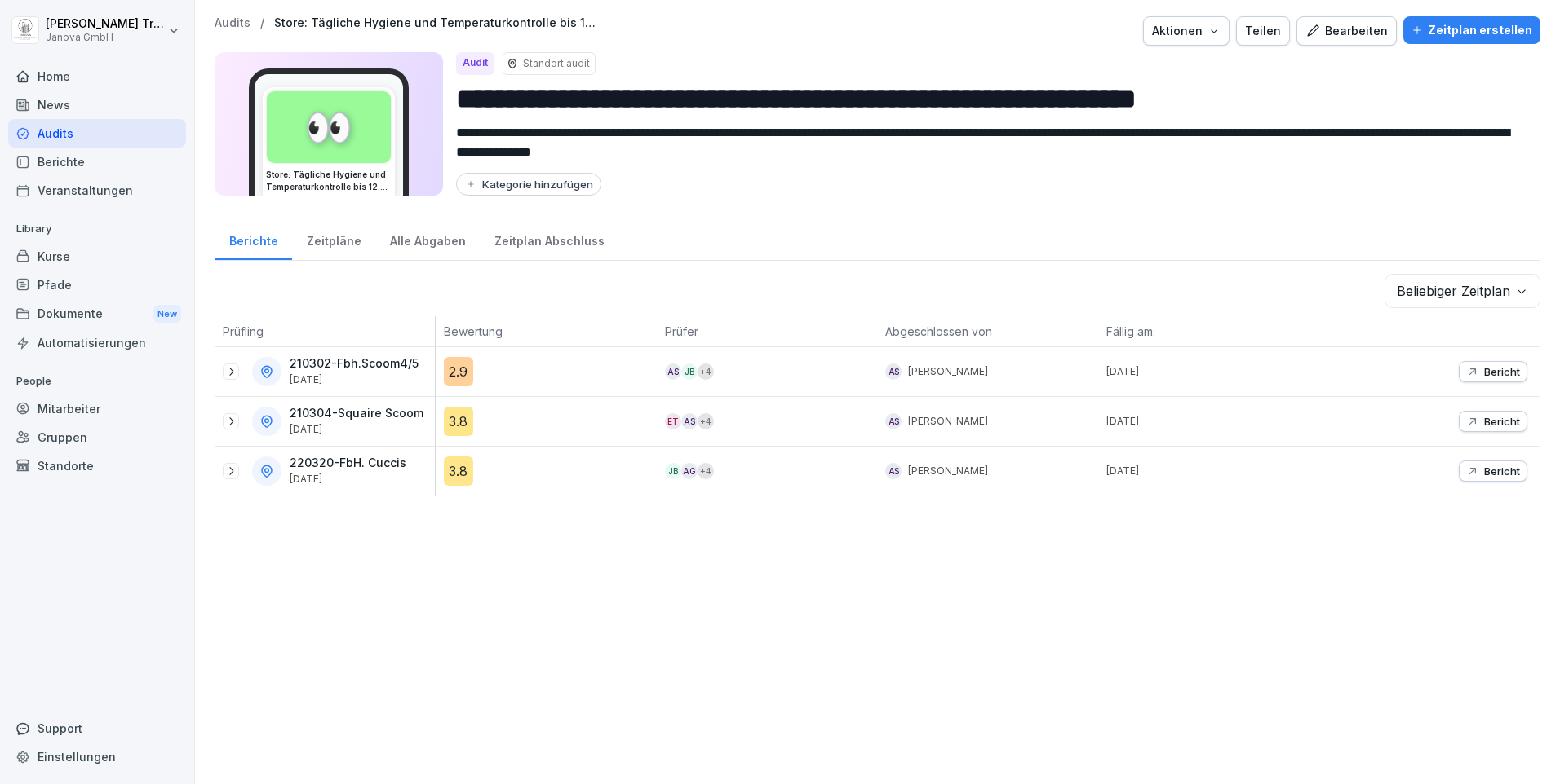
click at [522, 246] on div "Zeitplan Abschluss" at bounding box center [549, 239] width 139 height 42
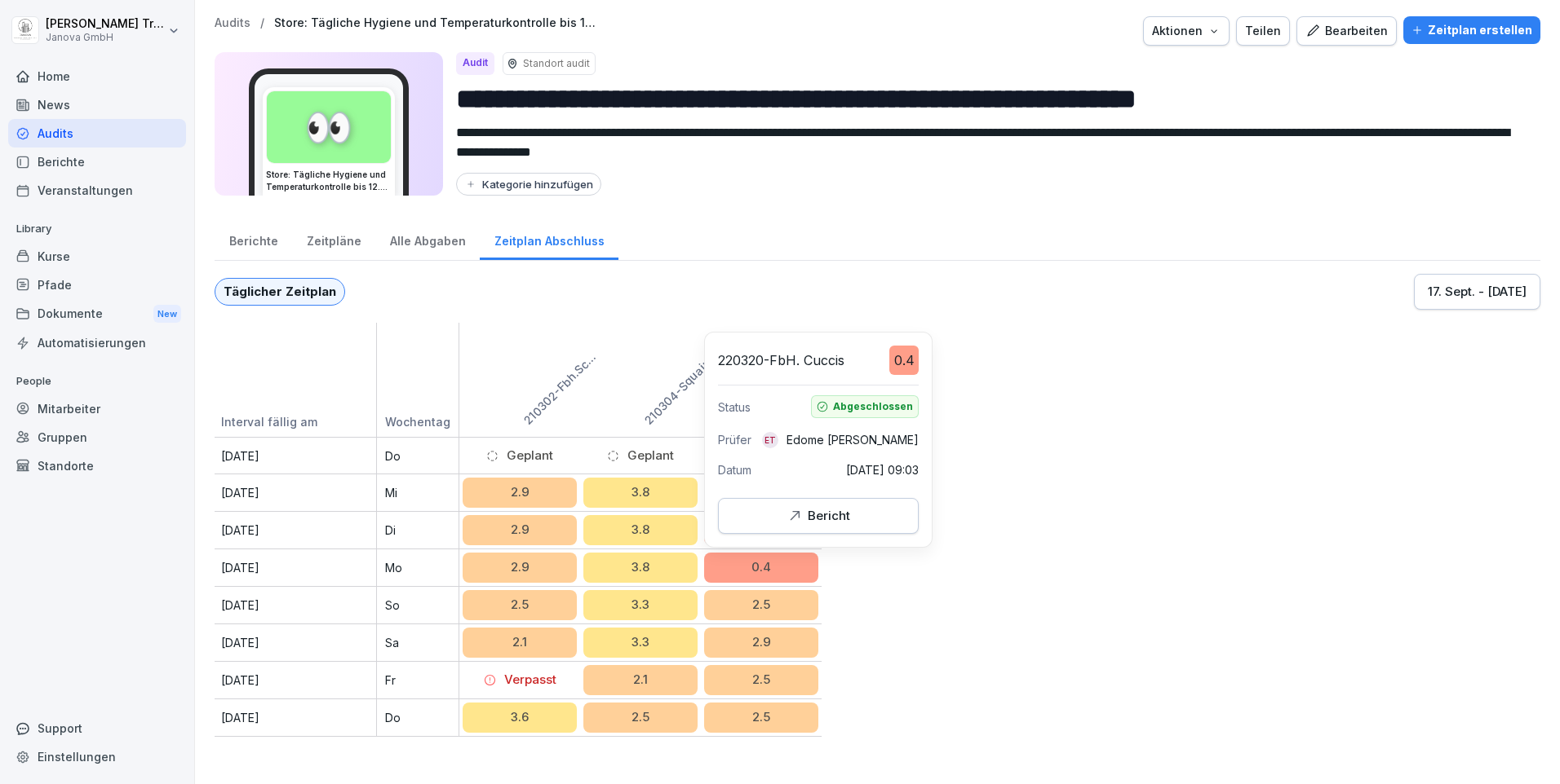
click at [804, 518] on div "Bericht" at bounding box center [818, 516] width 63 height 18
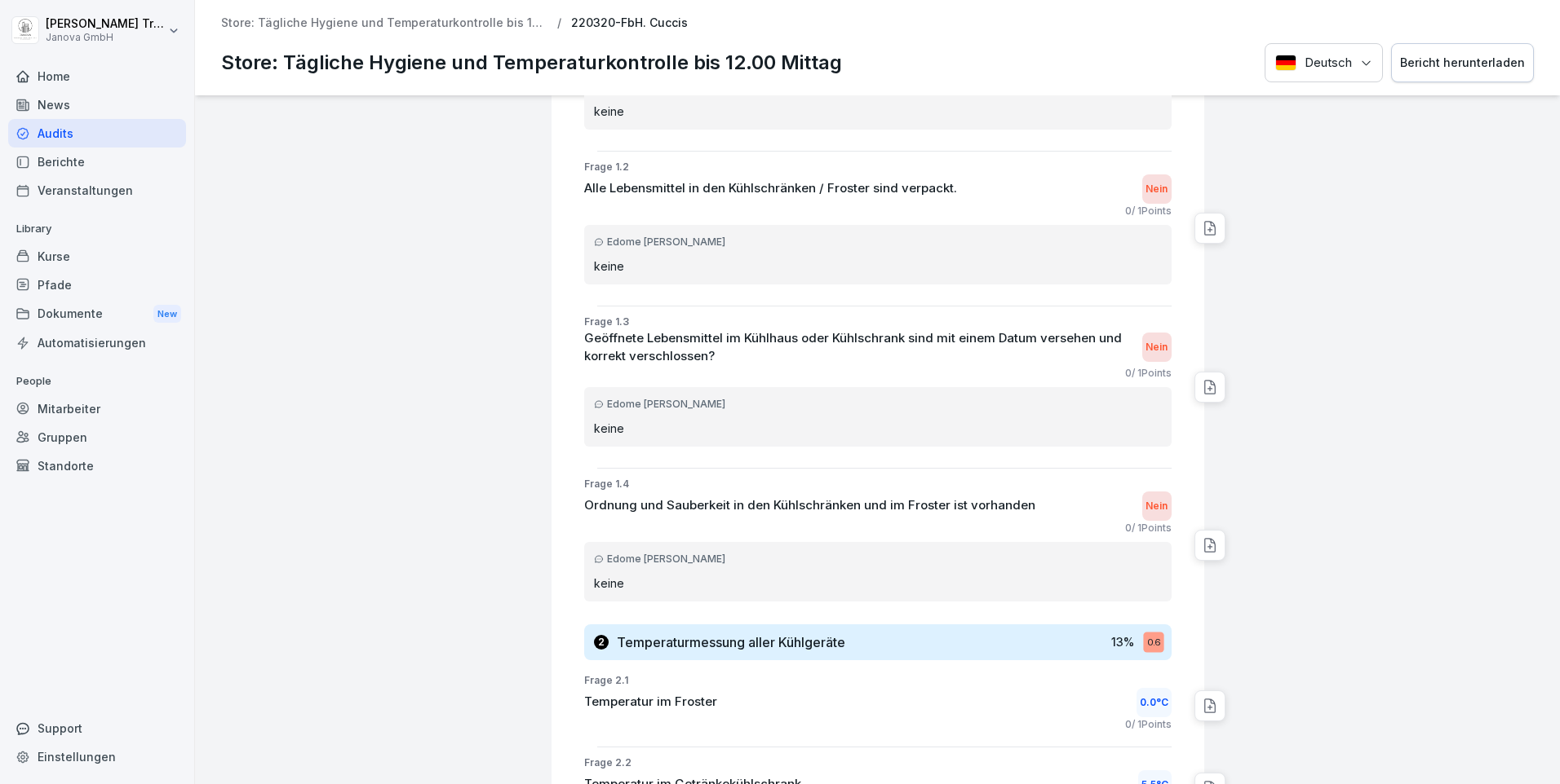
scroll to position [408, 0]
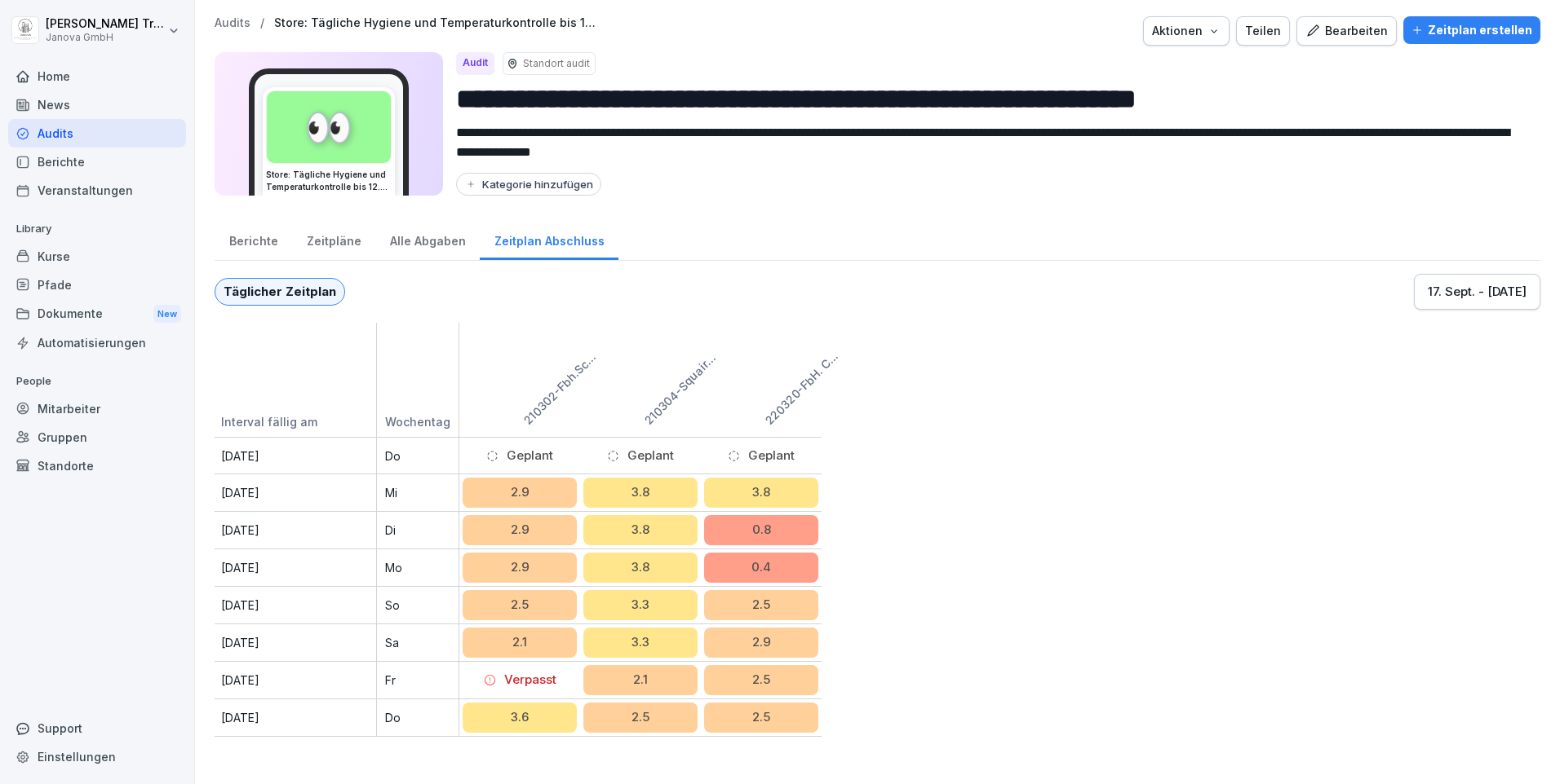
click at [57, 69] on div "Home" at bounding box center [97, 76] width 178 height 28
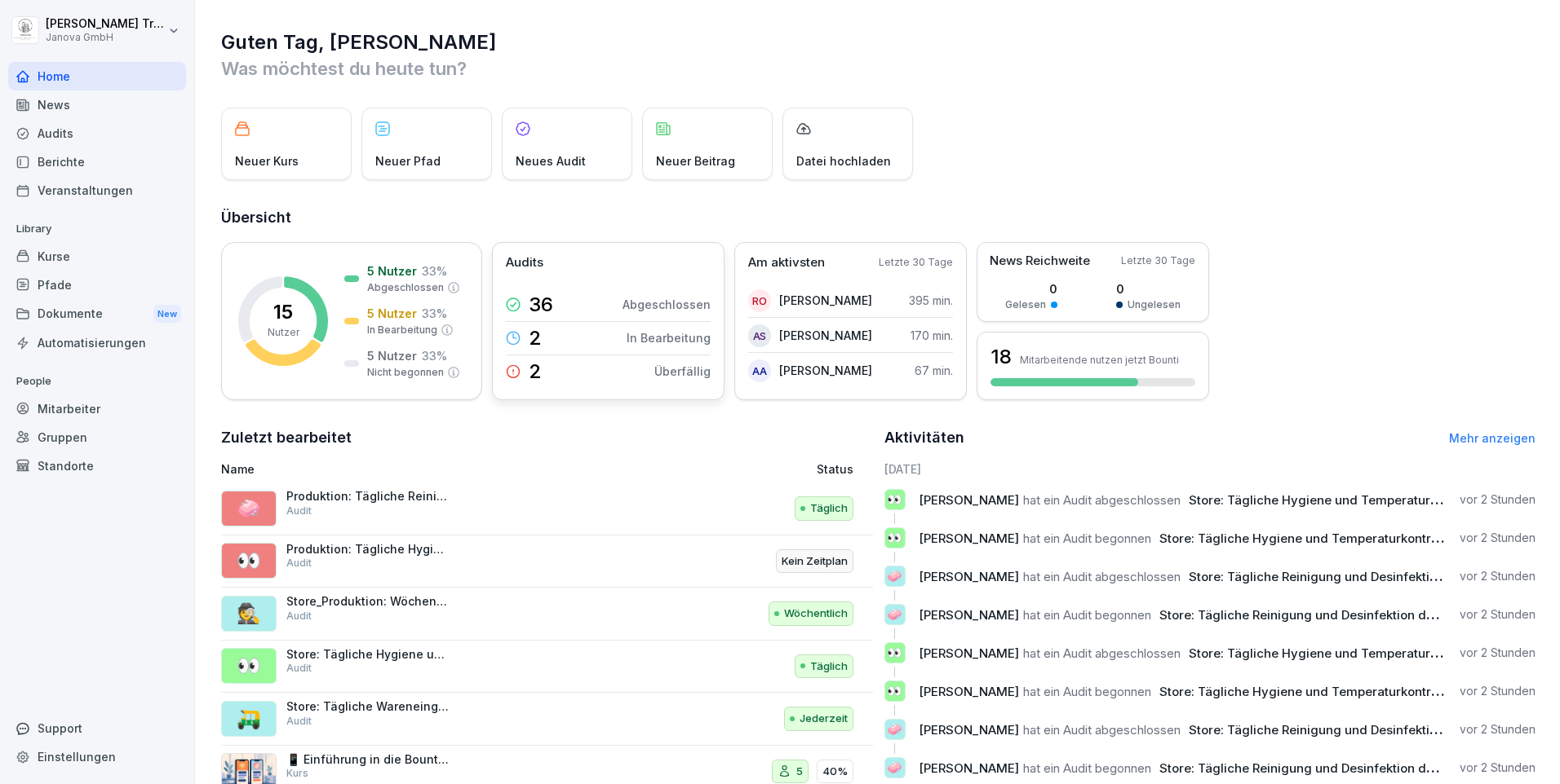
click at [672, 336] on p "In Bearbeitung" at bounding box center [668, 338] width 84 height 18
click at [689, 372] on p "Überfällig" at bounding box center [683, 372] width 57 height 18
click at [800, 368] on p "[PERSON_NAME]" at bounding box center [825, 371] width 93 height 18
click at [856, 367] on p "[PERSON_NAME]" at bounding box center [825, 371] width 93 height 18
click at [79, 431] on div "Gruppen" at bounding box center [97, 437] width 178 height 28
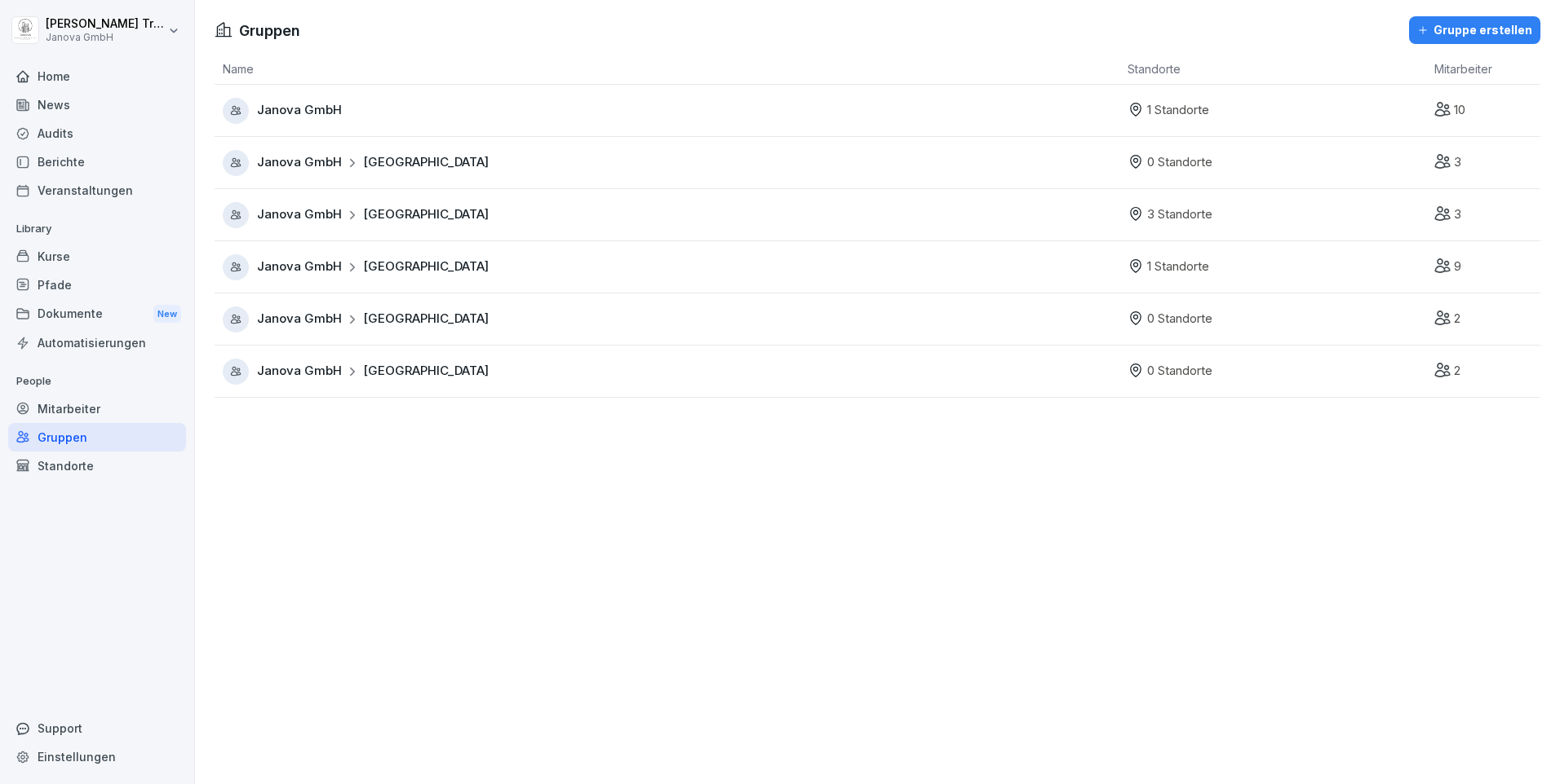
click at [349, 263] on icon at bounding box center [352, 267] width 12 height 12
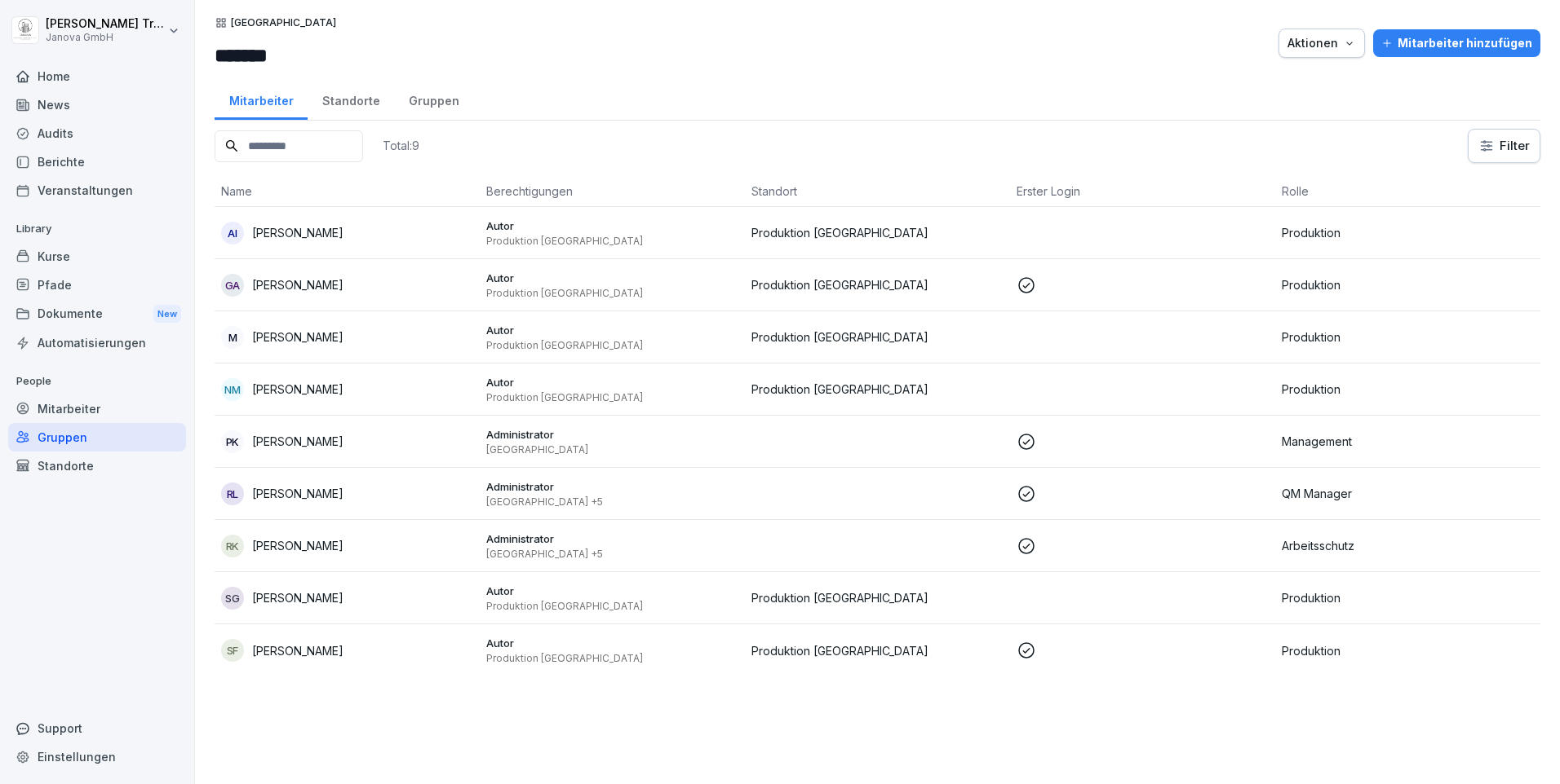
click at [352, 98] on div "Standorte" at bounding box center [350, 98] width 87 height 42
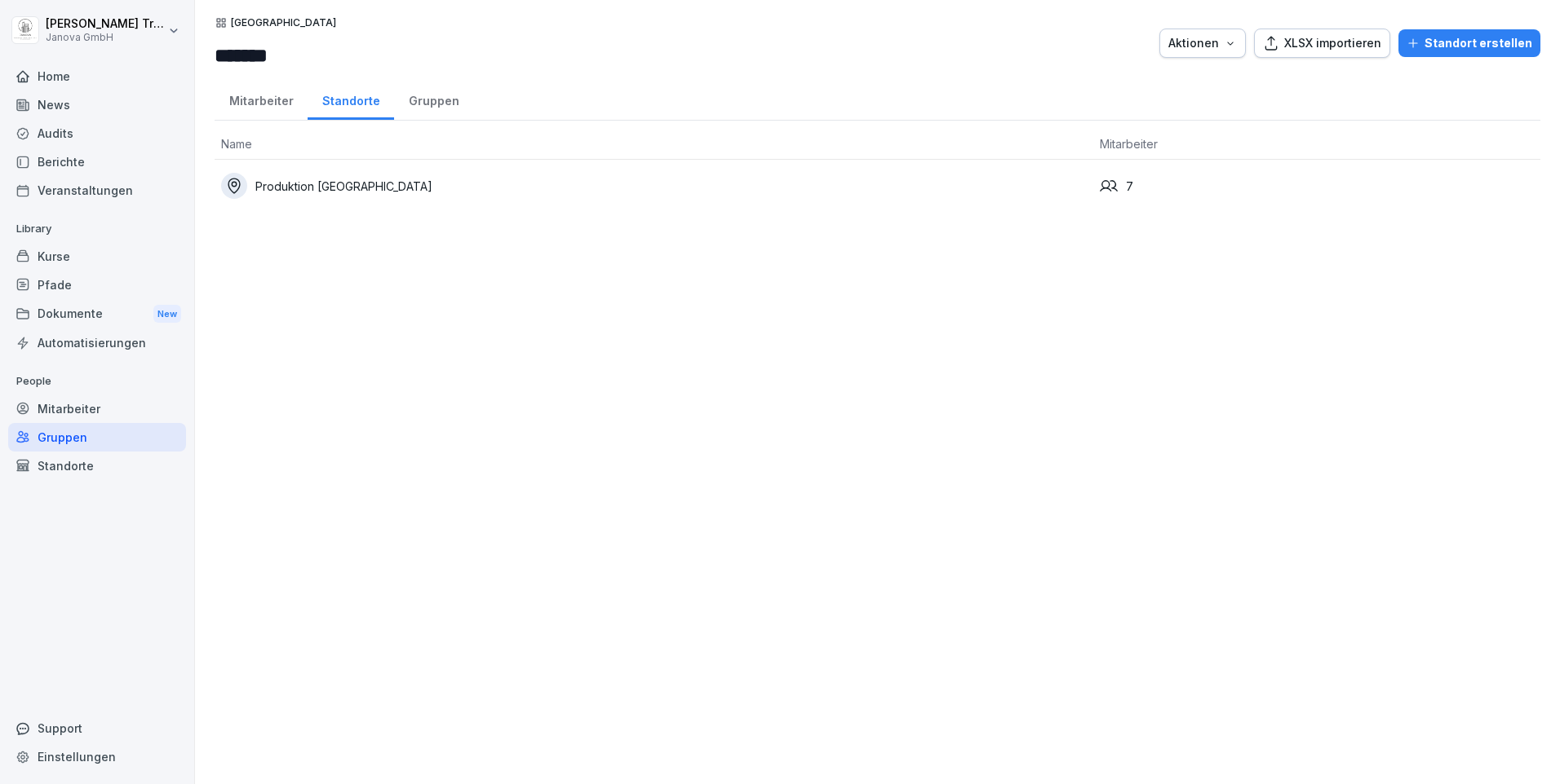
click at [302, 189] on div "Produktion [GEOGRAPHIC_DATA]" at bounding box center [654, 185] width 865 height 26
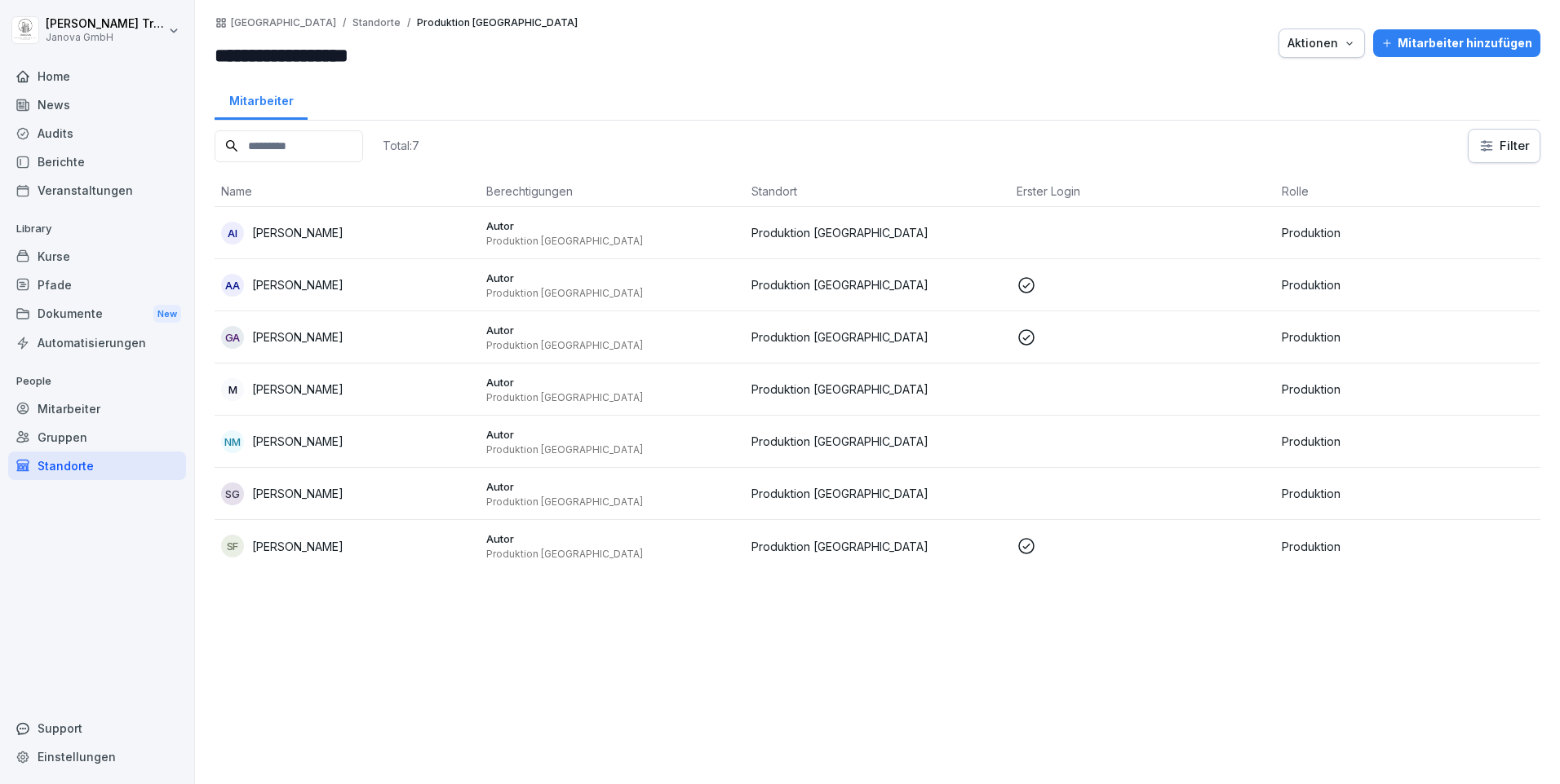
click at [47, 254] on div "Kurse" at bounding box center [97, 255] width 178 height 28
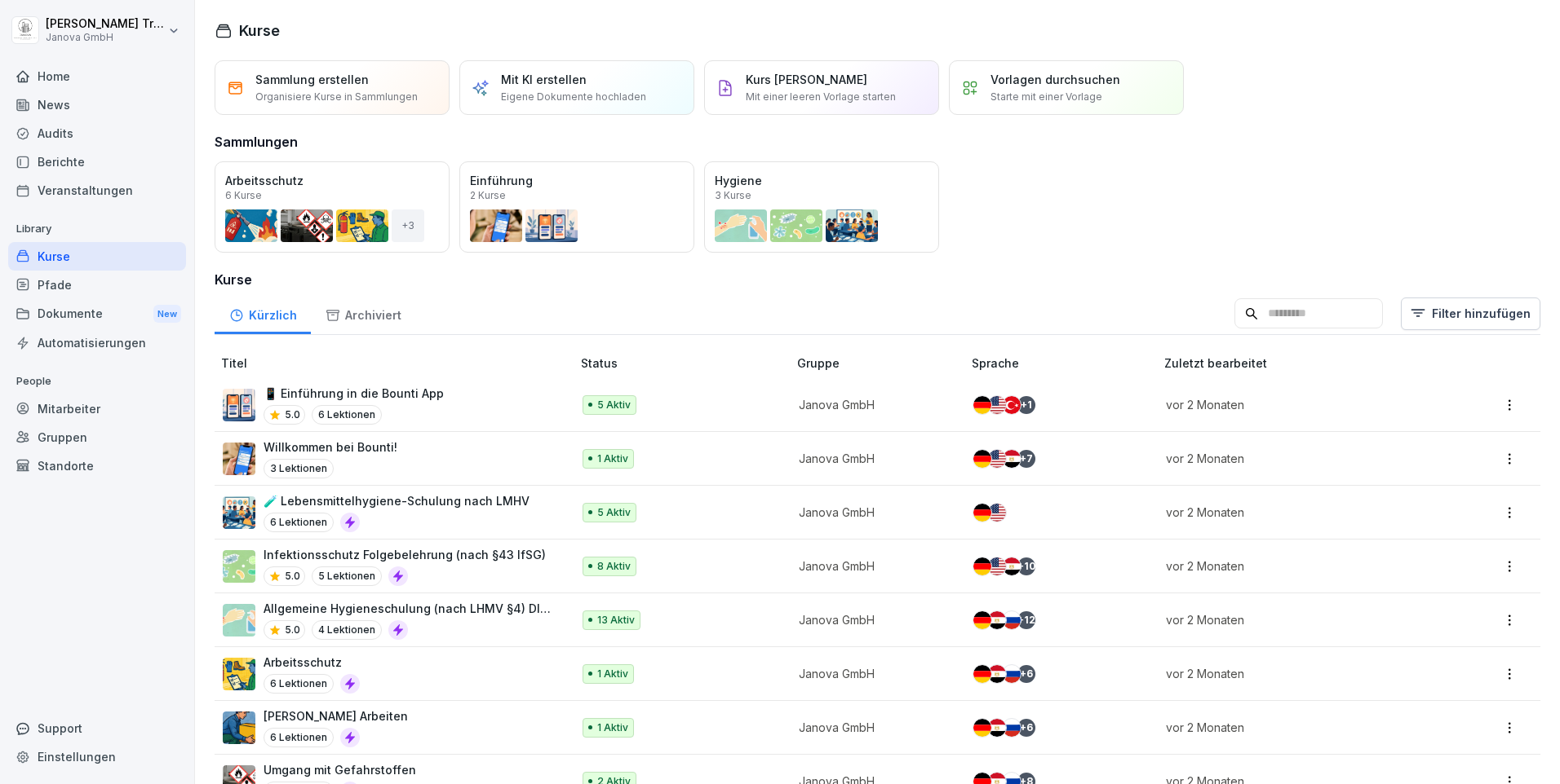
click at [533, 608] on p "Allgemeine Hygieneschulung (nach LHMV §4) DIN10514" at bounding box center [409, 608] width 292 height 18
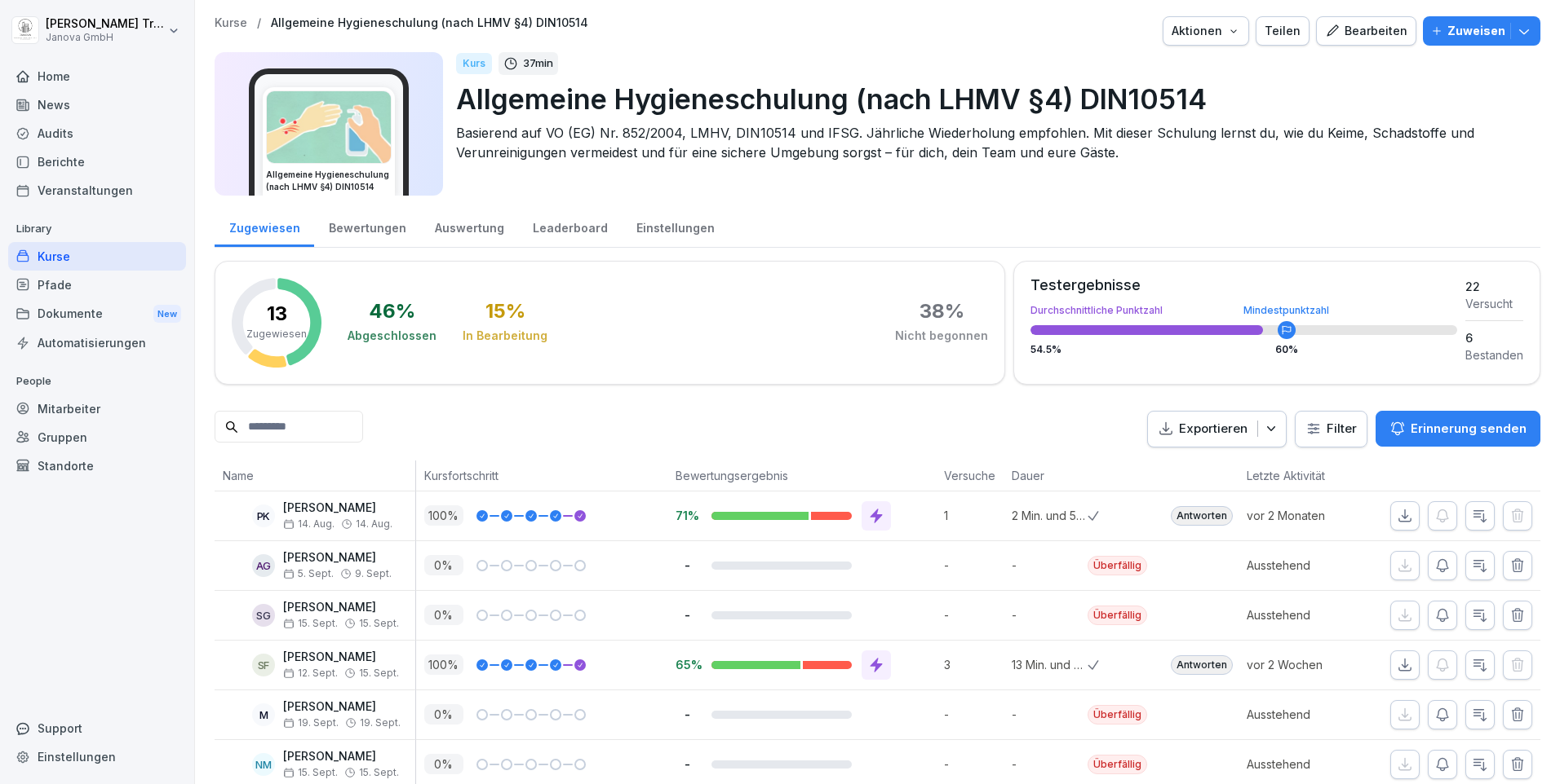
click at [354, 226] on div "Bewertungen" at bounding box center [367, 226] width 106 height 42
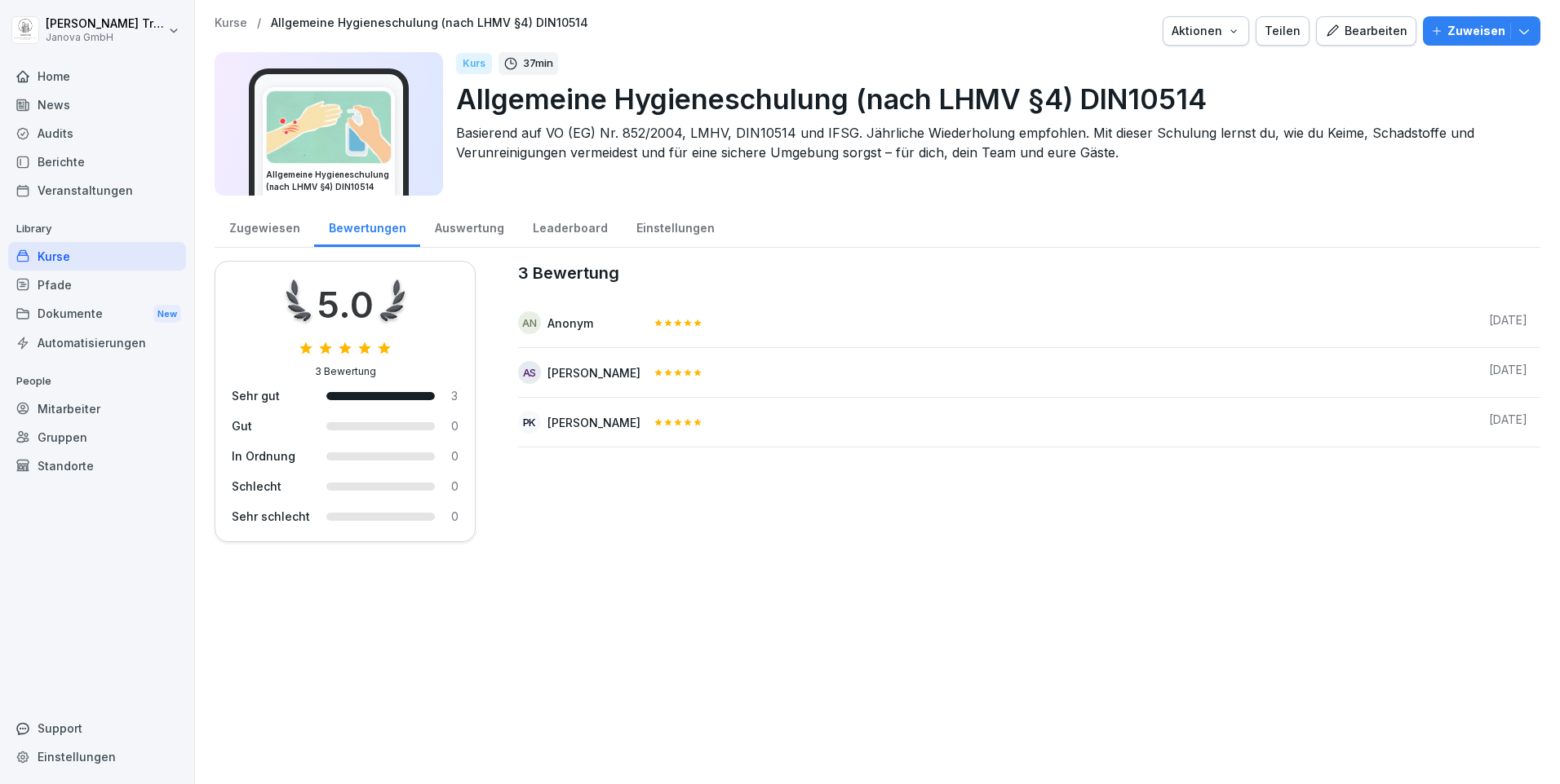
click at [442, 227] on div "Auswertung" at bounding box center [469, 226] width 98 height 42
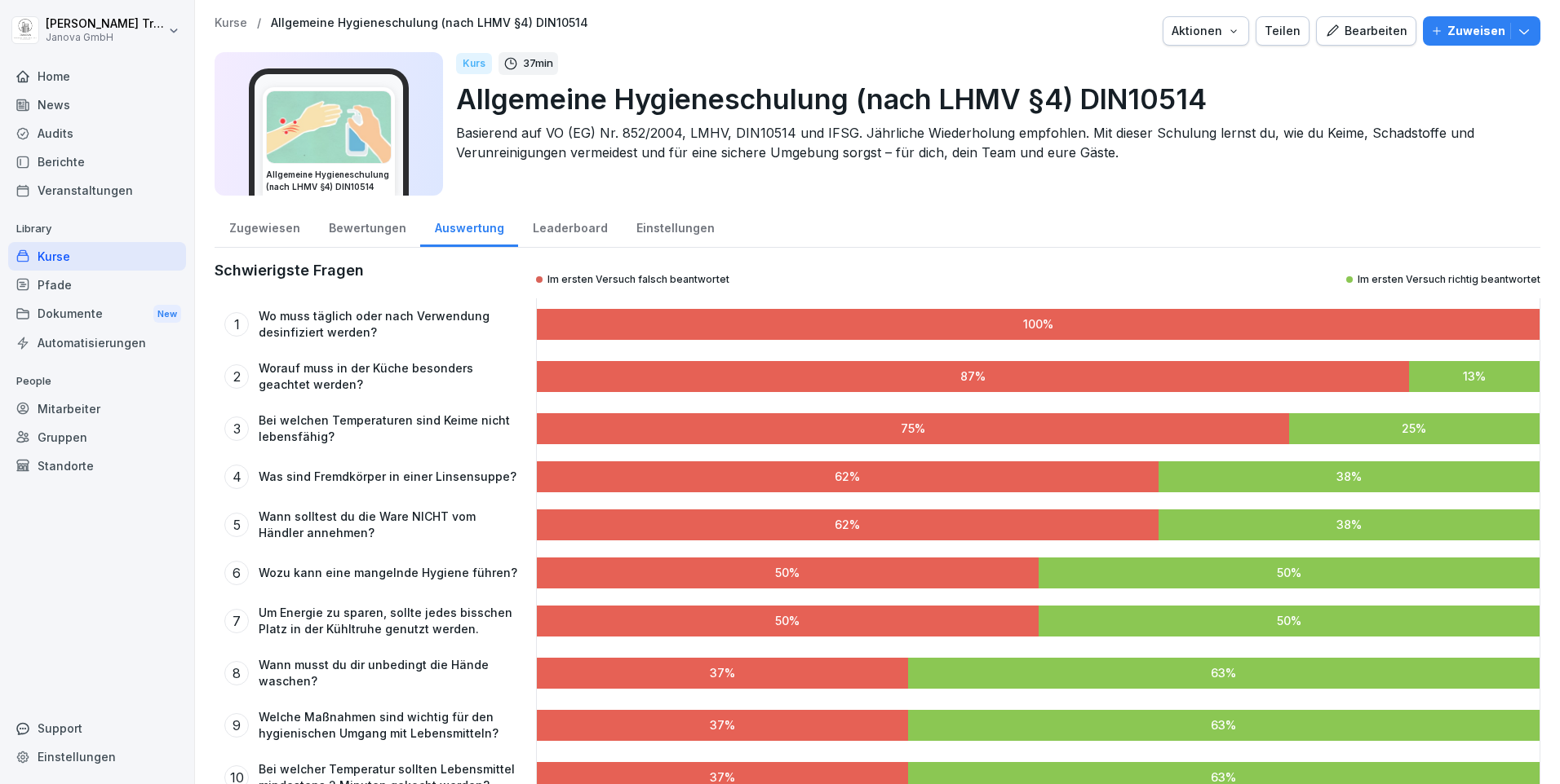
click at [588, 236] on div "Leaderboard" at bounding box center [570, 226] width 103 height 42
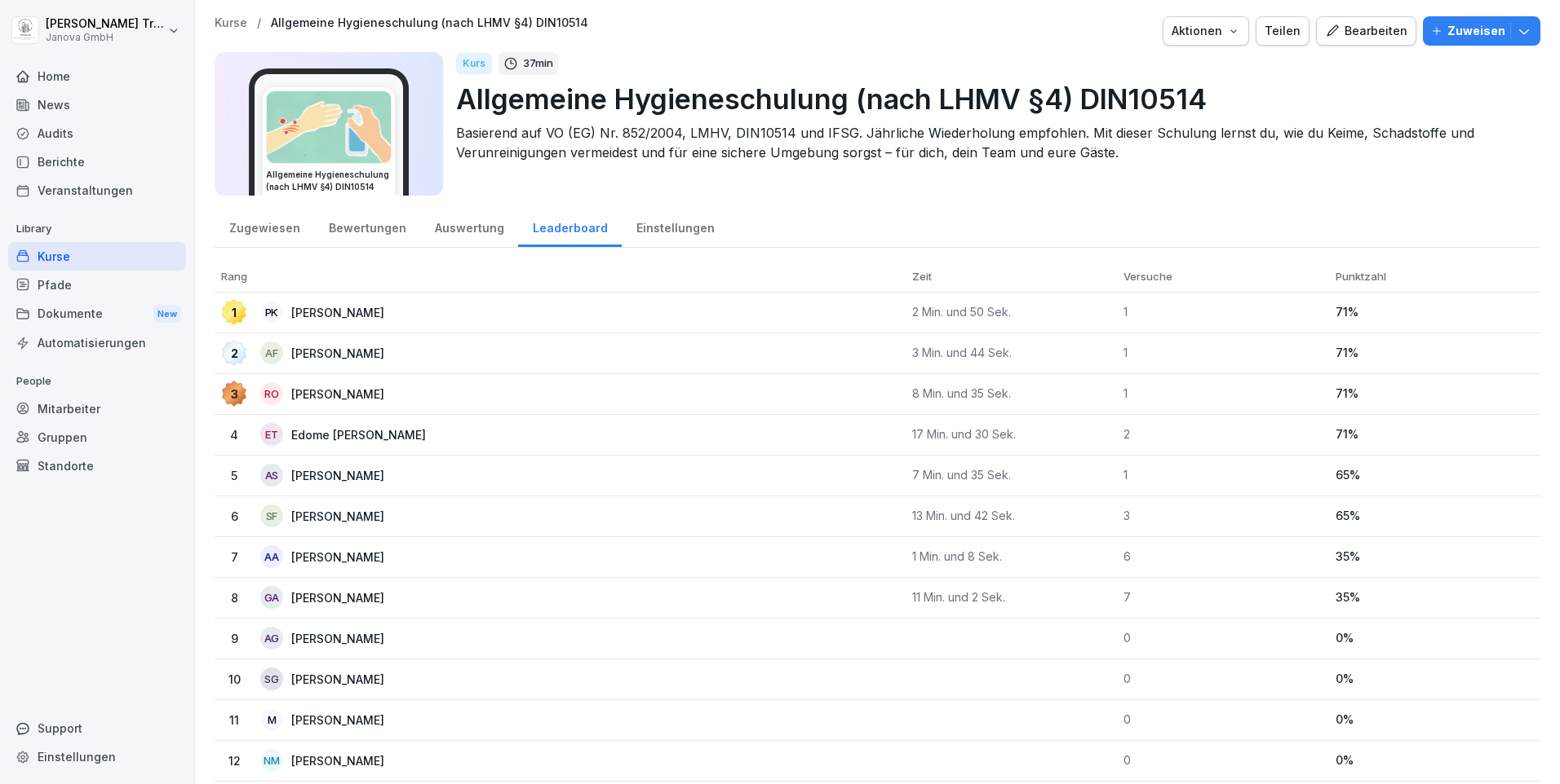
click at [685, 224] on div "Einstellungen" at bounding box center [675, 226] width 107 height 42
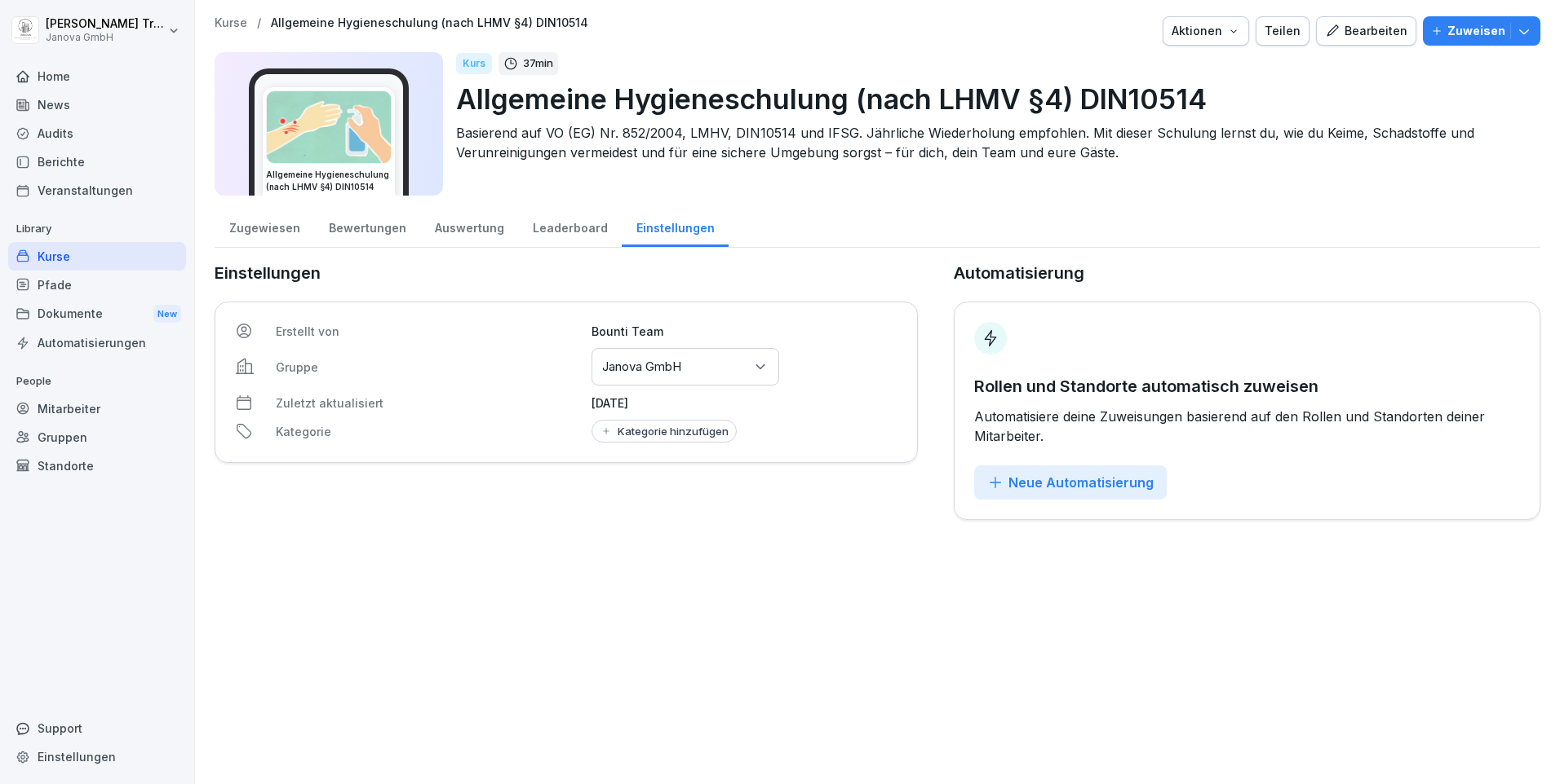
click at [757, 367] on icon at bounding box center [760, 367] width 17 height 17
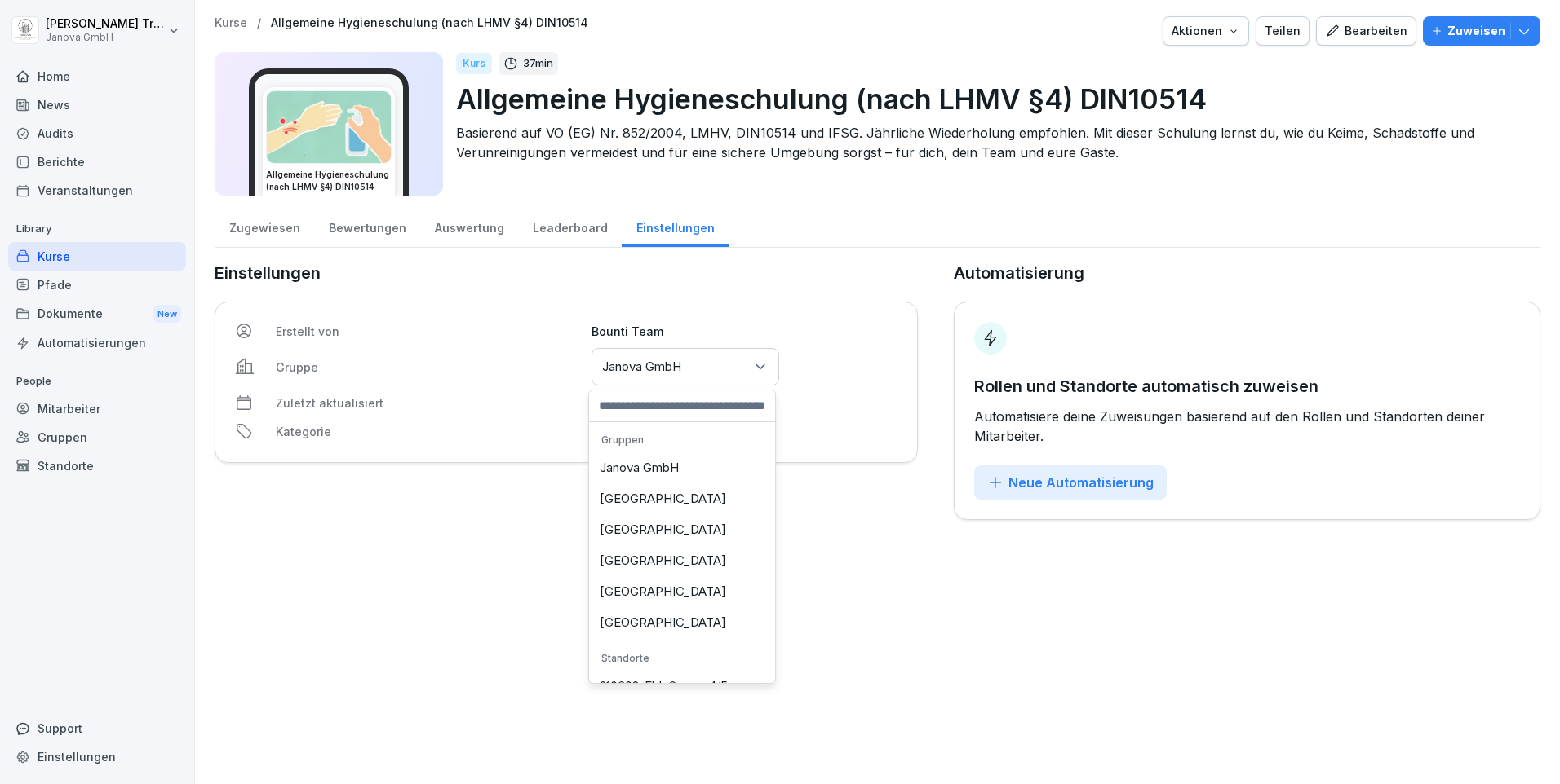
click at [757, 367] on icon at bounding box center [760, 367] width 17 height 17
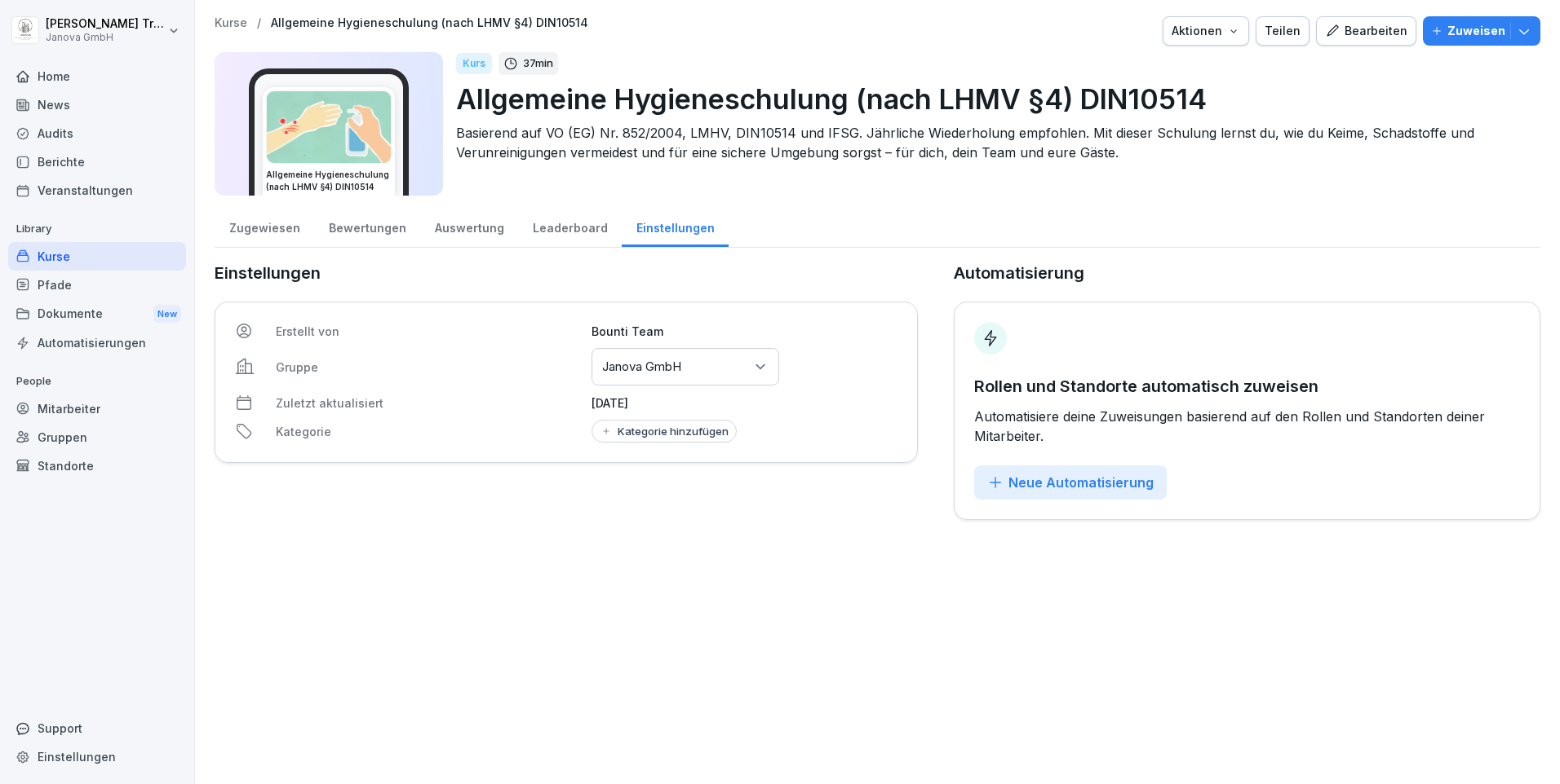
click at [806, 337] on p "Bounti Team" at bounding box center [744, 332] width 306 height 18
click at [549, 228] on div "Leaderboard" at bounding box center [570, 226] width 103 height 42
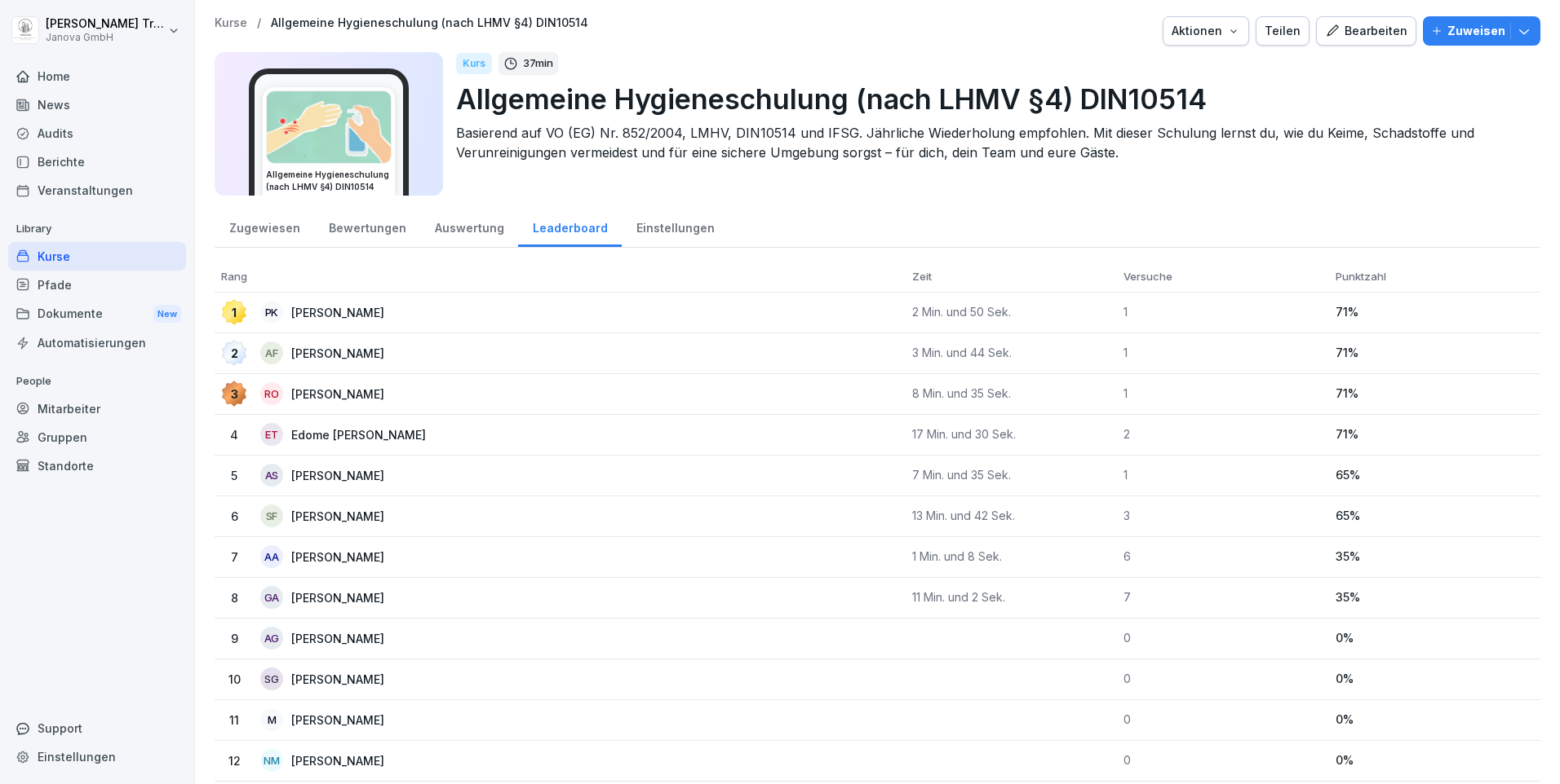
click at [451, 231] on div "Auswertung" at bounding box center [469, 226] width 98 height 42
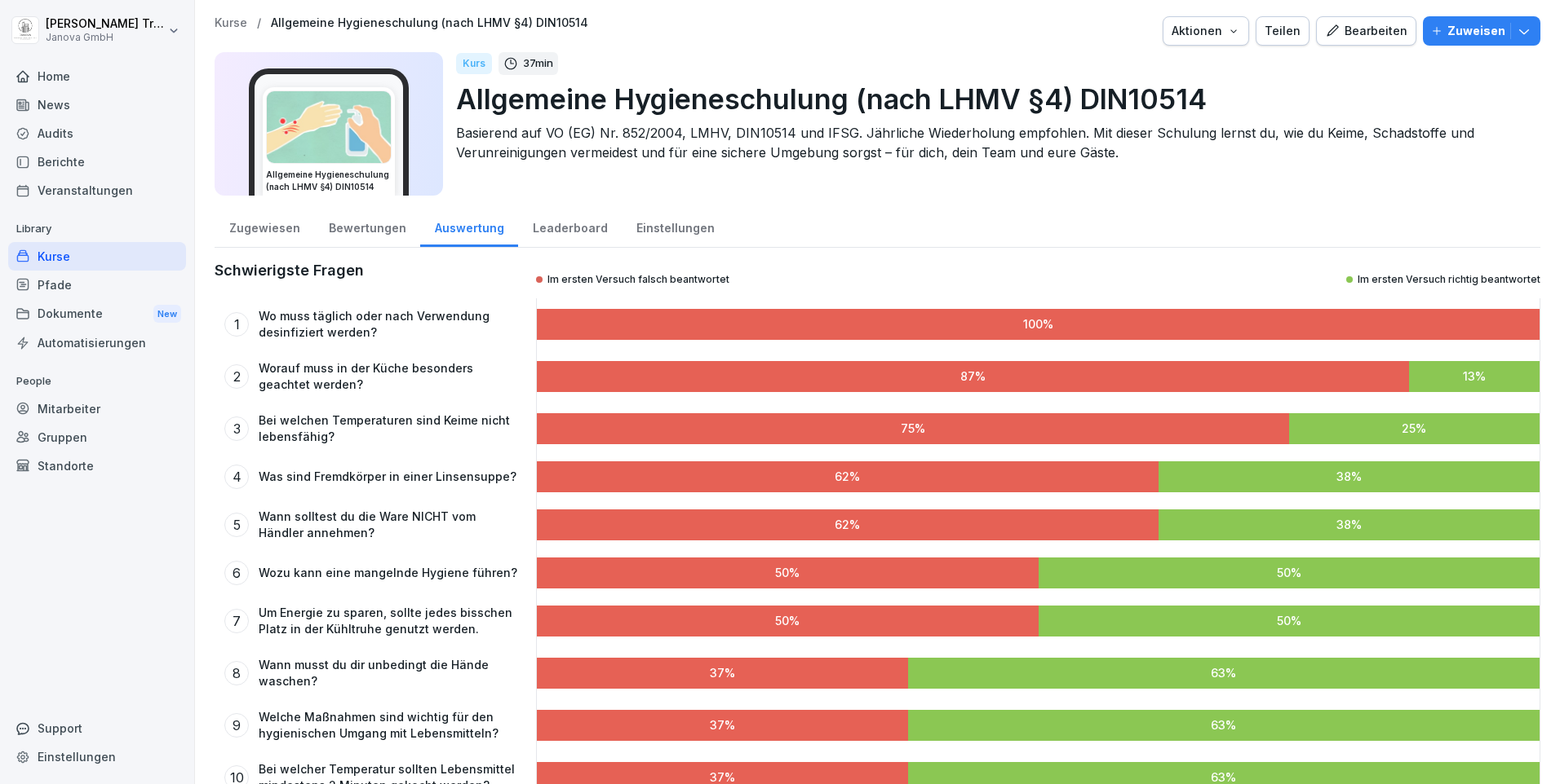
click at [366, 231] on div "Bewertungen" at bounding box center [367, 226] width 106 height 42
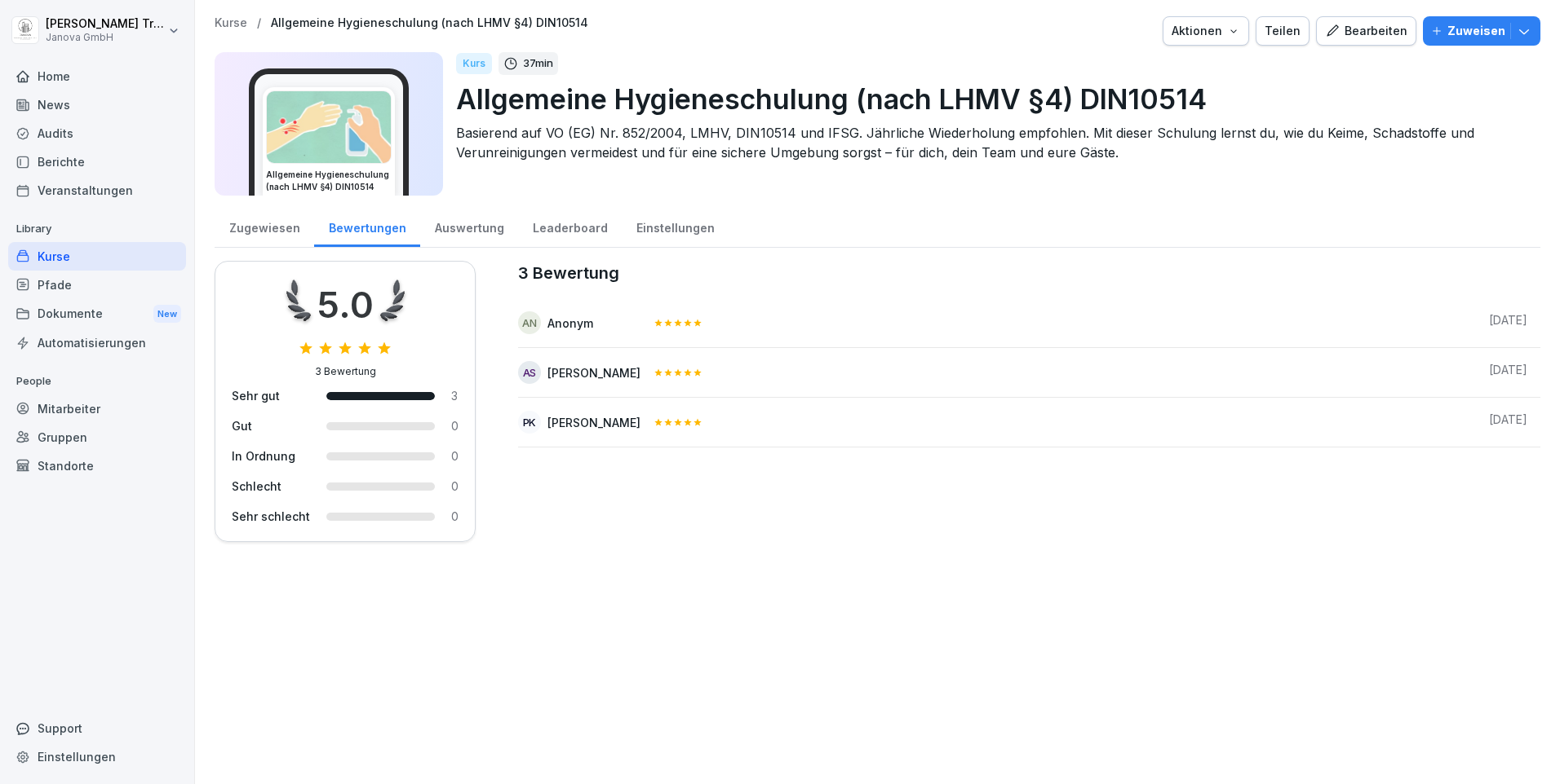
click at [273, 230] on div "Zugewiesen" at bounding box center [264, 226] width 100 height 42
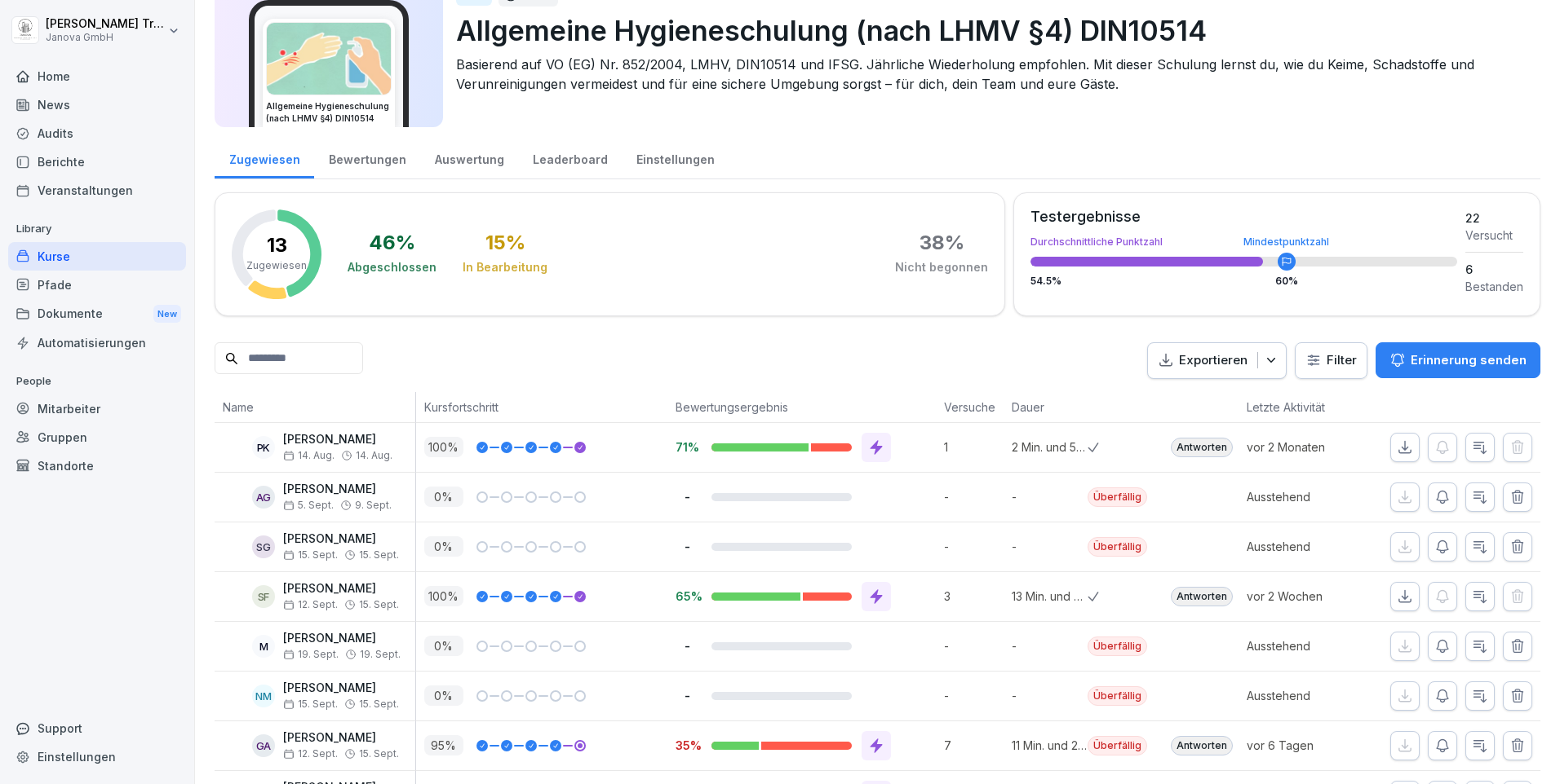
scroll to position [150, 0]
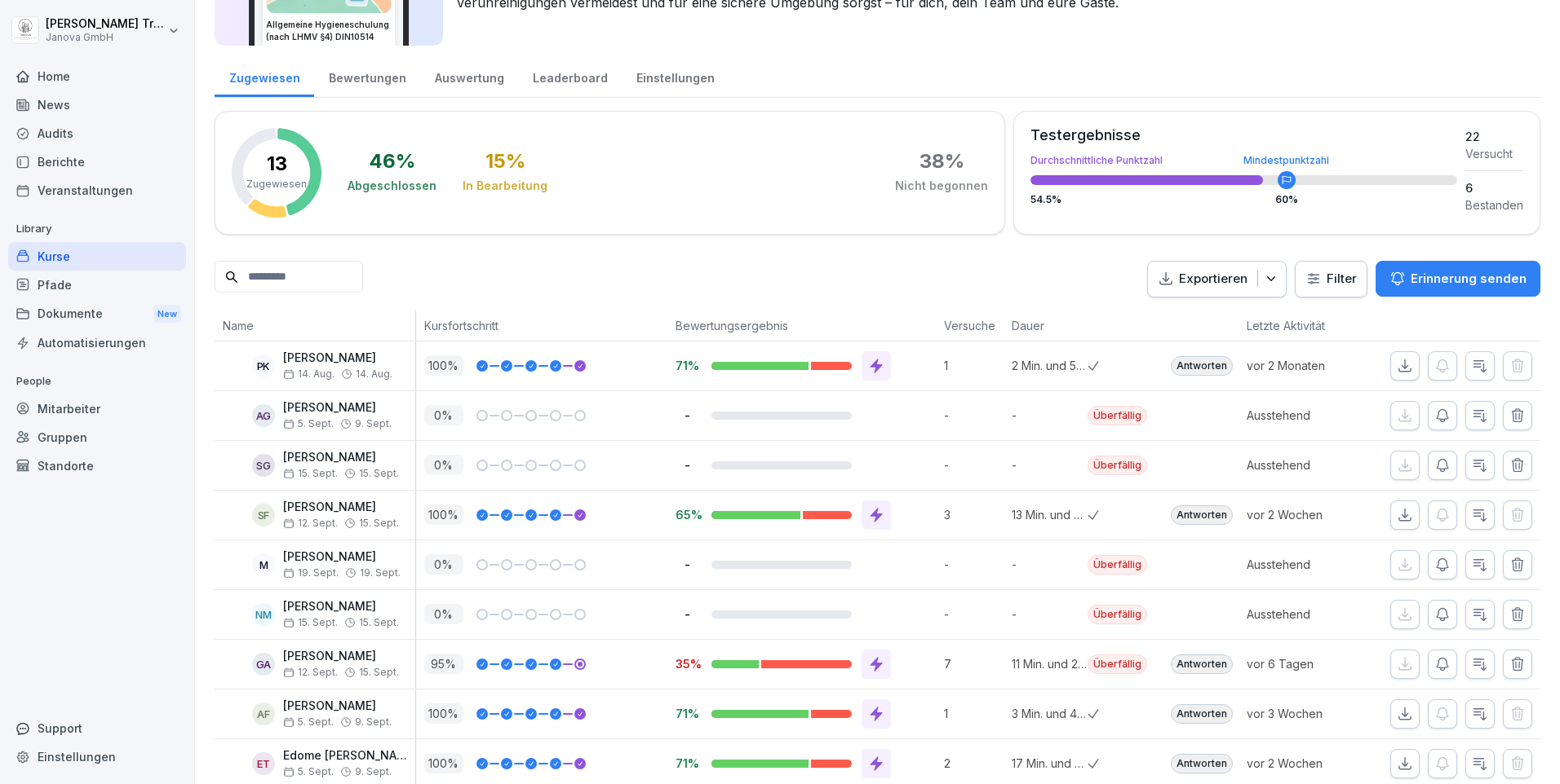
click at [55, 77] on div "Home" at bounding box center [97, 76] width 178 height 28
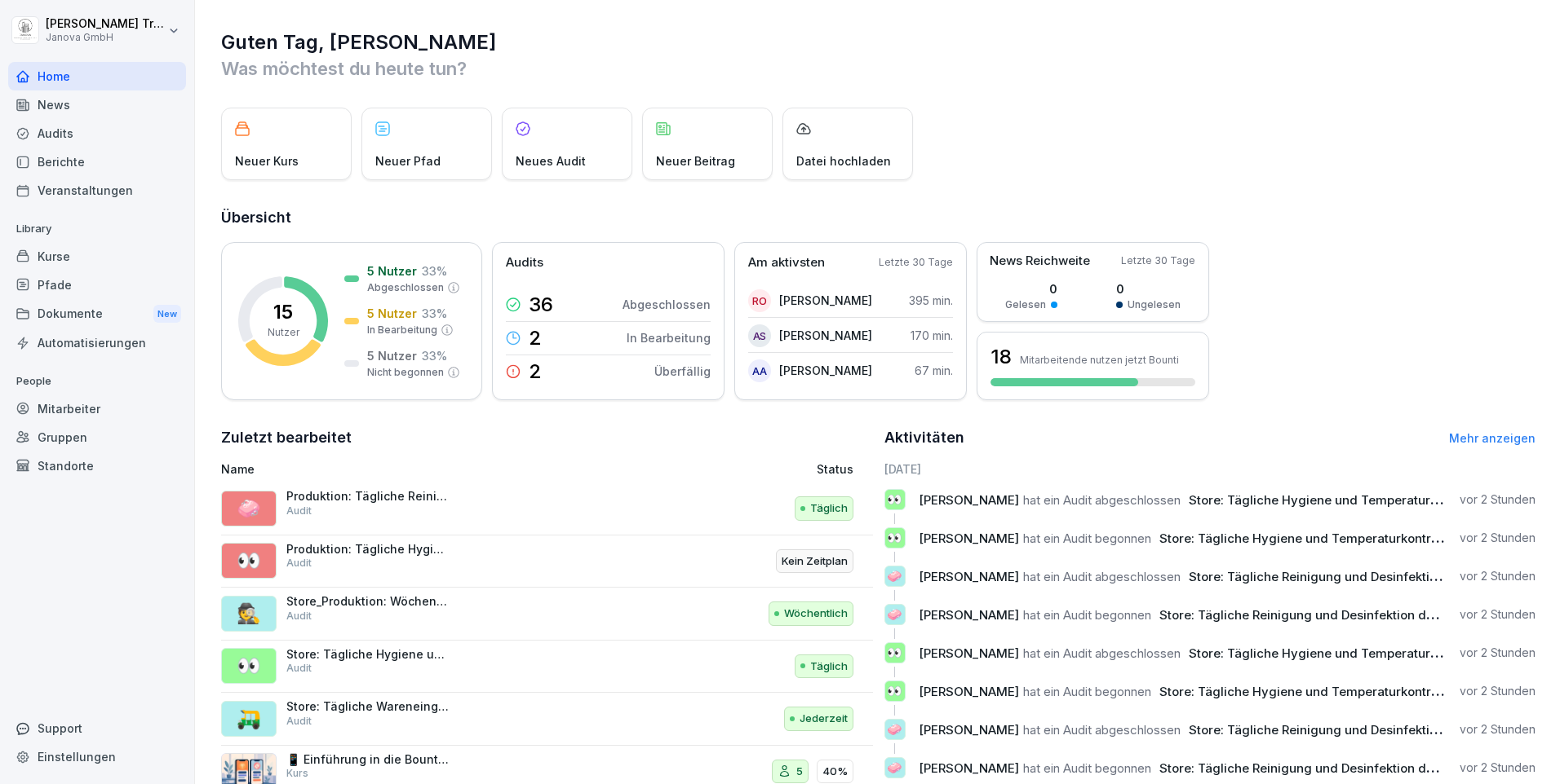
click at [79, 162] on div "Berichte" at bounding box center [97, 161] width 178 height 28
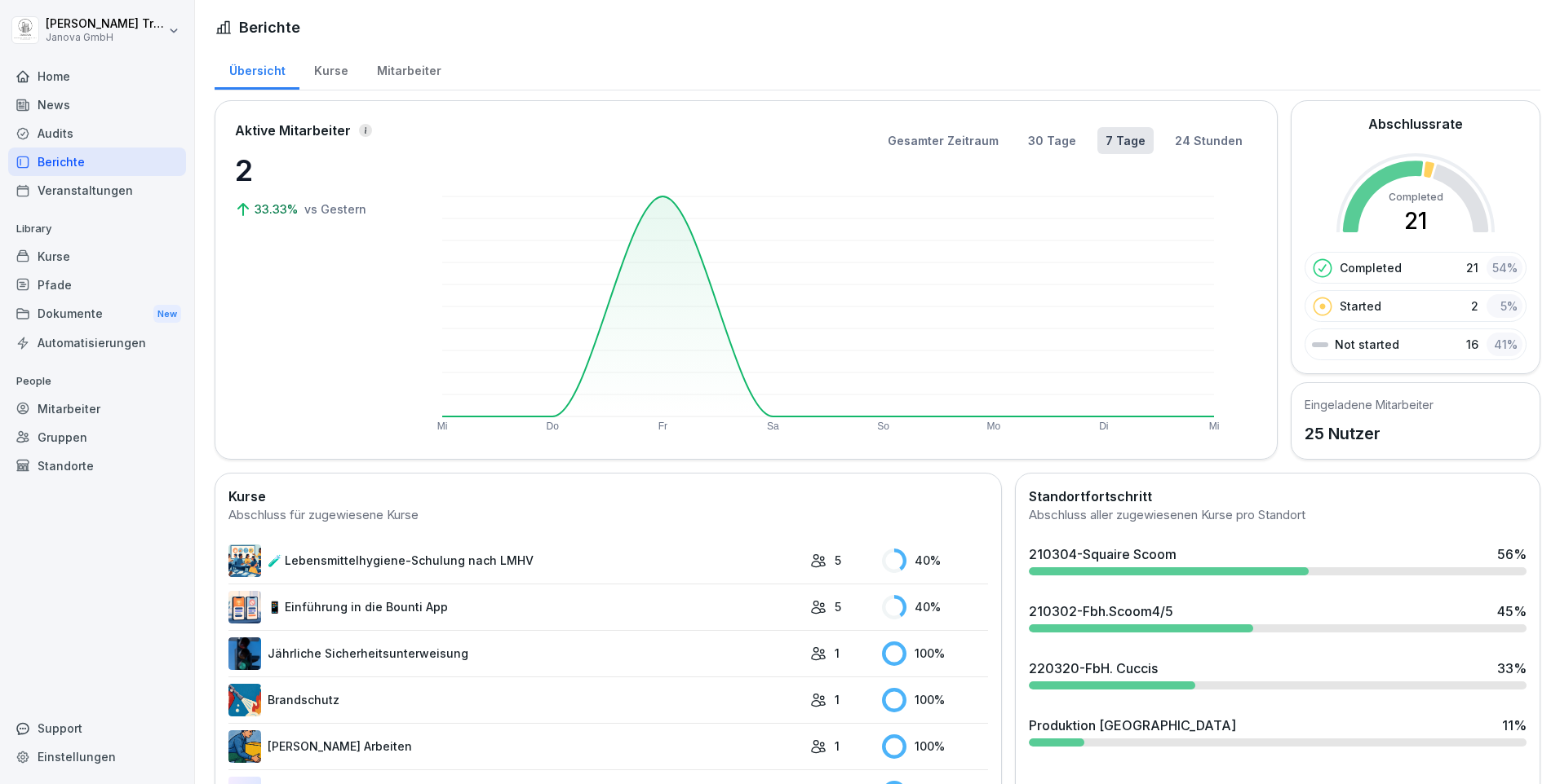
click at [321, 67] on div "Kurse" at bounding box center [331, 68] width 62 height 42
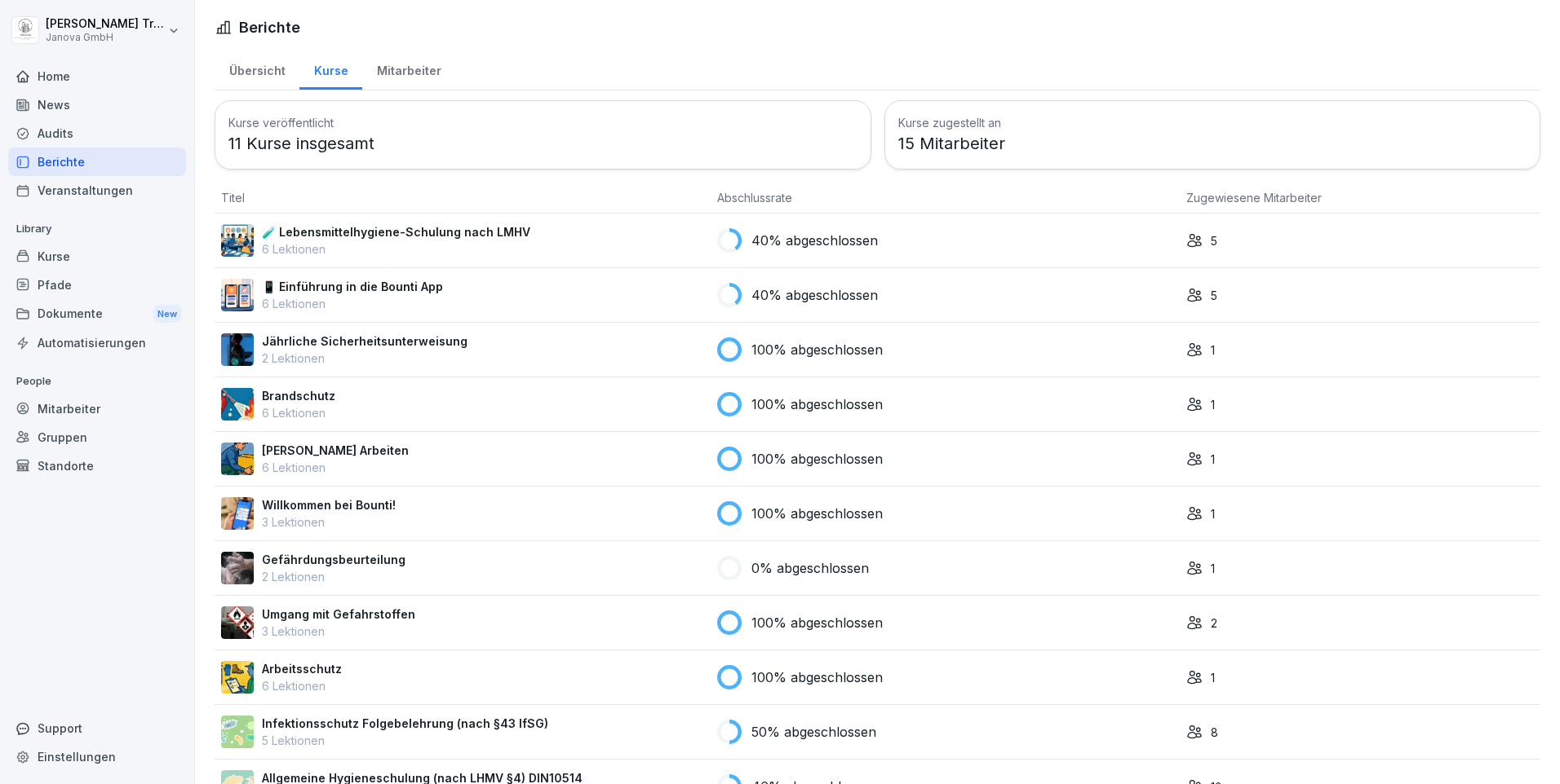
click at [399, 67] on div "Mitarbeiter" at bounding box center [408, 68] width 93 height 42
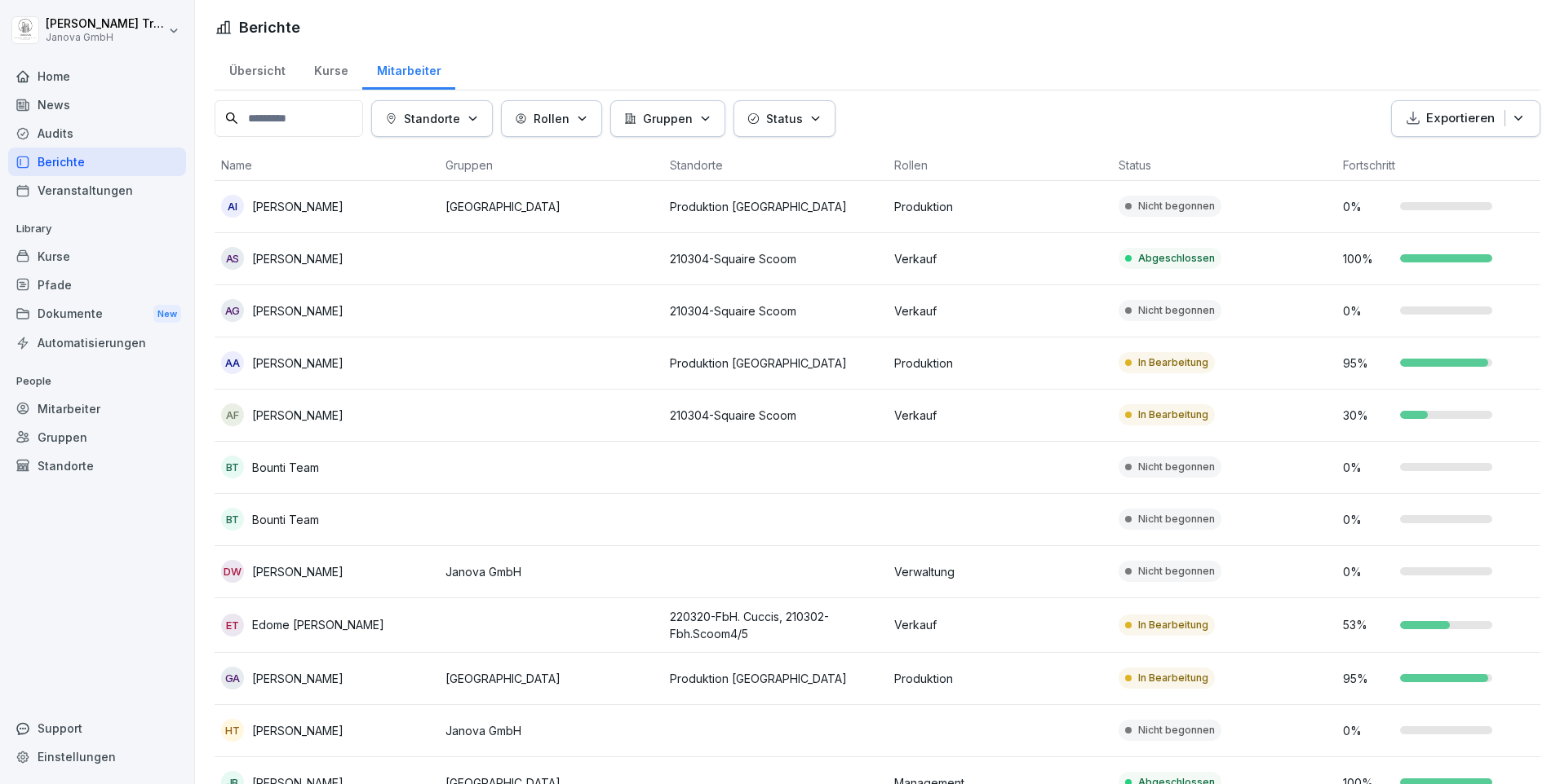
click at [58, 130] on div "Audits" at bounding box center [97, 133] width 178 height 28
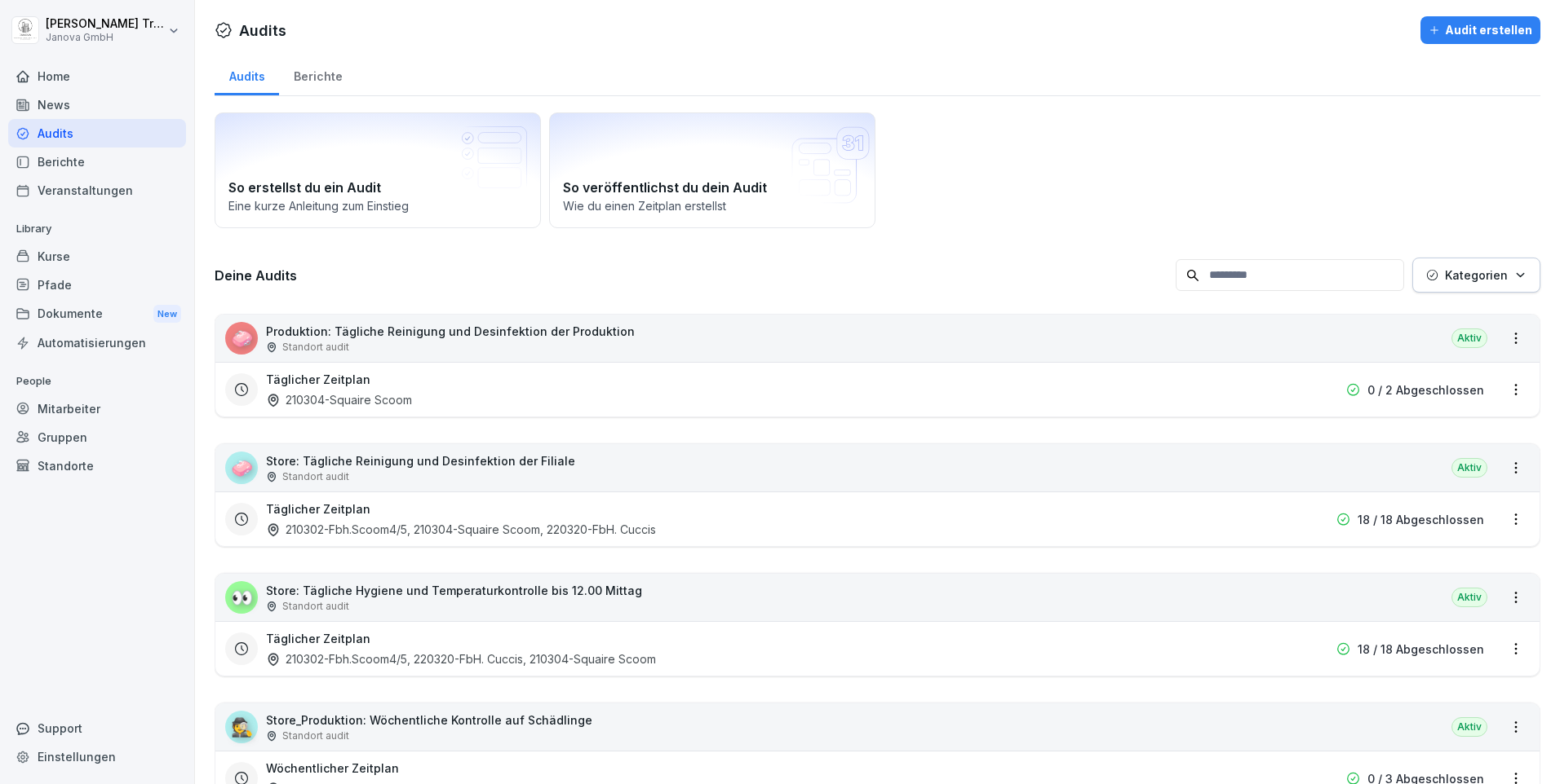
click at [301, 67] on div "Berichte" at bounding box center [317, 74] width 77 height 42
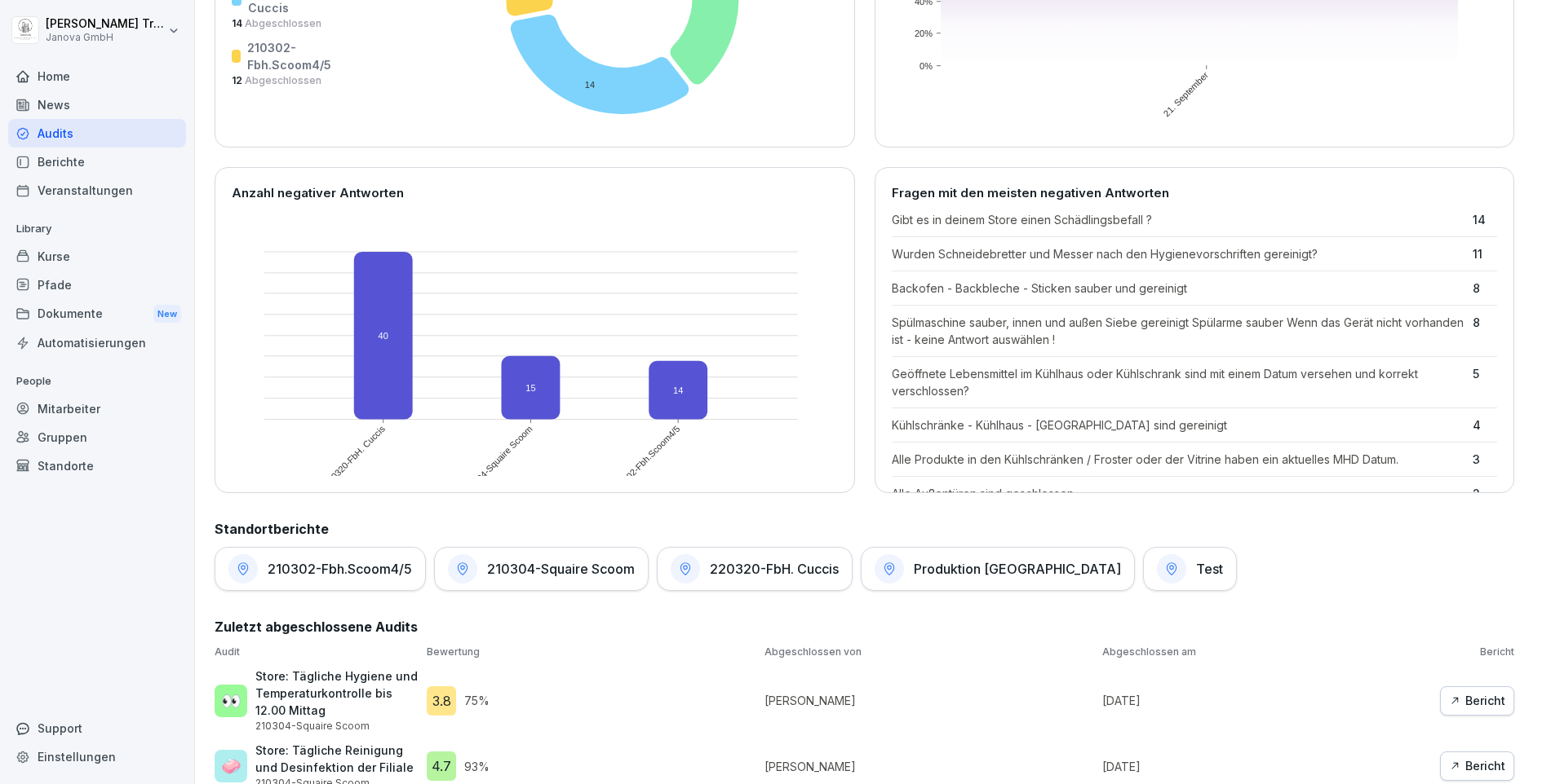
scroll to position [408, 0]
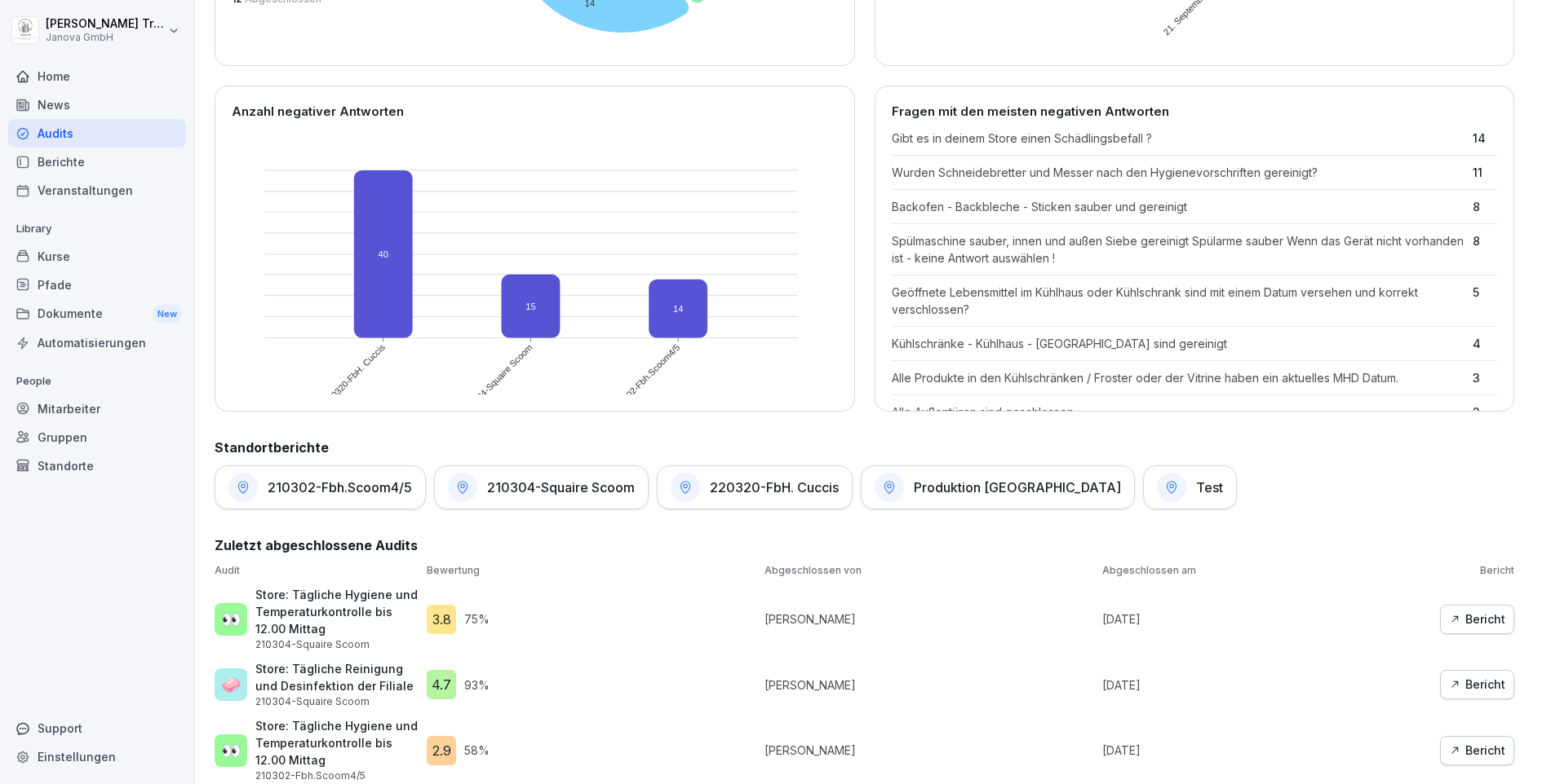
click at [1196, 488] on h1 "Test" at bounding box center [1210, 488] width 27 height 17
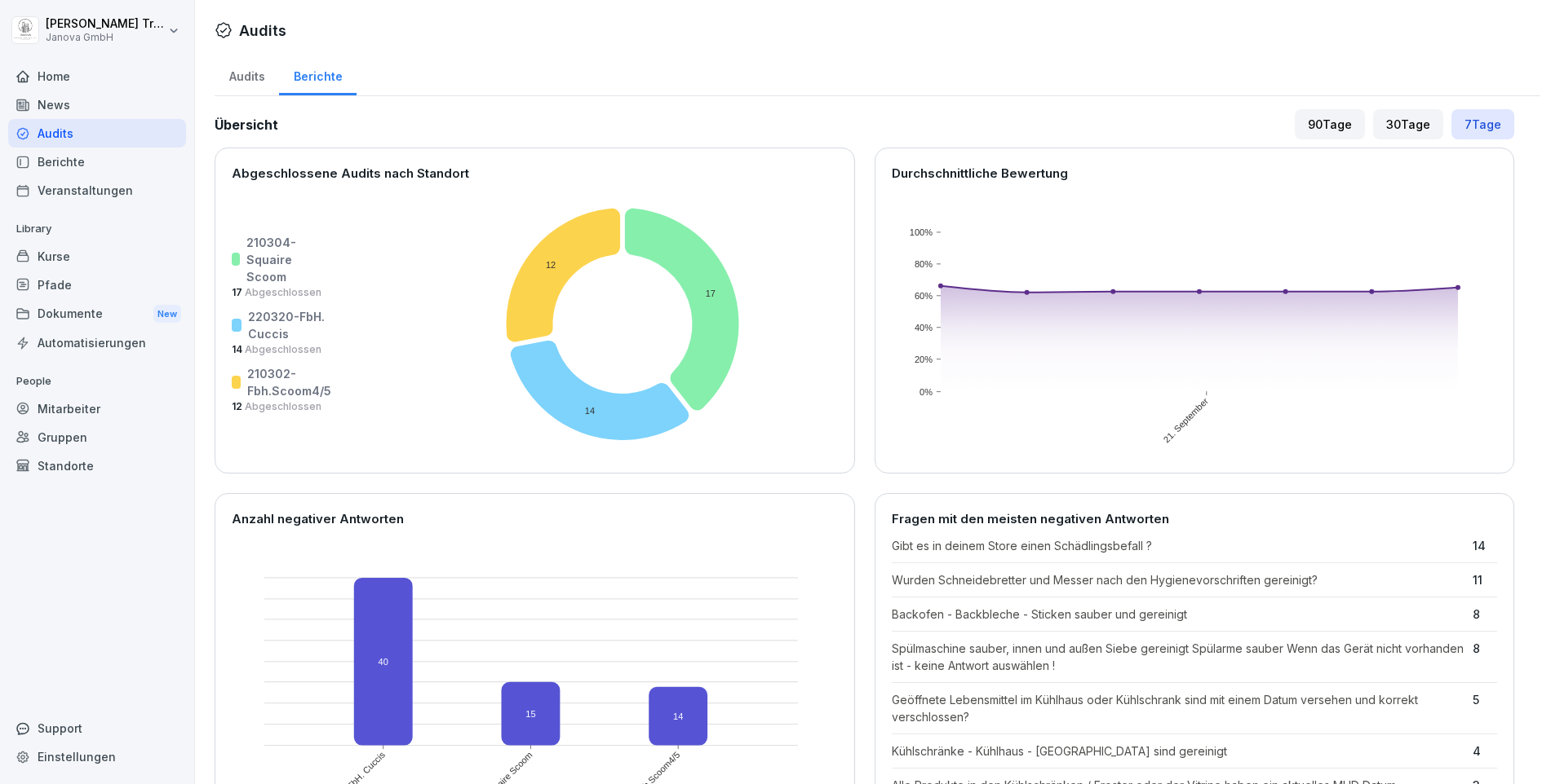
scroll to position [326, 0]
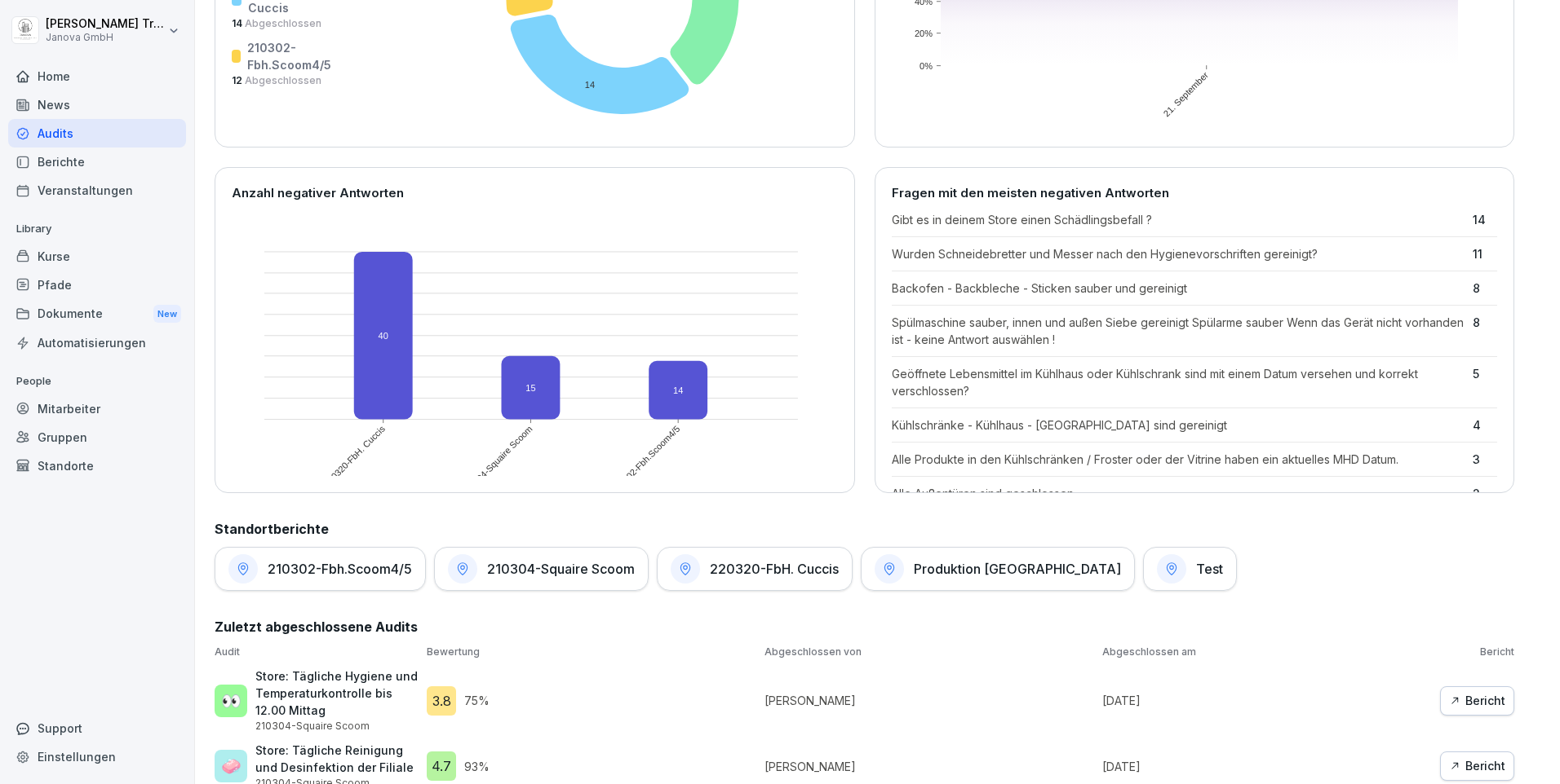
click at [997, 568] on h1 "Produktion [GEOGRAPHIC_DATA]" at bounding box center [1017, 568] width 207 height 17
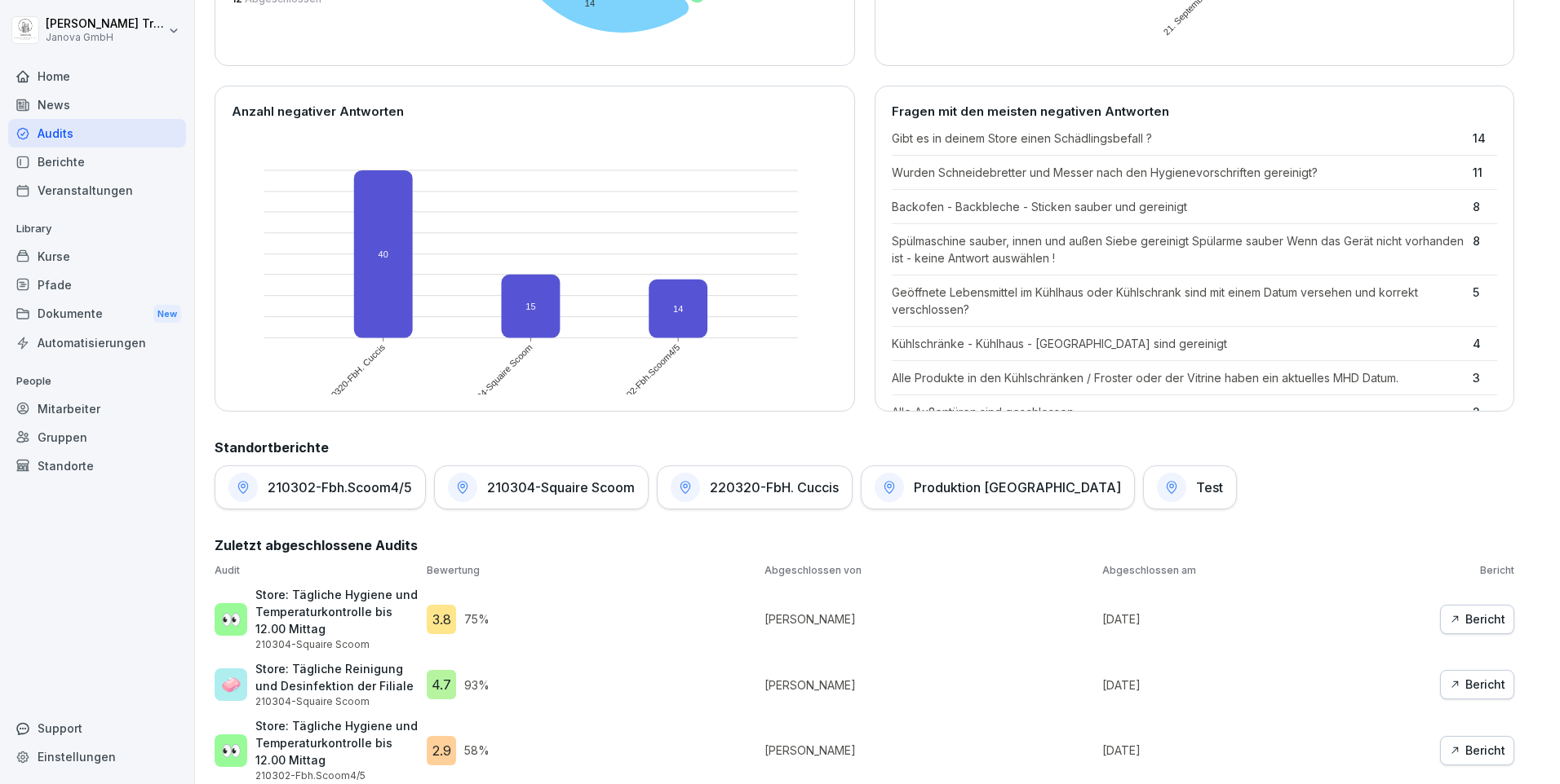
scroll to position [570, 0]
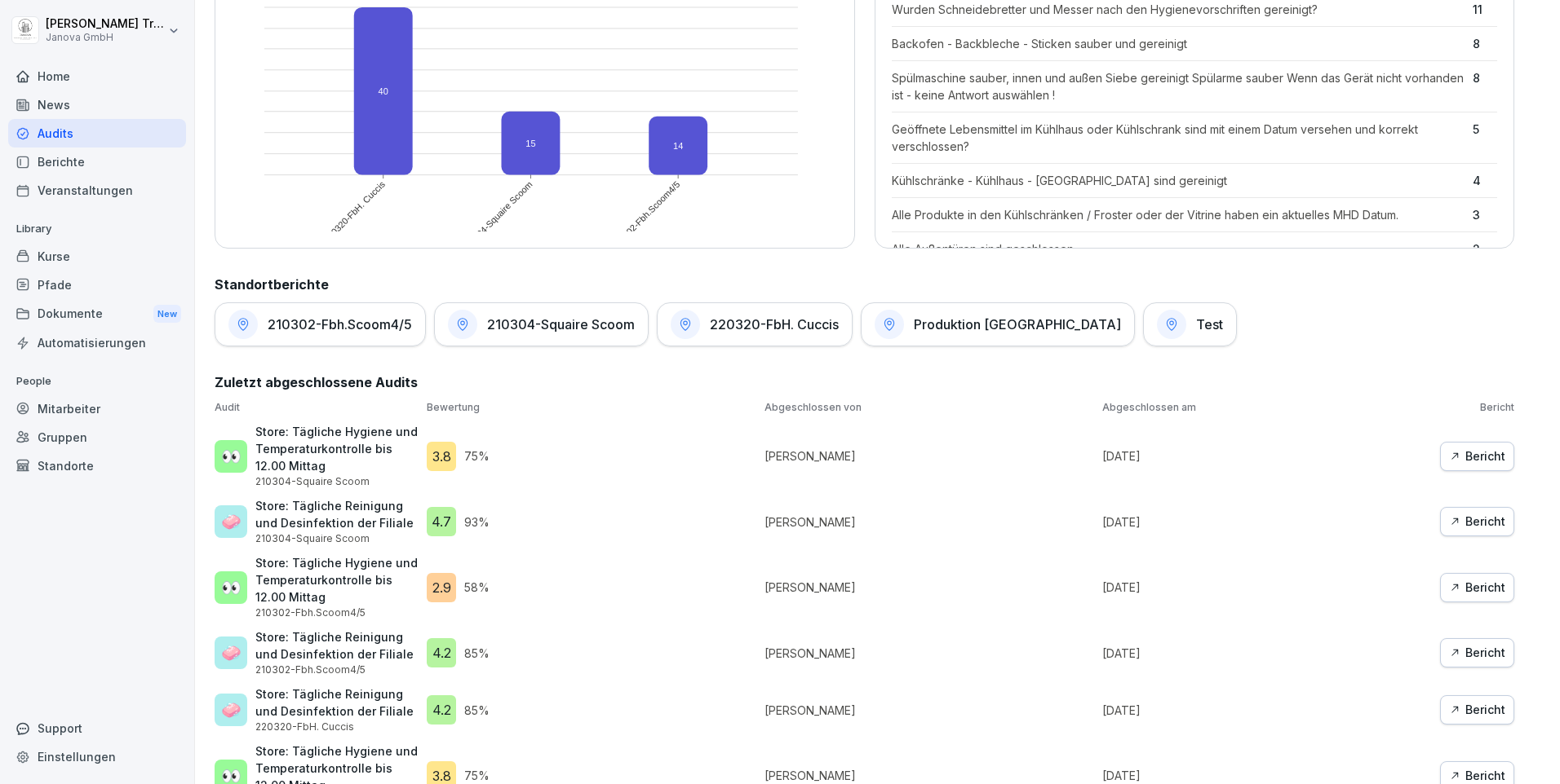
click at [580, 326] on h1 "210304-Squaire Scoom" at bounding box center [560, 324] width 147 height 17
